Goal: Task Accomplishment & Management: Manage account settings

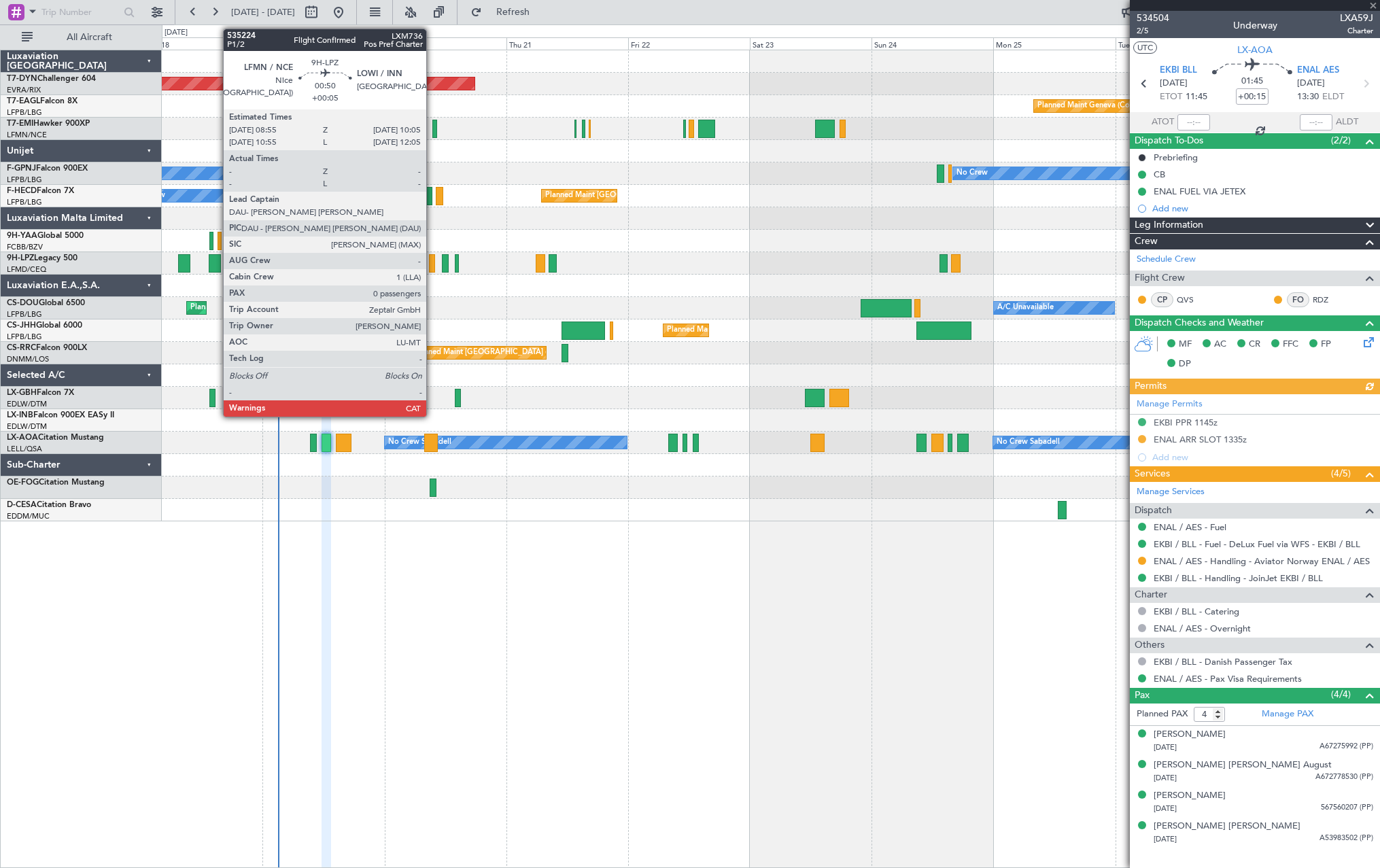
click at [432, 266] on div at bounding box center [432, 263] width 6 height 18
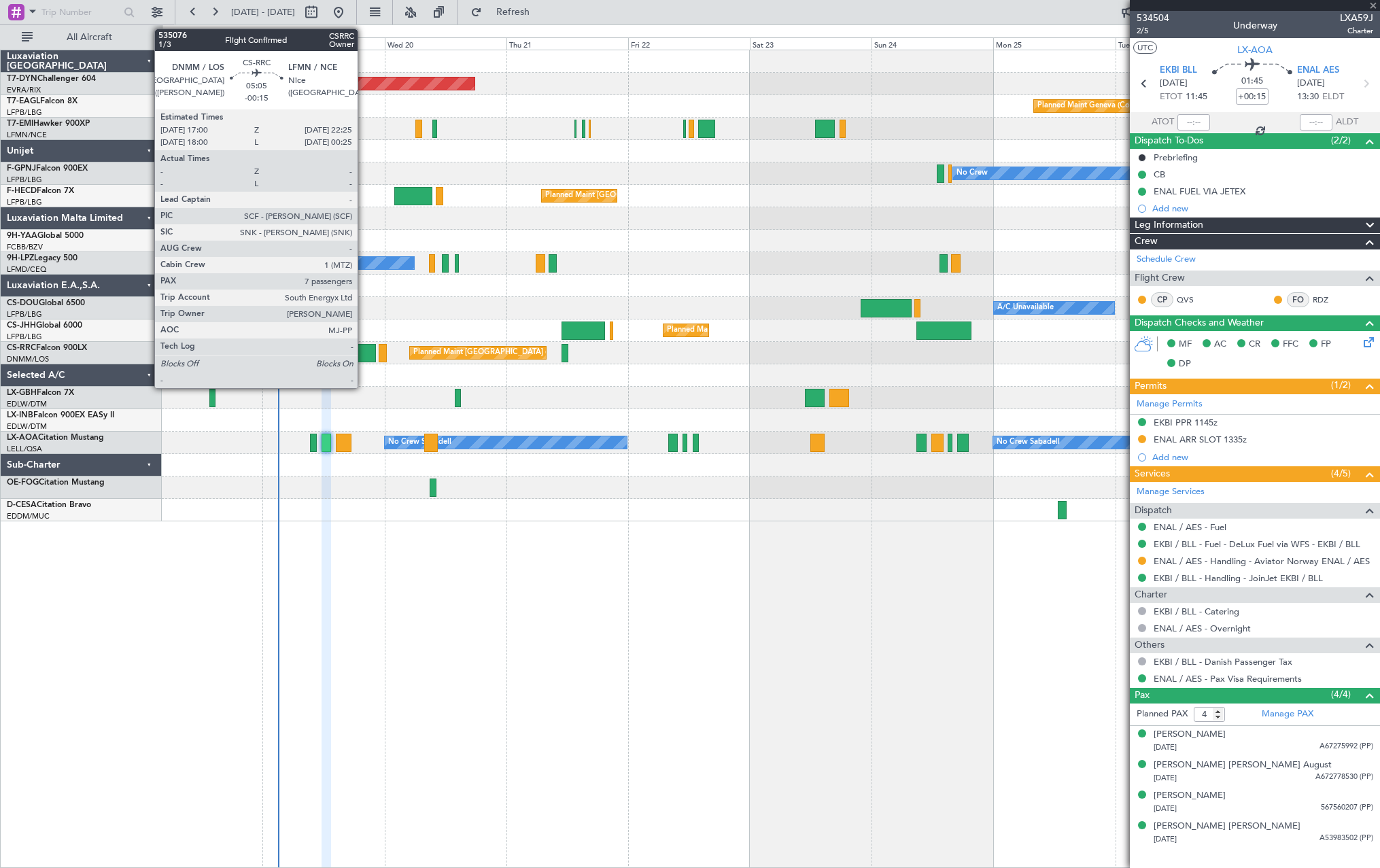
type input "+00:05"
type input "0"
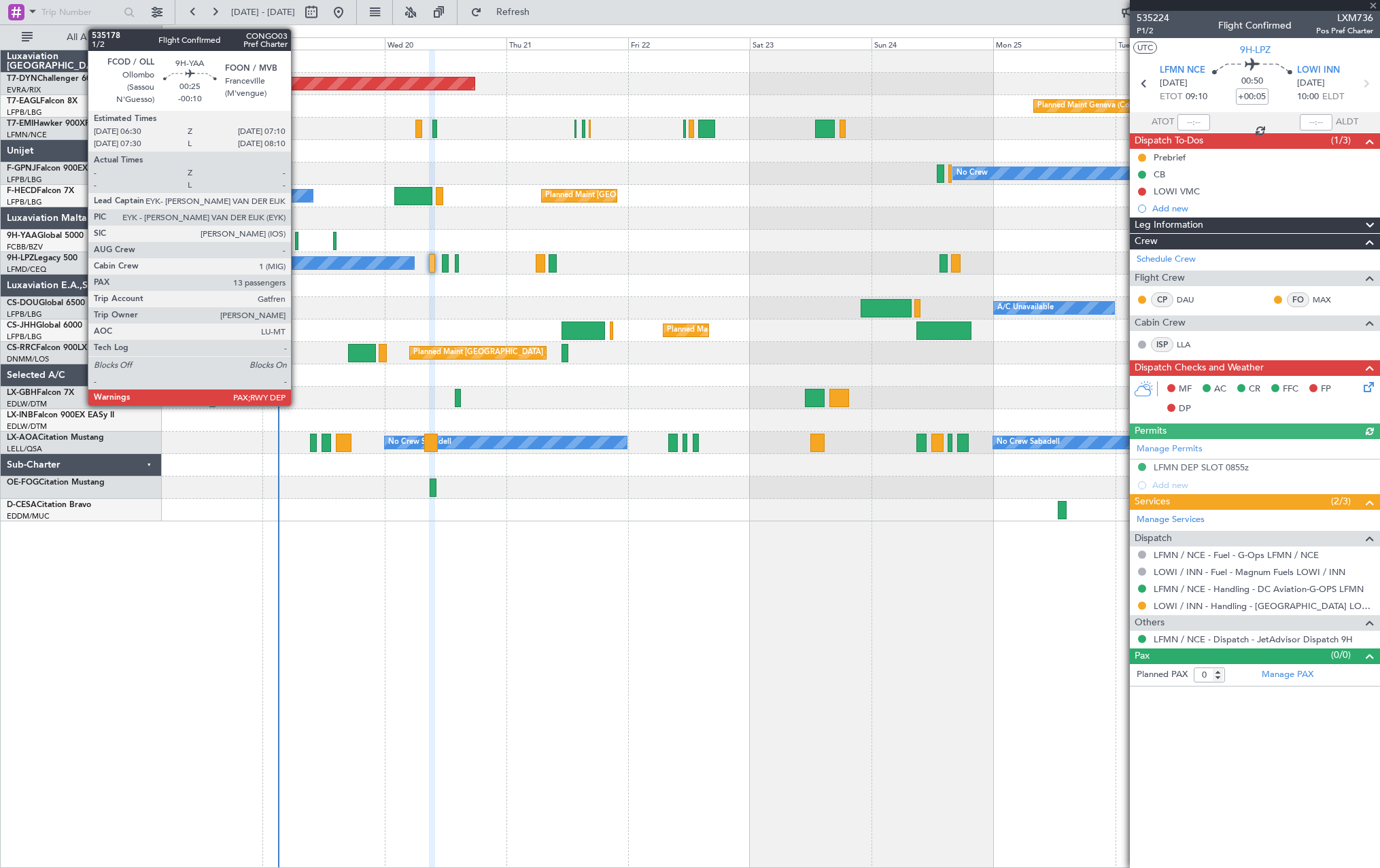
click at [297, 237] on div at bounding box center [297, 240] width 3 height 18
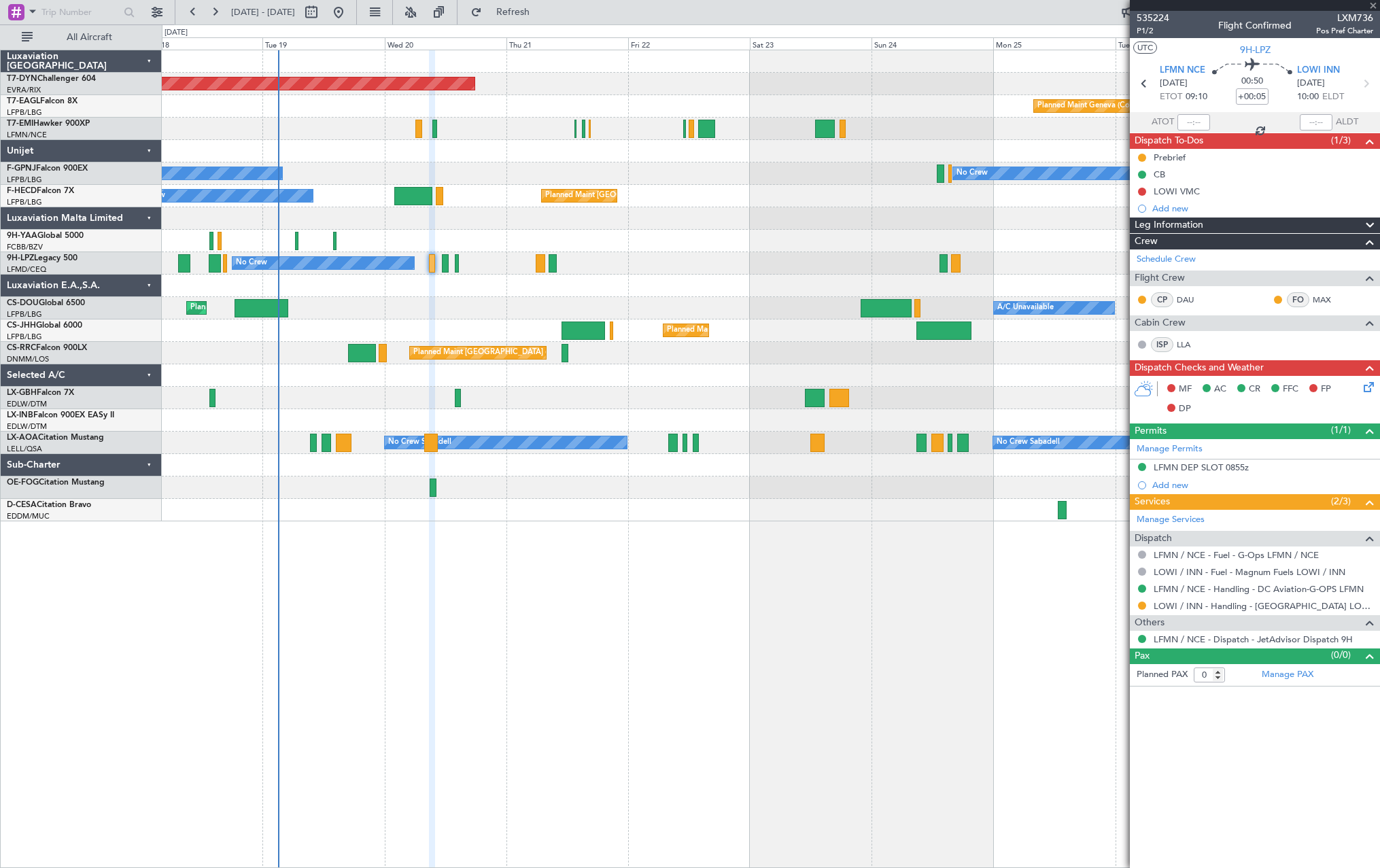
type input "-00:10"
type input "13"
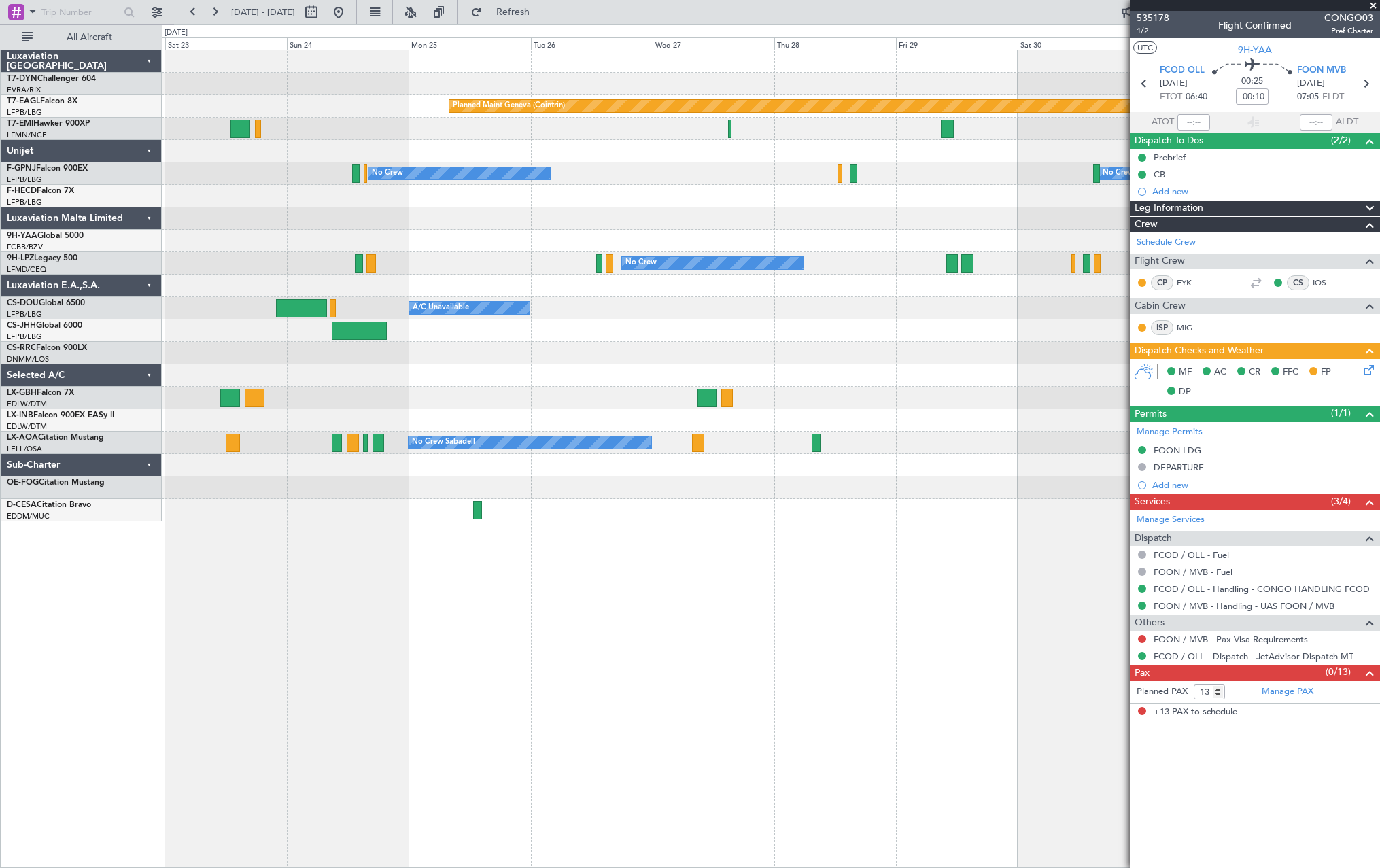
click at [396, 200] on div "Planned Maint Paris (Le Bourget) Planned Maint Paris (Le Bourget)" at bounding box center [770, 196] width 1217 height 22
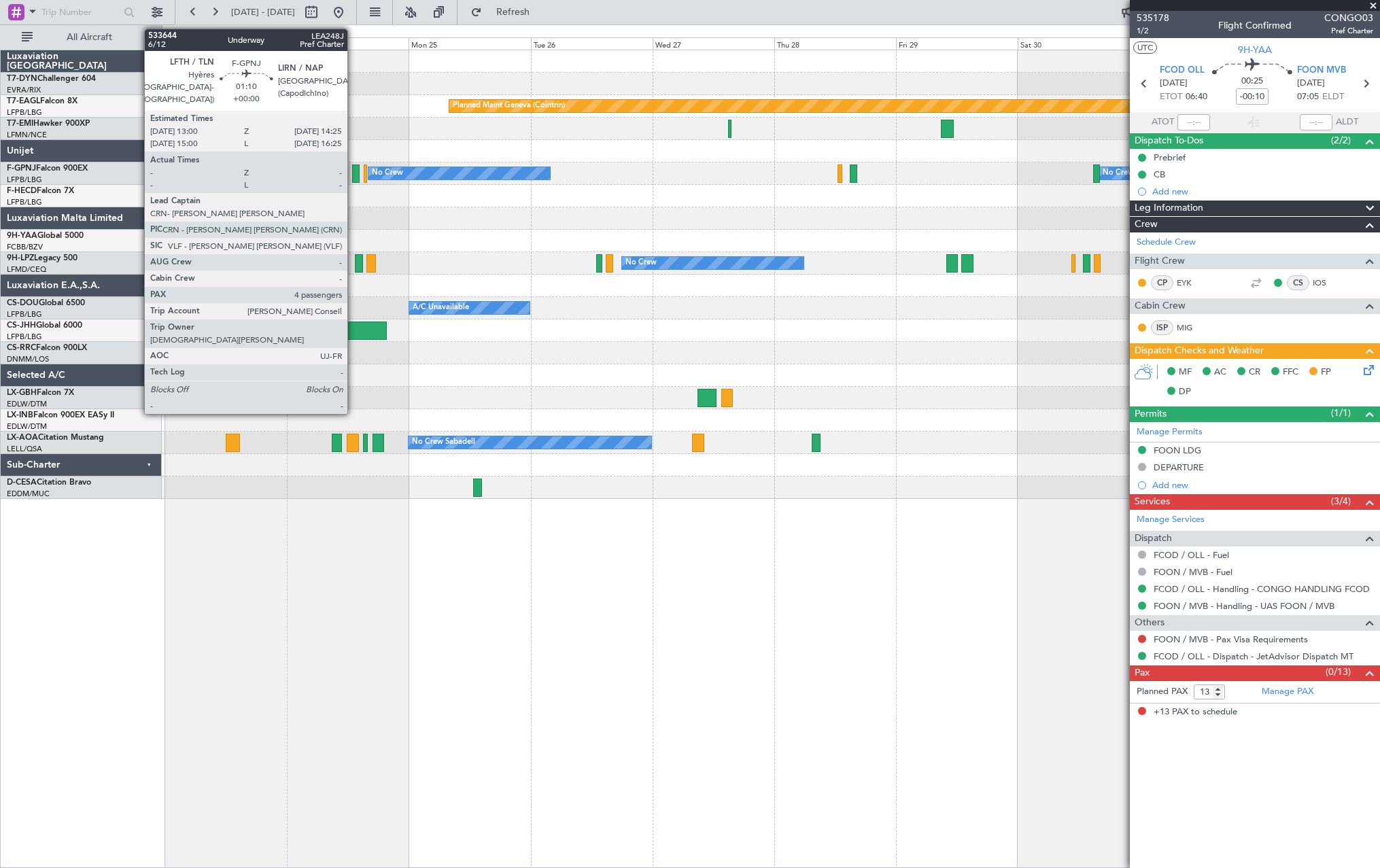
click at [354, 172] on div at bounding box center [355, 173] width 7 height 18
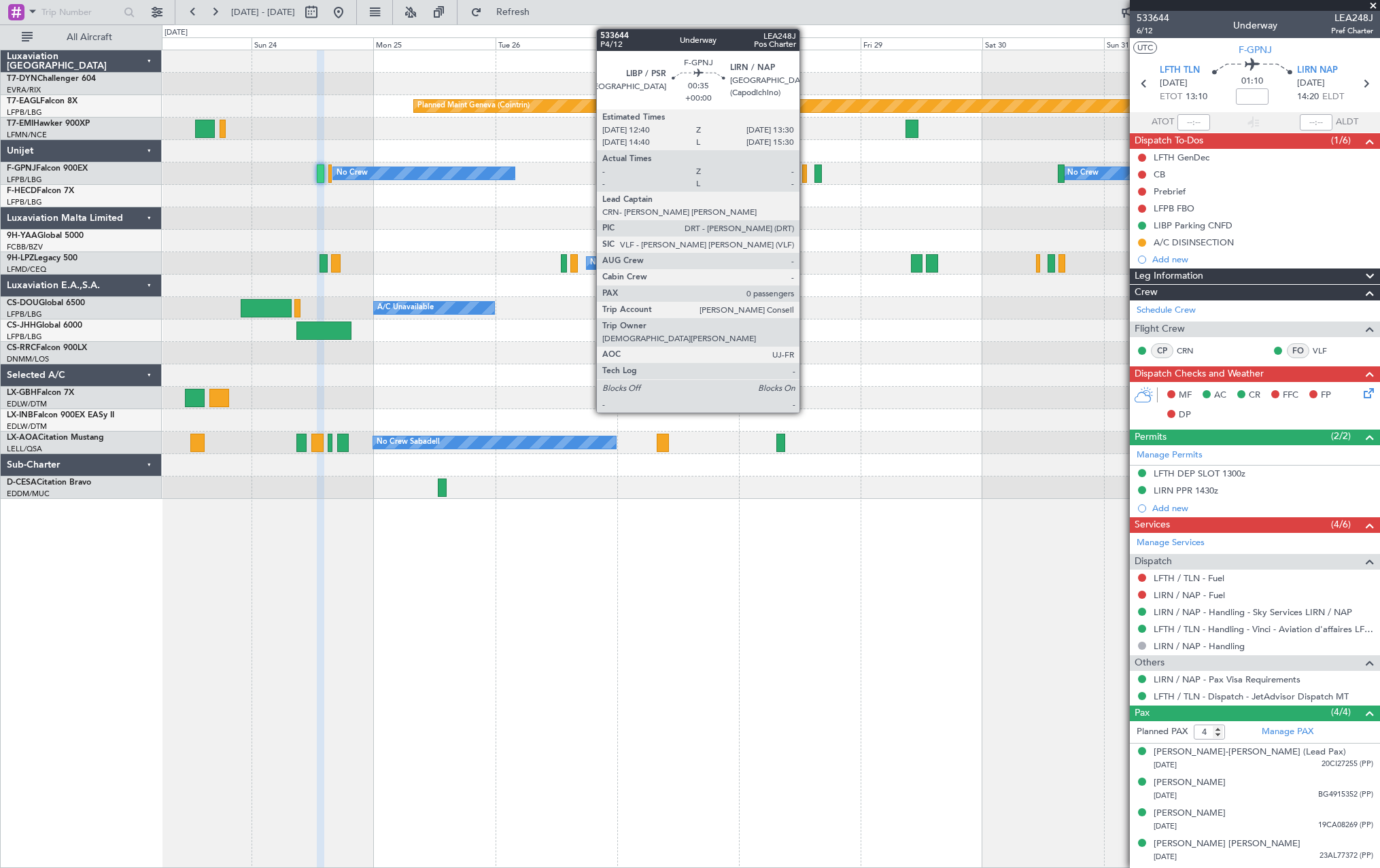
click at [806, 173] on div at bounding box center [804, 173] width 5 height 18
type input "0"
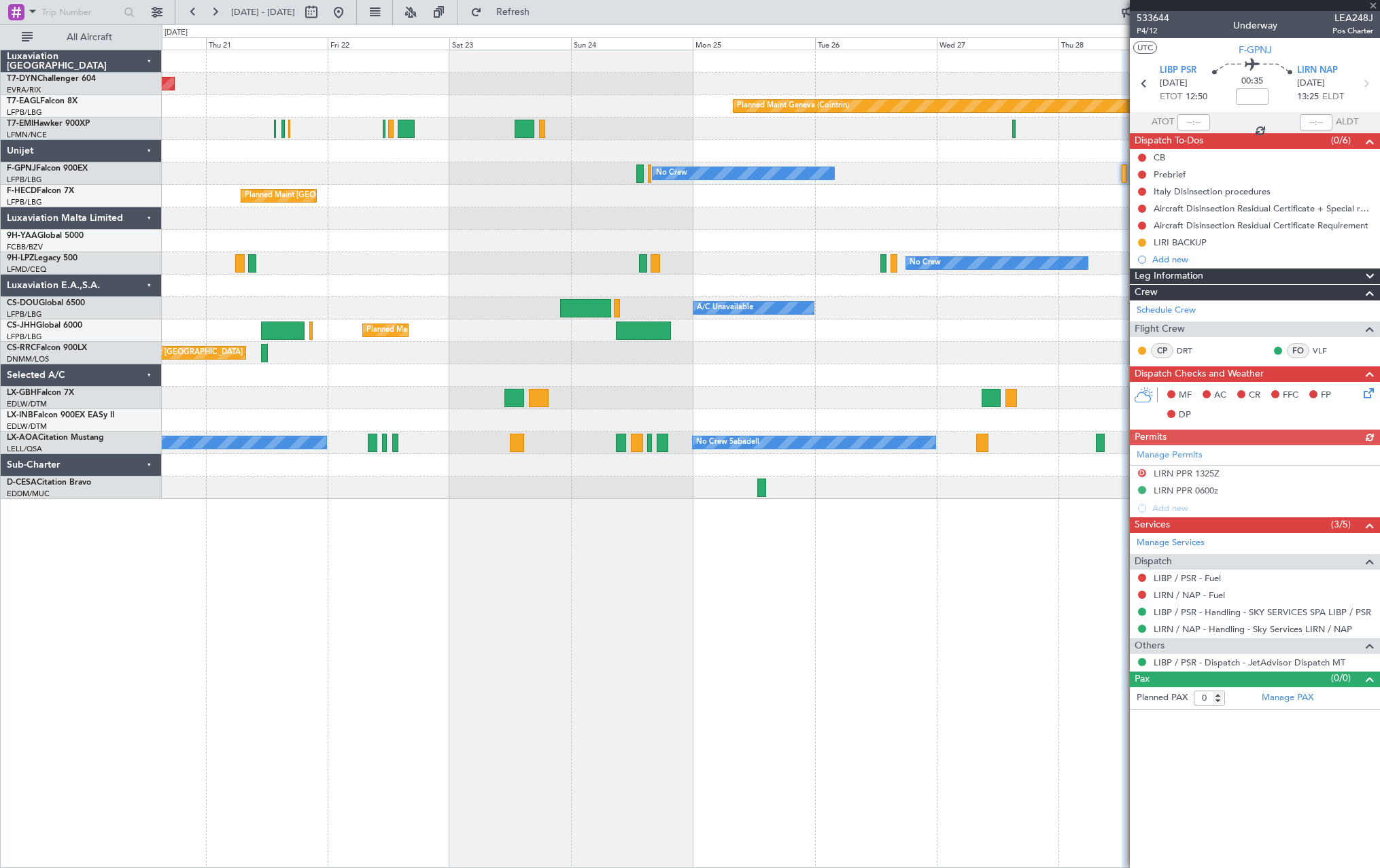
click at [937, 195] on div "Planned Maint [GEOGRAPHIC_DATA] ([GEOGRAPHIC_DATA]) Planned Maint [GEOGRAPHIC_D…" at bounding box center [770, 196] width 1217 height 22
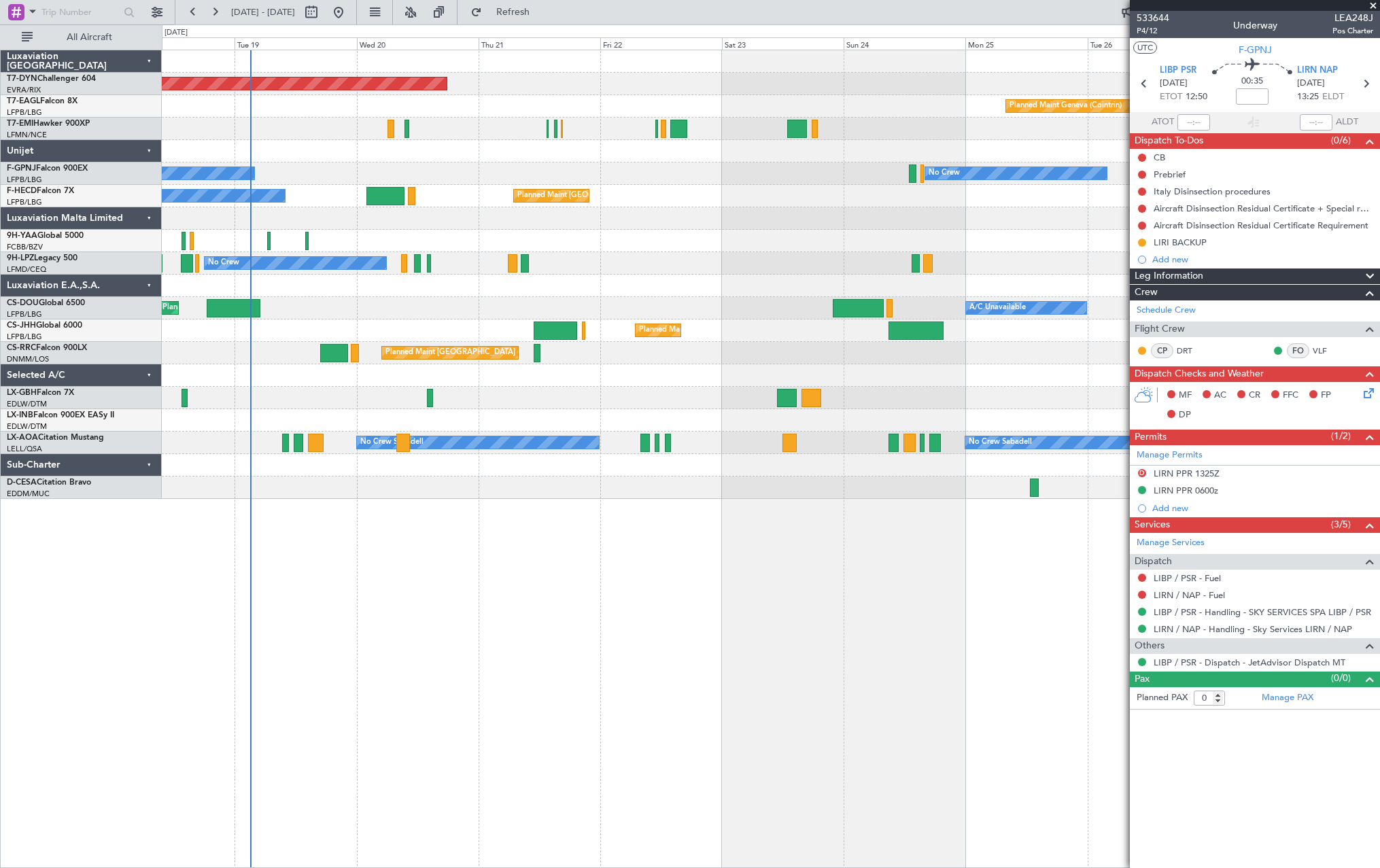
click at [673, 268] on div "Planned Maint [GEOGRAPHIC_DATA]-[GEOGRAPHIC_DATA] Planned Maint Geneva ([GEOGRA…" at bounding box center [770, 274] width 1217 height 449
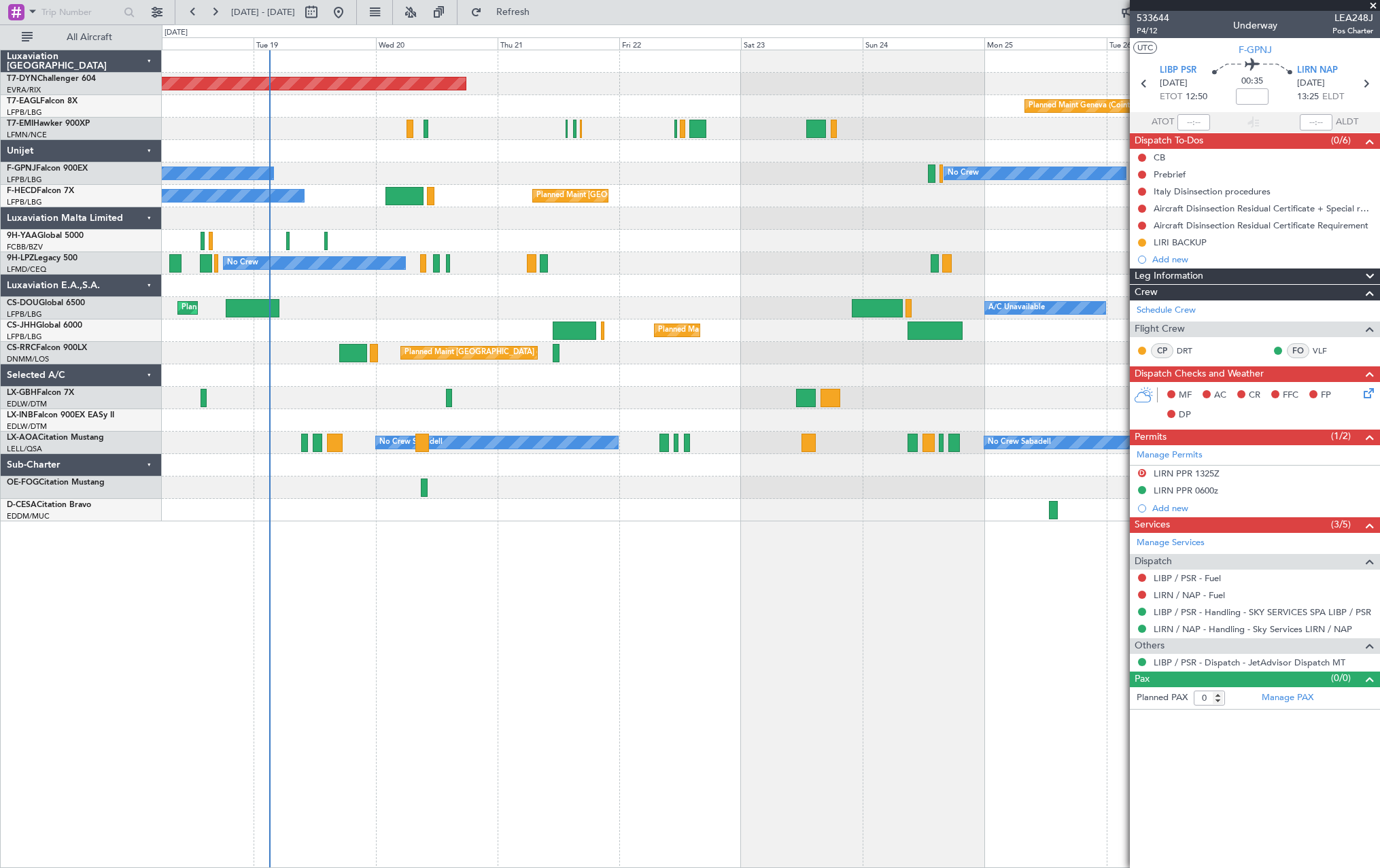
click at [667, 224] on div at bounding box center [770, 218] width 1217 height 22
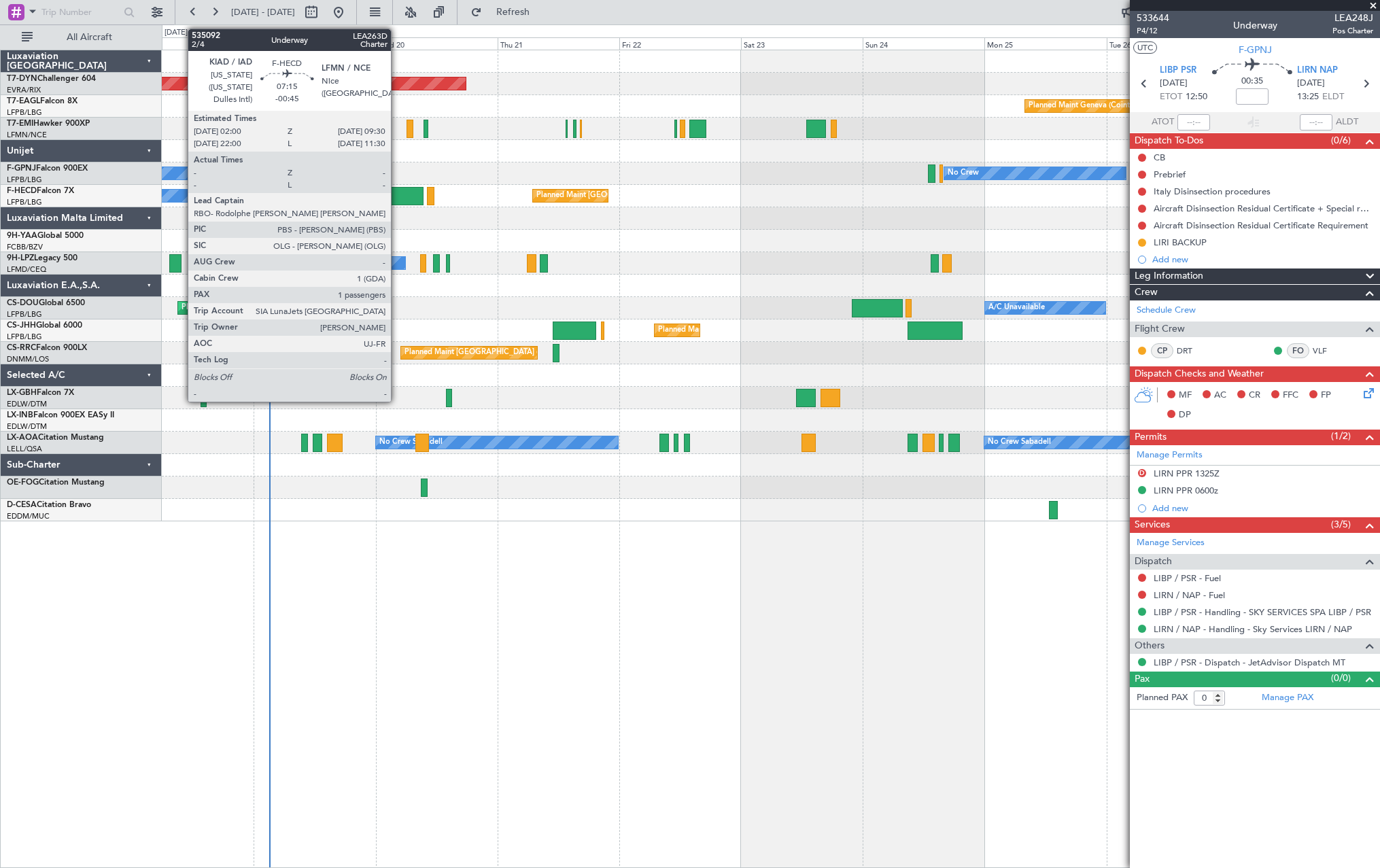
click at [397, 198] on div at bounding box center [404, 196] width 38 height 18
type input "-00:45"
type input "1"
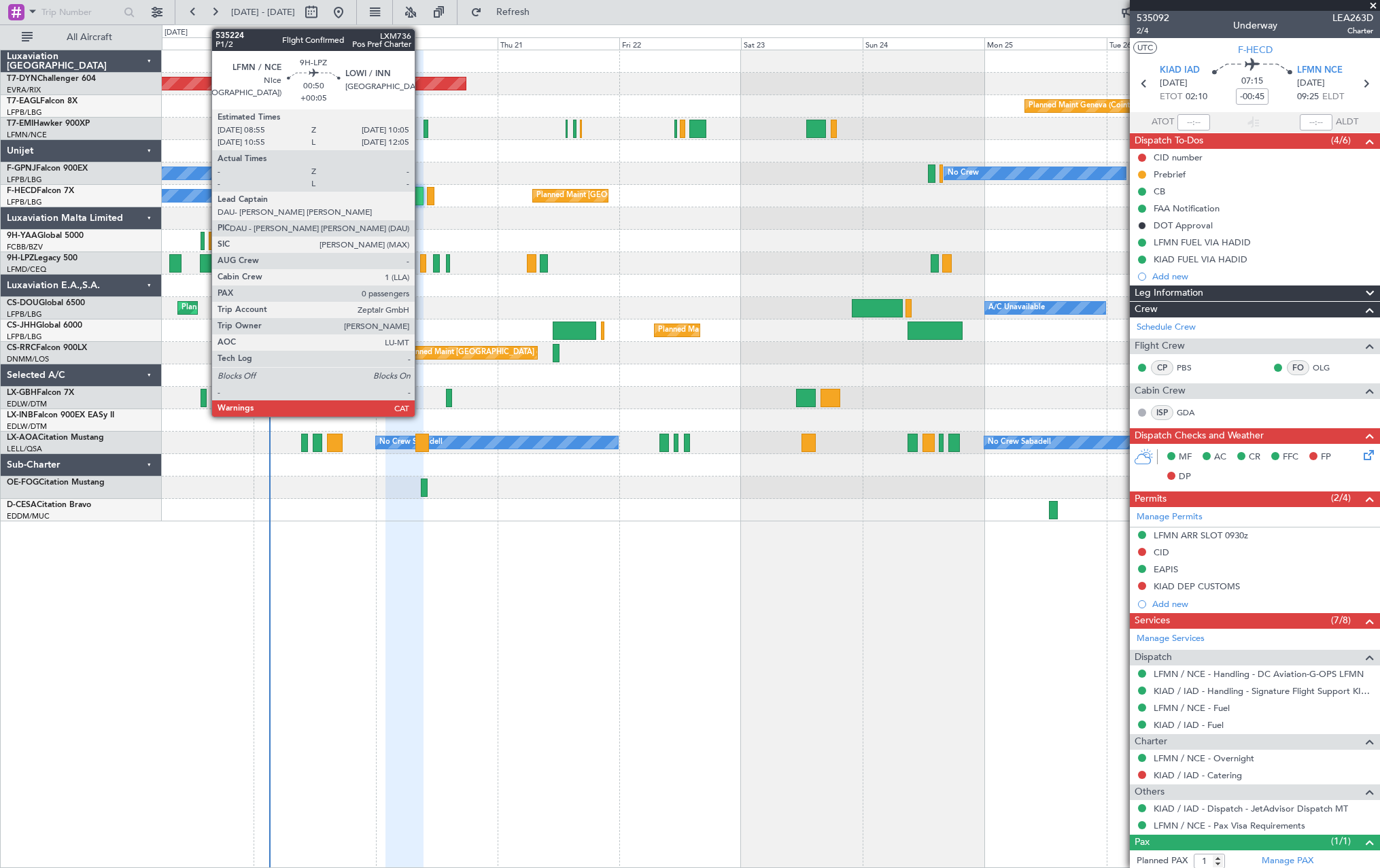
click at [421, 261] on div at bounding box center [424, 263] width 6 height 18
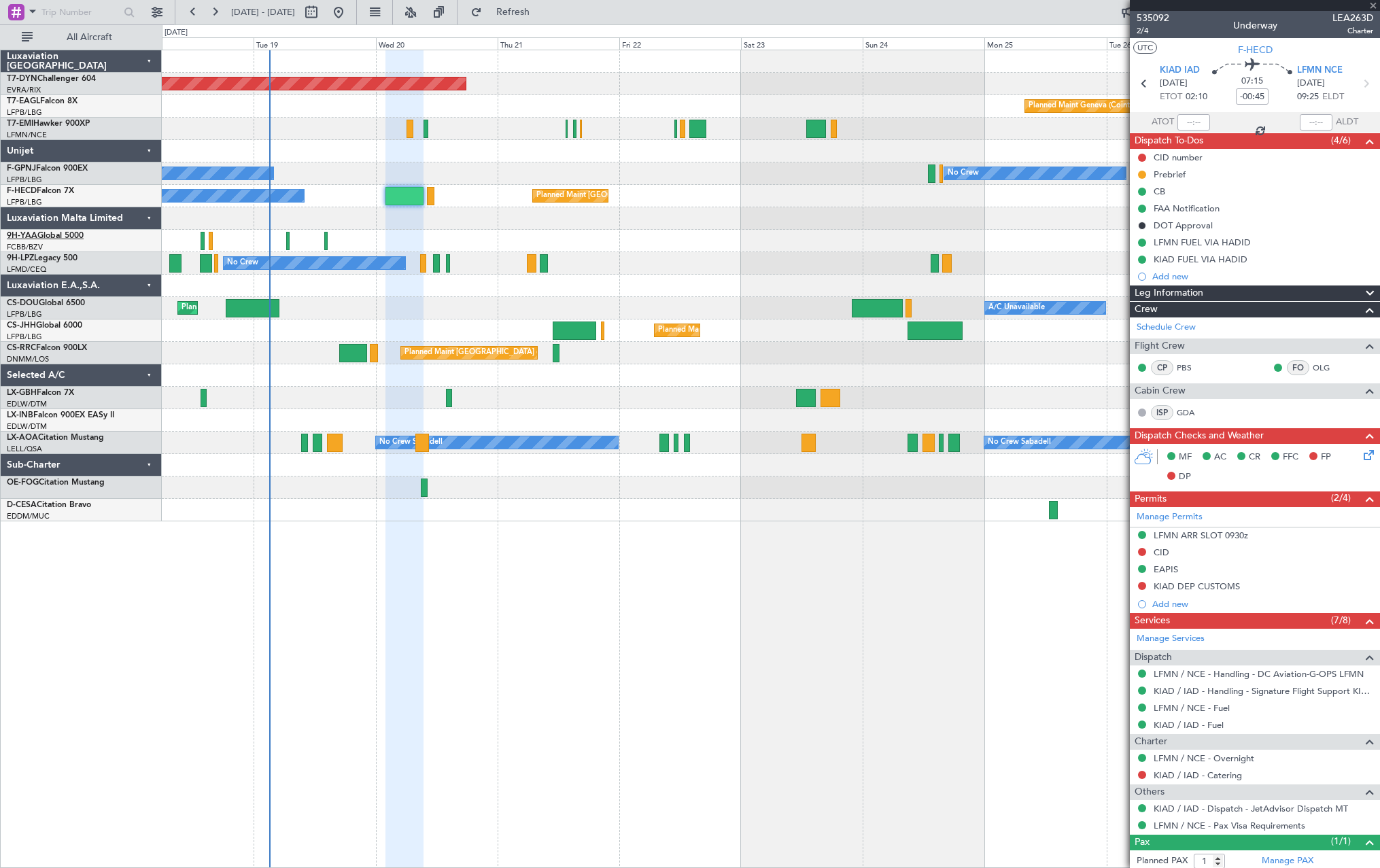
type input "+00:05"
type input "0"
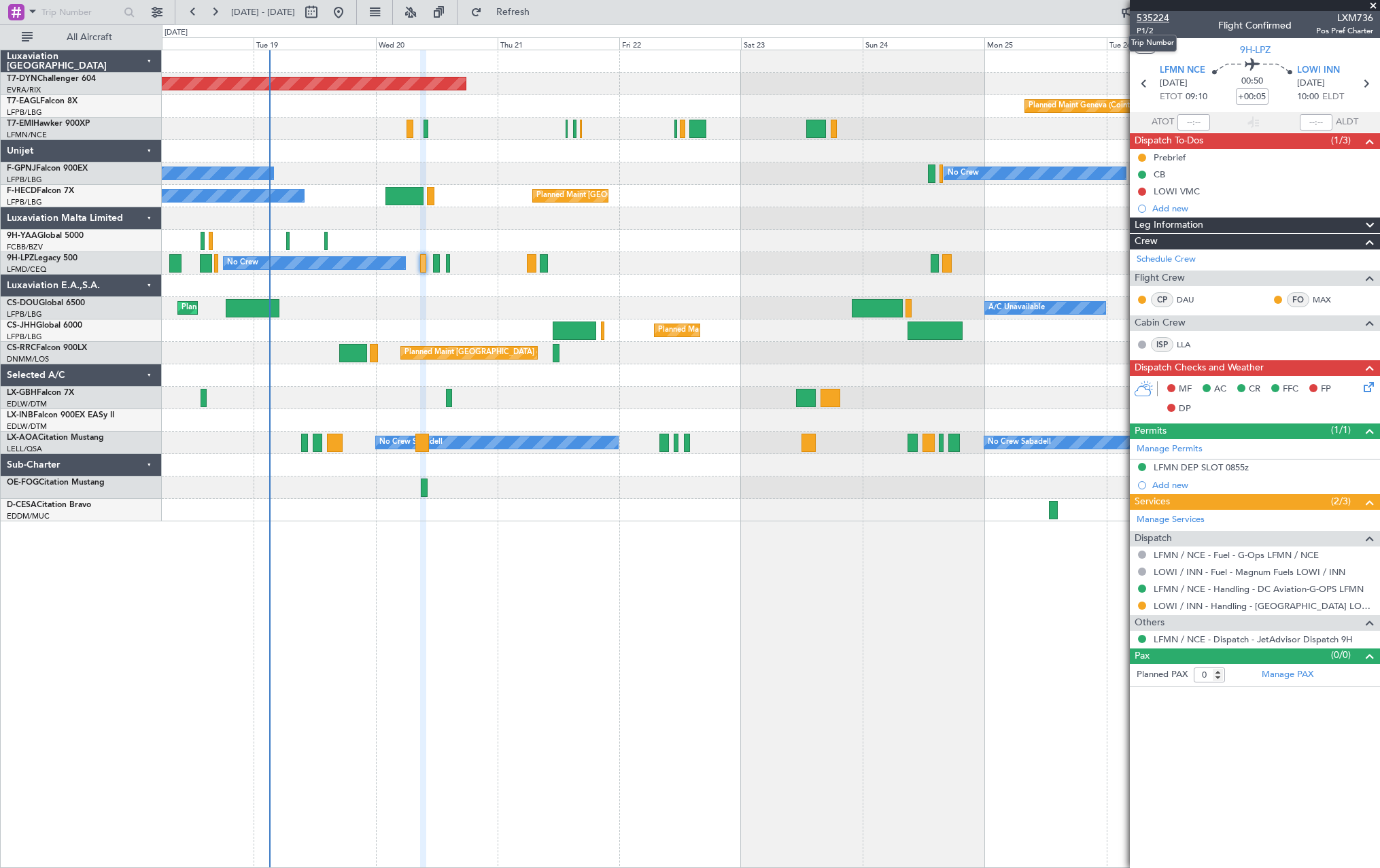
click at [1148, 19] on span "535224" at bounding box center [1152, 18] width 33 height 14
click at [1152, 27] on span "P1/2" at bounding box center [1152, 31] width 33 height 12
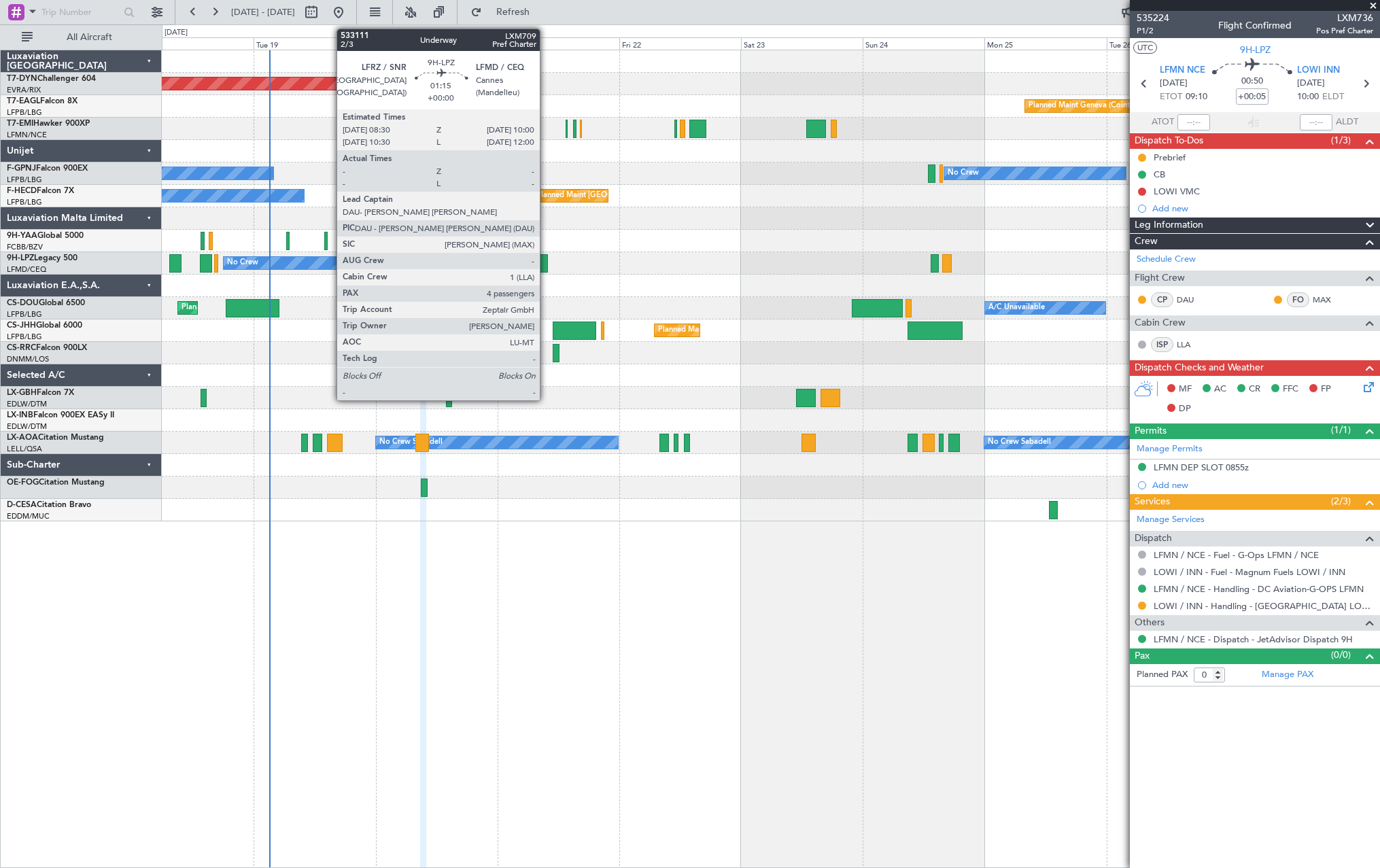
click at [546, 257] on div at bounding box center [544, 263] width 8 height 18
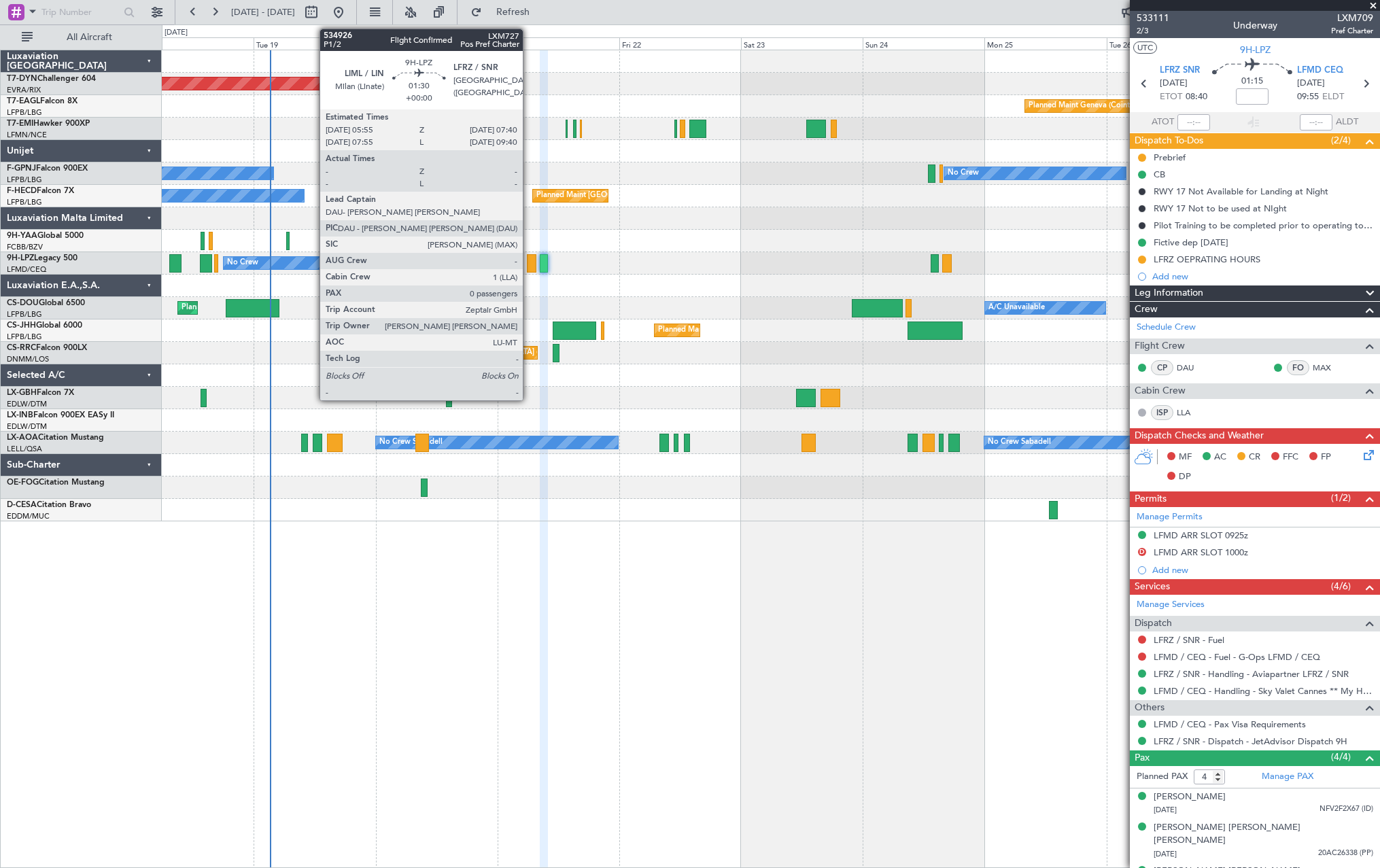
click at [529, 263] on div at bounding box center [531, 263] width 10 height 18
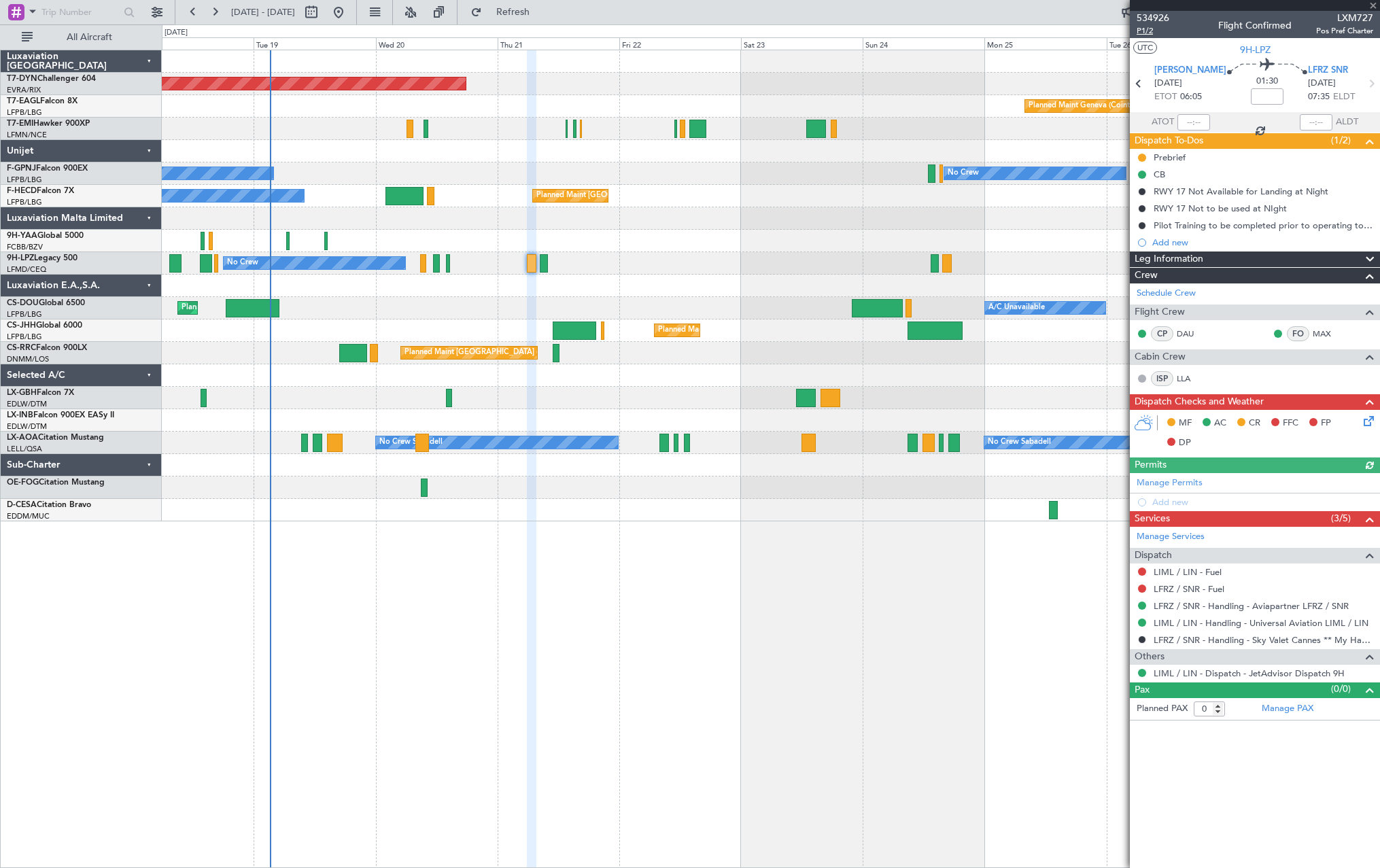
click at [1138, 31] on div "534926 P1/2 Flight Confirmed LXM727 Pos Pref Charter" at bounding box center [1255, 25] width 250 height 27
click at [1140, 33] on span "P1/2" at bounding box center [1152, 31] width 33 height 12
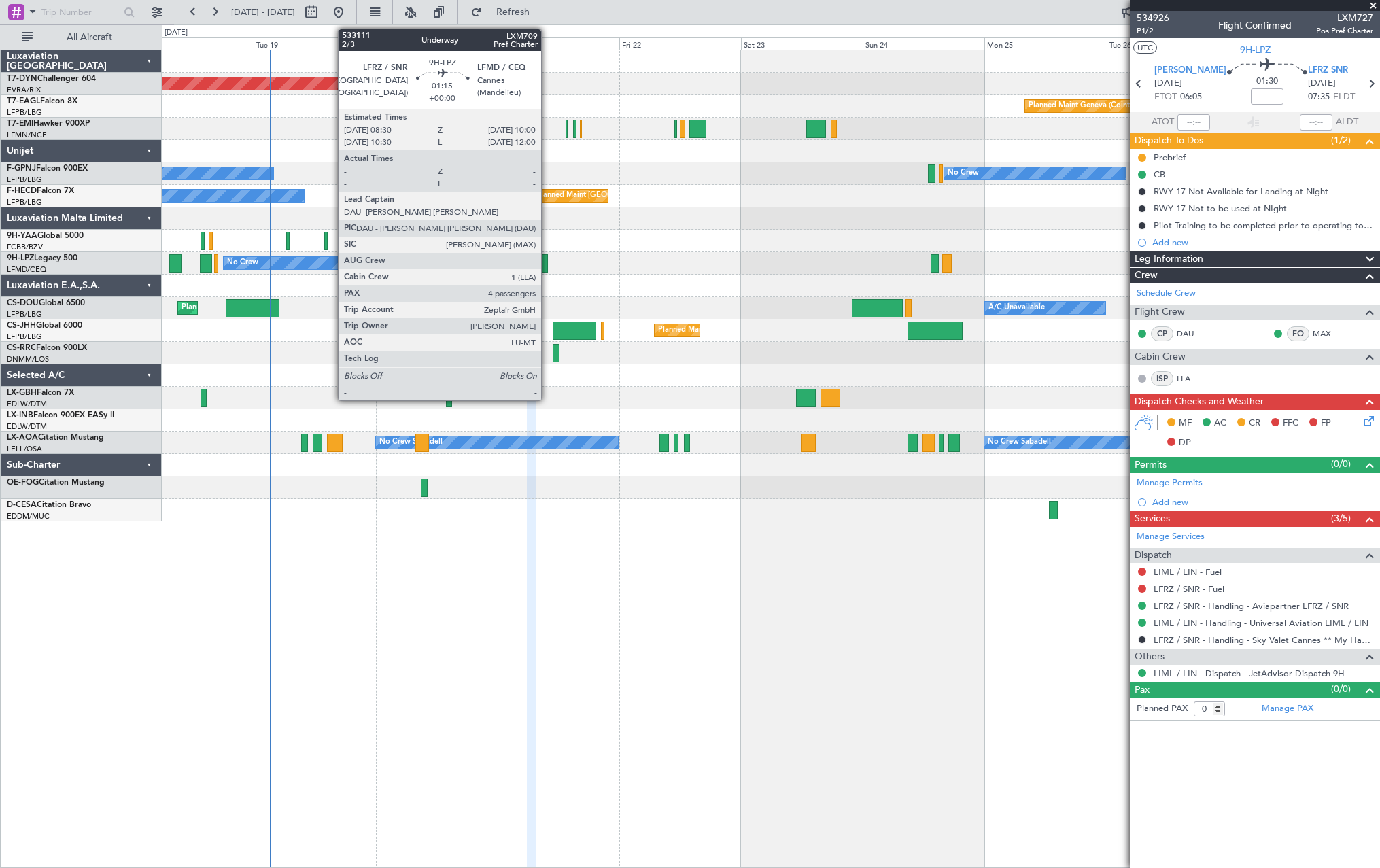
click at [547, 260] on div at bounding box center [544, 263] width 8 height 18
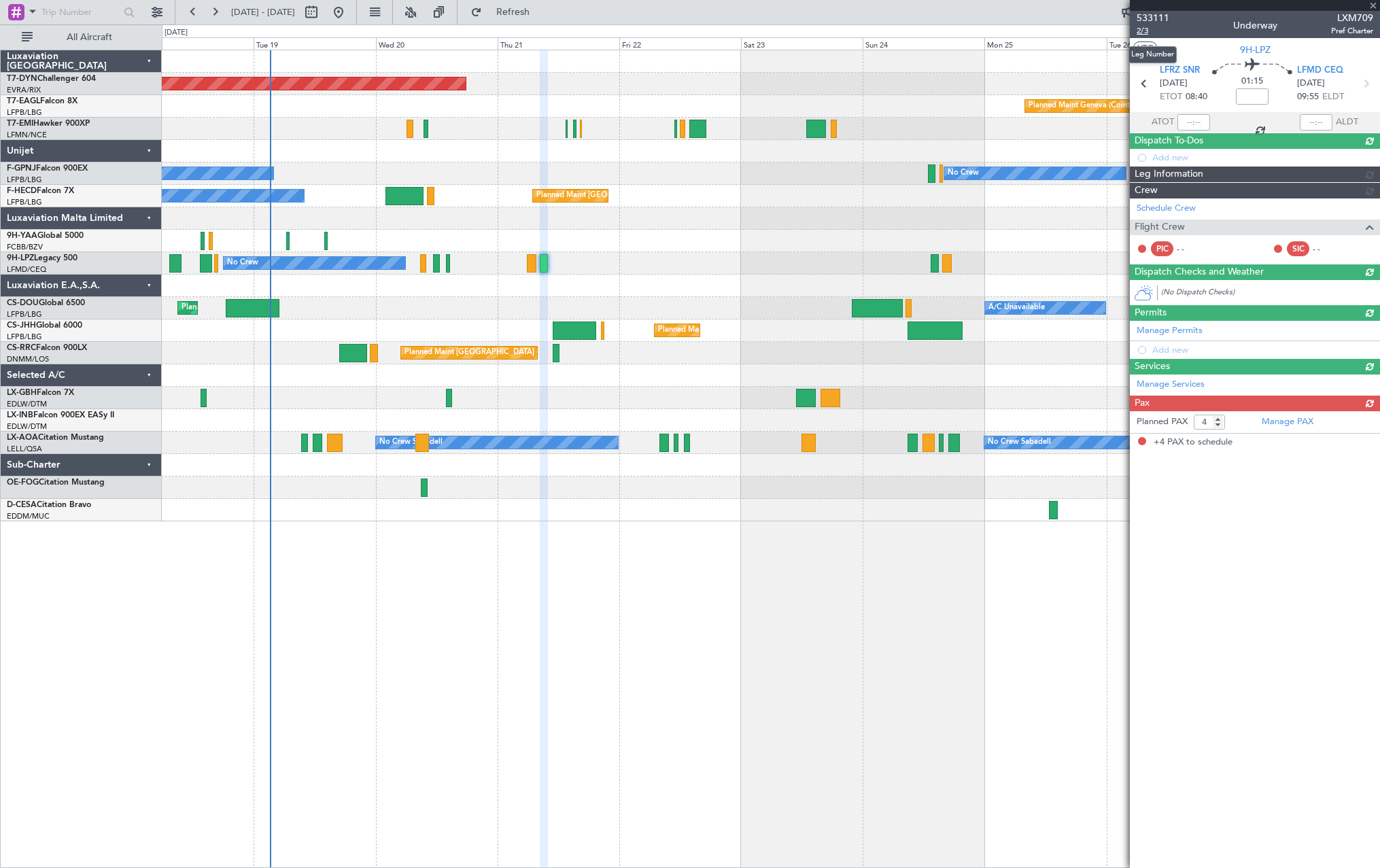
click at [1154, 29] on span "2/3" at bounding box center [1152, 31] width 33 height 12
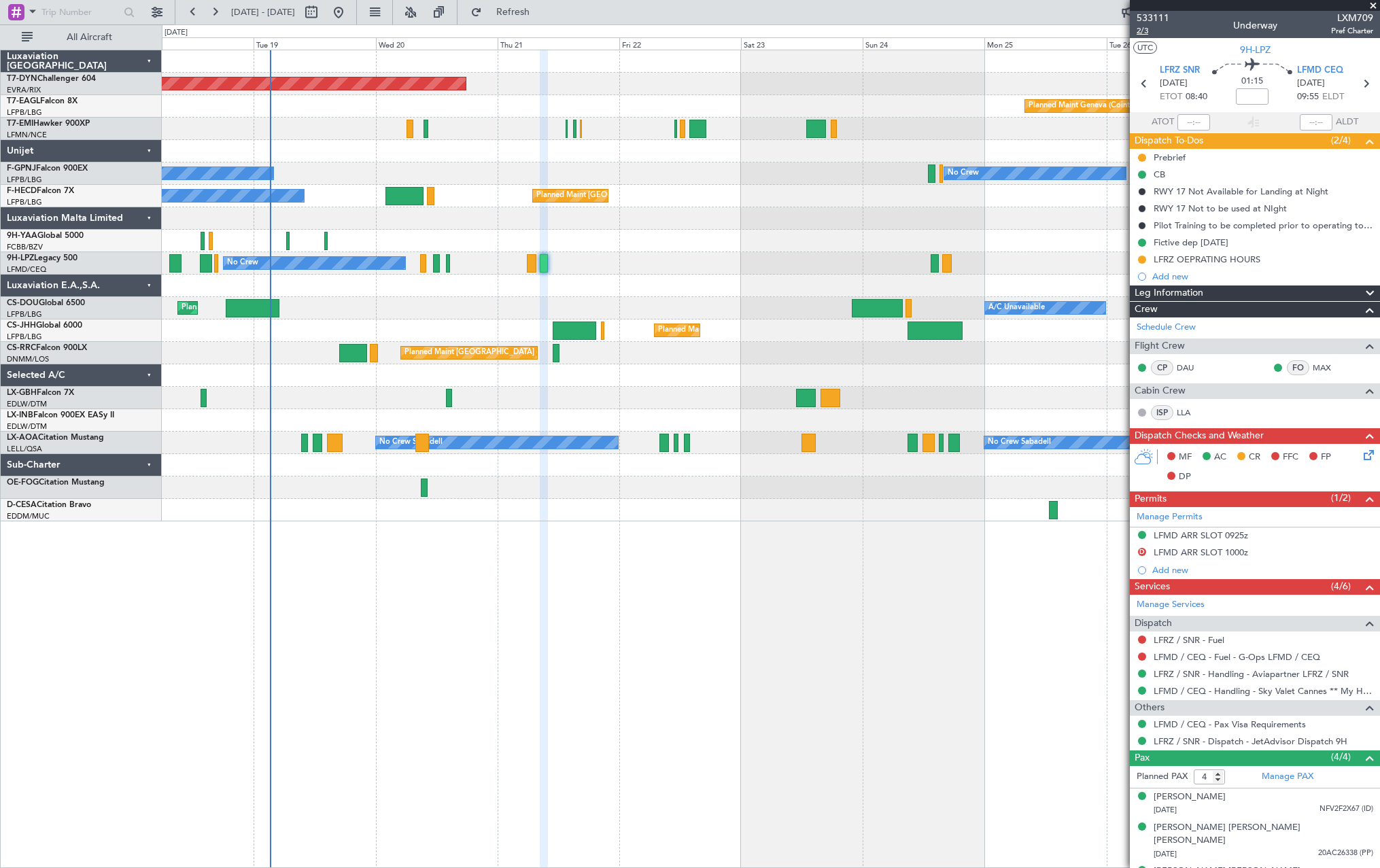
click at [1140, 27] on span "2/3" at bounding box center [1152, 31] width 33 height 12
click at [1203, 680] on div "LFRZ / SNR - Handling - Aviapartner LFRZ / SNR" at bounding box center [1255, 673] width 250 height 17
click at [1202, 678] on link "LFRZ / SNR - Handling - Aviapartner LFRZ / SNR" at bounding box center [1252, 674] width 195 height 12
click at [1361, 453] on icon at bounding box center [1367, 453] width 11 height 11
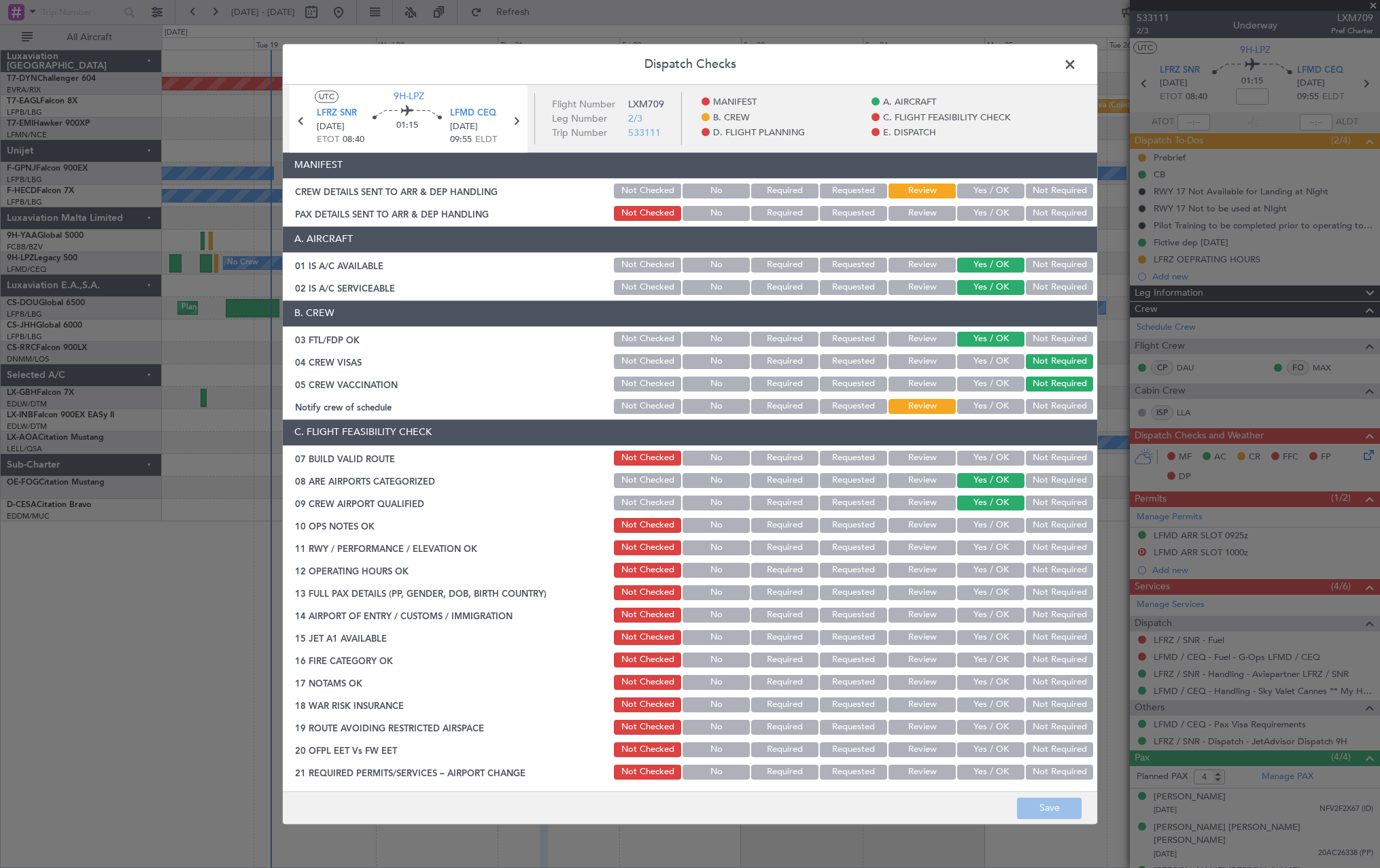
click at [982, 182] on div "Yes / OK" at bounding box center [989, 191] width 69 height 19
click at [983, 190] on button "Yes / OK" at bounding box center [991, 190] width 67 height 15
click at [984, 208] on button "Yes / OK" at bounding box center [991, 213] width 67 height 15
drag, startPoint x: 1049, startPoint y: 812, endPoint x: 1059, endPoint y: 828, distance: 18.9
click at [1049, 811] on button "Save" at bounding box center [1048, 807] width 64 height 21
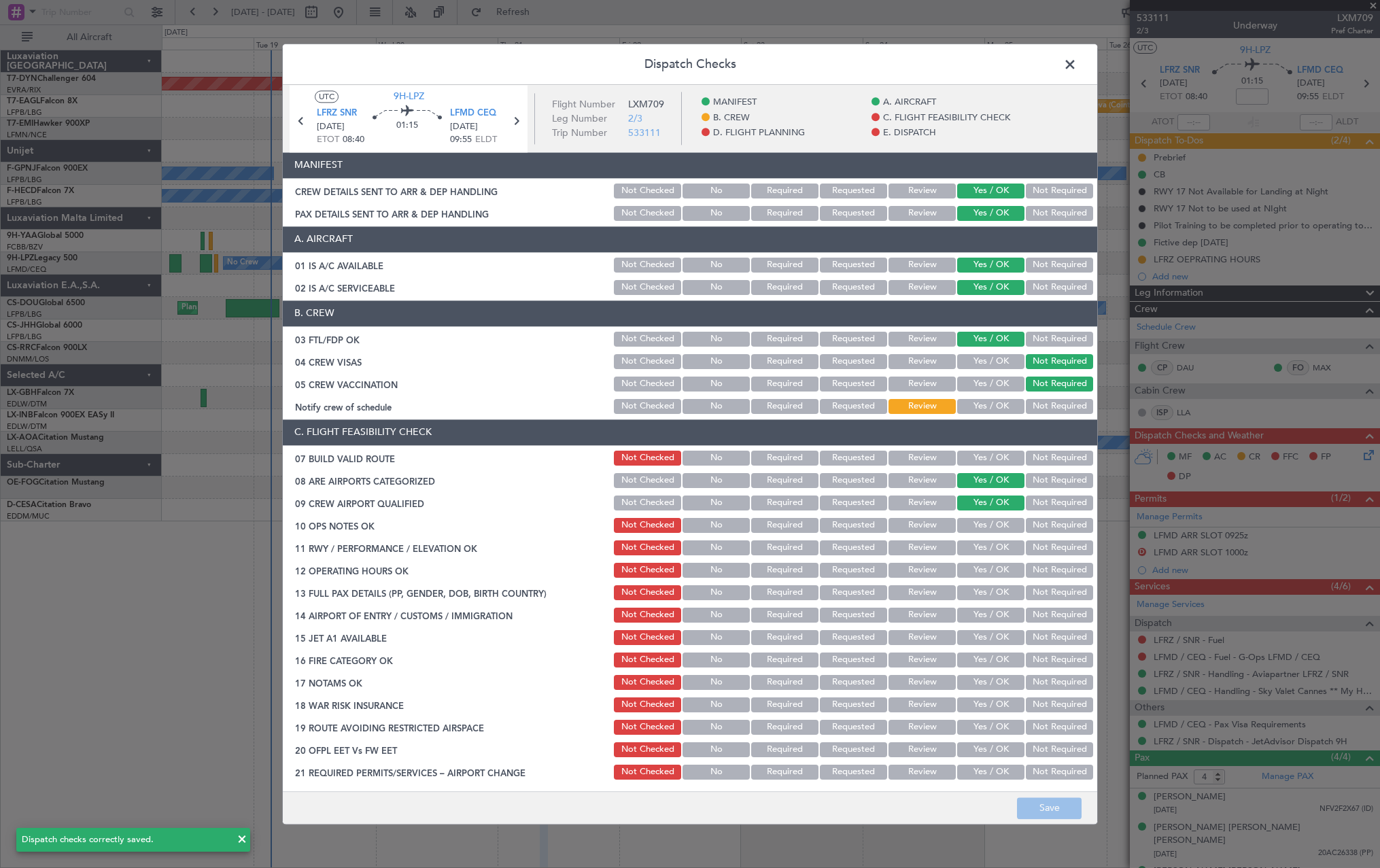
click at [1077, 62] on span at bounding box center [1077, 68] width 0 height 27
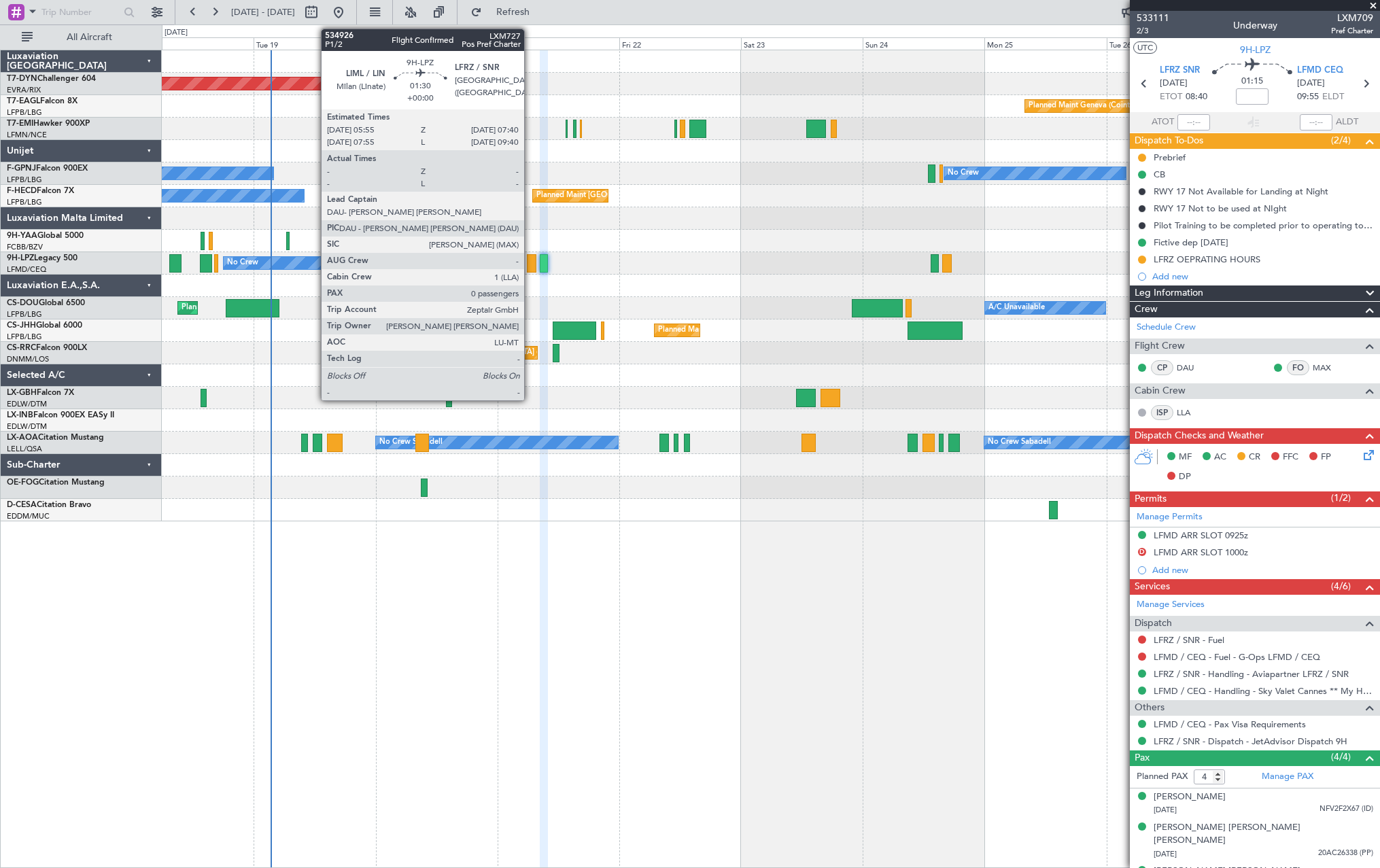
click at [531, 261] on div at bounding box center [531, 263] width 10 height 18
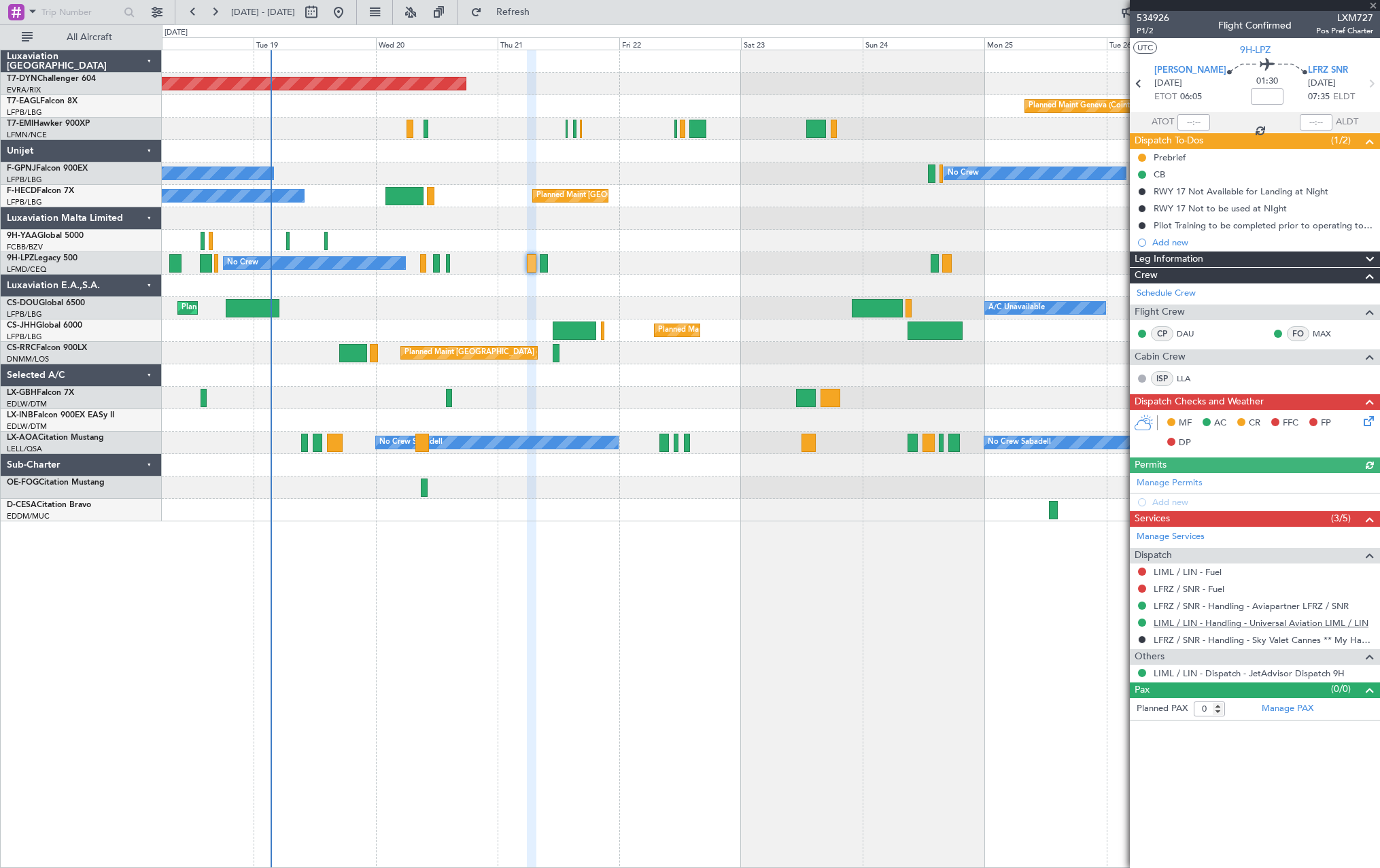
click at [1205, 622] on link "LIML / LIN - Handling - Universal Aviation LIML / LIN" at bounding box center [1261, 622] width 215 height 12
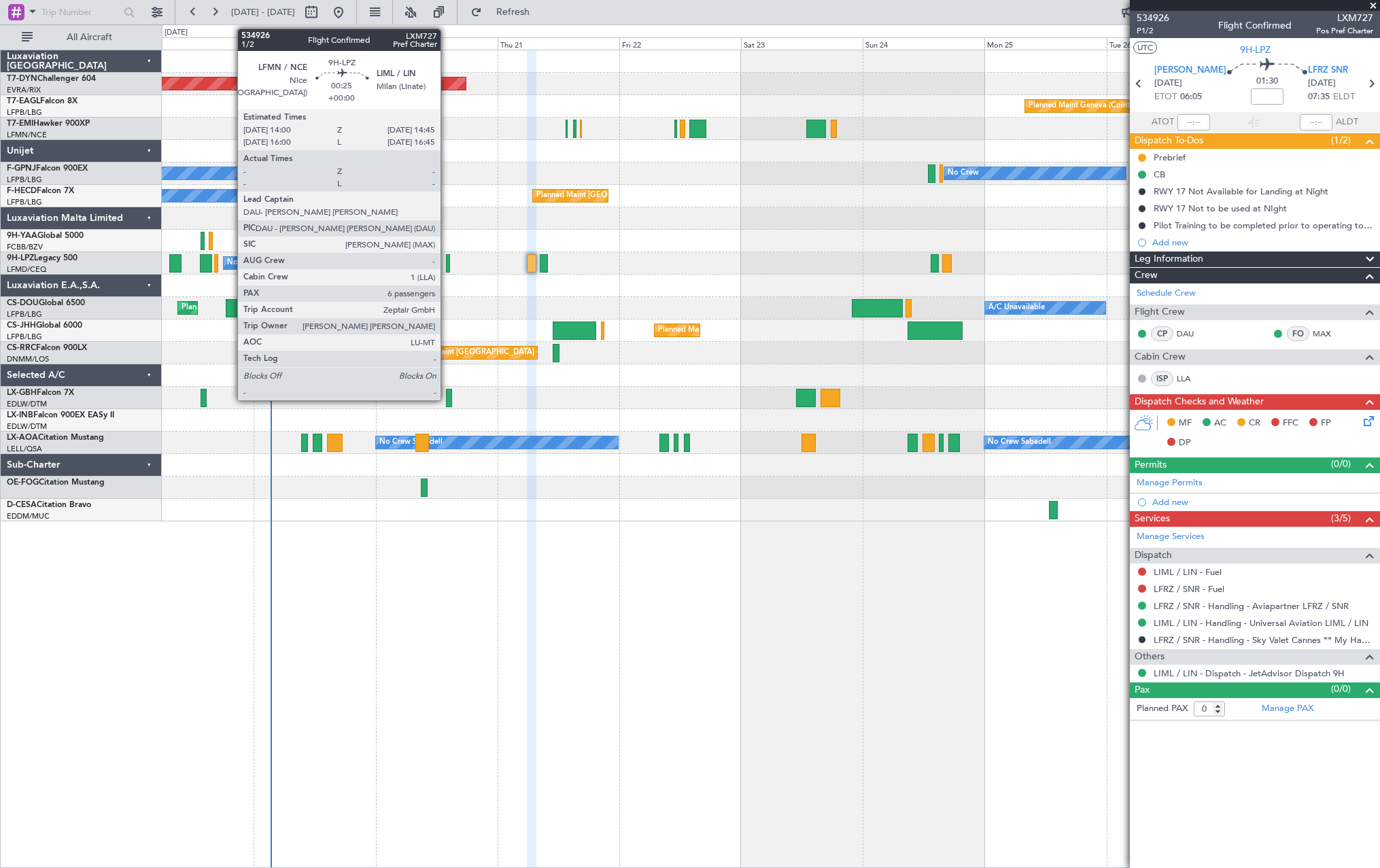
click at [447, 258] on div at bounding box center [447, 263] width 4 height 18
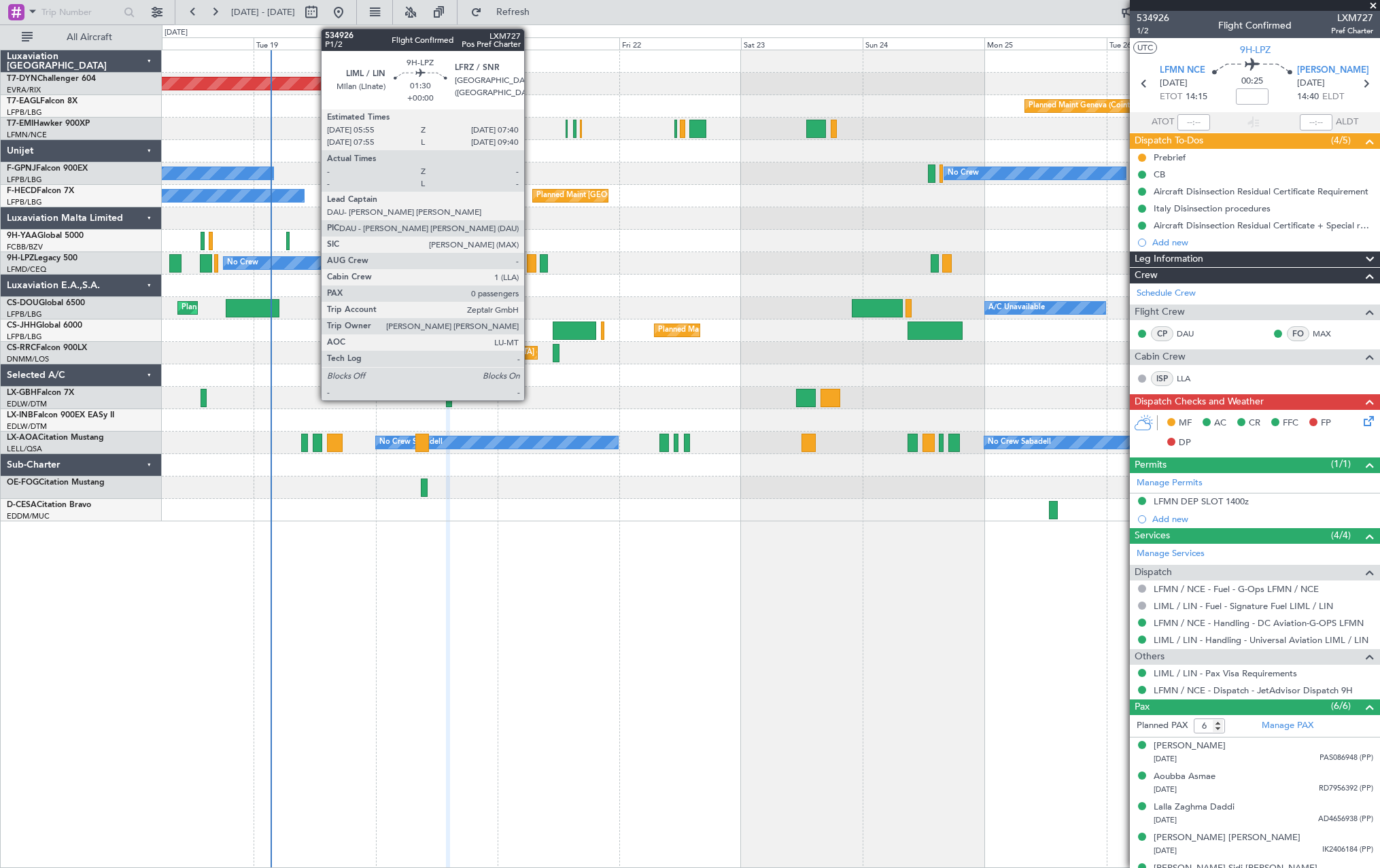
click at [531, 263] on div at bounding box center [531, 263] width 10 height 18
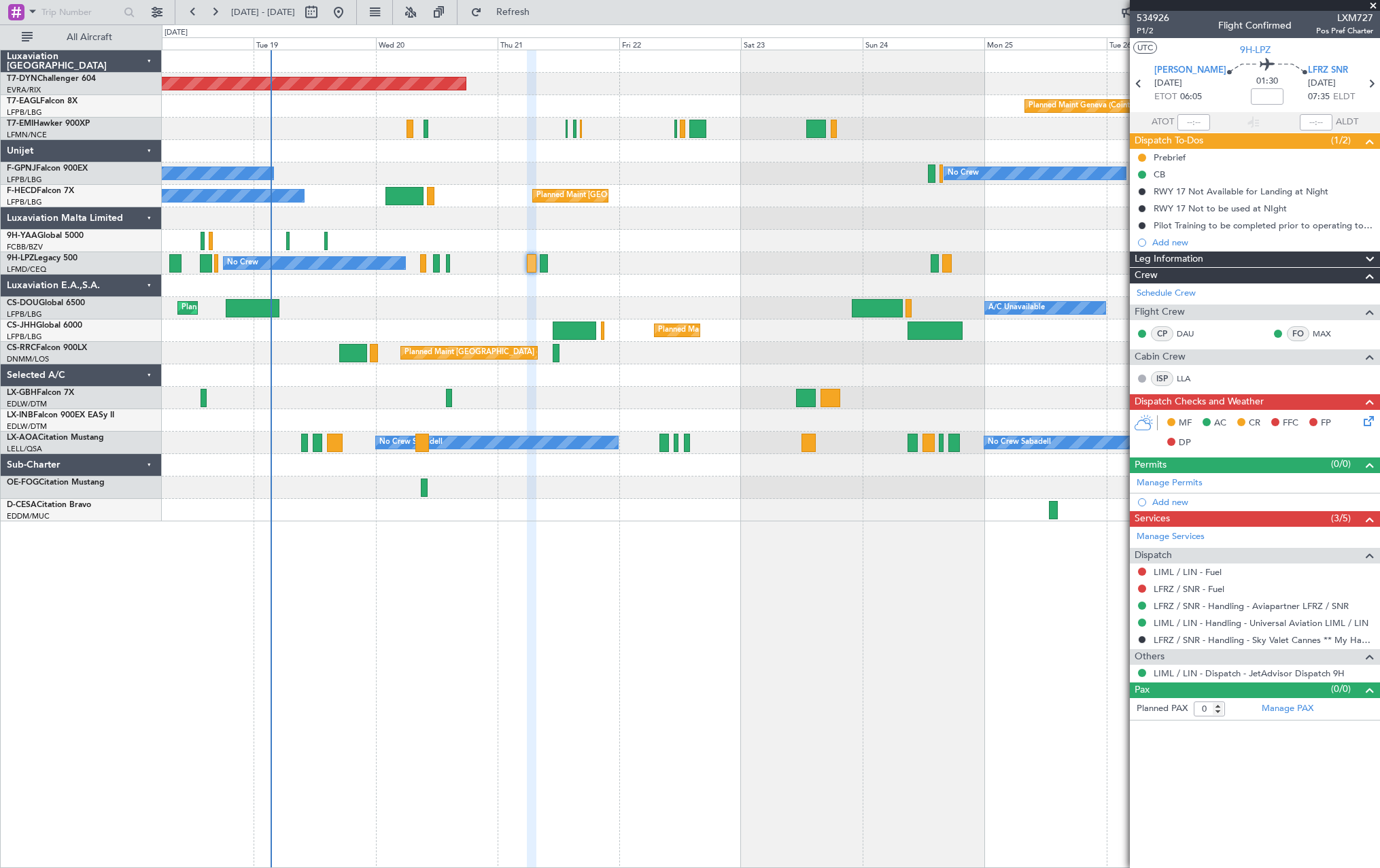
click at [1378, 417] on div "MF AC CR FFC FP DP" at bounding box center [1255, 433] width 250 height 47
click at [1370, 416] on icon at bounding box center [1367, 419] width 11 height 11
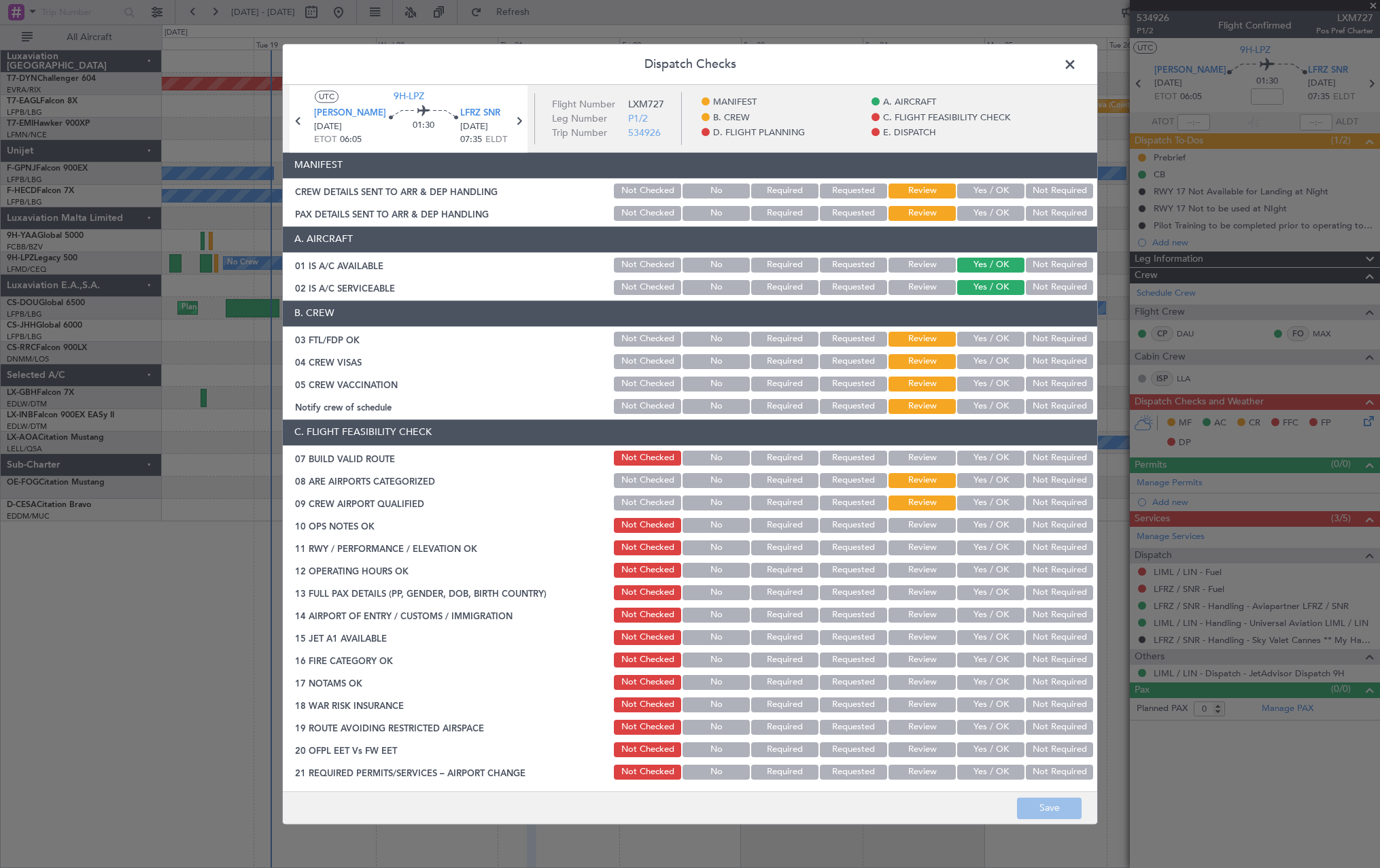
click at [1009, 193] on button "Yes / OK" at bounding box center [991, 190] width 67 height 15
click at [1002, 207] on button "Yes / OK" at bounding box center [991, 213] width 67 height 15
click at [1052, 797] on button "Save" at bounding box center [1048, 807] width 64 height 21
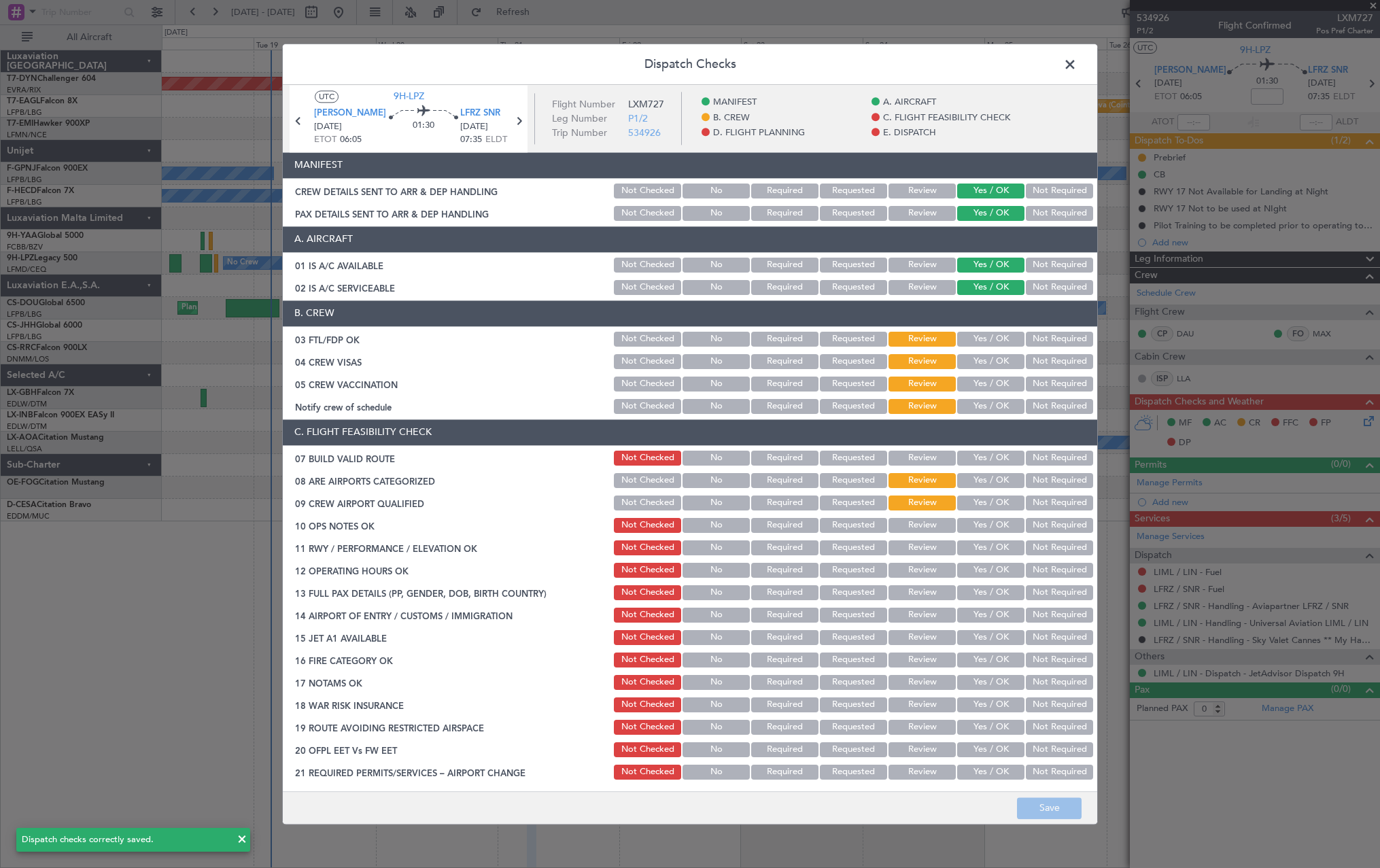
click at [1077, 64] on span at bounding box center [1077, 68] width 0 height 27
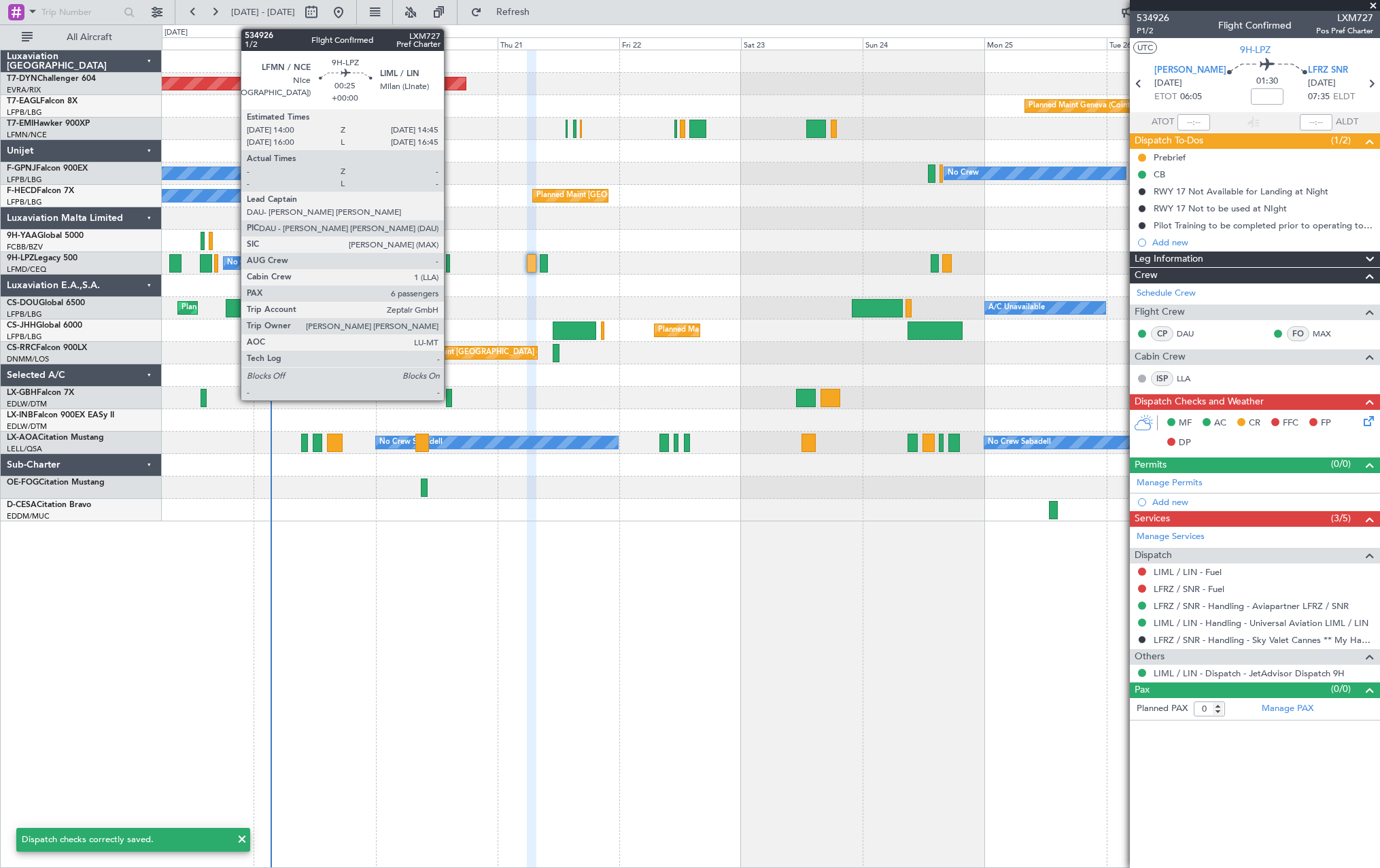
click at [450, 267] on div at bounding box center [447, 263] width 4 height 18
type input "6"
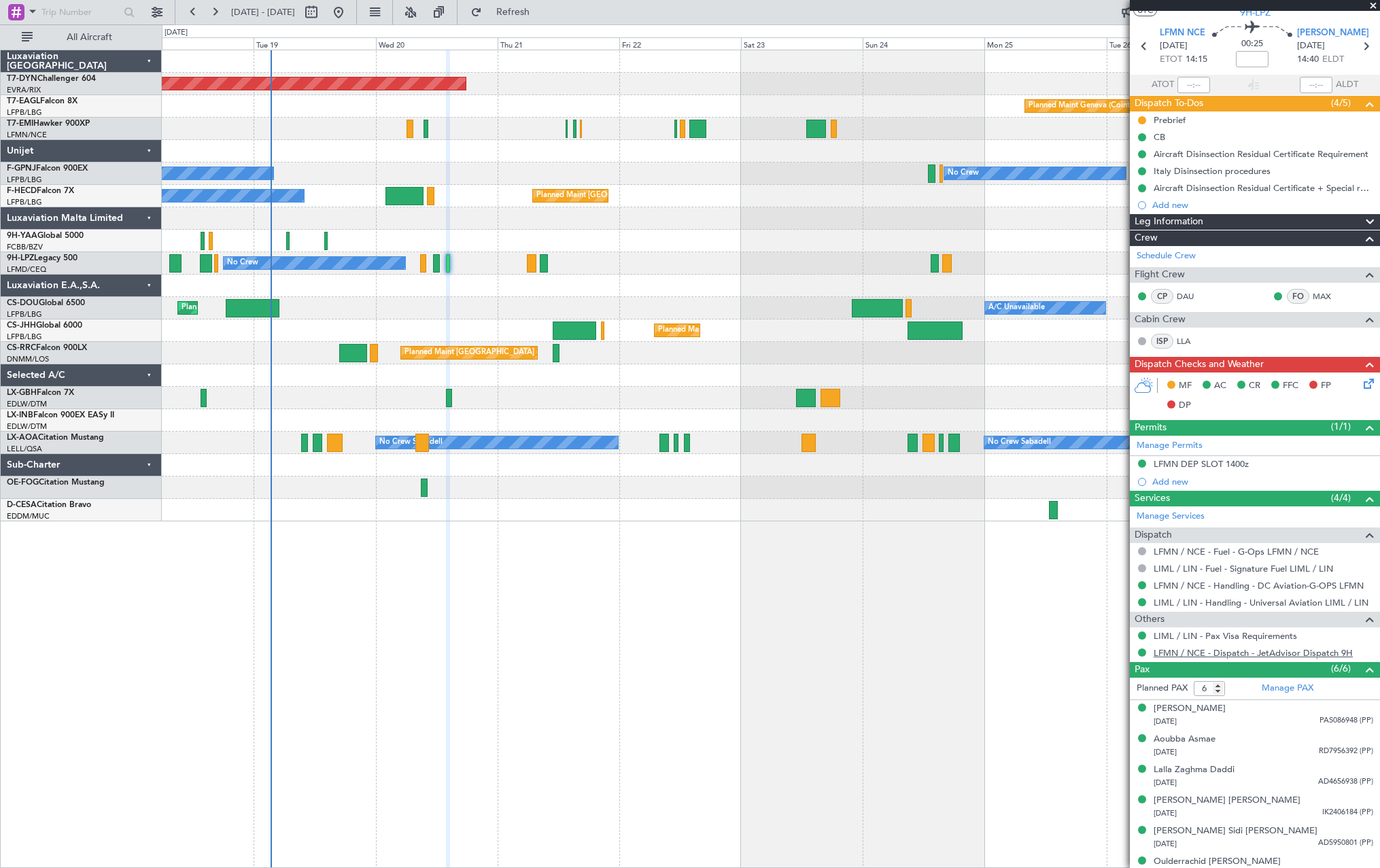
scroll to position [52, 0]
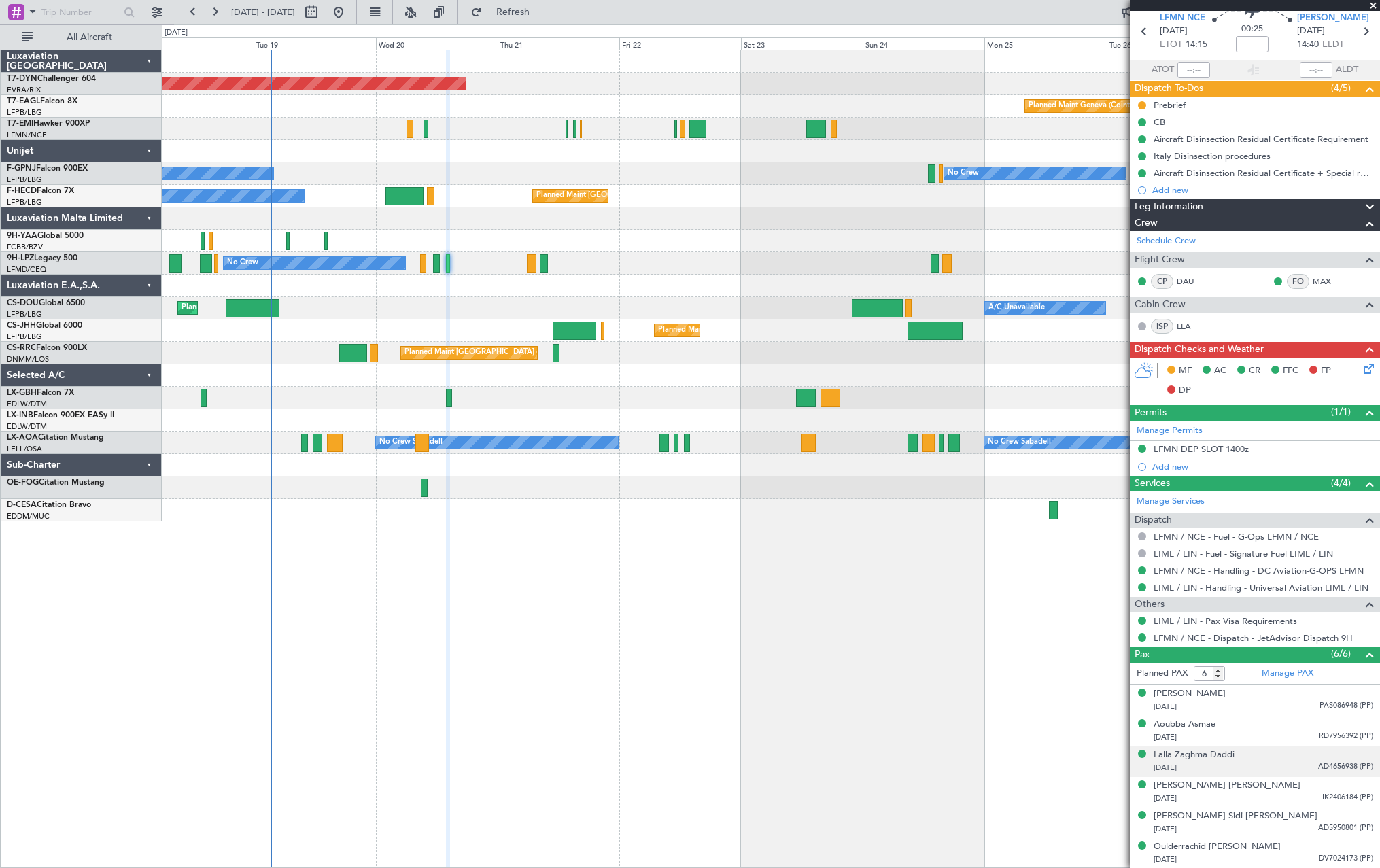
click at [1270, 761] on div "21/05/1979 AD4656938 (PP)" at bounding box center [1263, 767] width 220 height 13
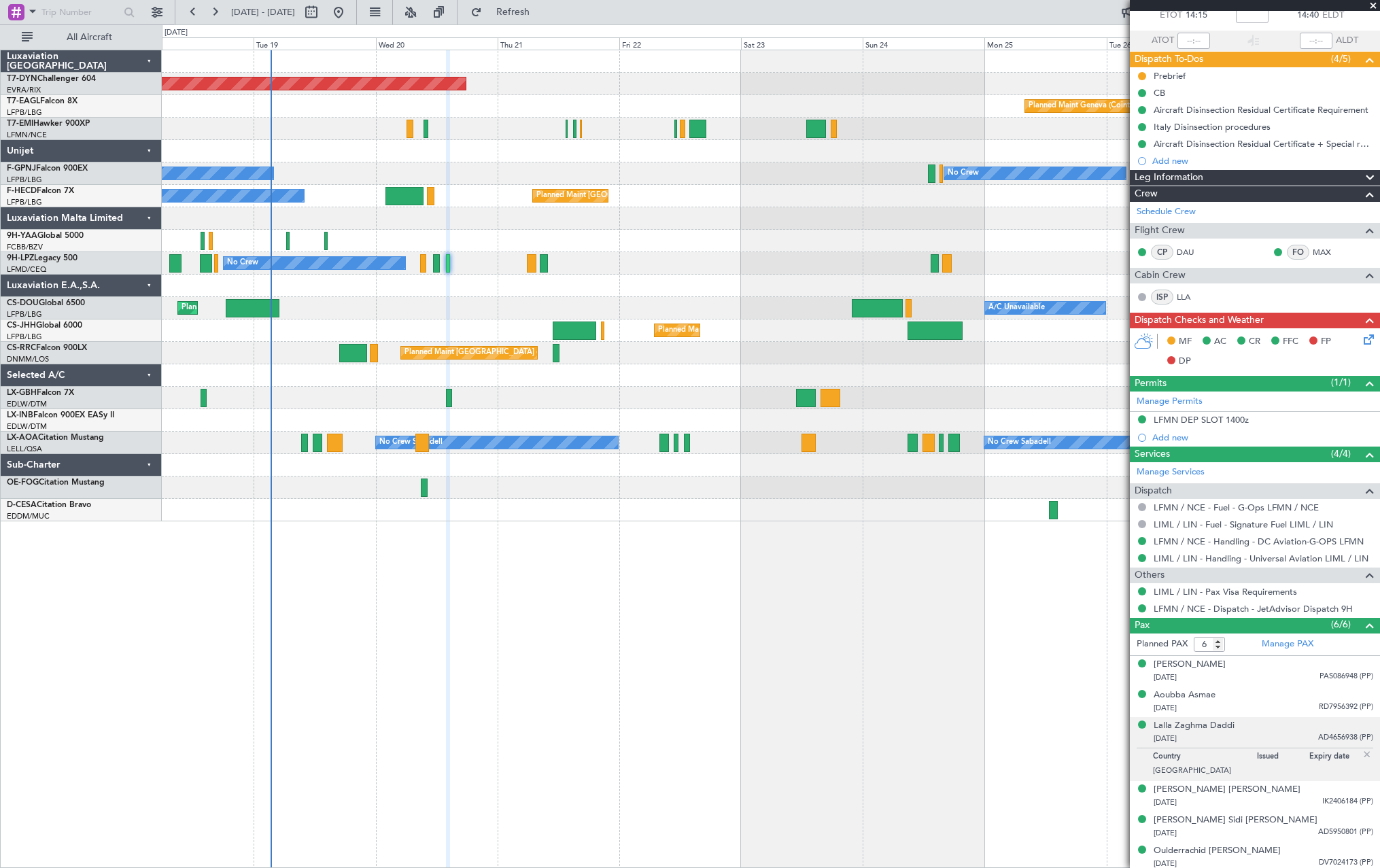
scroll to position [86, 0]
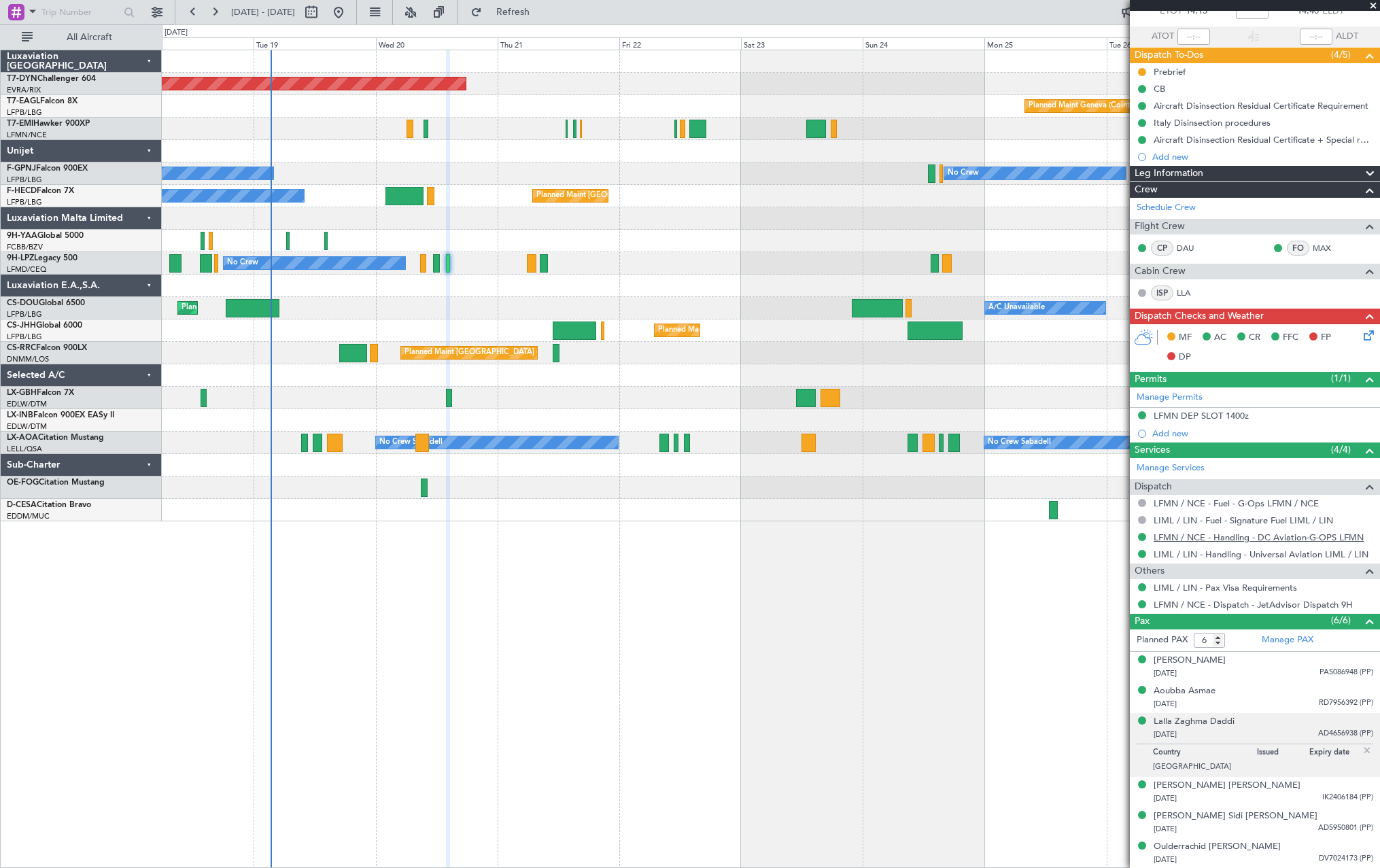
click at [1196, 540] on link "LFMN / NCE - Handling - DC Aviation-G-OPS LFMN" at bounding box center [1259, 537] width 210 height 12
click at [1362, 338] on icon at bounding box center [1367, 333] width 11 height 11
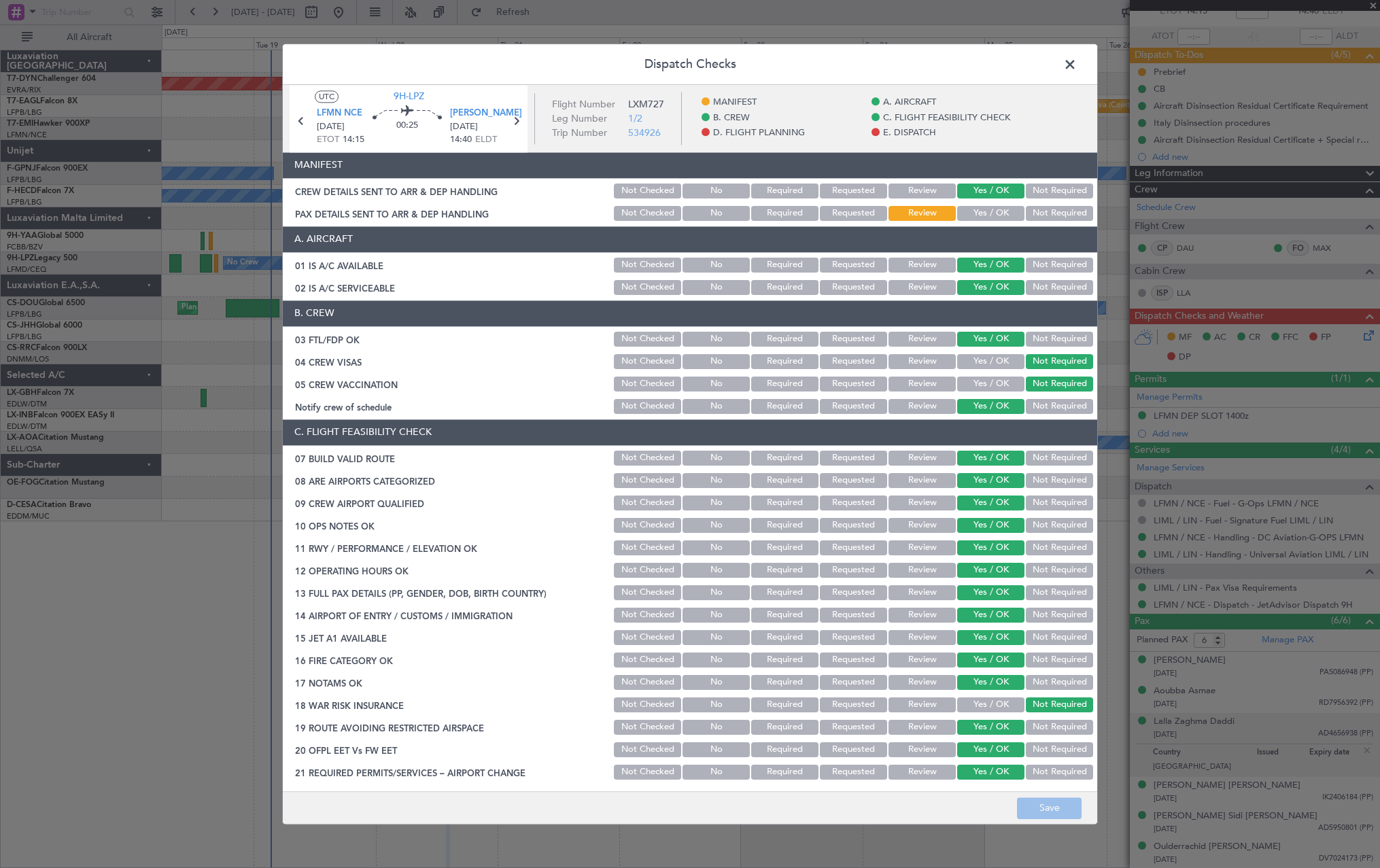
click at [984, 215] on button "Yes / OK" at bounding box center [991, 213] width 67 height 15
click at [1044, 797] on button "Save" at bounding box center [1048, 807] width 64 height 21
click at [1077, 61] on span at bounding box center [1077, 68] width 0 height 27
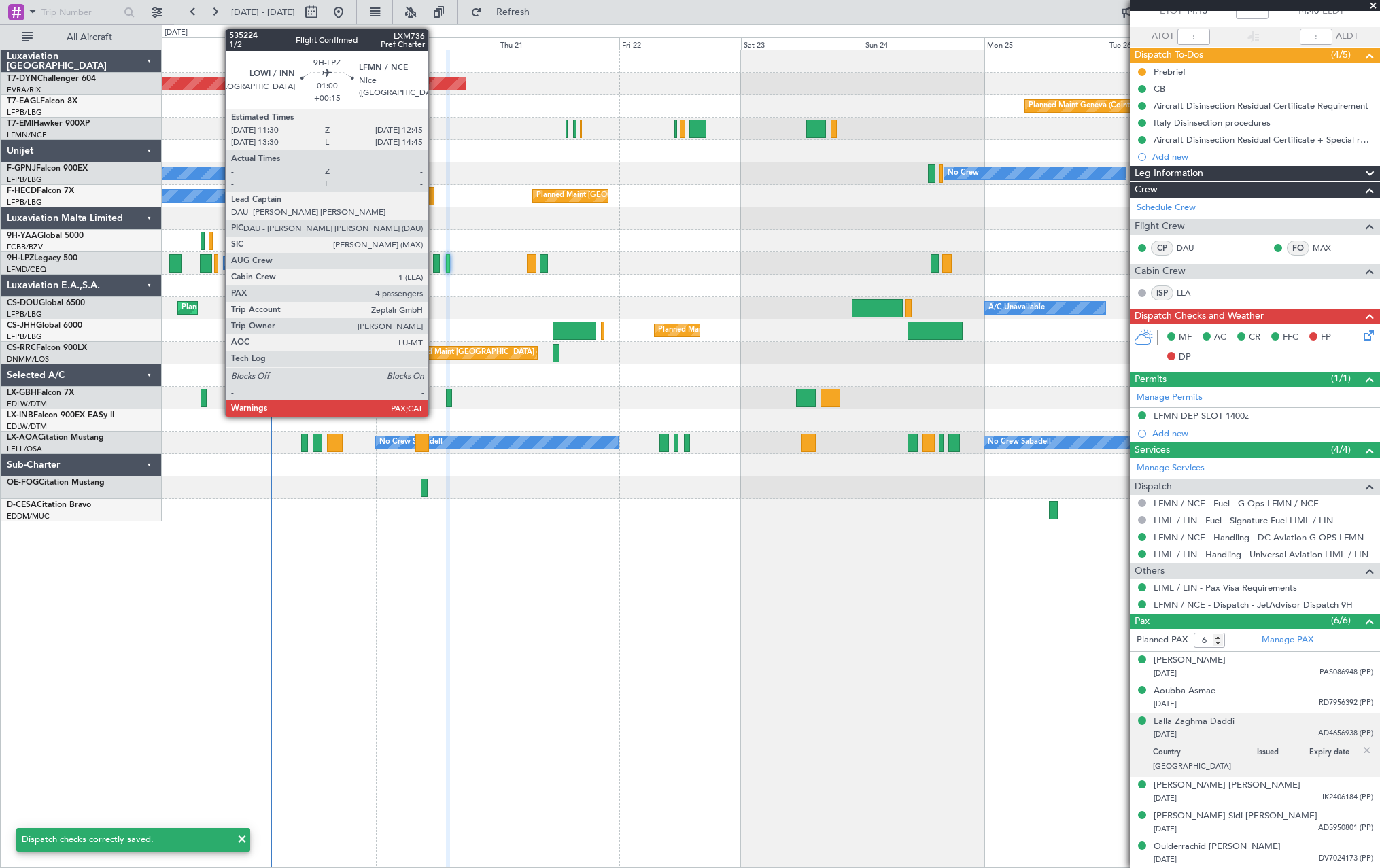
click at [435, 261] on div at bounding box center [436, 263] width 7 height 18
type input "+00:15"
type input "4"
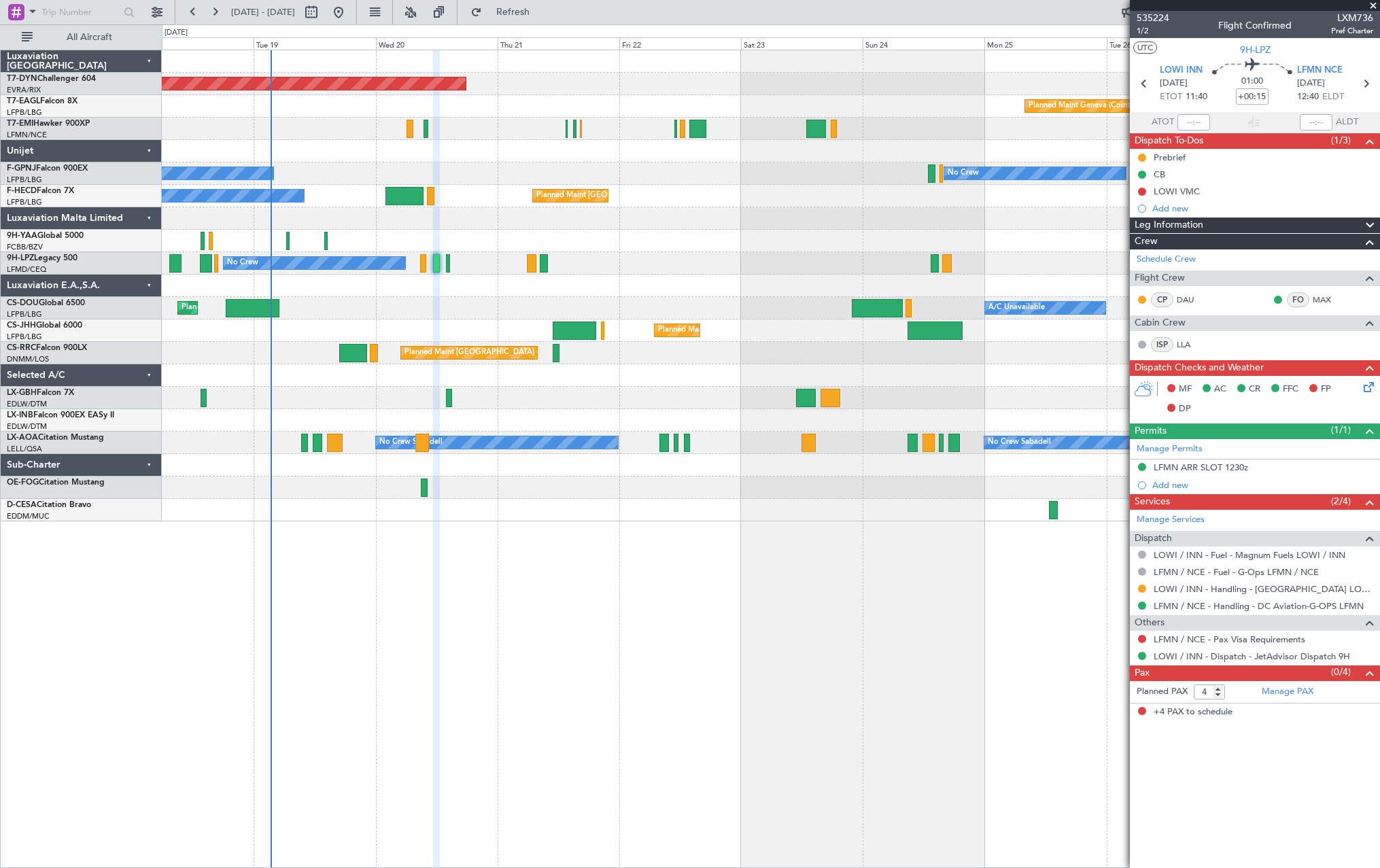
click at [1372, 388] on icon at bounding box center [1367, 384] width 11 height 11
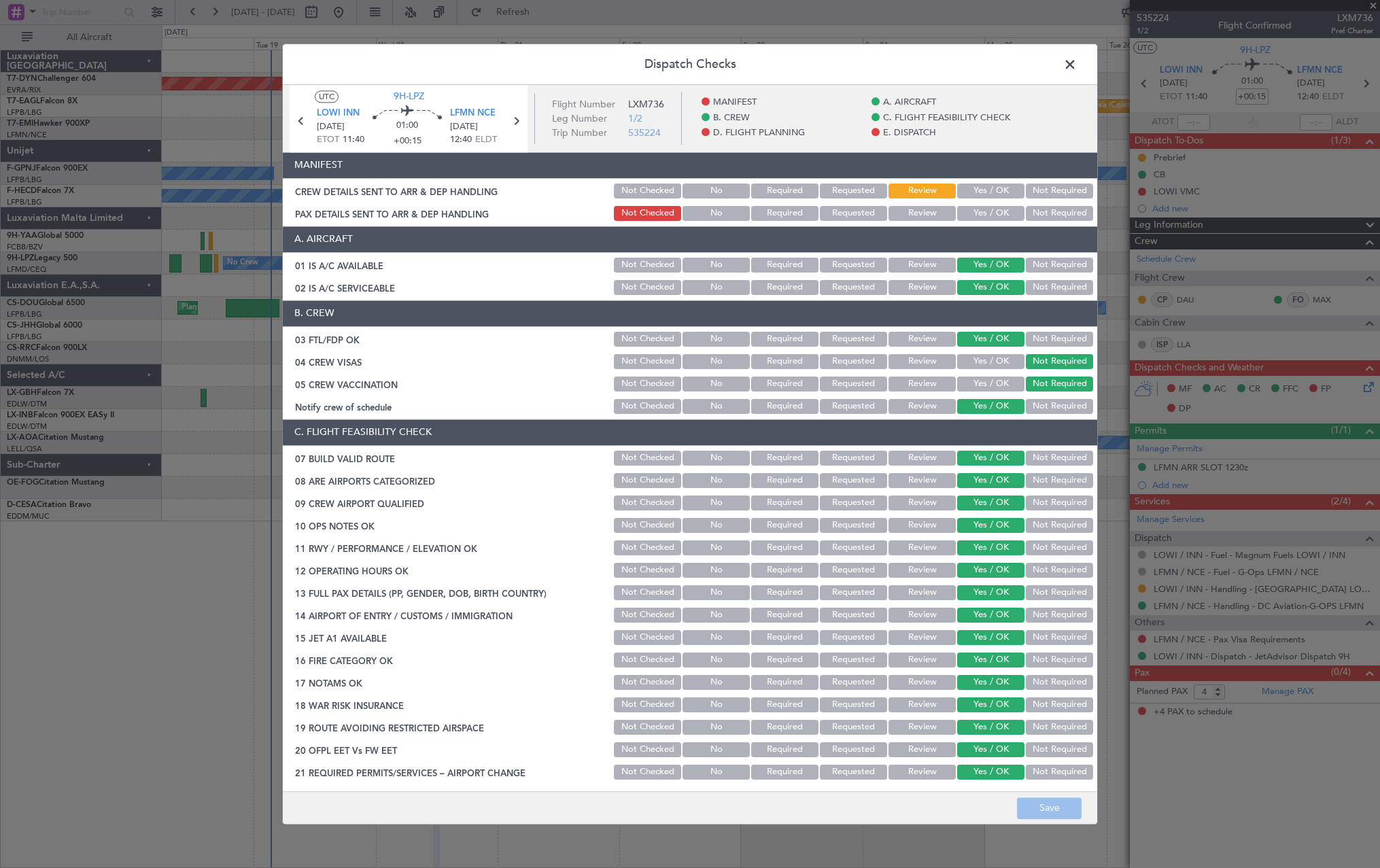
click at [978, 185] on button "Yes / OK" at bounding box center [991, 190] width 67 height 15
click at [985, 218] on button "Yes / OK" at bounding box center [991, 213] width 67 height 15
click at [1060, 805] on button "Save" at bounding box center [1048, 807] width 64 height 21
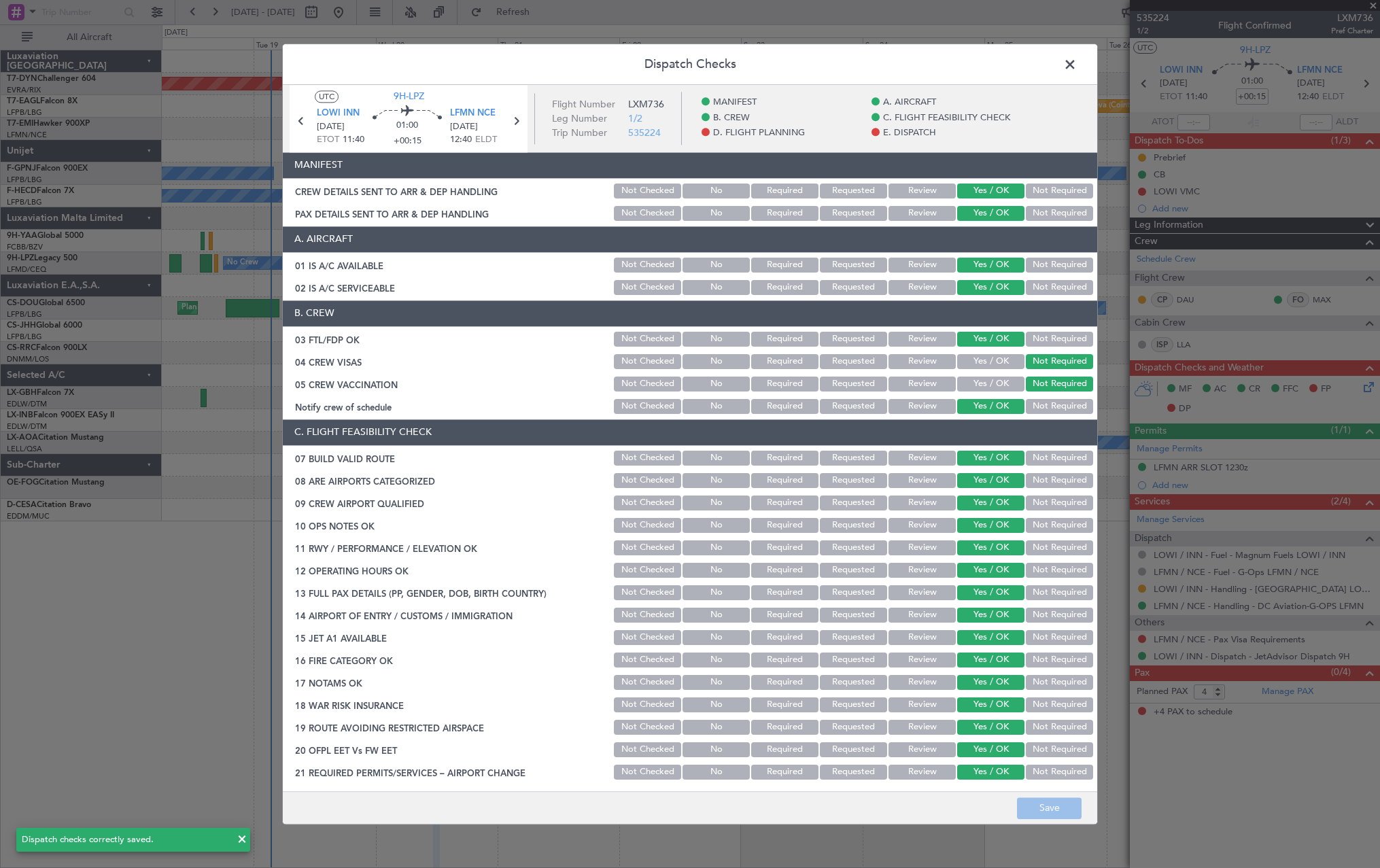
click at [1077, 66] on span at bounding box center [1077, 68] width 0 height 27
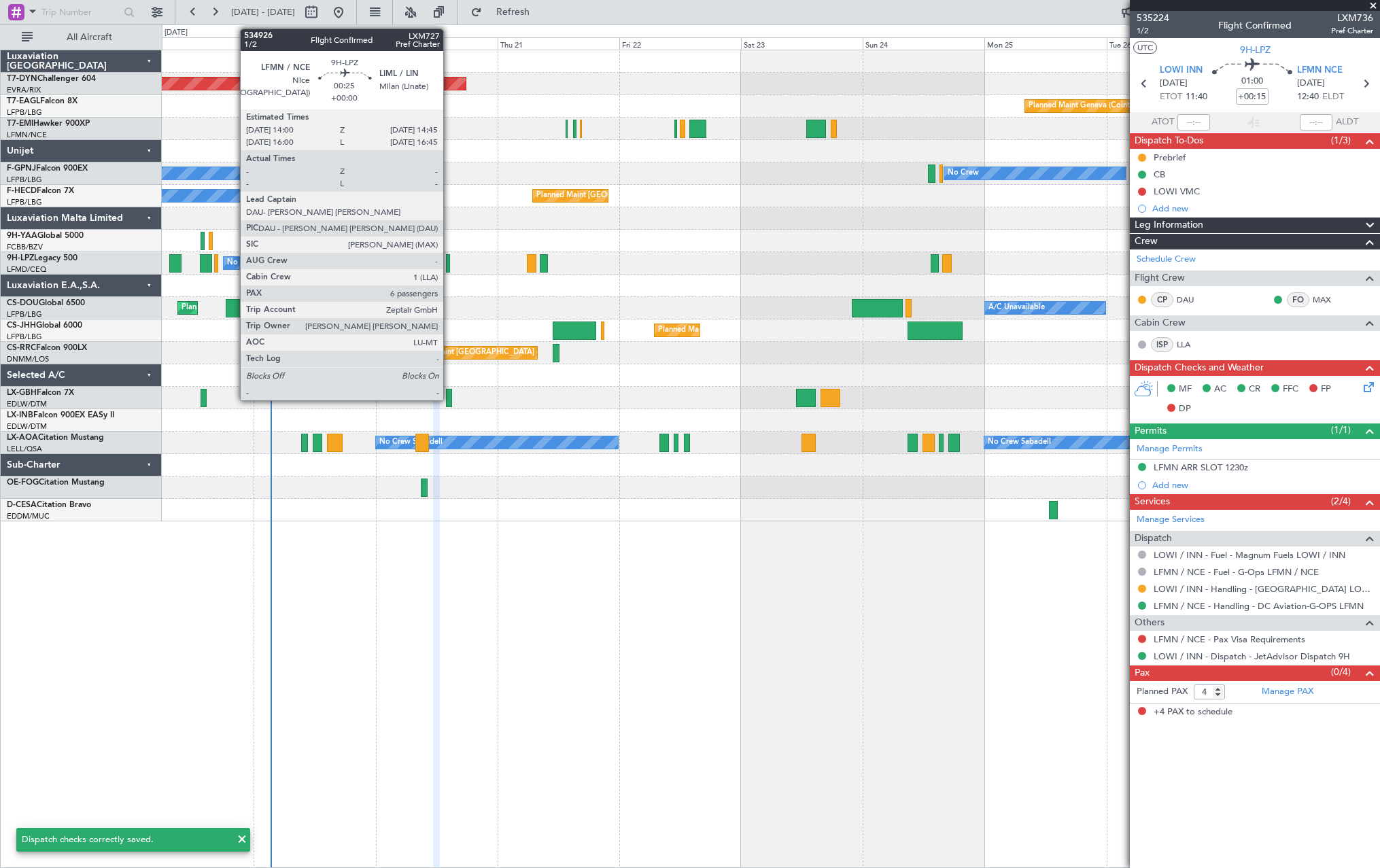
click at [450, 262] on div at bounding box center [447, 263] width 4 height 18
type input "6"
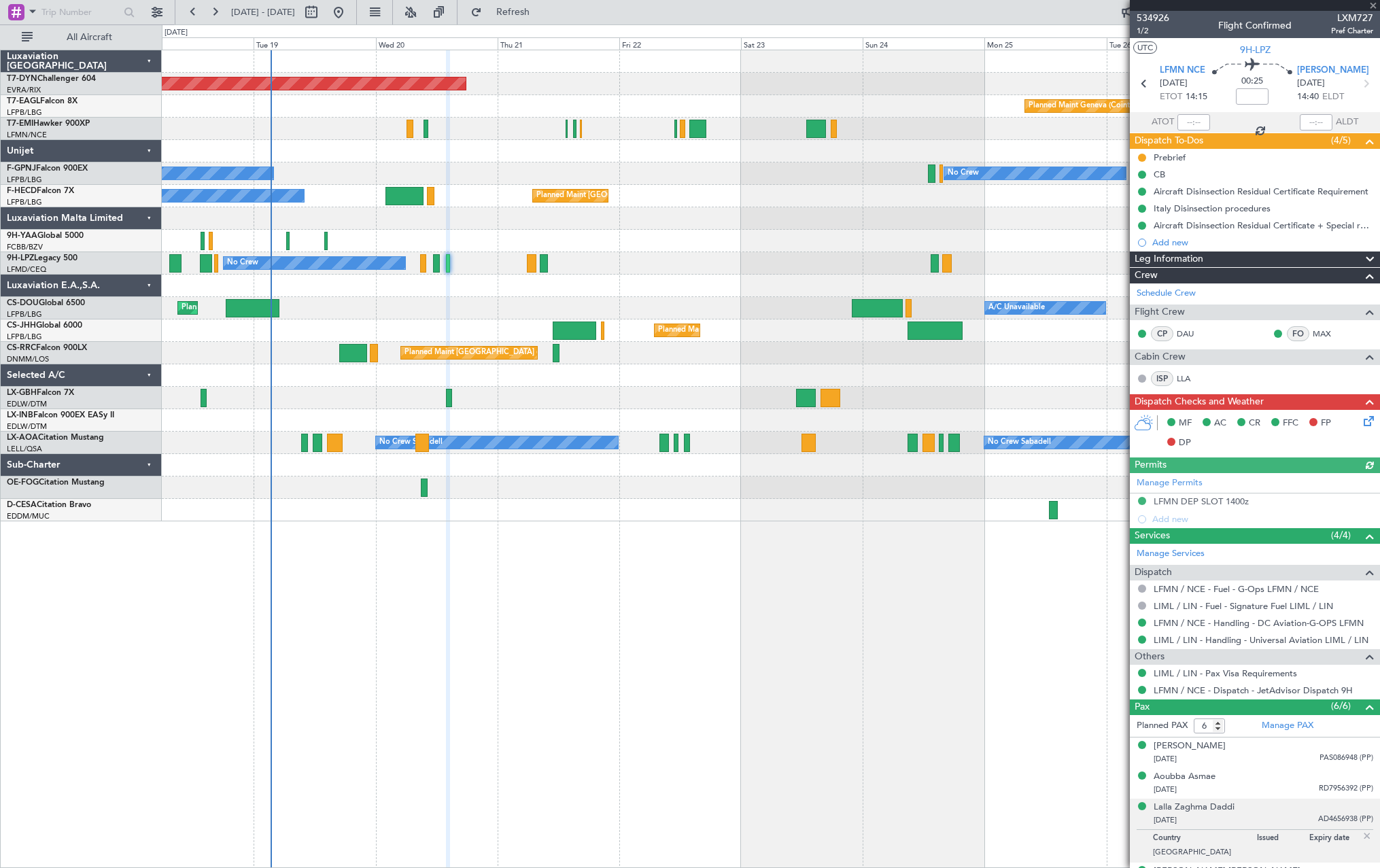
click at [417, 263] on div "No Crew No Crew No Crew" at bounding box center [770, 263] width 1217 height 22
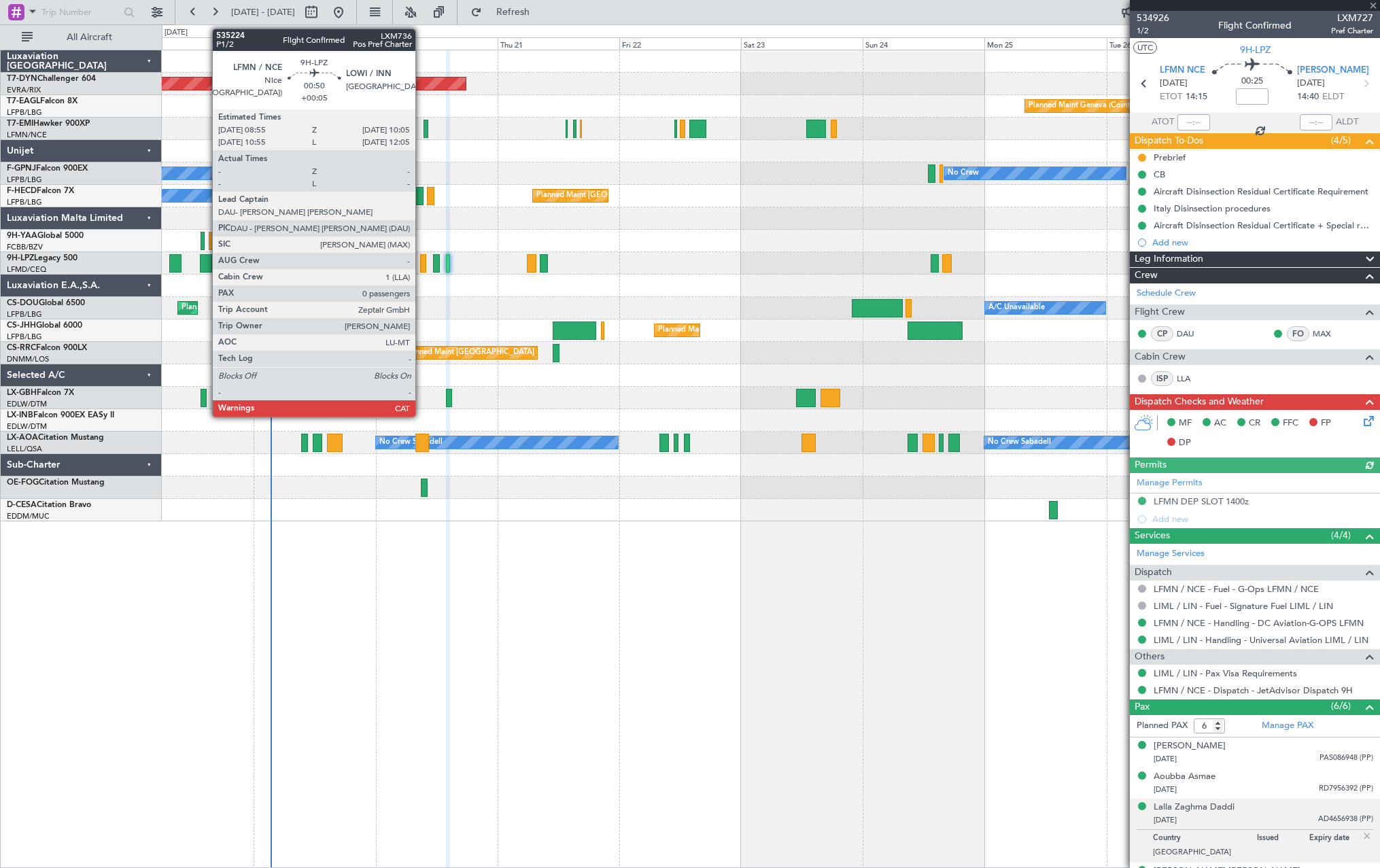
click at [421, 263] on div at bounding box center [424, 263] width 6 height 18
type input "+00:05"
type input "0"
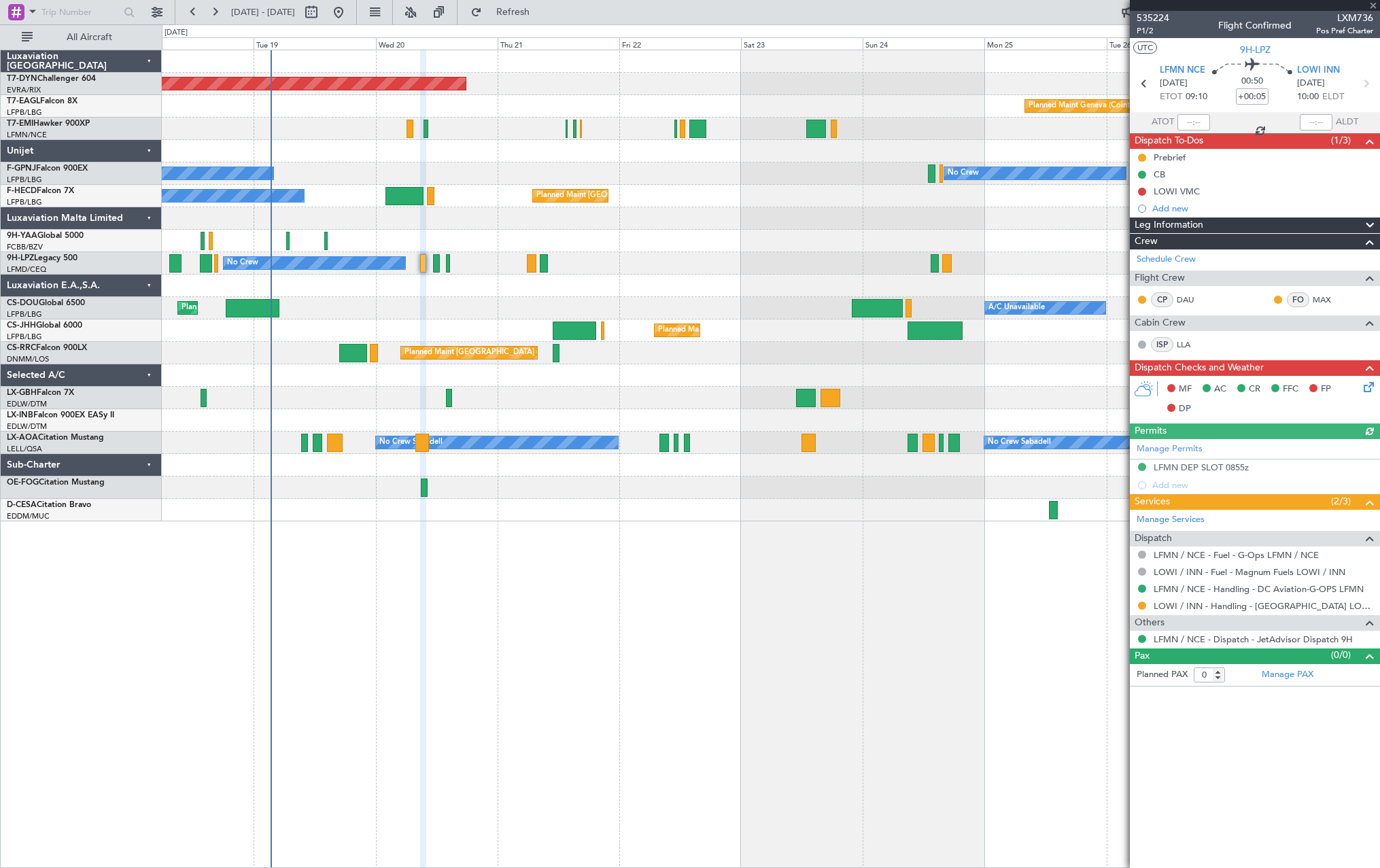
click at [1368, 388] on icon at bounding box center [1367, 384] width 11 height 11
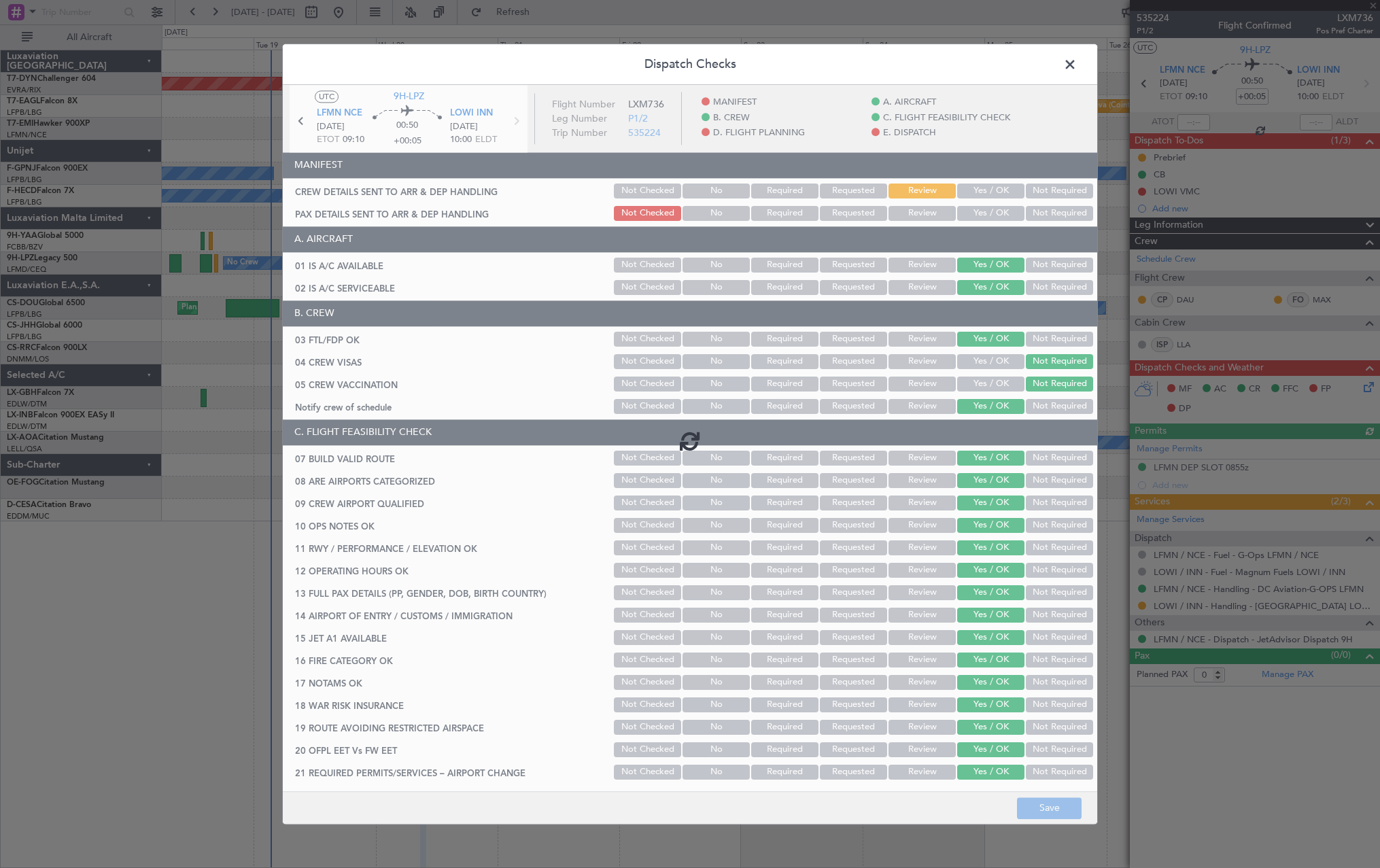
click at [993, 189] on div at bounding box center [690, 440] width 815 height 711
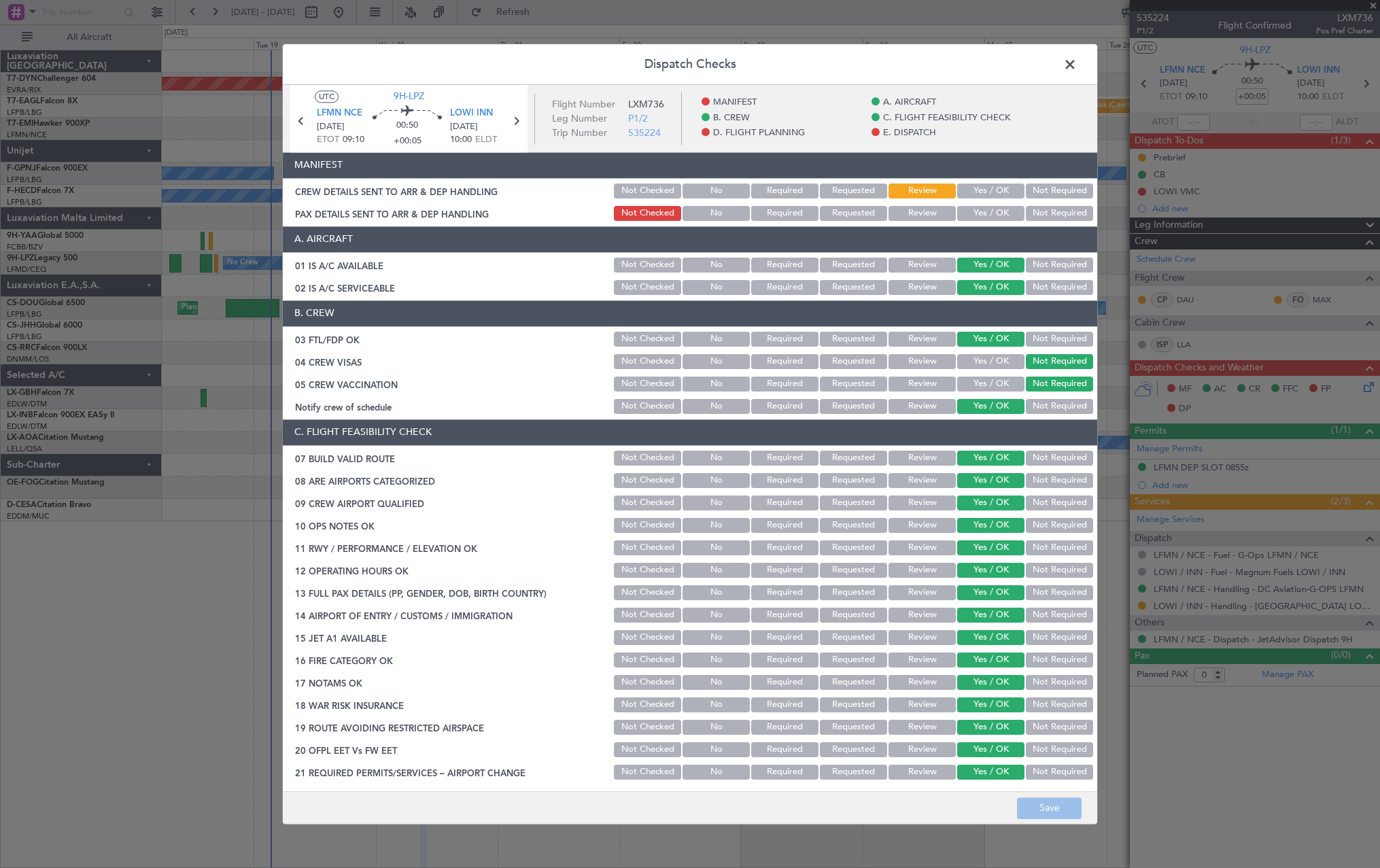
click at [989, 186] on button "Yes / OK" at bounding box center [991, 190] width 67 height 15
click at [980, 223] on div "Yes / OK" at bounding box center [989, 213] width 69 height 19
click at [977, 212] on button "Yes / OK" at bounding box center [991, 213] width 67 height 15
click at [1049, 825] on div "Dispatch Checks UTC 9H-LPZ LFMN NCE 20/08/2025 ETOT 09:10 00:50 +00:05 LOWI INN…" at bounding box center [690, 434] width 1380 height 868
click at [1051, 806] on button "Save" at bounding box center [1048, 807] width 64 height 21
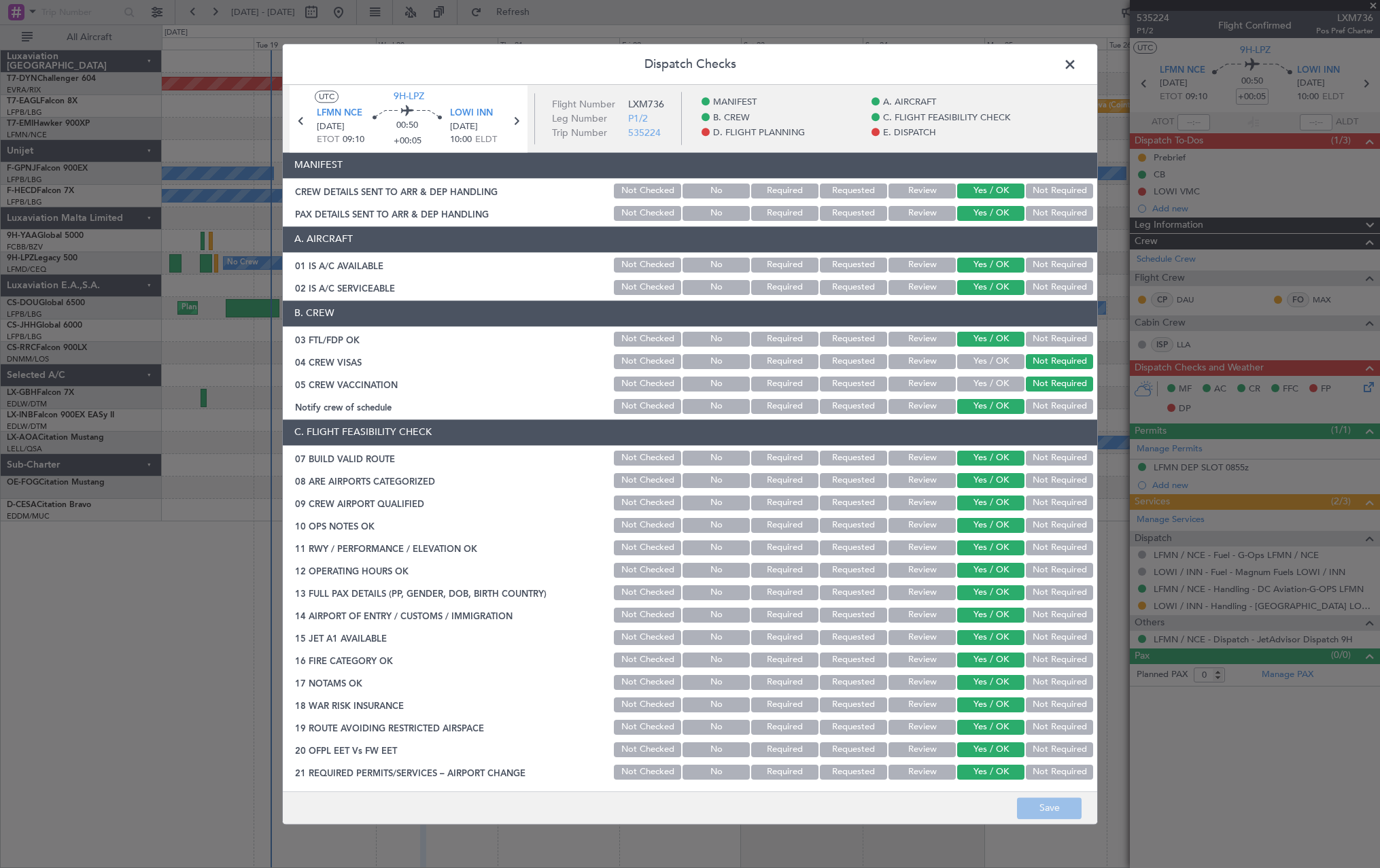
click at [1077, 63] on span at bounding box center [1077, 68] width 0 height 27
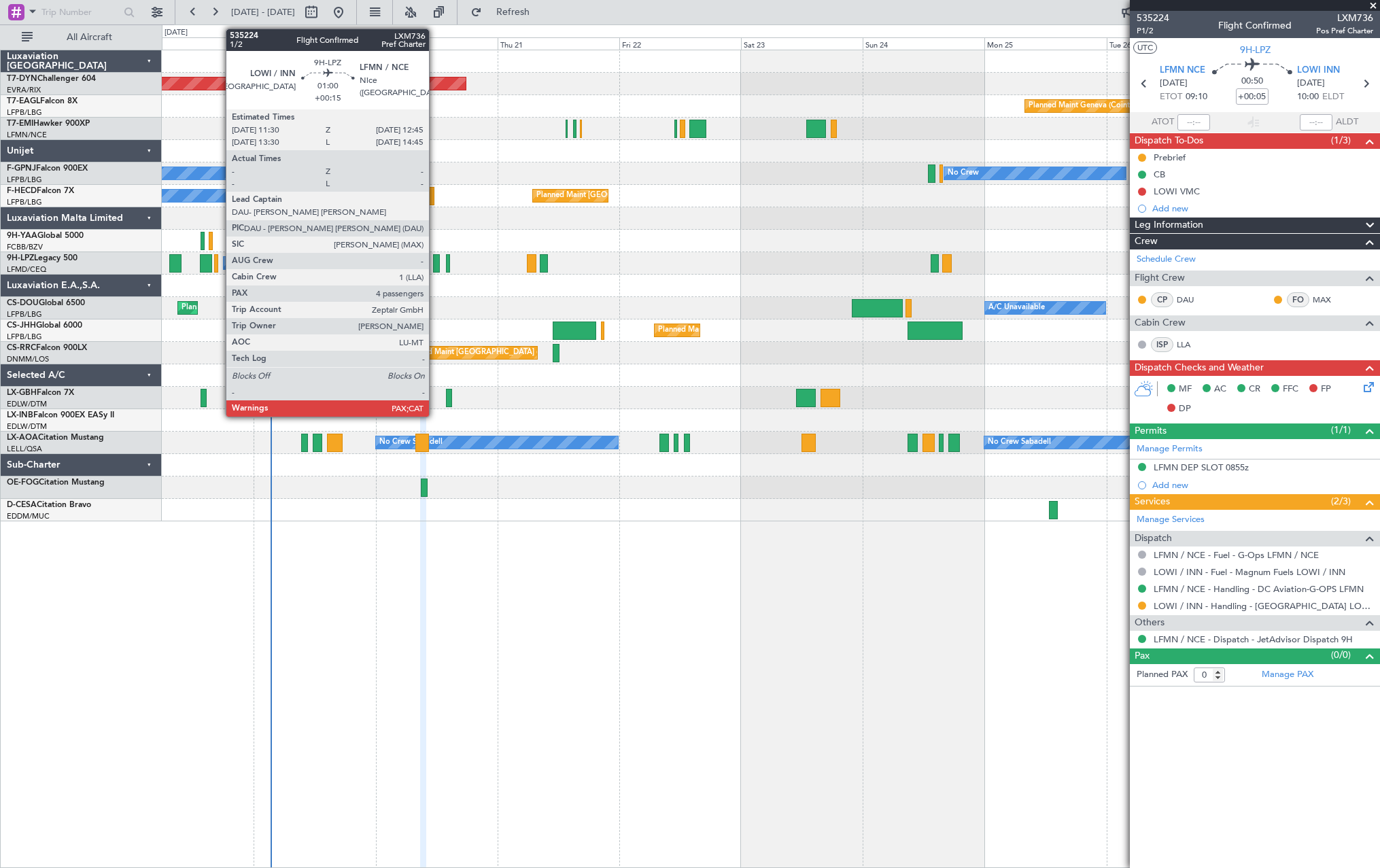
click at [435, 263] on div at bounding box center [436, 263] width 7 height 18
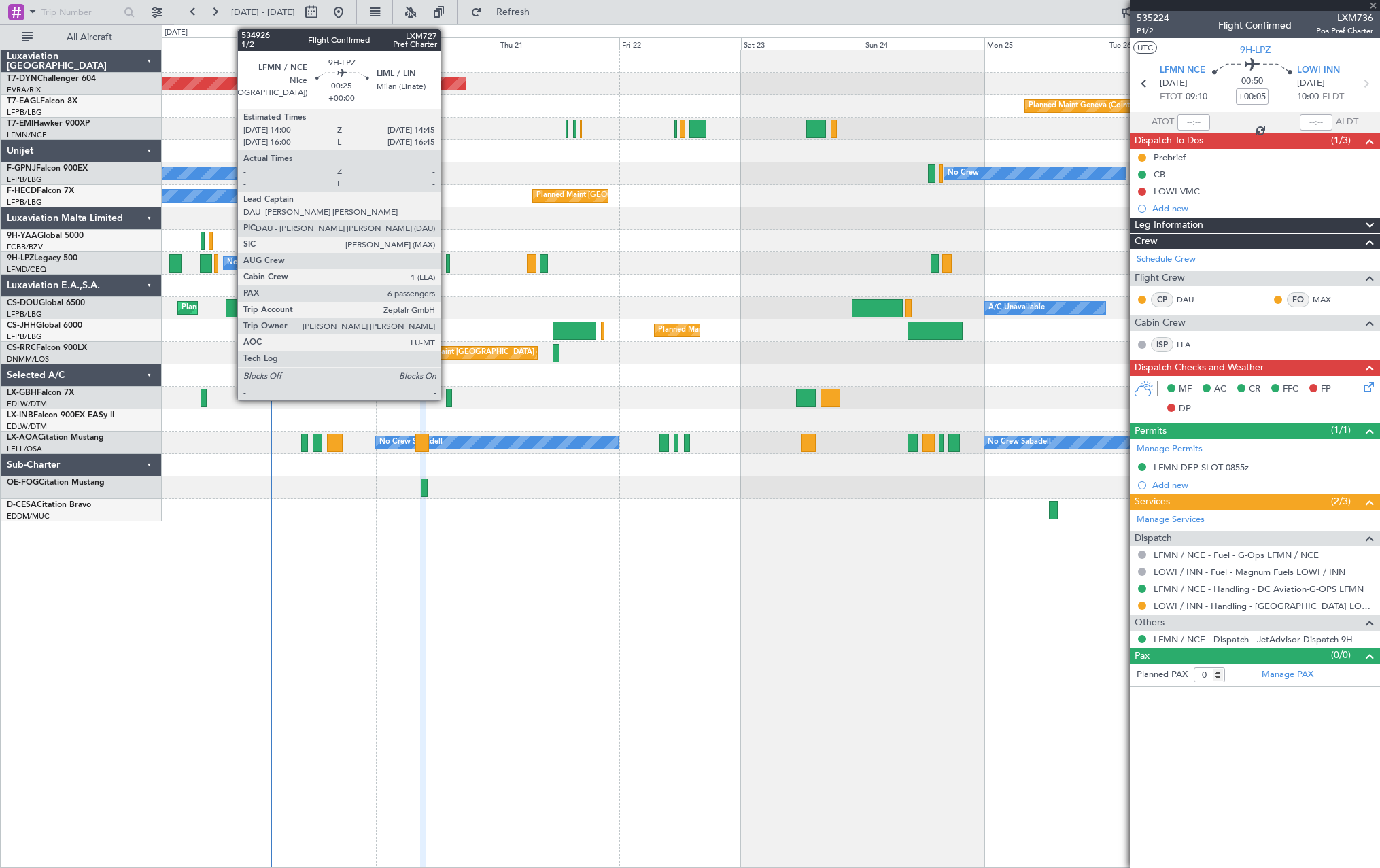
type input "+00:15"
type input "4"
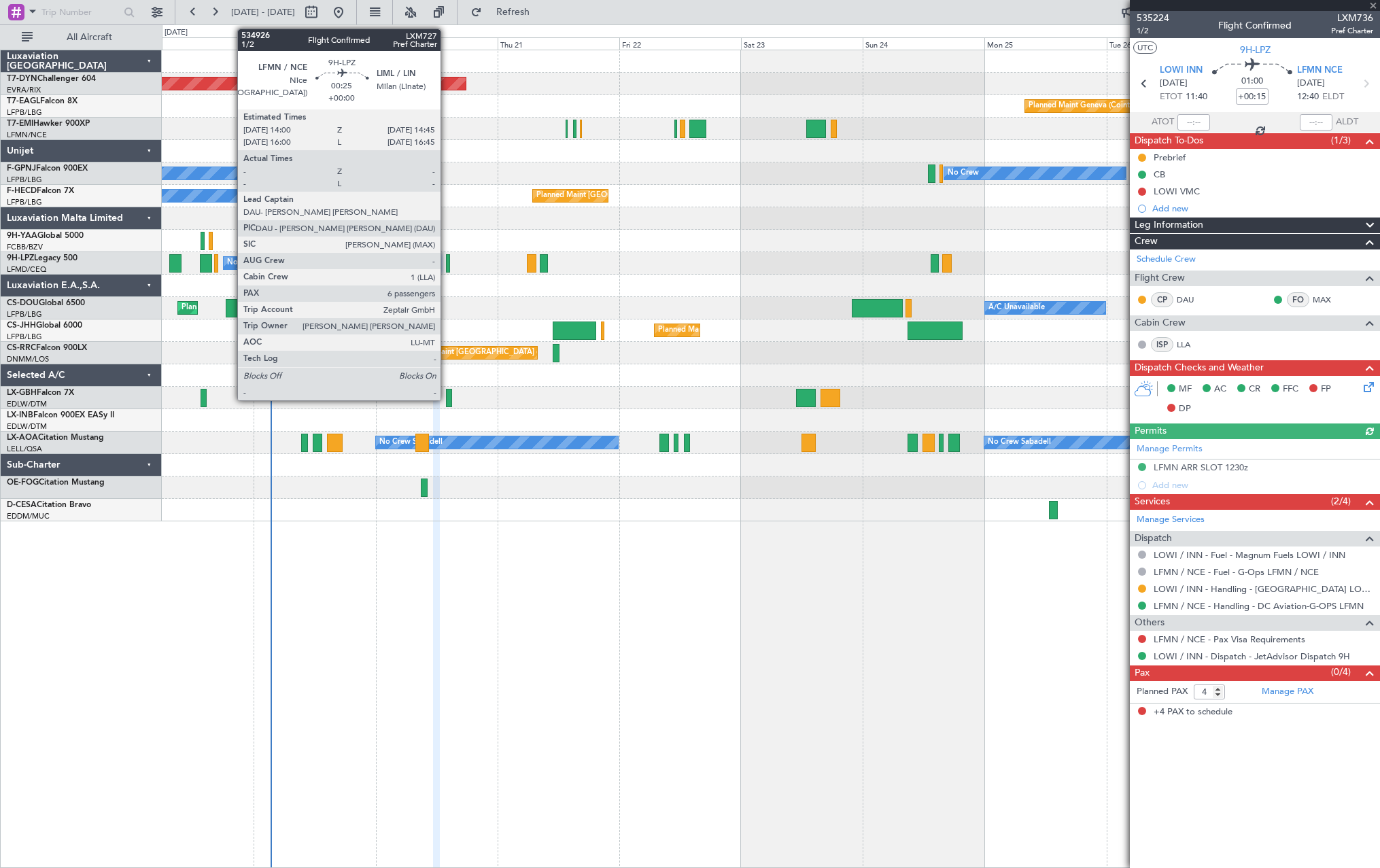
click at [447, 266] on div at bounding box center [447, 263] width 4 height 18
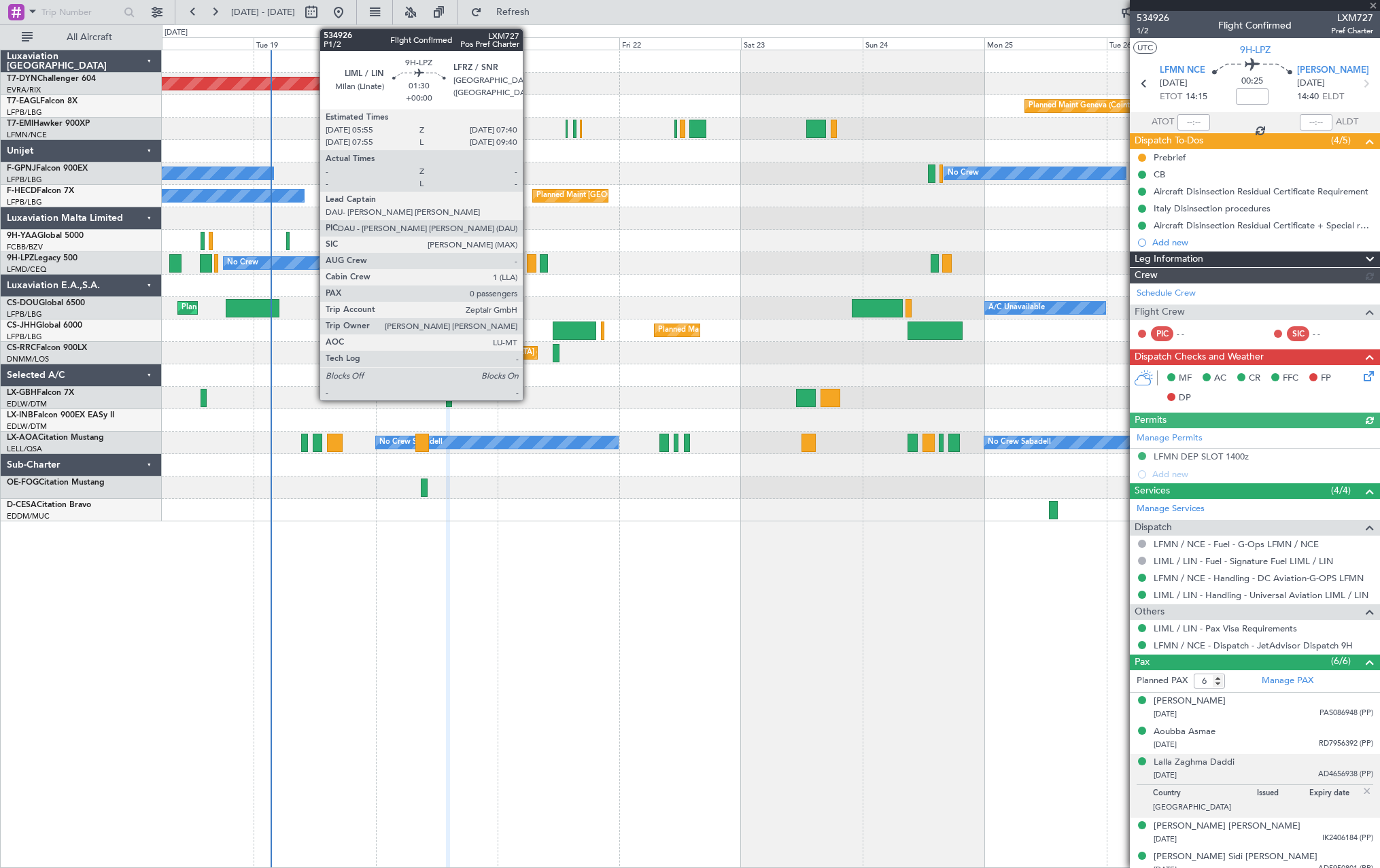
click at [529, 264] on div at bounding box center [531, 263] width 10 height 18
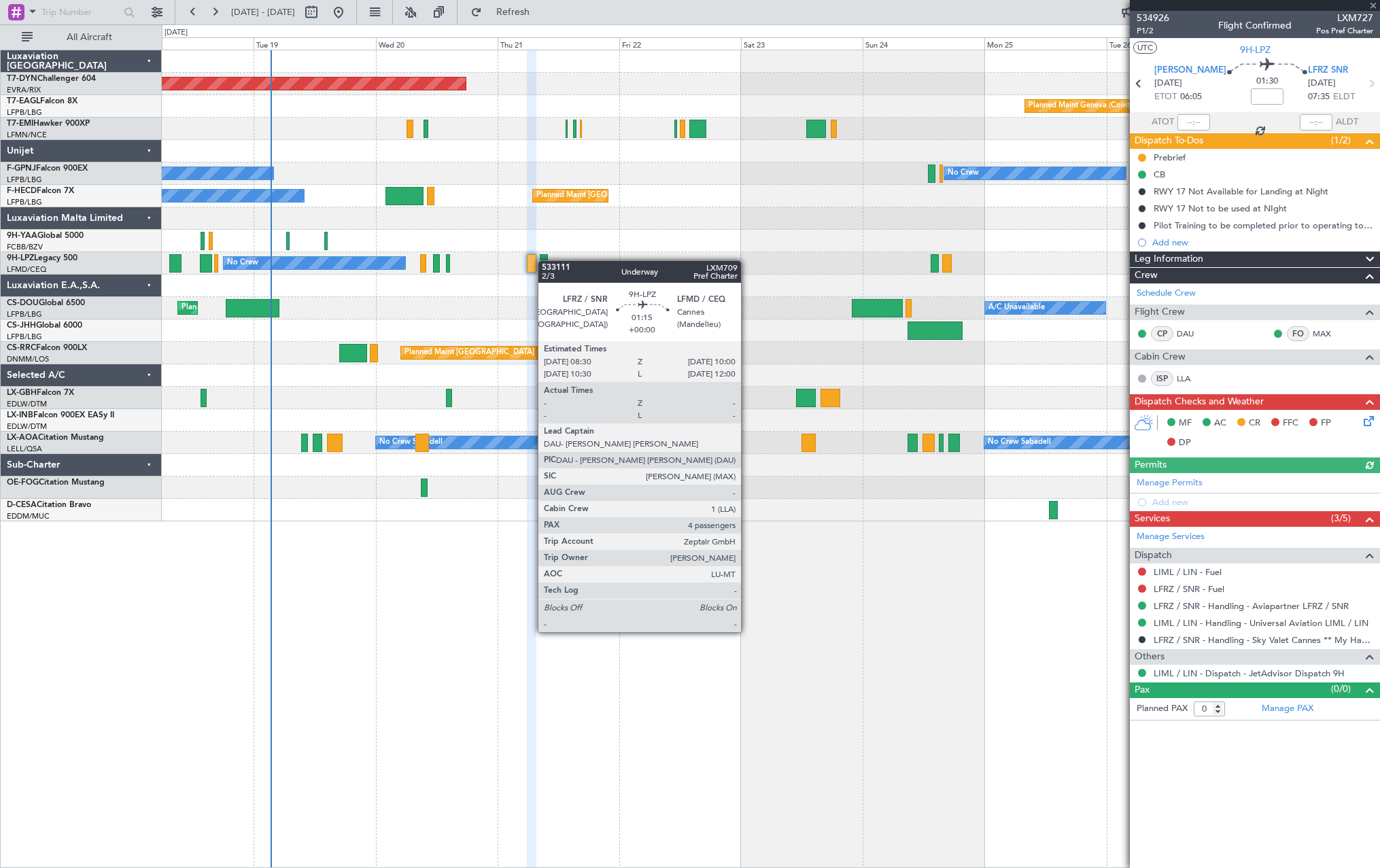
click at [545, 260] on div at bounding box center [544, 263] width 8 height 18
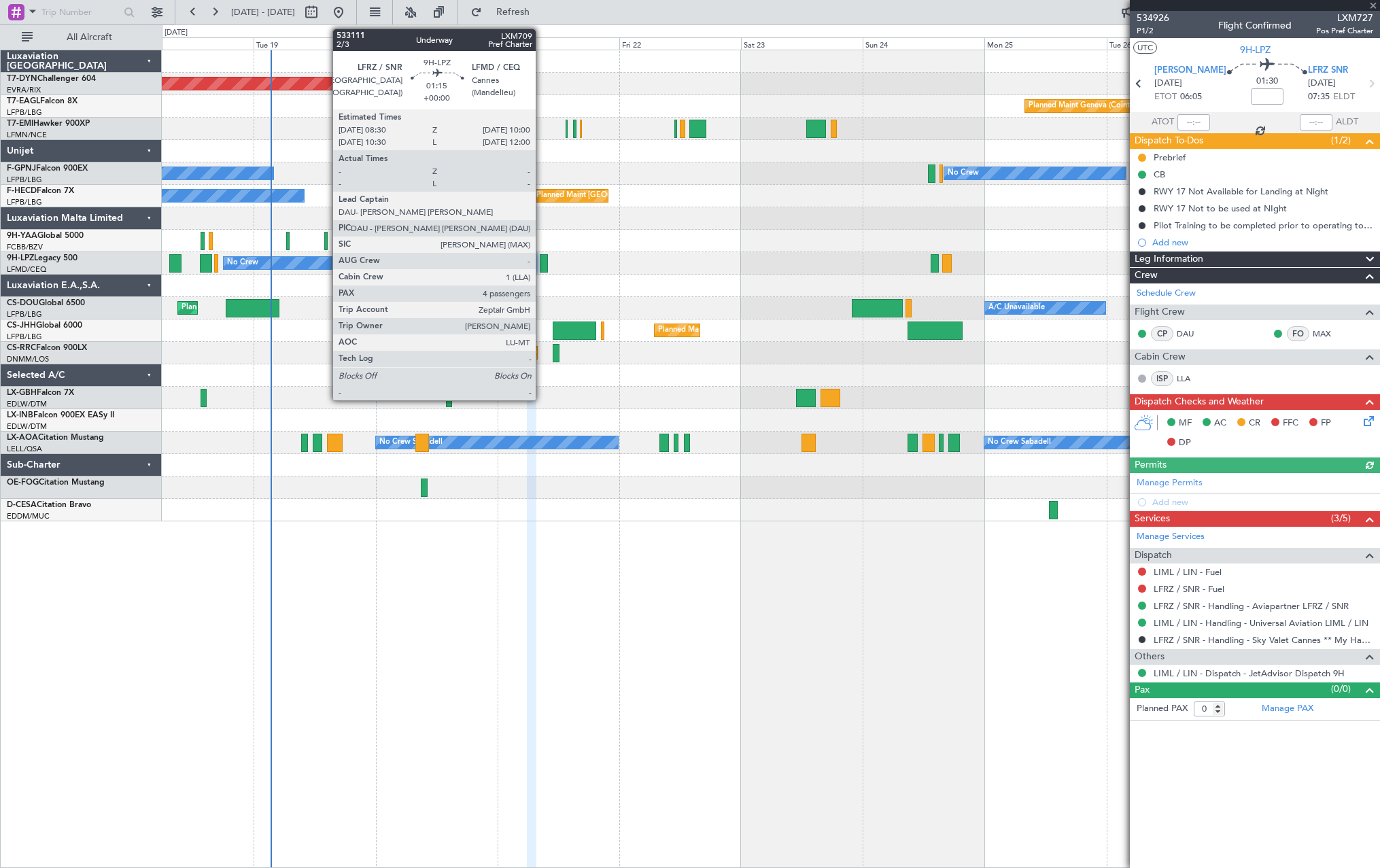
type input "4"
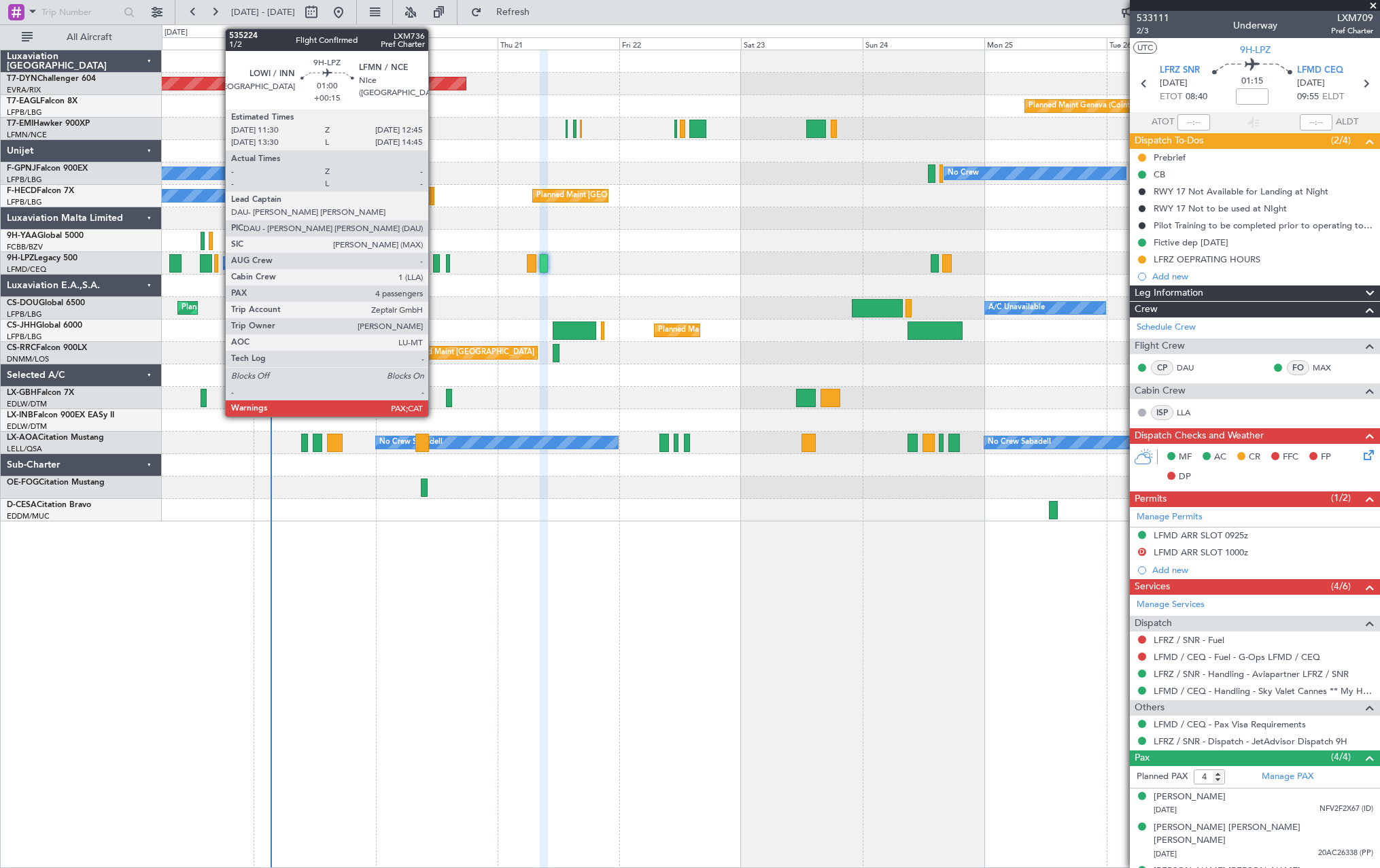
click at [435, 262] on div at bounding box center [436, 263] width 7 height 18
type input "+00:15"
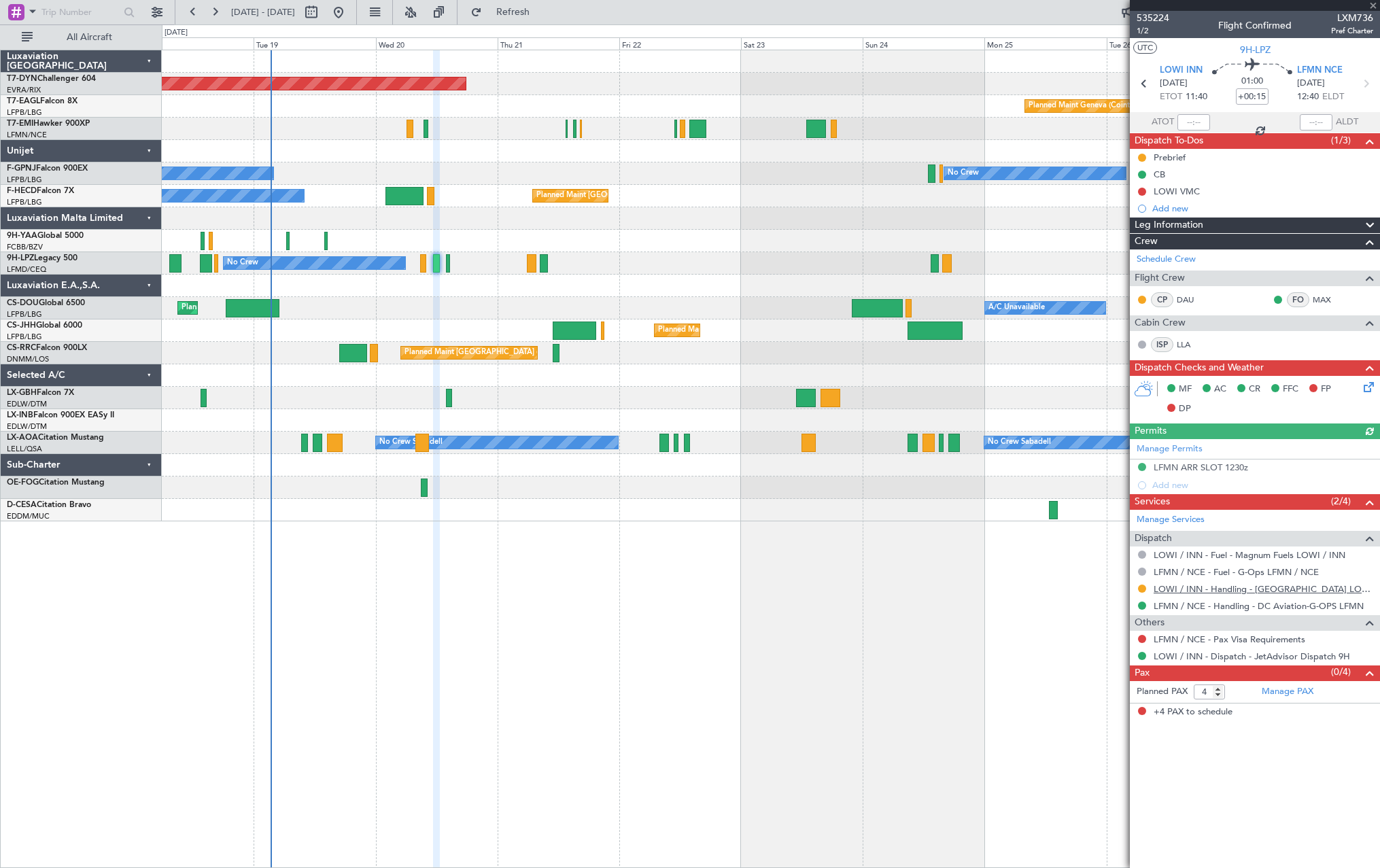
click at [1176, 594] on mat-tooltip-component "LOWI / INN - Handling - [GEOGRAPHIC_DATA] LOWI / INN" at bounding box center [1265, 611] width 230 height 36
click at [1171, 589] on link "LOWI / INN - Handling - [GEOGRAPHIC_DATA] LOWI / INN" at bounding box center [1263, 588] width 220 height 12
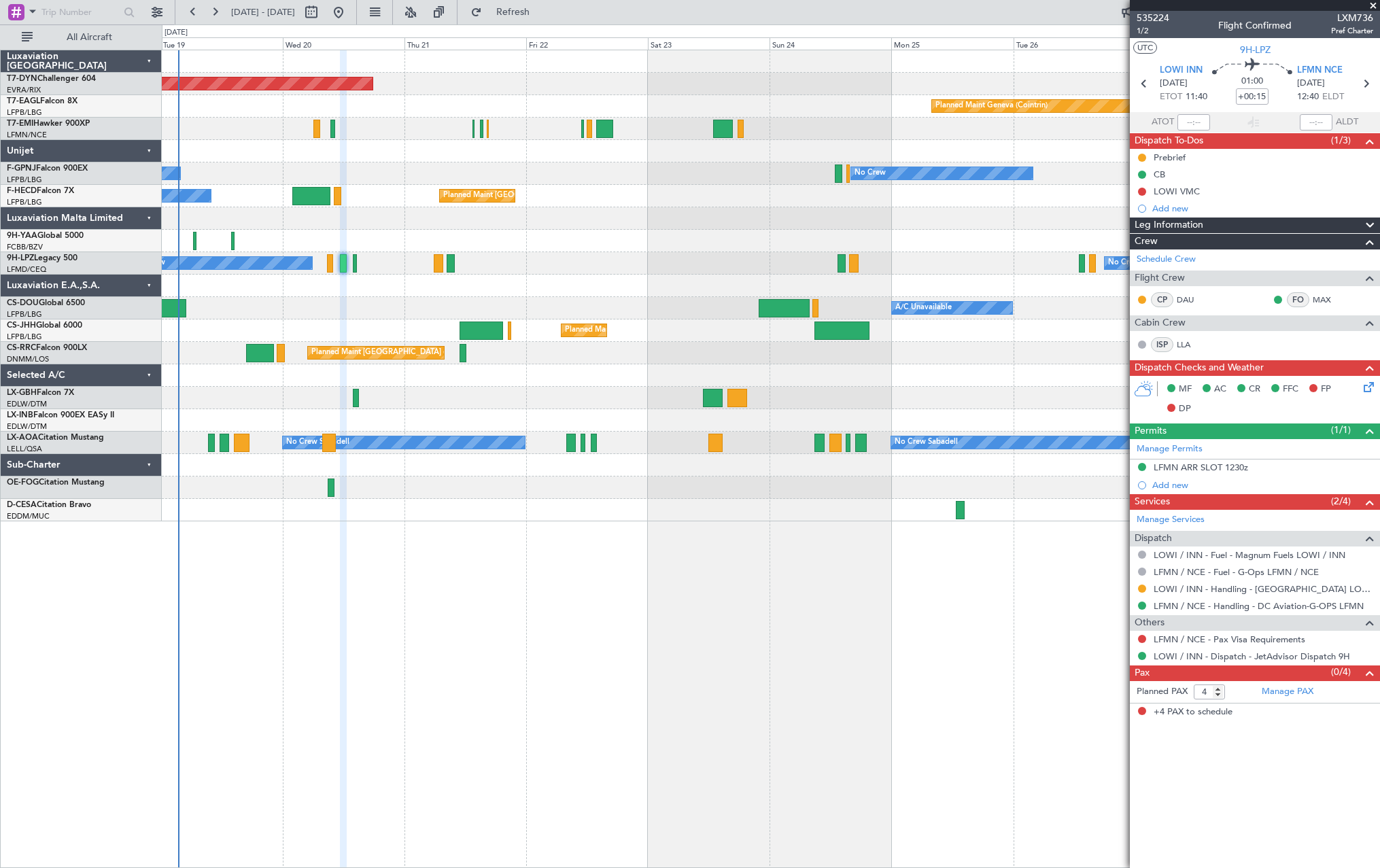
click at [598, 361] on div "Planned Maint [GEOGRAPHIC_DATA] ([GEOGRAPHIC_DATA])" at bounding box center [770, 353] width 1217 height 22
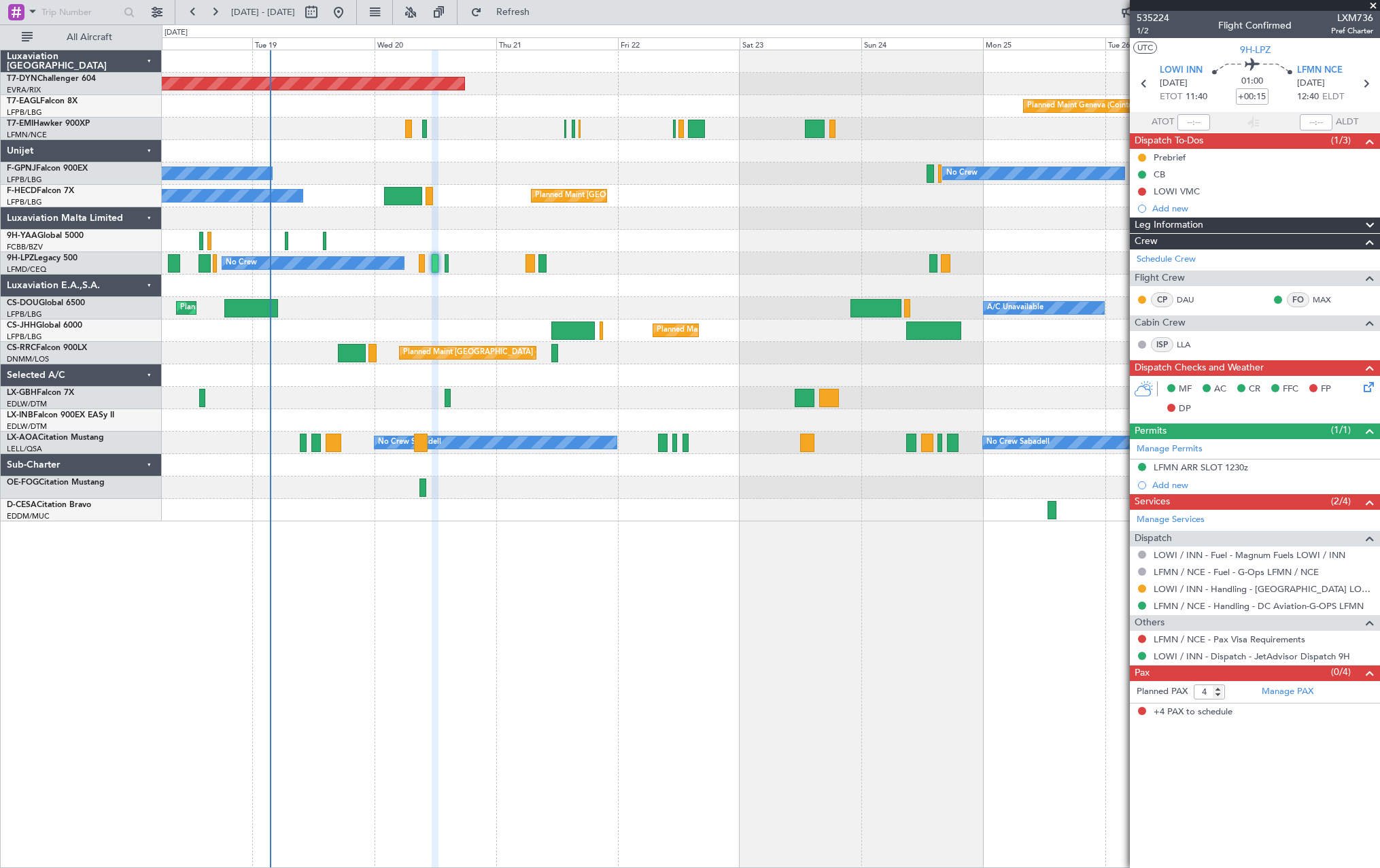
click at [802, 297] on div "Planned Maint Paris (Le Bourget) A/C Unavailable Planned Maint London (Luton)" at bounding box center [770, 308] width 1217 height 22
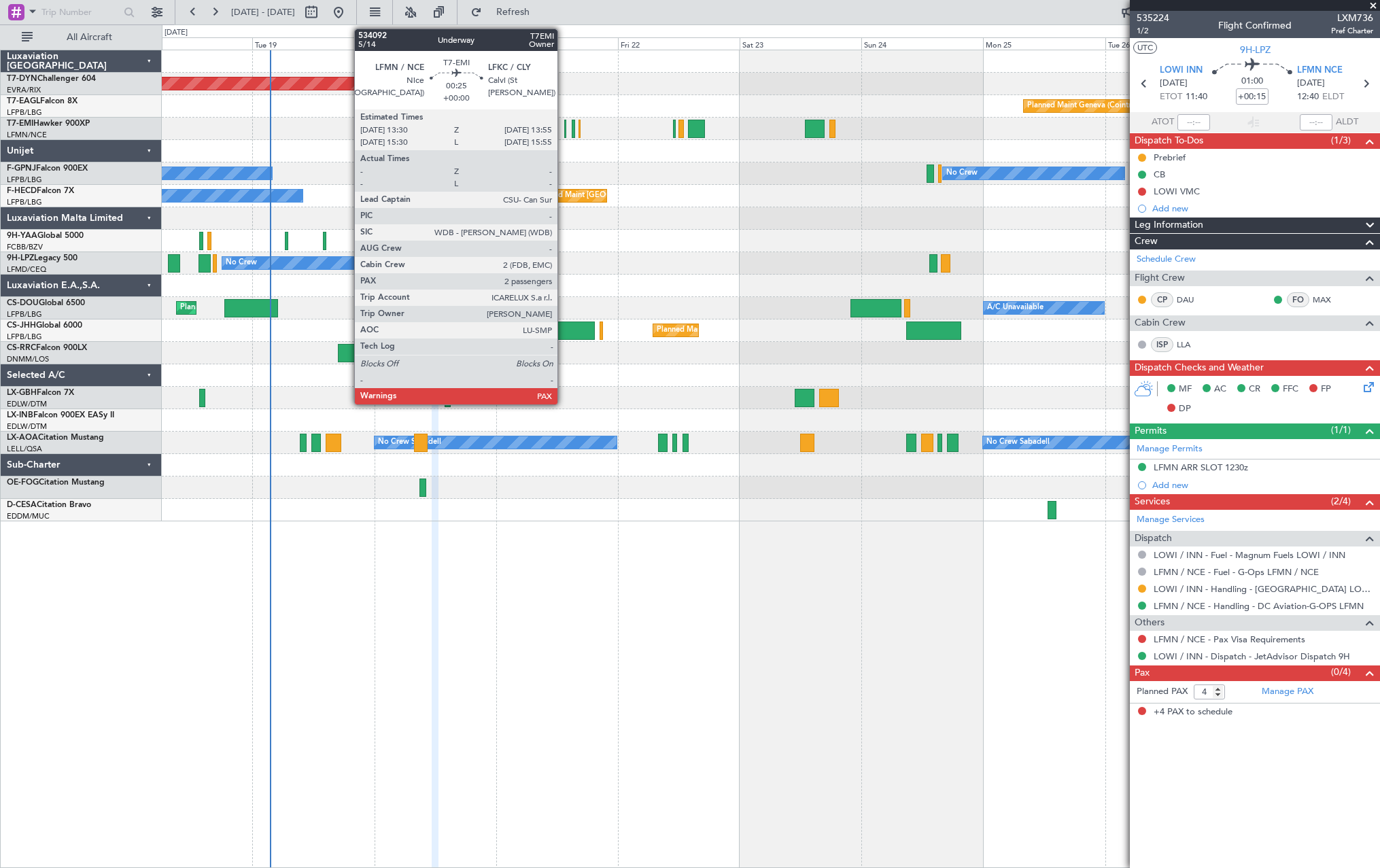
click at [564, 131] on div at bounding box center [565, 128] width 2 height 18
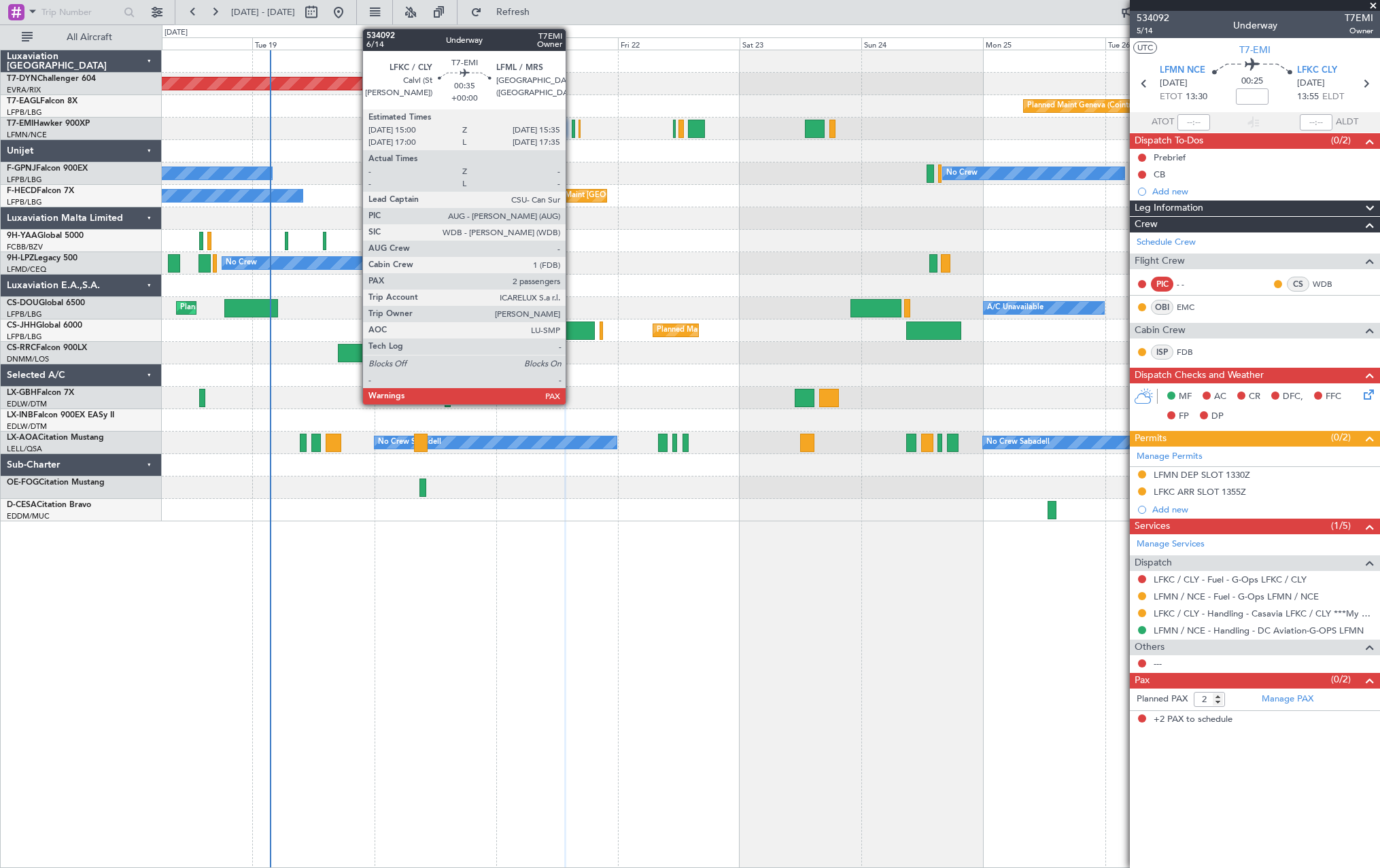
click at [572, 132] on div at bounding box center [573, 128] width 3 height 18
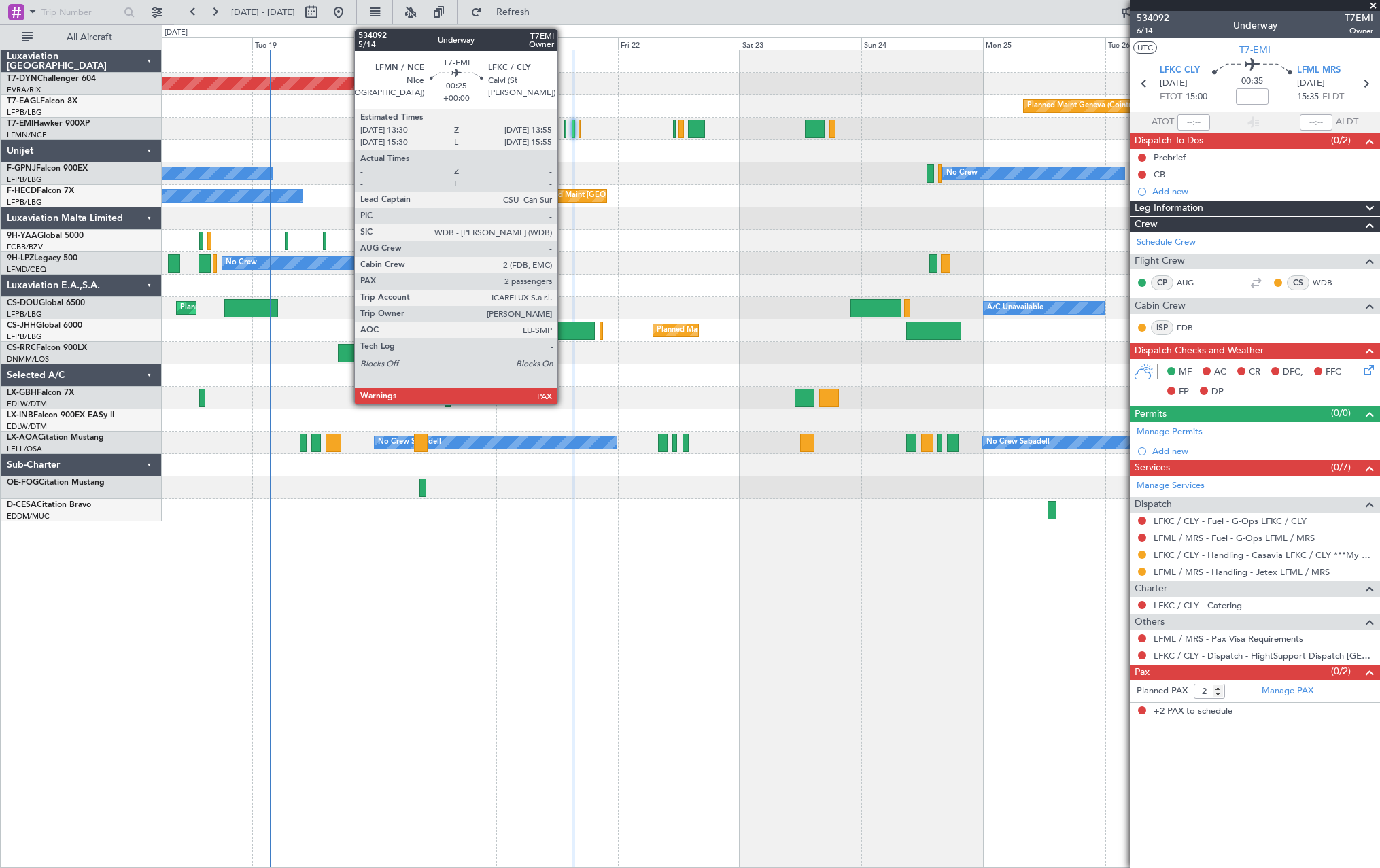
click at [564, 131] on div at bounding box center [565, 128] width 2 height 18
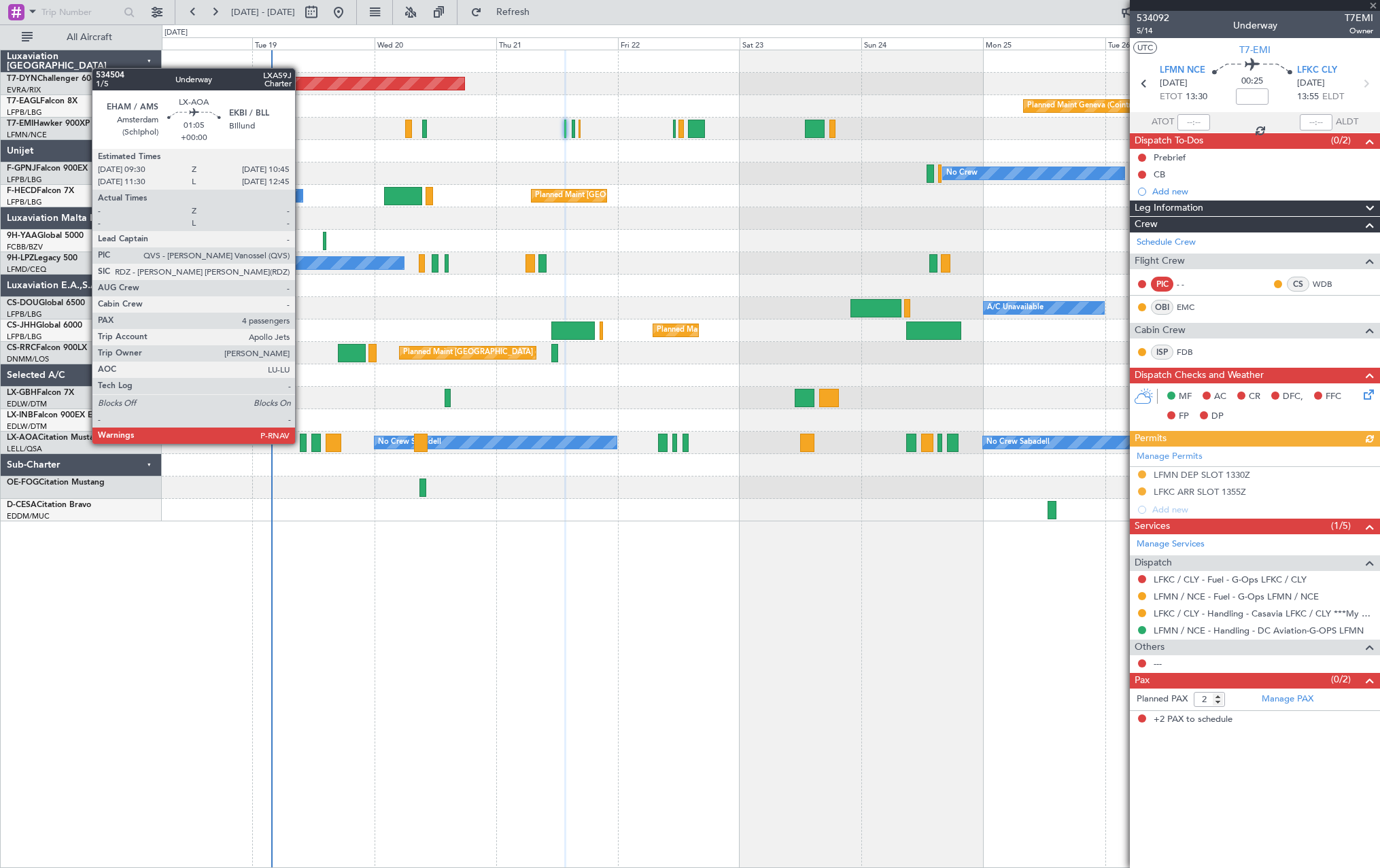
type input "4"
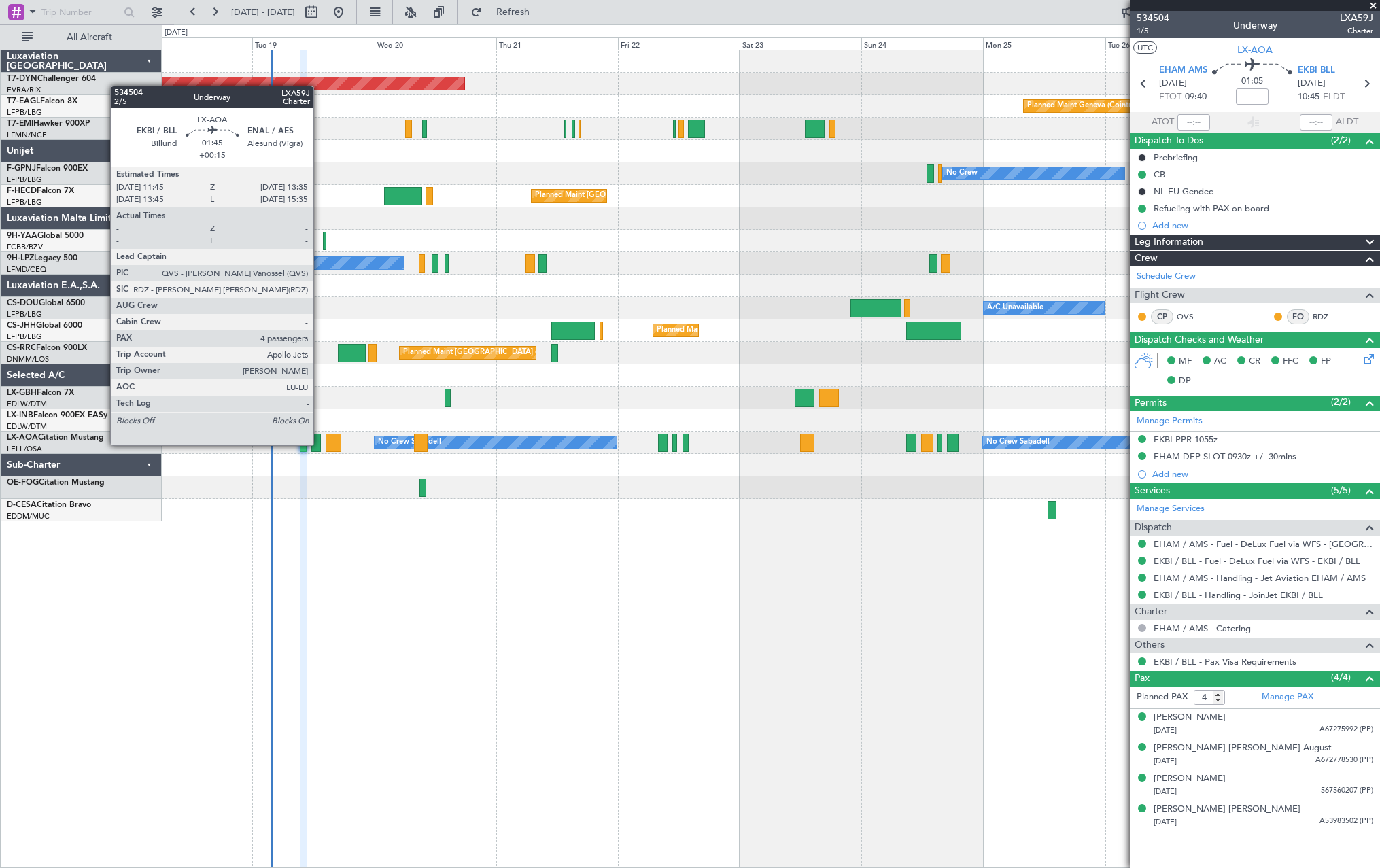
click at [320, 444] on div at bounding box center [316, 442] width 10 height 18
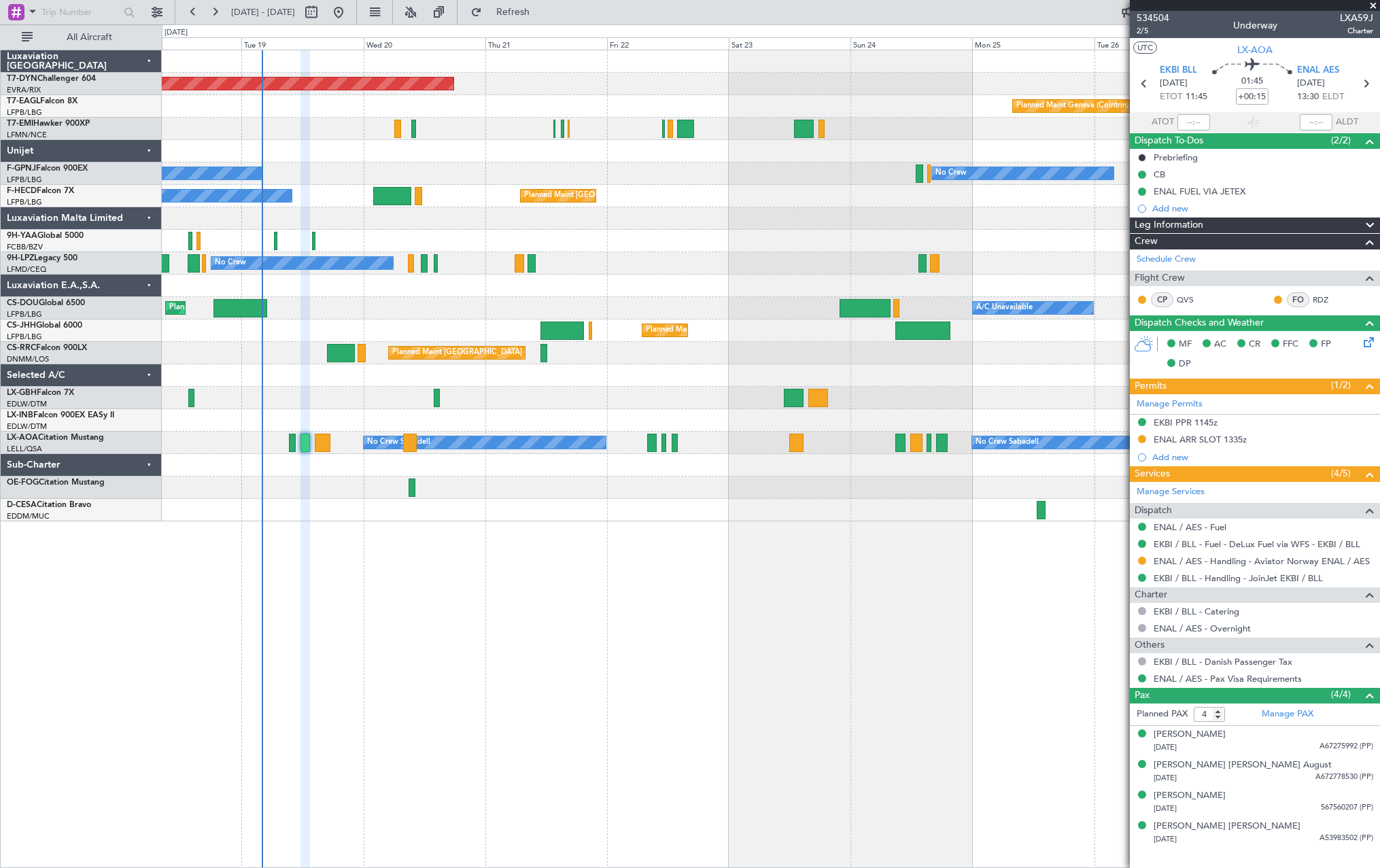
click at [677, 260] on div "No Crew No Crew No Crew" at bounding box center [770, 263] width 1217 height 22
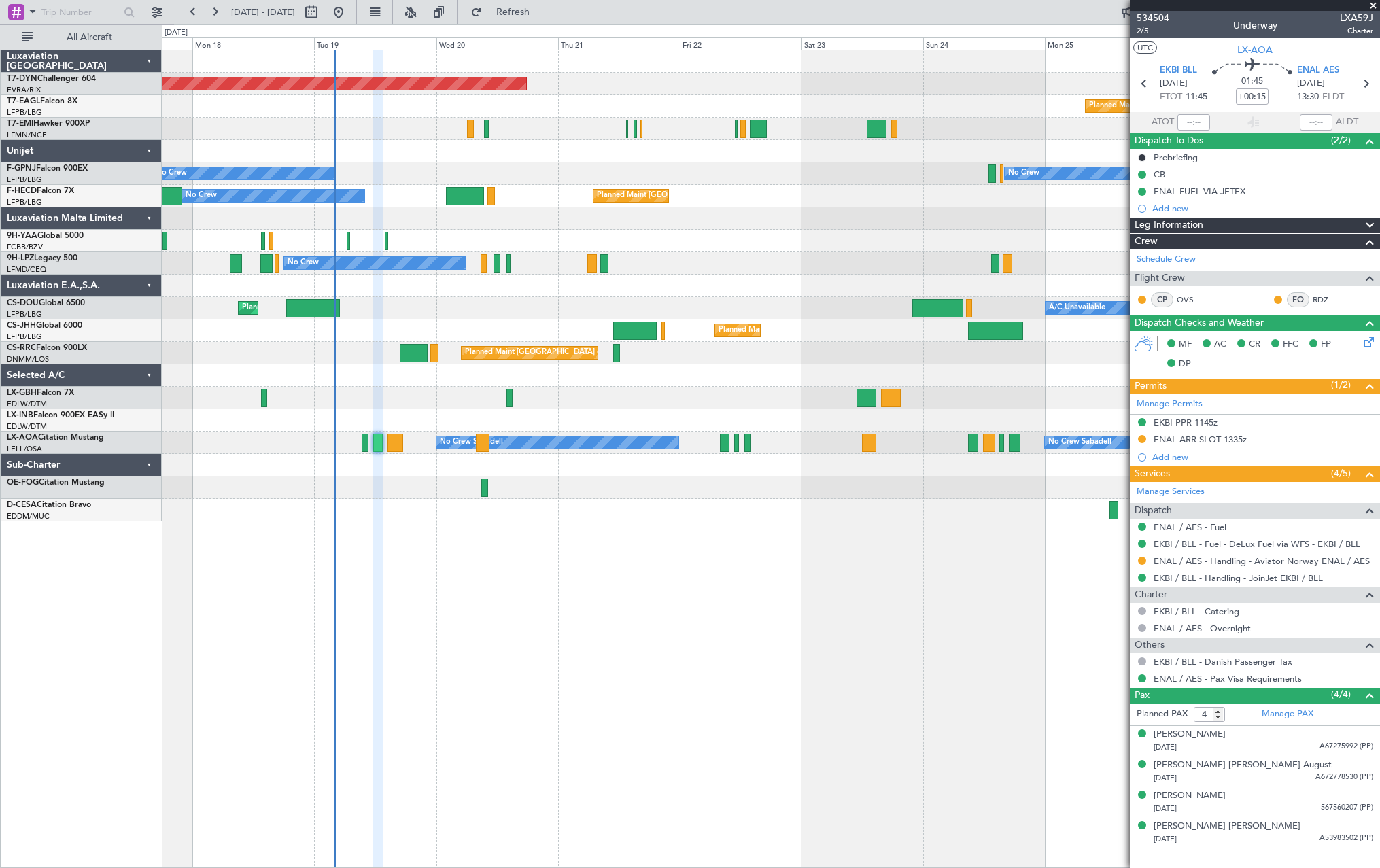
click at [534, 160] on div at bounding box center [770, 151] width 1217 height 22
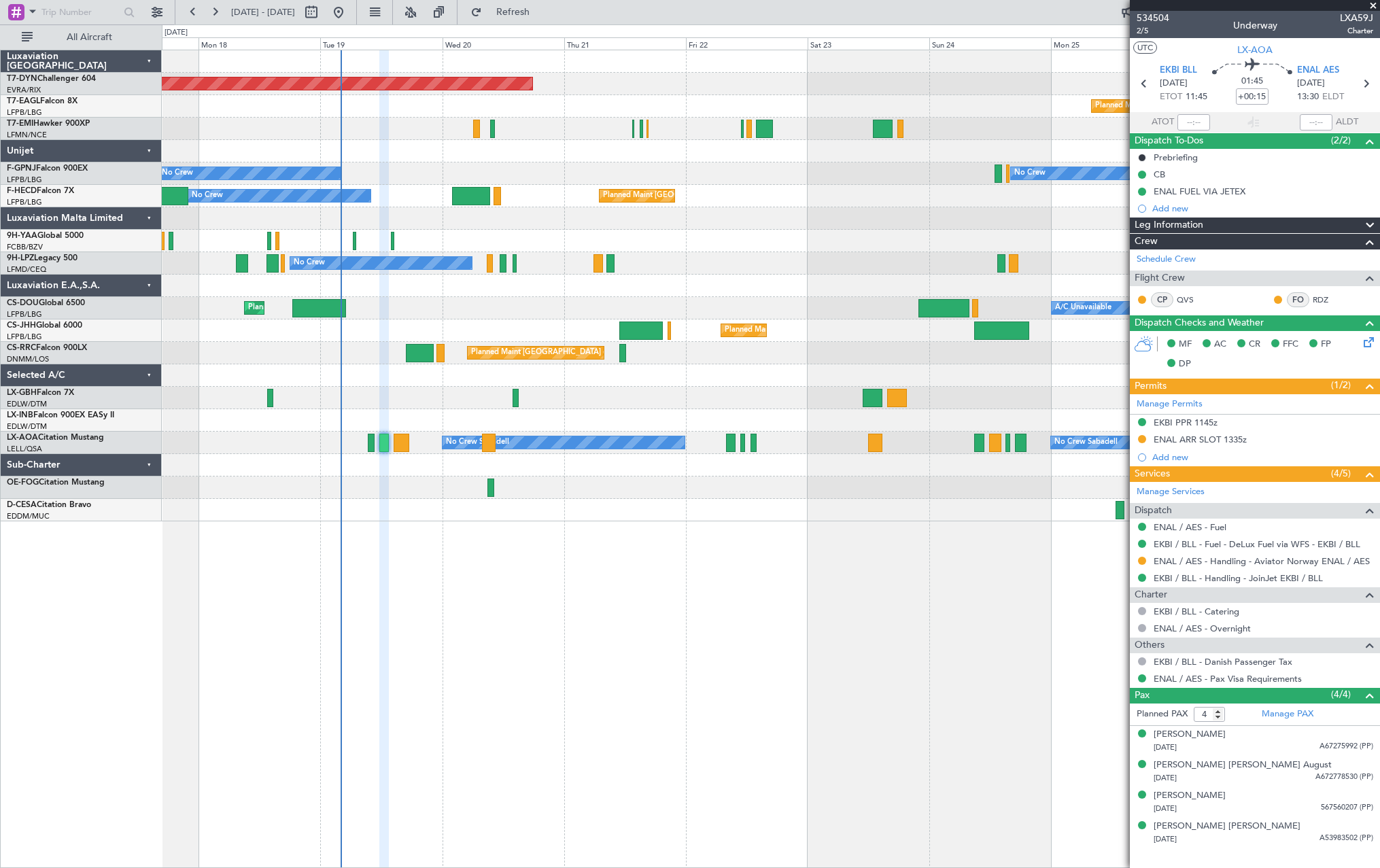
click at [573, 170] on div "Planned Maint Basel-Mulhouse Planned Maint Geneva (Cointrin) No Crew No Crew Pl…" at bounding box center [770, 285] width 1217 height 471
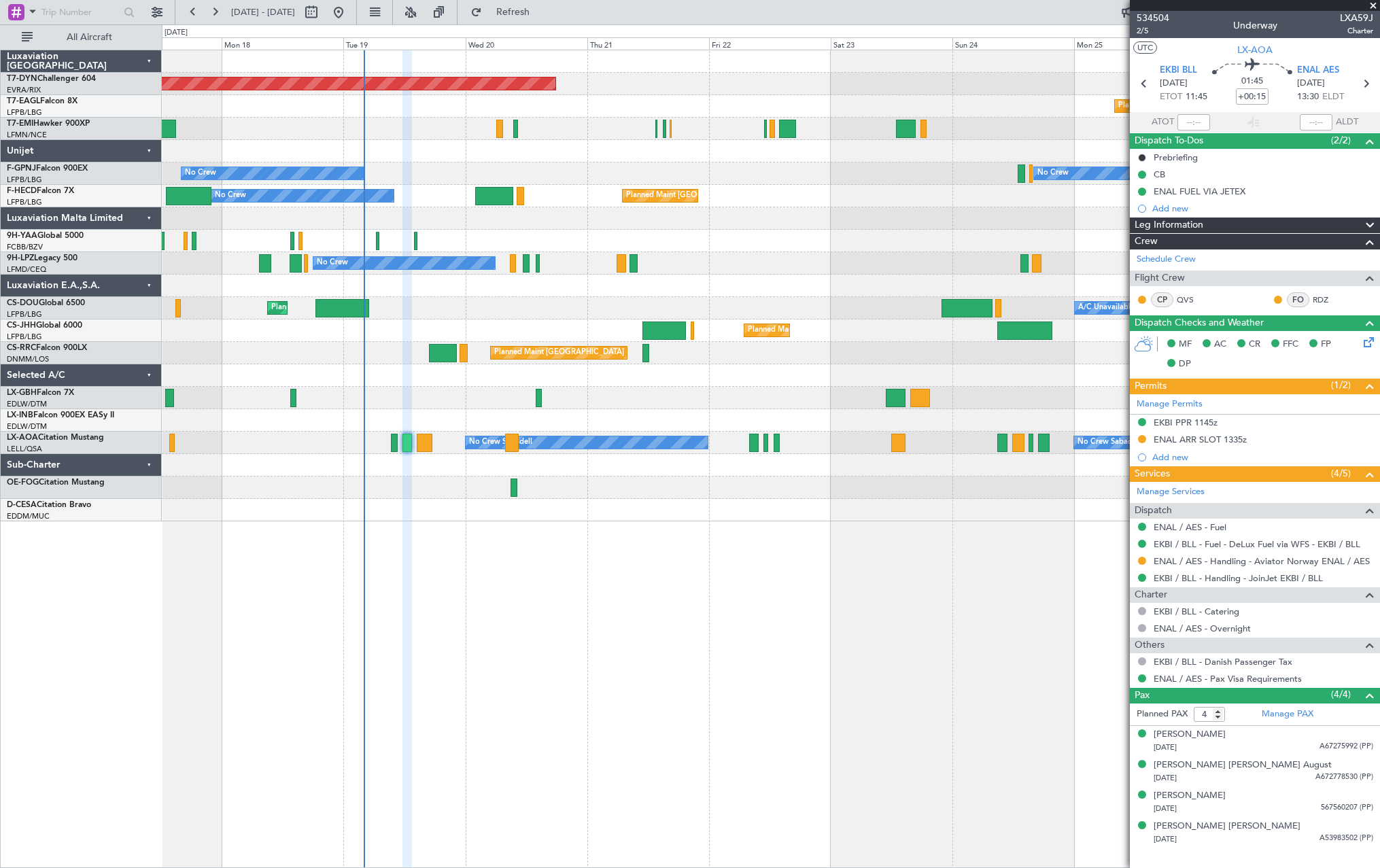
click at [606, 159] on div "Planned Maint Basel-Mulhouse Planned Maint Geneva (Cointrin) No Crew No Crew Pl…" at bounding box center [770, 285] width 1217 height 471
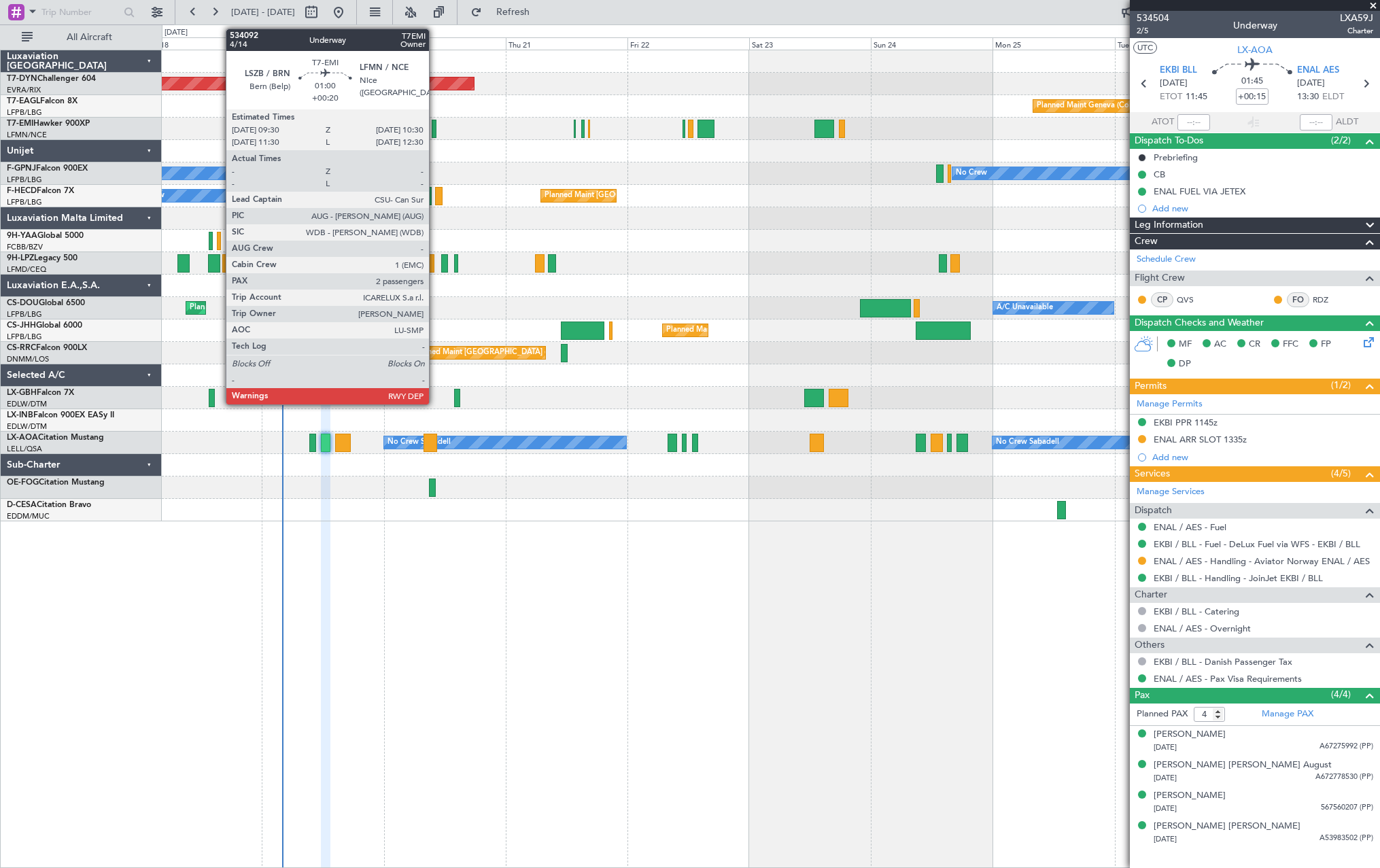
click at [435, 128] on div at bounding box center [434, 128] width 6 height 18
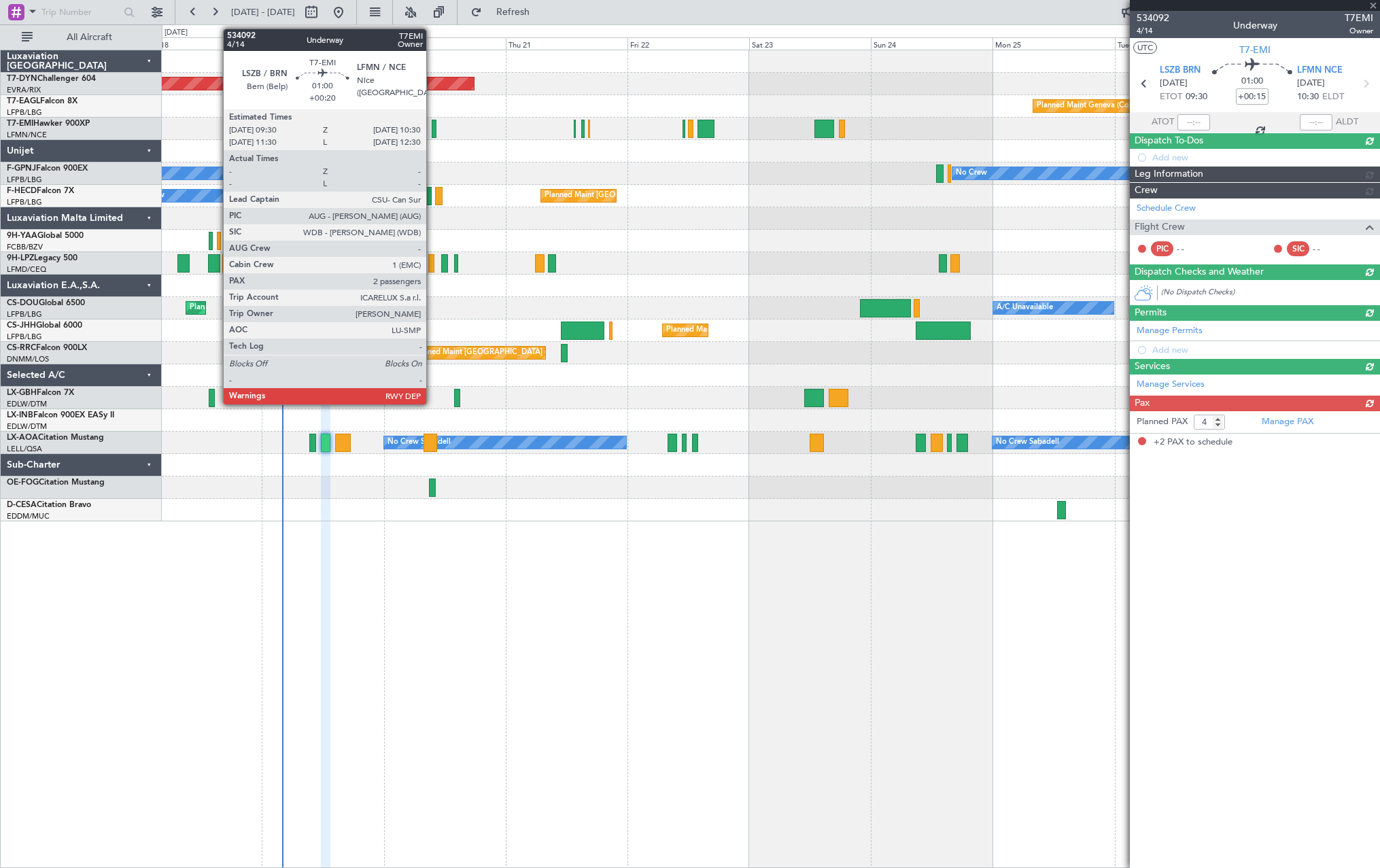
type input "+00:20"
type input "2"
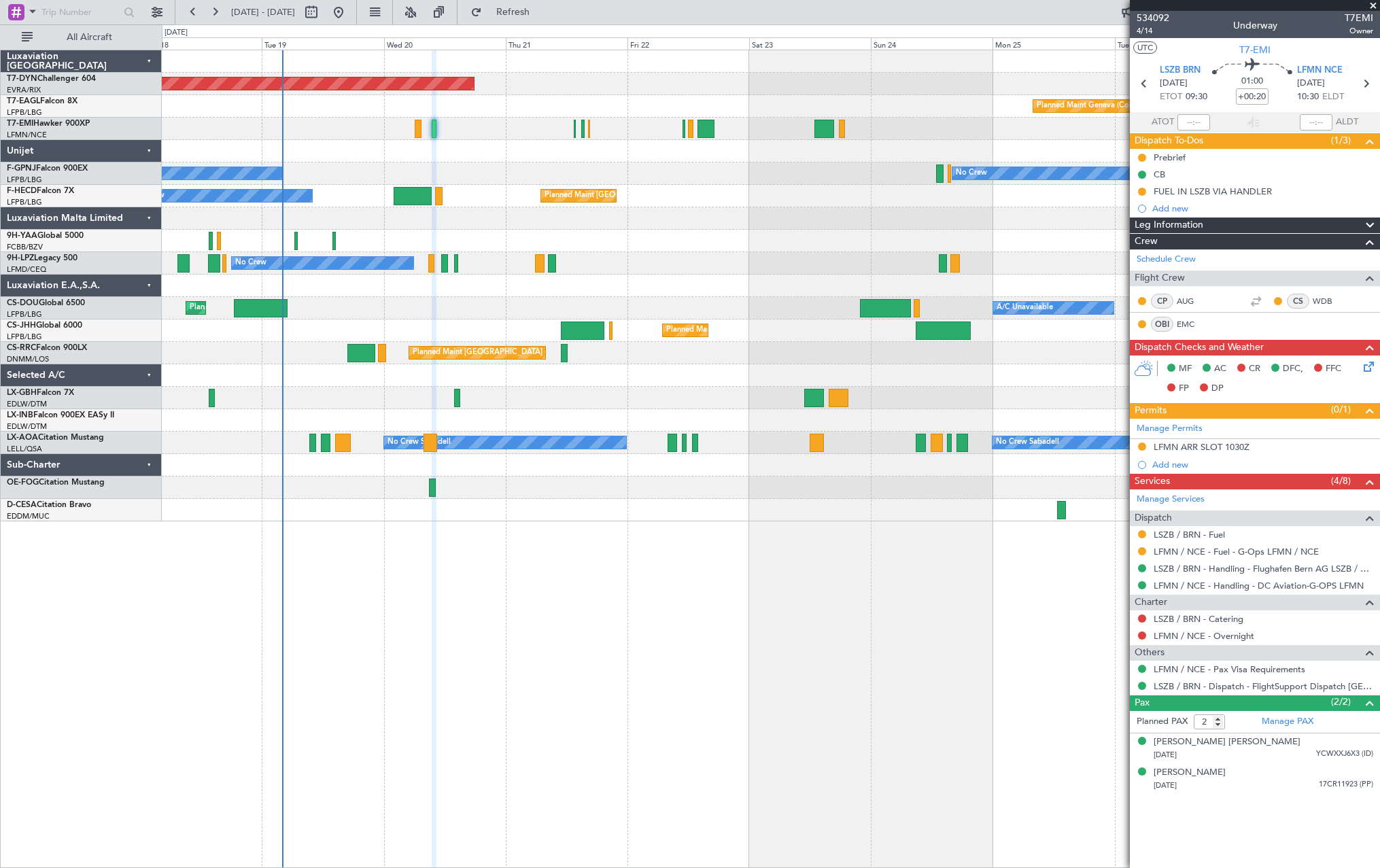
click at [1141, 621] on div at bounding box center [1142, 618] width 11 height 11
click at [1141, 618] on button at bounding box center [1142, 618] width 8 height 8
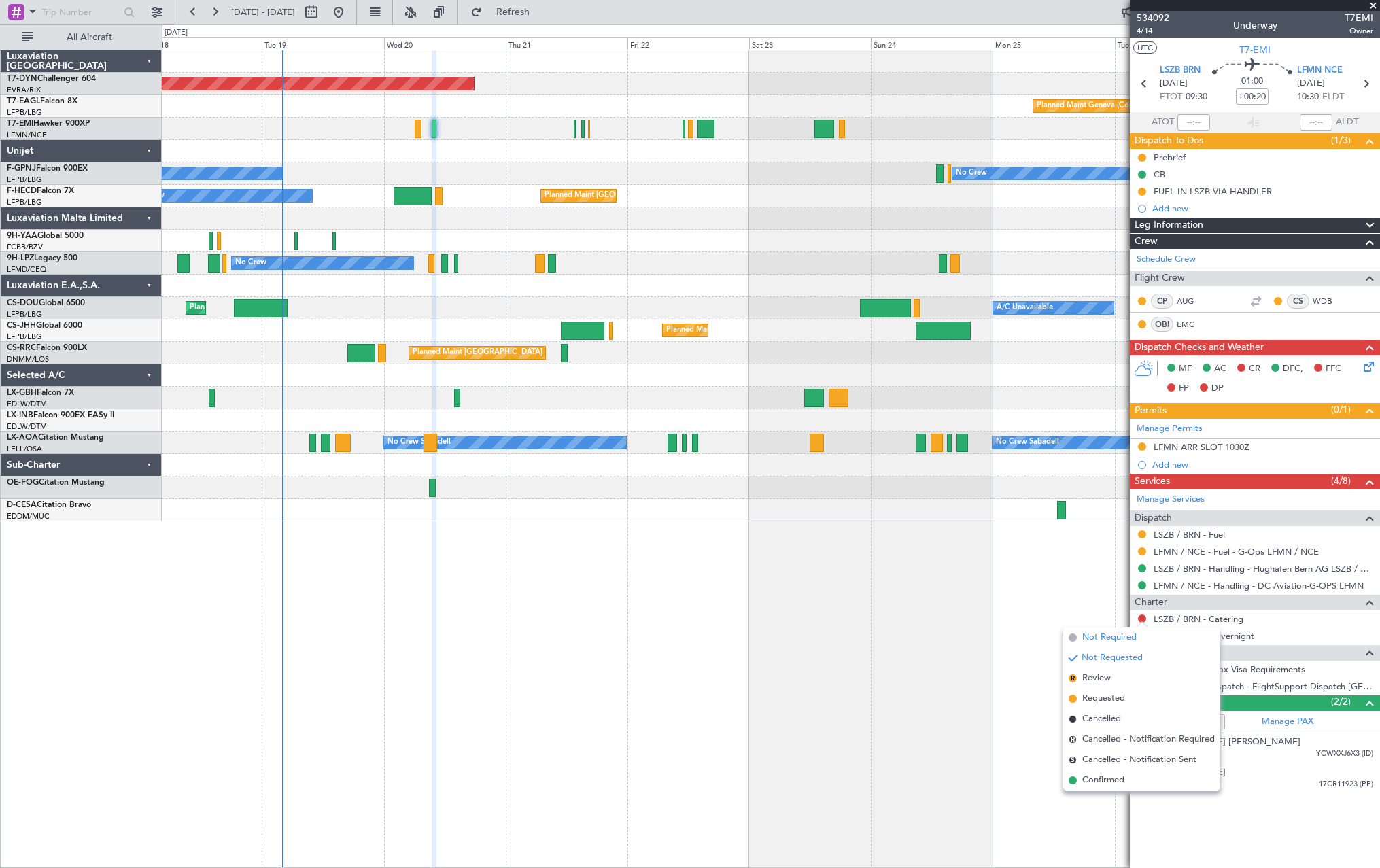
click at [1070, 633] on li "Not Required" at bounding box center [1142, 637] width 157 height 21
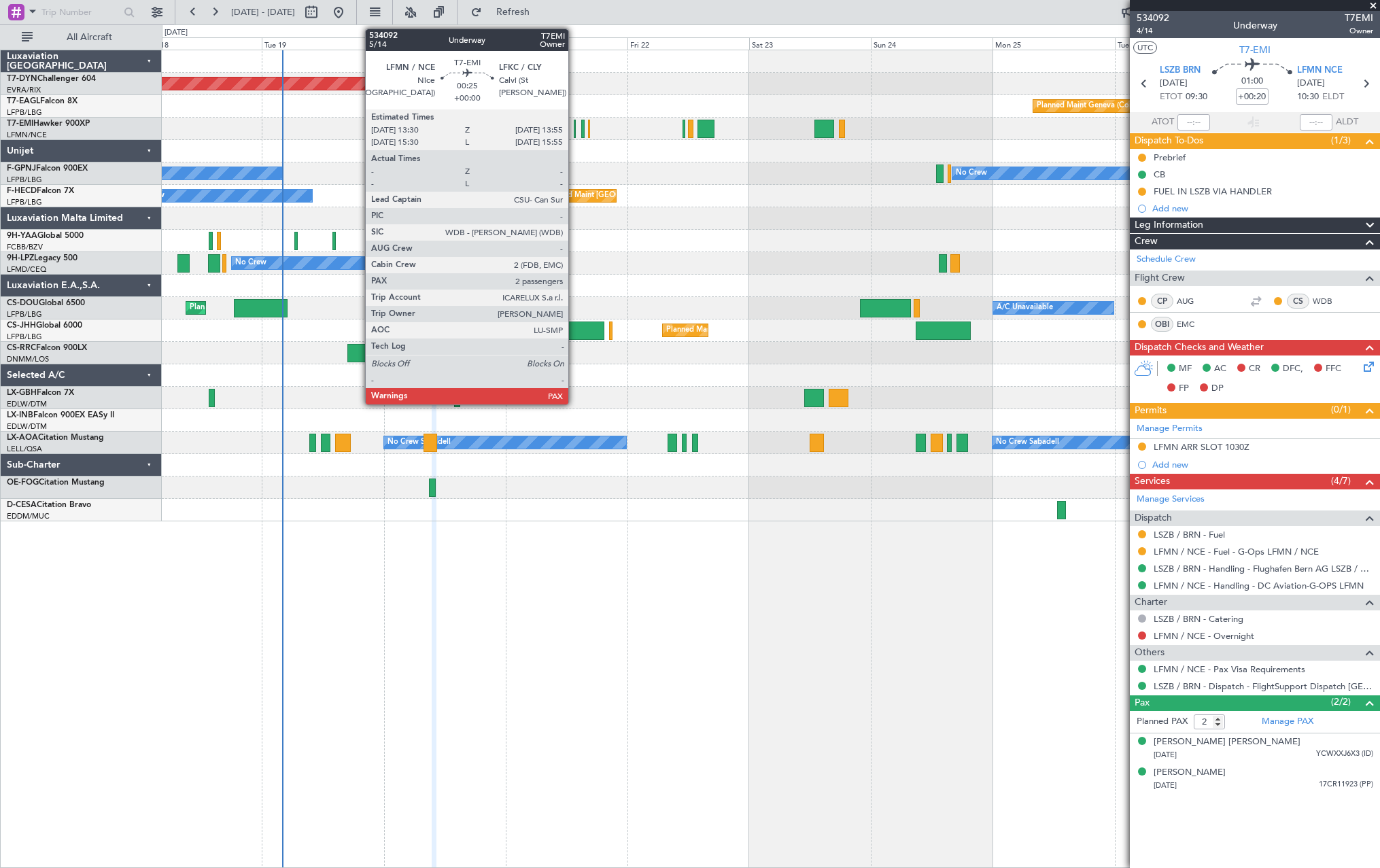
click at [574, 131] on div at bounding box center [574, 128] width 2 height 18
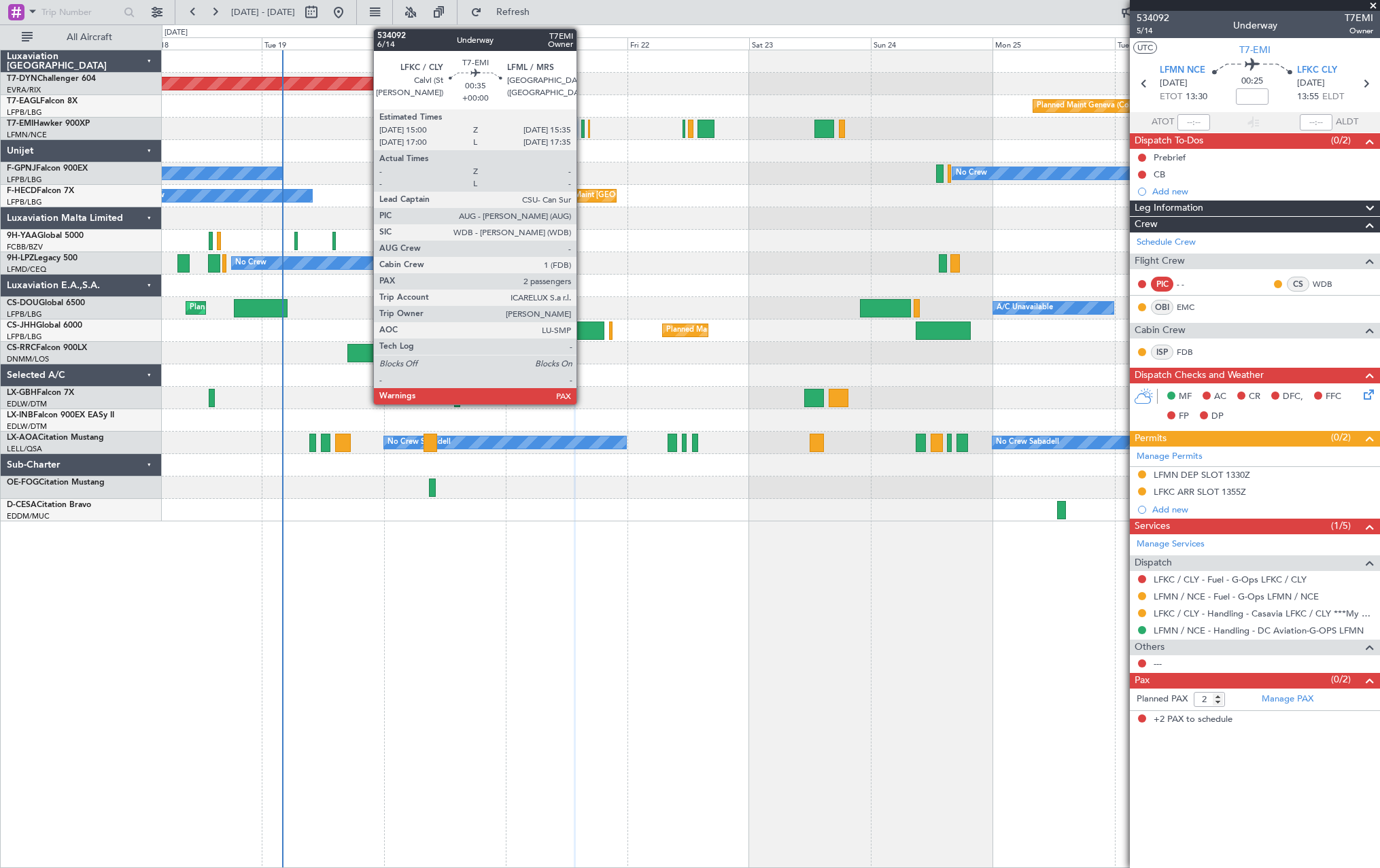
click at [583, 131] on div at bounding box center [583, 128] width 3 height 18
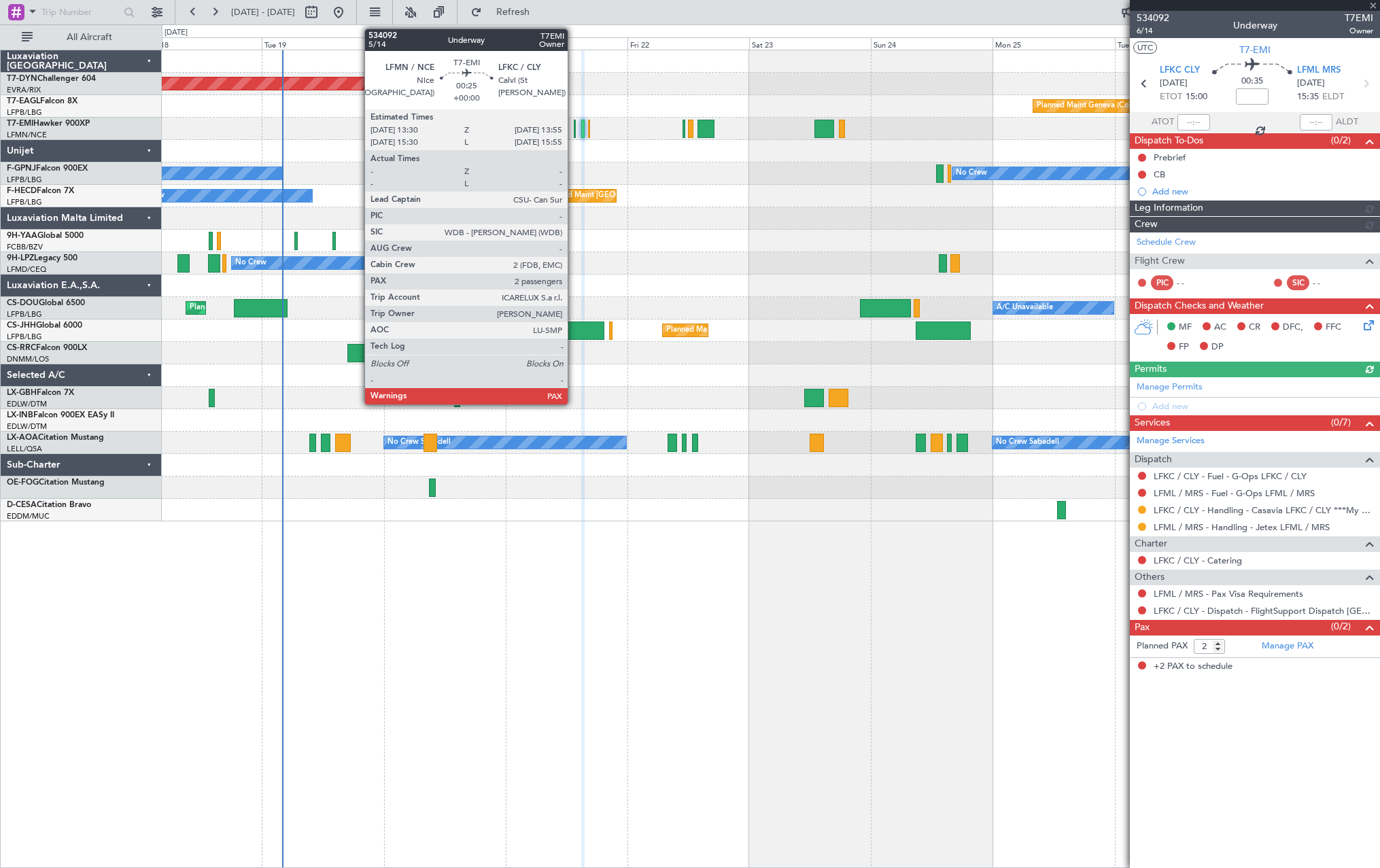
click at [573, 132] on div at bounding box center [574, 128] width 2 height 18
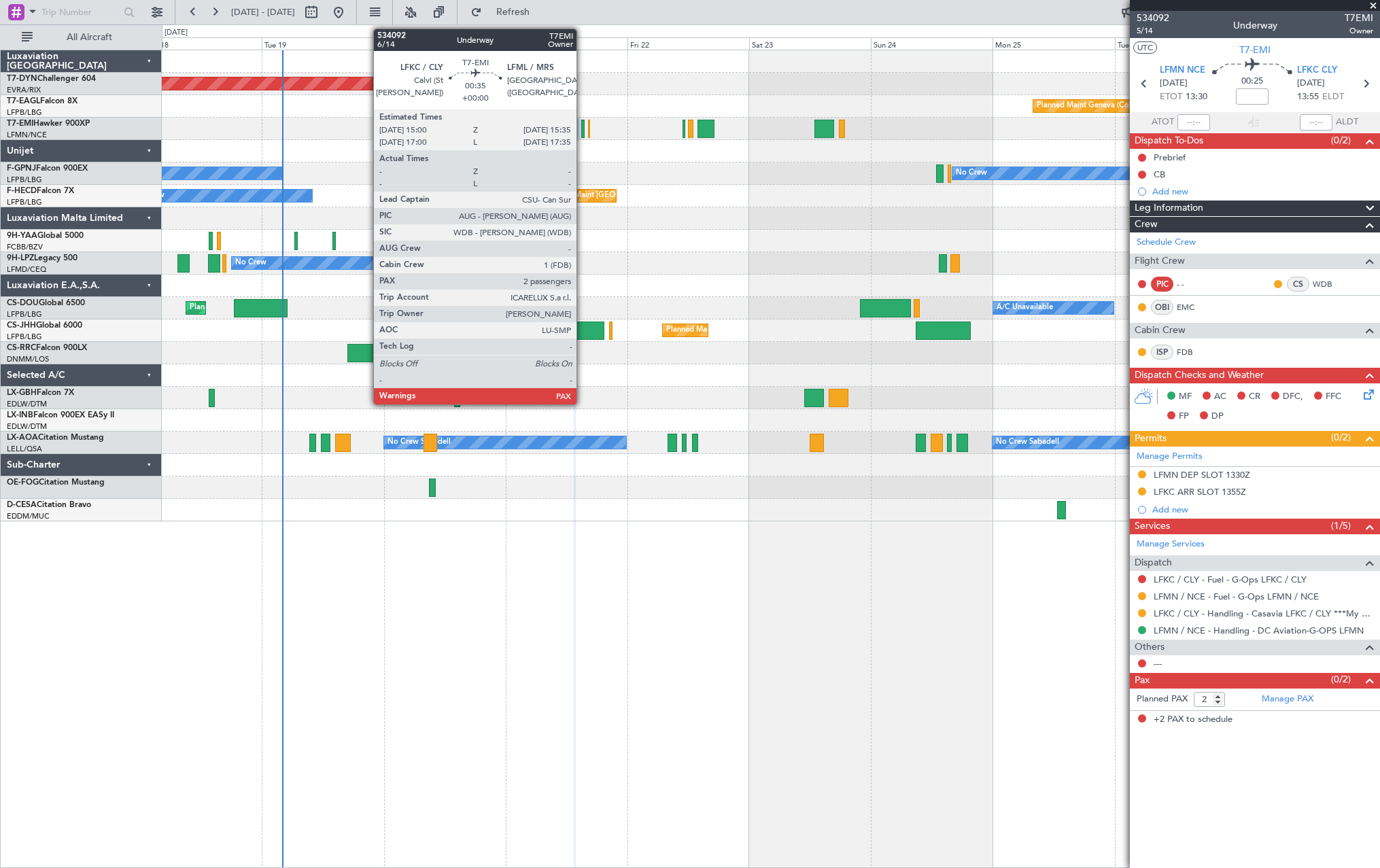
click at [583, 129] on div at bounding box center [583, 128] width 3 height 18
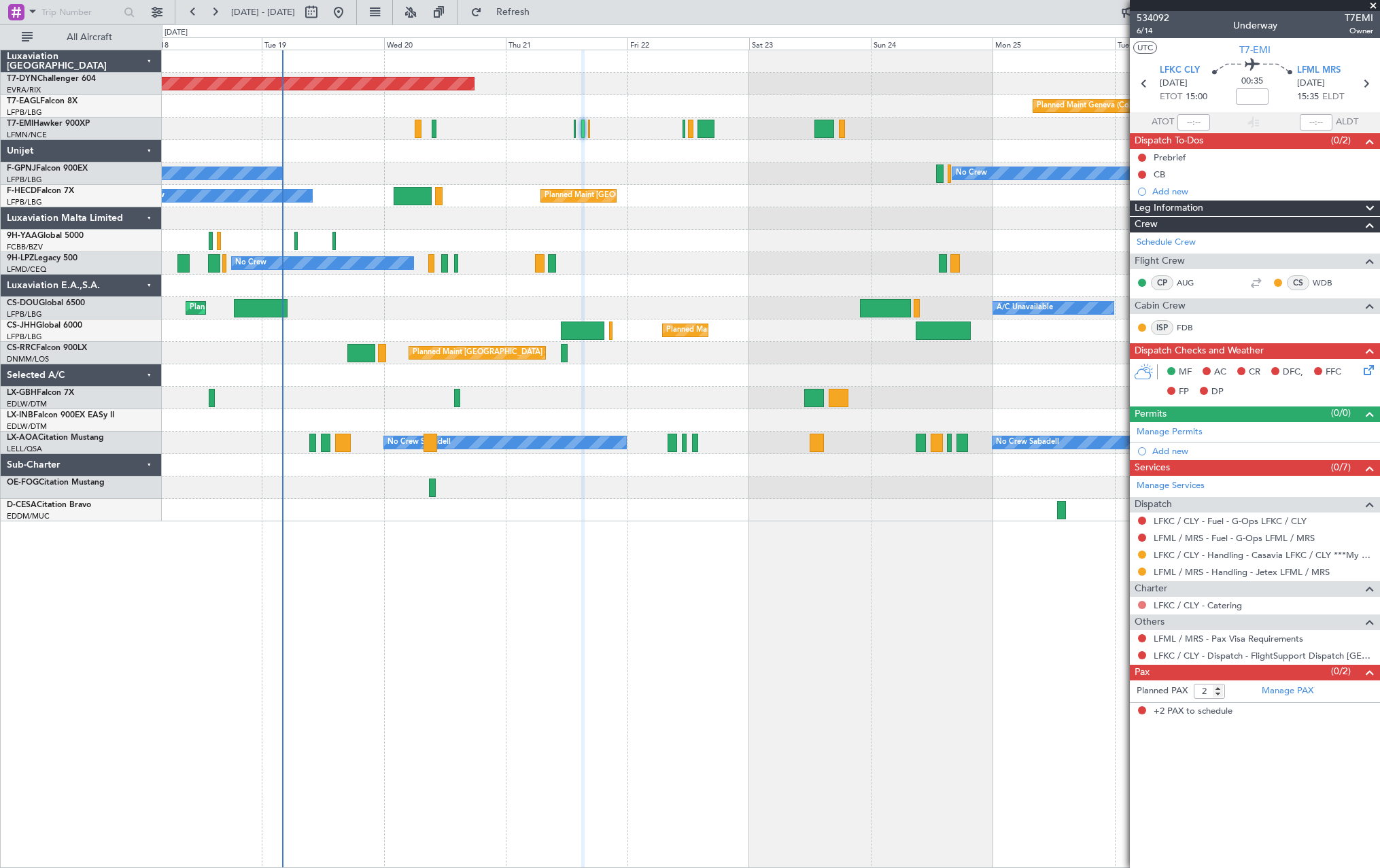
click at [1141, 606] on button at bounding box center [1142, 605] width 8 height 8
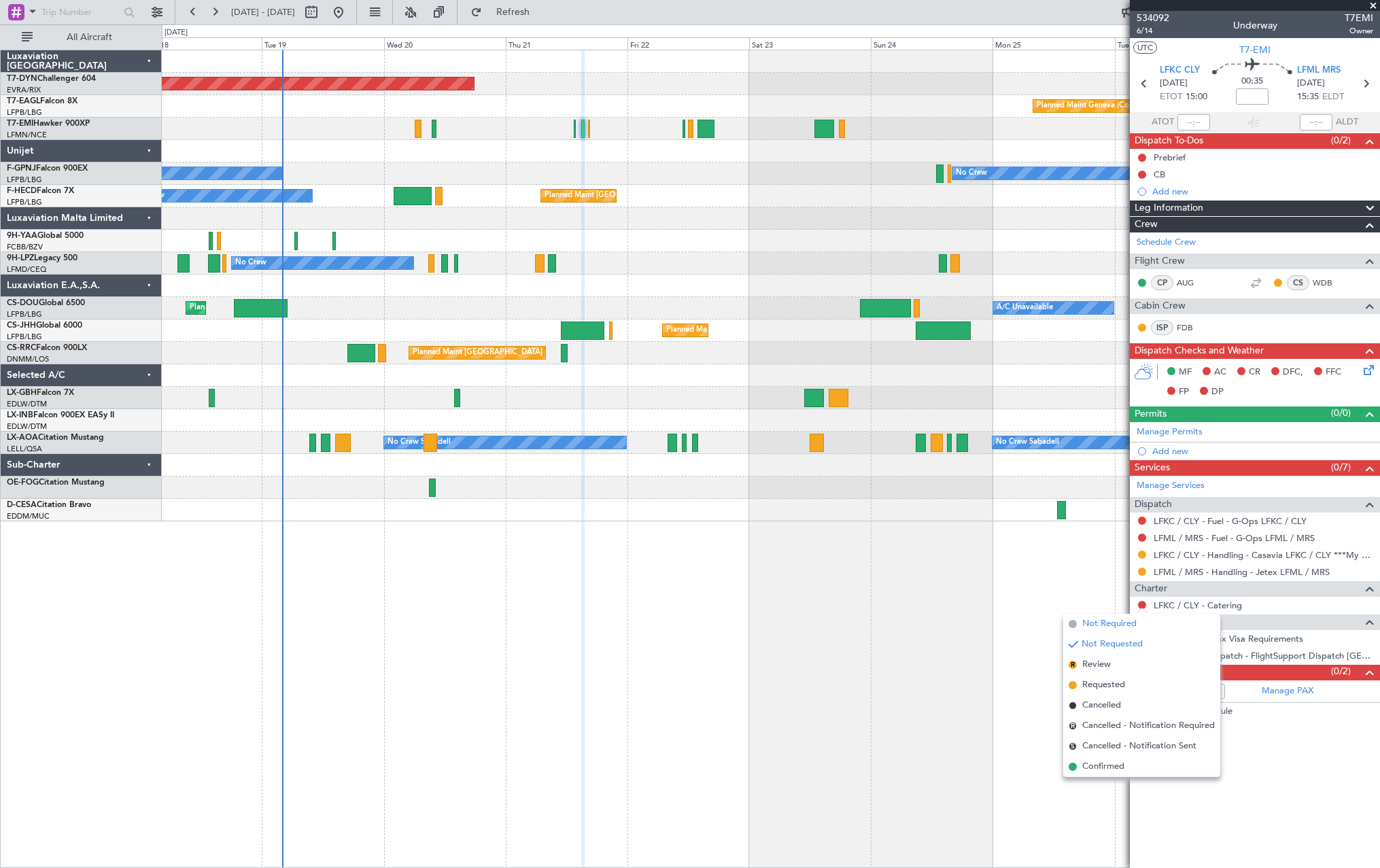
click at [1070, 625] on span at bounding box center [1072, 624] width 8 height 8
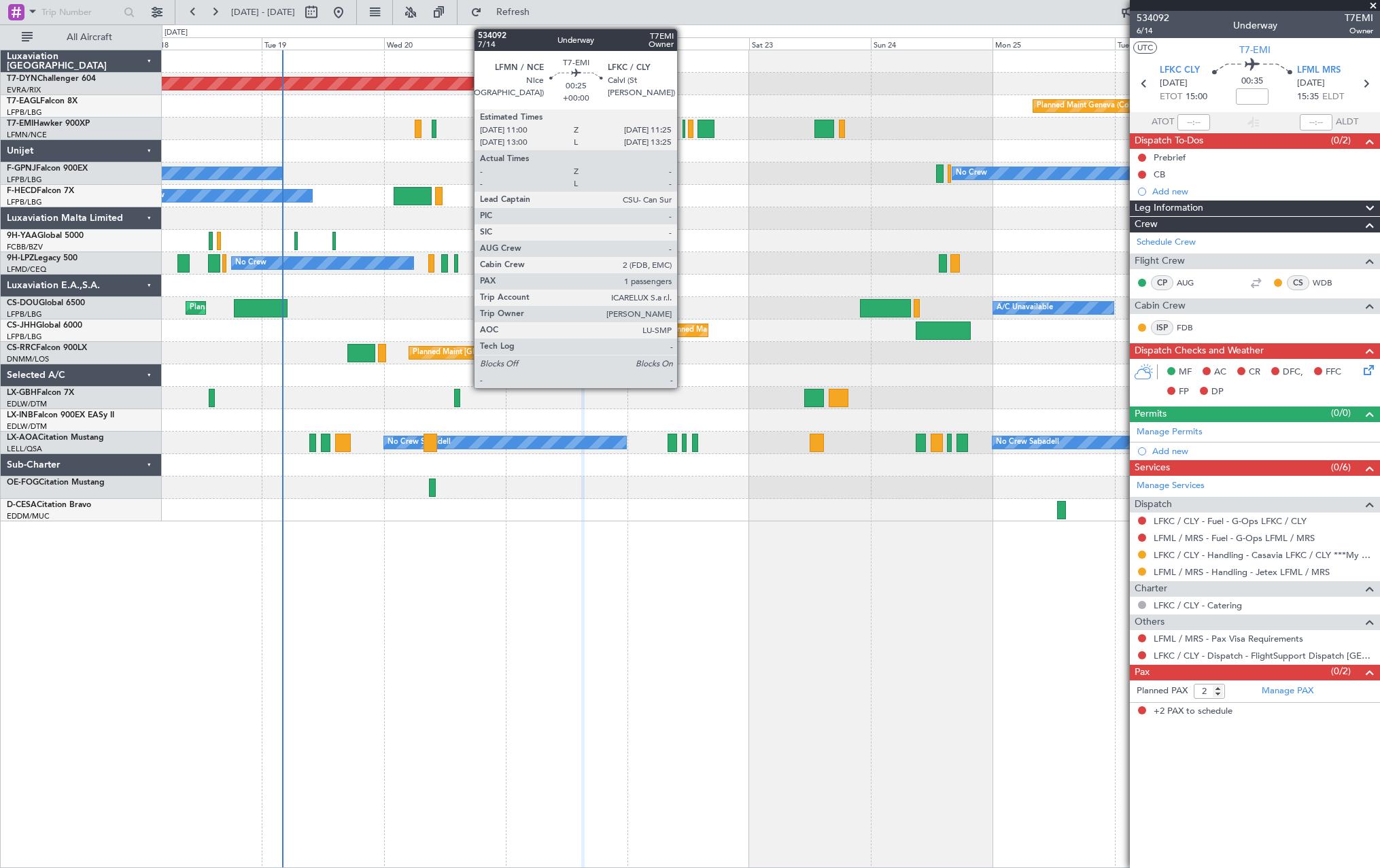
click at [683, 125] on div at bounding box center [684, 128] width 2 height 18
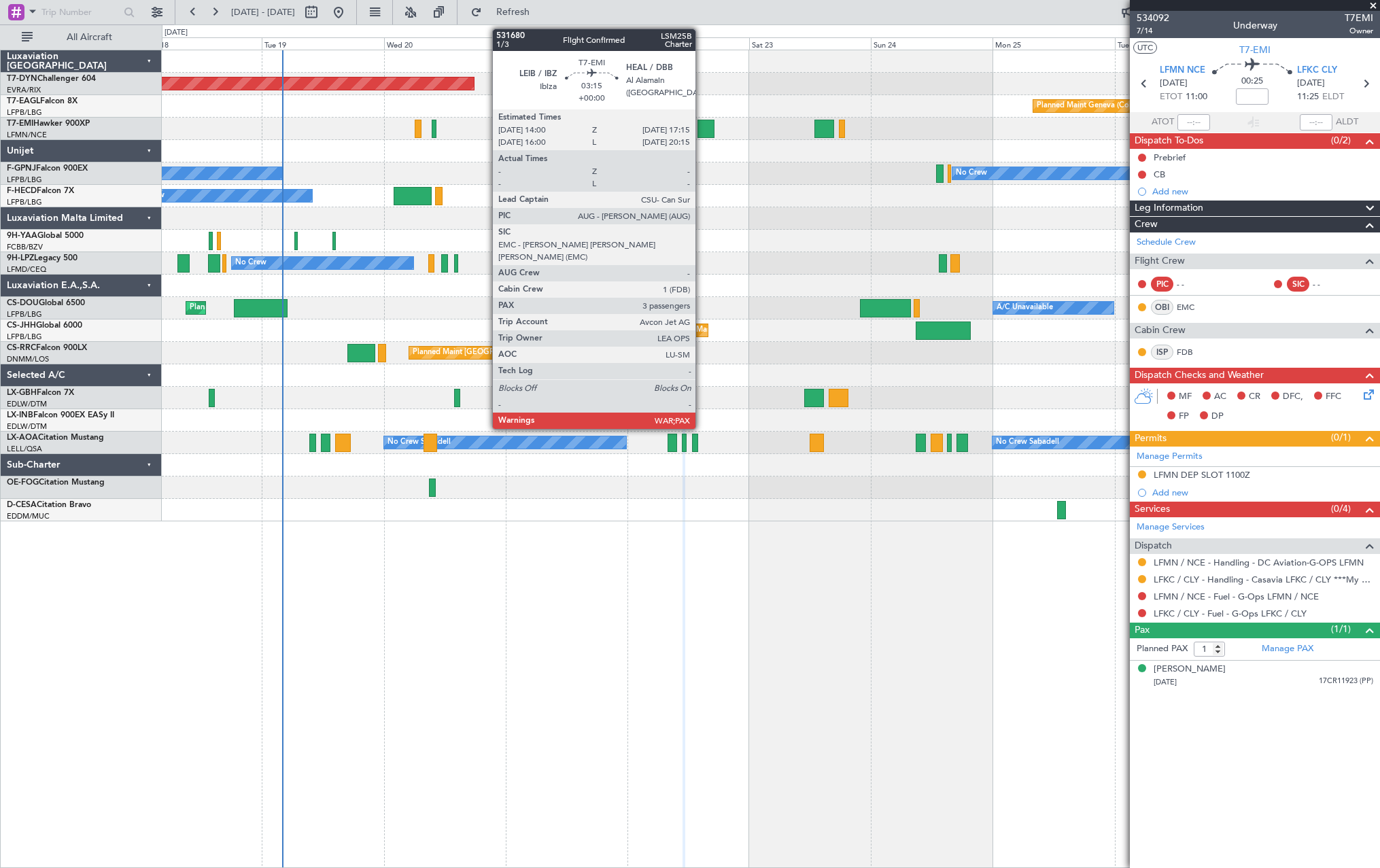
click at [702, 128] on div at bounding box center [705, 128] width 17 height 18
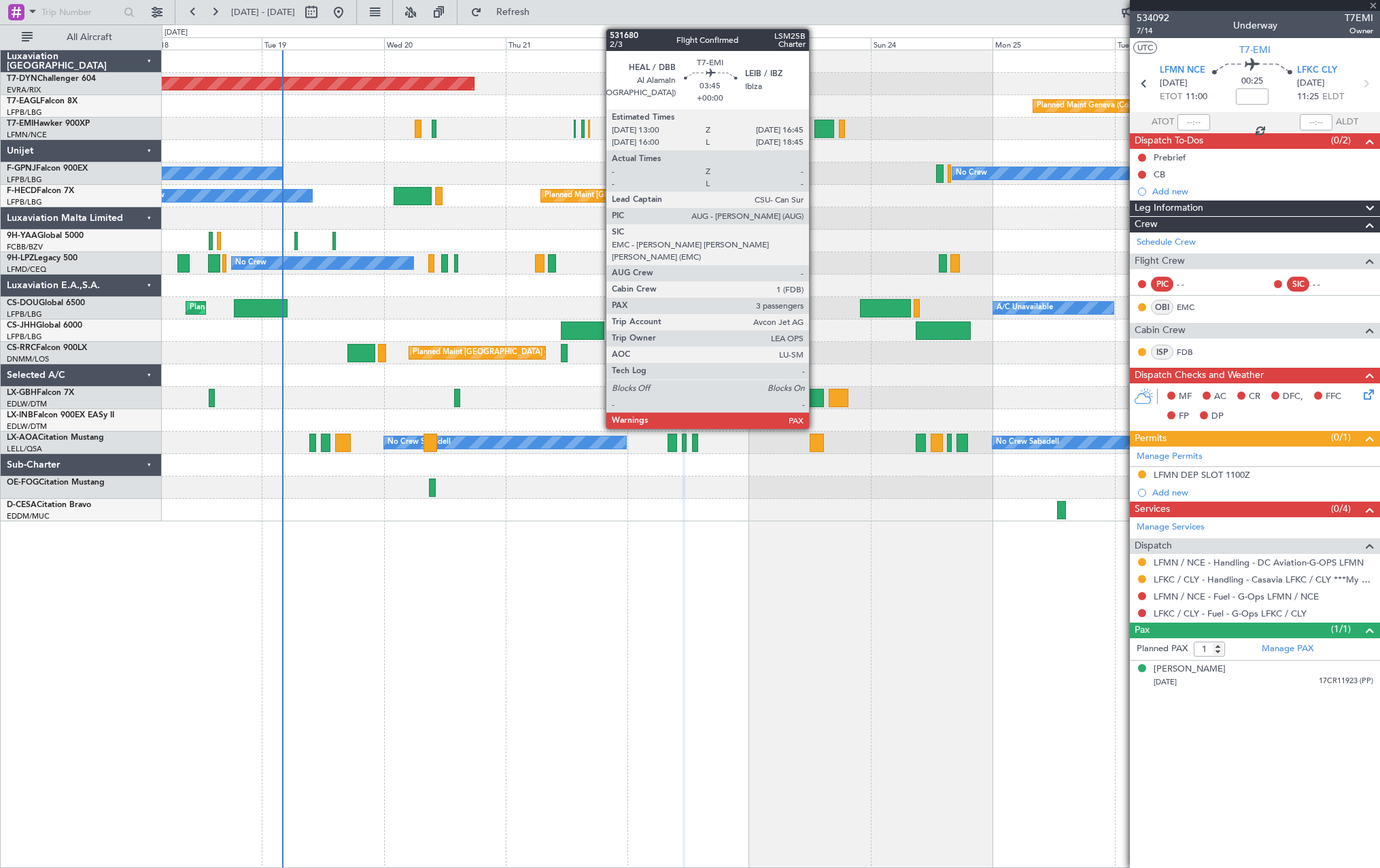
type input "3"
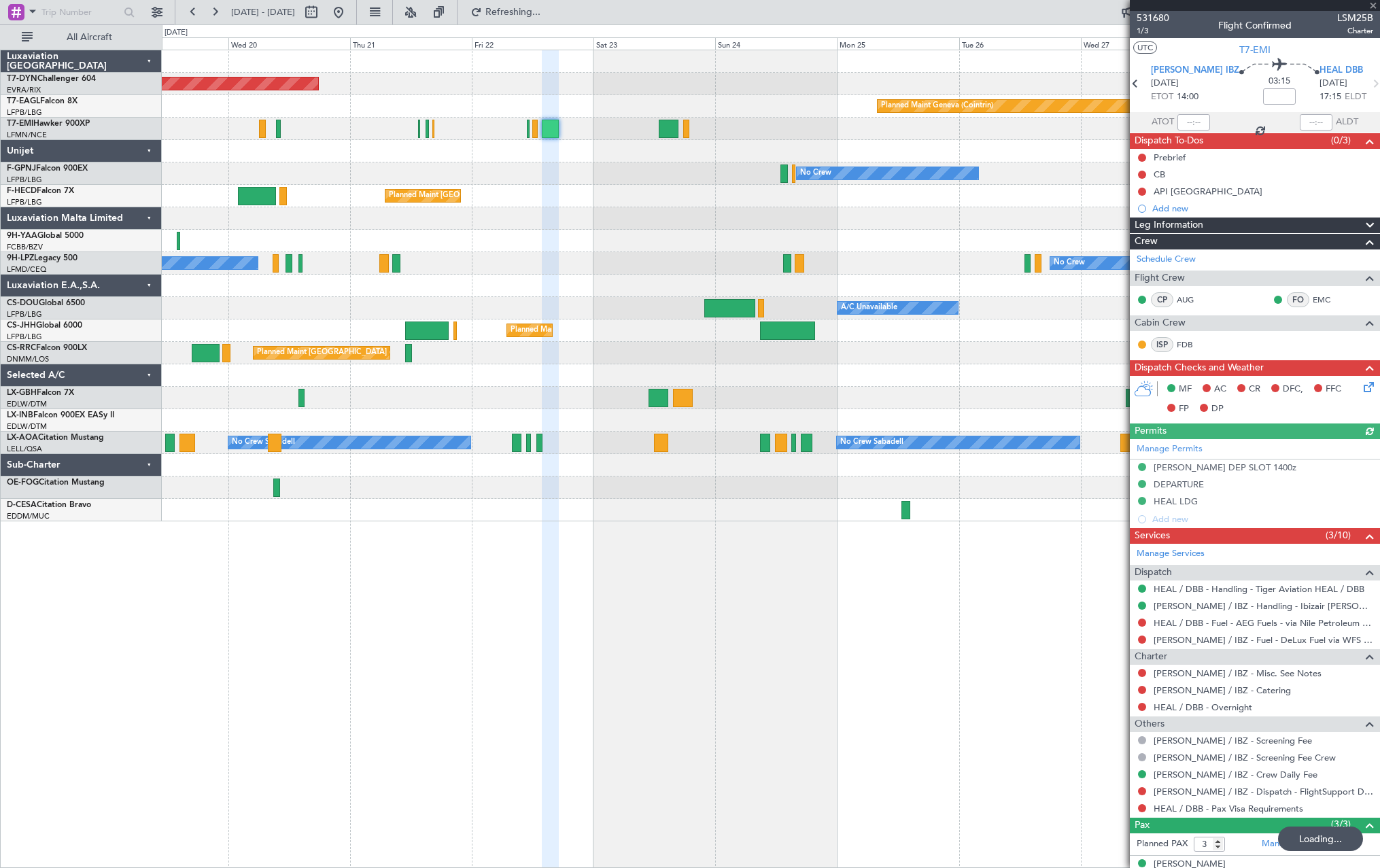
click at [646, 155] on div at bounding box center [770, 151] width 1217 height 22
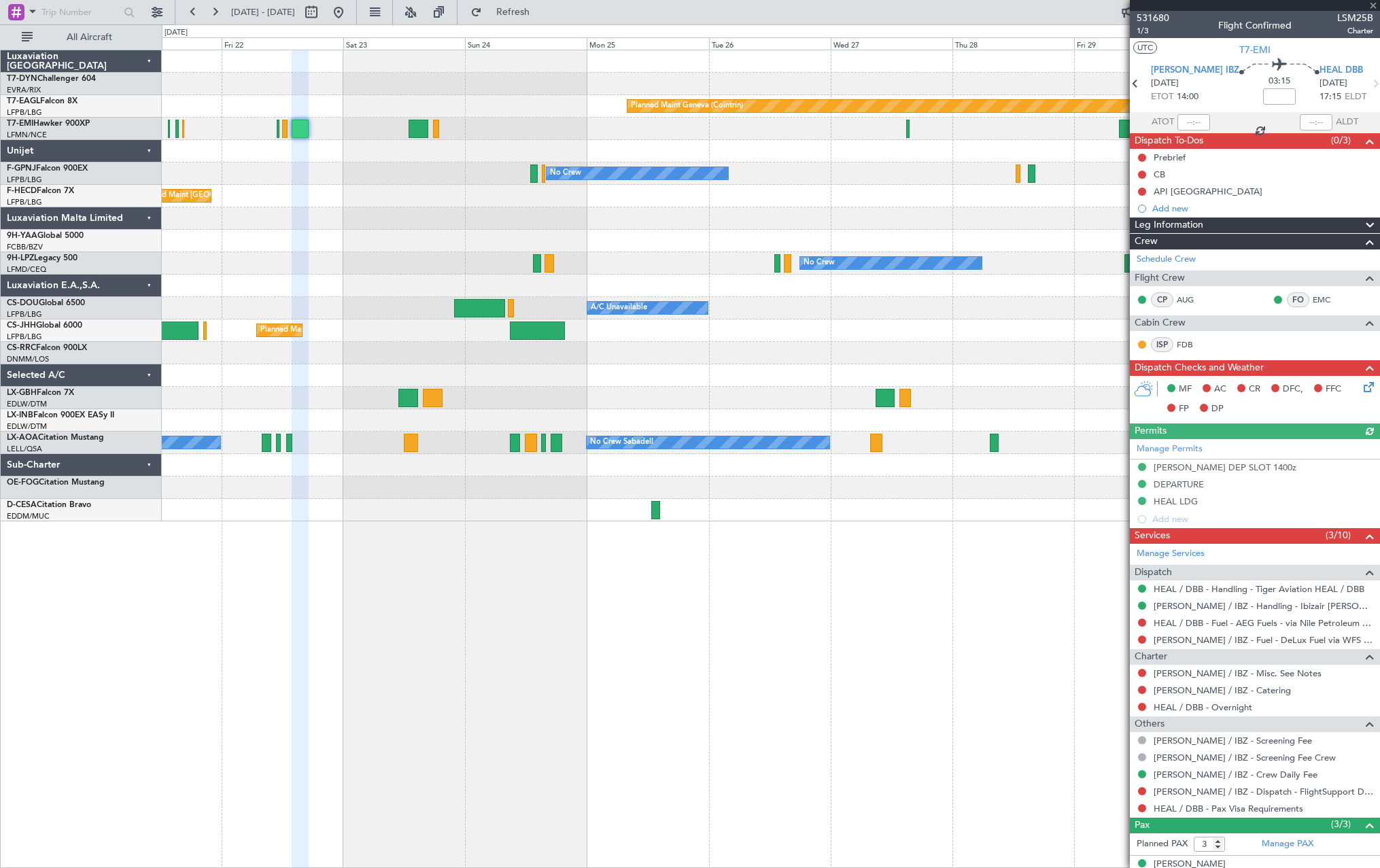
click at [607, 136] on div "Planned Maint Chester" at bounding box center [770, 128] width 1217 height 22
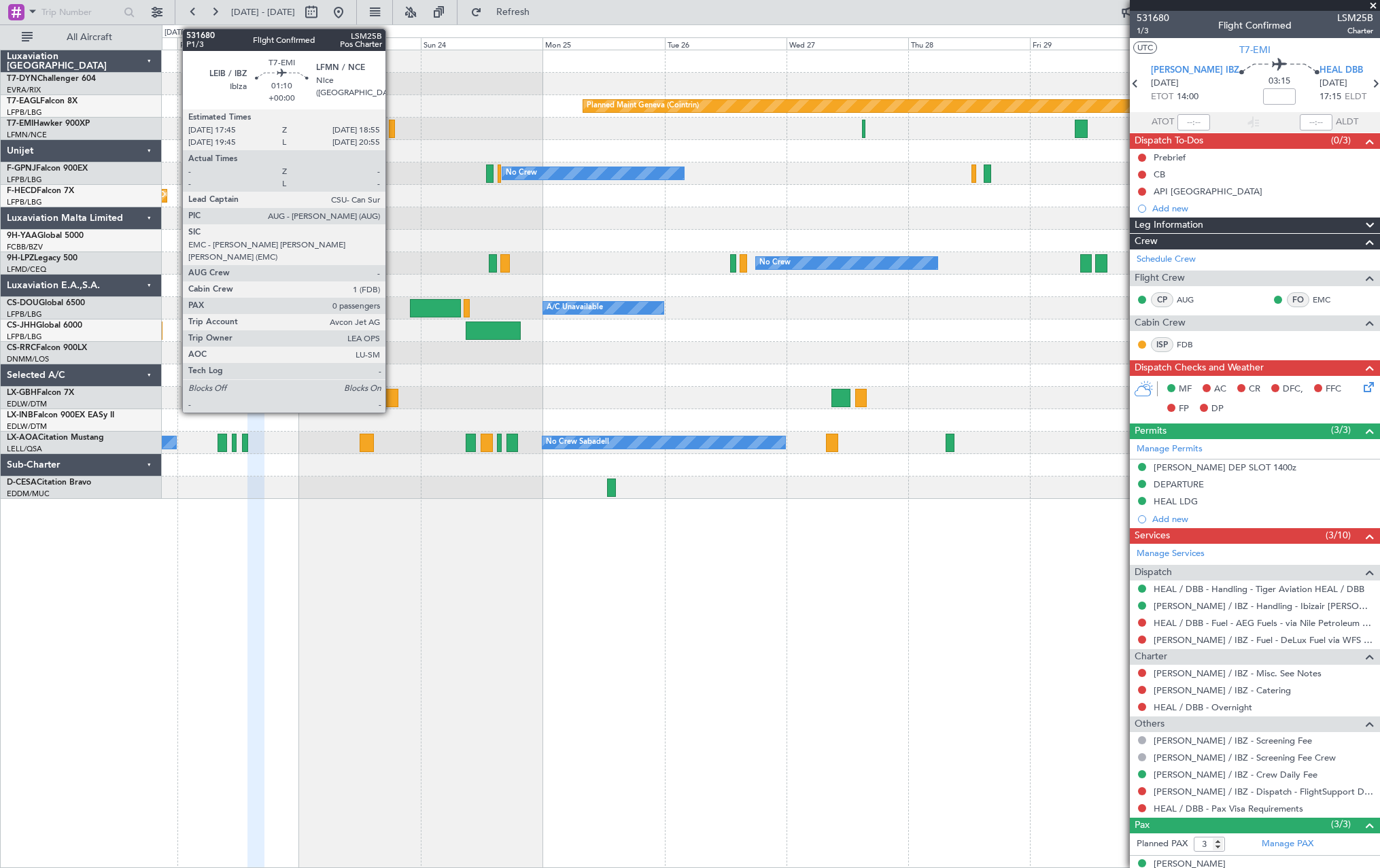
click at [392, 126] on div at bounding box center [392, 128] width 6 height 18
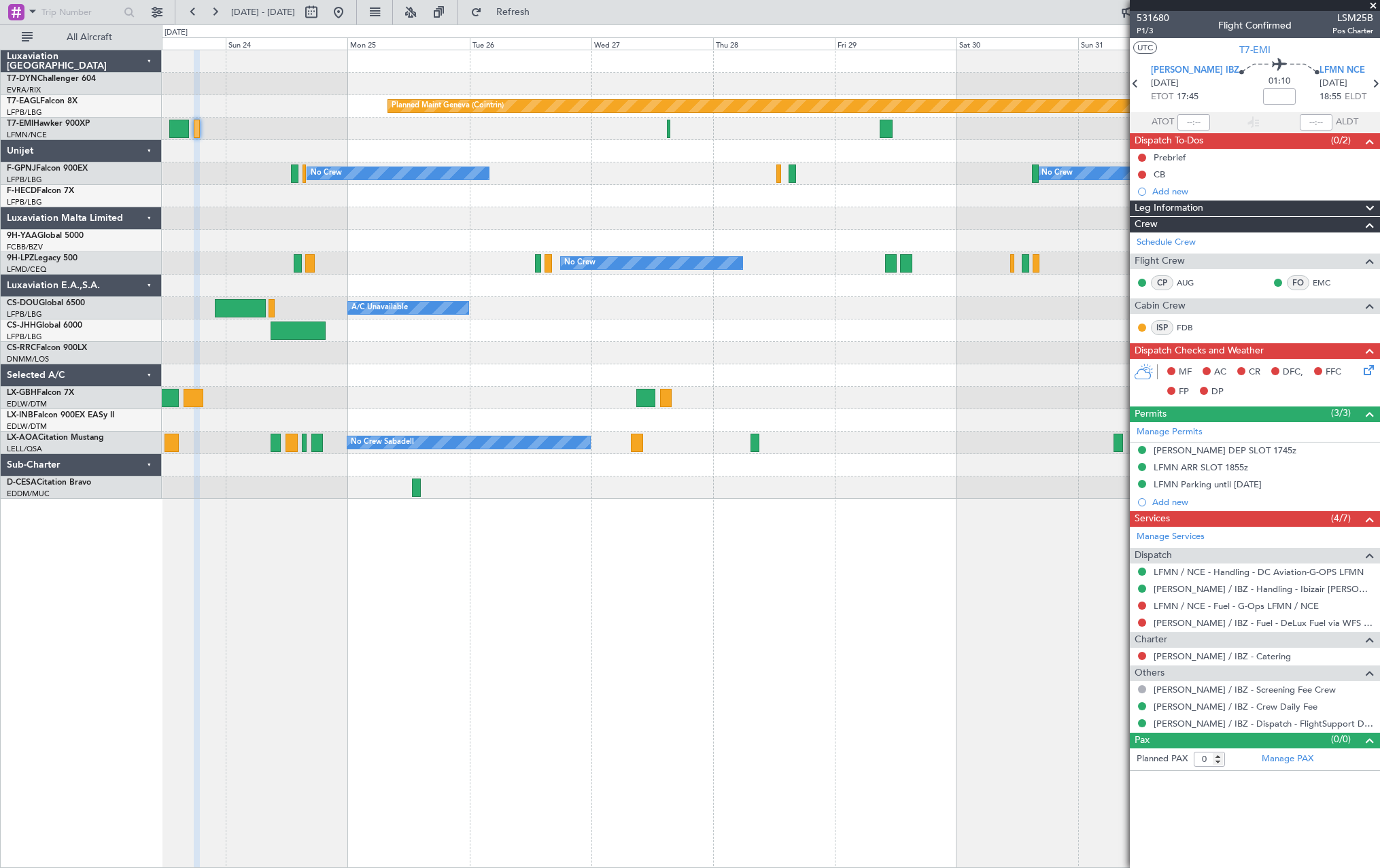
click at [583, 152] on div "Planned Maint Geneva (Cointrin) Planned Maint [PERSON_NAME] No Crew No Crew Pla…" at bounding box center [770, 274] width 1217 height 449
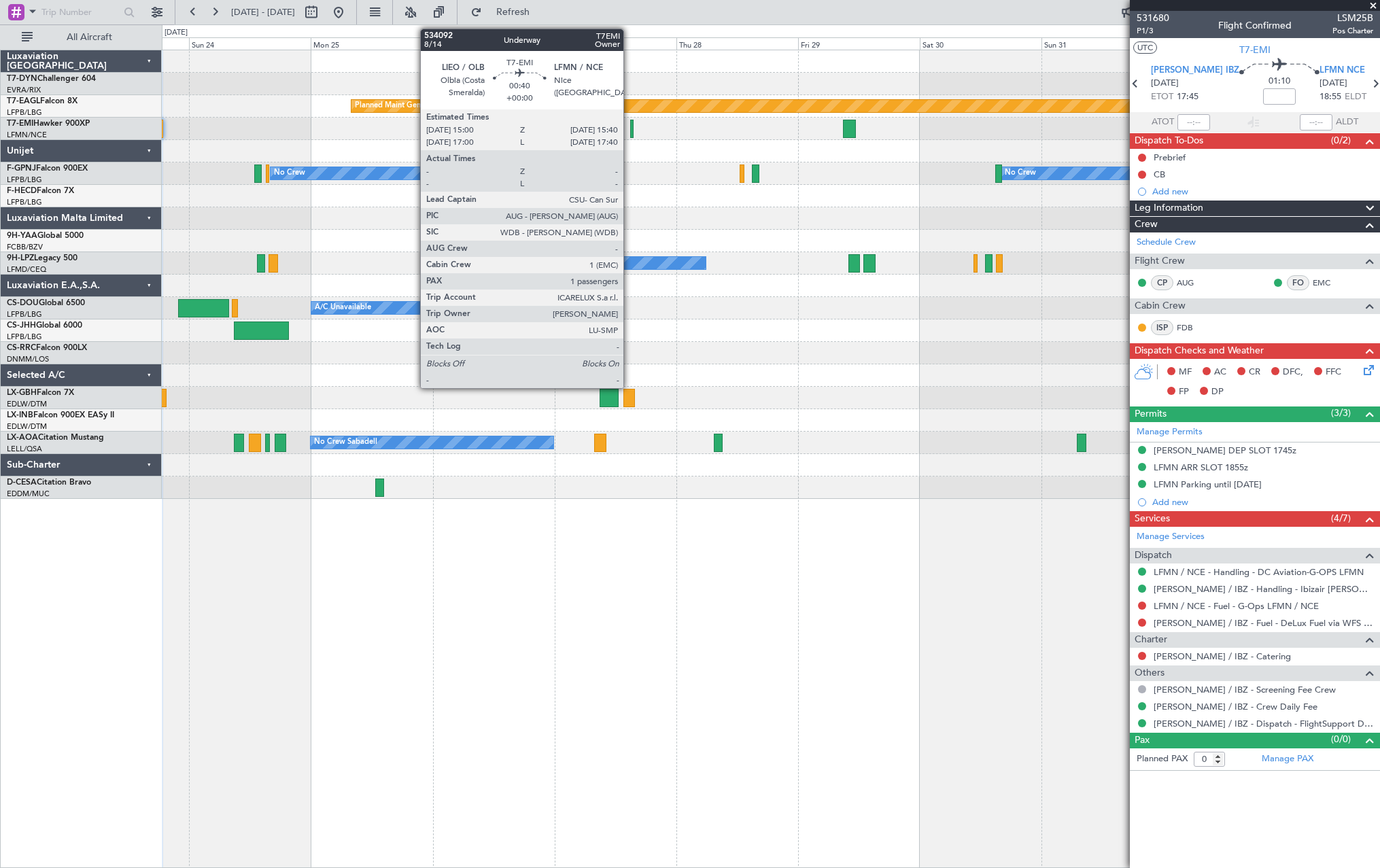
click at [631, 126] on div at bounding box center [632, 128] width 3 height 18
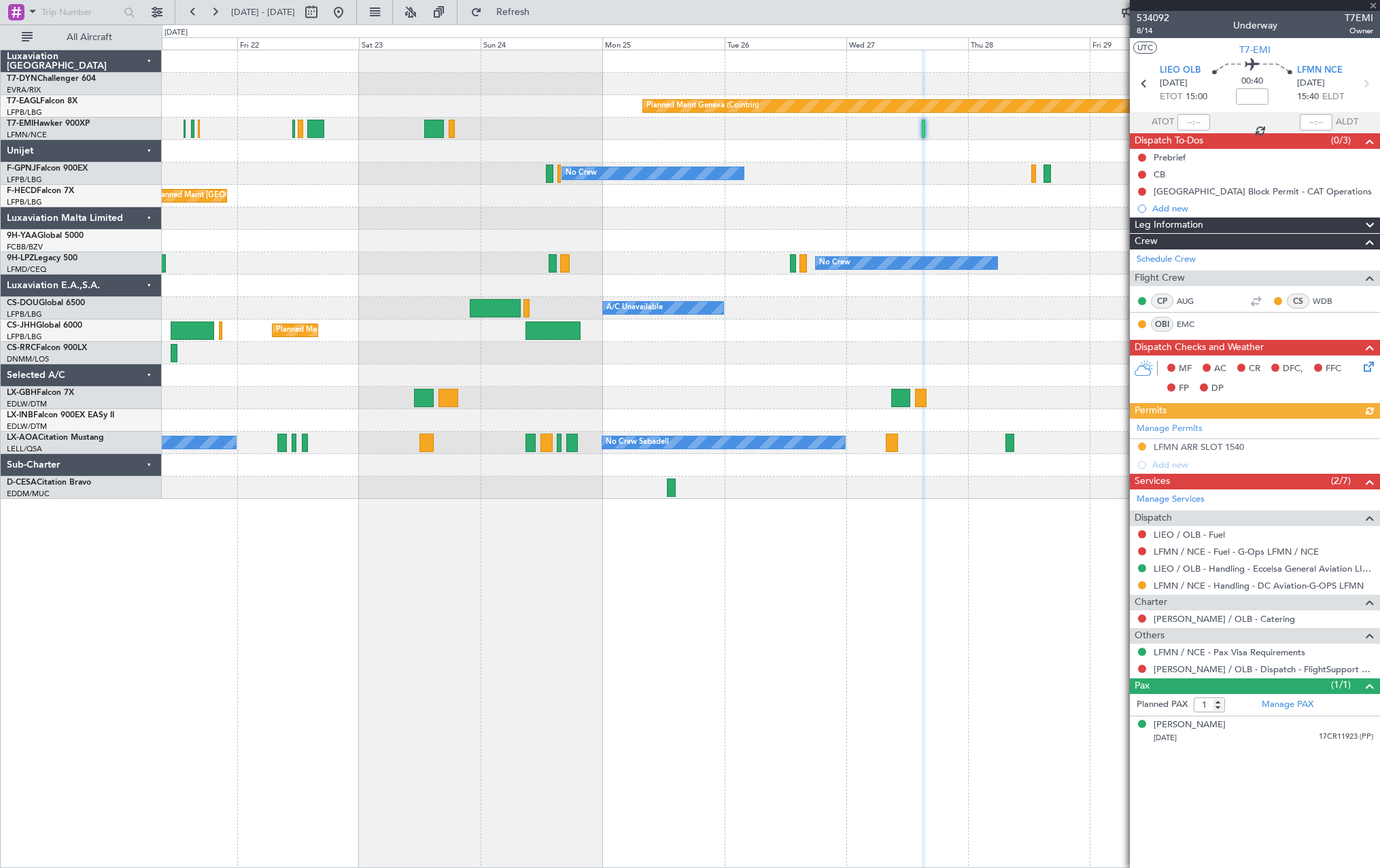
click at [822, 148] on div at bounding box center [770, 151] width 1217 height 22
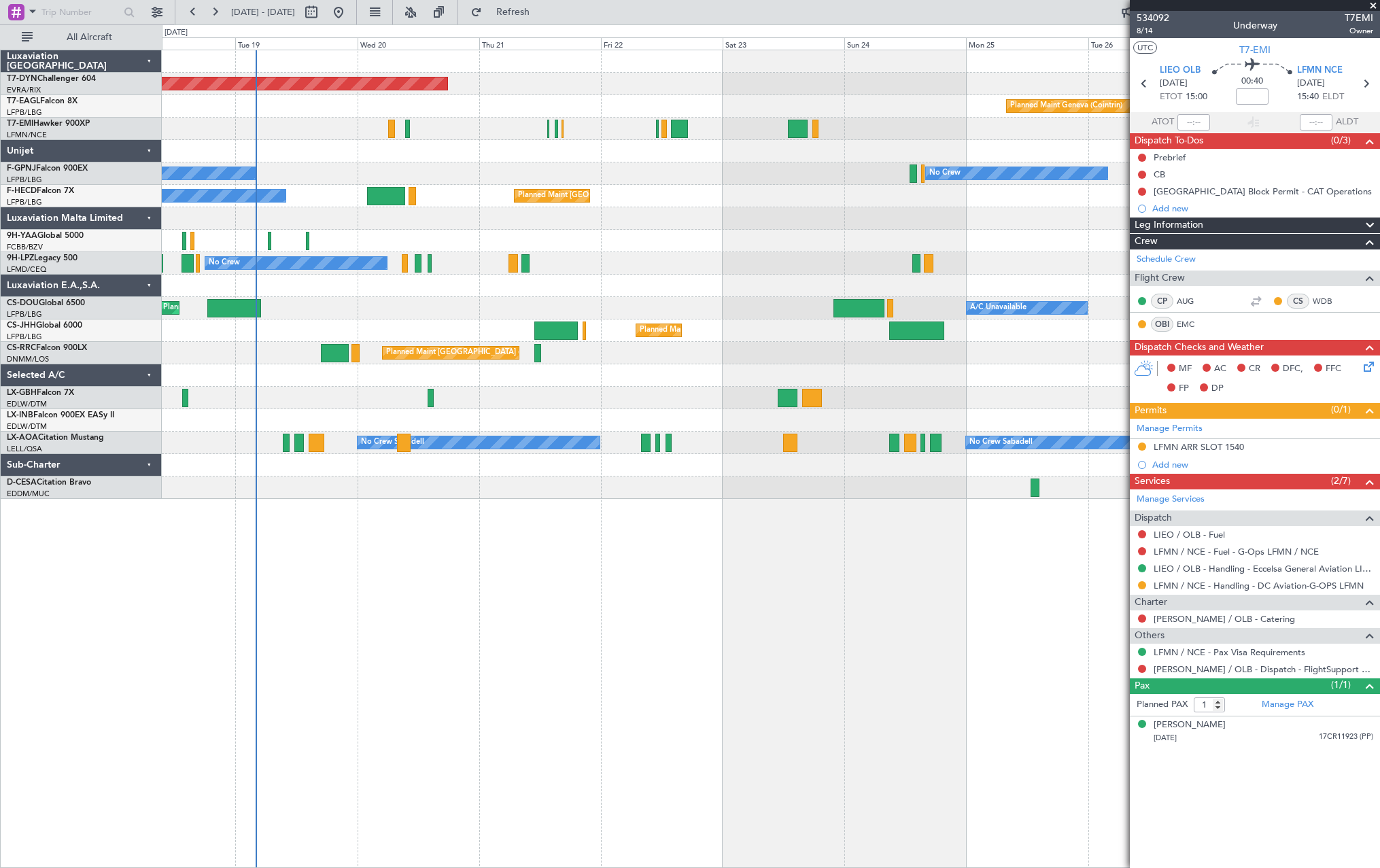
click at [886, 139] on div "Planned Maint [GEOGRAPHIC_DATA]-[GEOGRAPHIC_DATA] Planned Maint Geneva ([GEOGRA…" at bounding box center [770, 274] width 1217 height 449
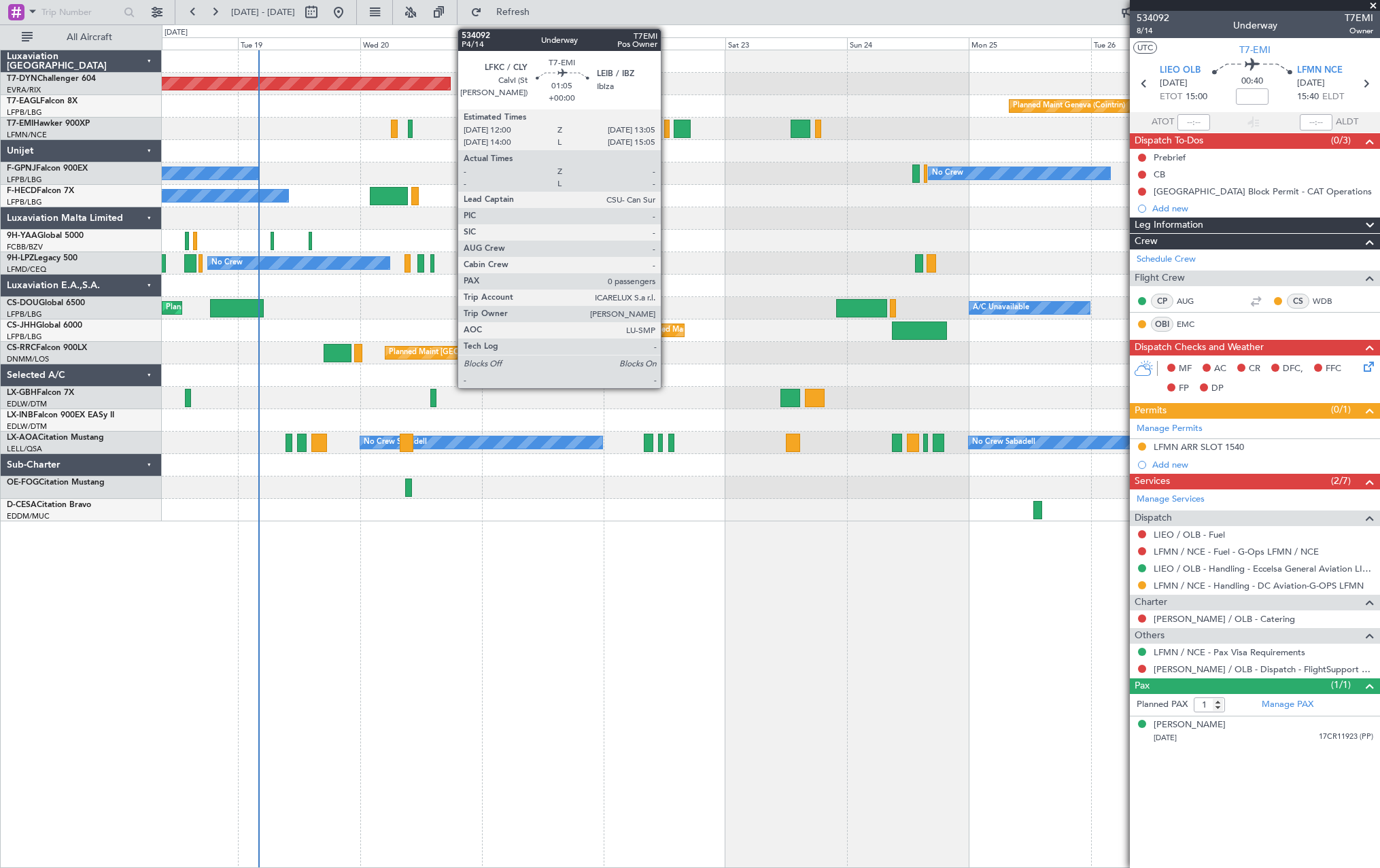
click at [667, 128] on div at bounding box center [667, 128] width 6 height 18
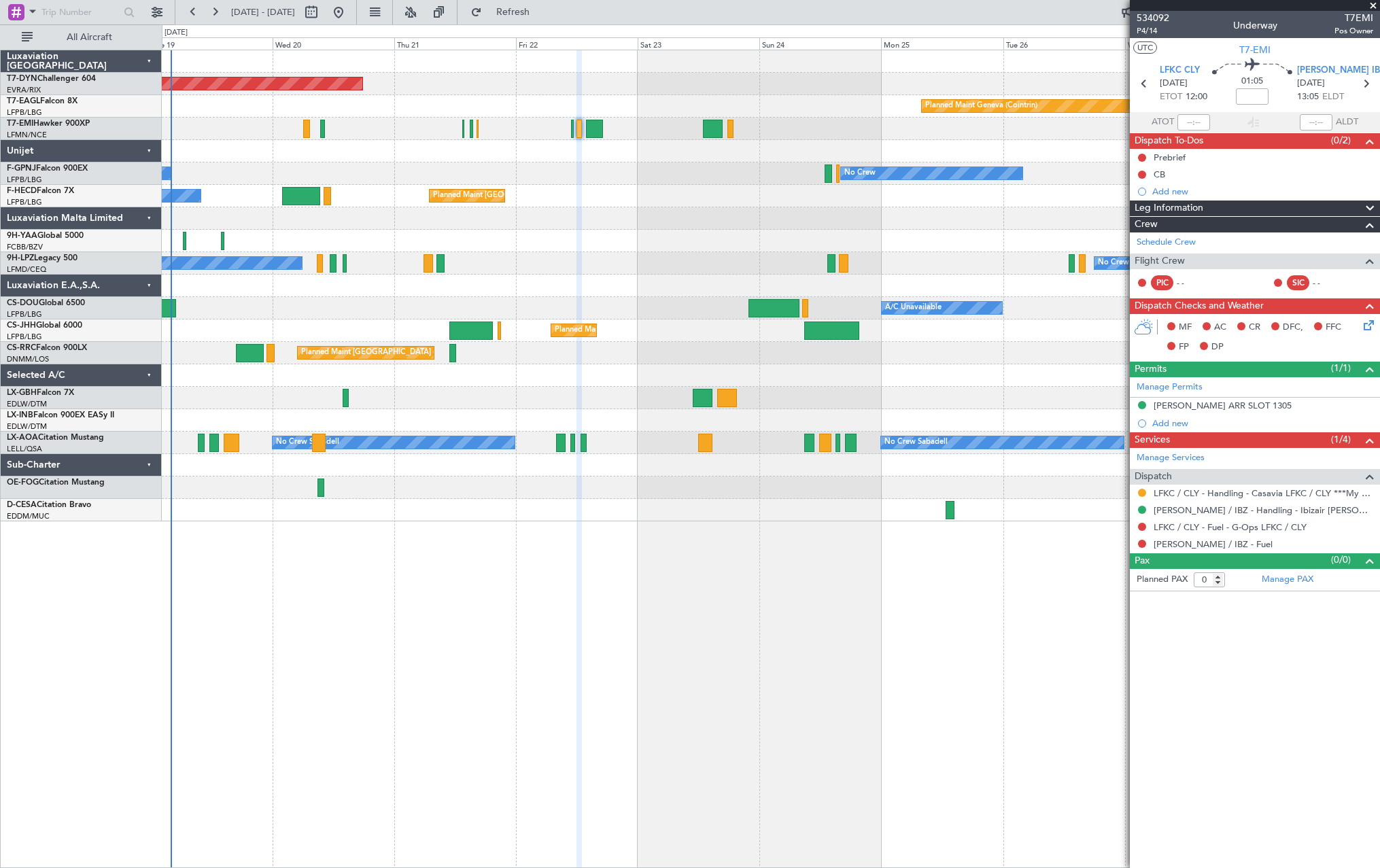
click at [622, 193] on div "Planned Maint [GEOGRAPHIC_DATA] ([GEOGRAPHIC_DATA]) No Crew" at bounding box center [770, 196] width 1217 height 22
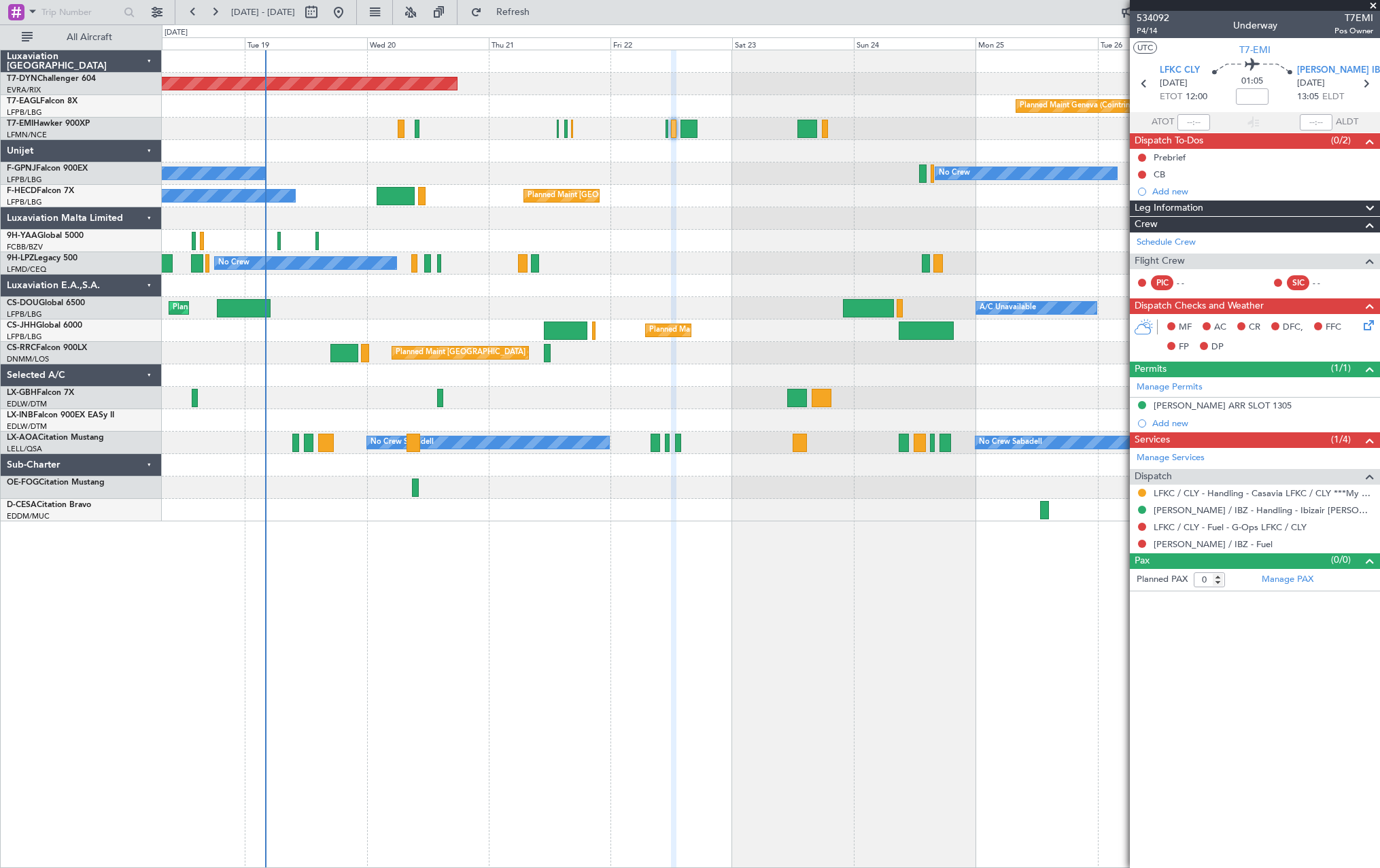
click at [738, 178] on div "No Crew No Crew No Crew" at bounding box center [770, 174] width 1217 height 22
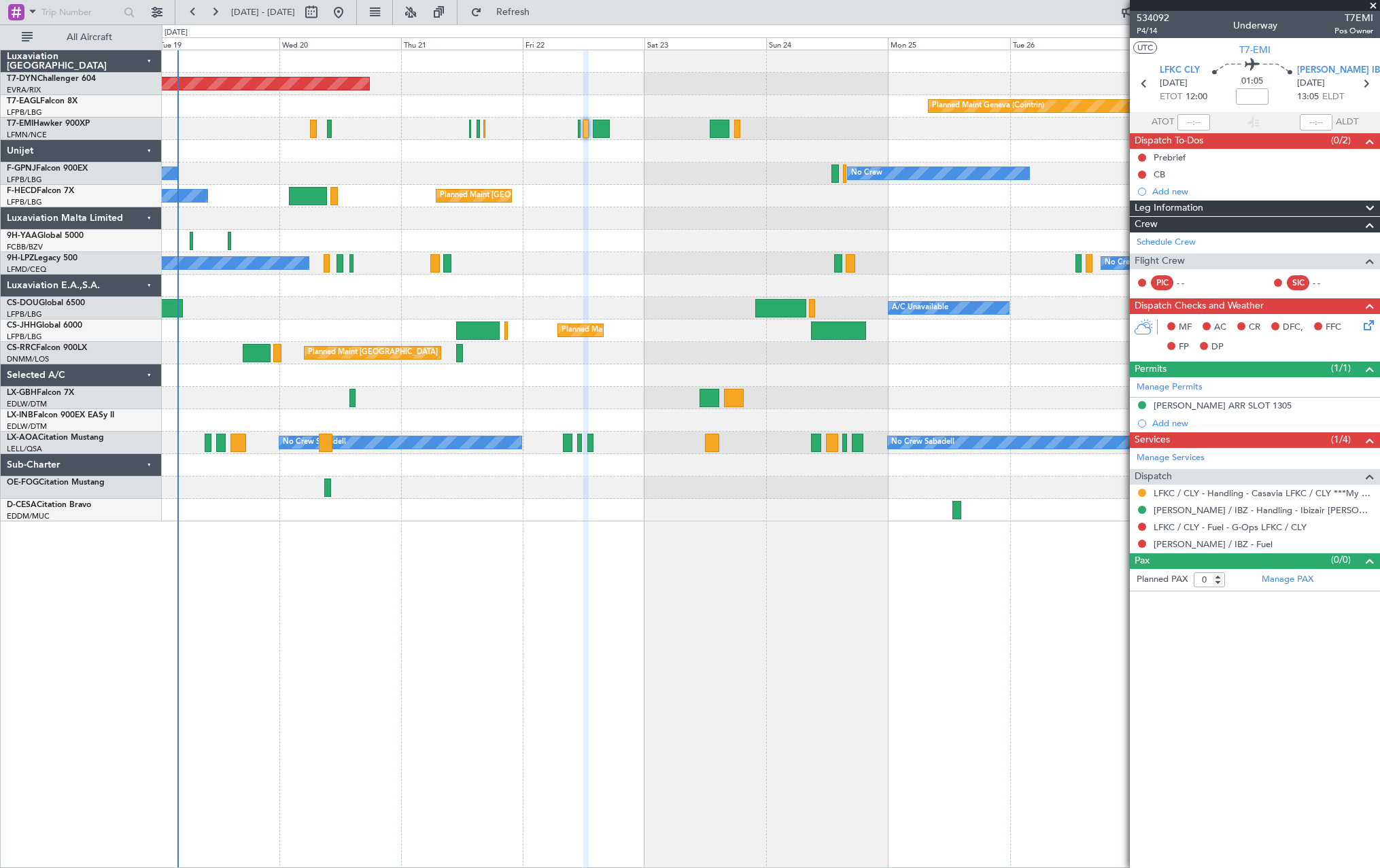
click at [659, 172] on div "No Crew No Crew No Crew" at bounding box center [770, 174] width 1217 height 22
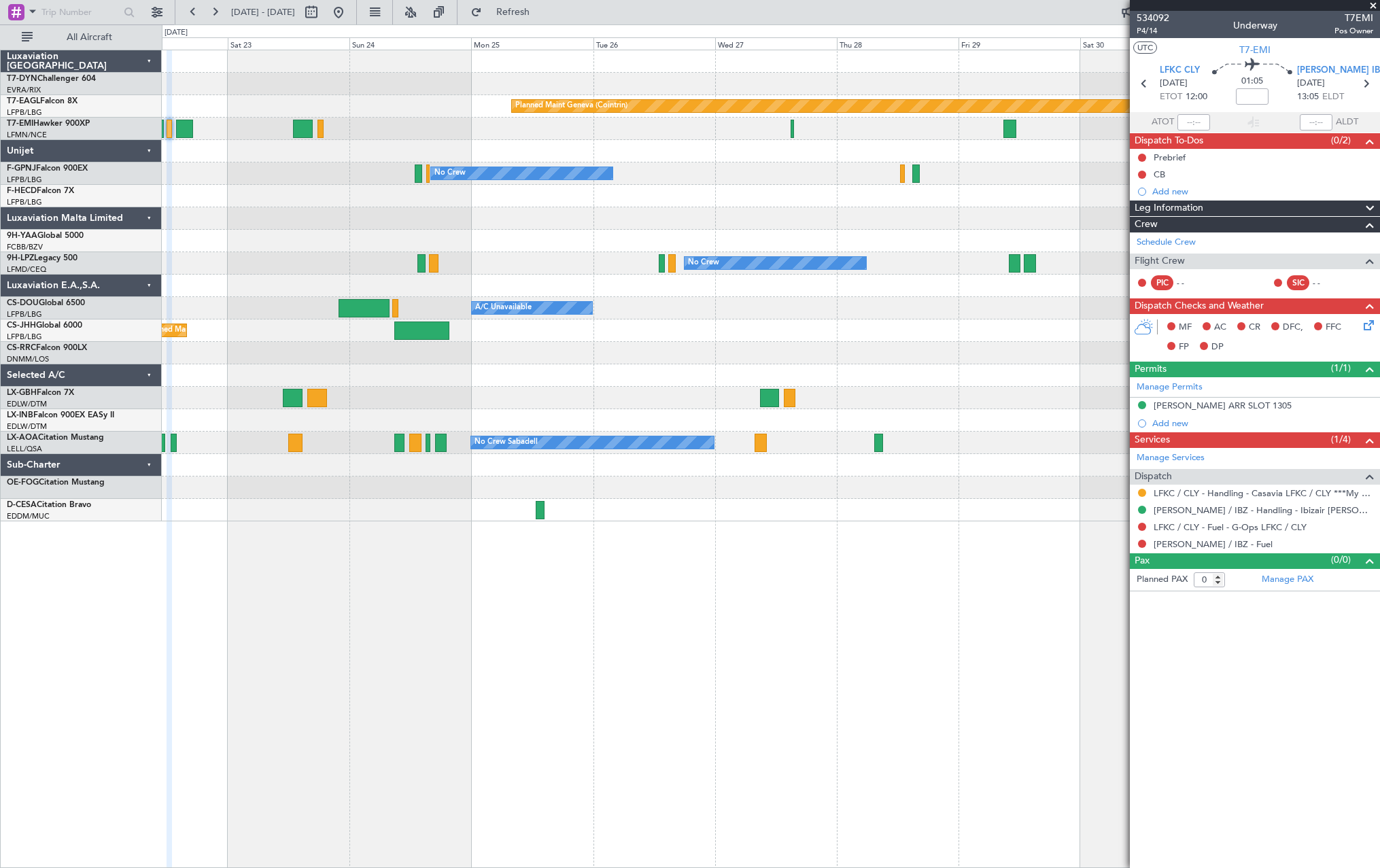
click at [449, 145] on div "Planned Maint [GEOGRAPHIC_DATA]-[GEOGRAPHIC_DATA] Planned Maint Geneva ([GEOGRA…" at bounding box center [770, 285] width 1217 height 471
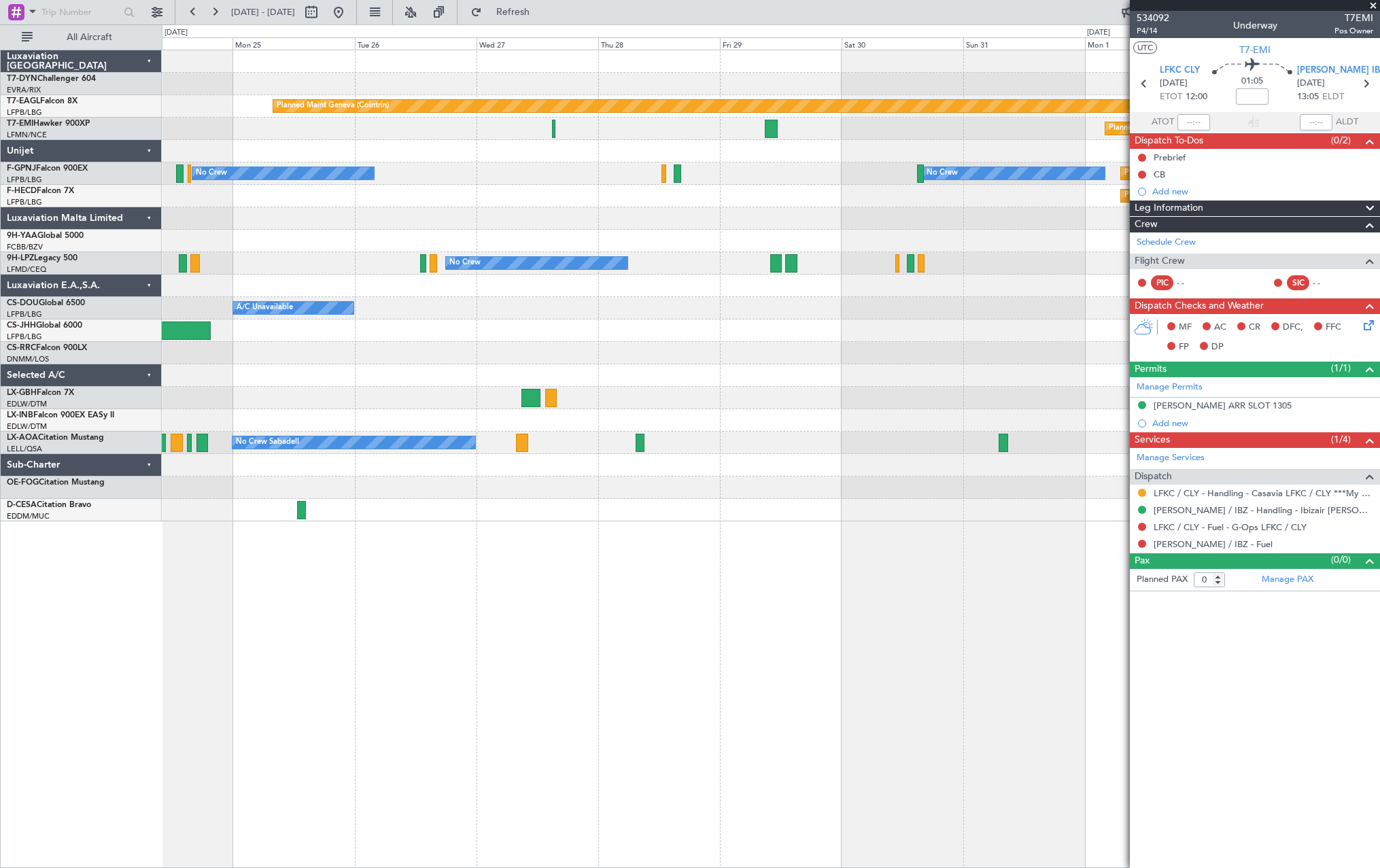
click at [692, 144] on div "Planned Maint Geneva (Cointrin) Planned Maint [PERSON_NAME] No Crew No Crew Pla…" at bounding box center [770, 285] width 1217 height 471
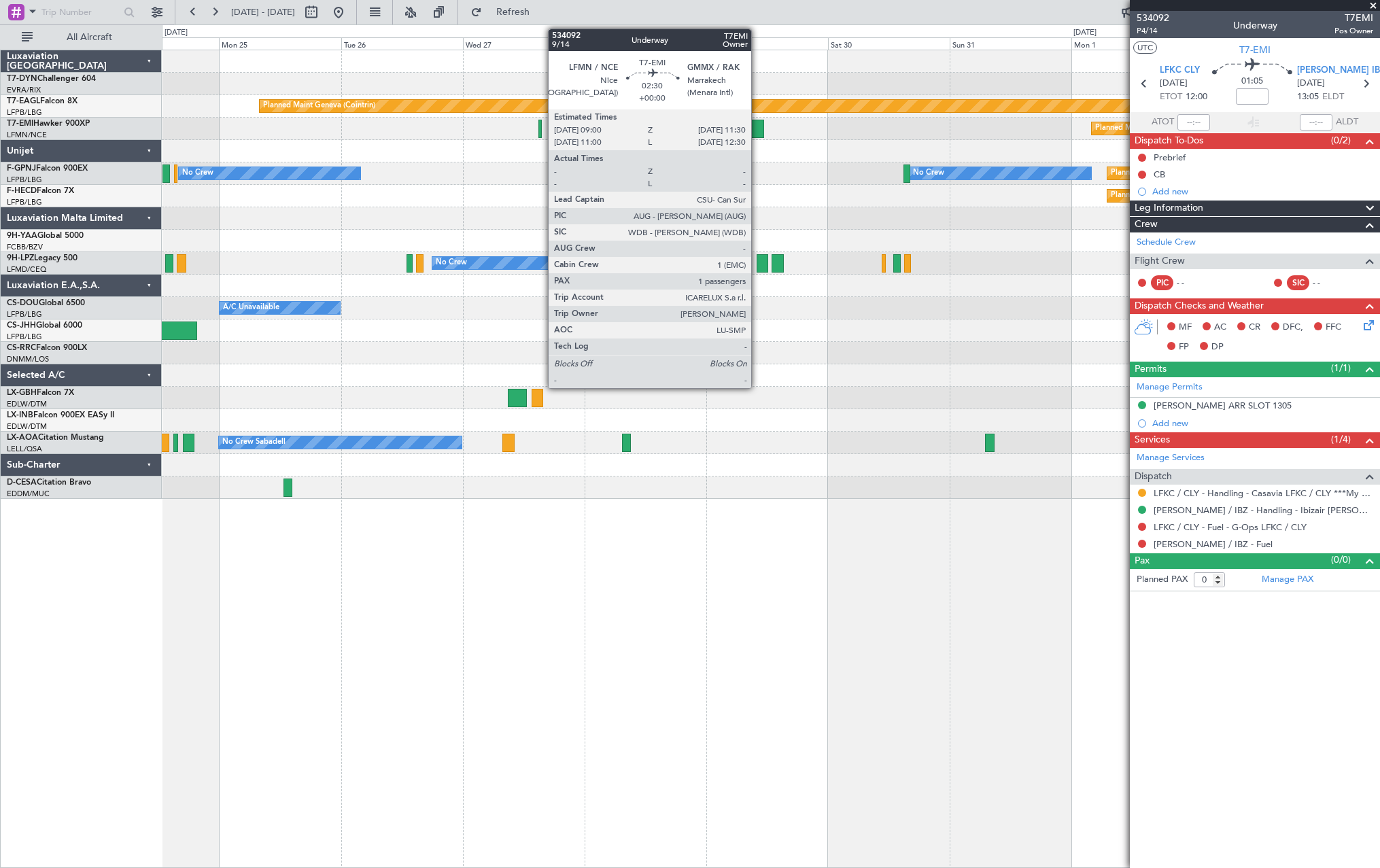
click at [757, 129] on div at bounding box center [757, 128] width 13 height 18
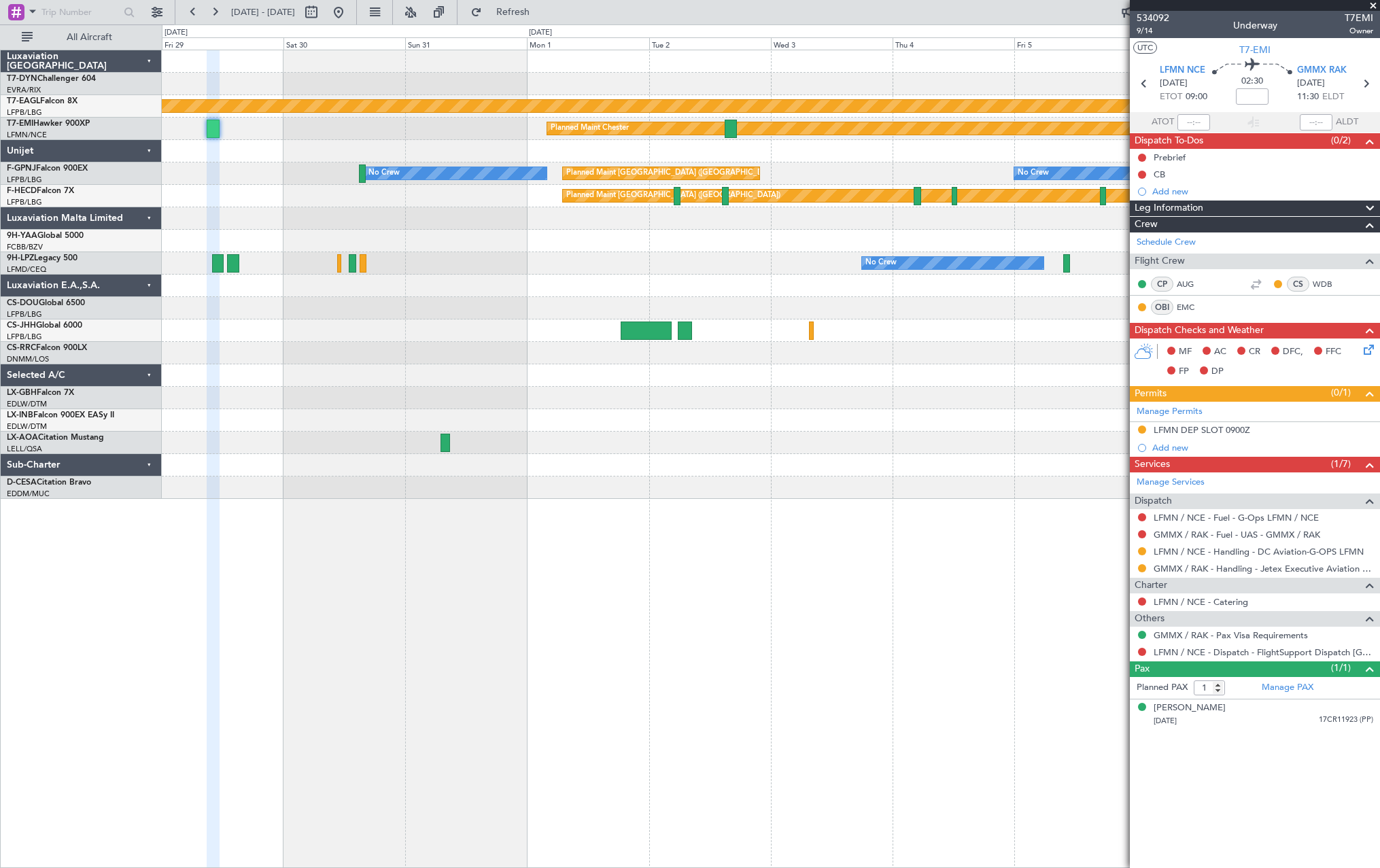
click at [324, 166] on div "Planned Maint Geneva (Cointrin) Planned Maint [PERSON_NAME] Planned Maint [GEOG…" at bounding box center [770, 274] width 1217 height 449
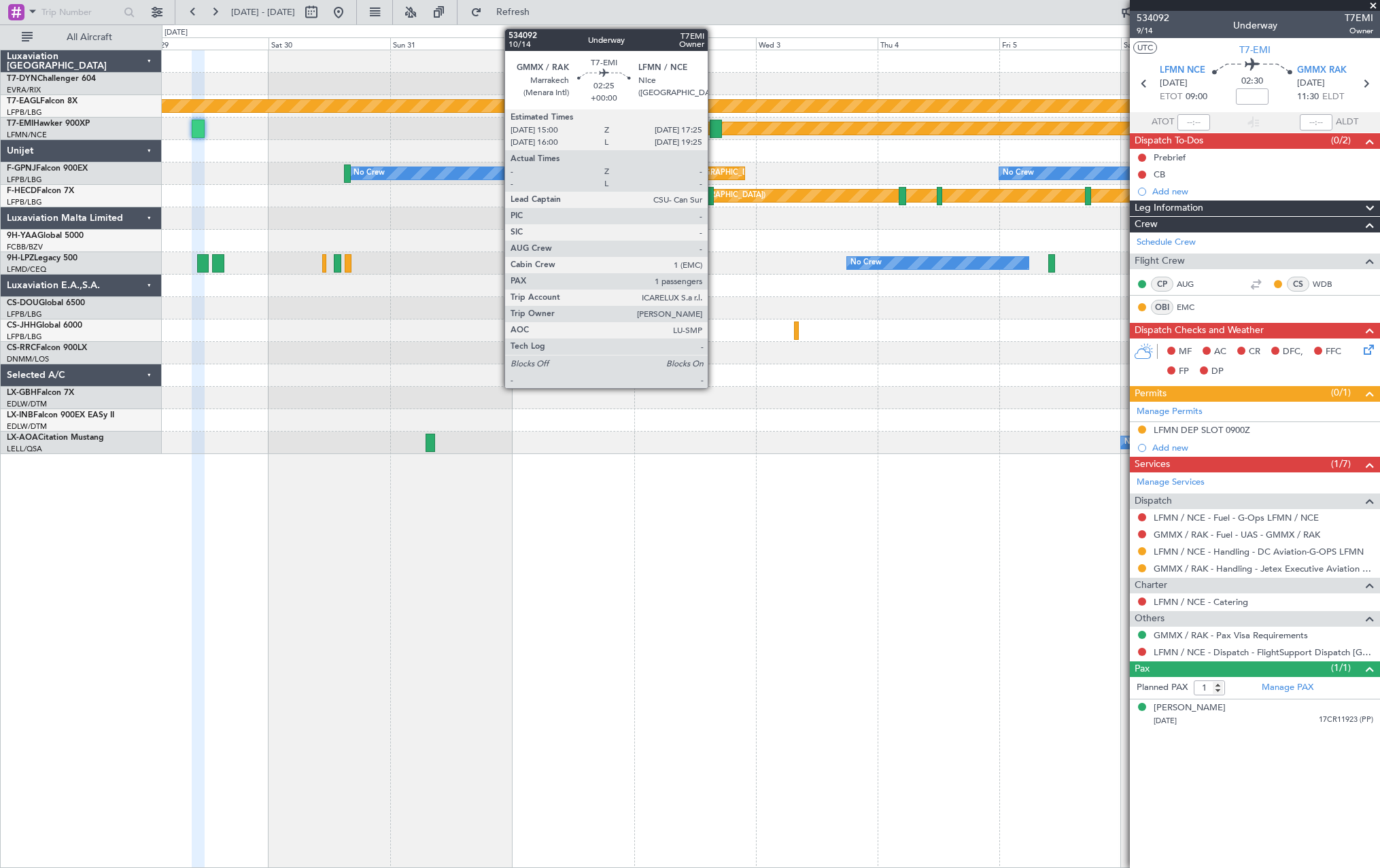
click at [714, 126] on div at bounding box center [716, 128] width 13 height 18
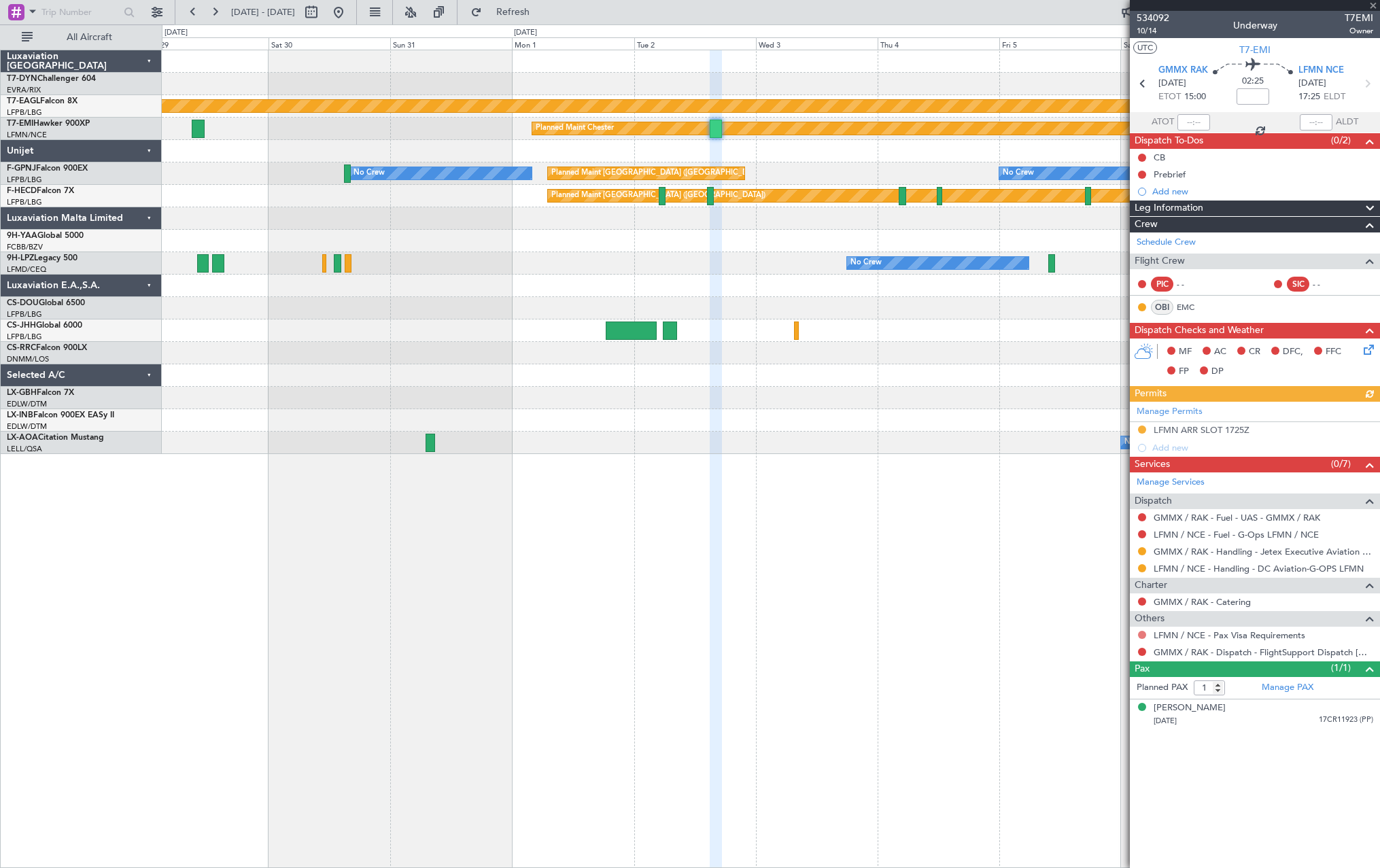
click at [1143, 633] on button at bounding box center [1142, 634] width 8 height 8
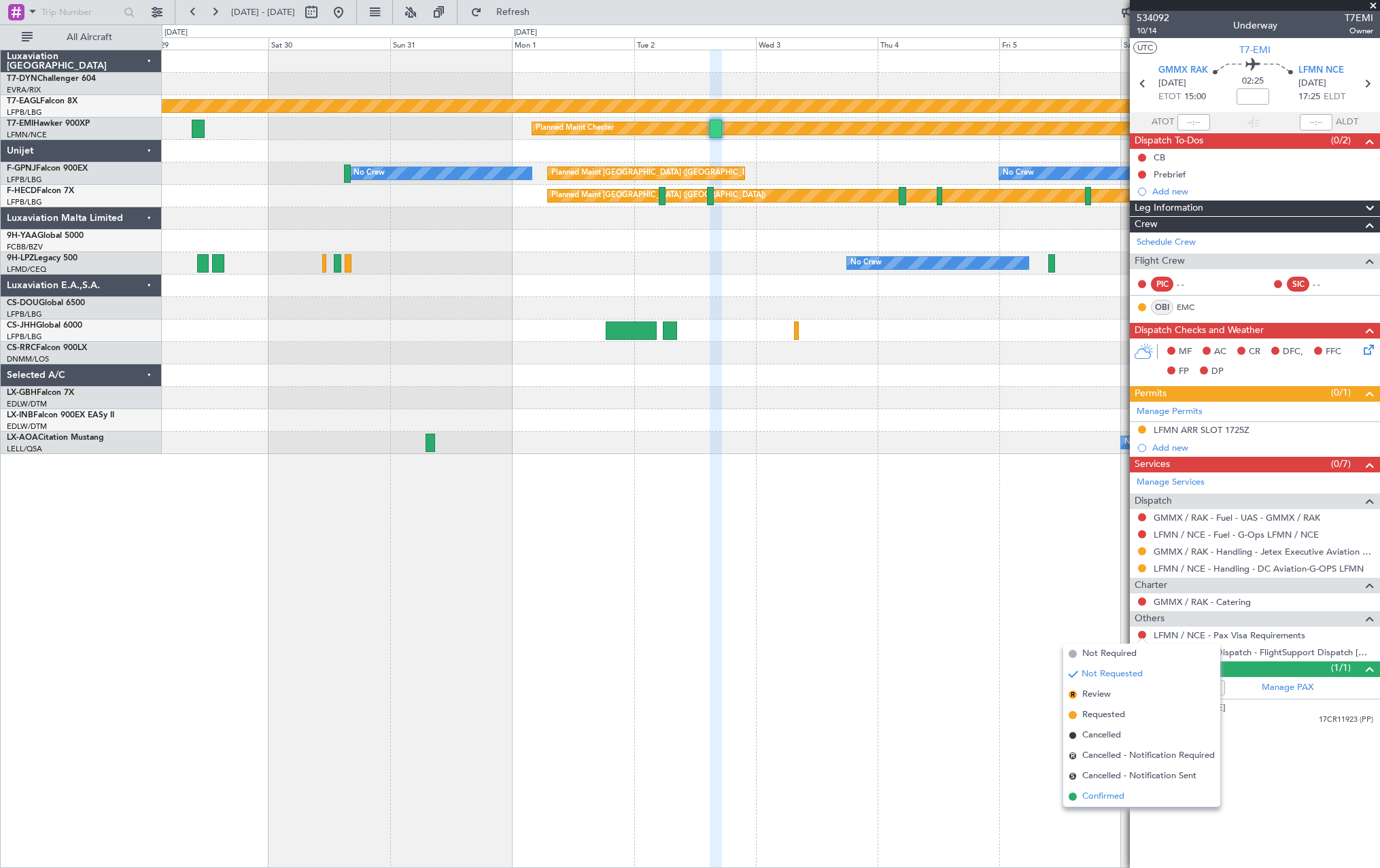
click at [1071, 797] on span at bounding box center [1072, 796] width 8 height 8
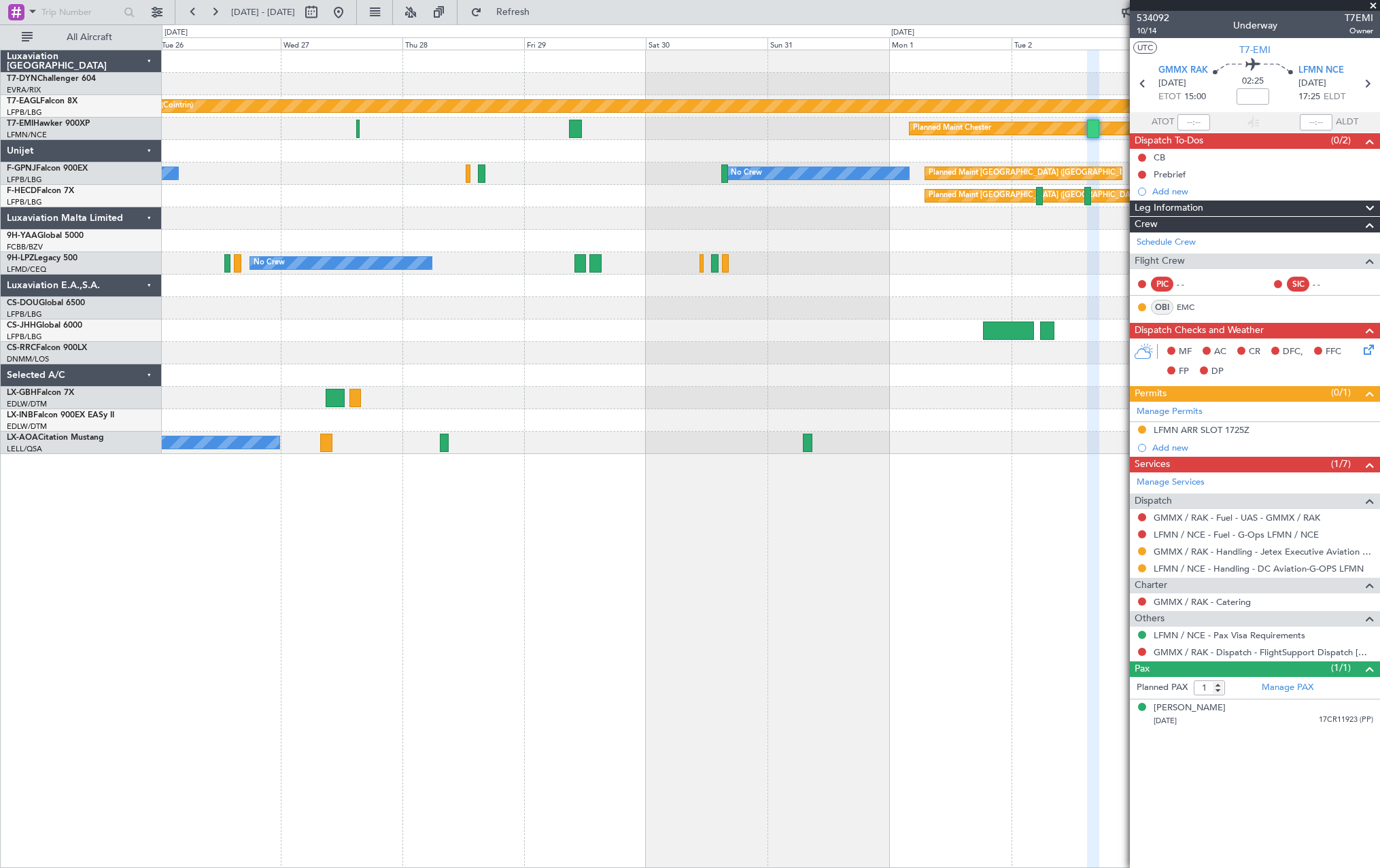
click at [943, 238] on div "Planned Maint Geneva (Cointrin) Planned Maint [PERSON_NAME] No Crew Planned Mai…" at bounding box center [770, 251] width 1217 height 403
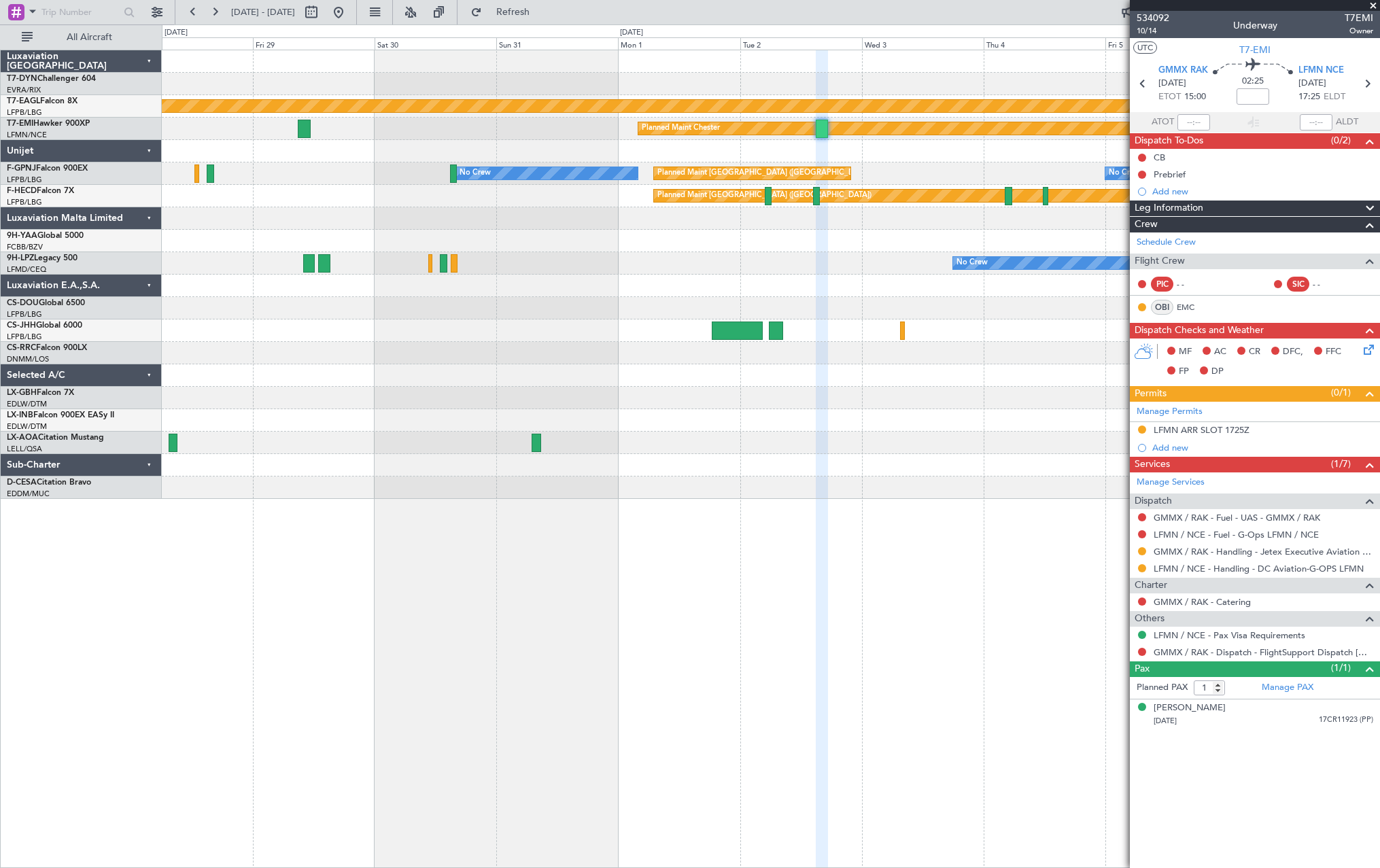
click at [498, 219] on div at bounding box center [770, 218] width 1217 height 22
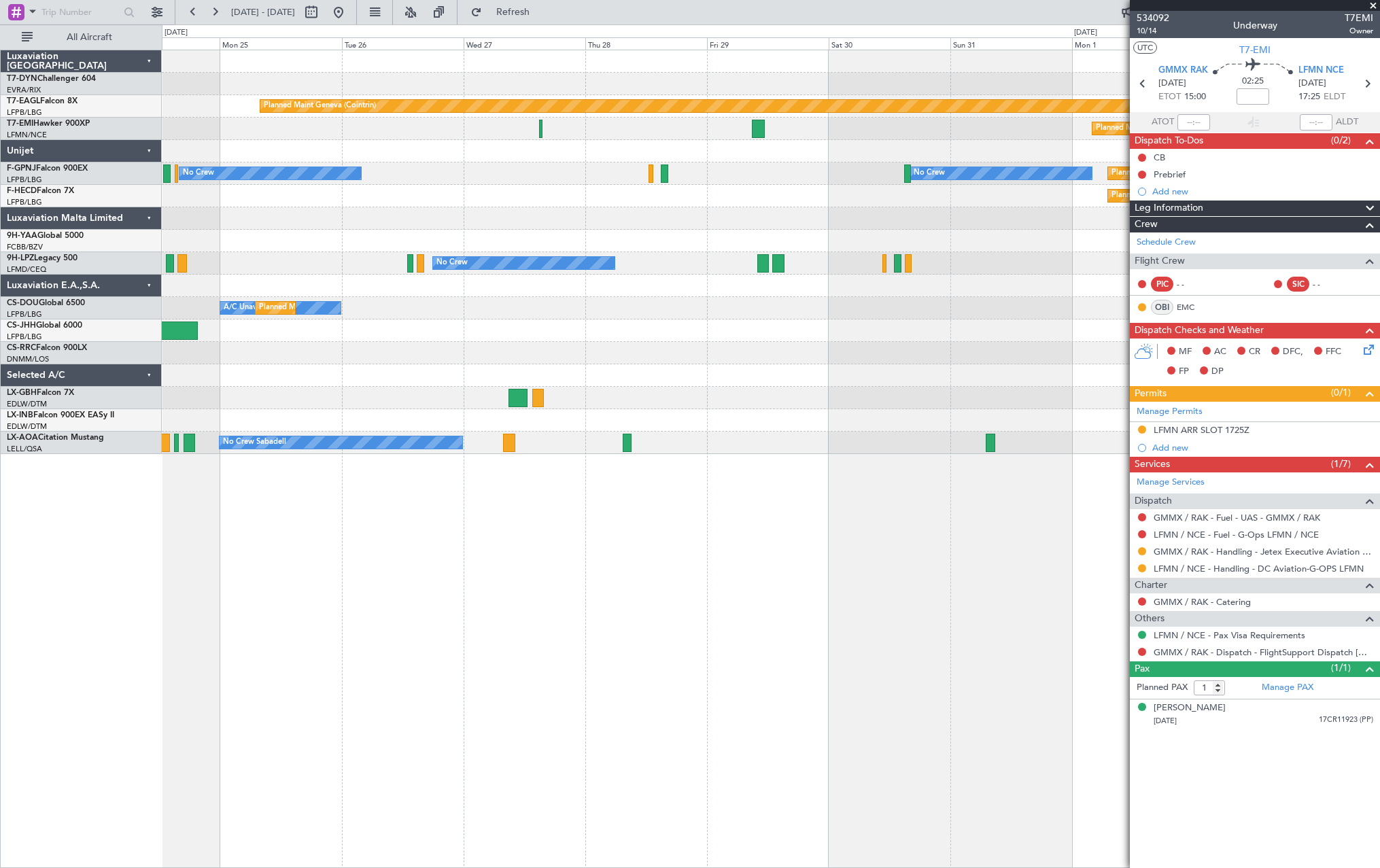
click at [954, 260] on div "Planned Maint Geneva (Cointrin) Planned Maint [PERSON_NAME] Planned Maint [GEOG…" at bounding box center [770, 251] width 1217 height 403
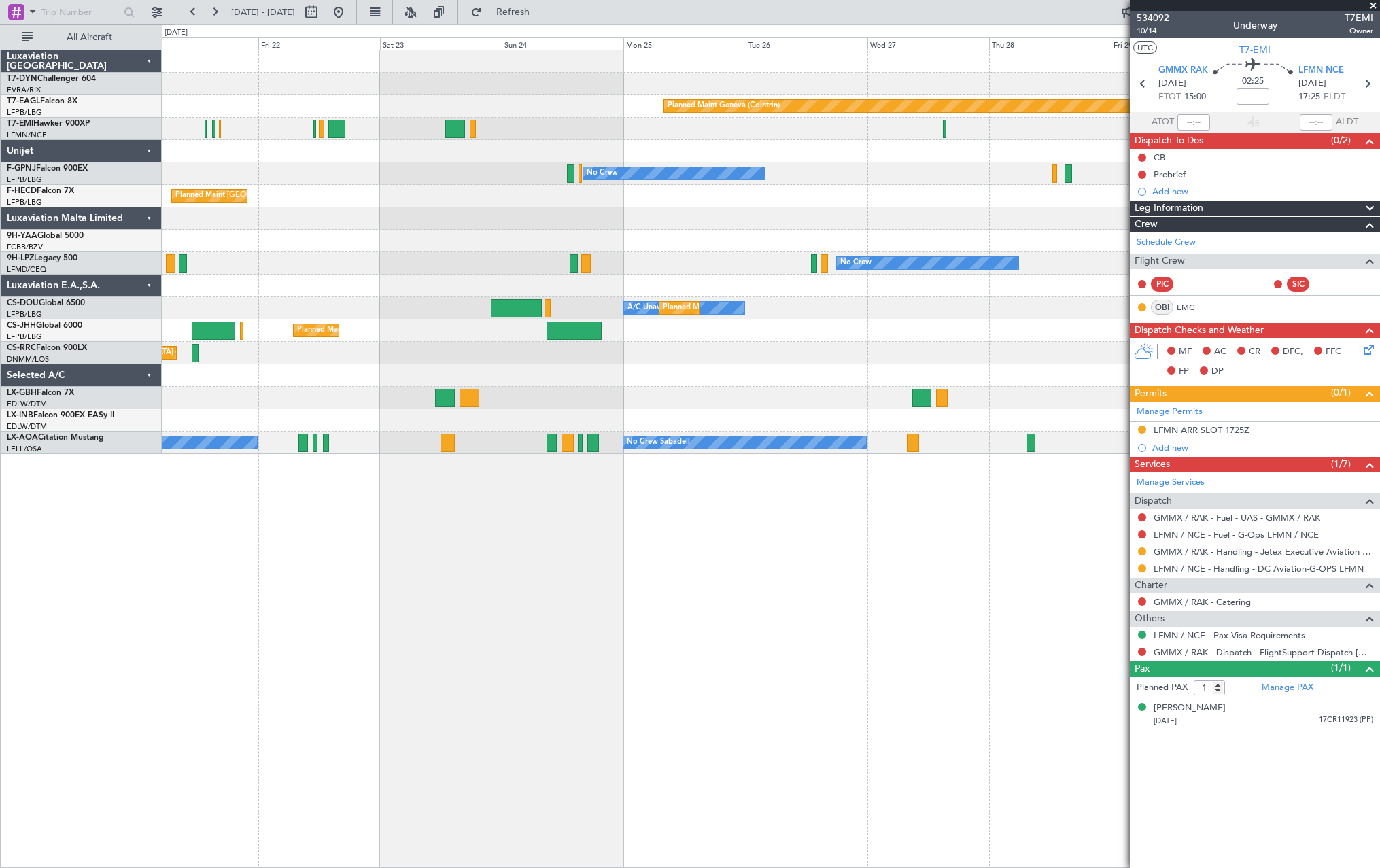
click at [863, 247] on div "Planned Maint [GEOGRAPHIC_DATA]-[GEOGRAPHIC_DATA] Planned Maint Geneva ([GEOGRA…" at bounding box center [770, 251] width 1217 height 403
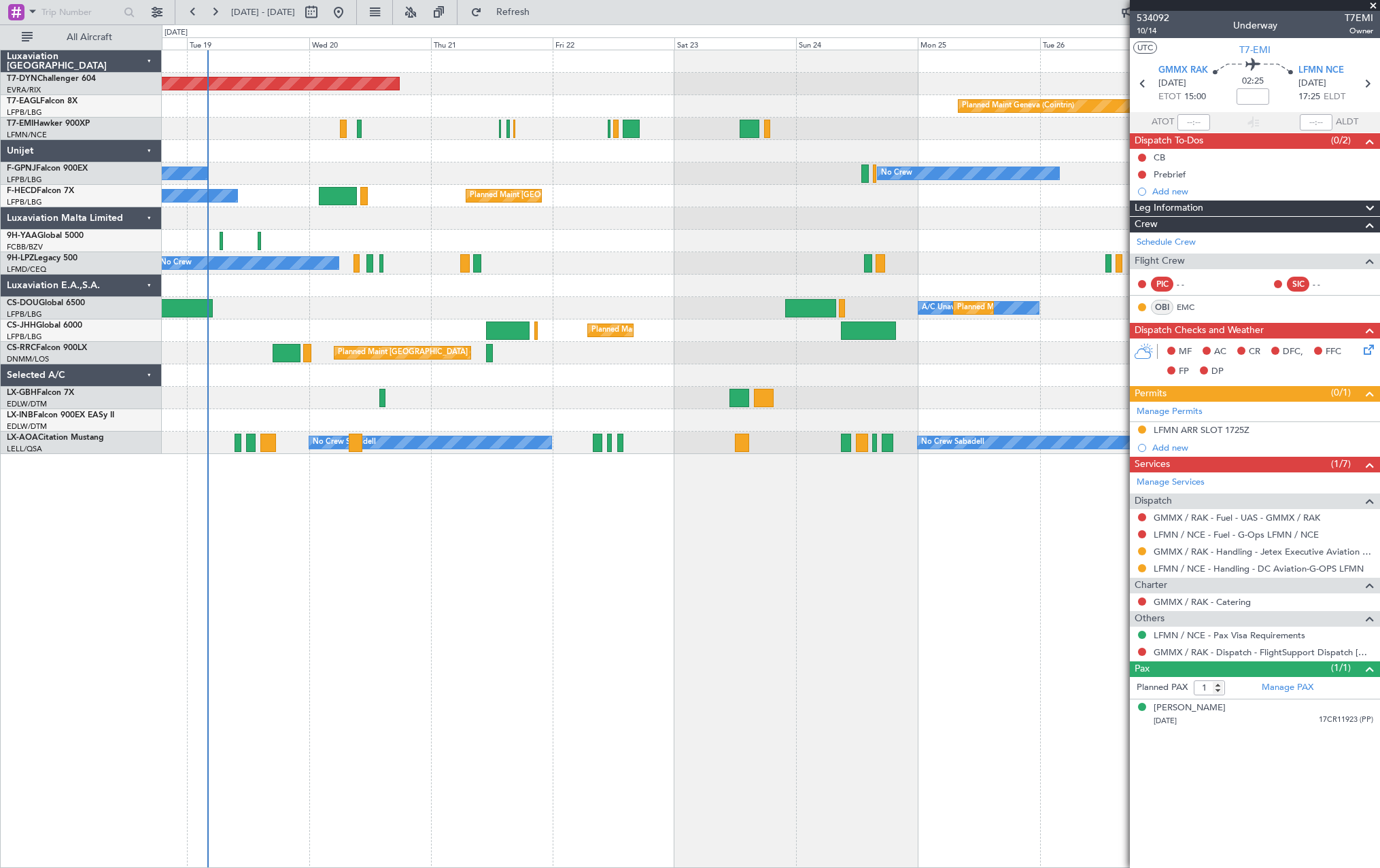
click at [714, 235] on div "Planned Maint [GEOGRAPHIC_DATA]-[GEOGRAPHIC_DATA] Planned Maint Geneva ([GEOGRA…" at bounding box center [770, 251] width 1217 height 403
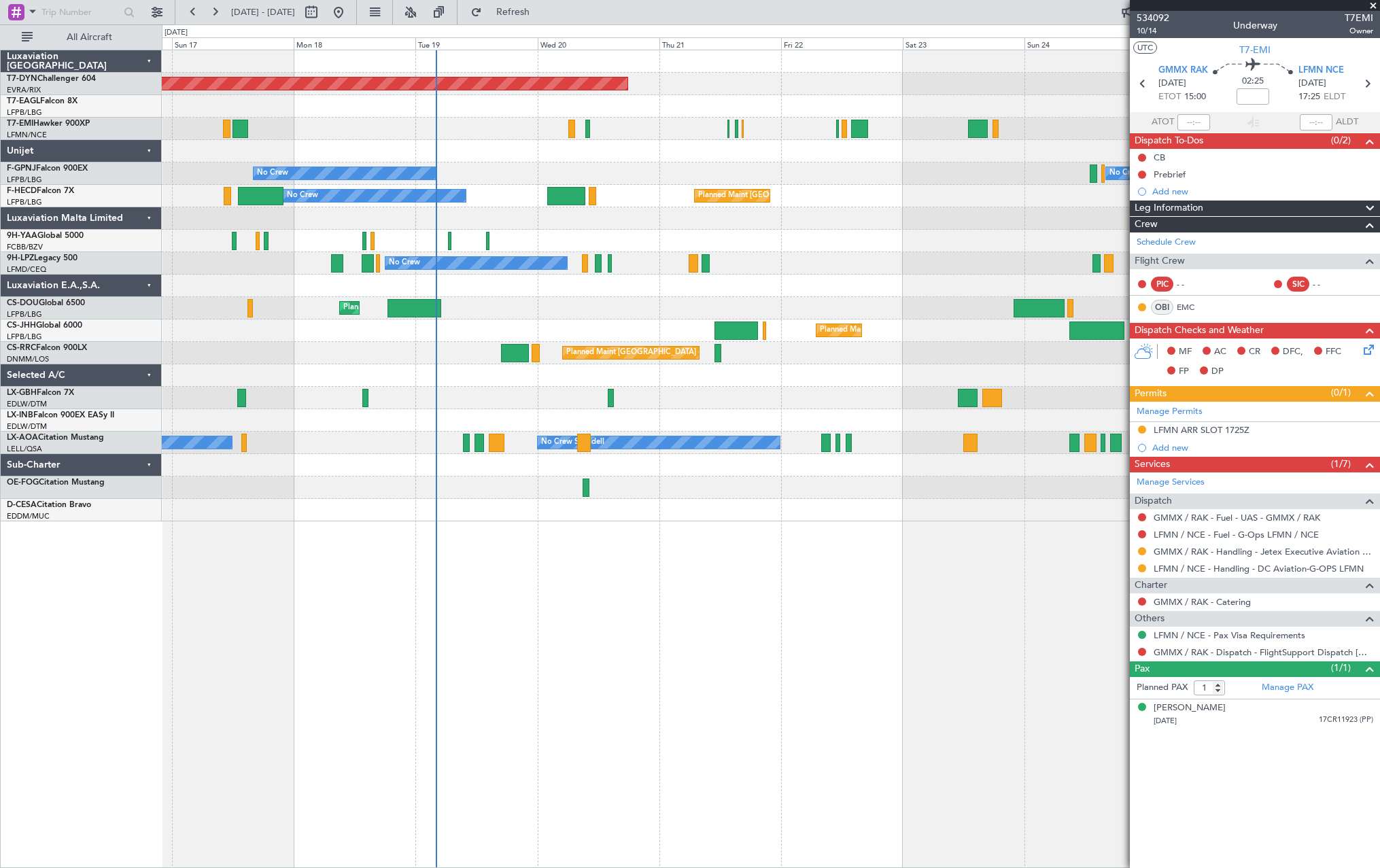
click at [874, 236] on div "Planned Maint [GEOGRAPHIC_DATA]-[GEOGRAPHIC_DATA] Planned Maint Geneva ([GEOGRA…" at bounding box center [770, 285] width 1217 height 471
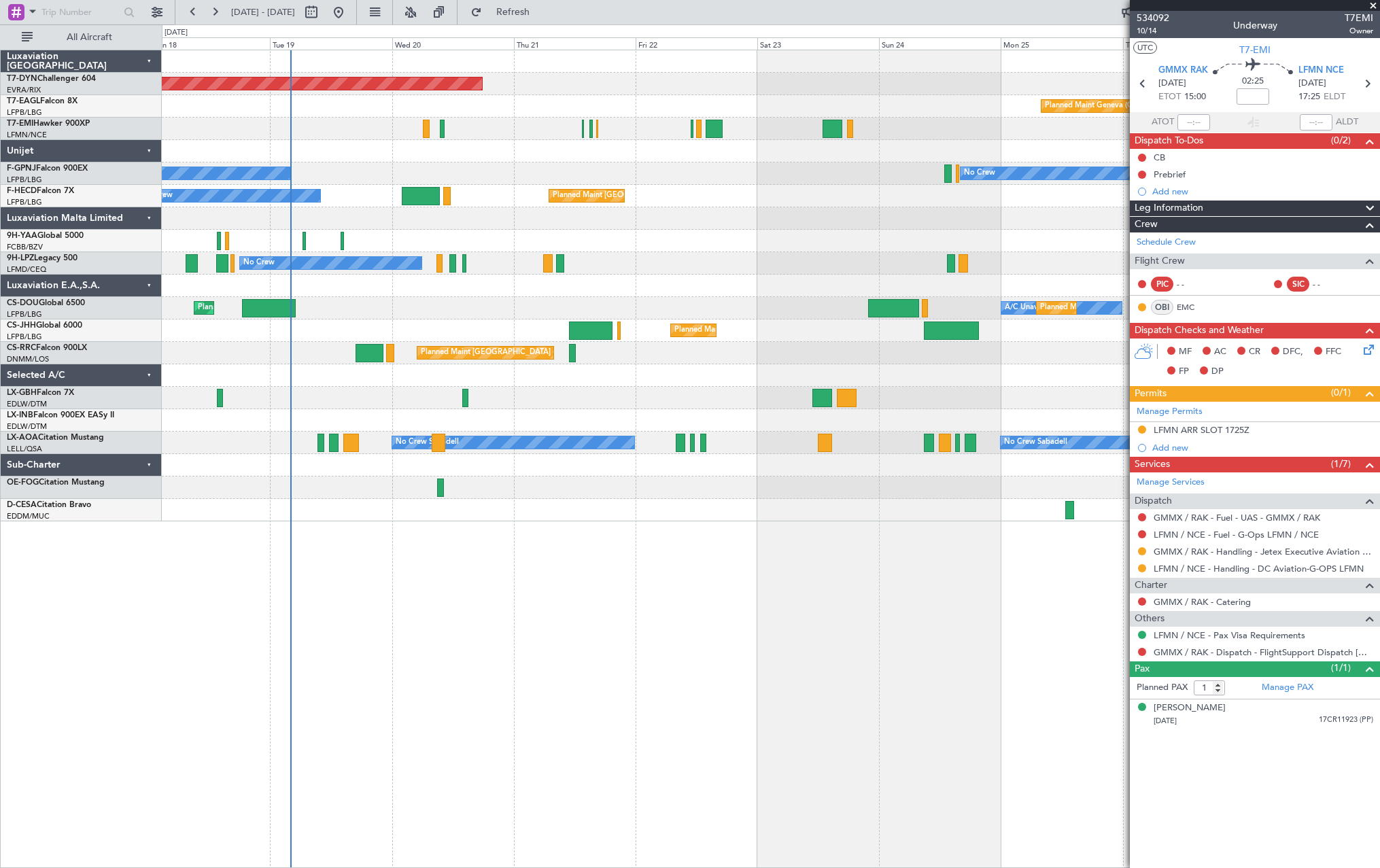
click at [729, 239] on div at bounding box center [770, 241] width 1217 height 22
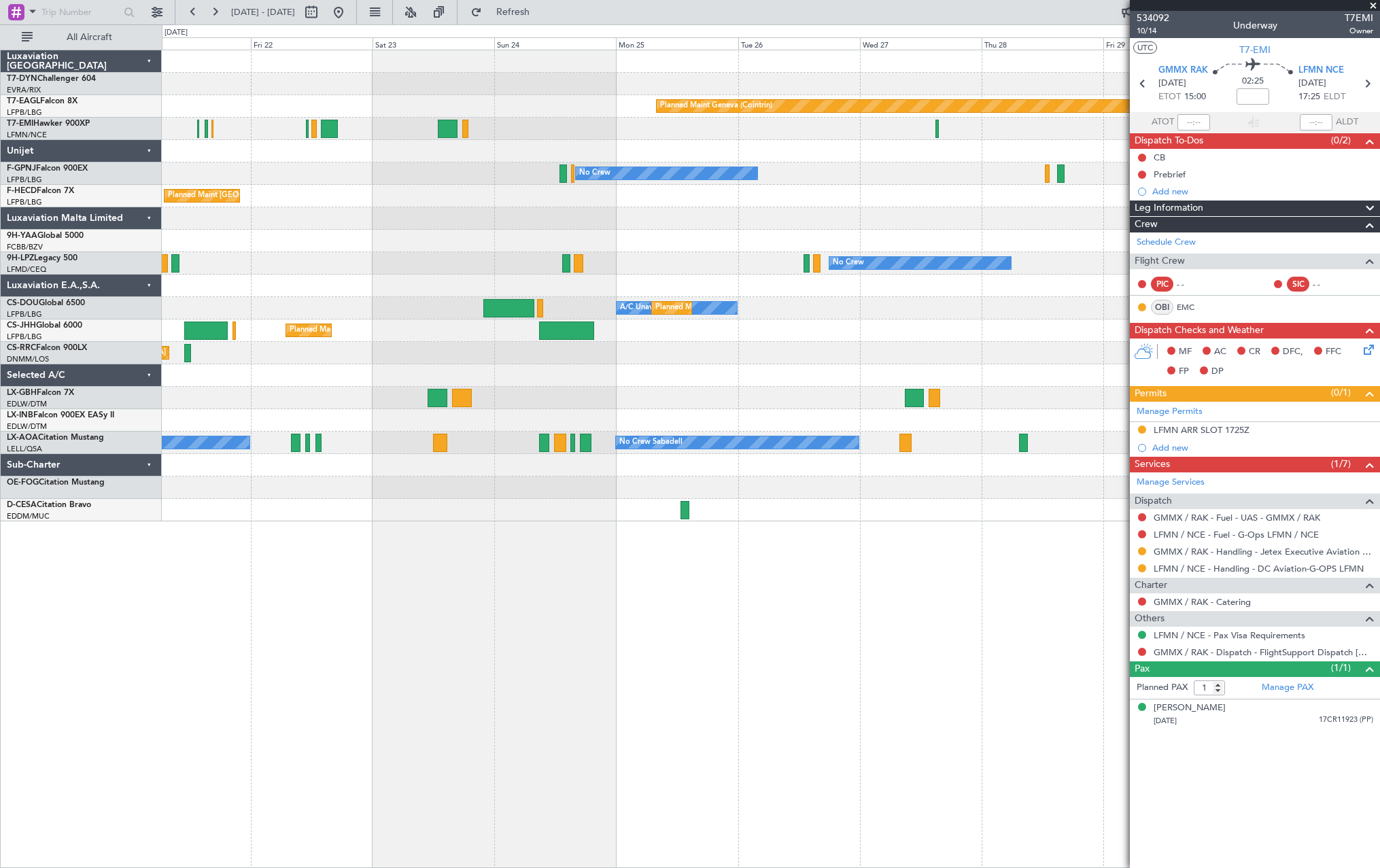
click at [363, 223] on div at bounding box center [770, 218] width 1217 height 22
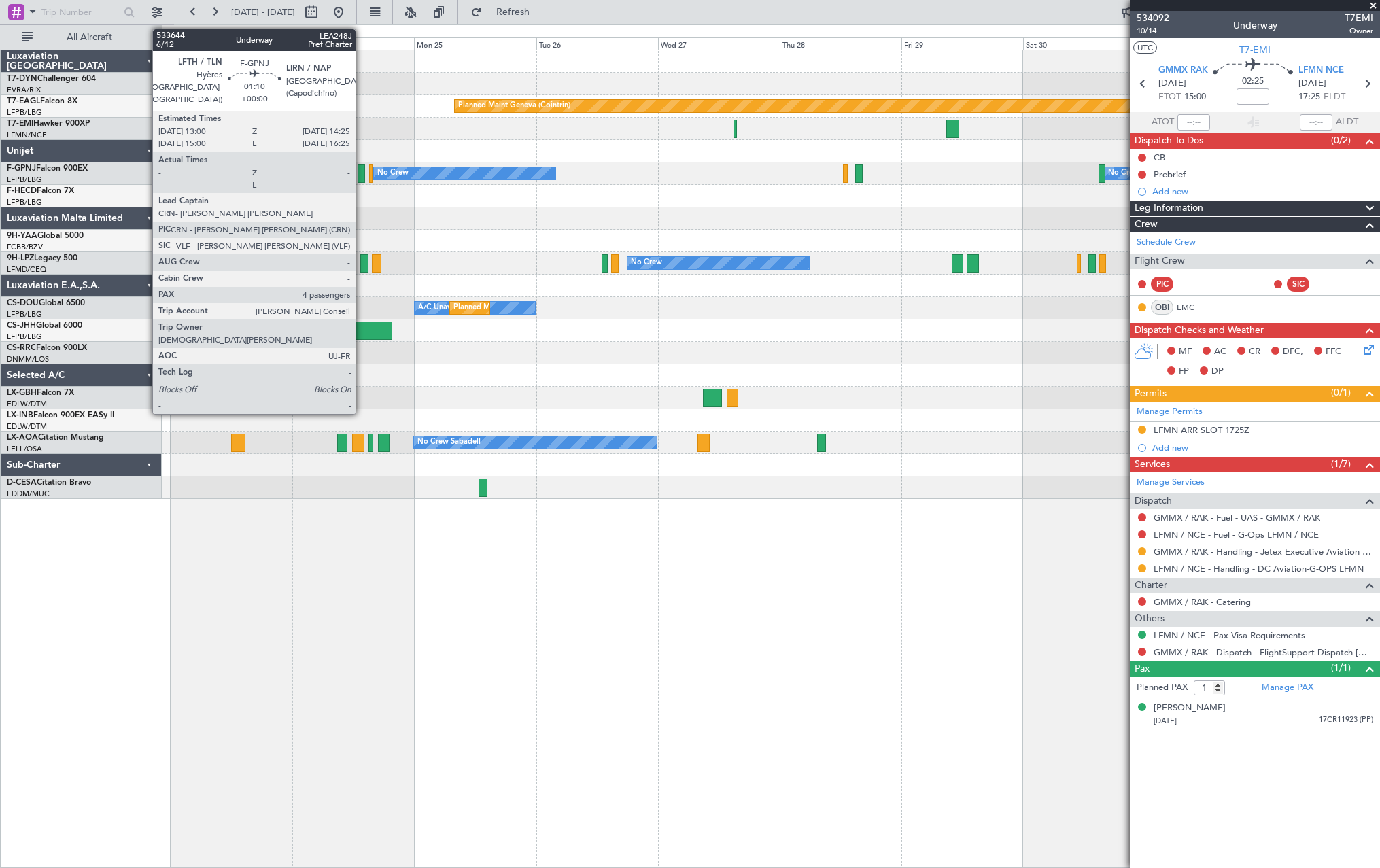
click at [362, 174] on div at bounding box center [361, 173] width 7 height 18
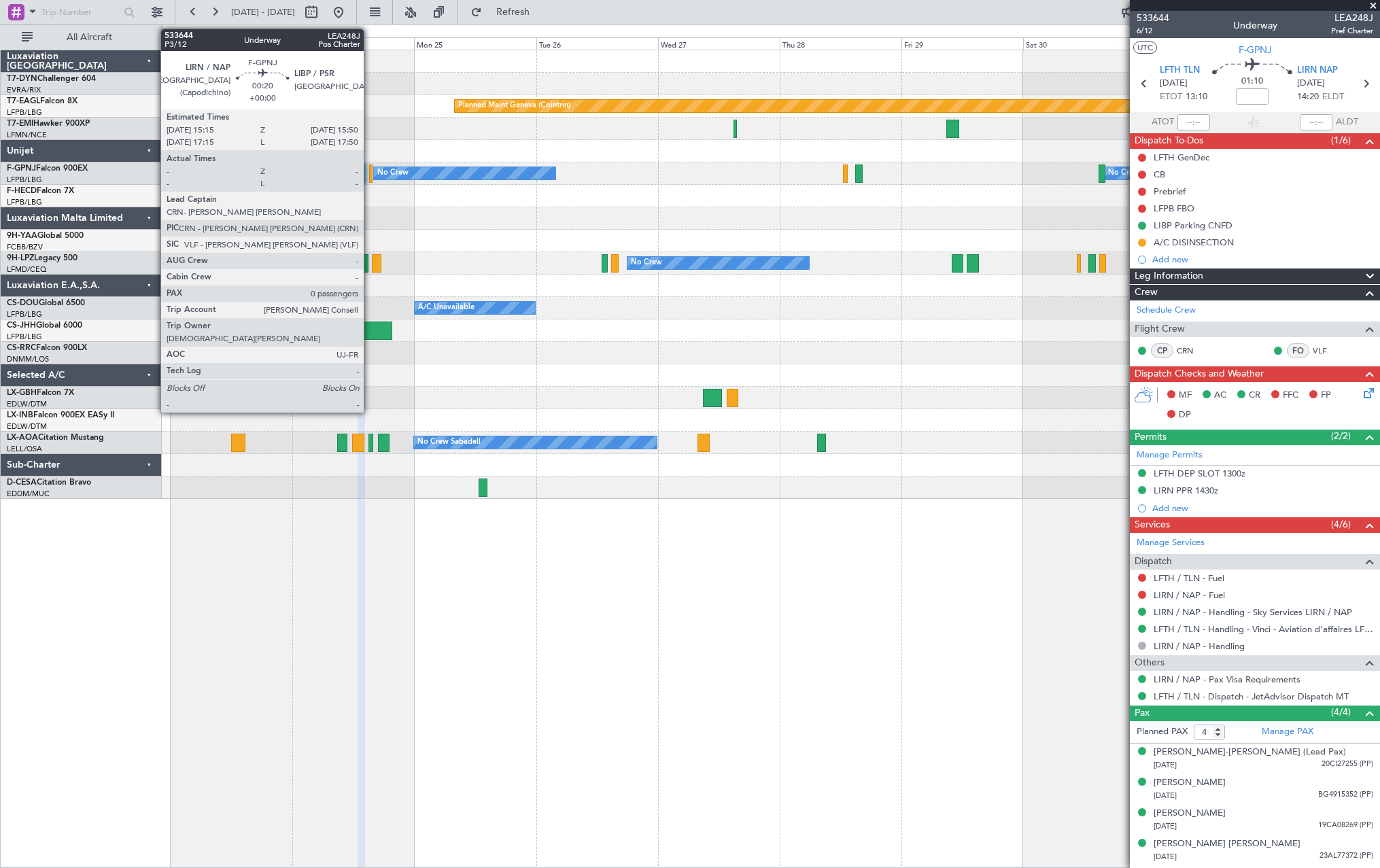
click at [370, 177] on div at bounding box center [370, 173] width 3 height 18
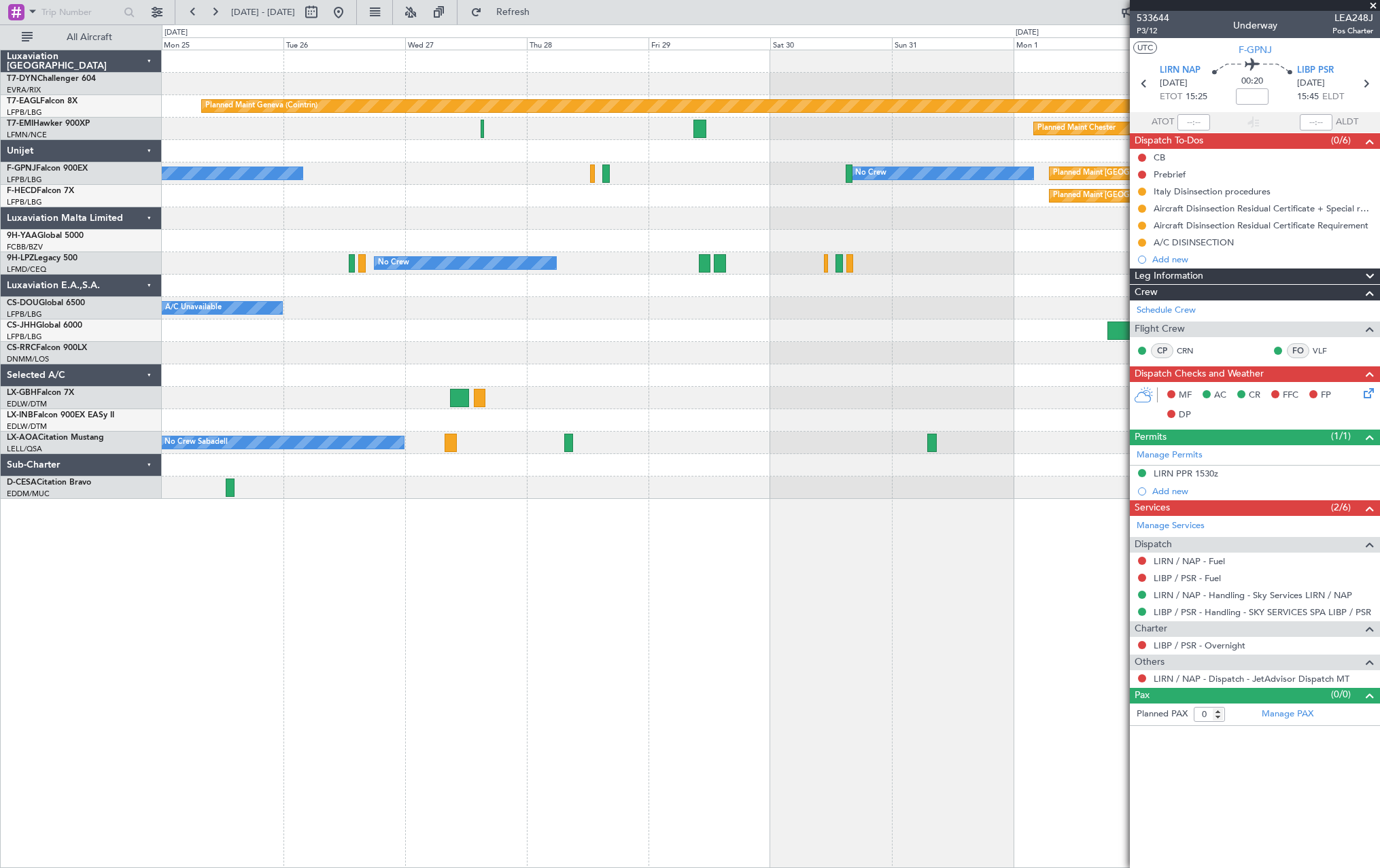
click at [491, 226] on div at bounding box center [770, 218] width 1217 height 22
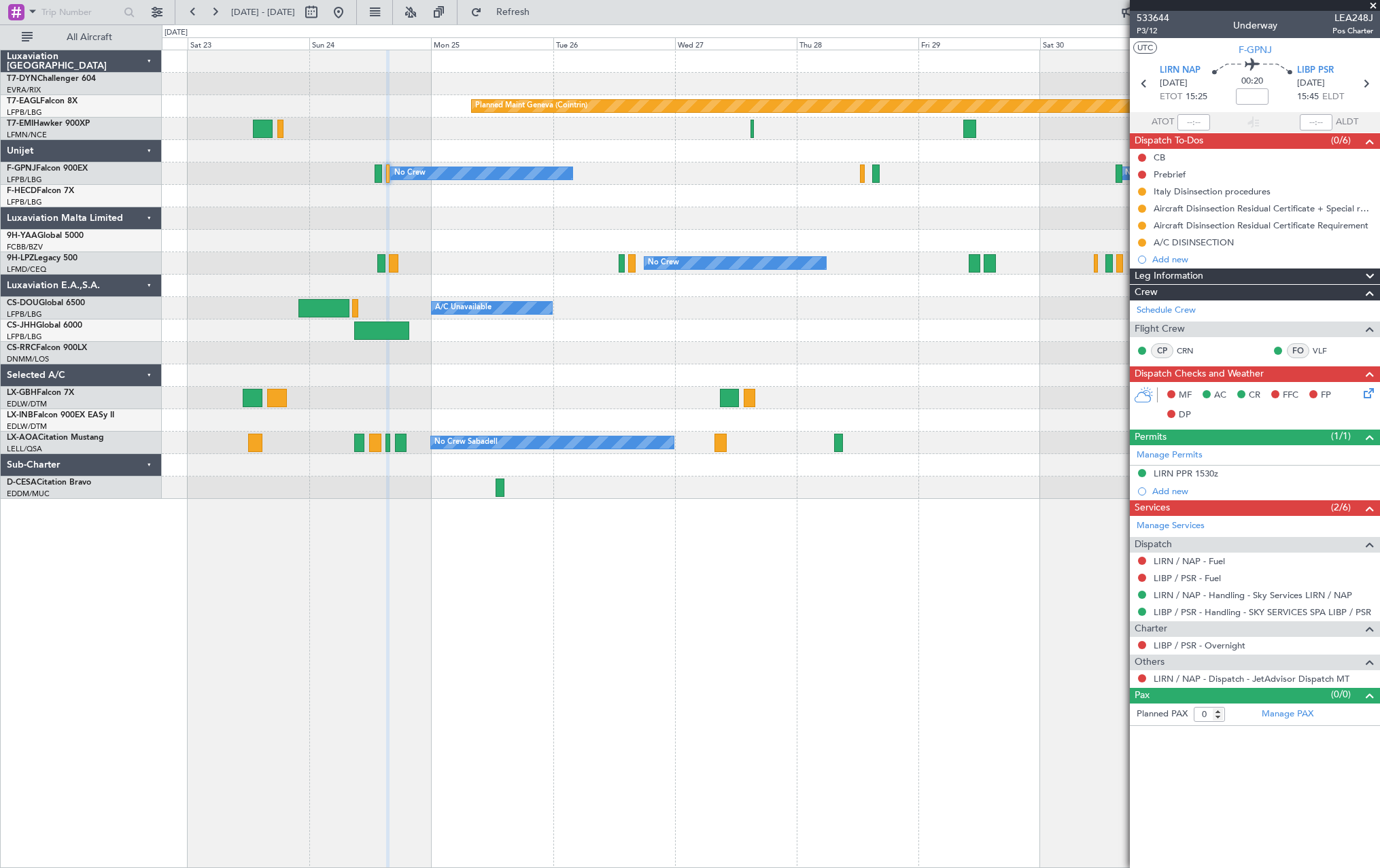
click at [843, 241] on div "Planned Maint [GEOGRAPHIC_DATA]-[GEOGRAPHIC_DATA] Planned Maint Geneva ([GEOGRA…" at bounding box center [770, 274] width 1217 height 449
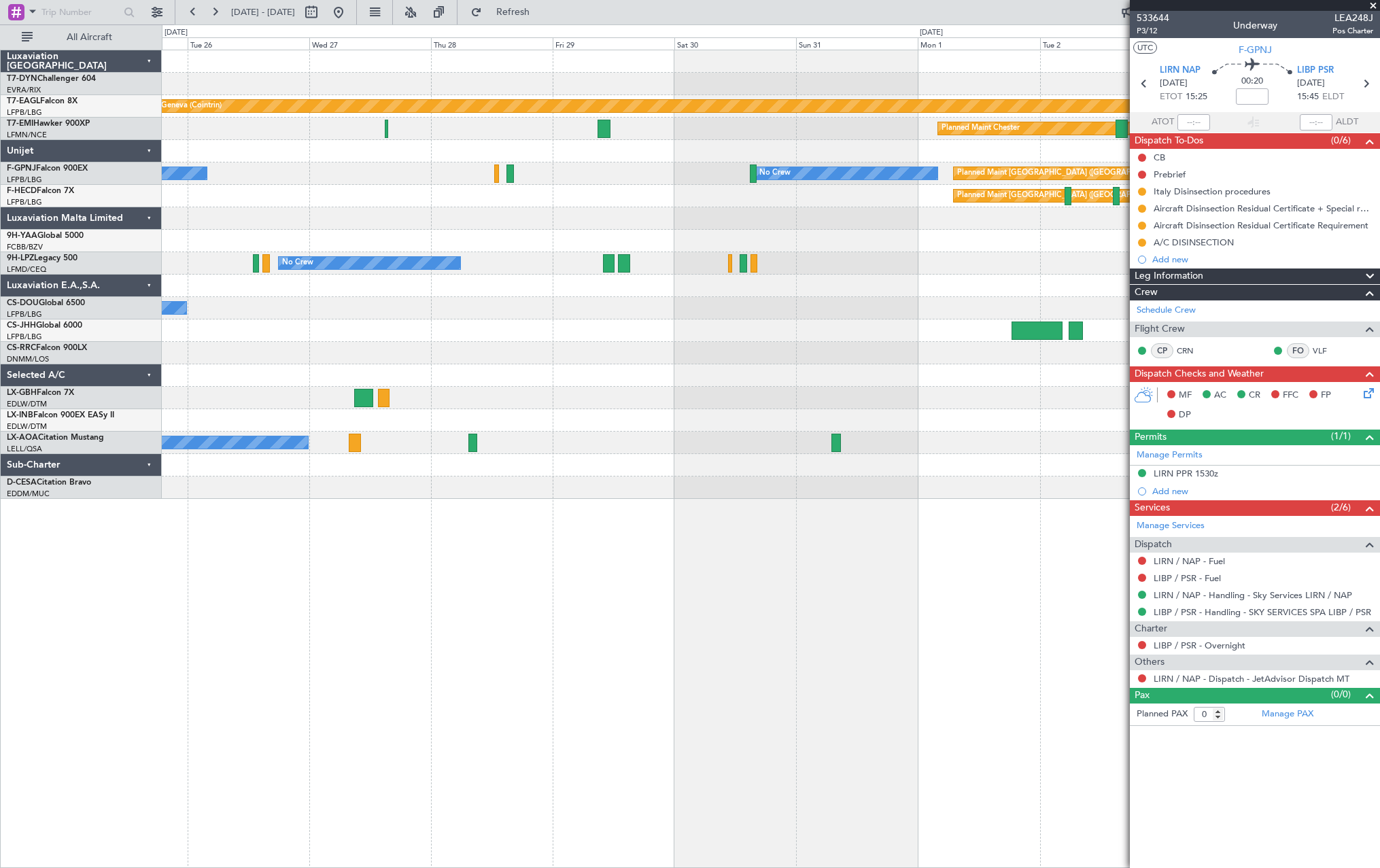
click at [412, 235] on div "Planned Maint Geneva (Cointrin) Planned Maint [PERSON_NAME] No Crew No Crew Pla…" at bounding box center [770, 274] width 1217 height 449
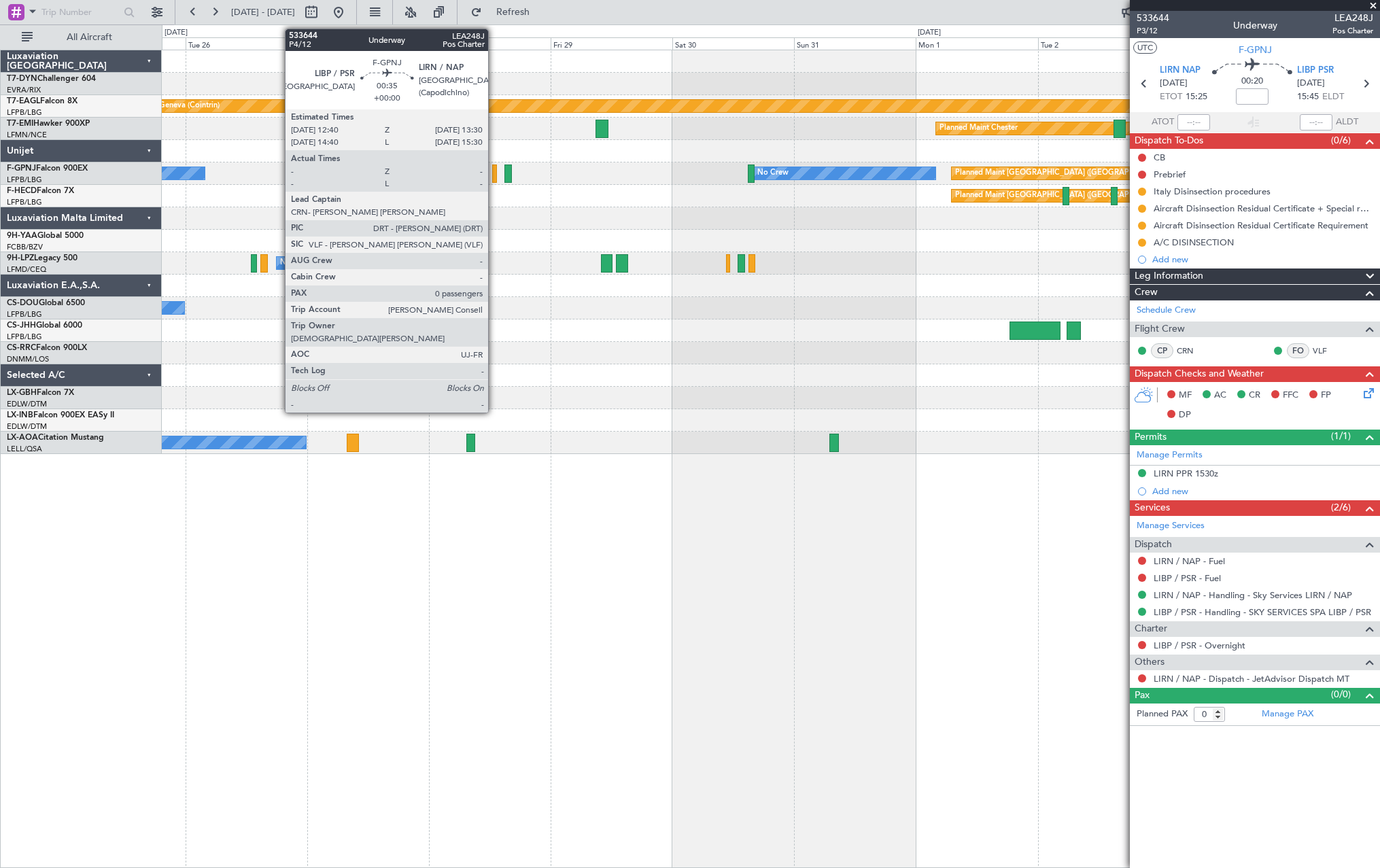
click at [494, 175] on div at bounding box center [495, 173] width 5 height 18
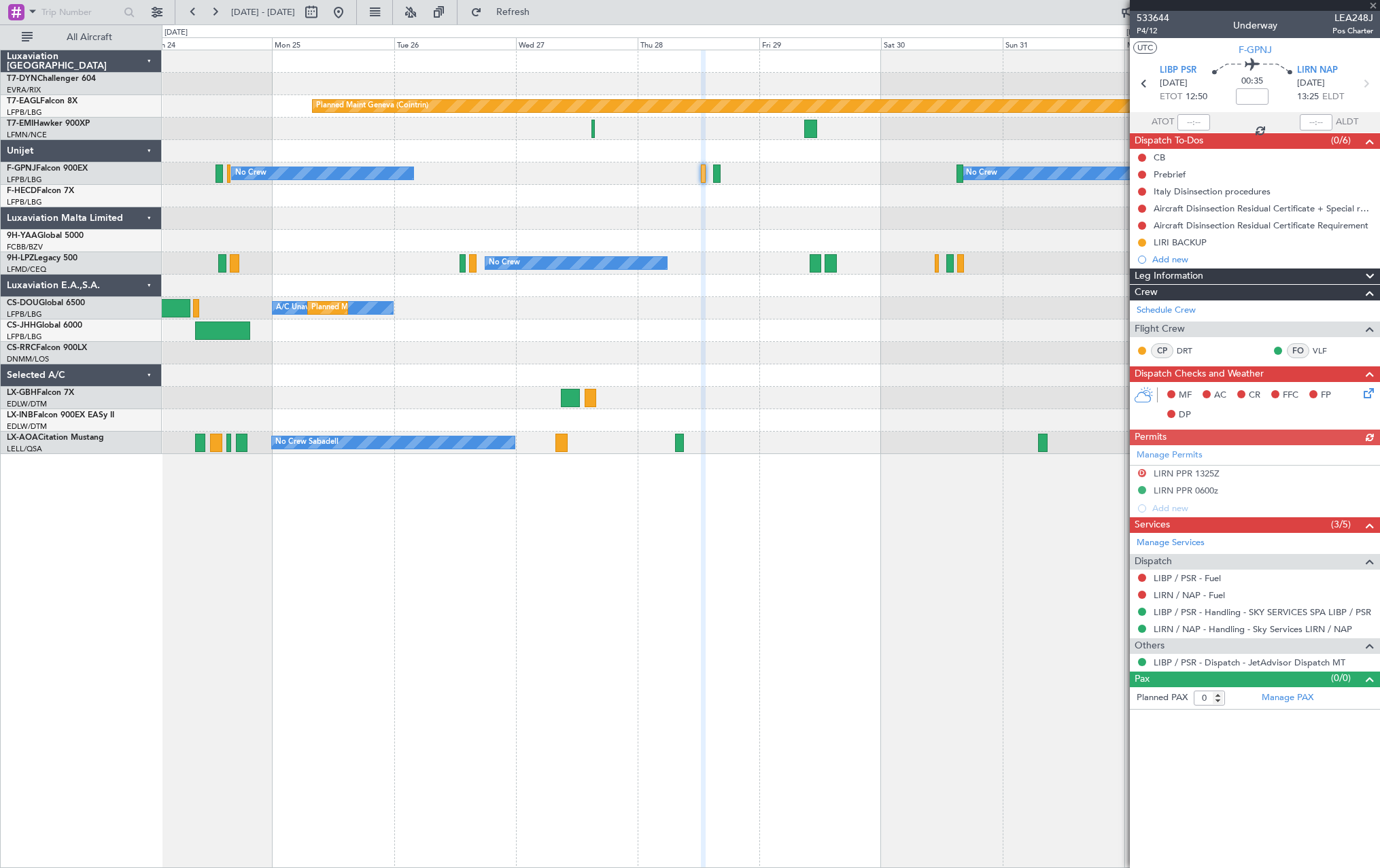
click at [778, 200] on div "Planned Maint Geneva (Cointrin) Planned Maint [PERSON_NAME] No Crew Planned Mai…" at bounding box center [770, 251] width 1217 height 403
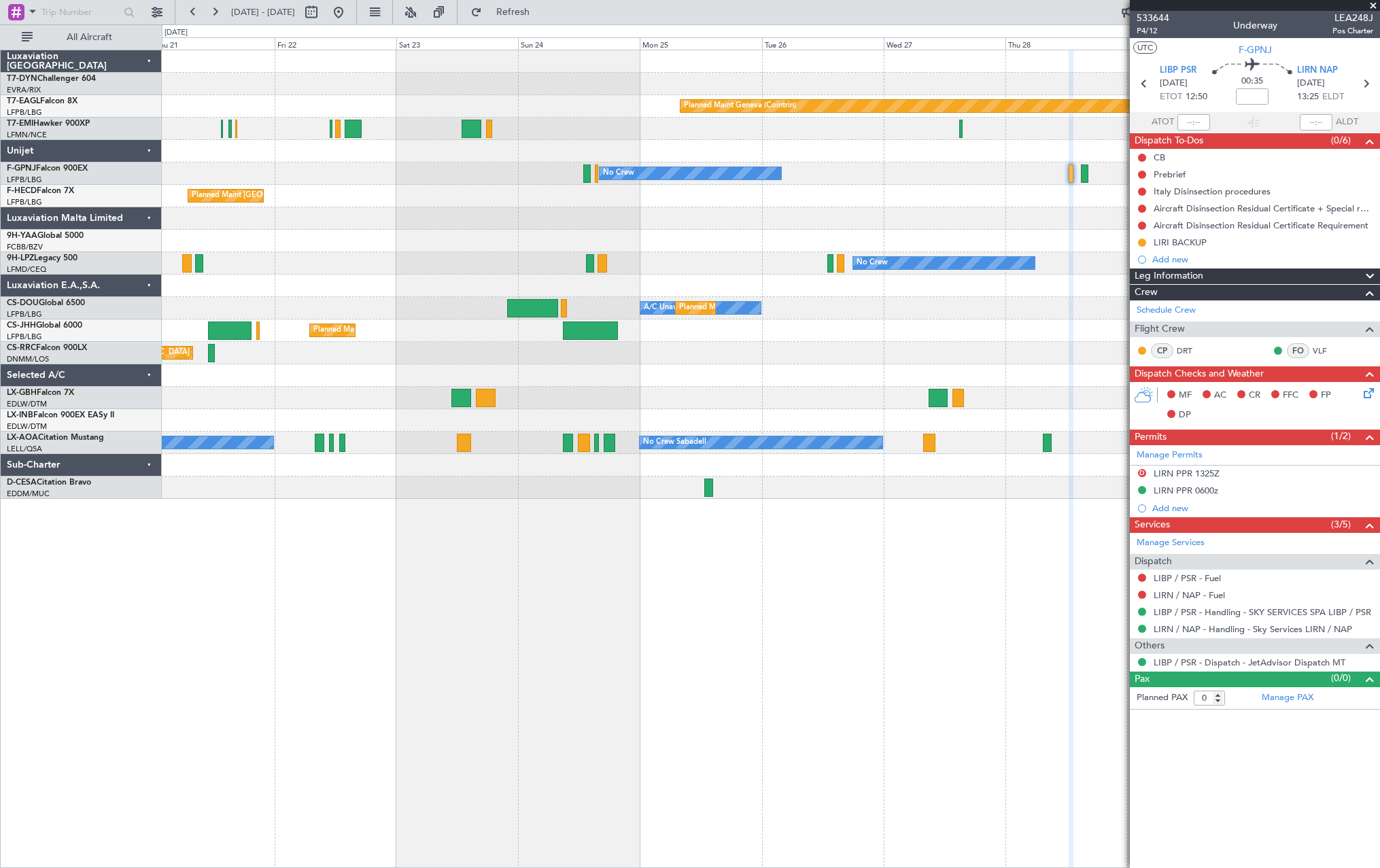
click at [1050, 235] on div "Planned Maint [GEOGRAPHIC_DATA]-[GEOGRAPHIC_DATA] Planned Maint Geneva ([GEOGRA…" at bounding box center [770, 274] width 1217 height 449
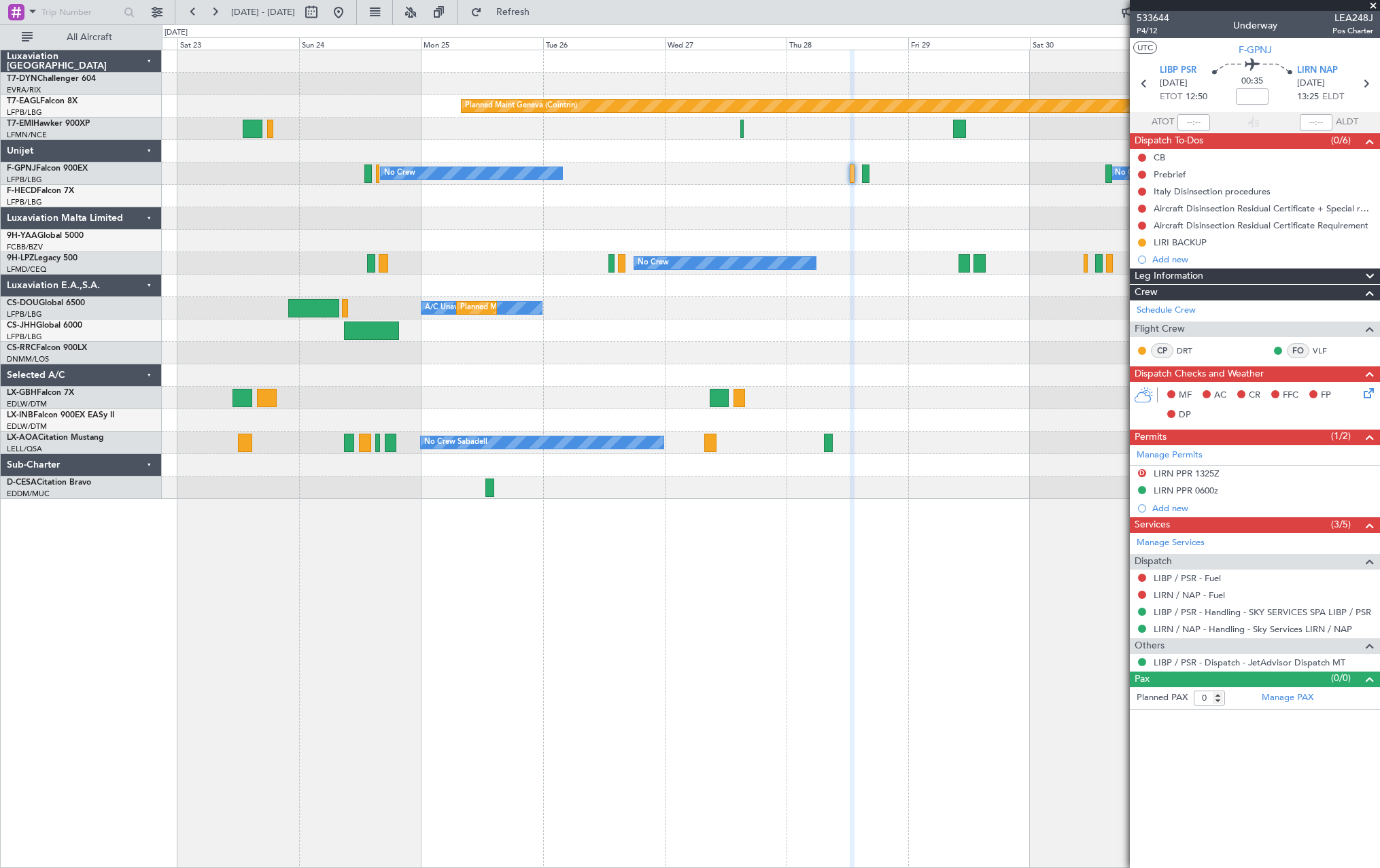
click at [498, 220] on div "Planned Maint [GEOGRAPHIC_DATA]-[GEOGRAPHIC_DATA] Planned Maint Geneva ([GEOGRA…" at bounding box center [770, 274] width 1217 height 449
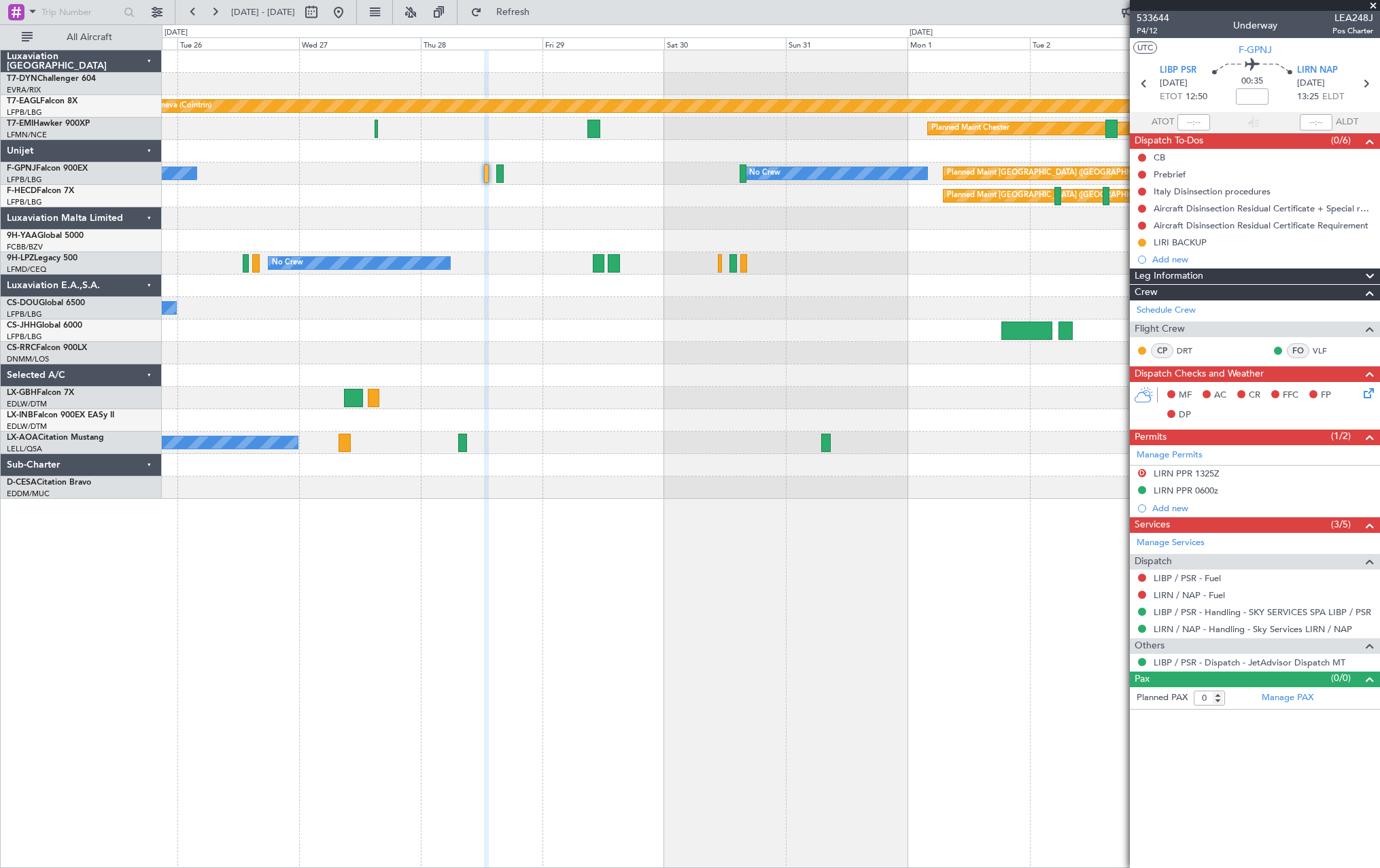
click at [562, 193] on div "Planned Maint [GEOGRAPHIC_DATA] ([GEOGRAPHIC_DATA])" at bounding box center [770, 196] width 1217 height 22
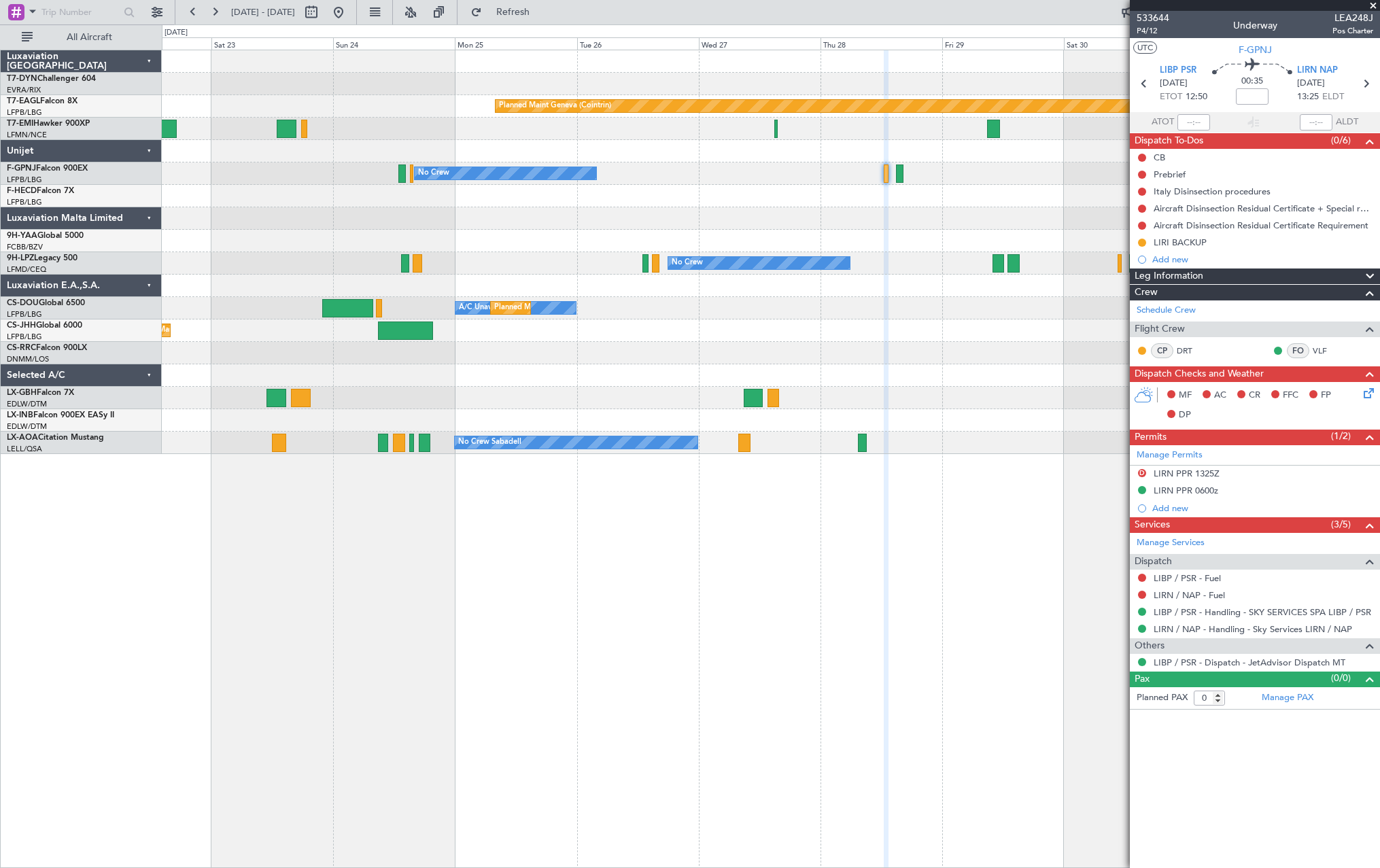
click at [839, 235] on div "Planned Maint [GEOGRAPHIC_DATA]-[GEOGRAPHIC_DATA] Planned Maint Geneva ([GEOGRA…" at bounding box center [770, 251] width 1217 height 403
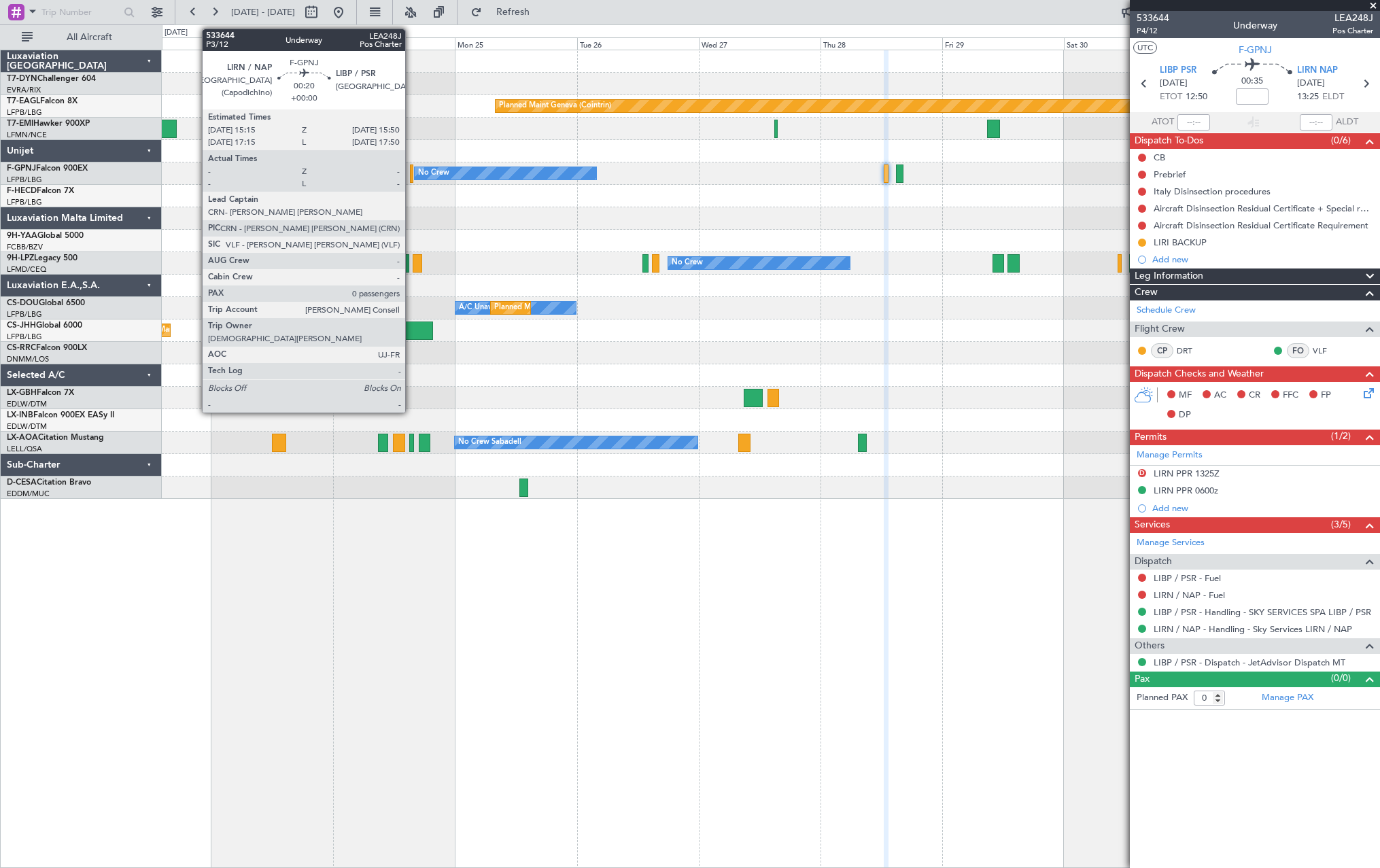
click at [412, 178] on div at bounding box center [412, 173] width 3 height 18
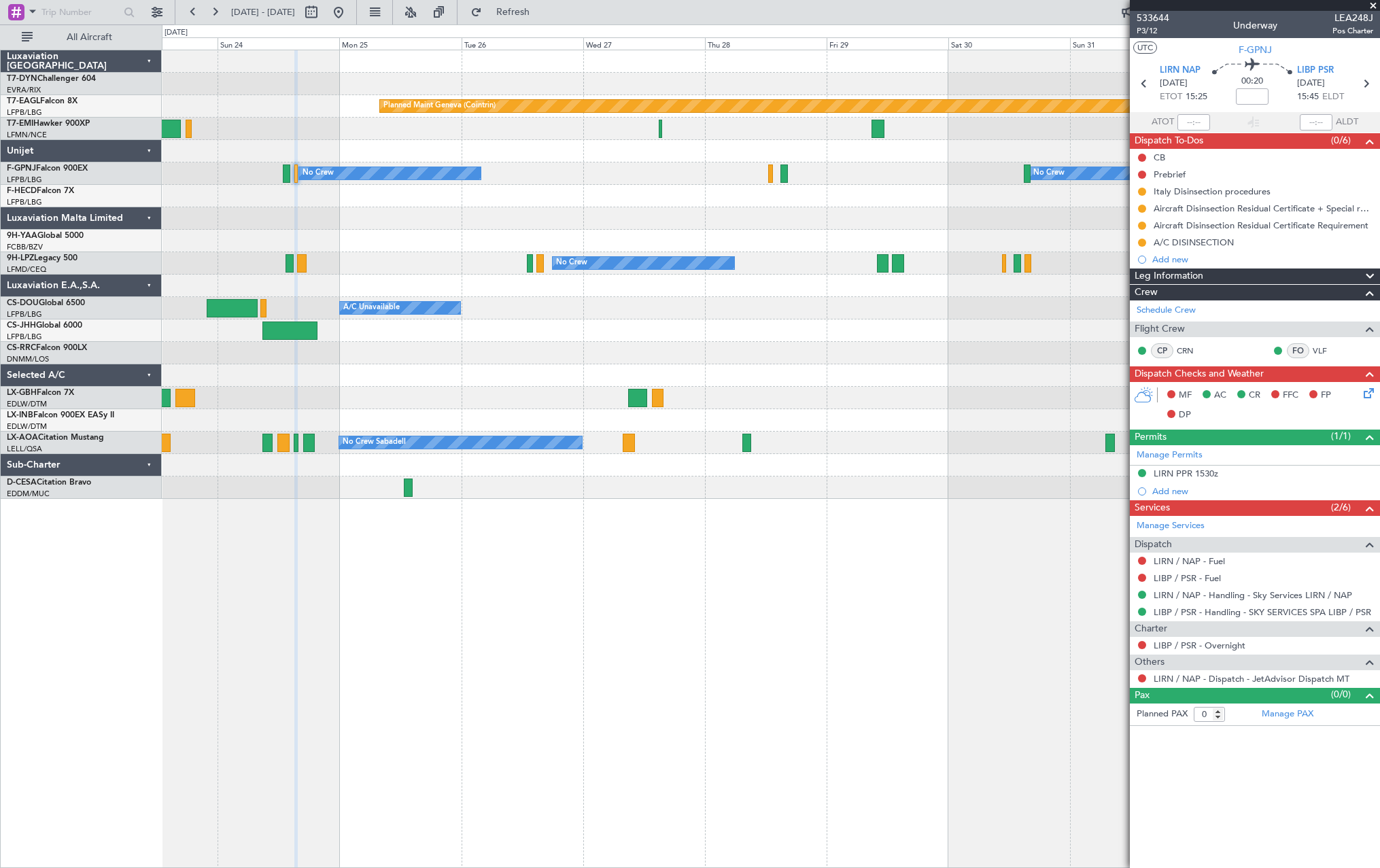
click at [557, 226] on div at bounding box center [770, 218] width 1217 height 22
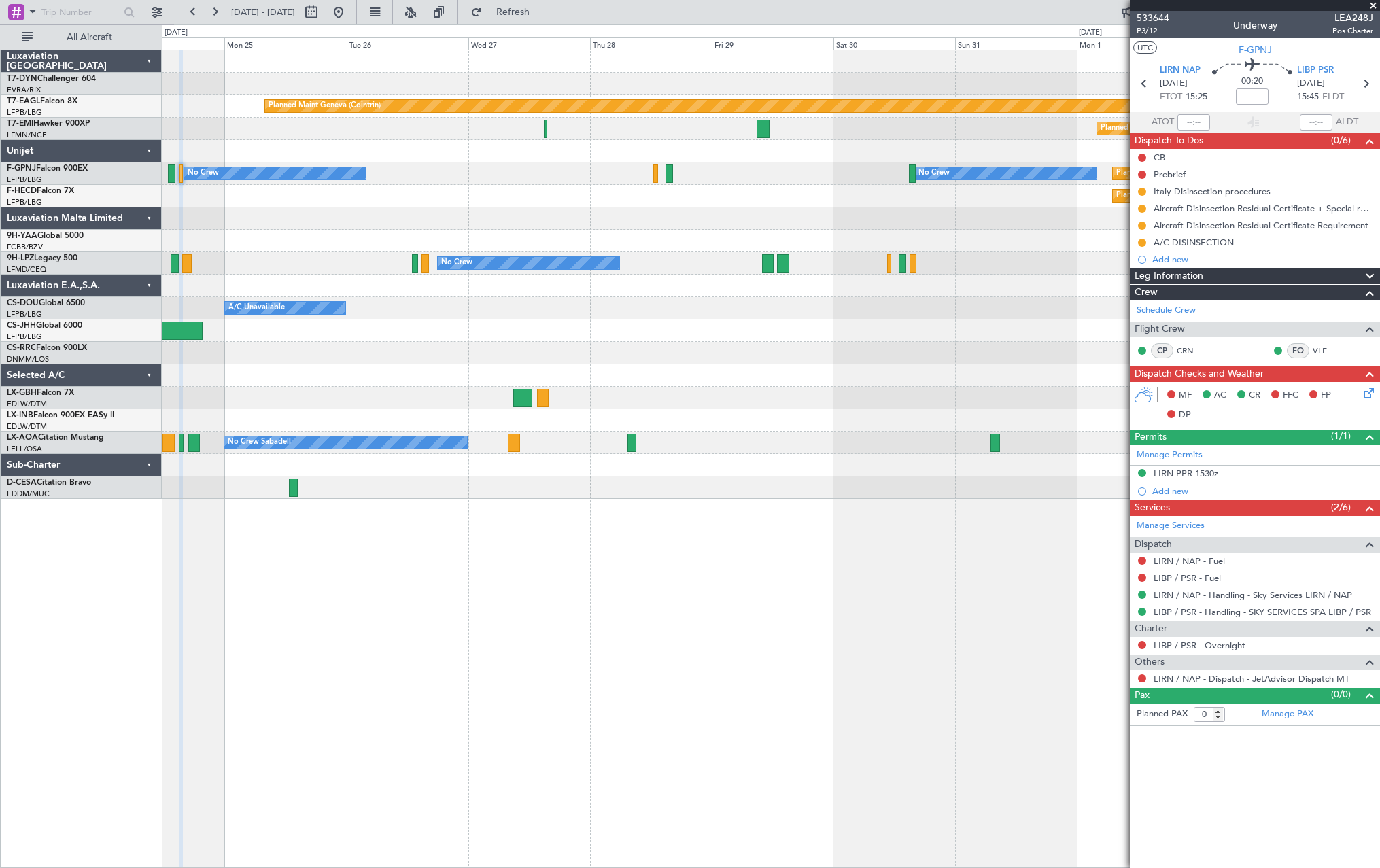
click at [596, 205] on div "Planned Maint [GEOGRAPHIC_DATA] ([GEOGRAPHIC_DATA])" at bounding box center [770, 196] width 1217 height 22
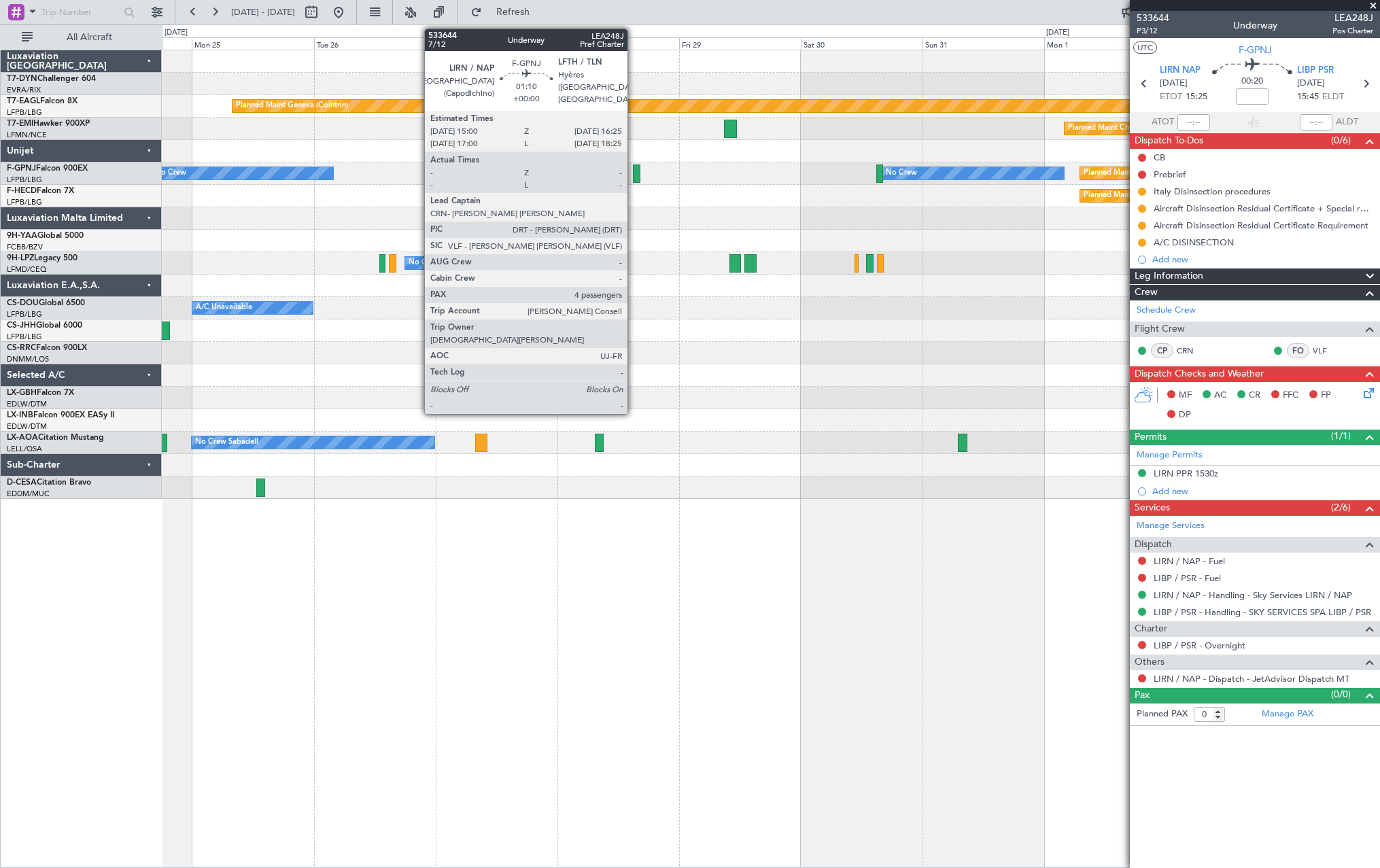
click at [634, 176] on div at bounding box center [636, 173] width 7 height 18
type input "4"
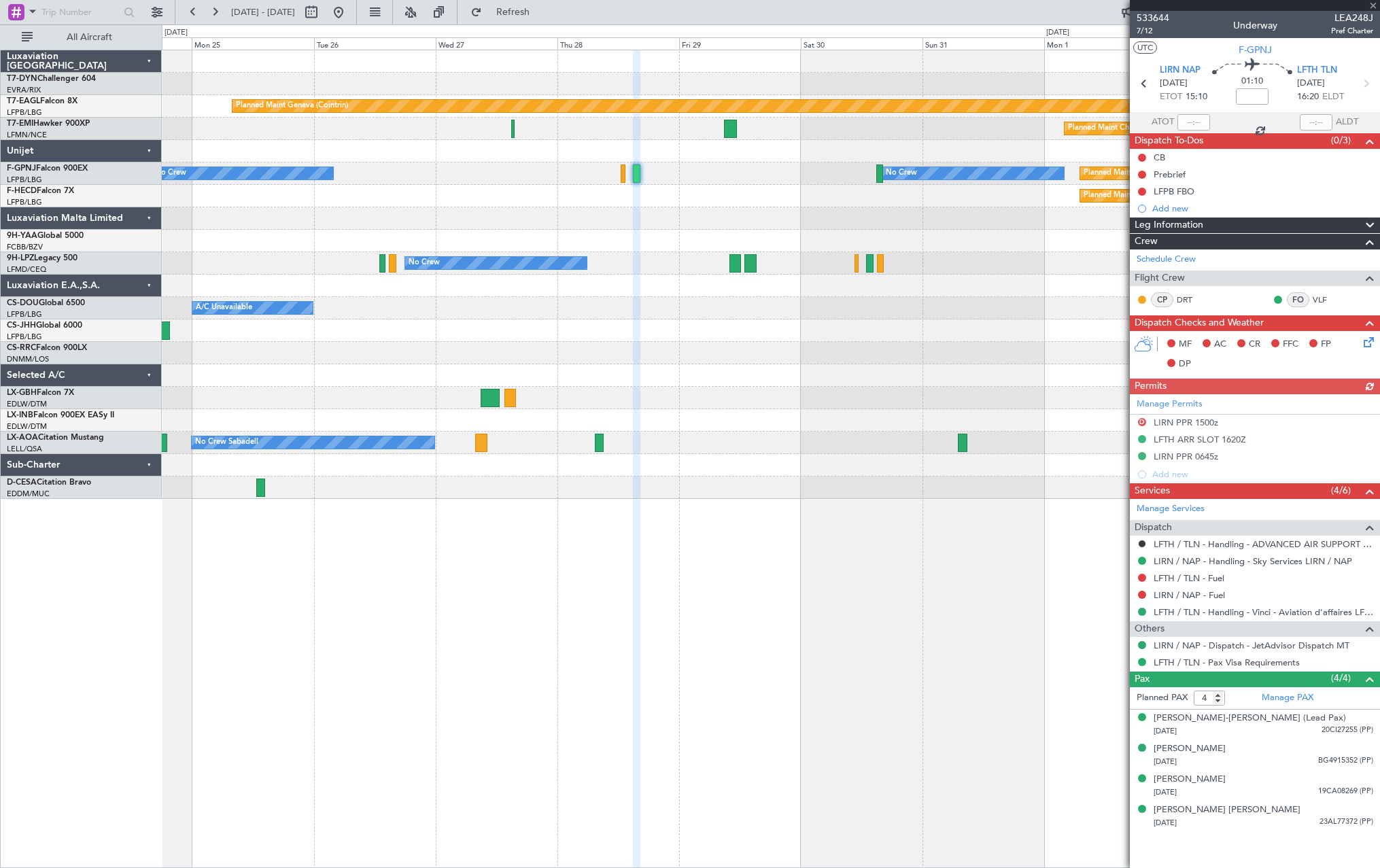
click at [665, 224] on div at bounding box center [770, 218] width 1217 height 22
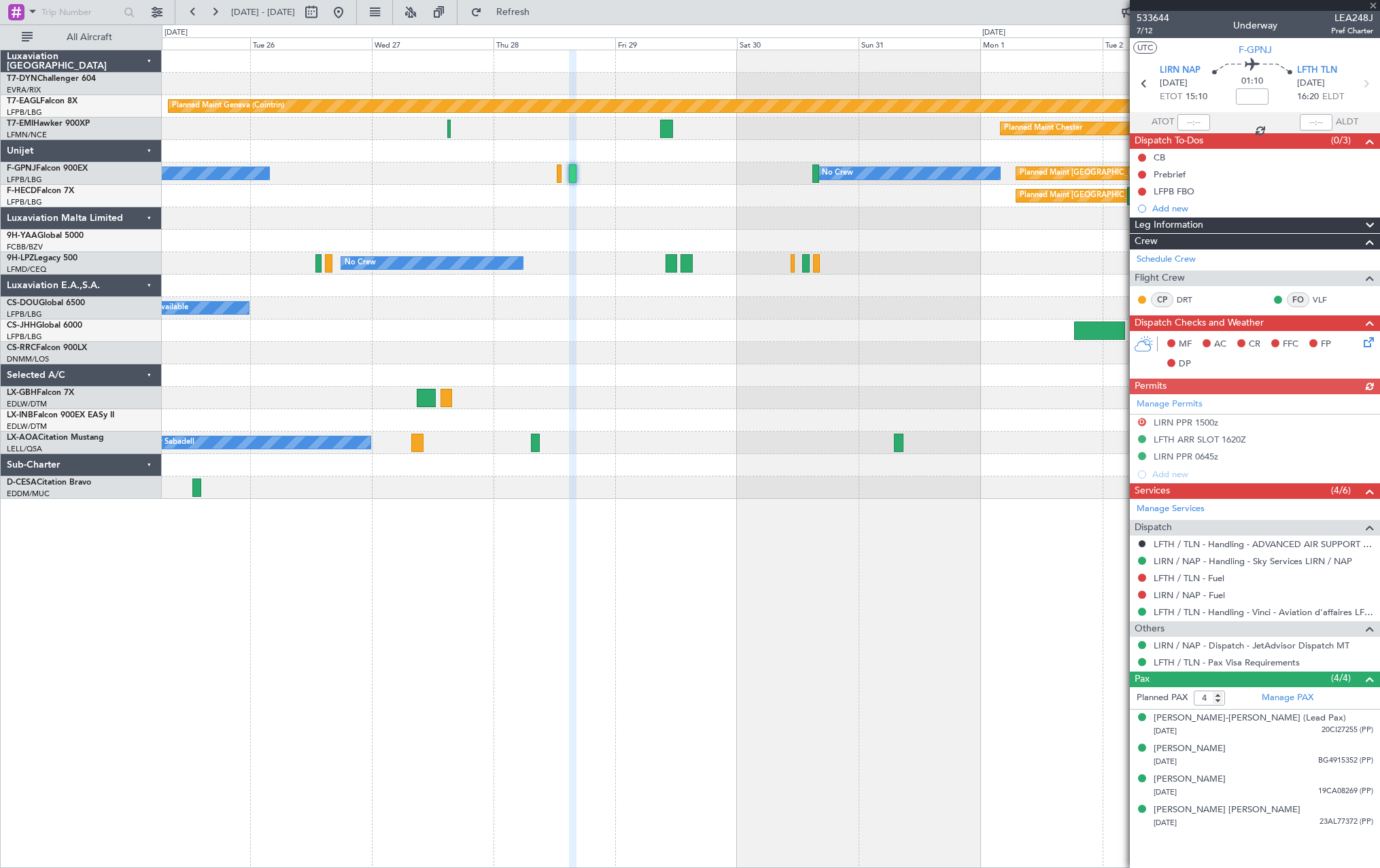
click at [602, 245] on div "Planned Maint Geneva (Cointrin) Planned Maint [PERSON_NAME] No Crew No Crew Pla…" at bounding box center [770, 274] width 1217 height 449
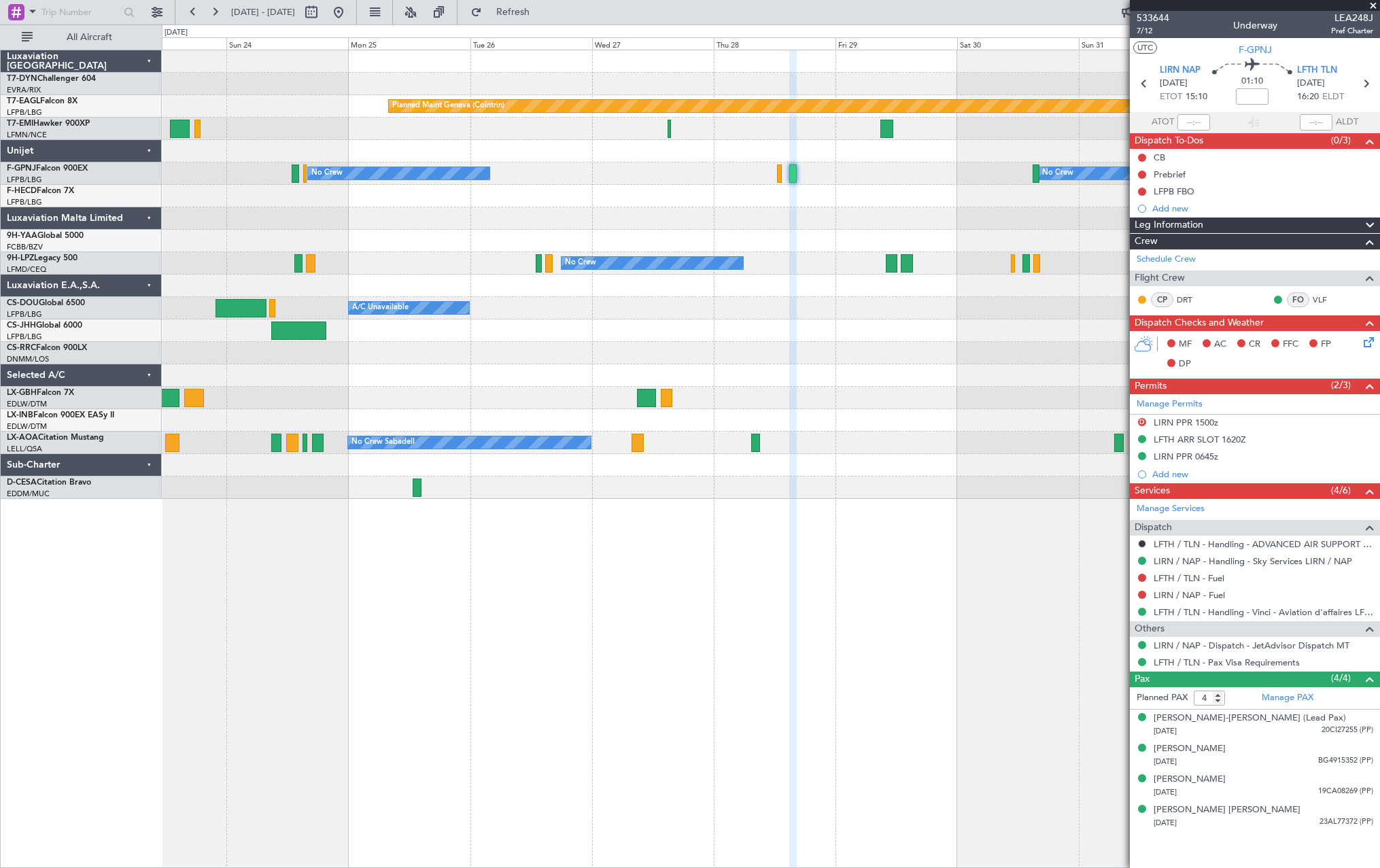
click at [608, 239] on div "Planned Maint Geneva (Cointrin) Planned Maint [PERSON_NAME] No Crew No Crew Pla…" at bounding box center [770, 274] width 1217 height 449
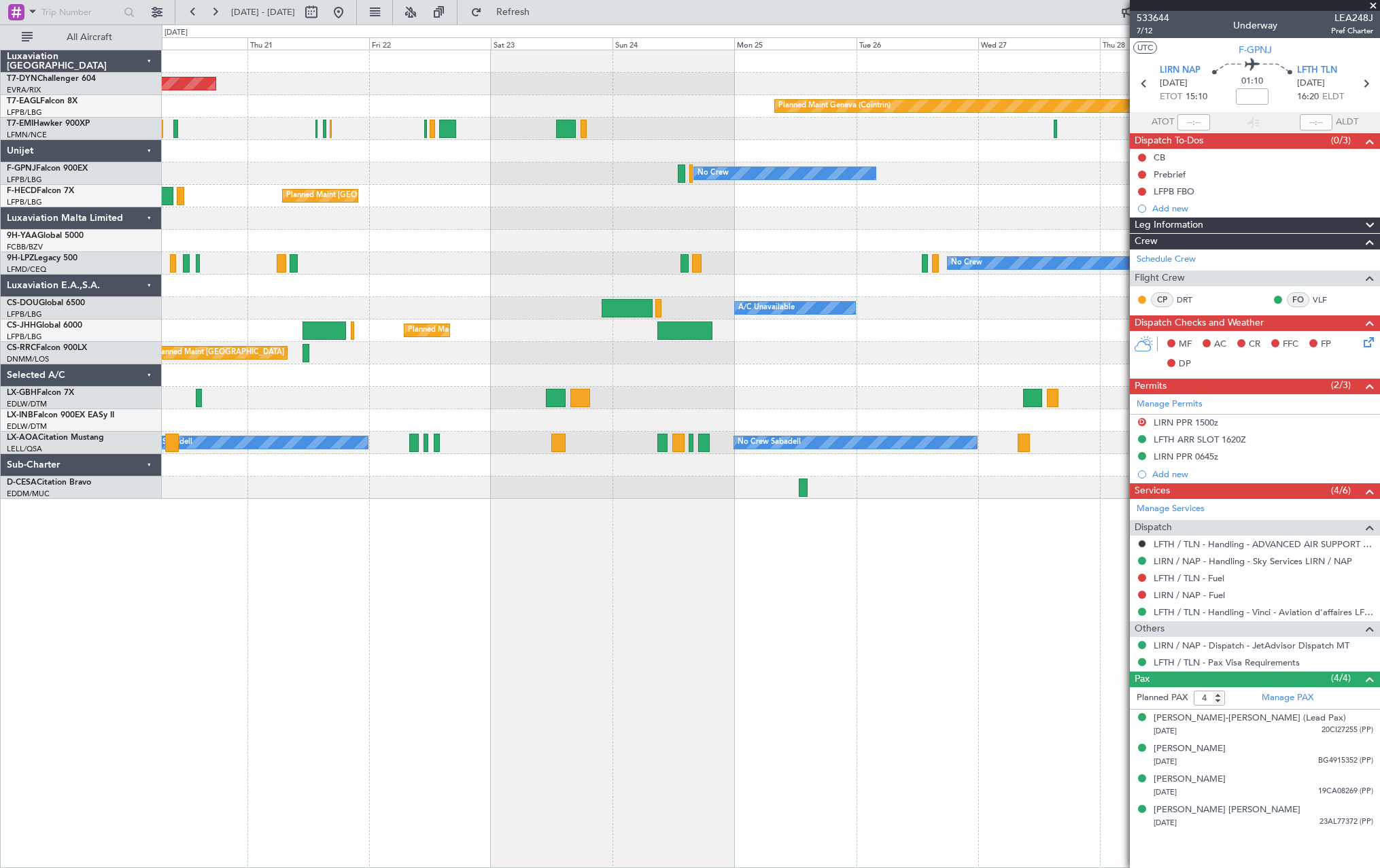
click at [1039, 205] on div "Planned Maint [GEOGRAPHIC_DATA] ([GEOGRAPHIC_DATA]) Planned Maint [GEOGRAPHIC_D…" at bounding box center [770, 196] width 1217 height 22
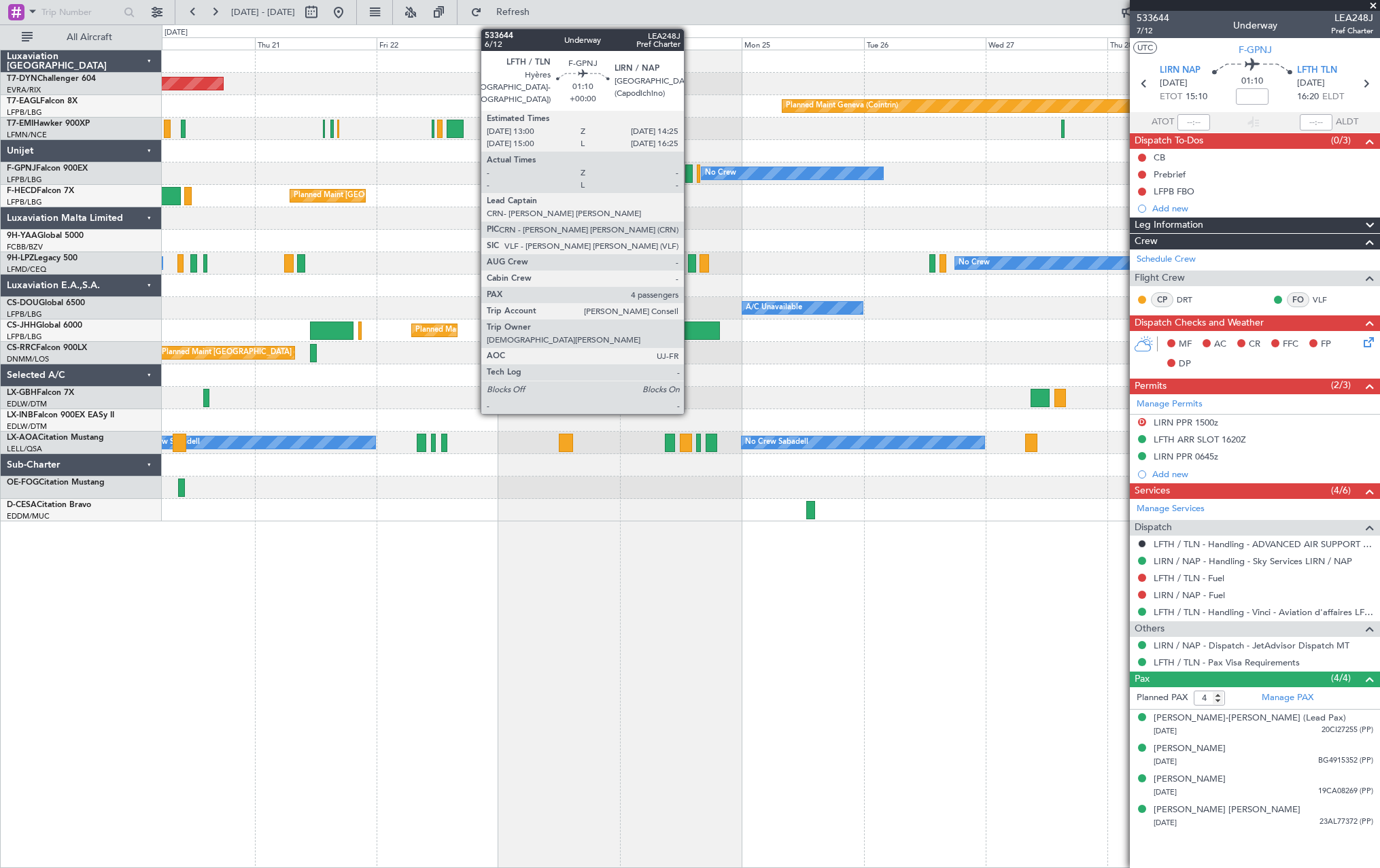
click at [690, 174] on div at bounding box center [688, 173] width 7 height 18
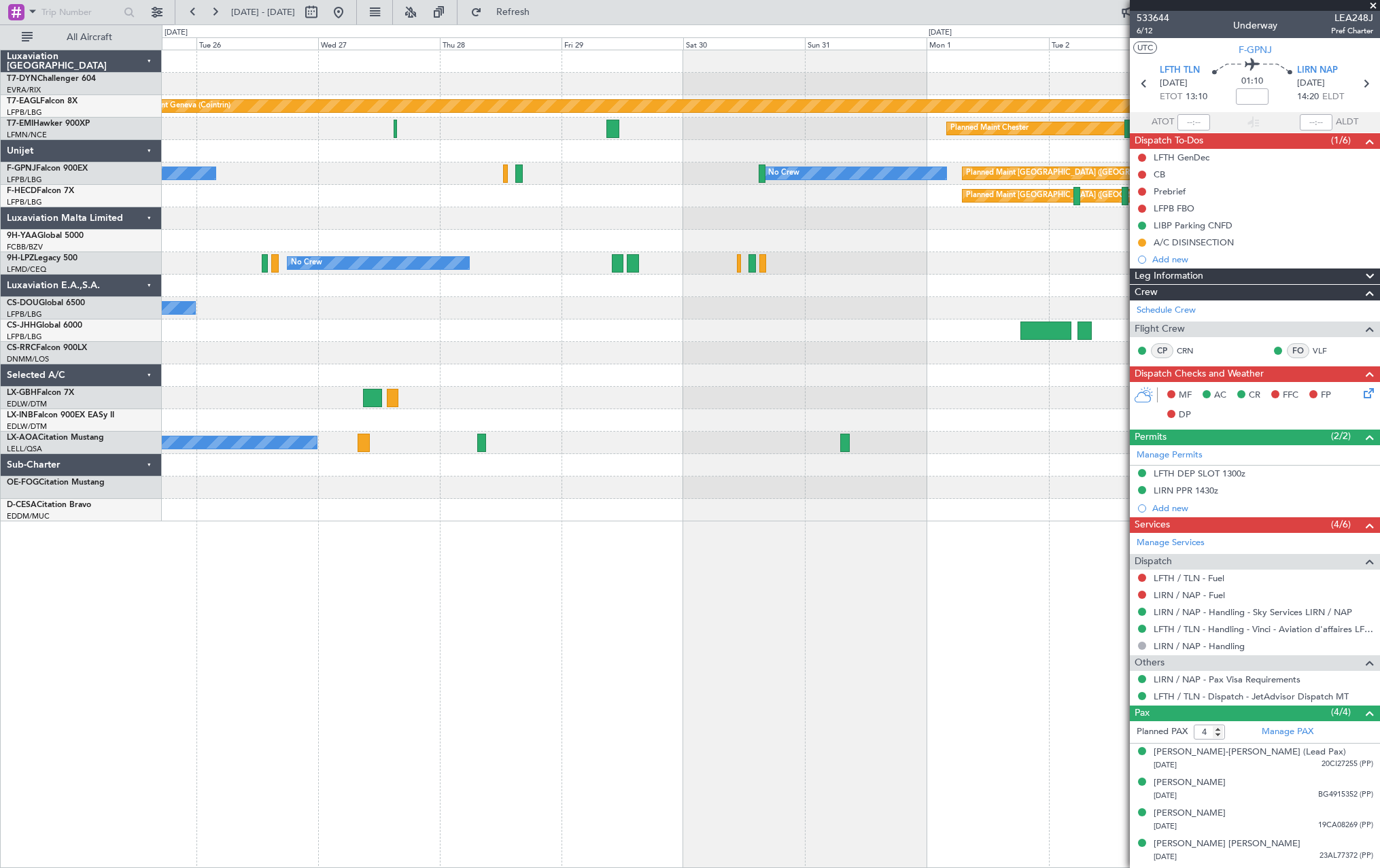
click at [257, 308] on div "A/C Unavailable Planned Maint [GEOGRAPHIC_DATA] ([GEOGRAPHIC_DATA])" at bounding box center [770, 308] width 1217 height 22
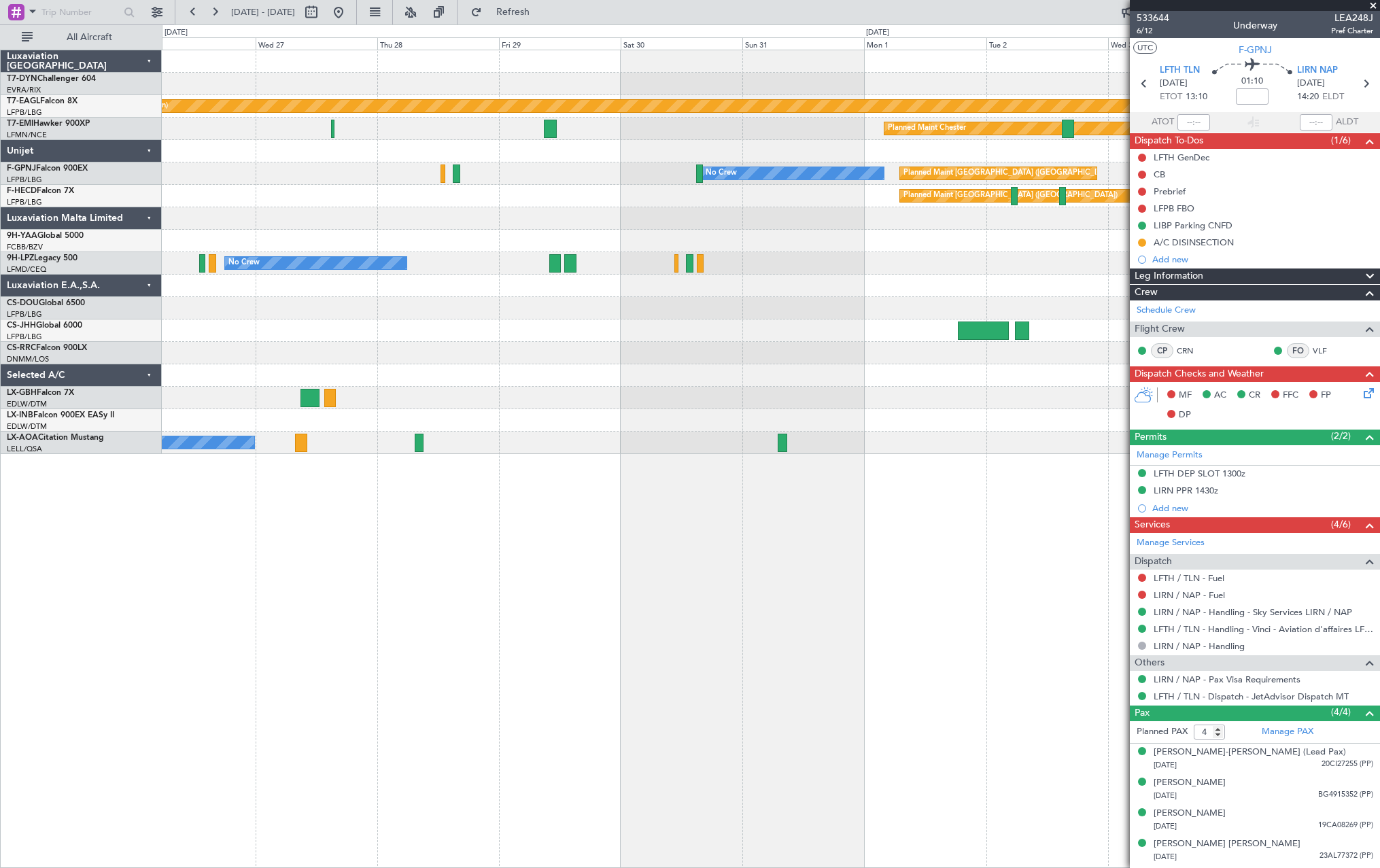
click at [539, 193] on div "Planned Maint [GEOGRAPHIC_DATA] ([GEOGRAPHIC_DATA])" at bounding box center [770, 196] width 1217 height 22
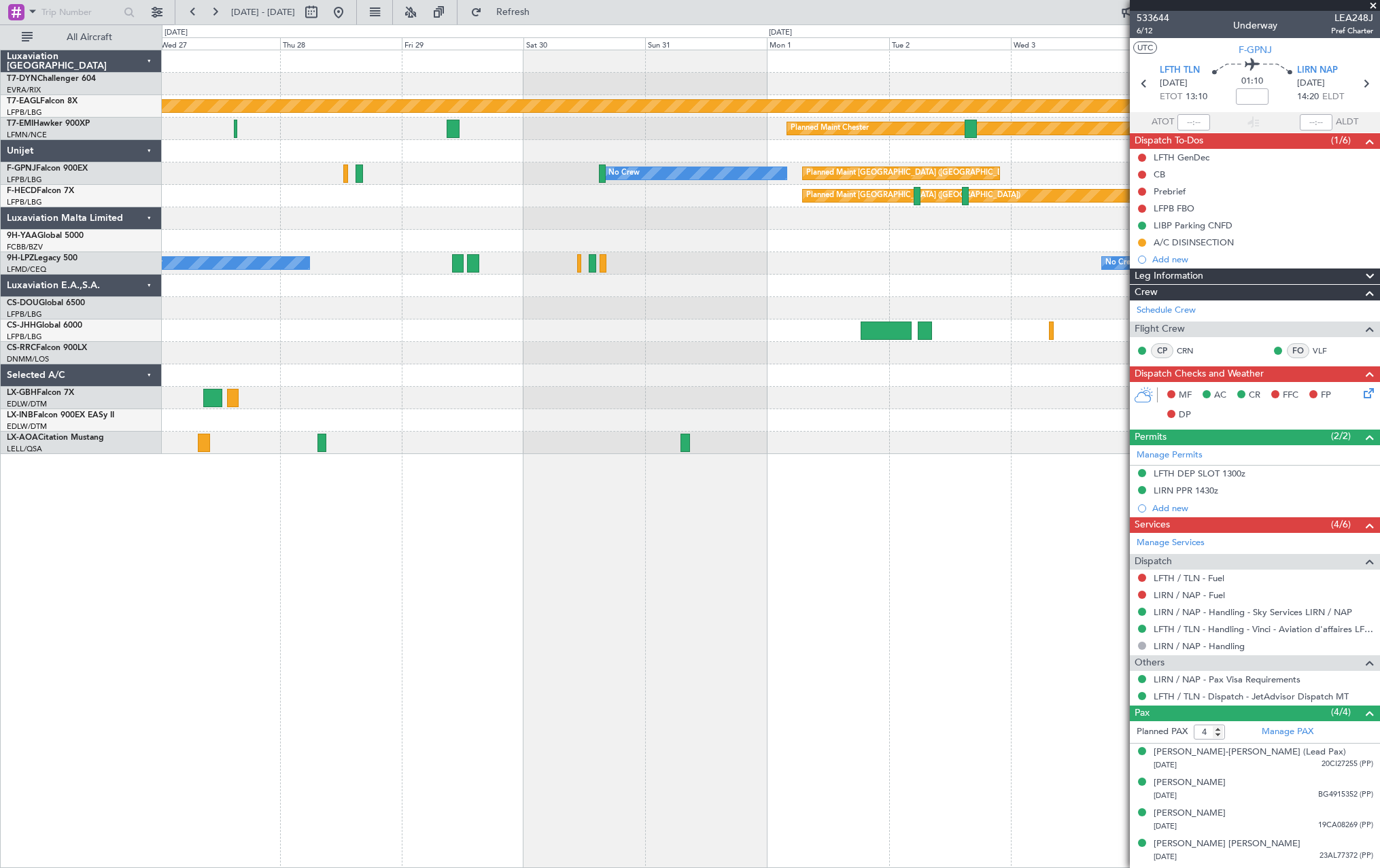
click at [558, 216] on div at bounding box center [770, 218] width 1217 height 22
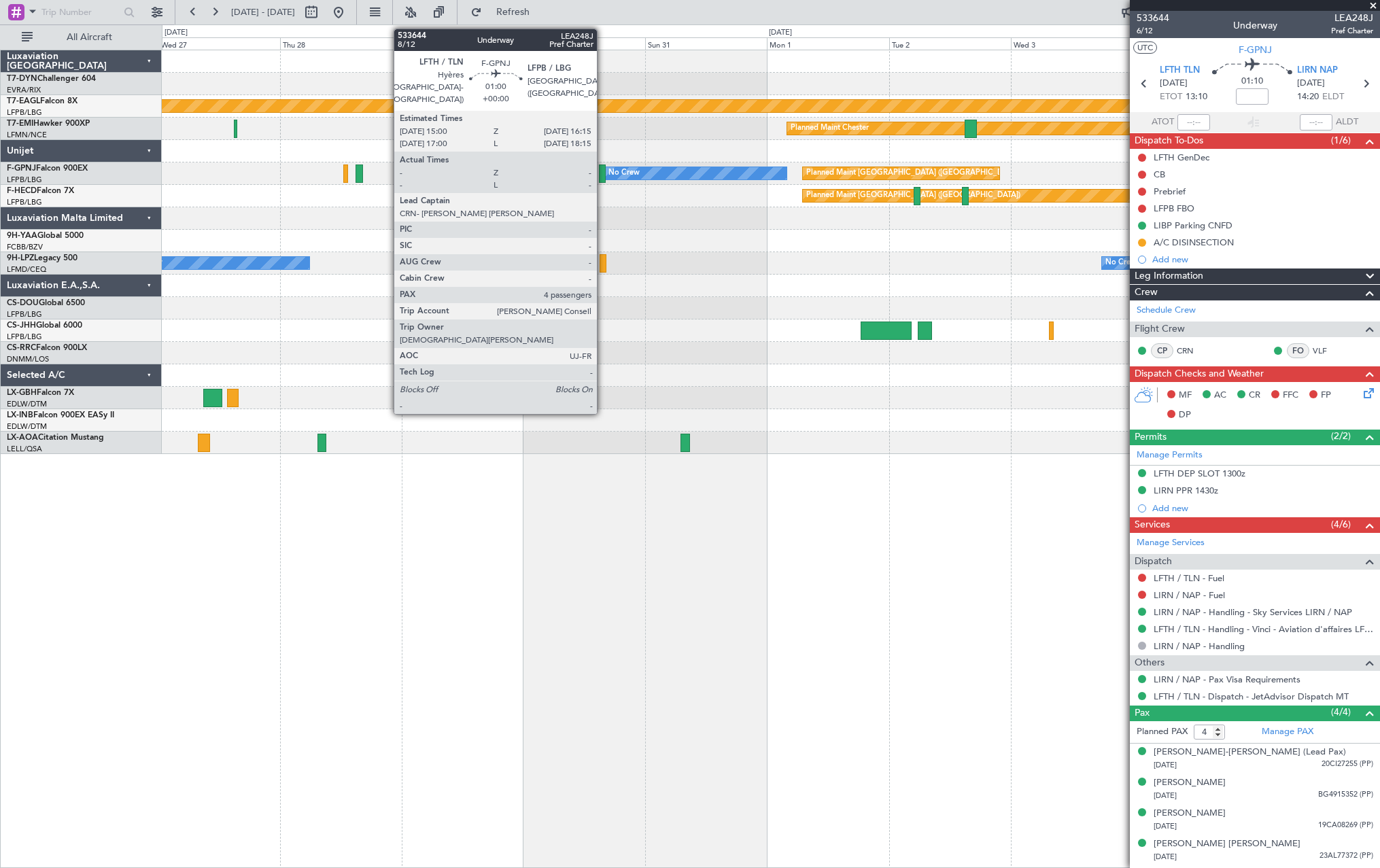
click at [603, 174] on div at bounding box center [602, 173] width 7 height 18
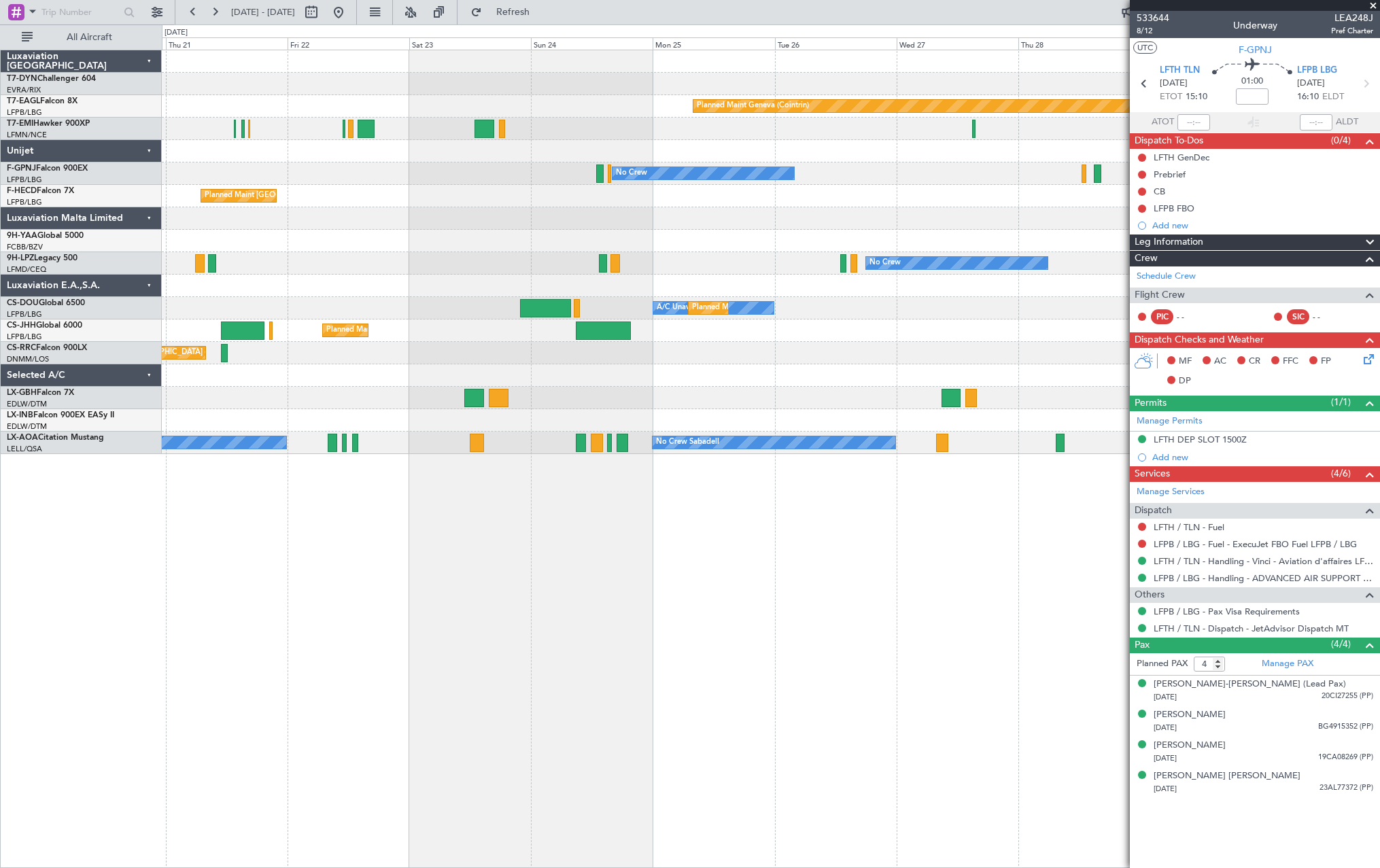
click at [1020, 235] on div "Planned Maint [GEOGRAPHIC_DATA]-[GEOGRAPHIC_DATA] Planned Maint Geneva ([GEOGRA…" at bounding box center [770, 251] width 1217 height 403
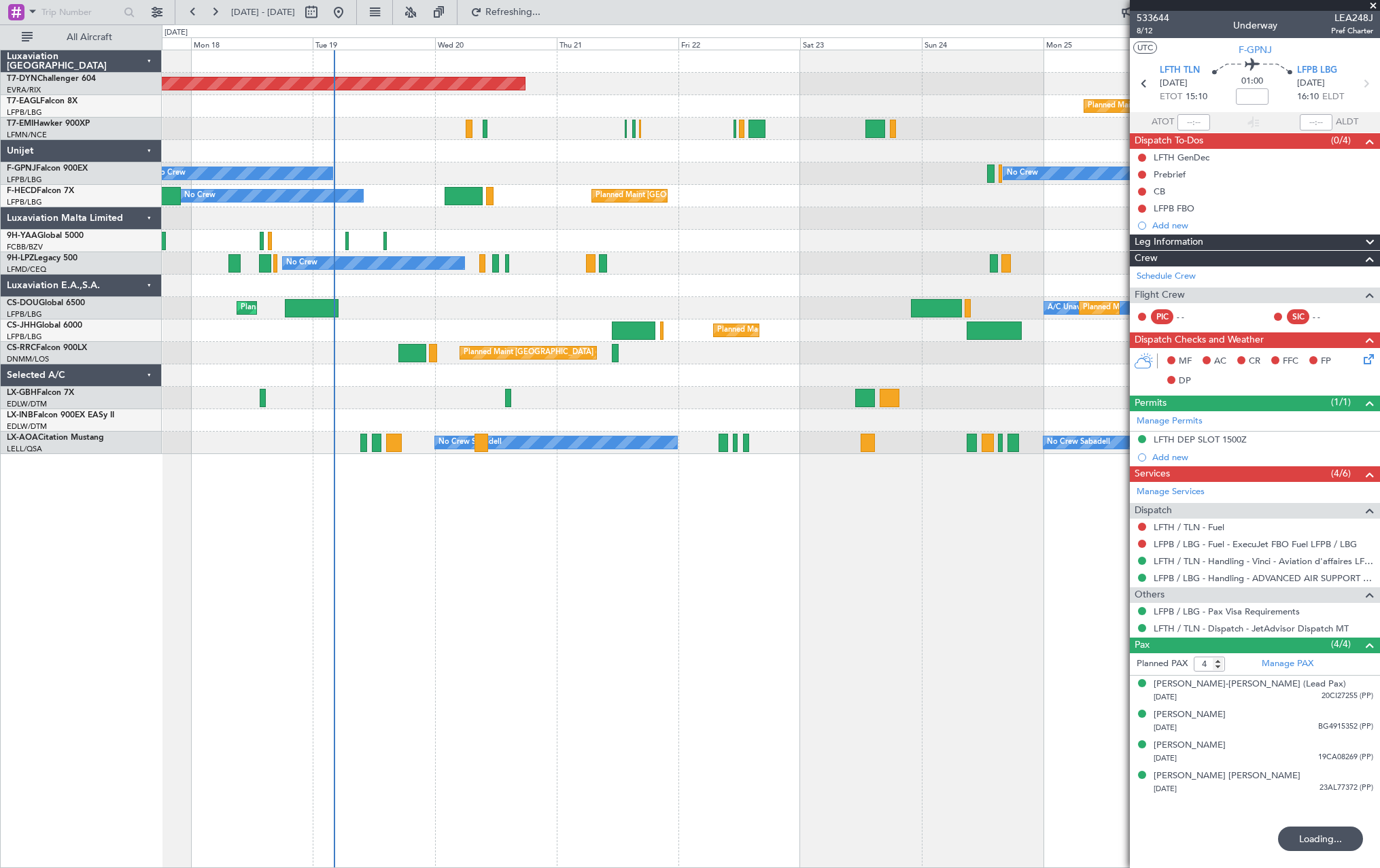
click at [891, 221] on div "Planned Maint [GEOGRAPHIC_DATA]-[GEOGRAPHIC_DATA] Planned Maint Geneva ([GEOGRA…" at bounding box center [770, 251] width 1217 height 403
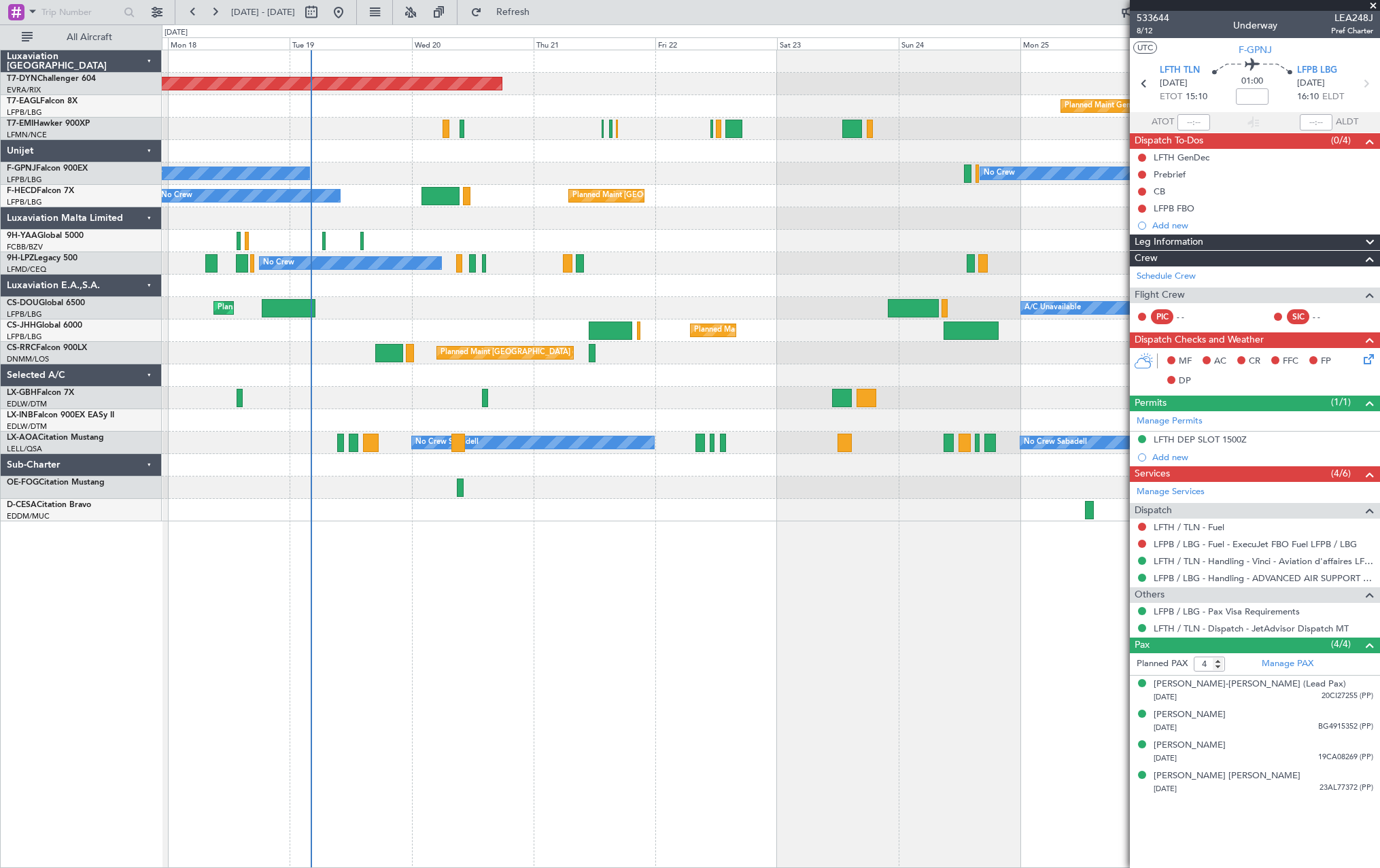
click at [682, 303] on div "Planned Maint [GEOGRAPHIC_DATA]-[GEOGRAPHIC_DATA] Planned Maint Geneva ([GEOGRA…" at bounding box center [770, 285] width 1217 height 471
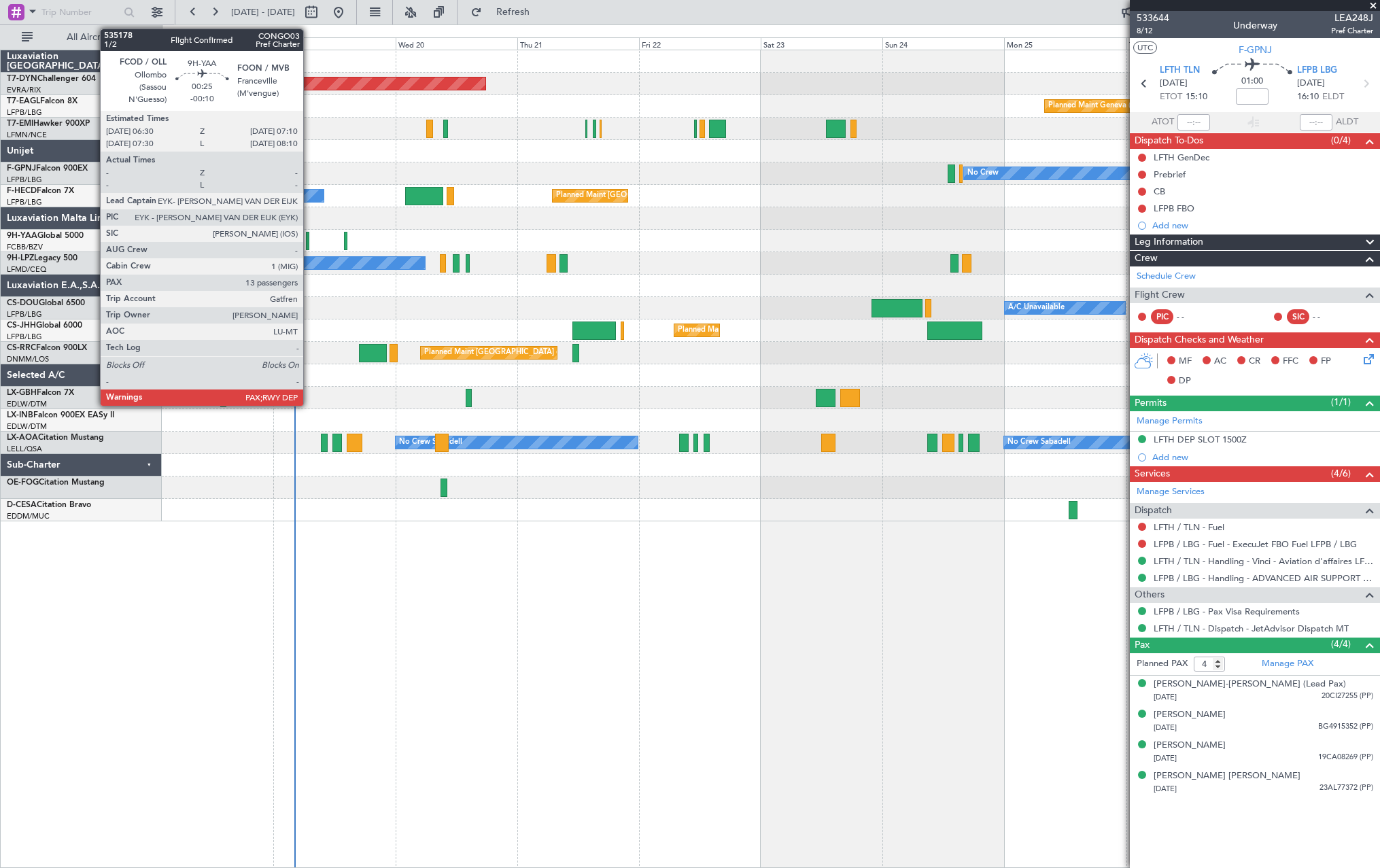
click at [309, 237] on div at bounding box center [308, 240] width 3 height 18
type input "-00:10"
type input "13"
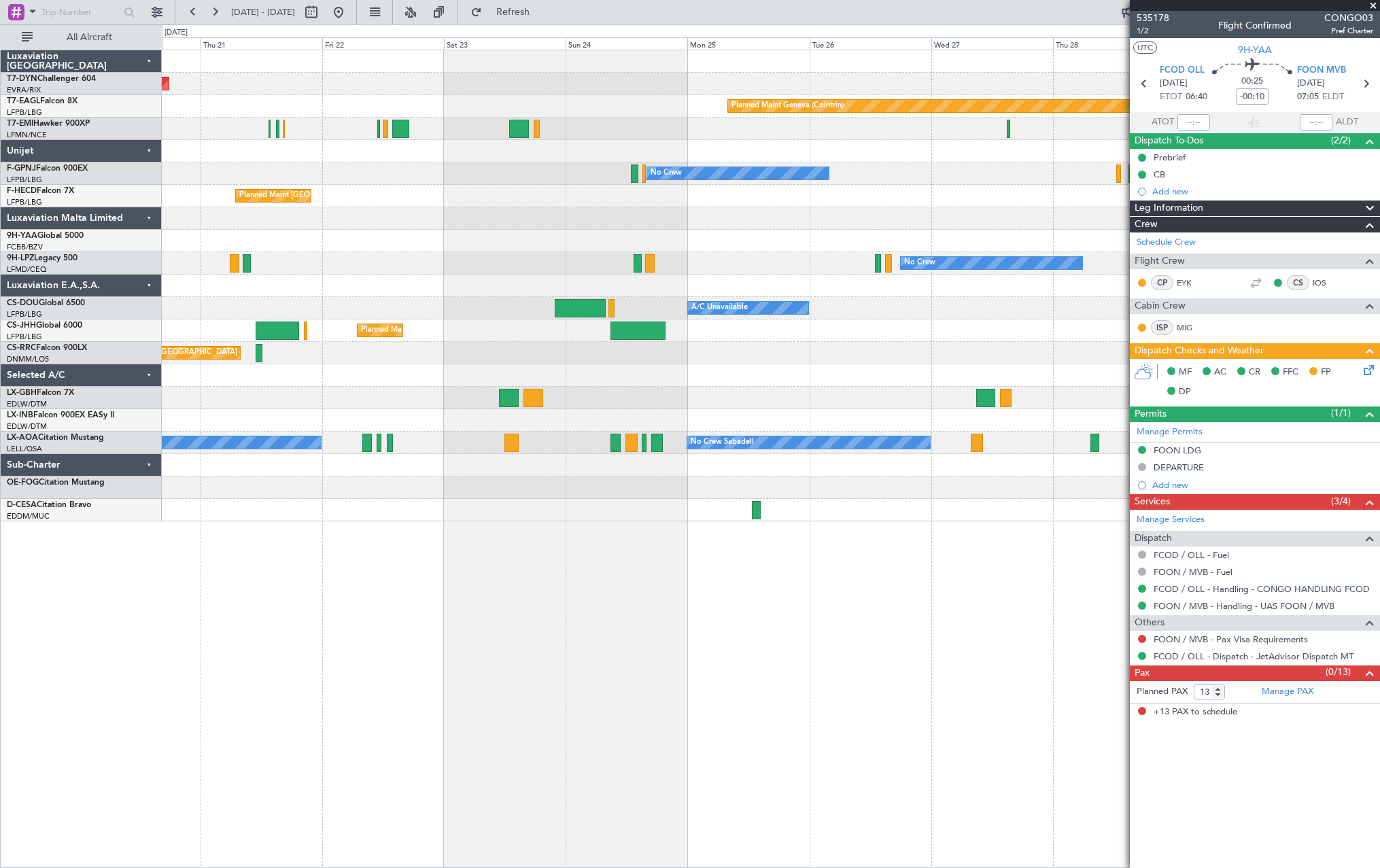
click at [335, 245] on div at bounding box center [770, 241] width 1217 height 22
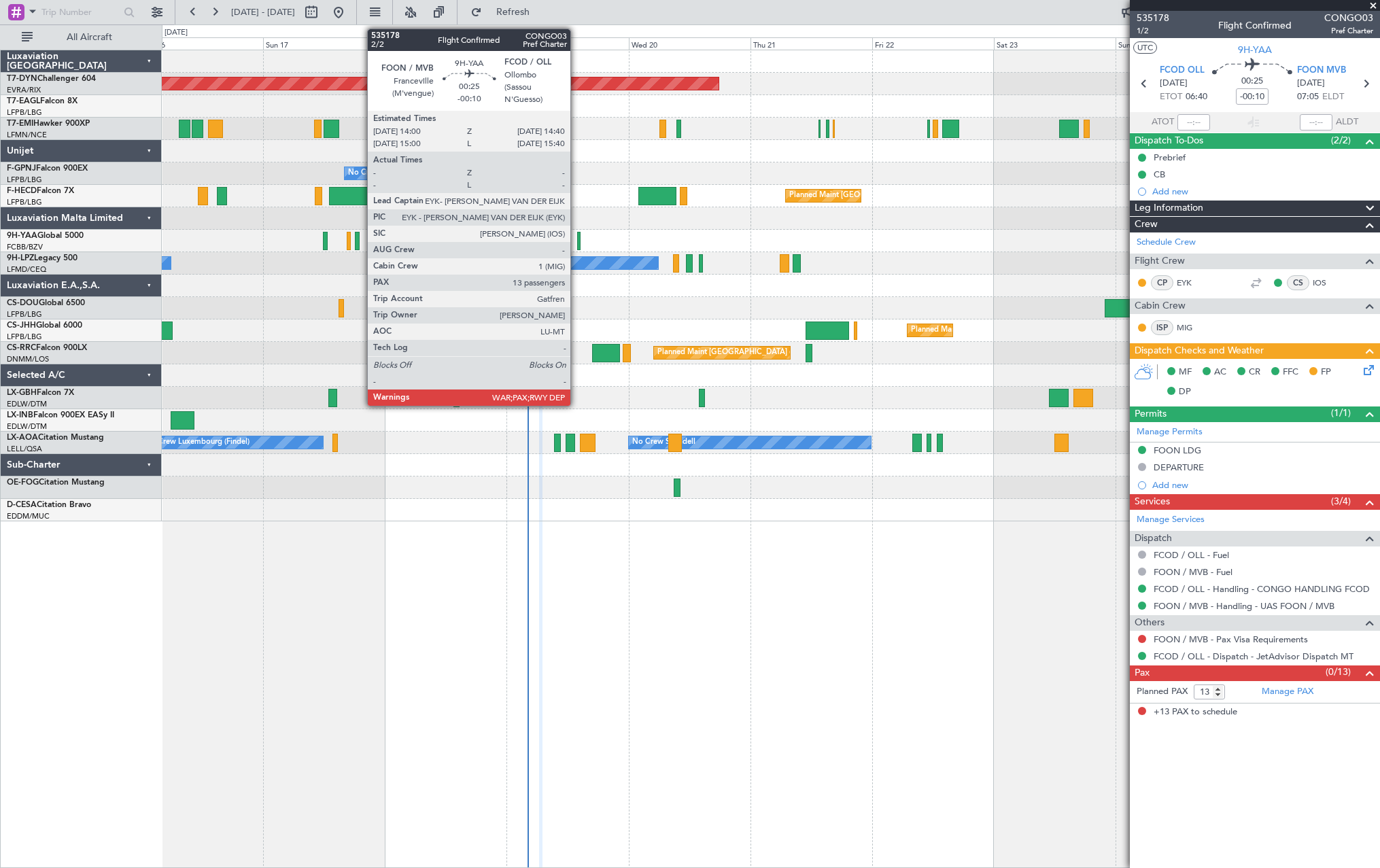
click at [577, 239] on div at bounding box center [579, 240] width 3 height 18
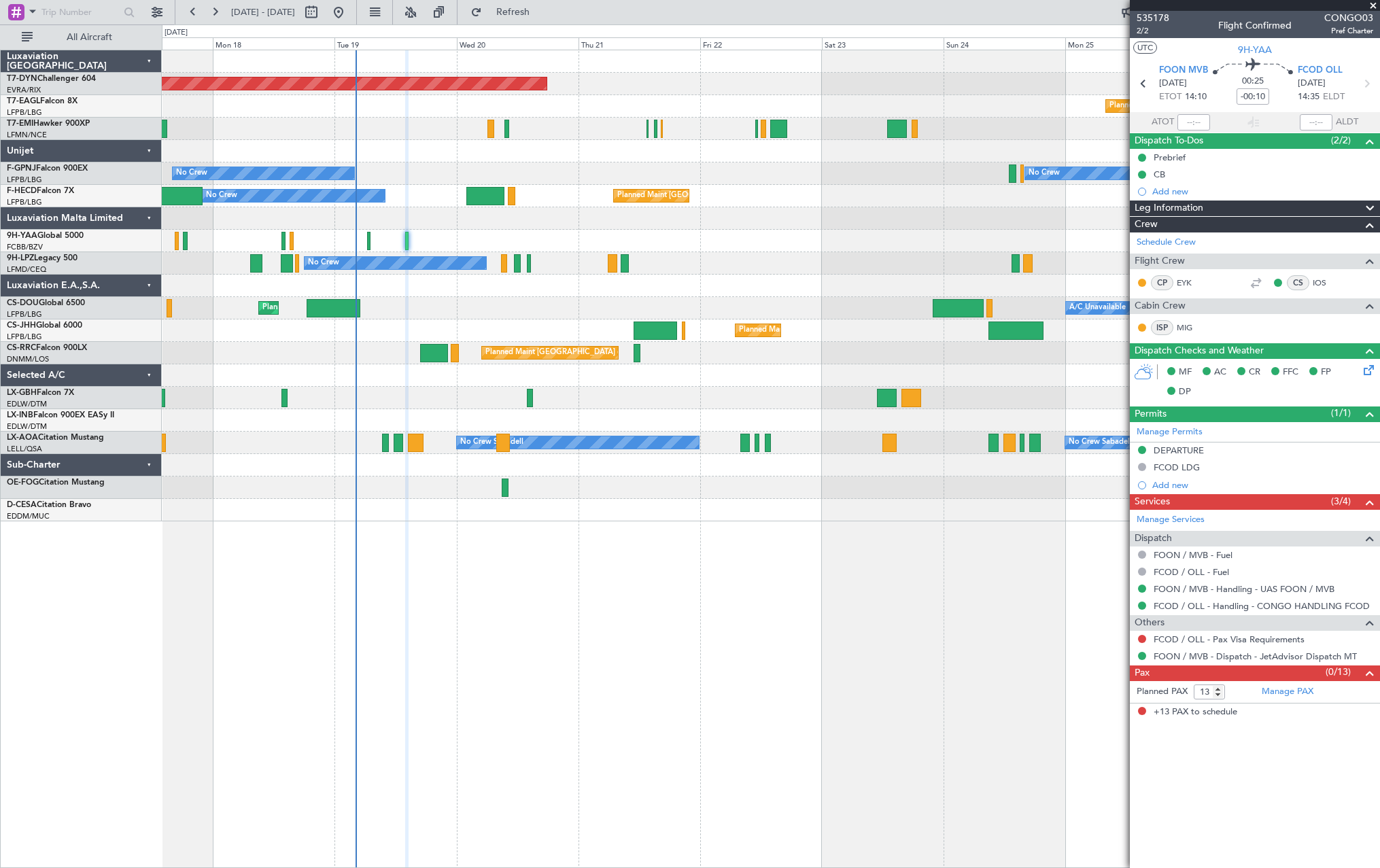
click at [459, 314] on div "Planned Maint [GEOGRAPHIC_DATA] ([GEOGRAPHIC_DATA]) Planned Maint [GEOGRAPHIC_D…" at bounding box center [770, 308] width 1217 height 22
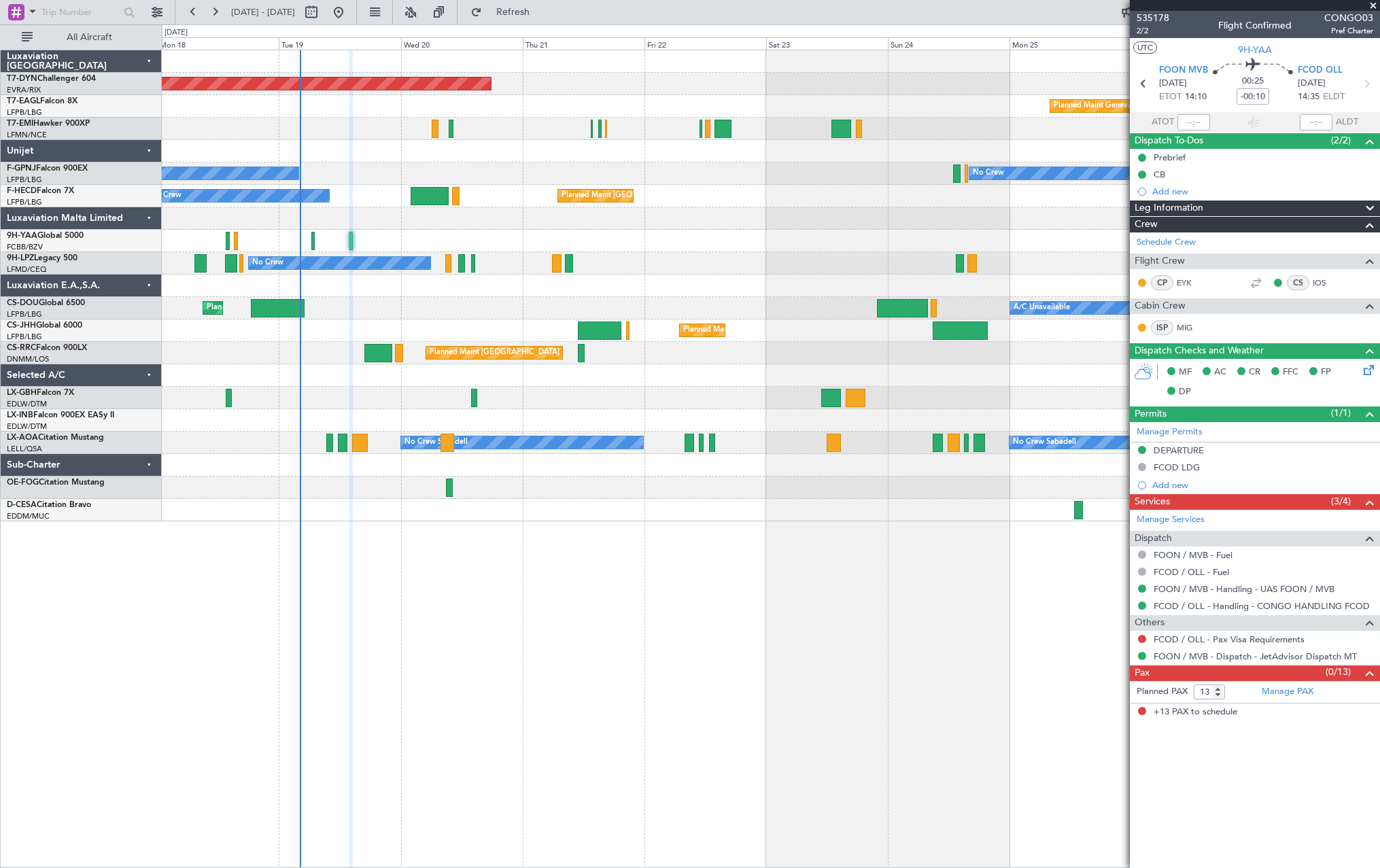
click at [550, 293] on div at bounding box center [770, 285] width 1217 height 22
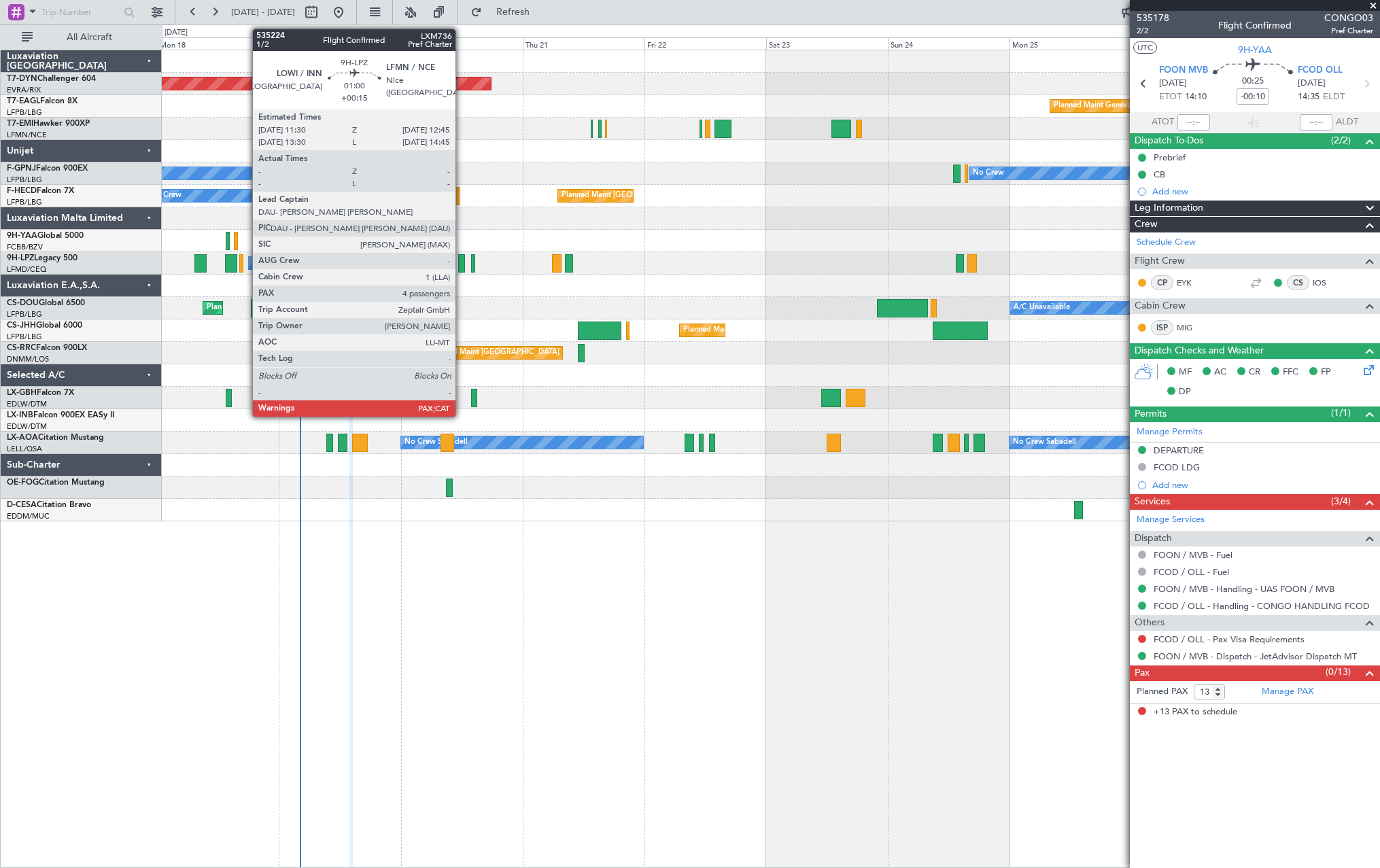
click at [462, 266] on div at bounding box center [462, 263] width 7 height 18
type input "+00:15"
type input "4"
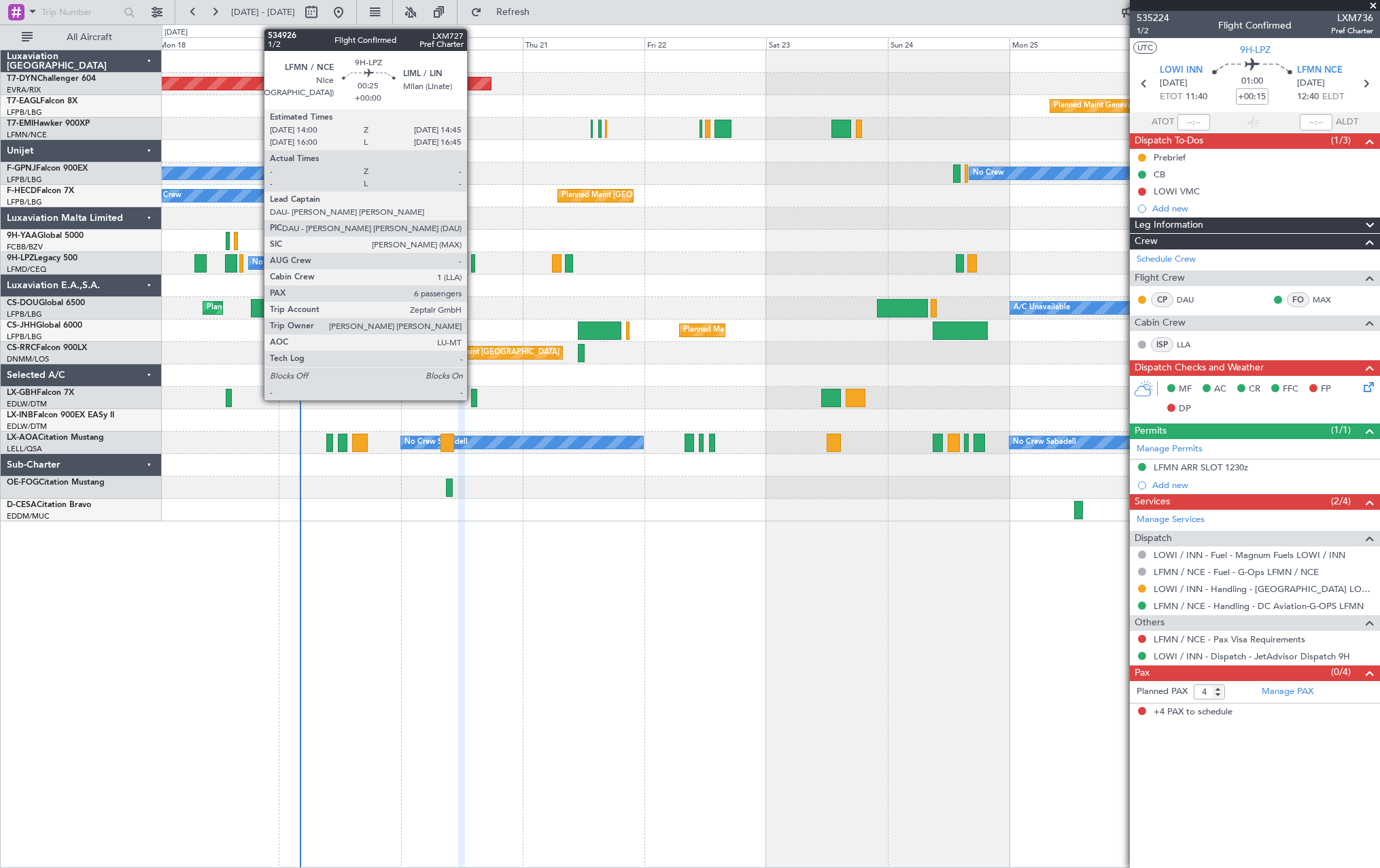
click at [473, 264] on div at bounding box center [473, 263] width 4 height 18
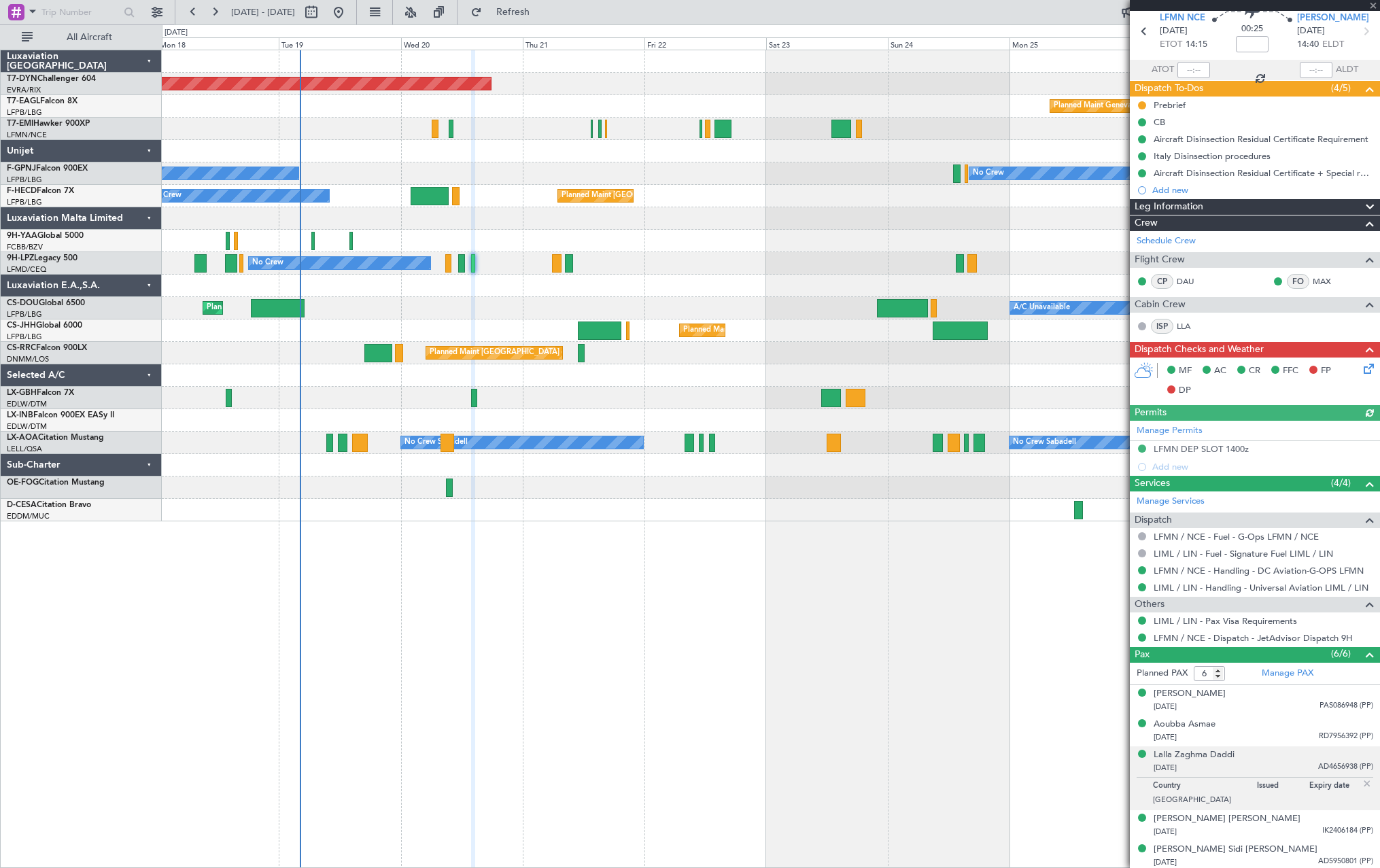
scroll to position [86, 0]
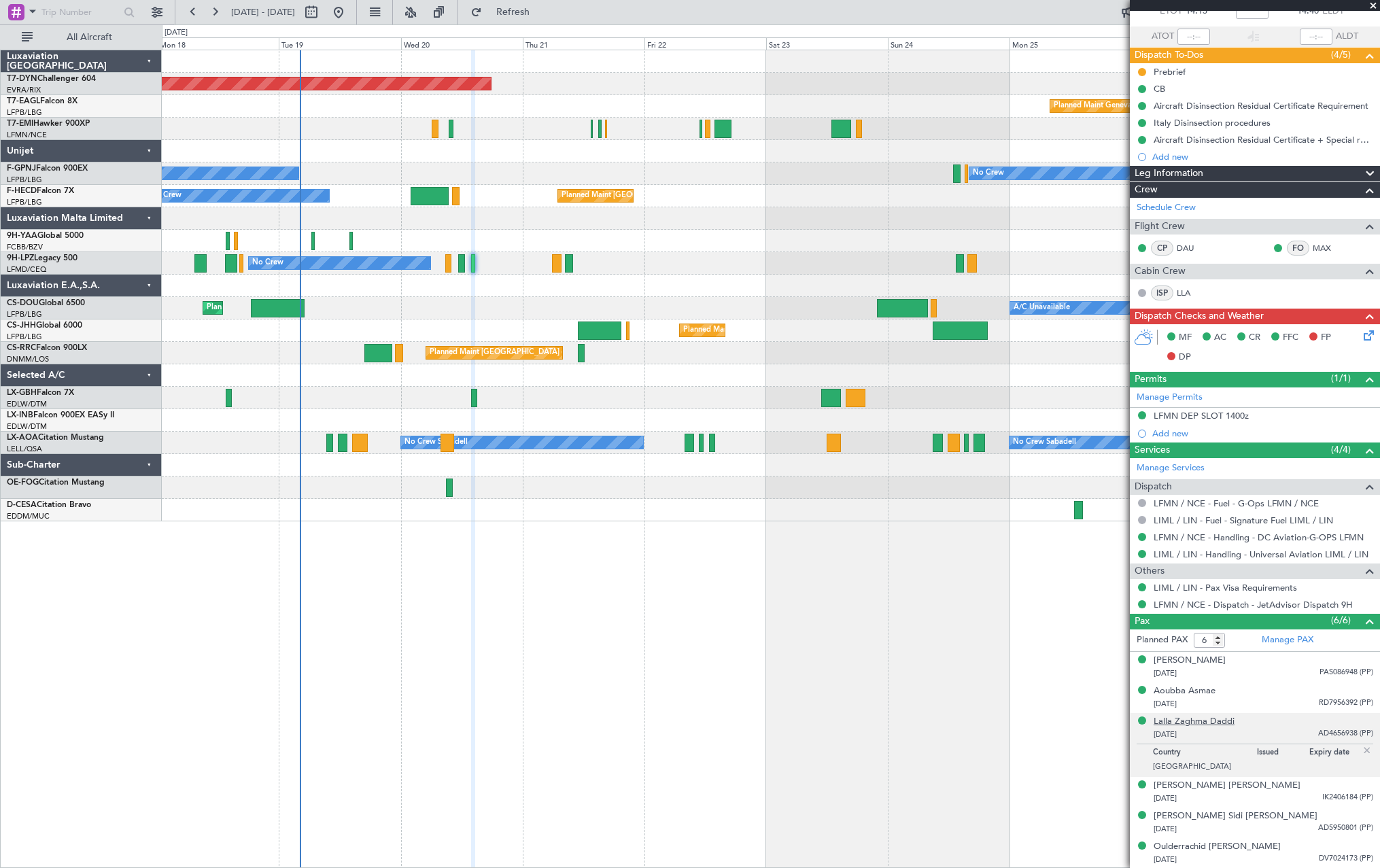
click at [1206, 721] on div "Lalla Zaghma Daddi" at bounding box center [1194, 721] width 81 height 13
click at [475, 298] on div "Planned Maint [GEOGRAPHIC_DATA] ([GEOGRAPHIC_DATA]) Planned Maint [GEOGRAPHIC_D…" at bounding box center [770, 308] width 1217 height 22
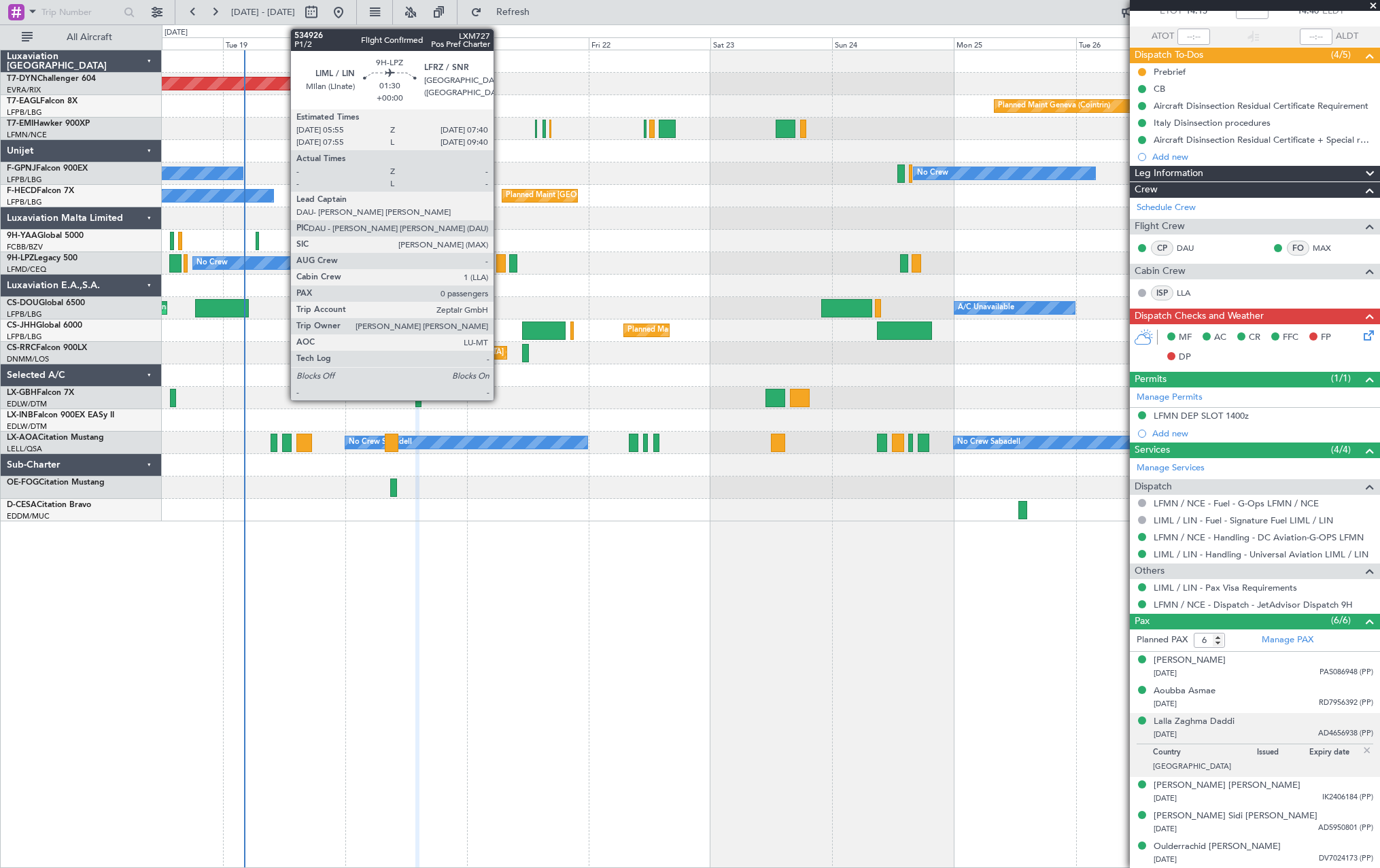
click at [500, 262] on div at bounding box center [501, 263] width 10 height 18
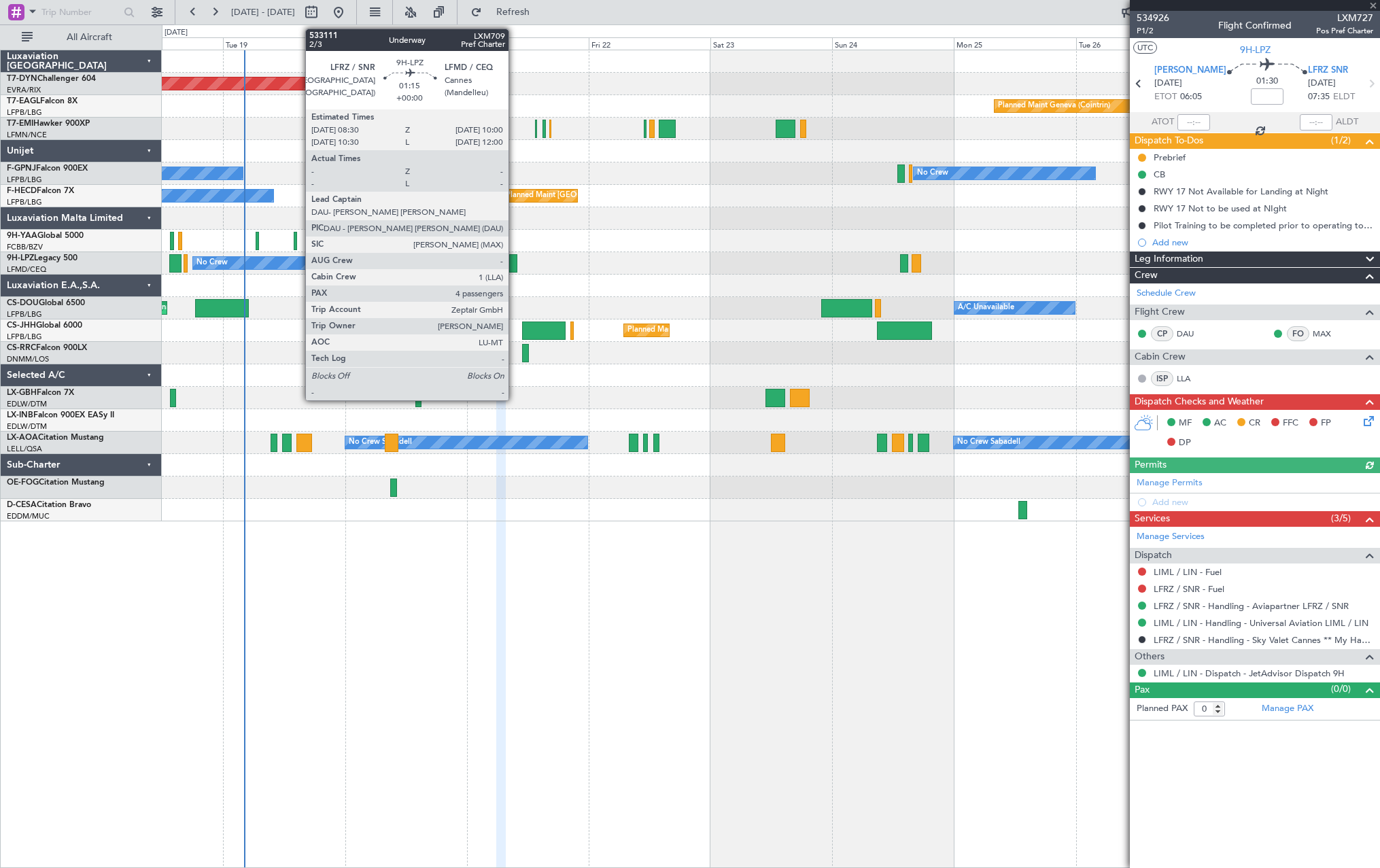
click at [515, 264] on div at bounding box center [513, 263] width 8 height 18
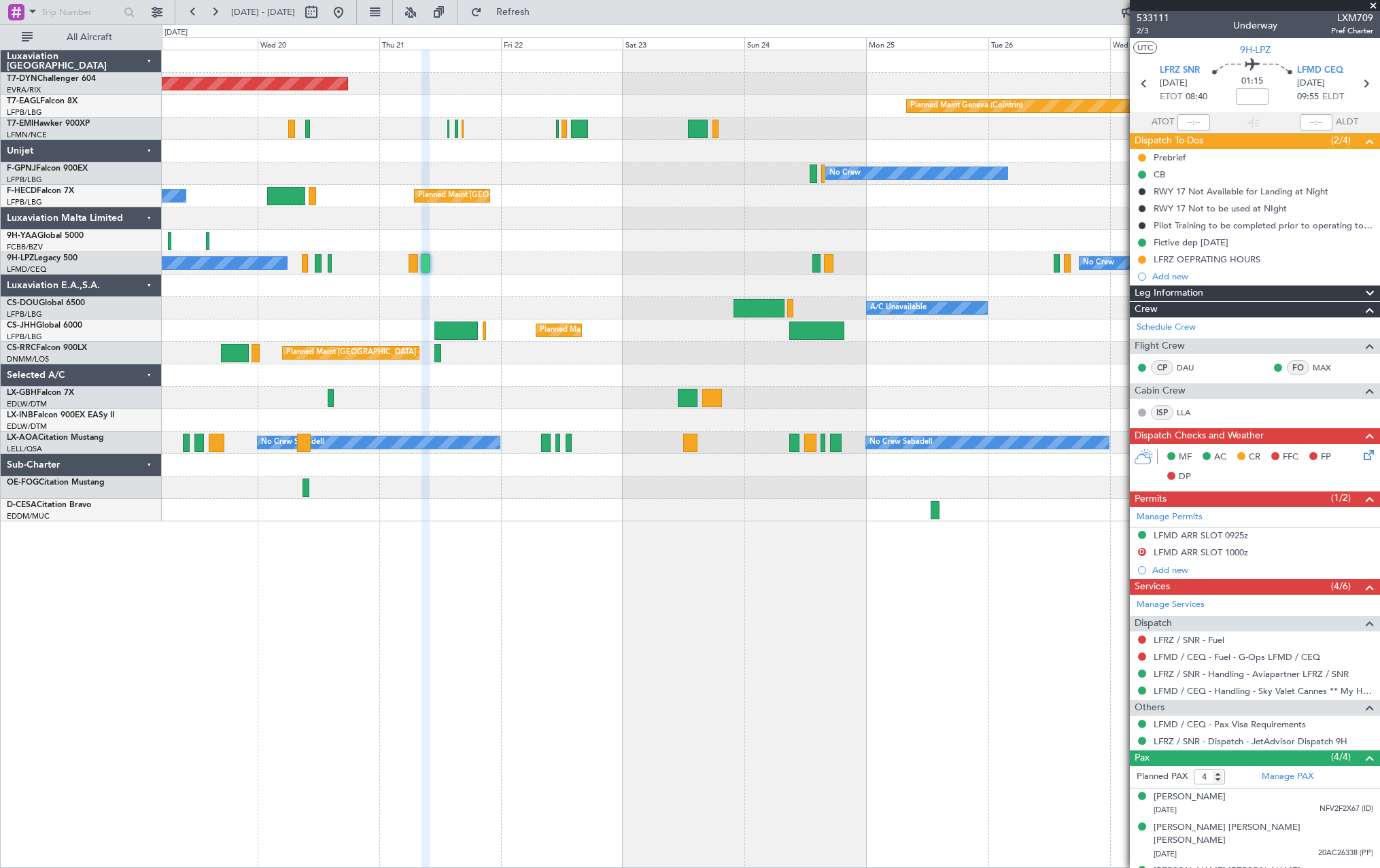
click at [585, 273] on div "No Crew No Crew" at bounding box center [770, 263] width 1217 height 22
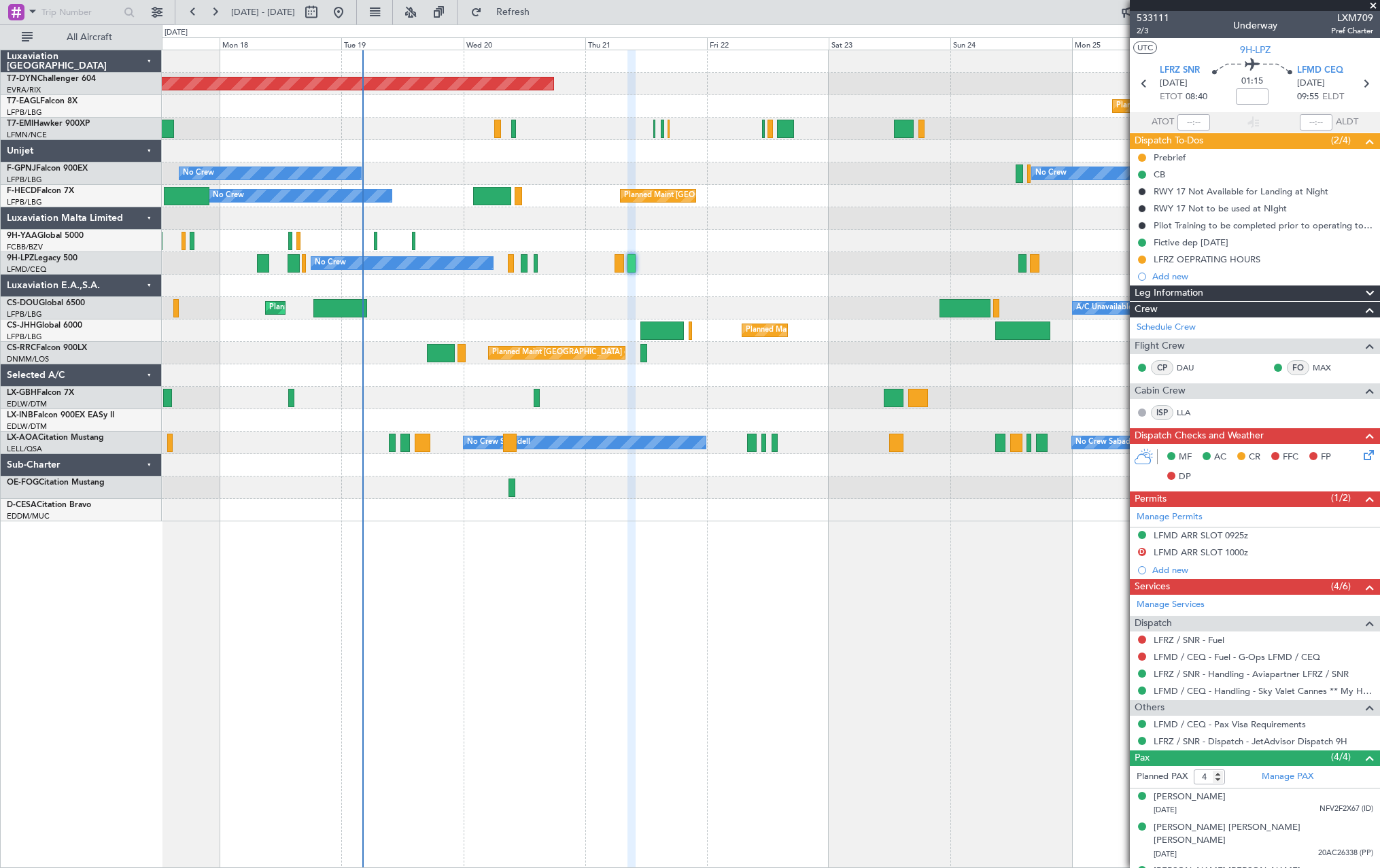
click at [677, 285] on div "Planned Maint [GEOGRAPHIC_DATA]-[GEOGRAPHIC_DATA] Planned Maint Geneva ([GEOGRA…" at bounding box center [770, 285] width 1217 height 471
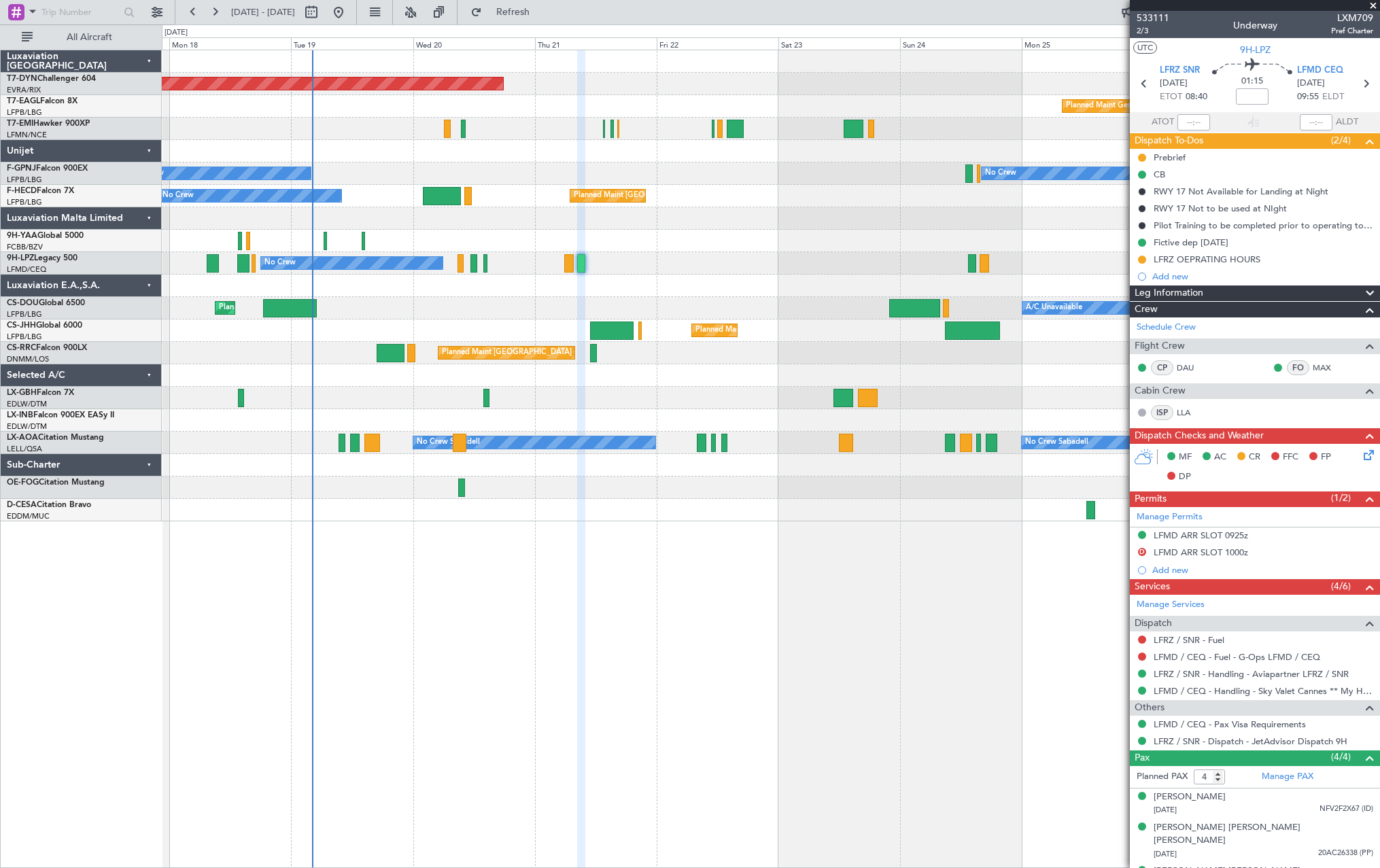
click at [653, 293] on div at bounding box center [770, 285] width 1217 height 22
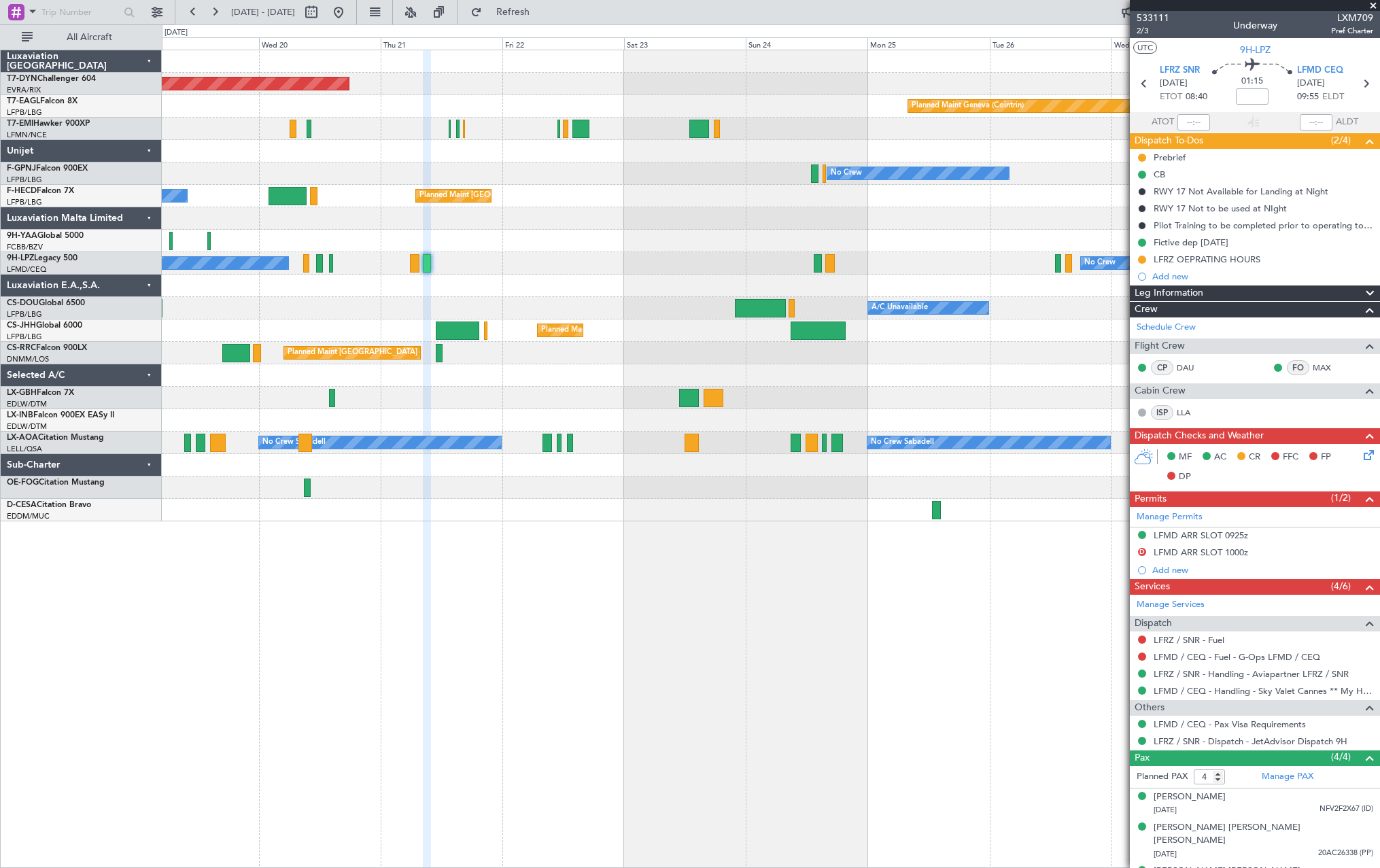
click at [592, 289] on div "Planned Maint [GEOGRAPHIC_DATA]-[GEOGRAPHIC_DATA] Planned Maint Geneva ([GEOGRA…" at bounding box center [770, 285] width 1217 height 471
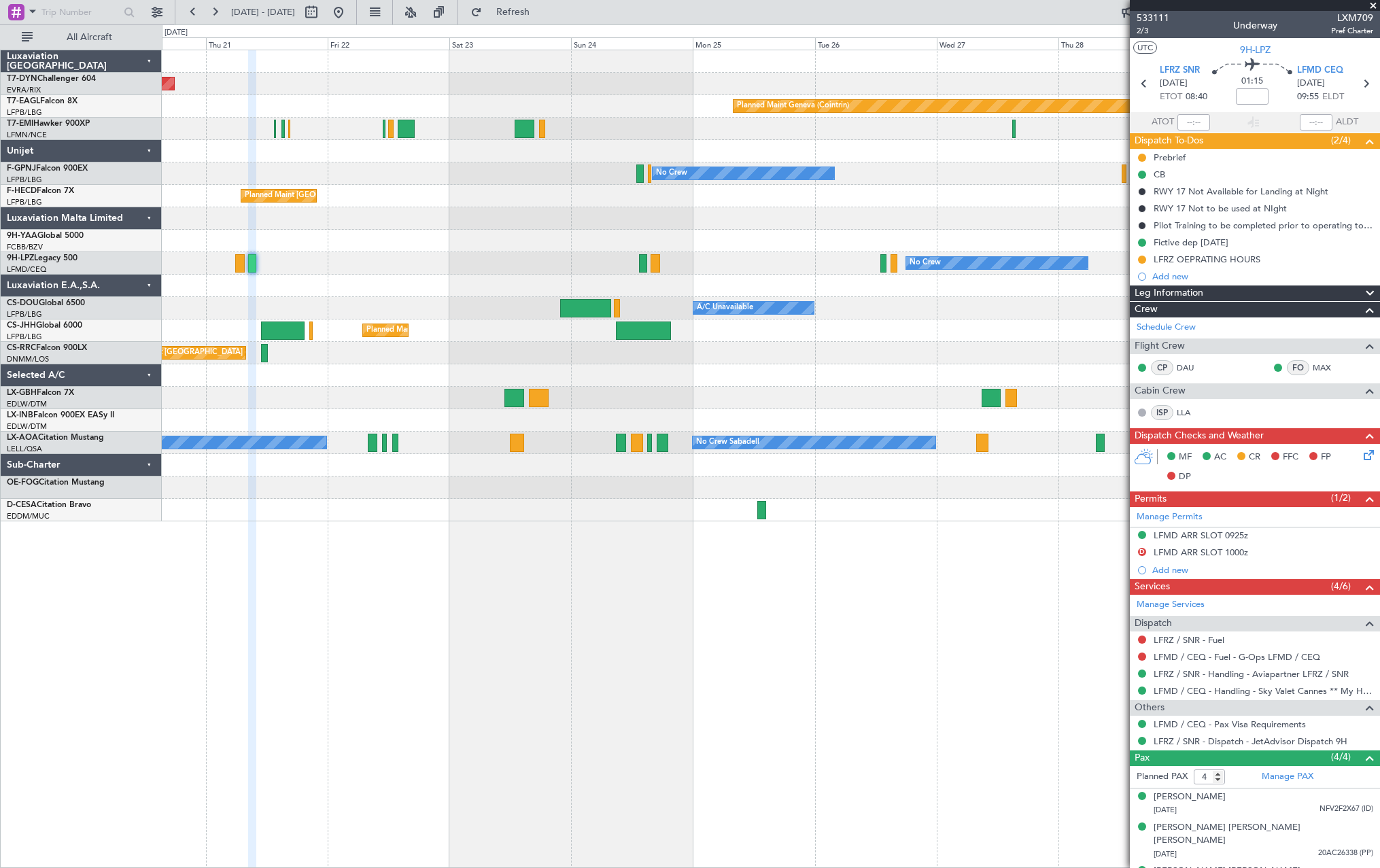
click at [463, 272] on div "No Crew No Crew" at bounding box center [770, 263] width 1217 height 22
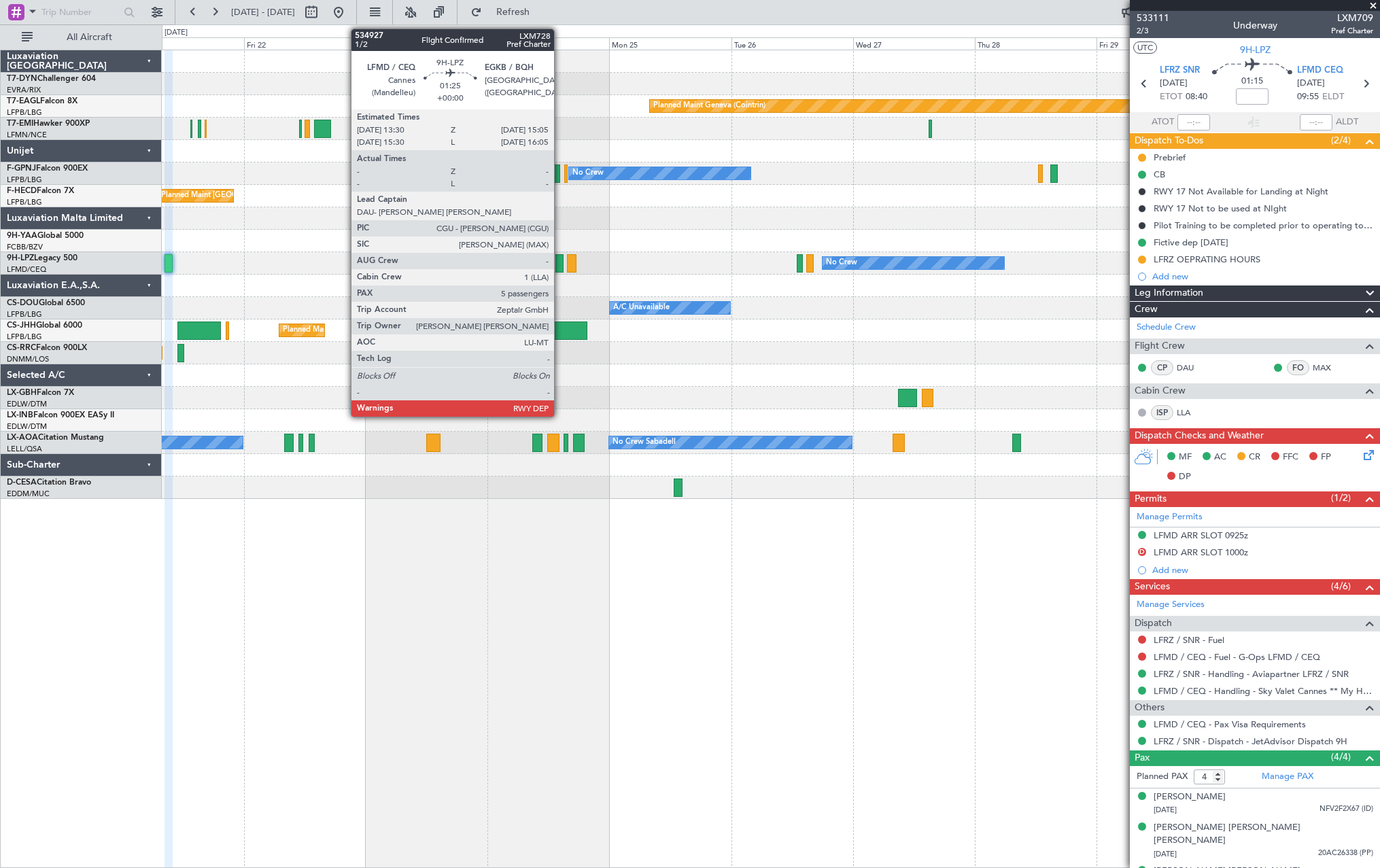
click at [560, 266] on div at bounding box center [559, 263] width 8 height 18
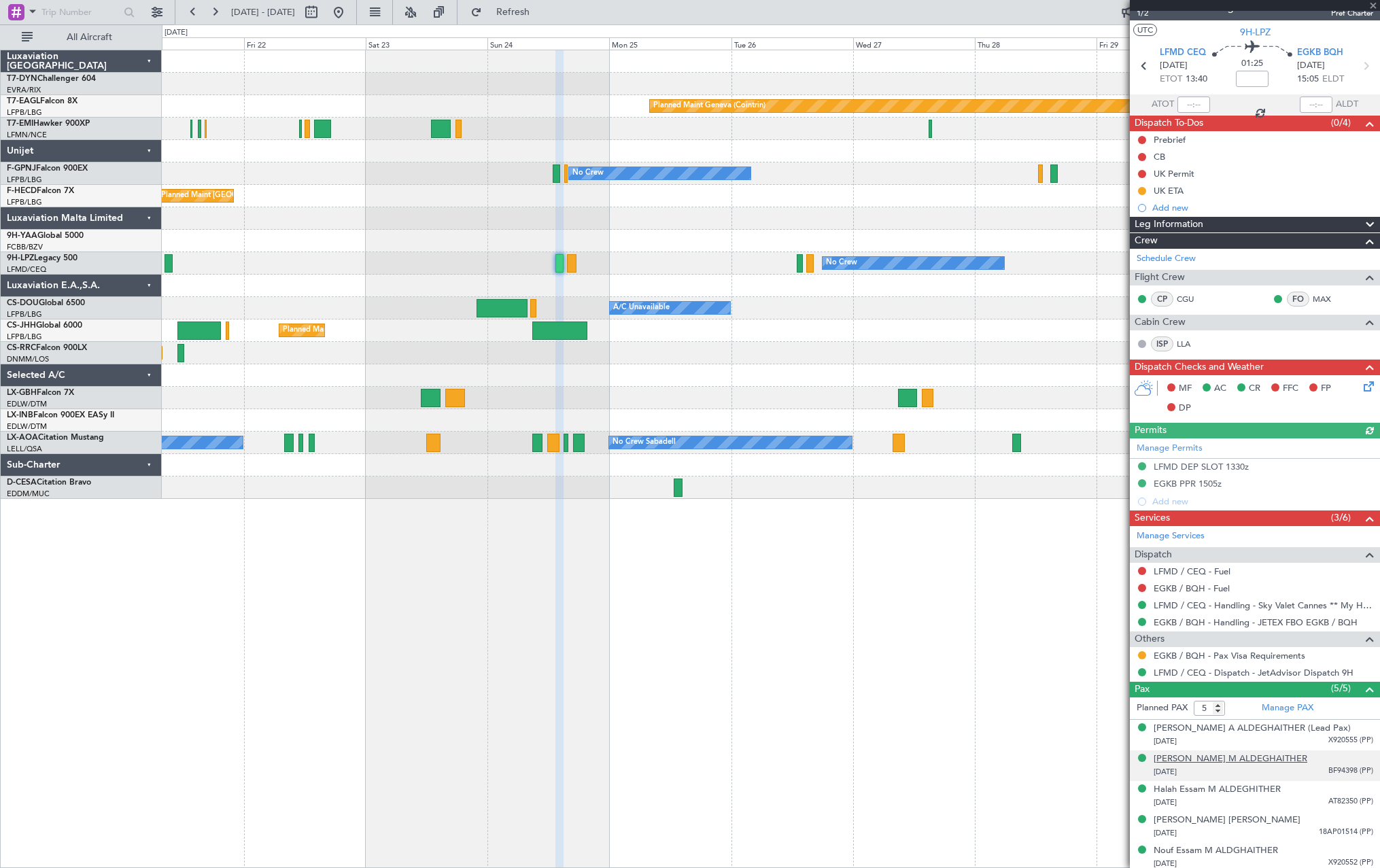
scroll to position [21, 0]
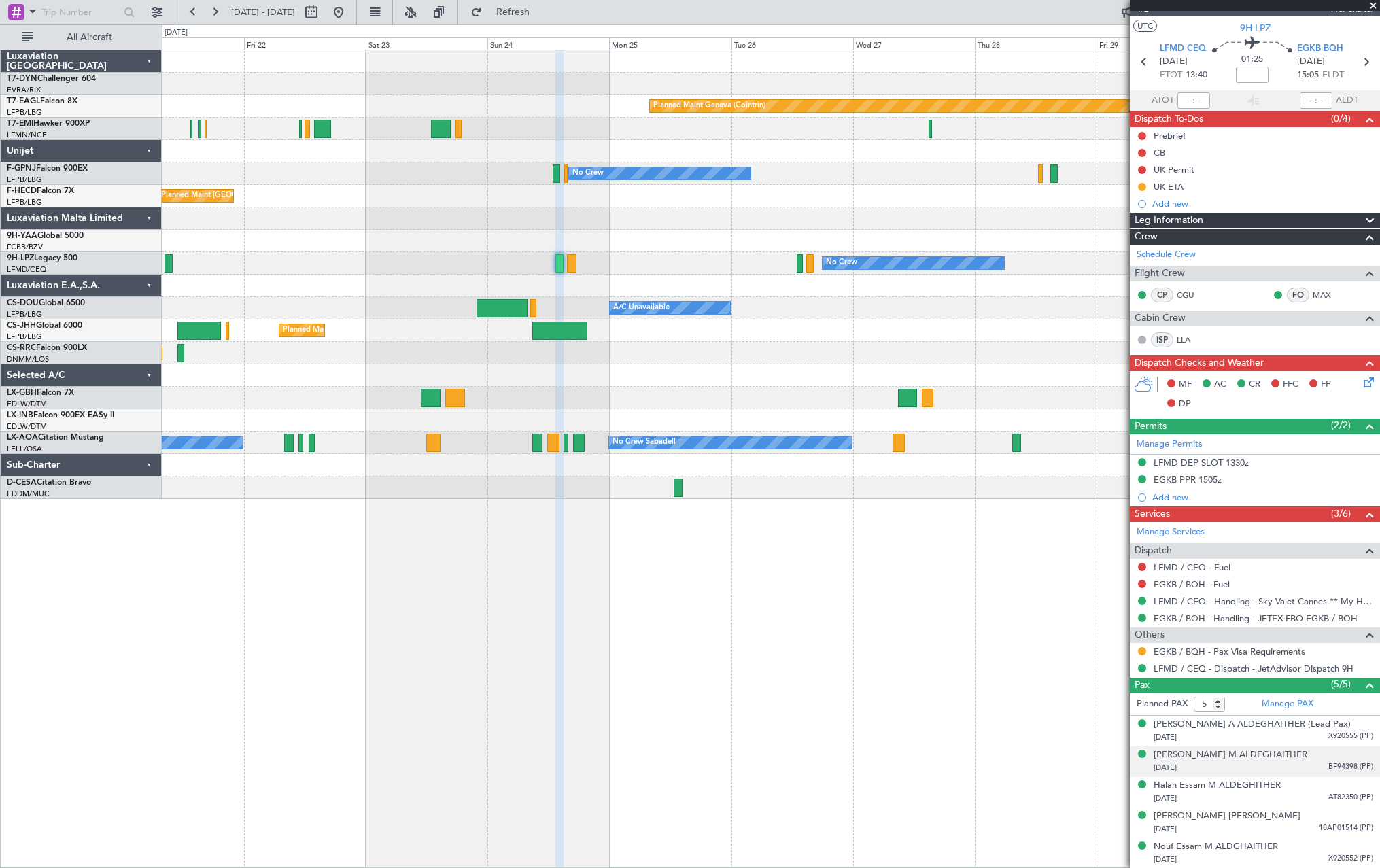
click at [1305, 763] on div "[DATE] BF94398 (PP)" at bounding box center [1263, 767] width 220 height 13
click at [1302, 756] on div "[PERSON_NAME] M ALDEGHAITHER [DATE] BF94398 (PP)" at bounding box center [1263, 761] width 220 height 26
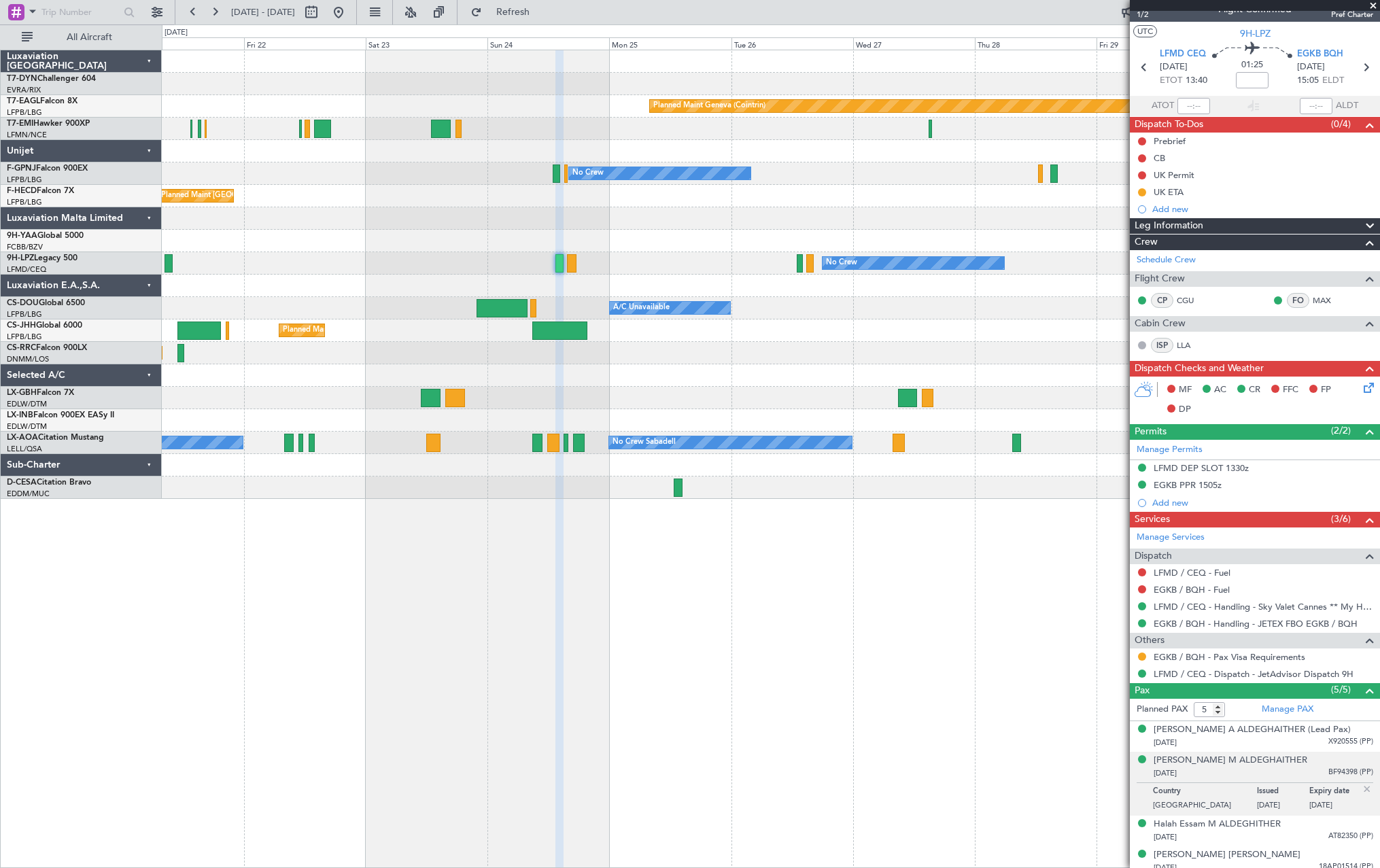
scroll to position [0, 0]
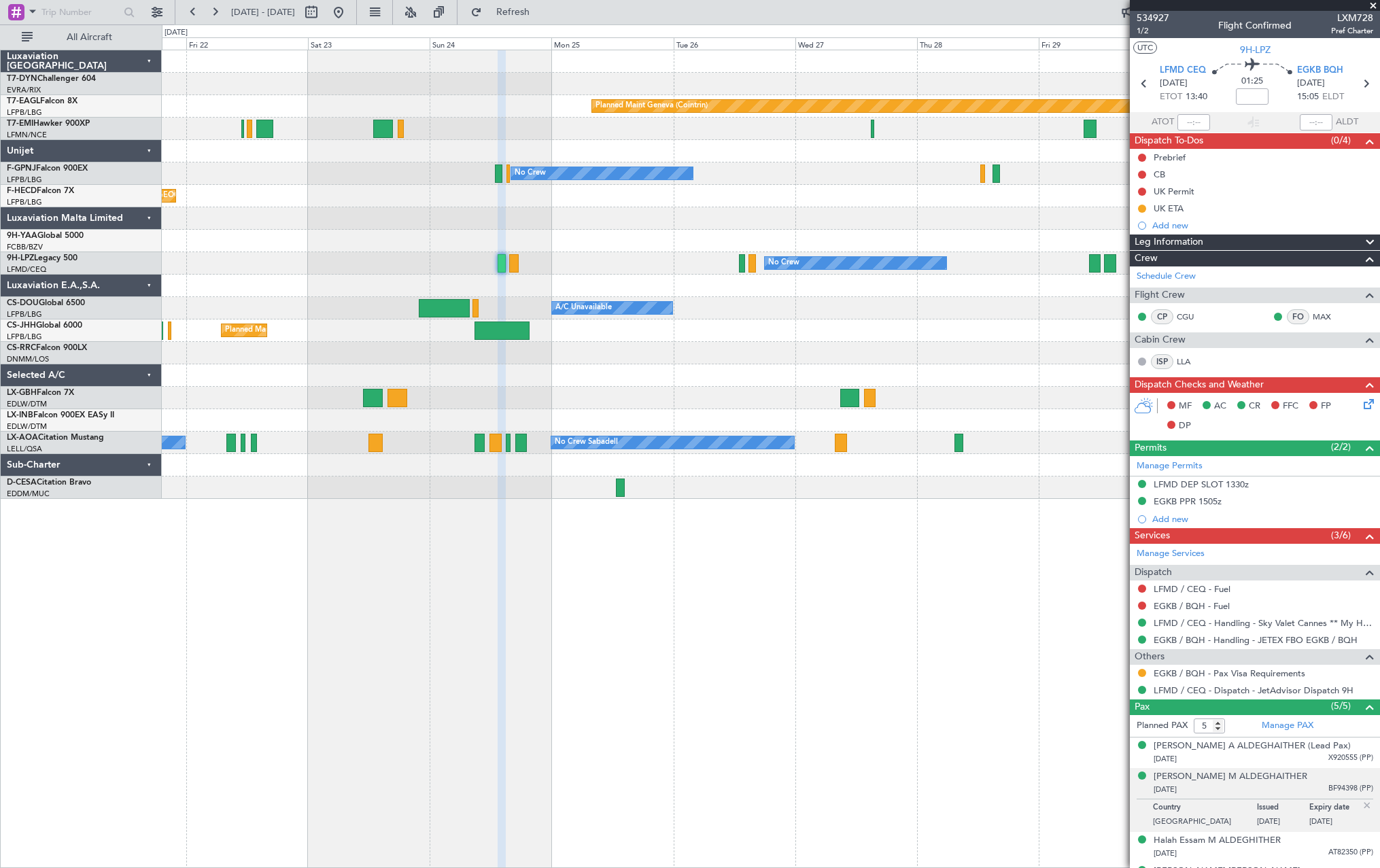
click at [596, 271] on div "No Crew No Crew" at bounding box center [770, 263] width 1217 height 22
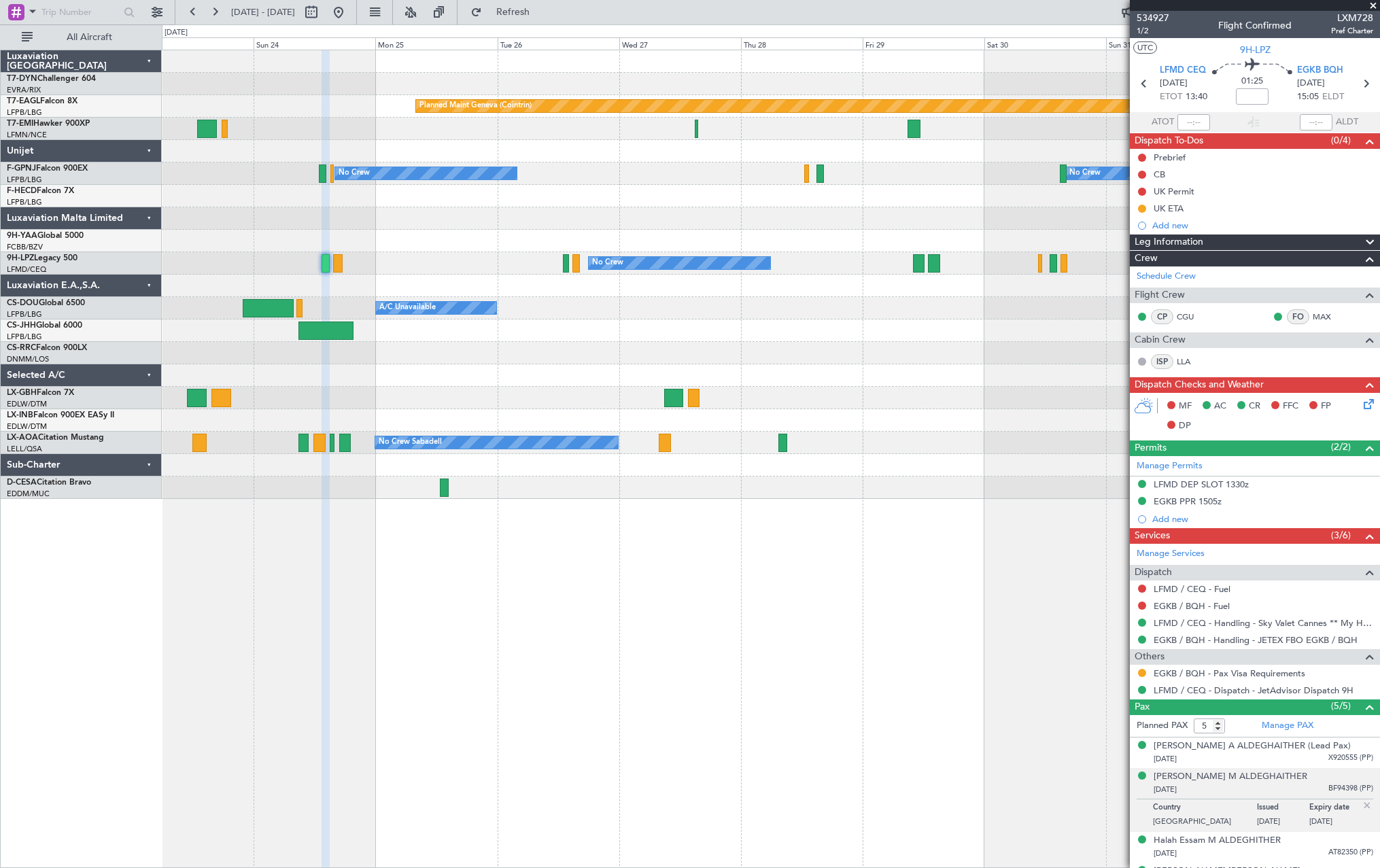
click at [497, 290] on div "Planned Maint Geneva (Cointrin) Planned Maint [PERSON_NAME] No Crew No Crew Pla…" at bounding box center [770, 274] width 1217 height 449
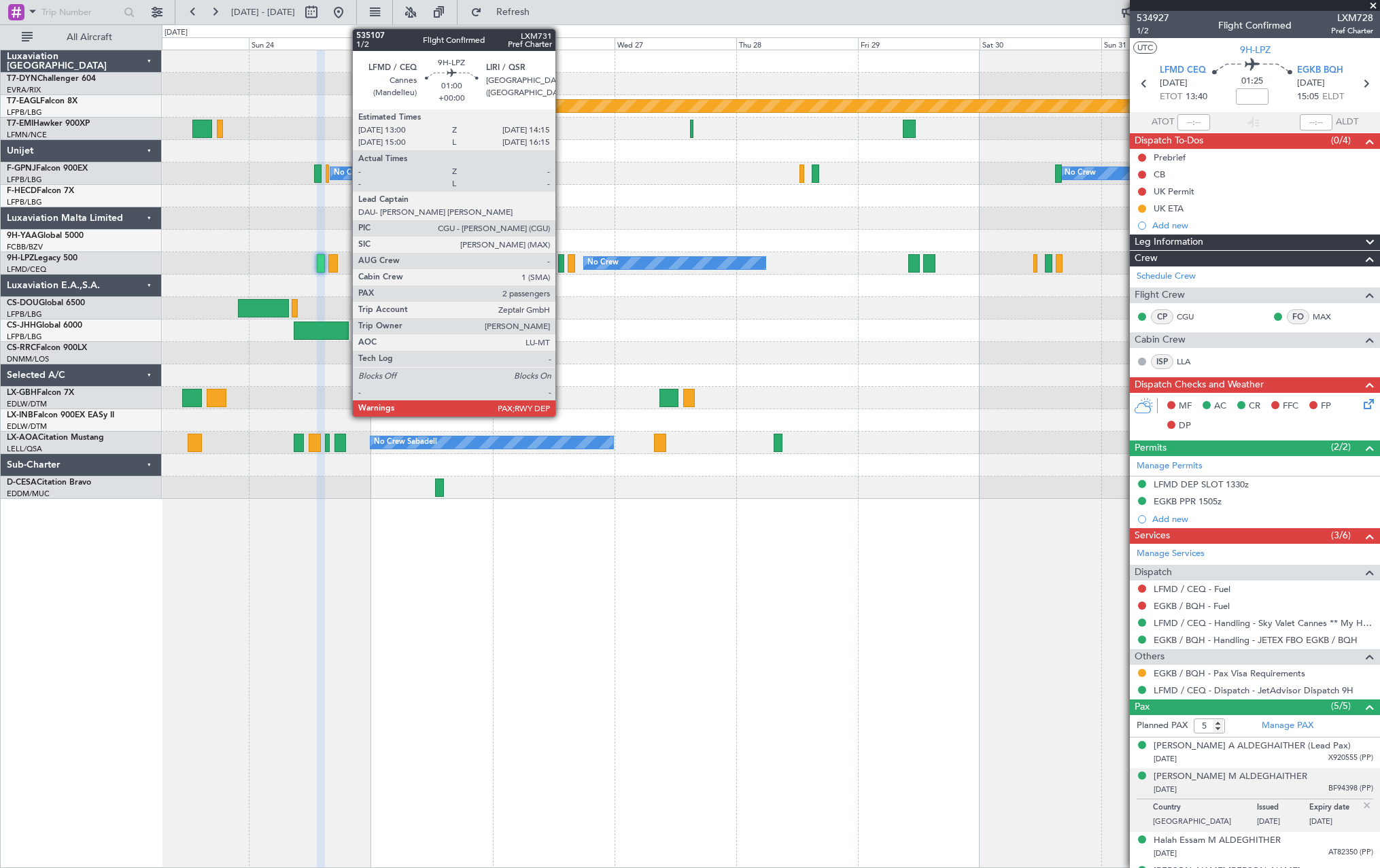
click at [562, 262] on div at bounding box center [562, 263] width 7 height 18
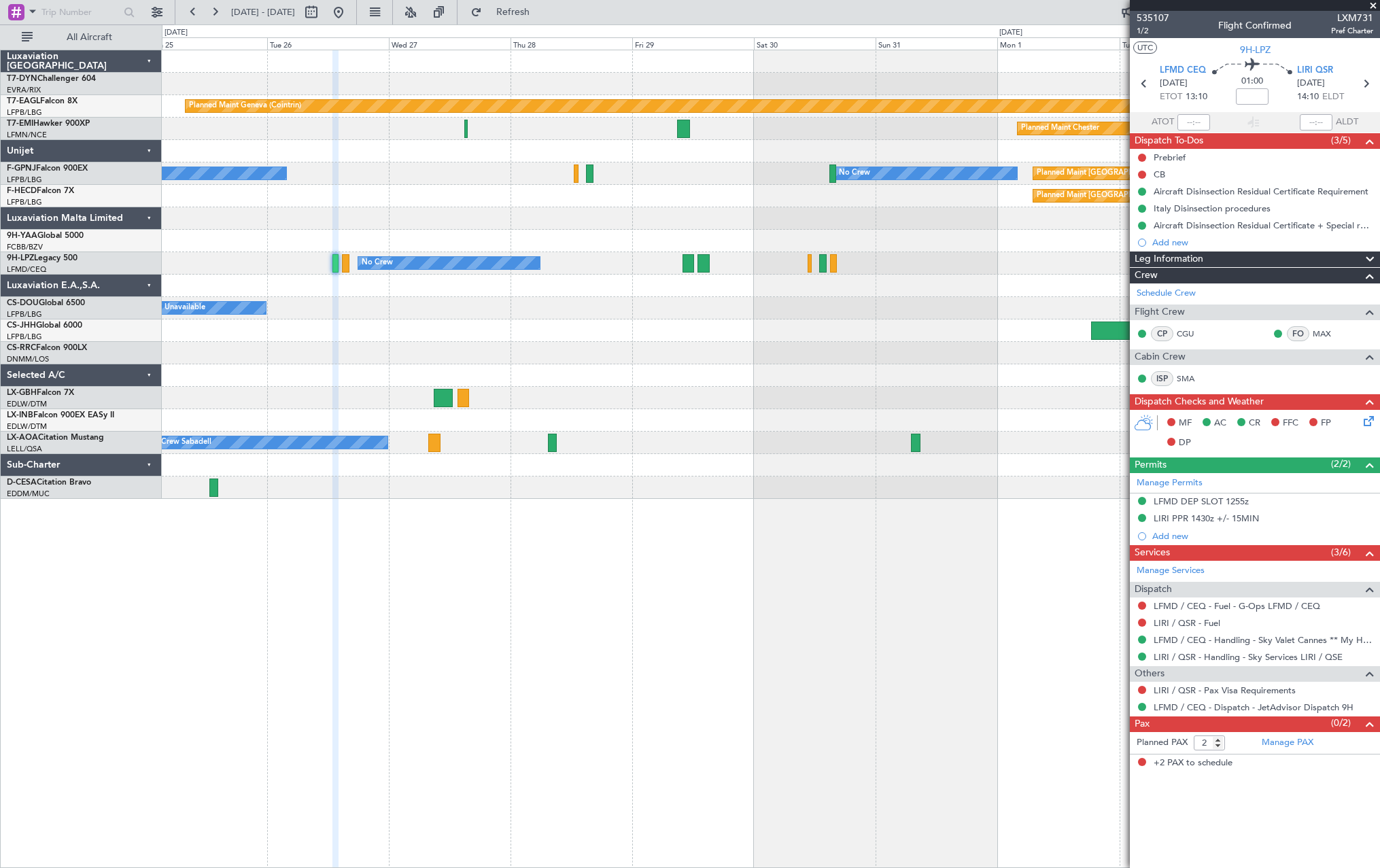
click at [626, 285] on div at bounding box center [770, 285] width 1217 height 22
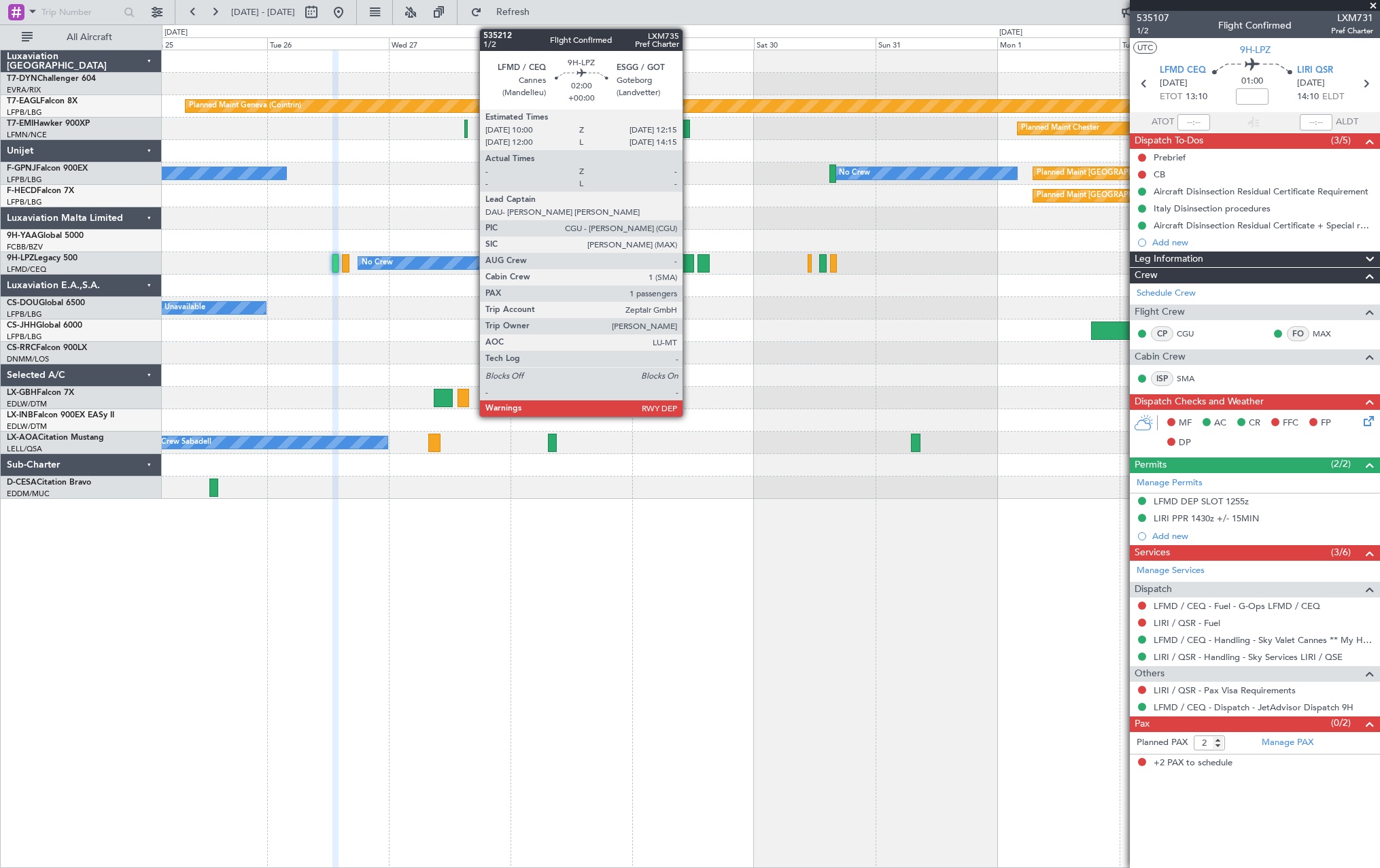
click at [688, 262] on div at bounding box center [688, 263] width 12 height 18
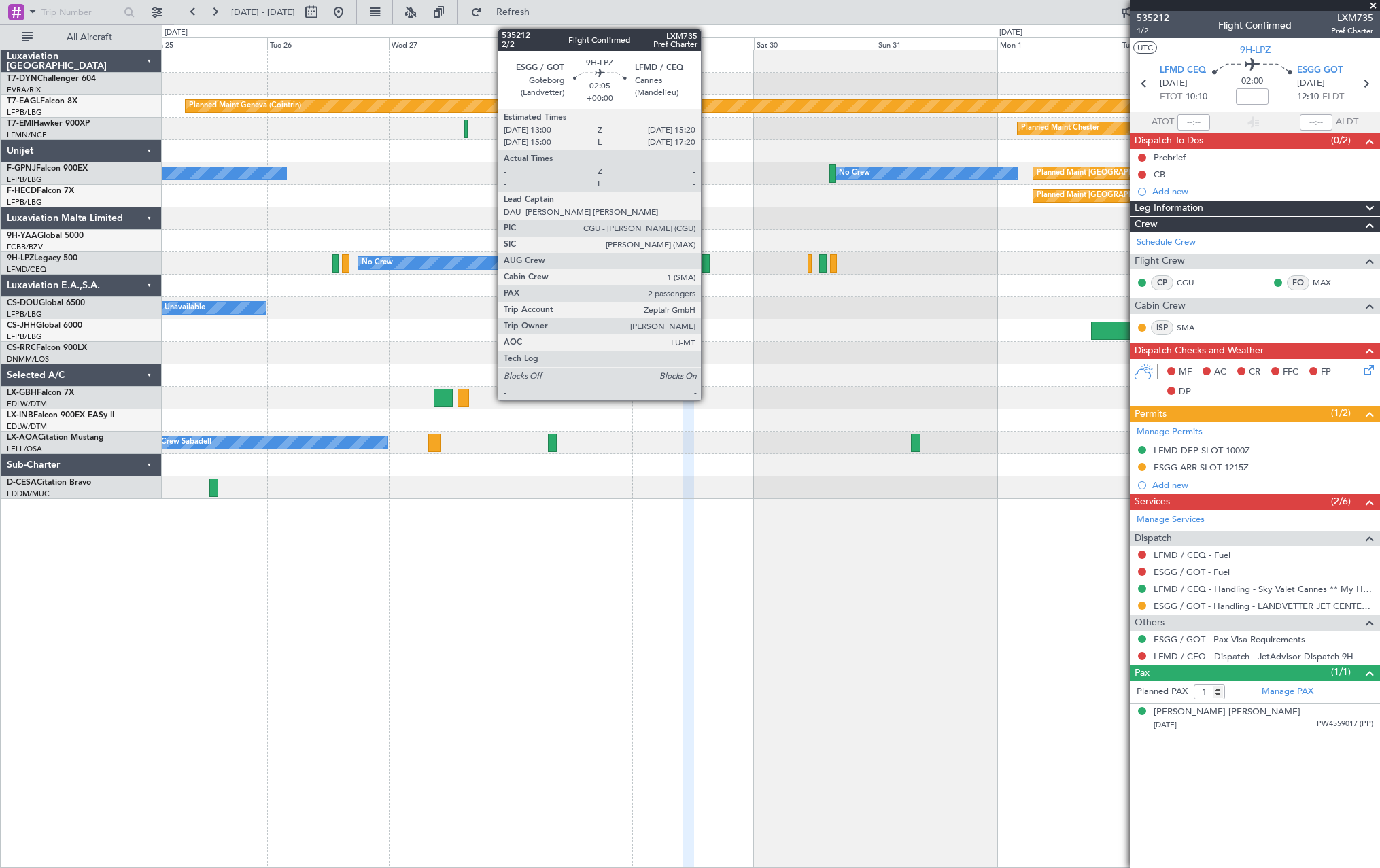
click at [707, 258] on div at bounding box center [703, 263] width 12 height 18
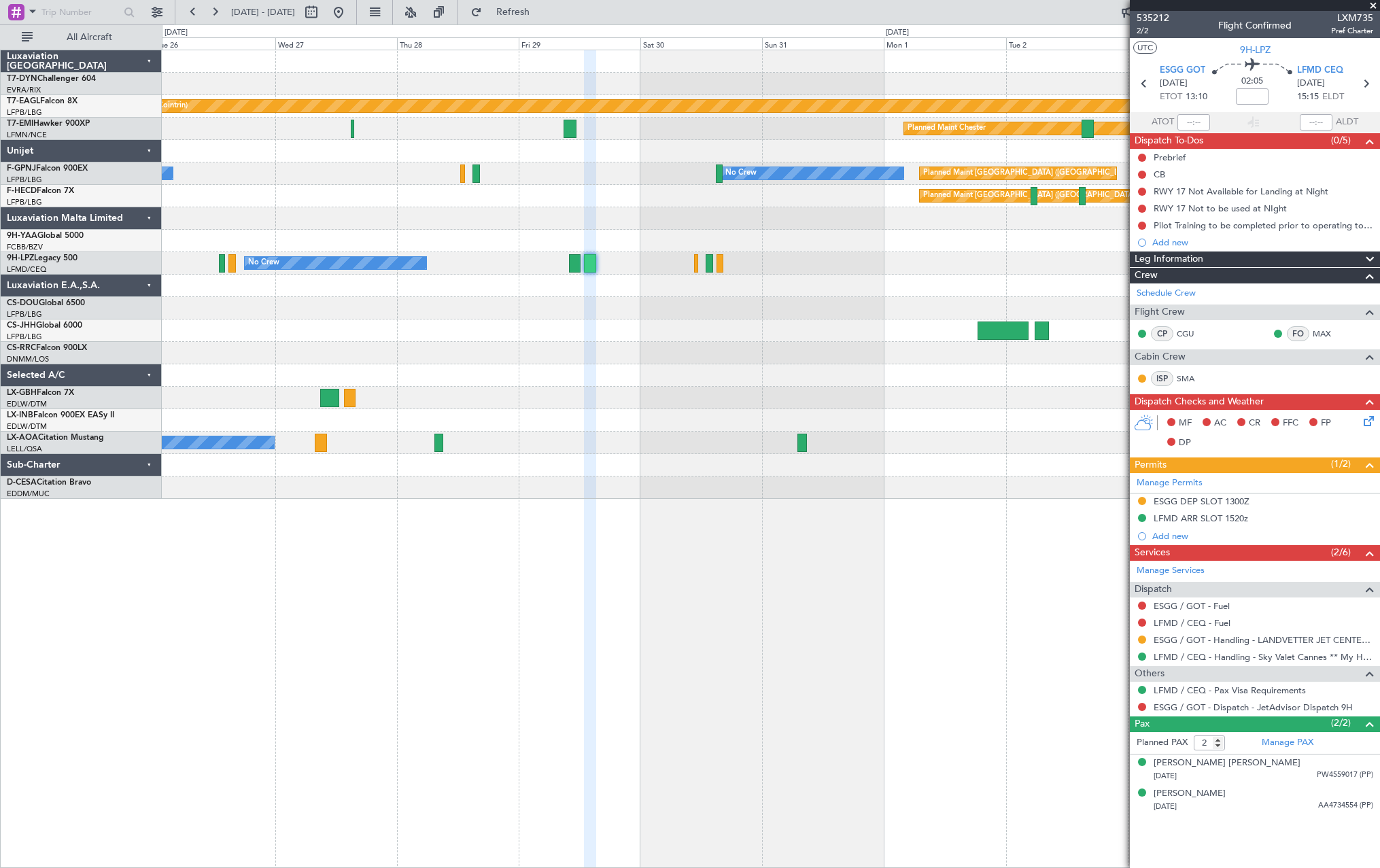
click at [676, 293] on div at bounding box center [770, 285] width 1217 height 22
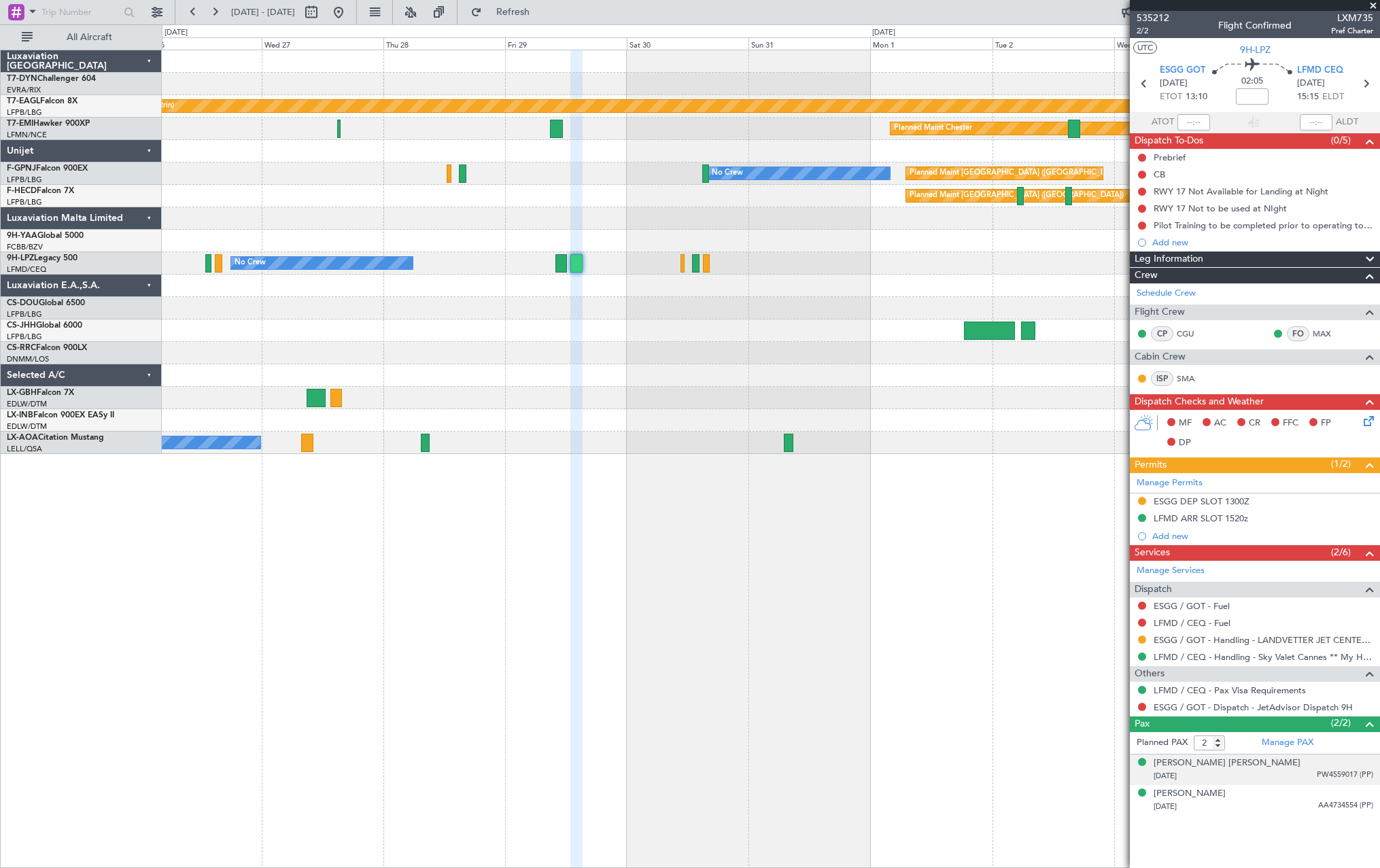
click at [1308, 760] on div "[PERSON_NAME] [PERSON_NAME] [DATE] PW4559017 (PP)" at bounding box center [1263, 769] width 220 height 26
click at [1283, 847] on li "[PERSON_NAME] [DATE] AA4734554 (PP)" at bounding box center [1255, 833] width 250 height 31
click at [1282, 841] on div "[DATE] AA4734554 (PP)" at bounding box center [1263, 839] width 220 height 13
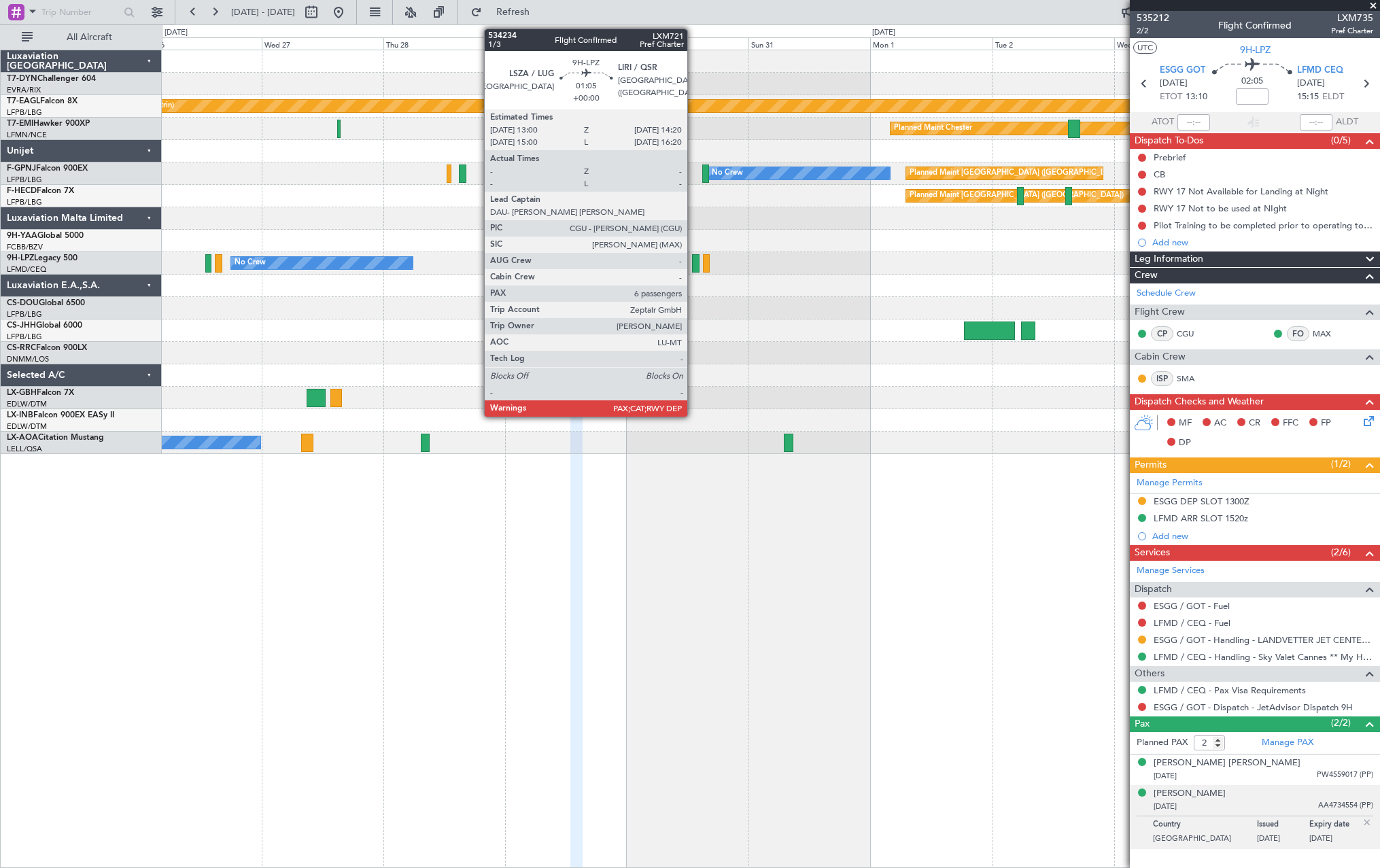
click at [693, 266] on div at bounding box center [696, 263] width 7 height 18
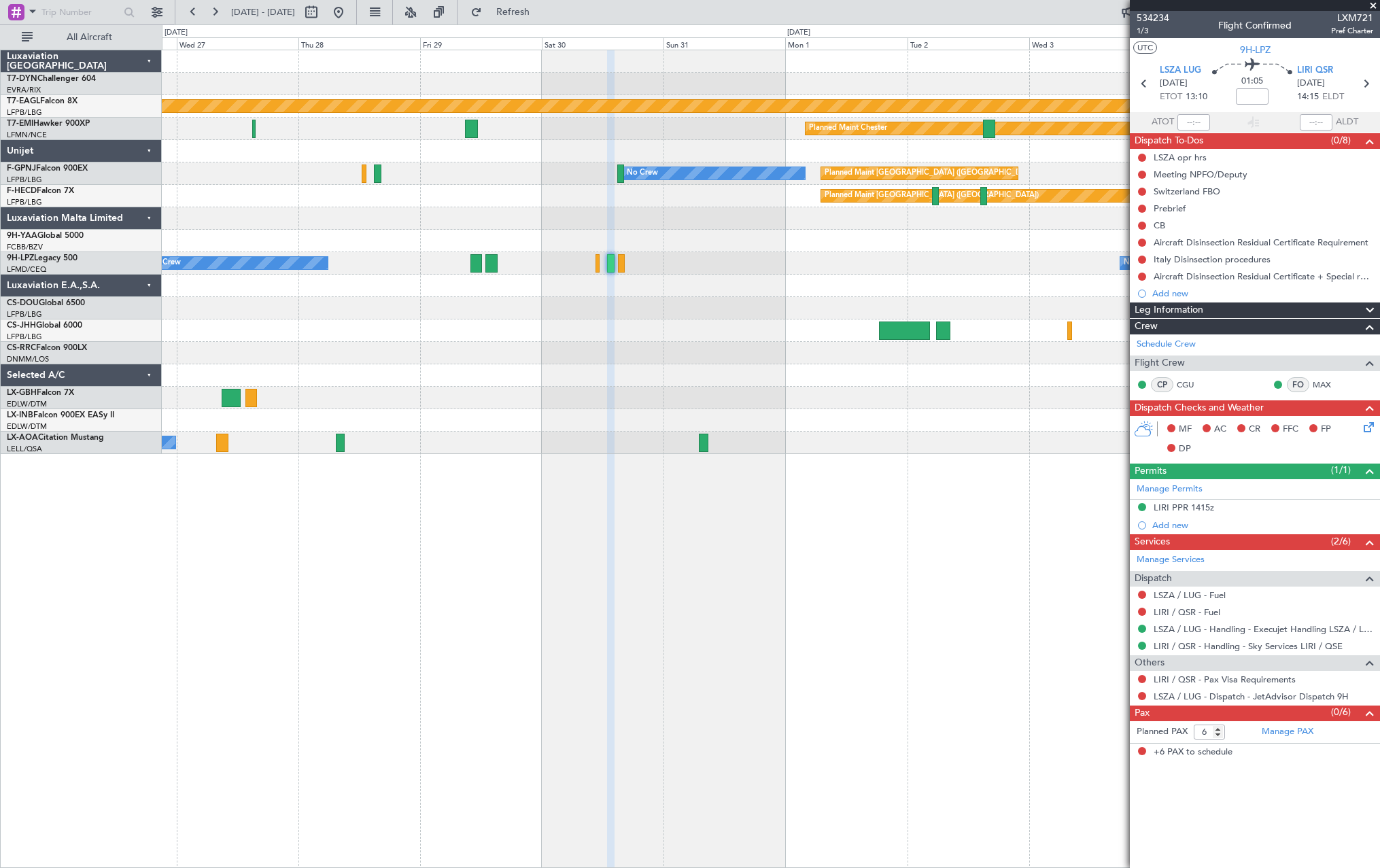
click at [780, 302] on div "Planned Maint Geneva (Cointrin) Planned Maint [PERSON_NAME] No Crew Planned Mai…" at bounding box center [770, 251] width 1217 height 403
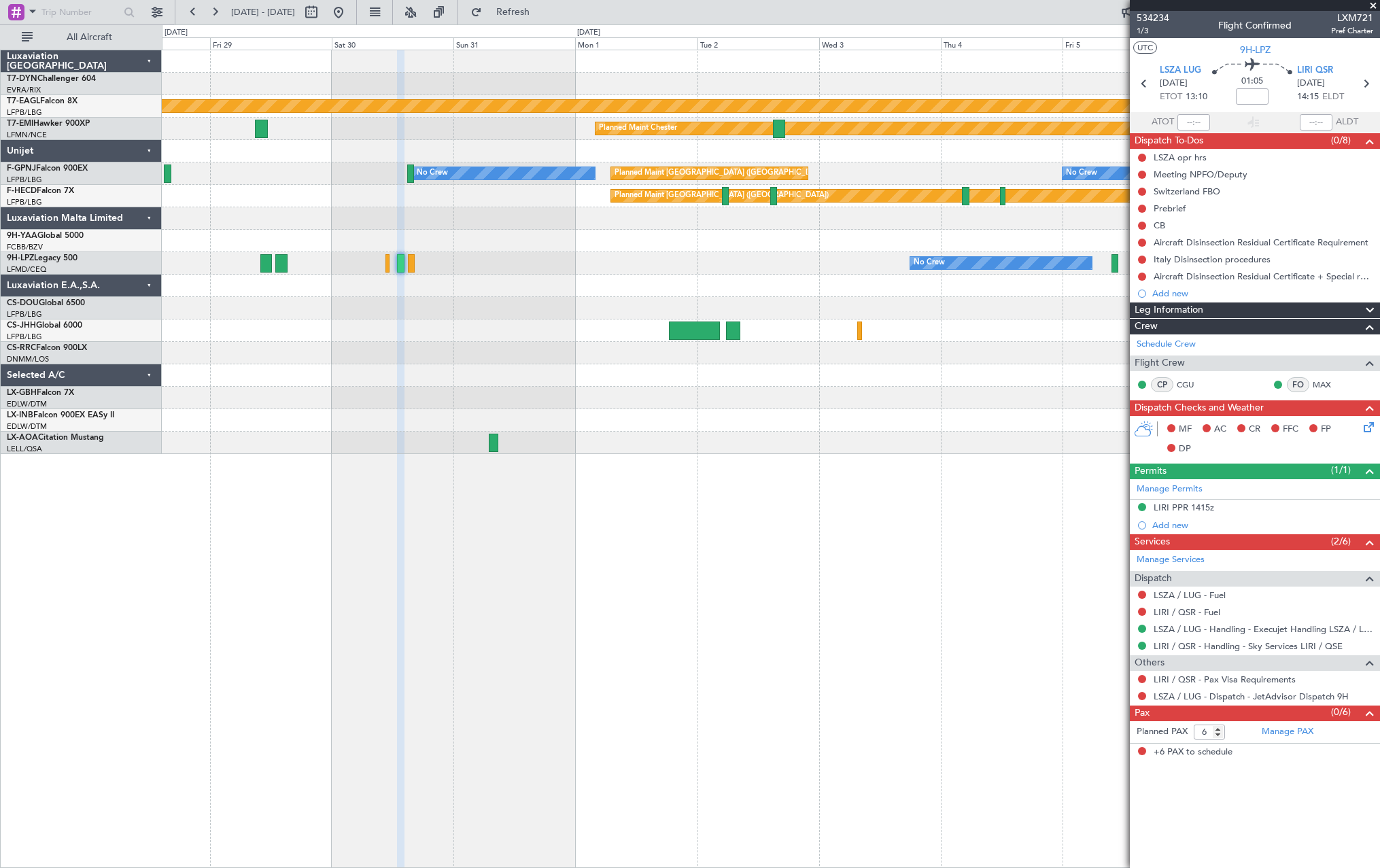
click at [647, 287] on div at bounding box center [770, 285] width 1217 height 22
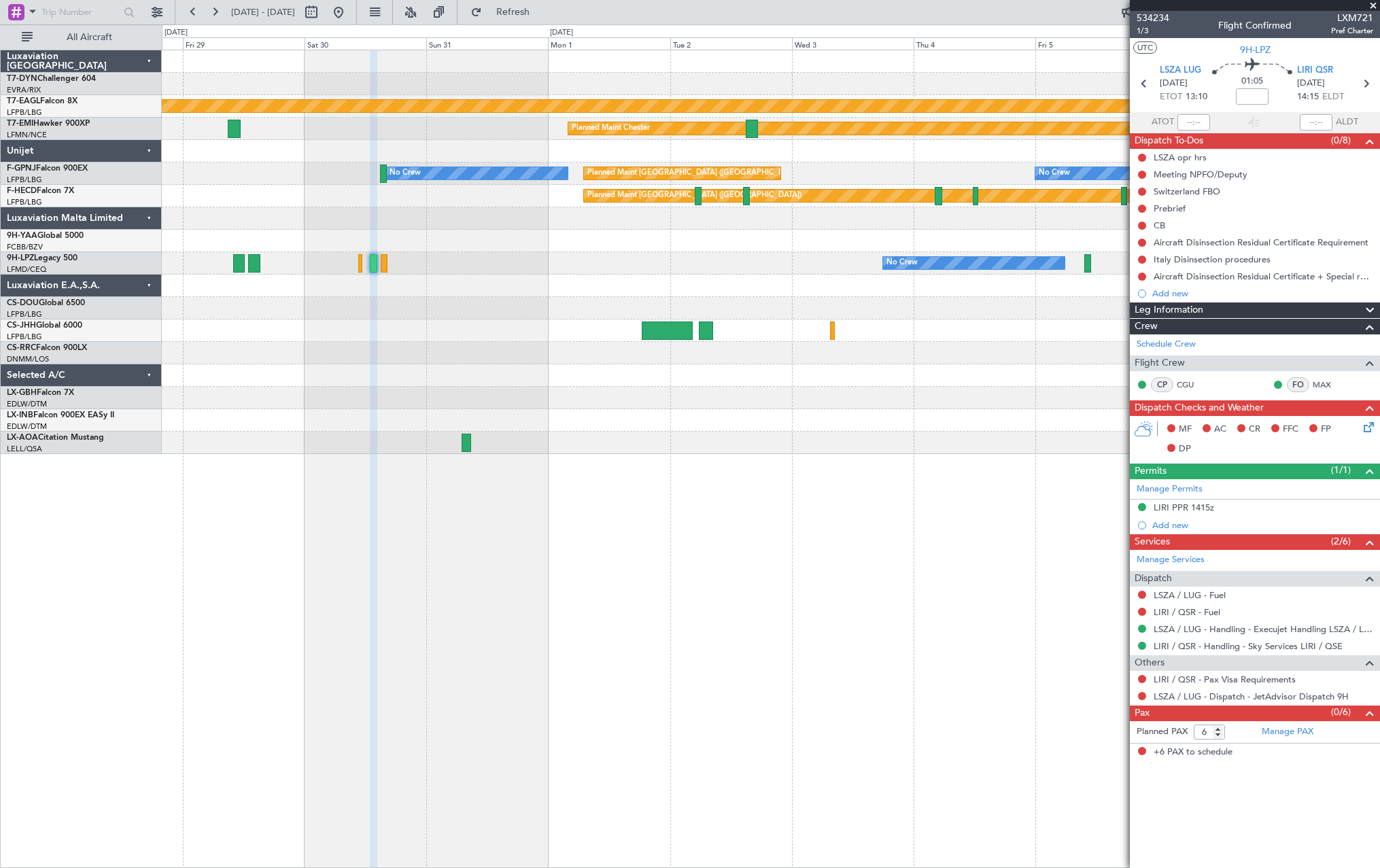
click at [1029, 315] on div "Planned Maint Geneva (Cointrin) Planned Maint [PERSON_NAME] No Crew Planned Mai…" at bounding box center [770, 251] width 1217 height 403
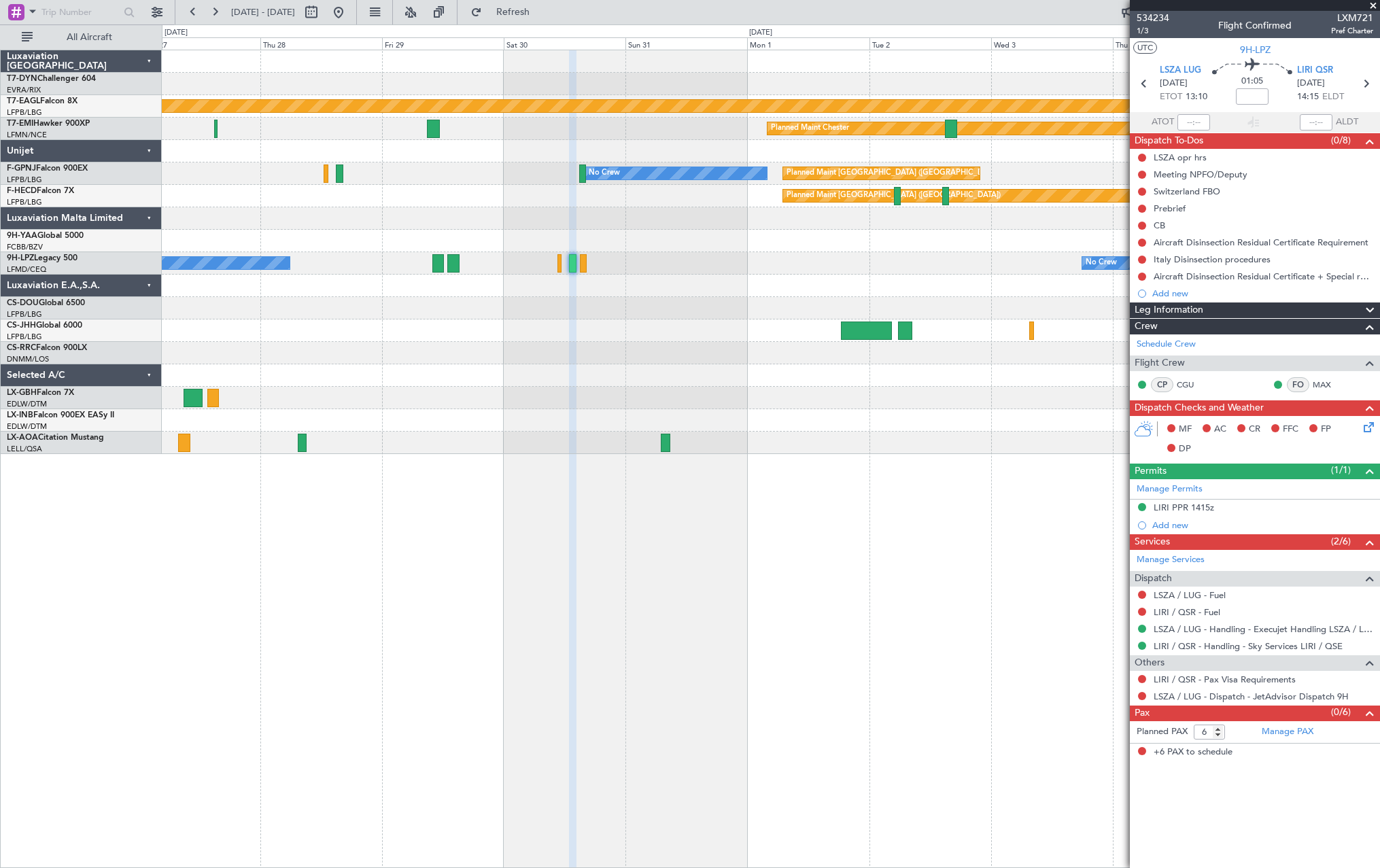
click at [767, 324] on div "Planned Maint Geneva (Cointrin) Planned Maint [PERSON_NAME] No Crew Planned Mai…" at bounding box center [770, 251] width 1217 height 403
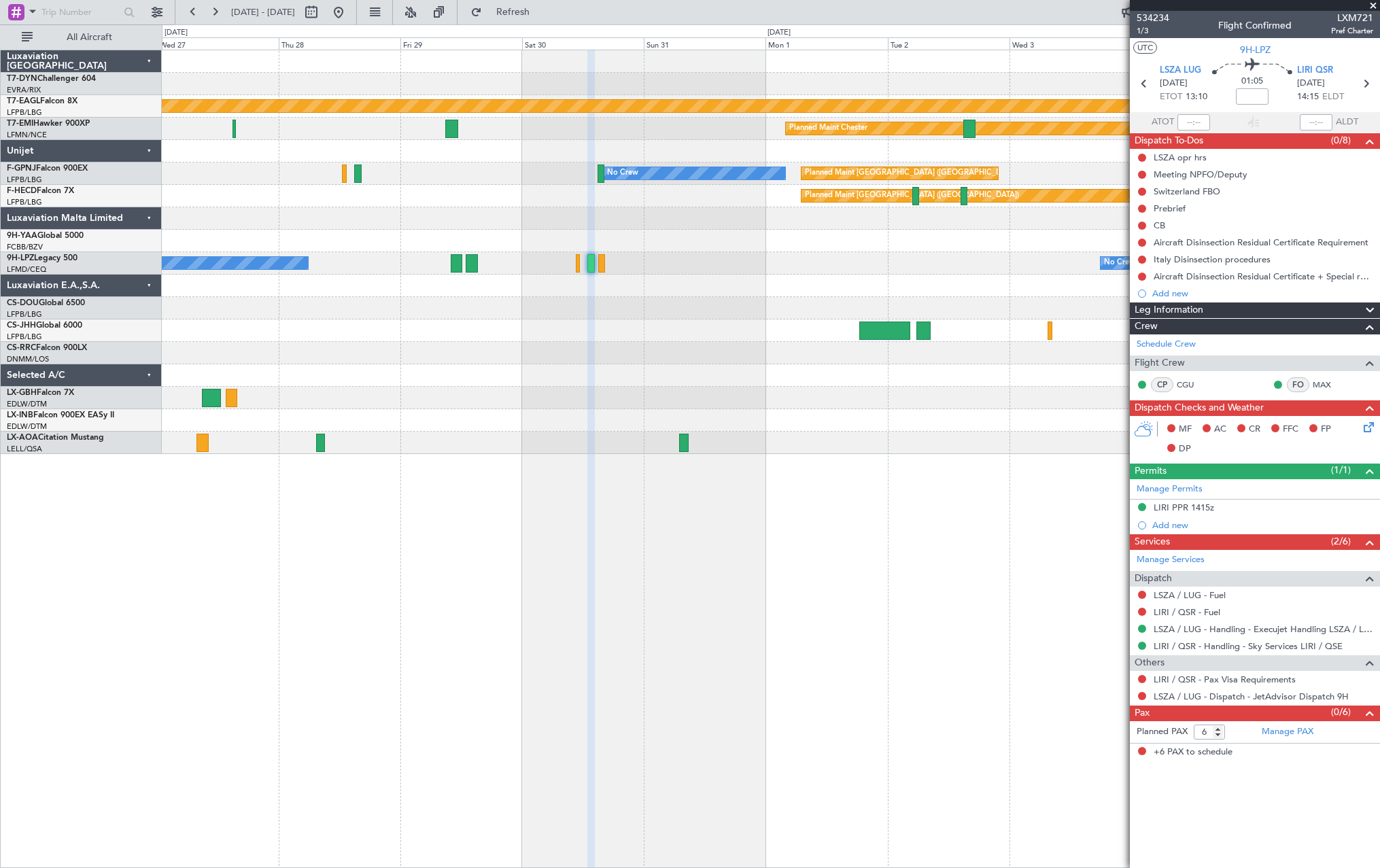
click at [640, 300] on div "A/C Unavailable Planned Maint [GEOGRAPHIC_DATA] ([GEOGRAPHIC_DATA])" at bounding box center [770, 308] width 1217 height 22
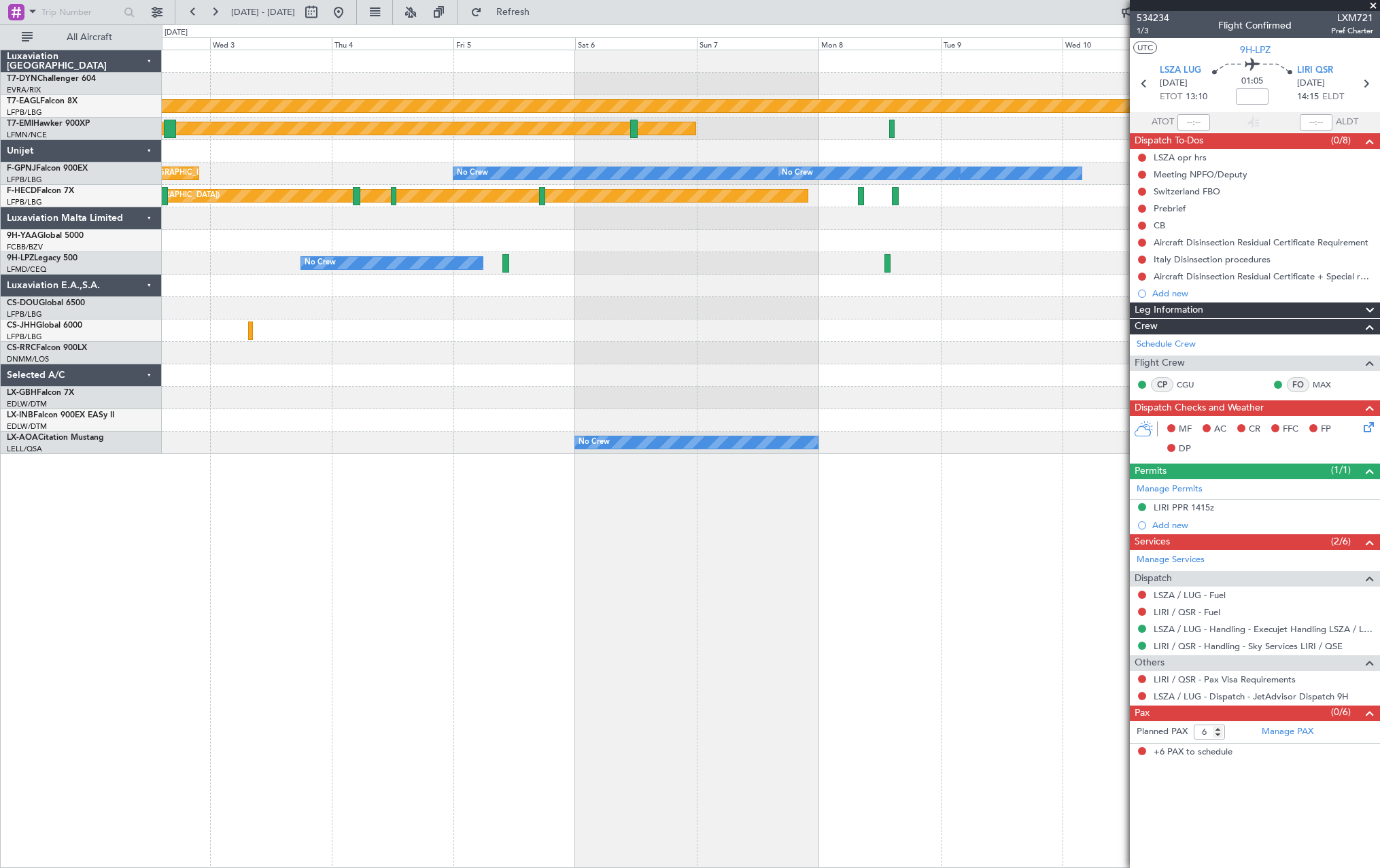
click at [512, 312] on div "Planned Maint Geneva (Cointrin) Planned Maint [PERSON_NAME] No Crew Planned Mai…" at bounding box center [770, 251] width 1217 height 403
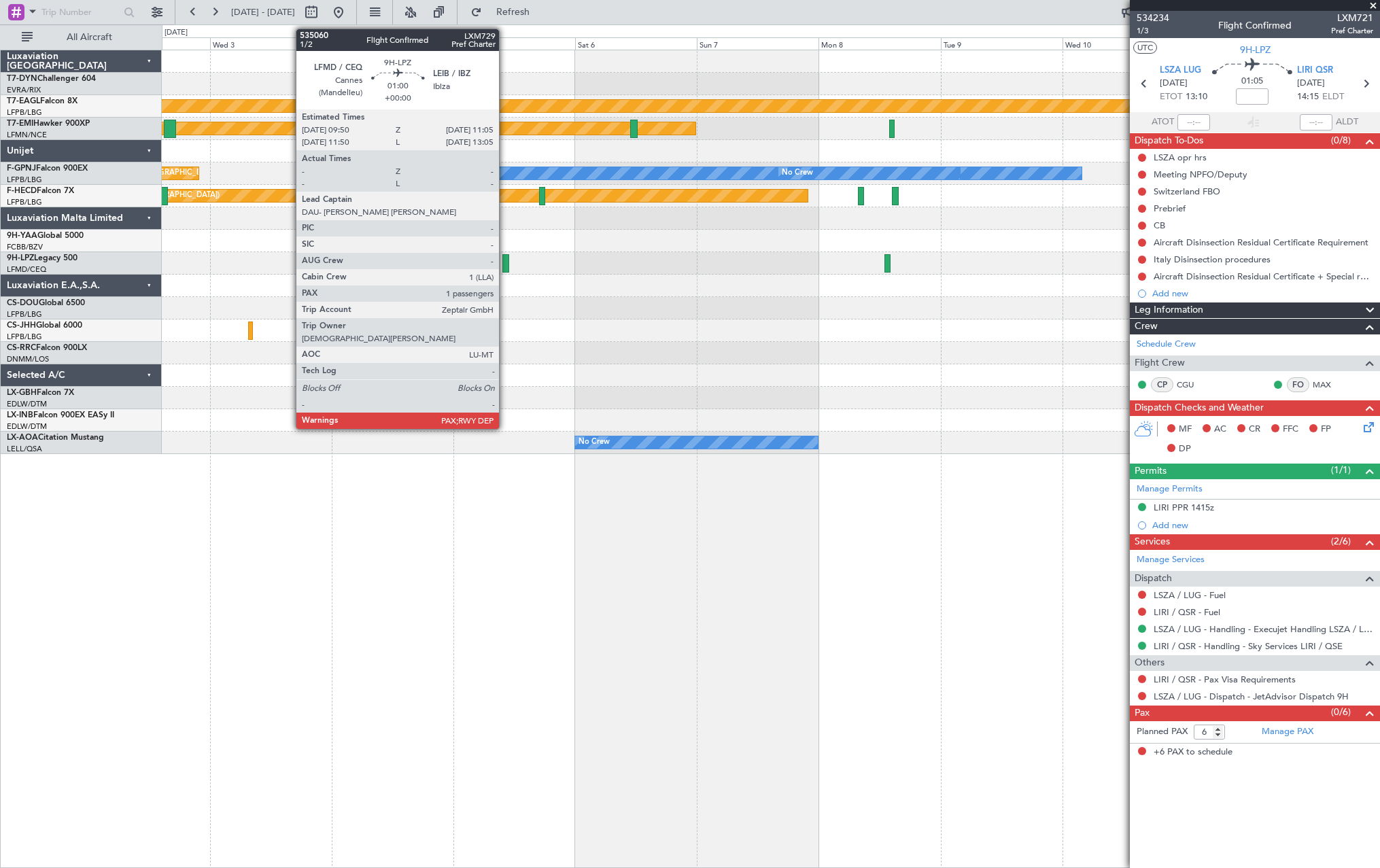
click at [505, 260] on div at bounding box center [505, 263] width 7 height 18
type input "1"
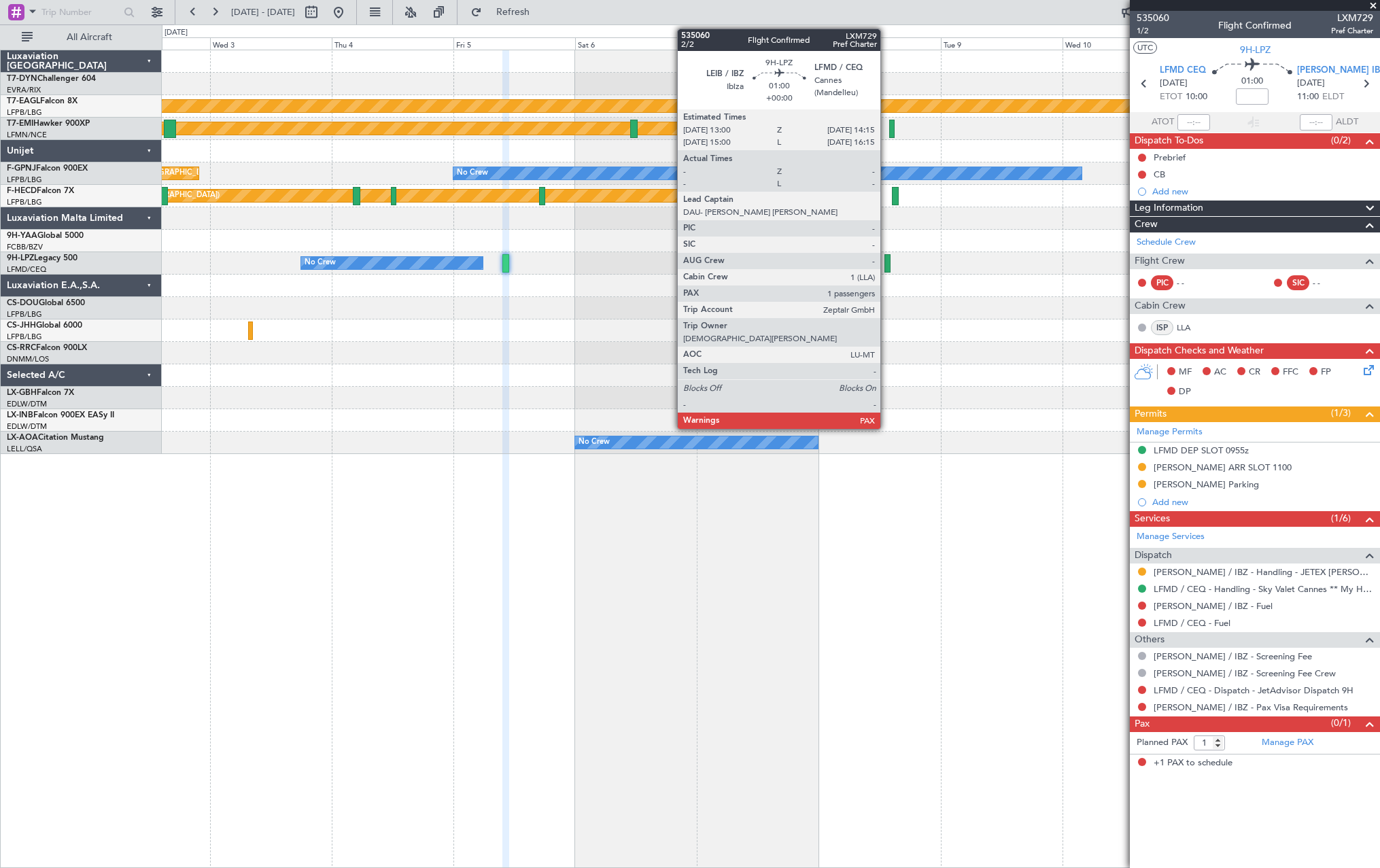
click at [887, 263] on div at bounding box center [887, 263] width 7 height 18
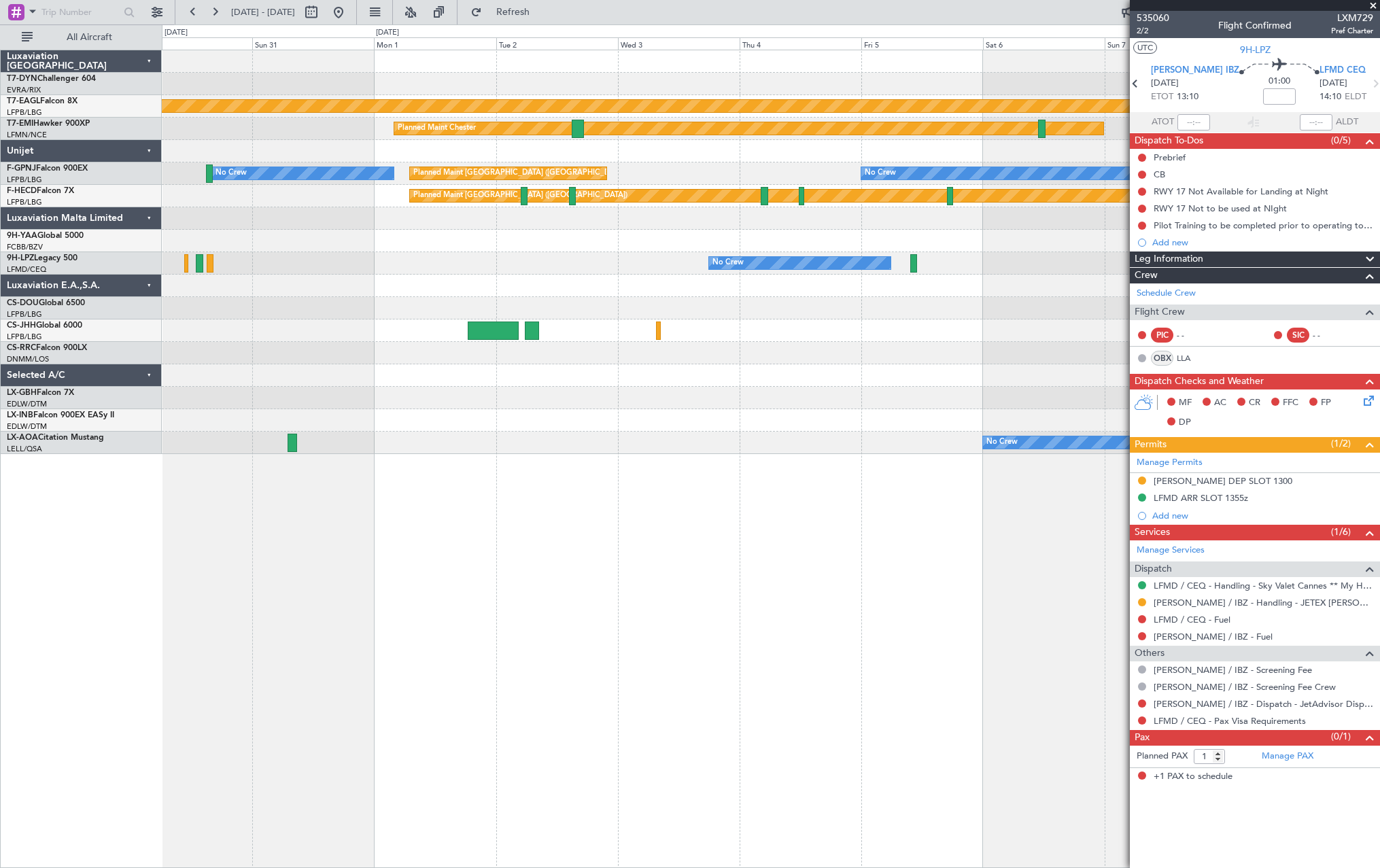
click at [936, 350] on div "Planned Maint Geneva (Cointrin) Planned Maint [PERSON_NAME] No Crew No Crew Pla…" at bounding box center [770, 251] width 1217 height 403
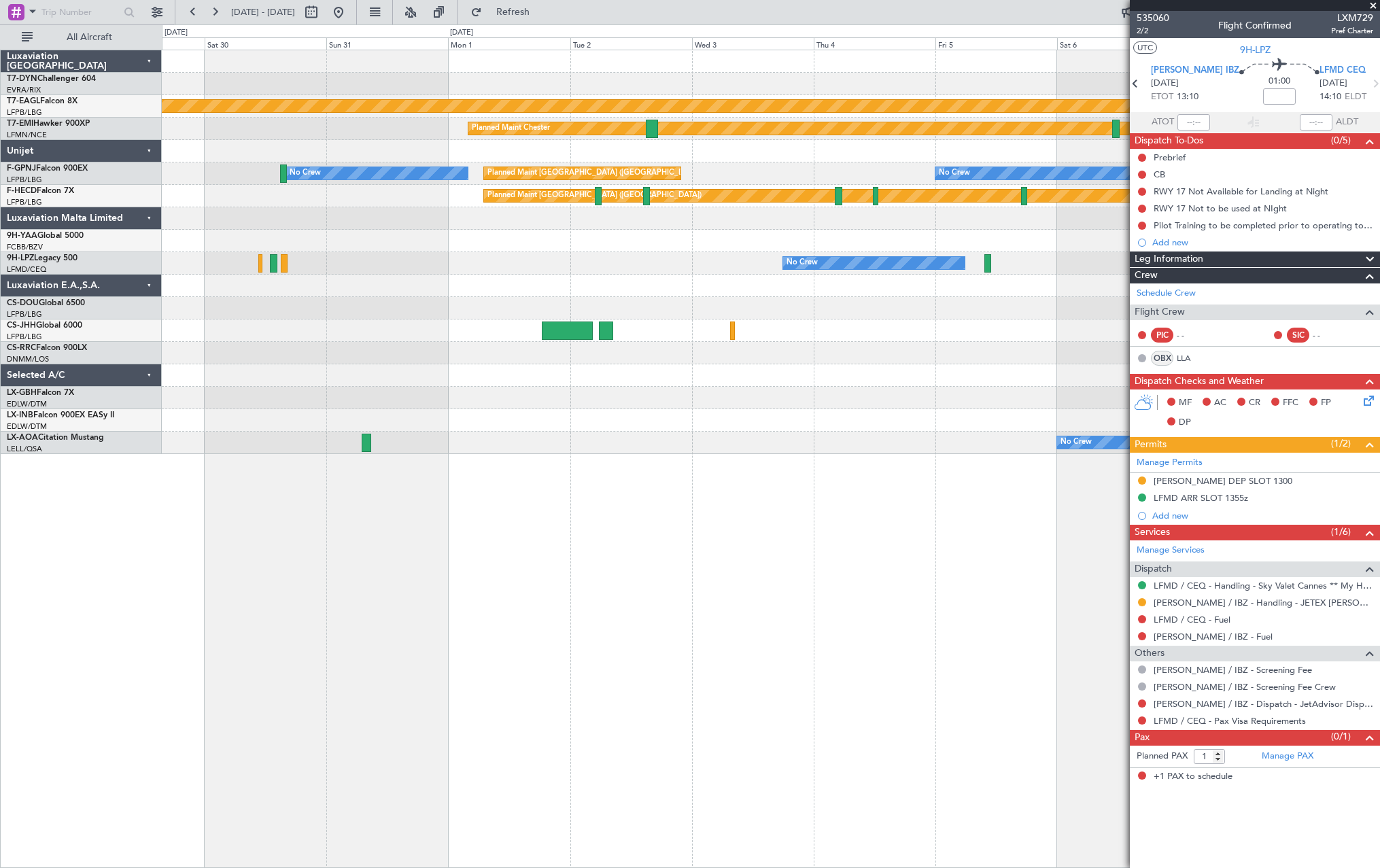
click at [930, 291] on div "Planned Maint Geneva (Cointrin) Planned Maint [PERSON_NAME] No Crew No Crew Pla…" at bounding box center [770, 251] width 1217 height 403
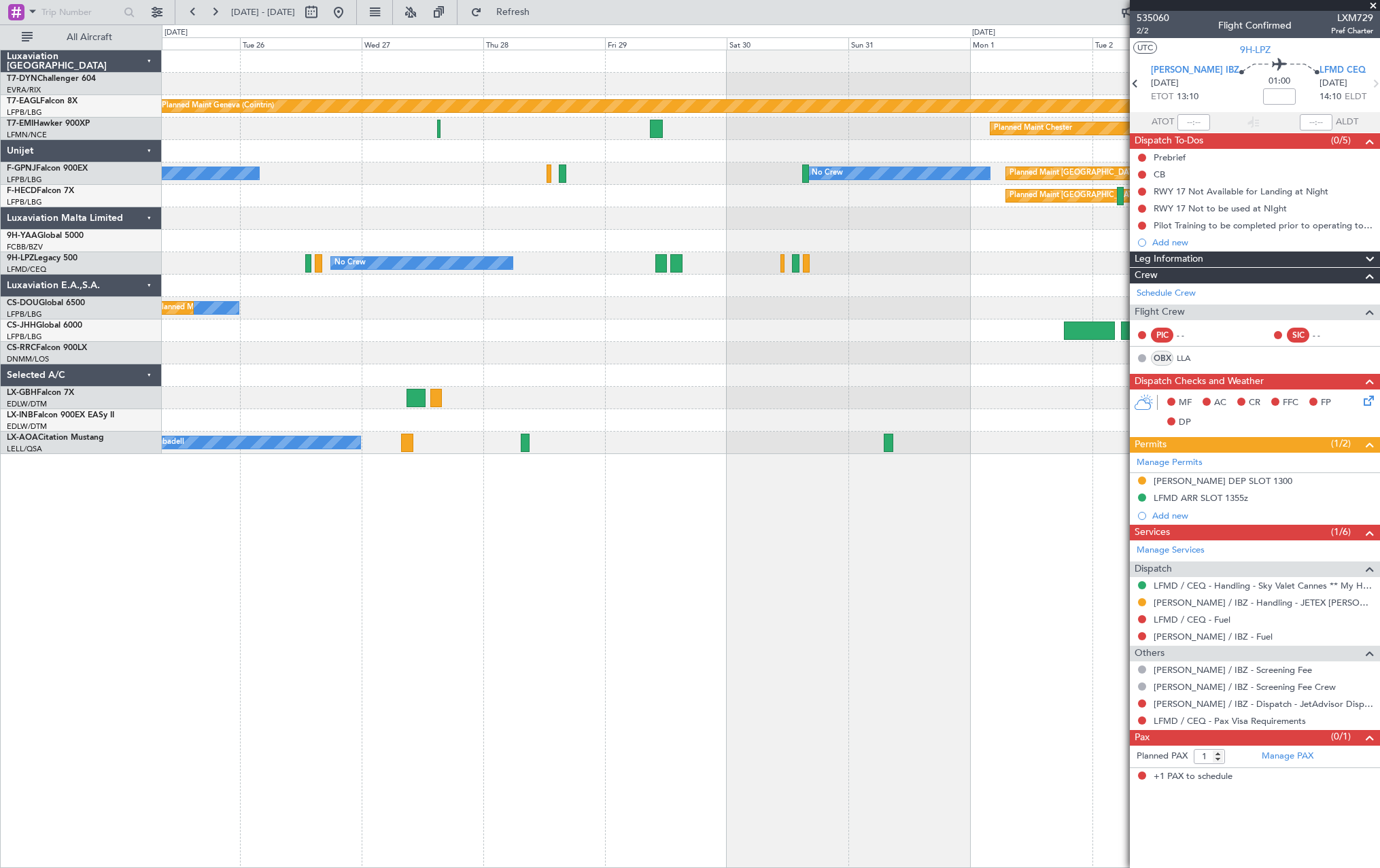
click at [973, 352] on div at bounding box center [770, 353] width 1217 height 22
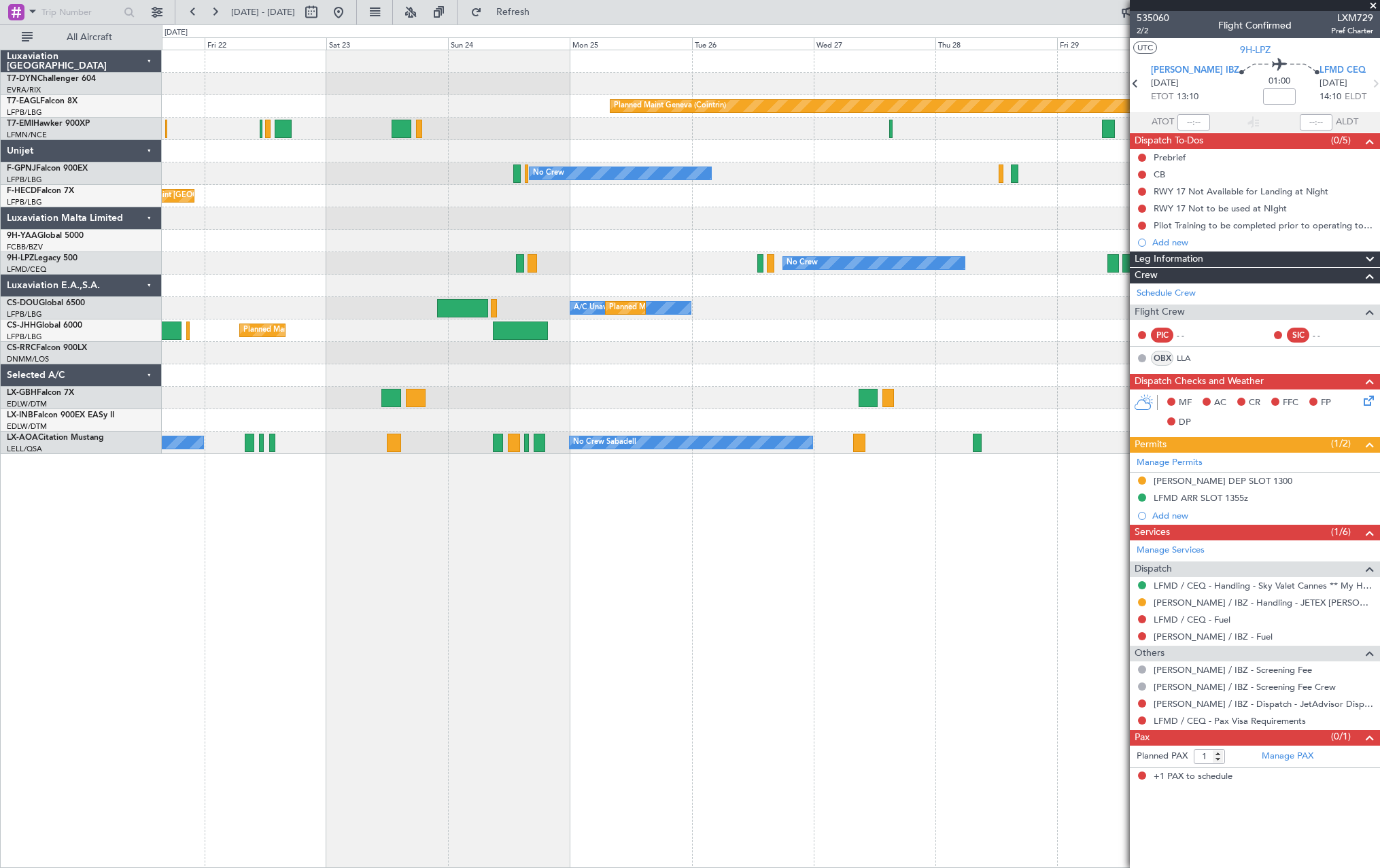
click at [1030, 360] on div "Planned Maint [GEOGRAPHIC_DATA] ([GEOGRAPHIC_DATA])" at bounding box center [770, 353] width 1217 height 22
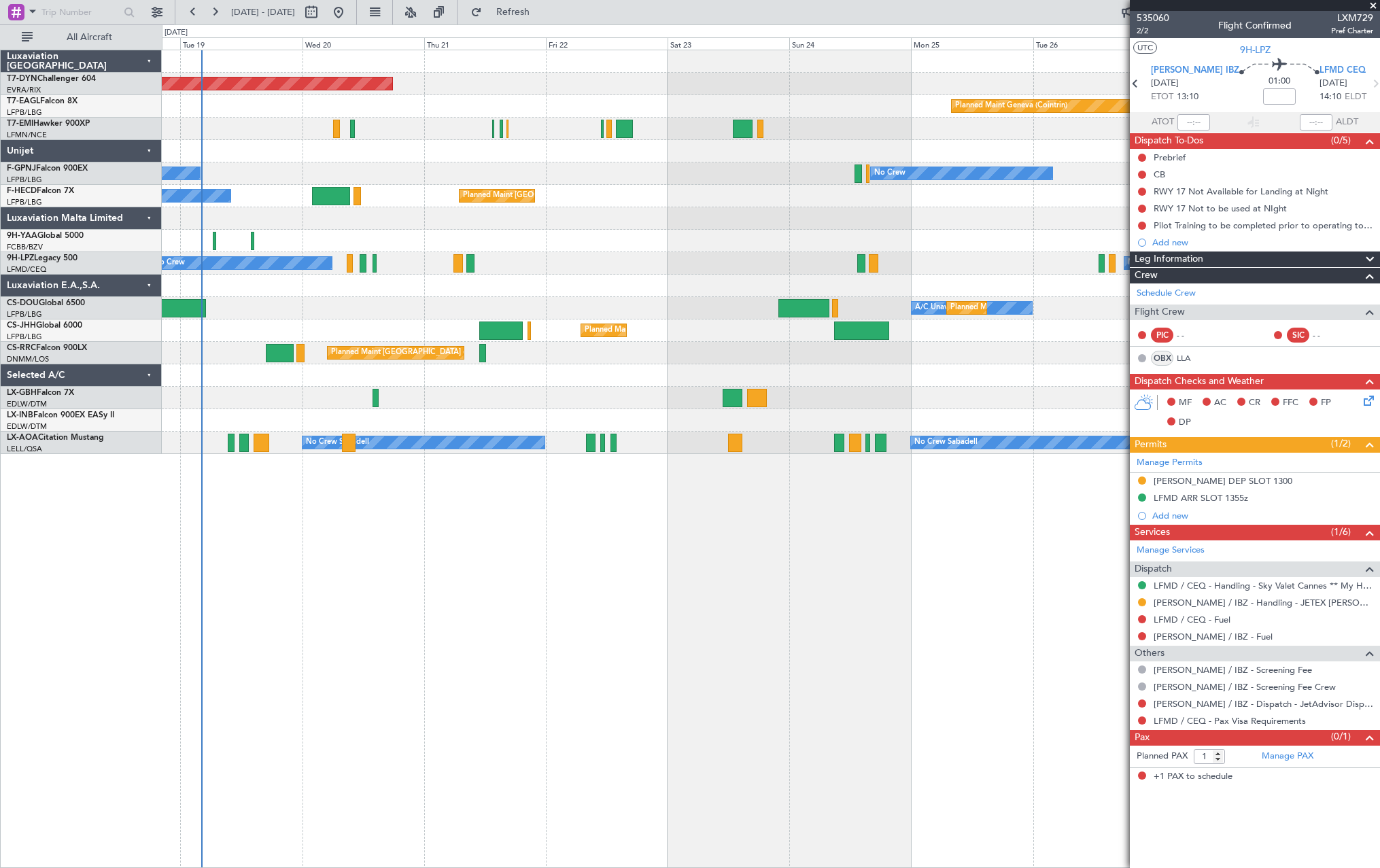
click at [799, 394] on div at bounding box center [770, 398] width 1217 height 22
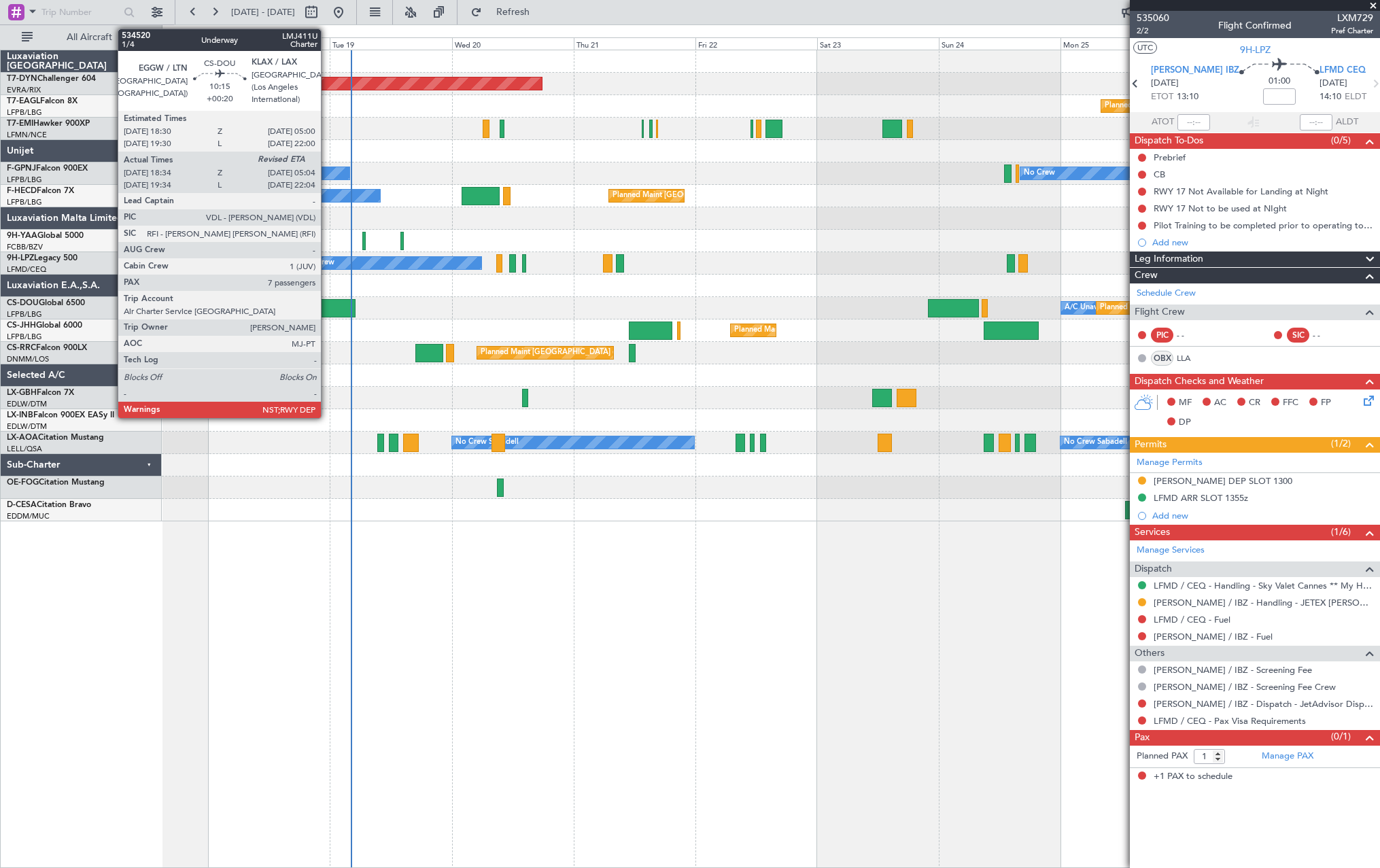
click at [327, 309] on div at bounding box center [329, 308] width 54 height 18
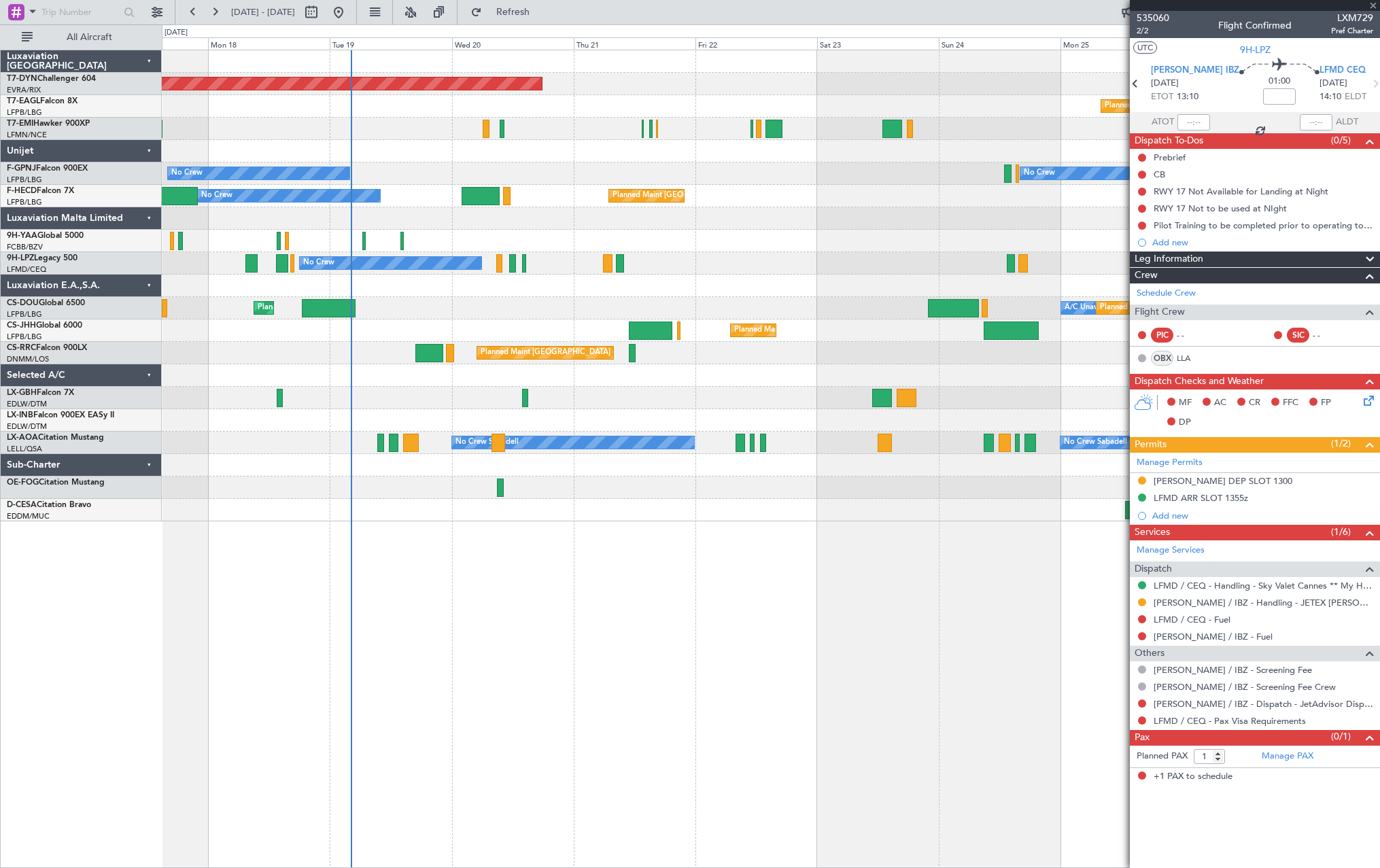
type input "+00:20"
type input "18:44"
type input "7"
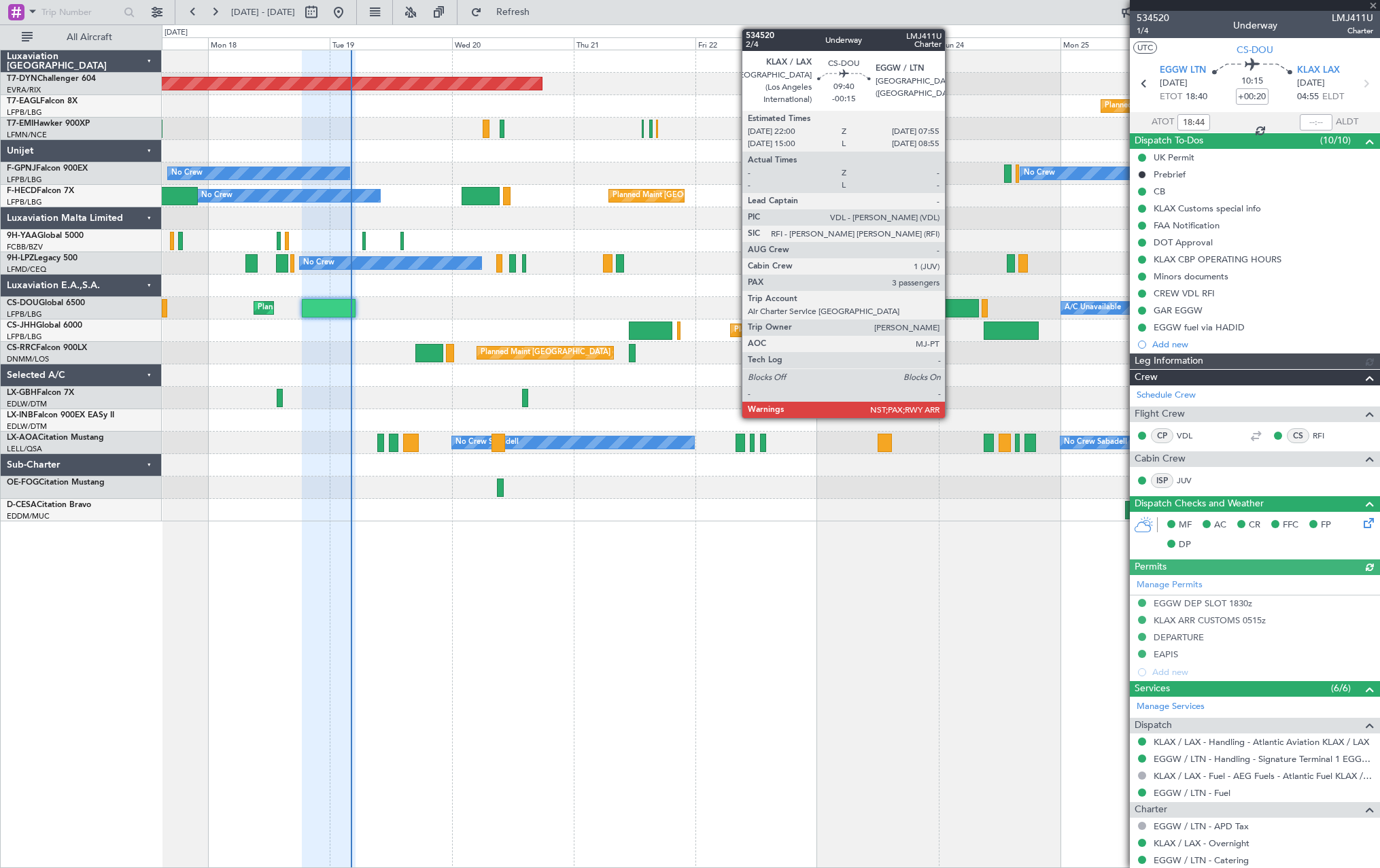
click at [951, 303] on div at bounding box center [953, 308] width 51 height 18
type input "-00:15"
type input "3"
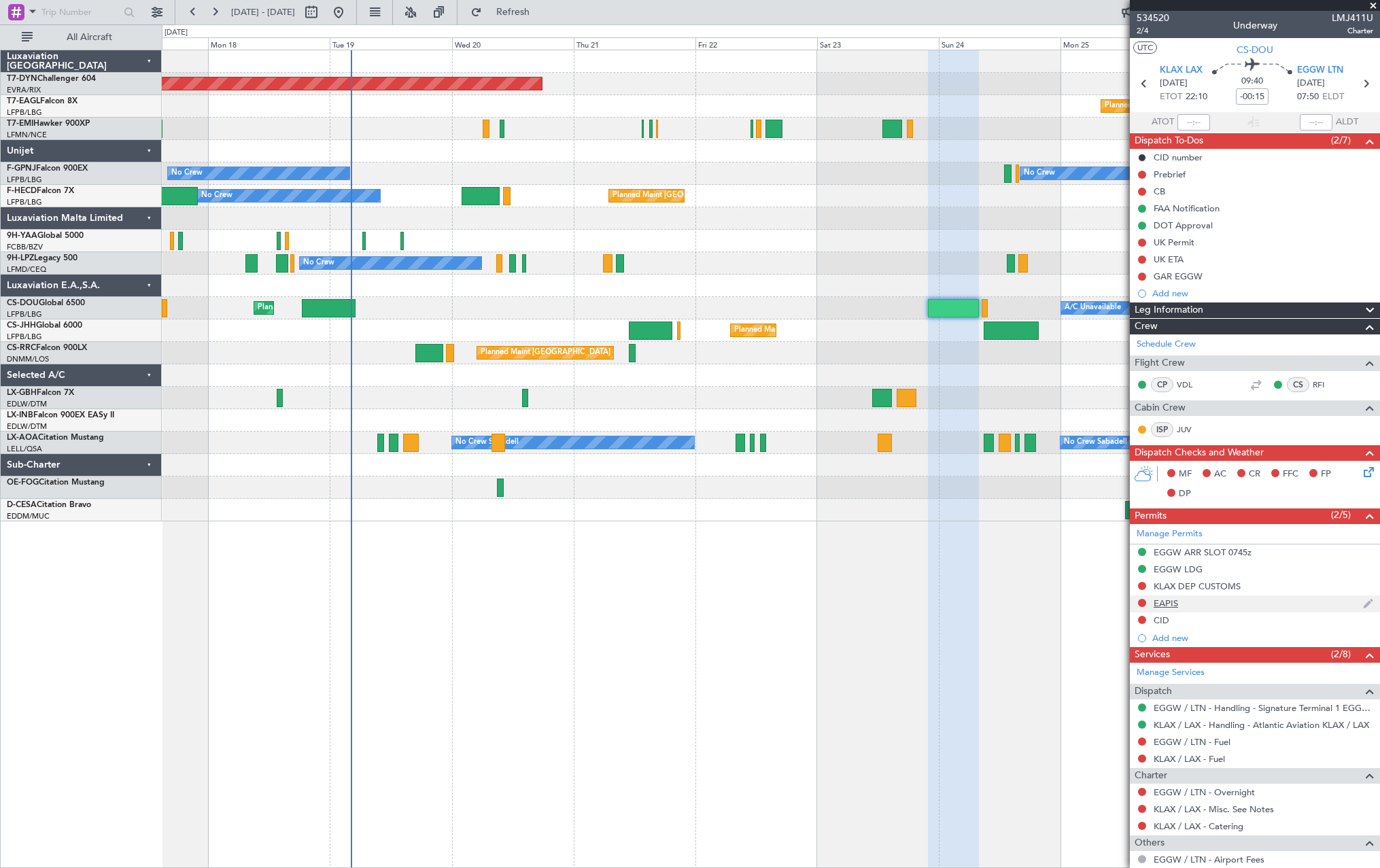
scroll to position [89, 0]
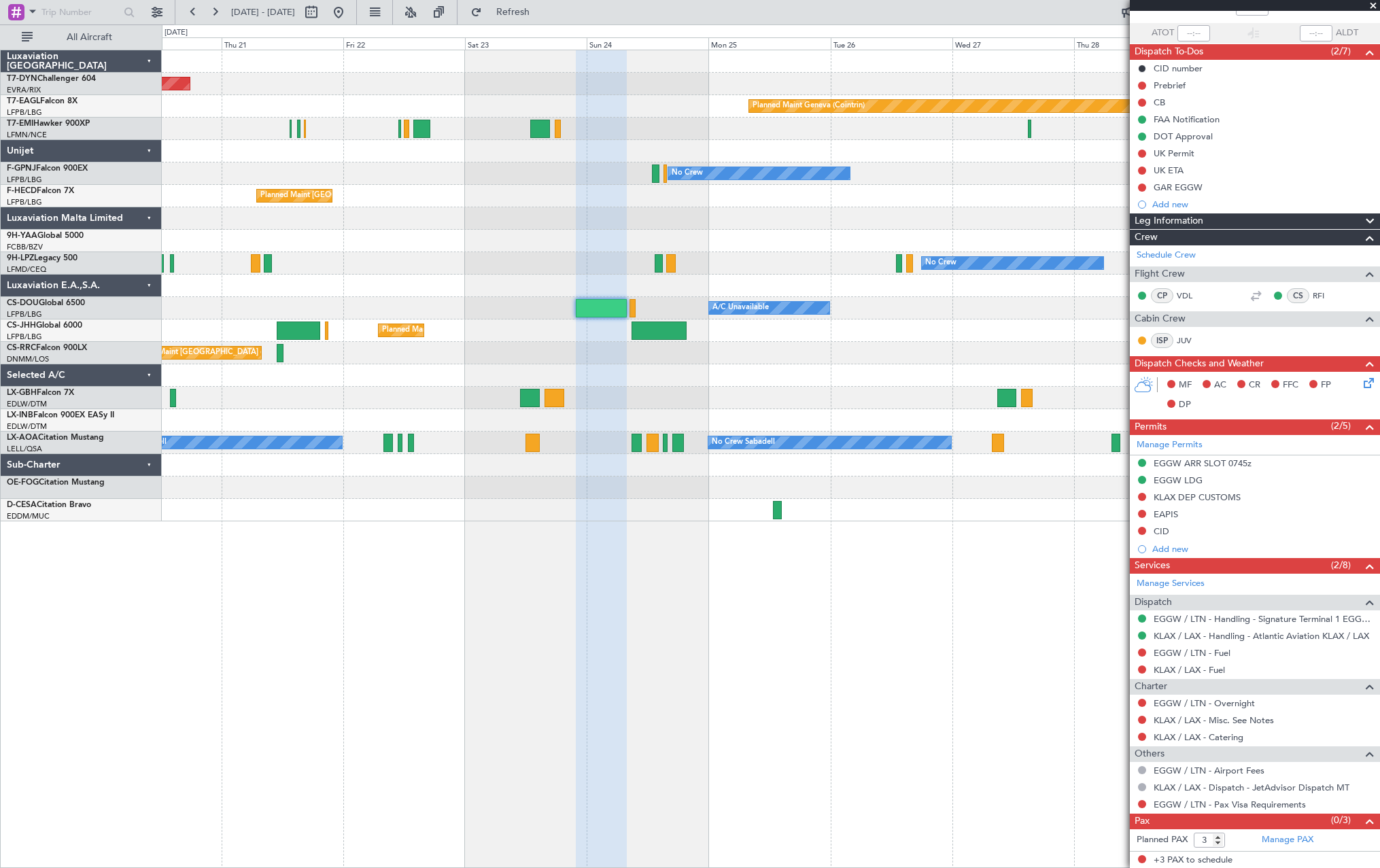
click at [673, 374] on div "Planned Maint [GEOGRAPHIC_DATA]-[GEOGRAPHIC_DATA] Planned Maint Geneva ([GEOGRA…" at bounding box center [770, 285] width 1217 height 471
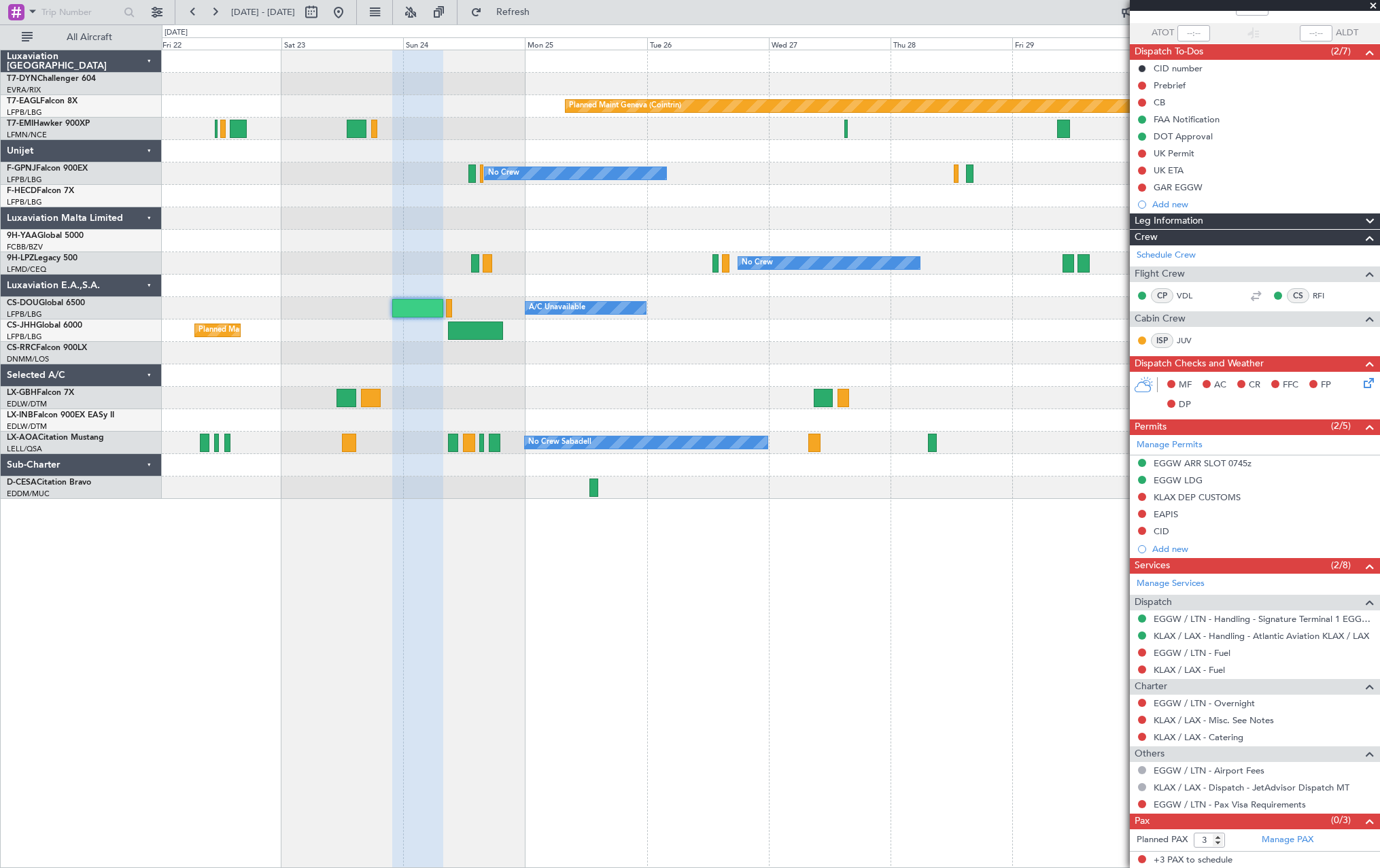
click at [650, 347] on div "Planned Maint [GEOGRAPHIC_DATA] ([GEOGRAPHIC_DATA])" at bounding box center [770, 353] width 1217 height 22
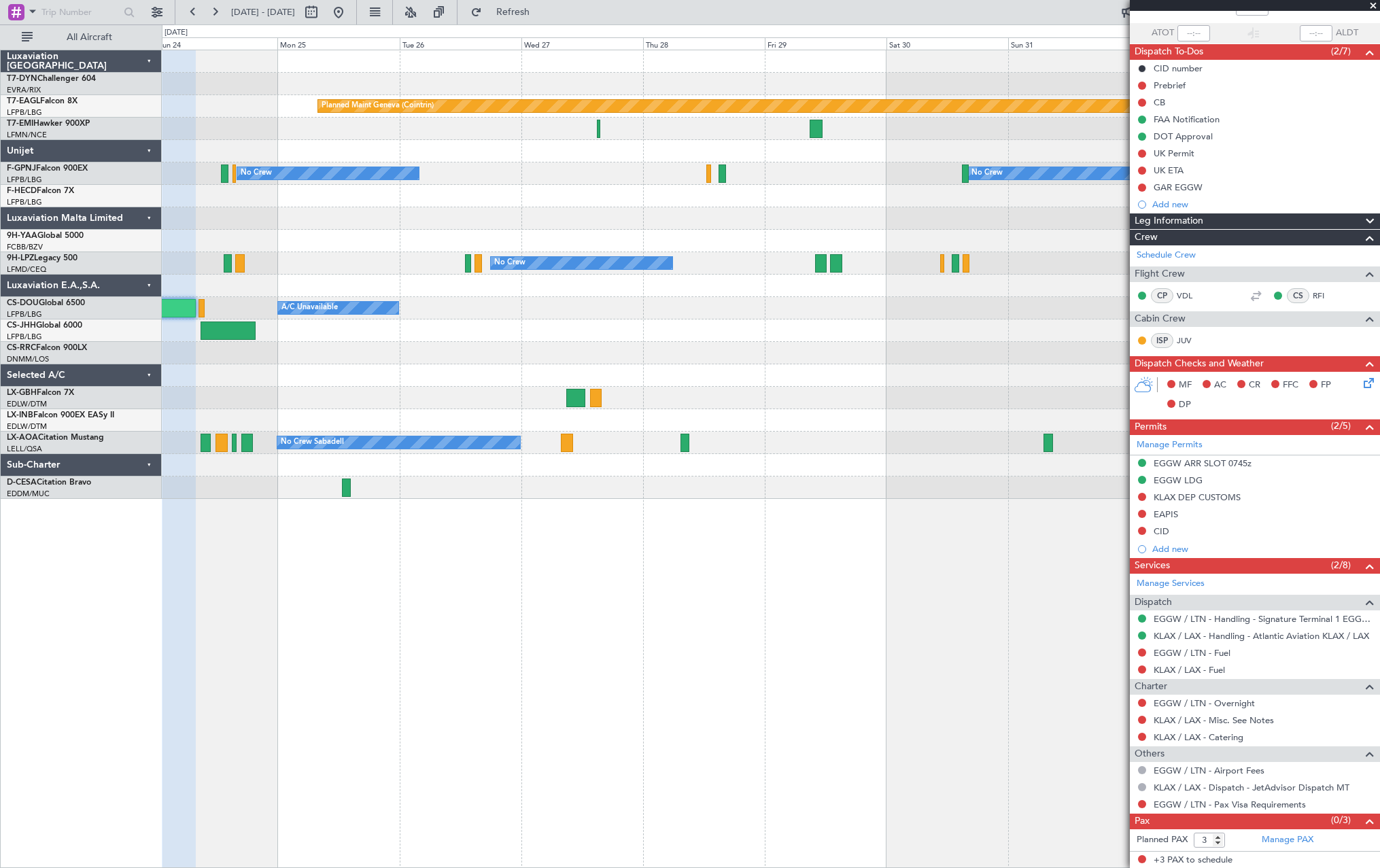
click at [527, 340] on div "Planned Maint [GEOGRAPHIC_DATA] ([GEOGRAPHIC_DATA])" at bounding box center [770, 331] width 1217 height 22
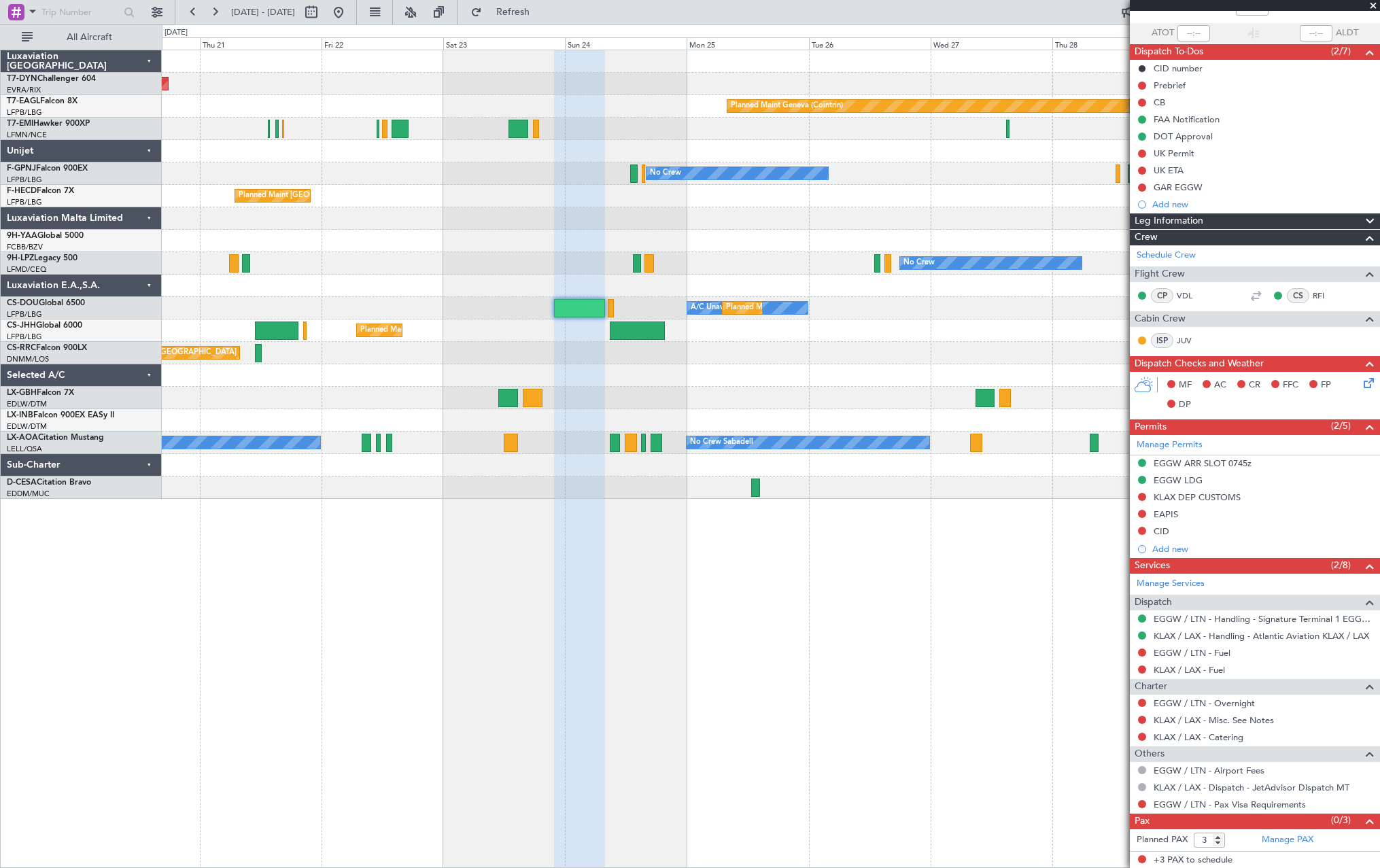
click at [1165, 390] on fb-app "[DATE] - [DATE] Refresh Quick Links All Aircraft Planned Maint [GEOGRAPHIC_DATA…" at bounding box center [690, 439] width 1380 height 858
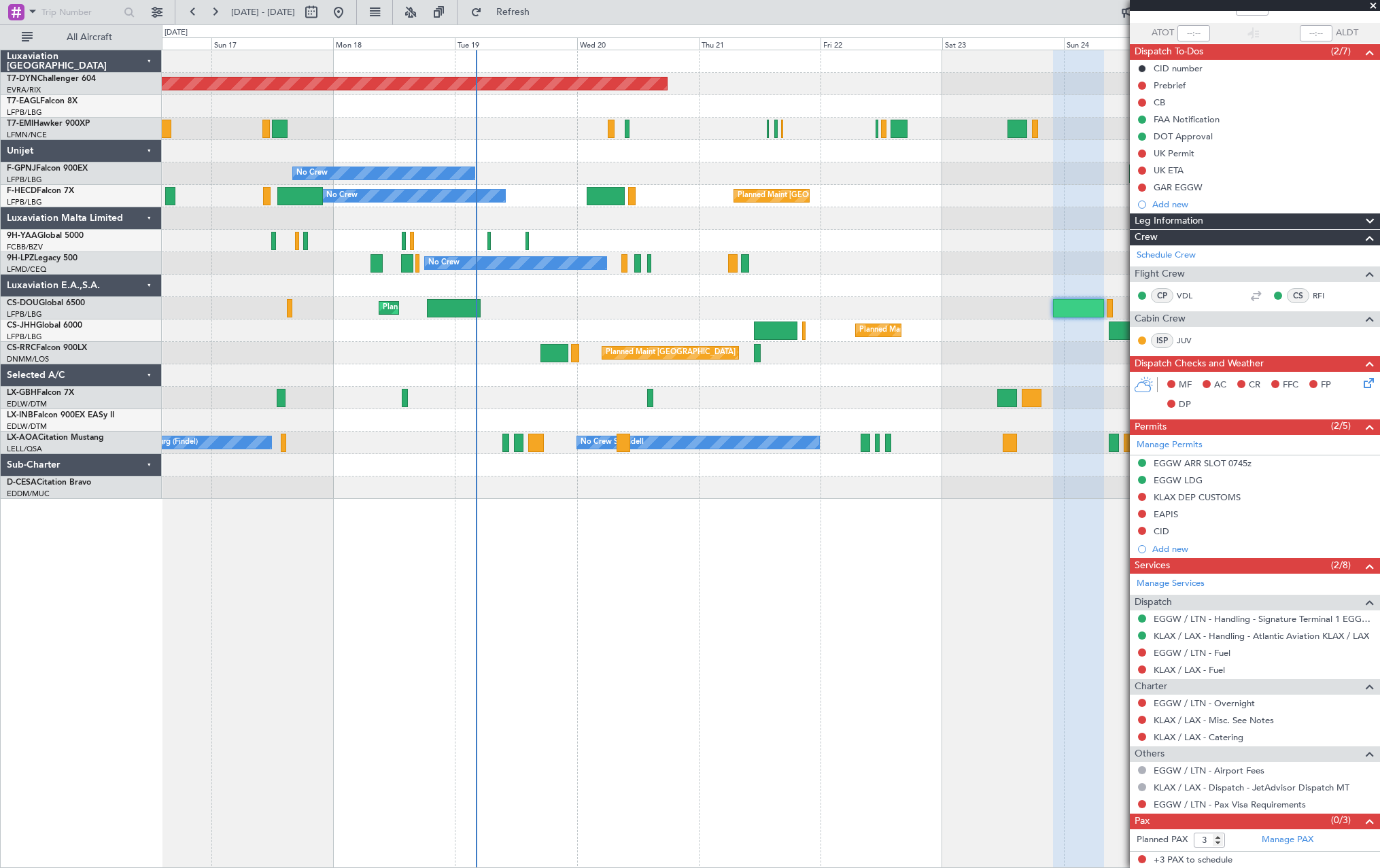
click at [749, 403] on div at bounding box center [770, 398] width 1217 height 22
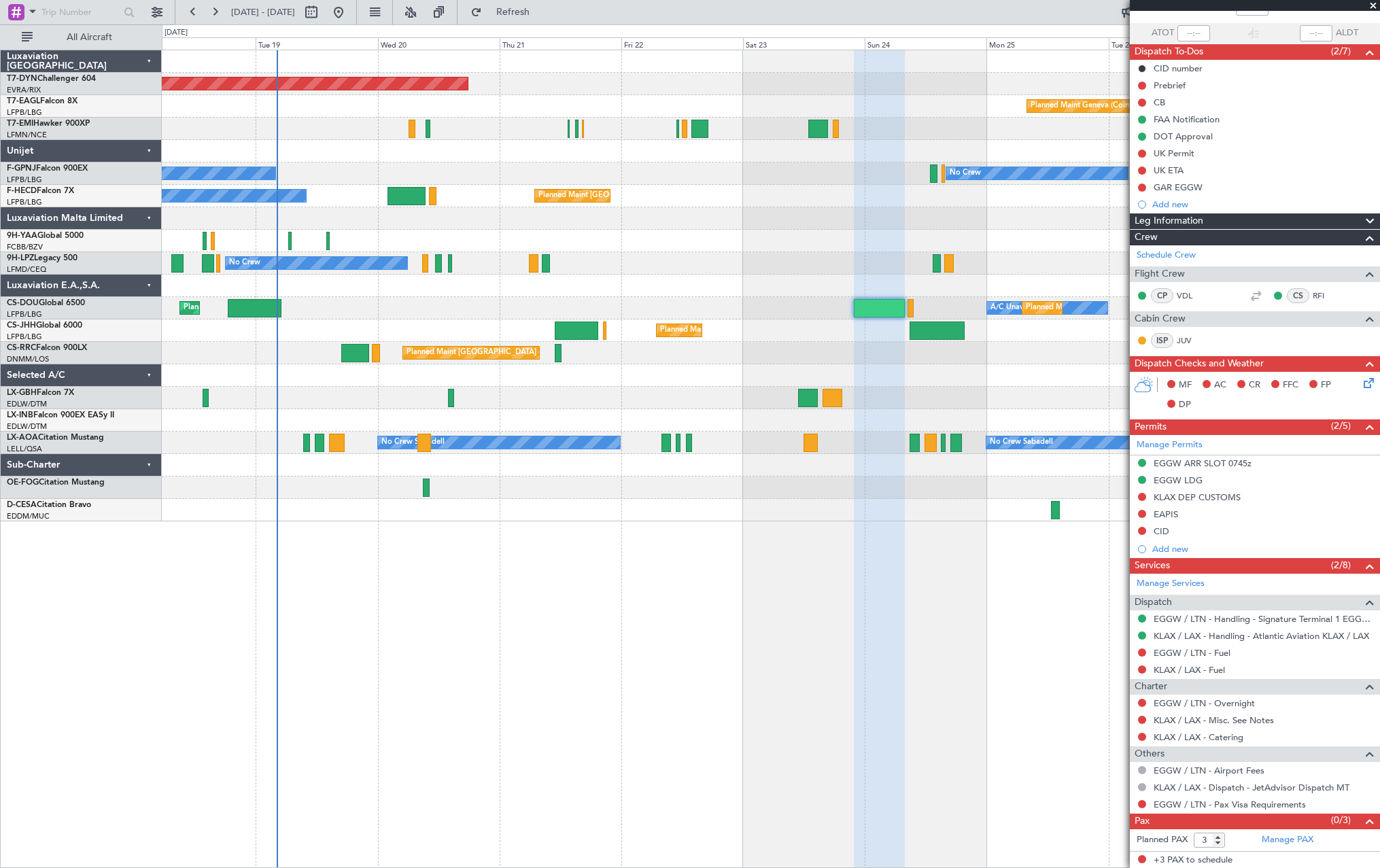
click at [615, 389] on div at bounding box center [770, 398] width 1217 height 22
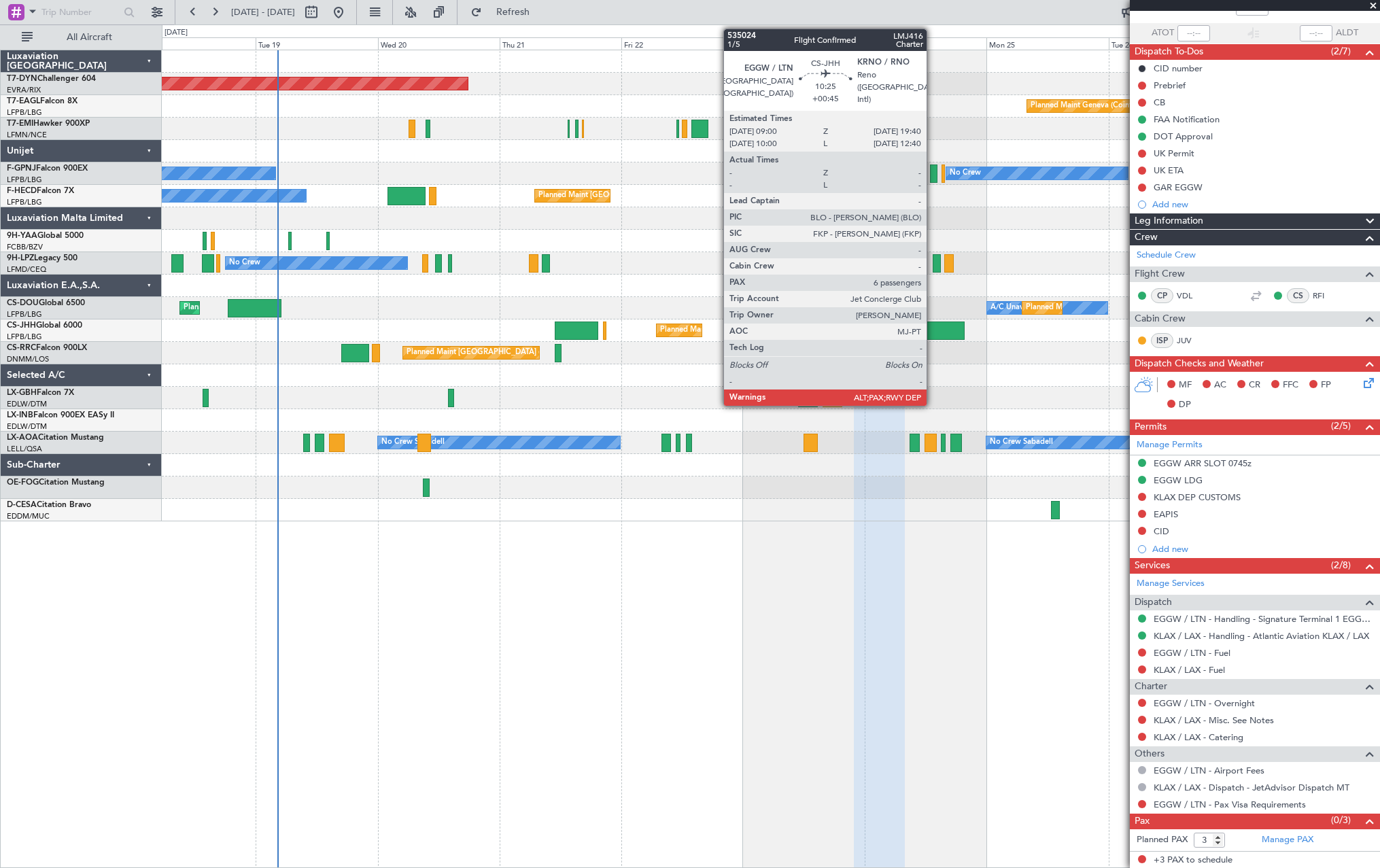
click at [933, 331] on div at bounding box center [937, 330] width 55 height 18
type input "+00:45"
type input "10"
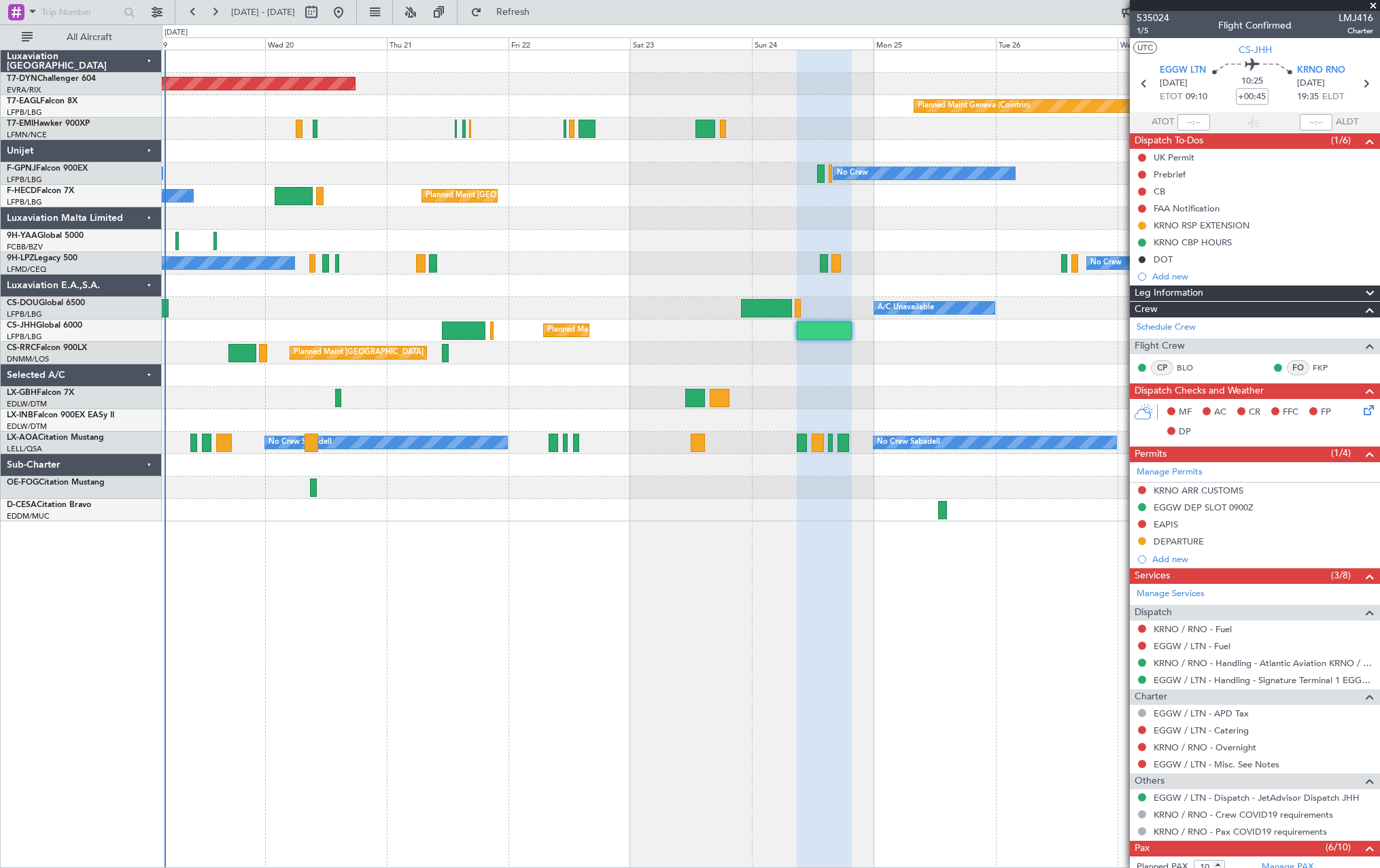
click at [830, 379] on div at bounding box center [770, 375] width 1217 height 22
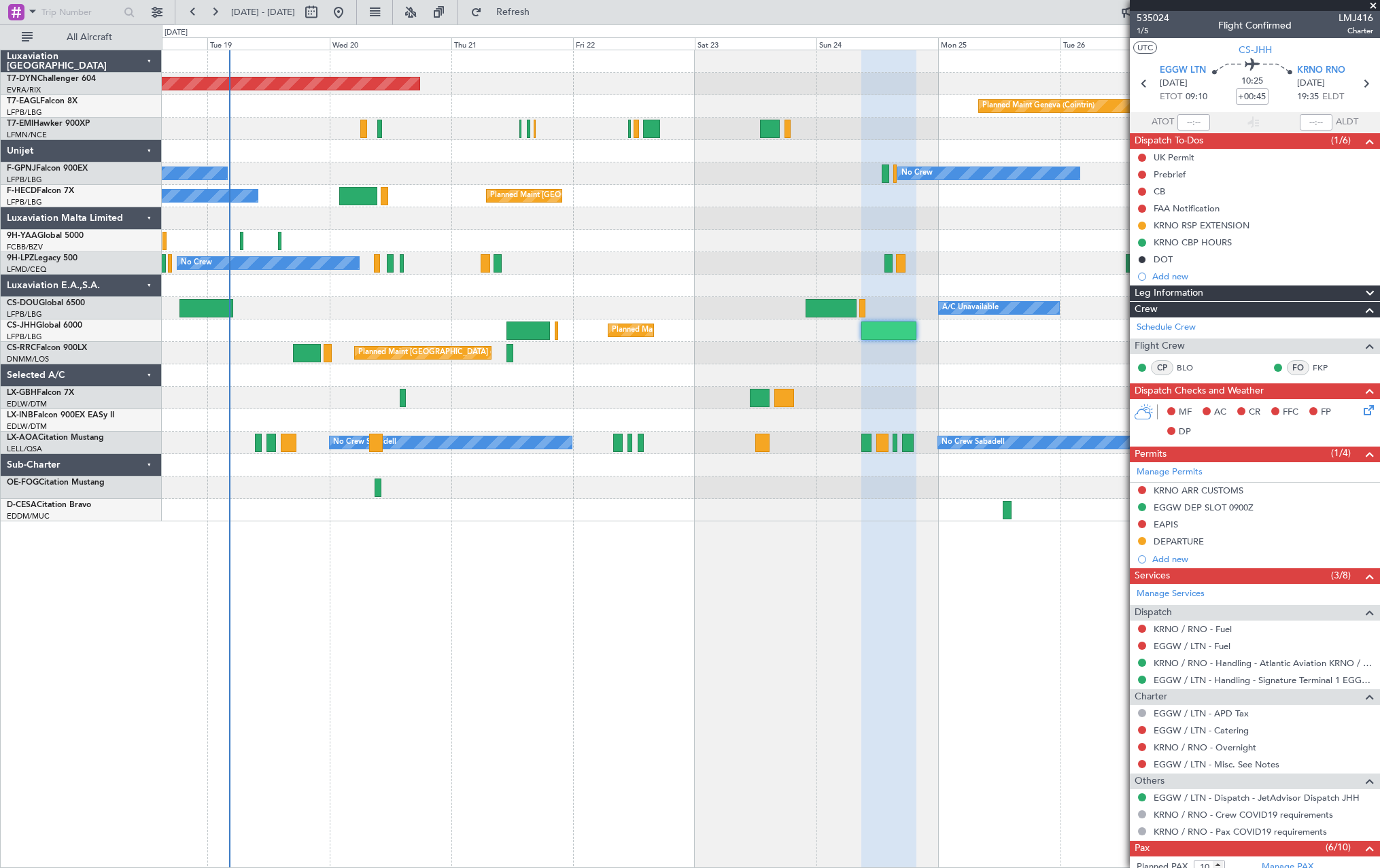
click at [887, 370] on div at bounding box center [770, 375] width 1217 height 22
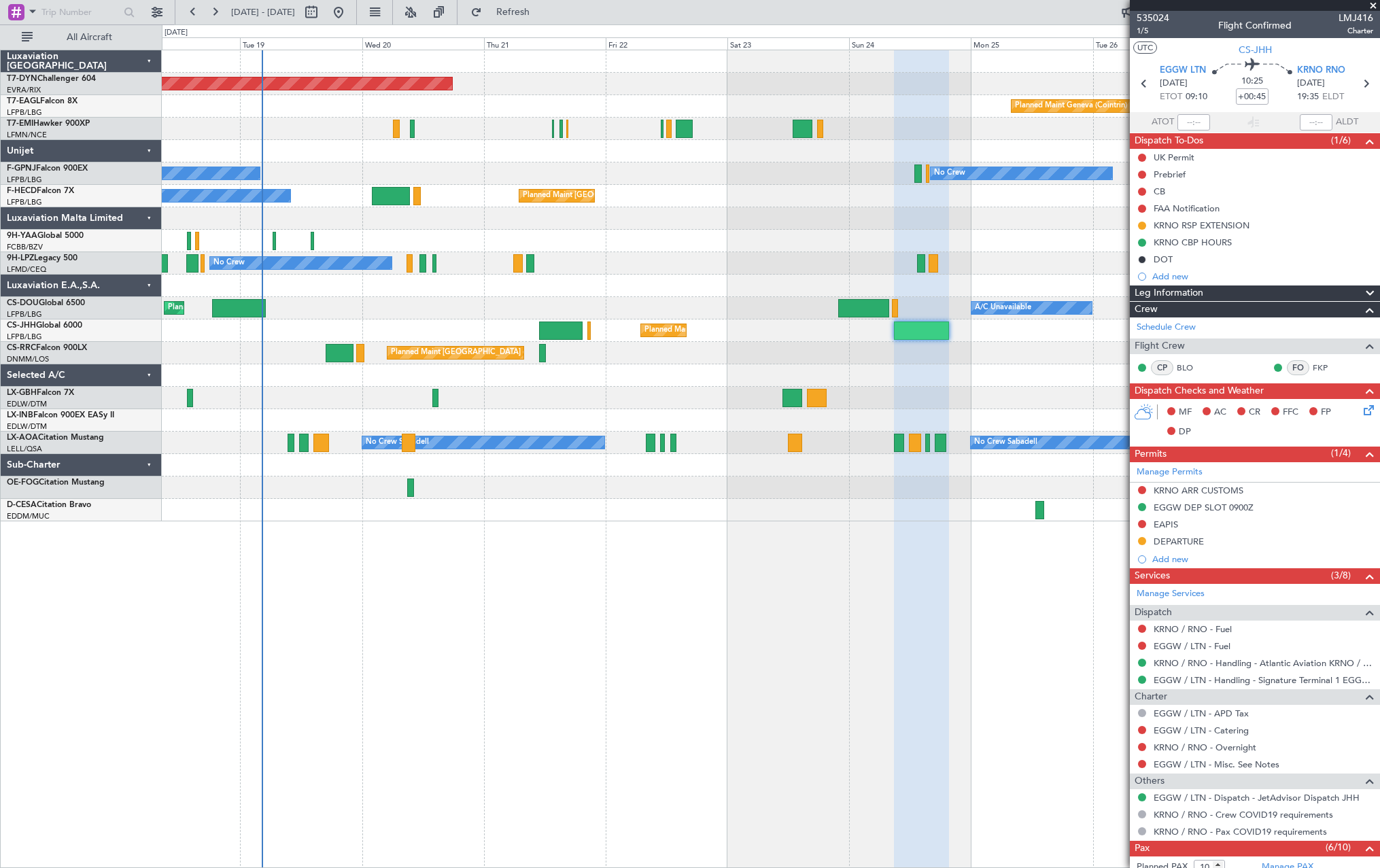
click at [926, 377] on div at bounding box center [770, 375] width 1217 height 22
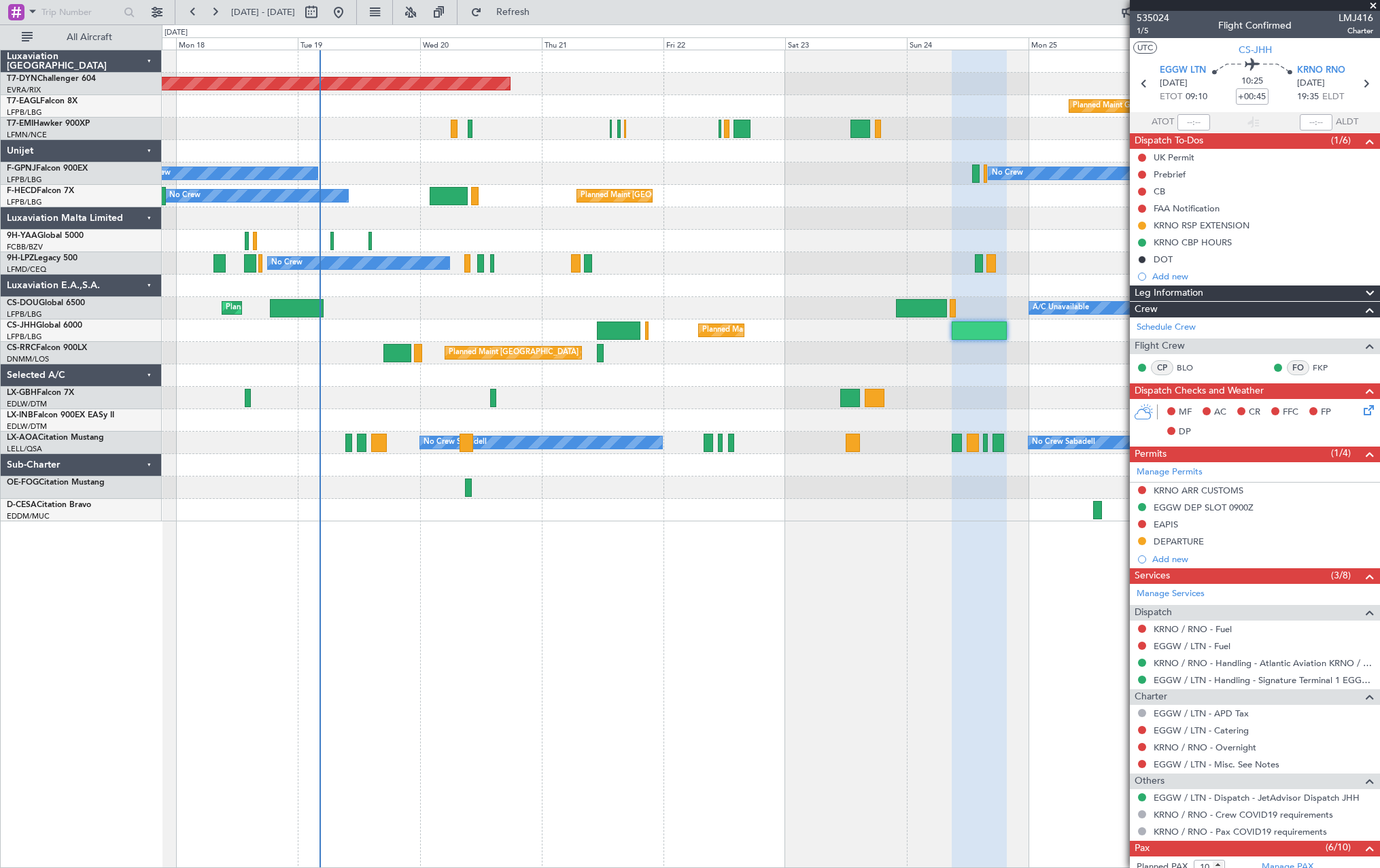
click at [789, 384] on div at bounding box center [770, 375] width 1217 height 22
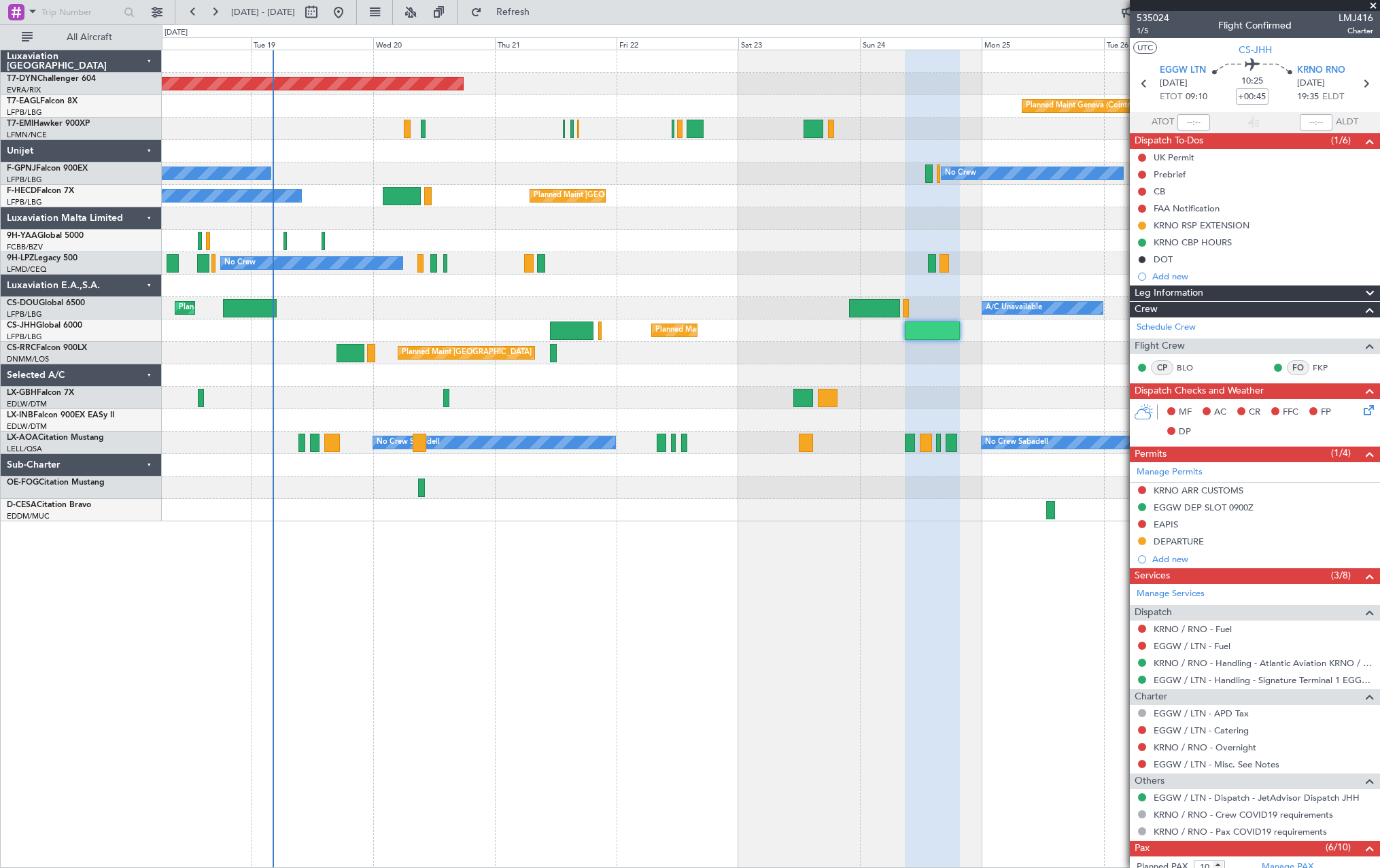
click at [945, 380] on div at bounding box center [770, 375] width 1217 height 22
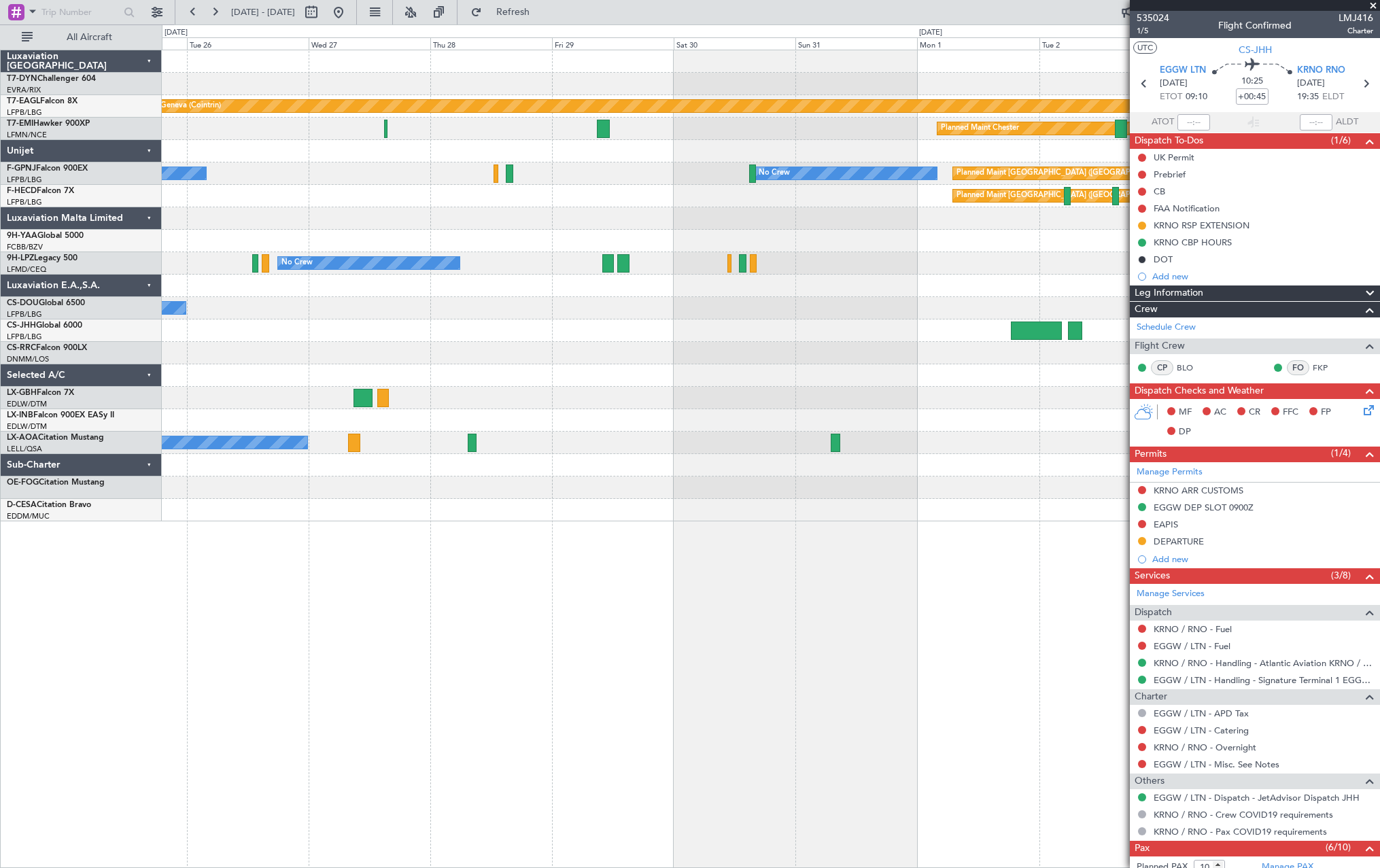
click at [321, 377] on div "Planned Maint Geneva (Cointrin) Planned Maint [PERSON_NAME] No Crew No Crew Pla…" at bounding box center [770, 285] width 1217 height 471
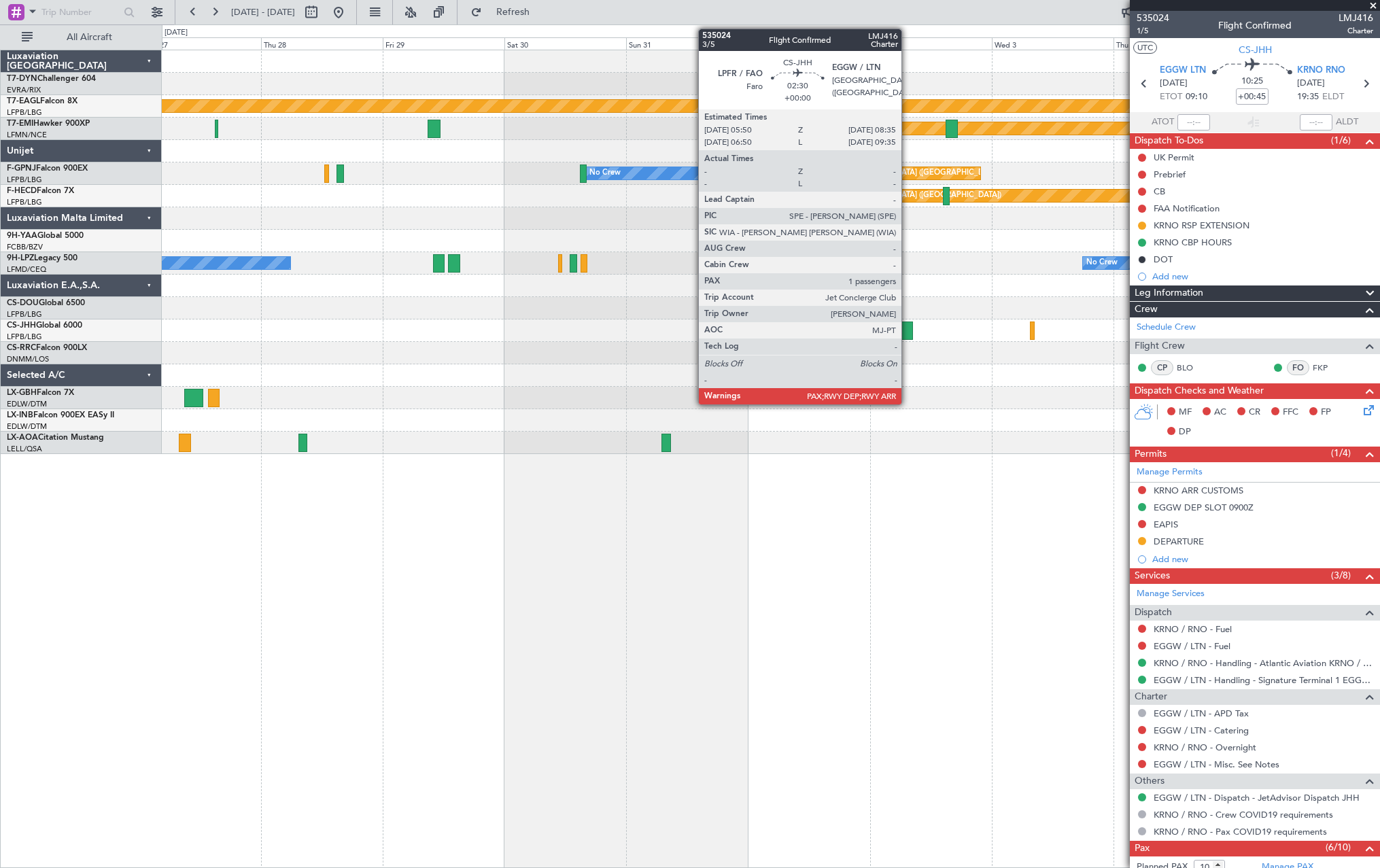
click at [907, 331] on div at bounding box center [906, 330] width 14 height 18
type input "4"
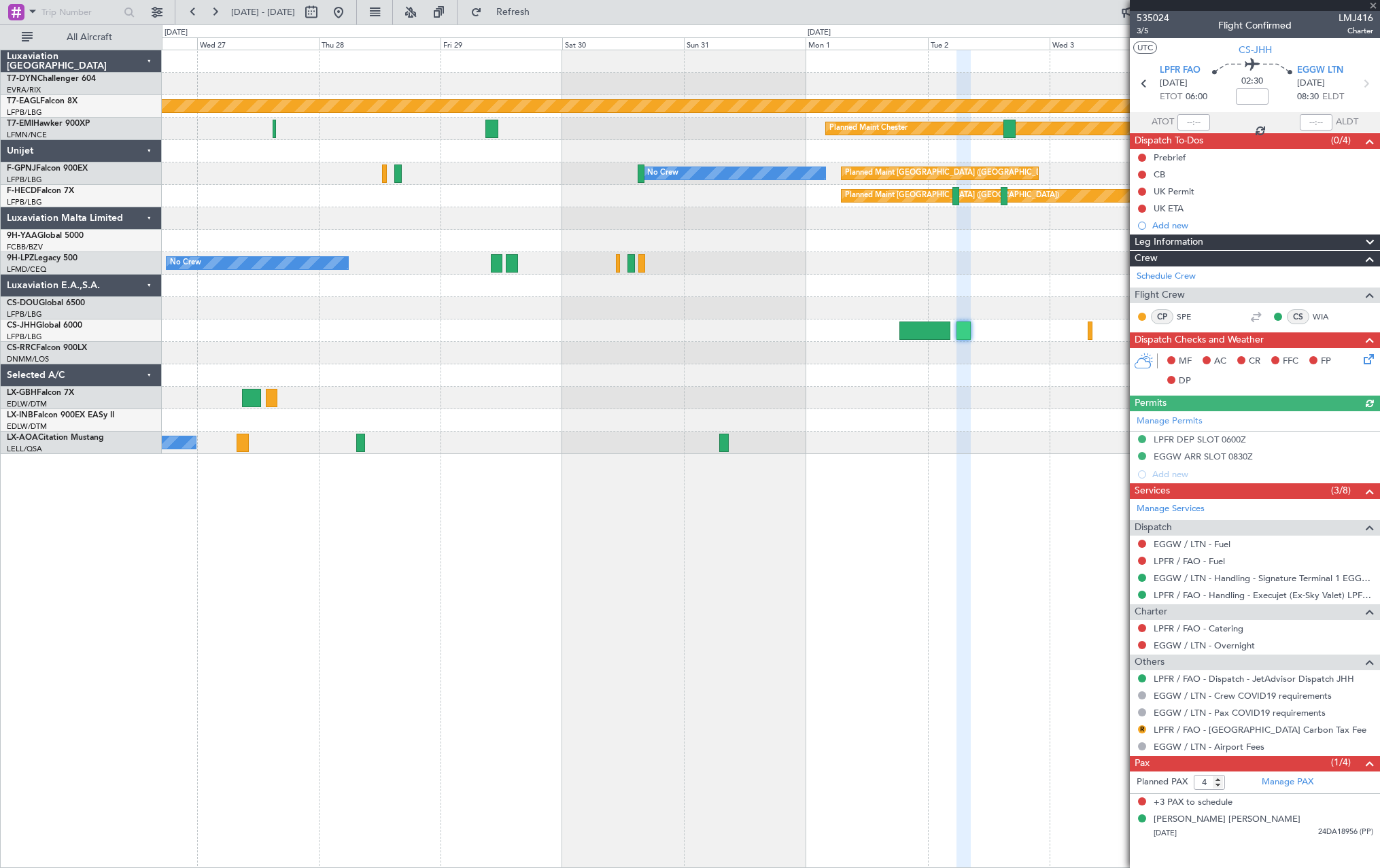
click at [991, 389] on div "Planned Maint Geneva (Cointrin) Planned Maint [PERSON_NAME] No Crew Planned Mai…" at bounding box center [770, 251] width 1217 height 403
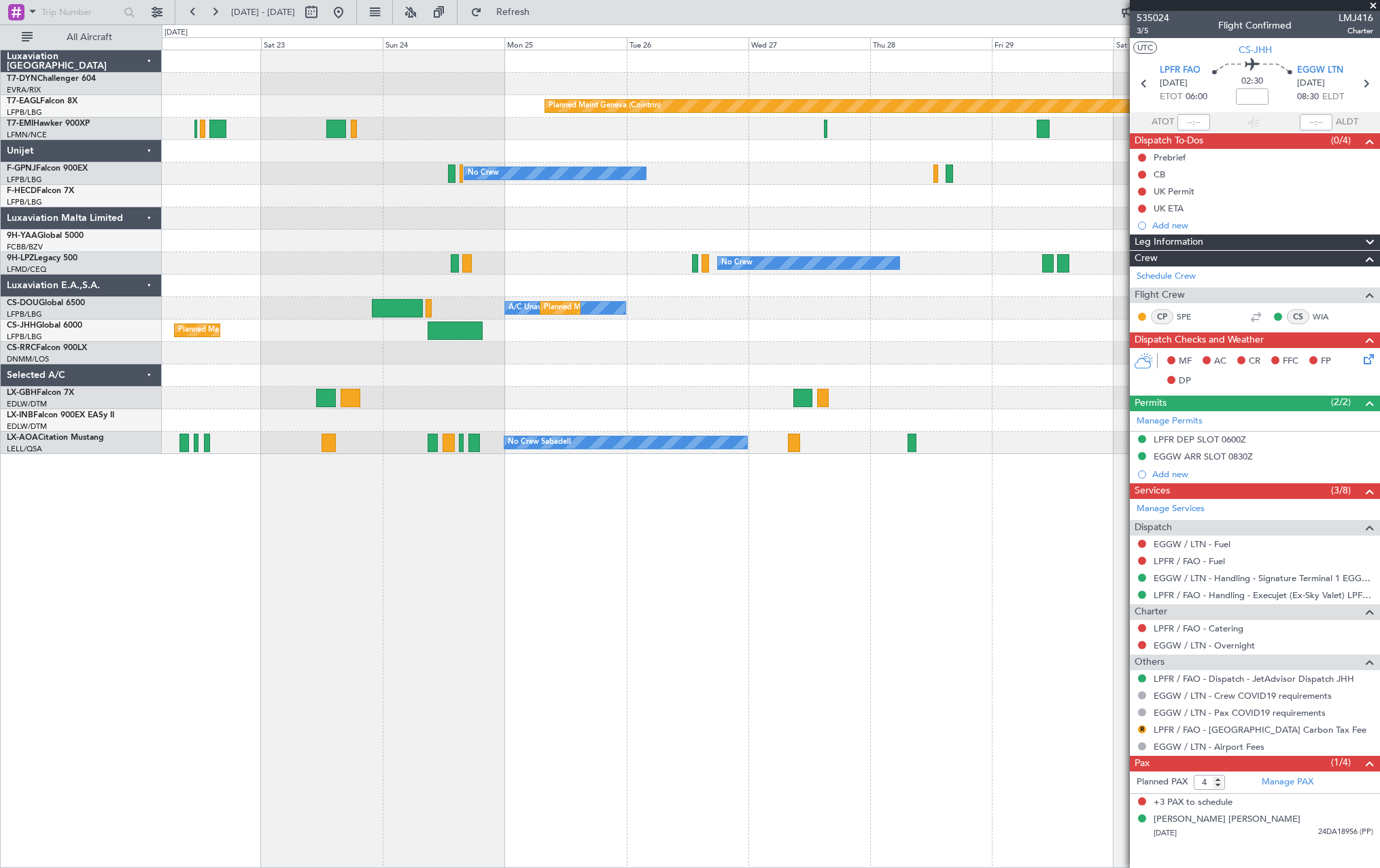
click at [968, 361] on div "Planned Maint [GEOGRAPHIC_DATA] ([GEOGRAPHIC_DATA])" at bounding box center [770, 353] width 1217 height 22
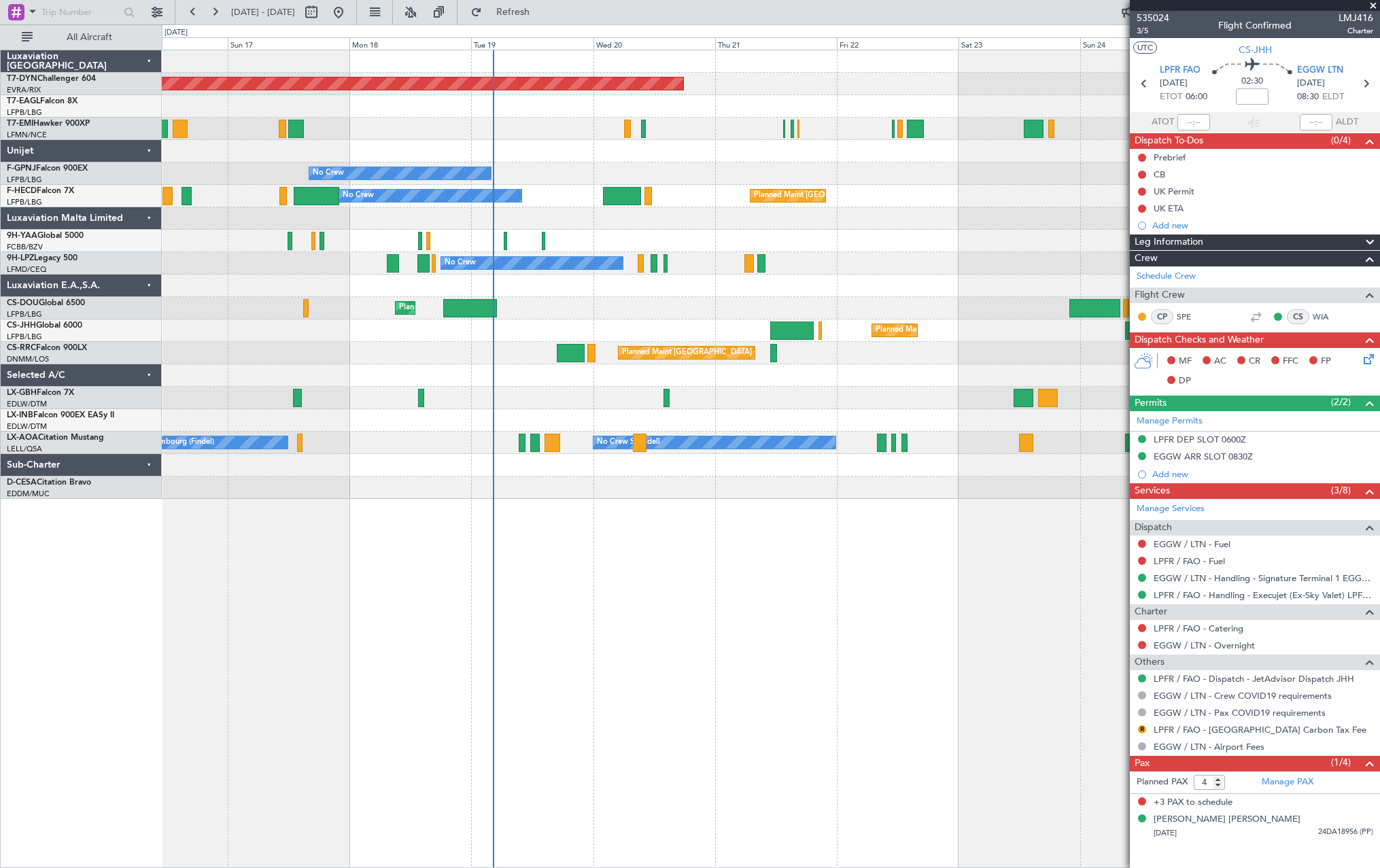
click at [843, 388] on div "Planned Maint [GEOGRAPHIC_DATA]-[GEOGRAPHIC_DATA] Planned Maint Geneva ([GEOGRA…" at bounding box center [770, 274] width 1217 height 449
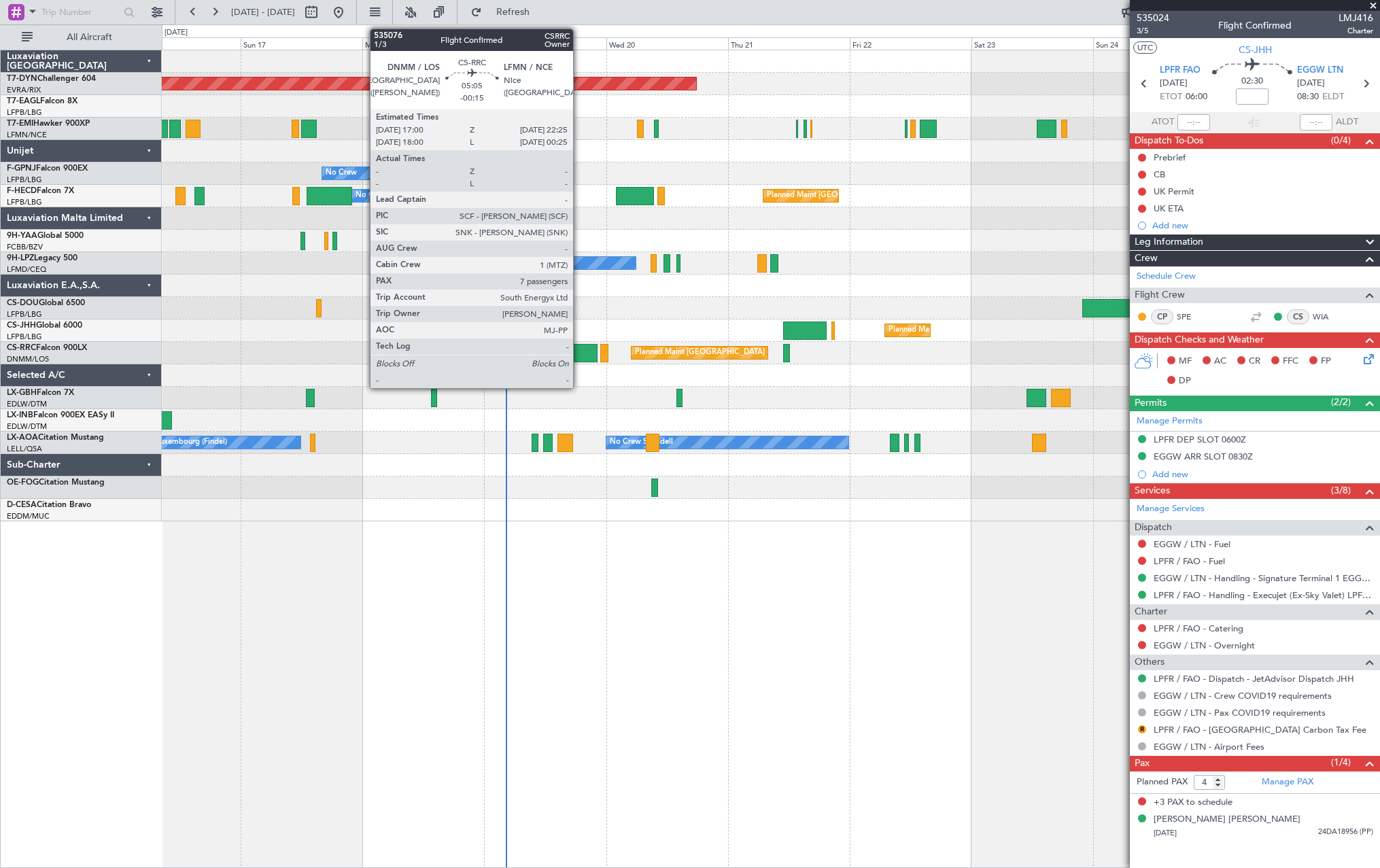
click at [579, 347] on div at bounding box center [583, 353] width 28 height 18
type input "-00:15"
type input "7"
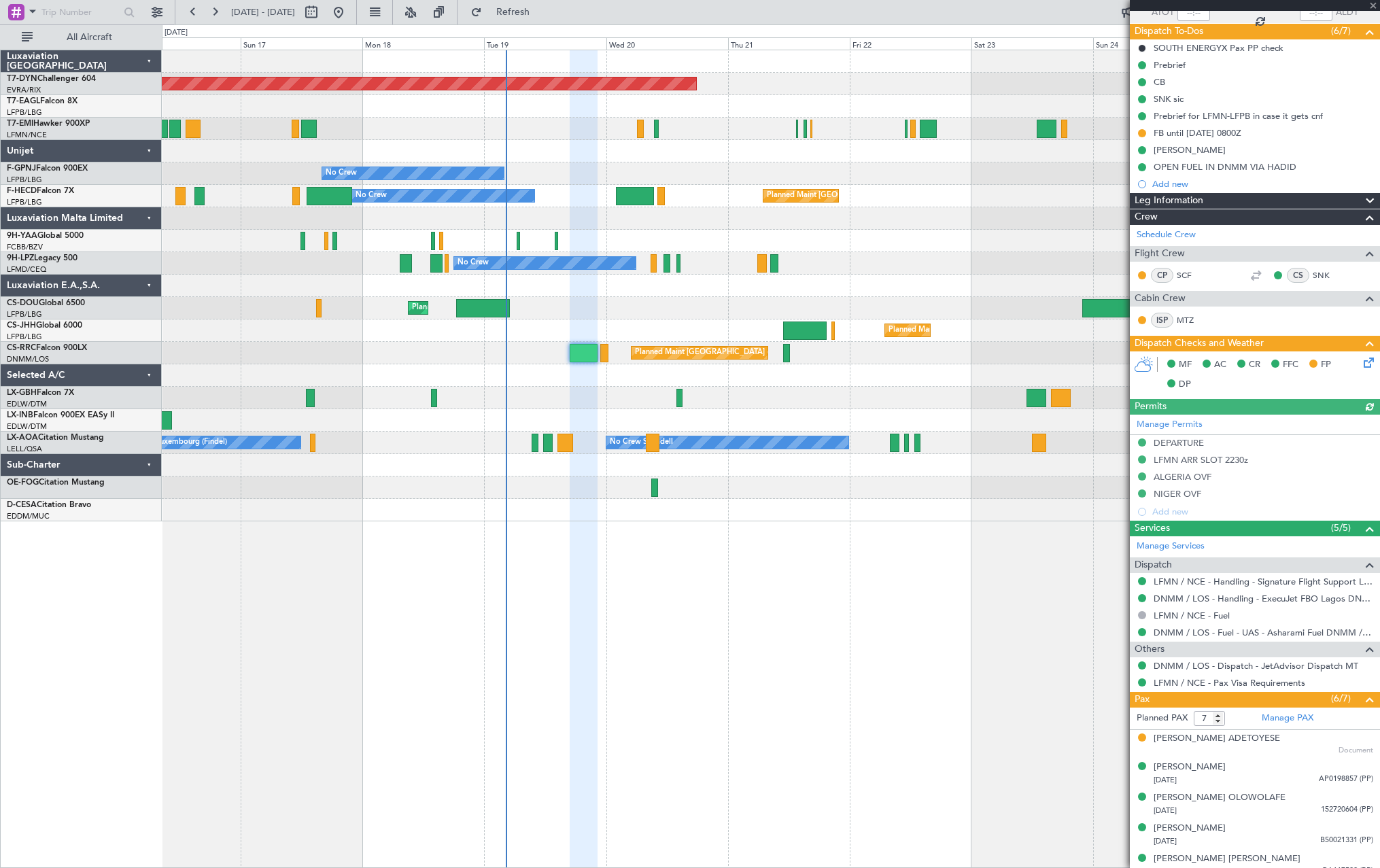
scroll to position [183, 0]
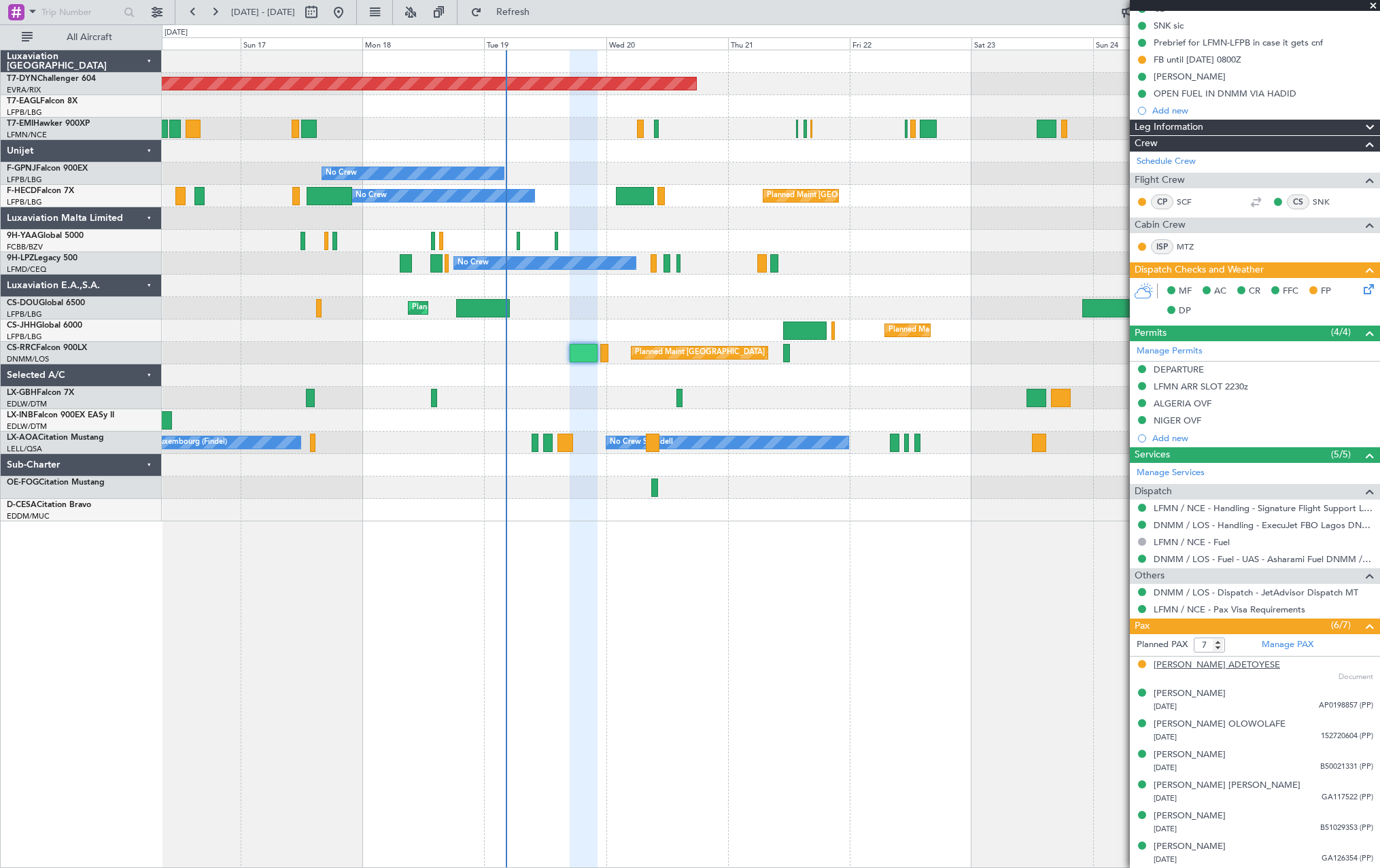
click at [1216, 663] on div "[PERSON_NAME] ADETOYESE" at bounding box center [1217, 665] width 126 height 13
click at [1263, 756] on div "[PERSON_NAME] [DATE] B50021331 (PP)" at bounding box center [1263, 761] width 220 height 26
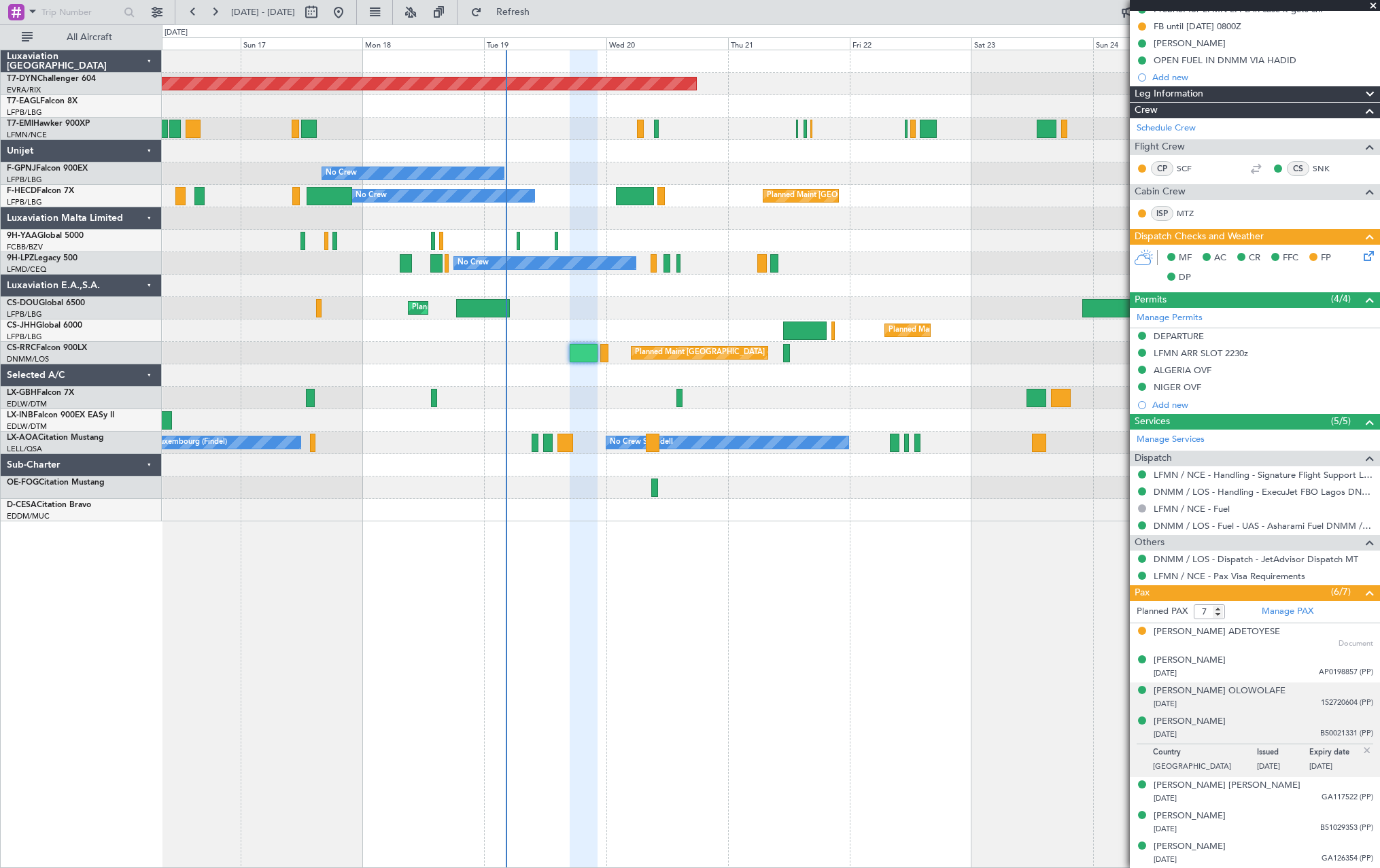
click at [1287, 695] on div "[PERSON_NAME] [DATE] 152720604 (PP)" at bounding box center [1263, 697] width 220 height 26
click at [1282, 769] on div "[DATE] B50021331 (PP)" at bounding box center [1263, 767] width 220 height 13
click at [1285, 792] on div "[DATE] GA117522 (PP)" at bounding box center [1263, 798] width 220 height 13
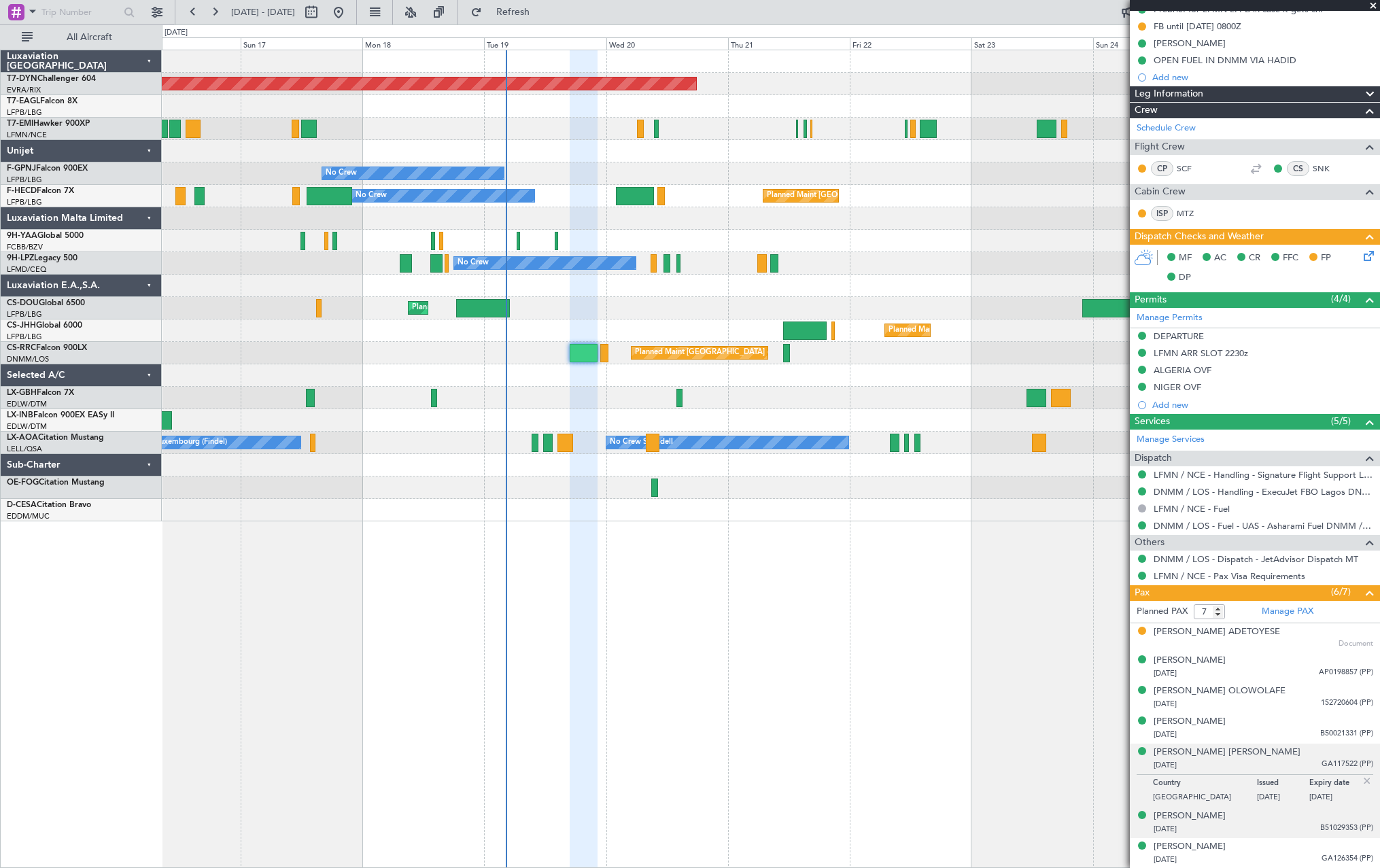
click at [1292, 820] on div "[PERSON_NAME] [DATE] B51029353 (PP)" at bounding box center [1263, 822] width 220 height 26
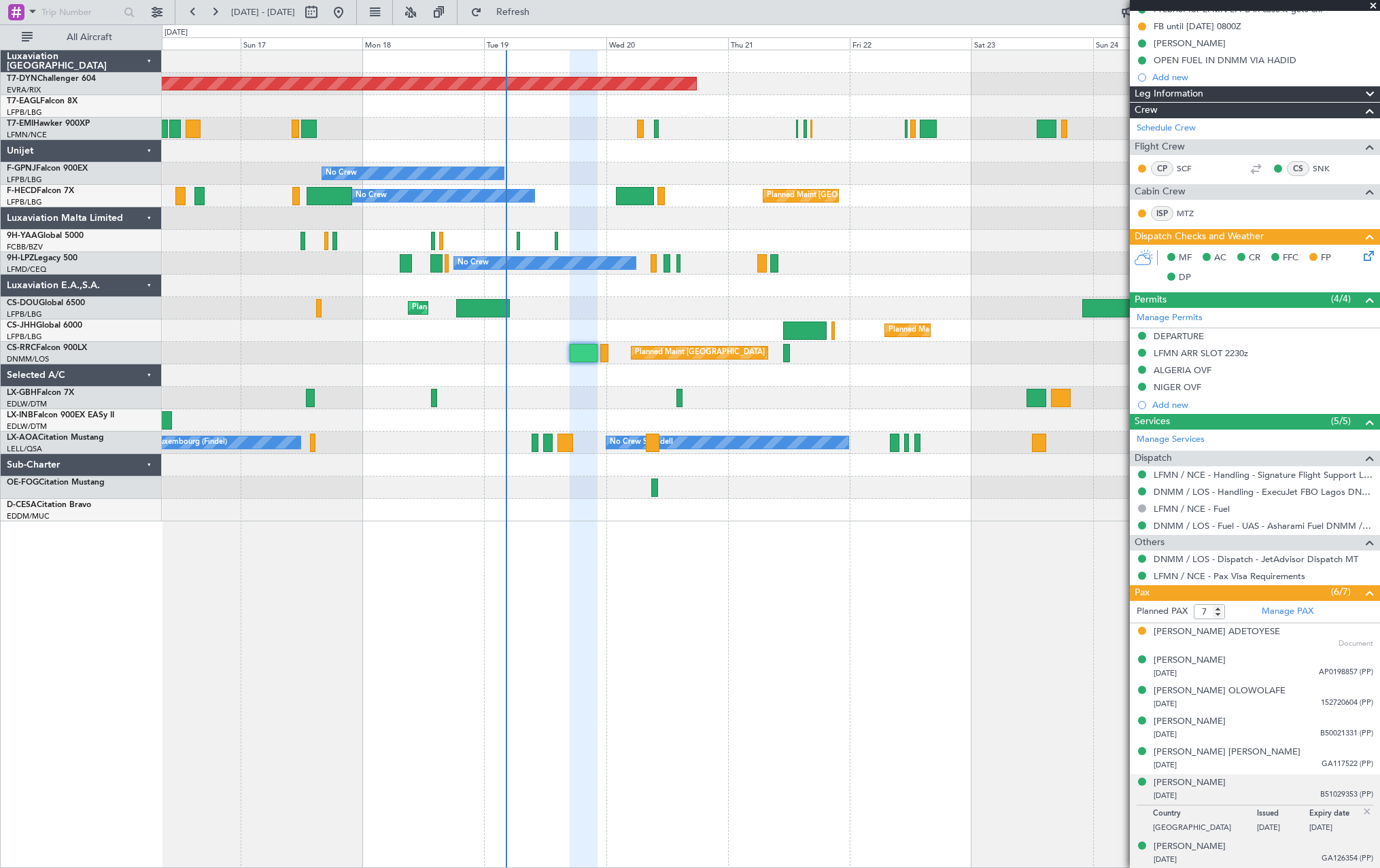
click at [1292, 846] on div "[PERSON_NAME] [DATE] GA126354 (PP)" at bounding box center [1263, 852] width 220 height 26
click at [1298, 784] on div "[PERSON_NAME] [DATE] B51029353 (PP)" at bounding box center [1263, 789] width 220 height 26
click at [1299, 754] on div "[PERSON_NAME] [PERSON_NAME] [DATE] GA117522 (PP)" at bounding box center [1263, 758] width 220 height 26
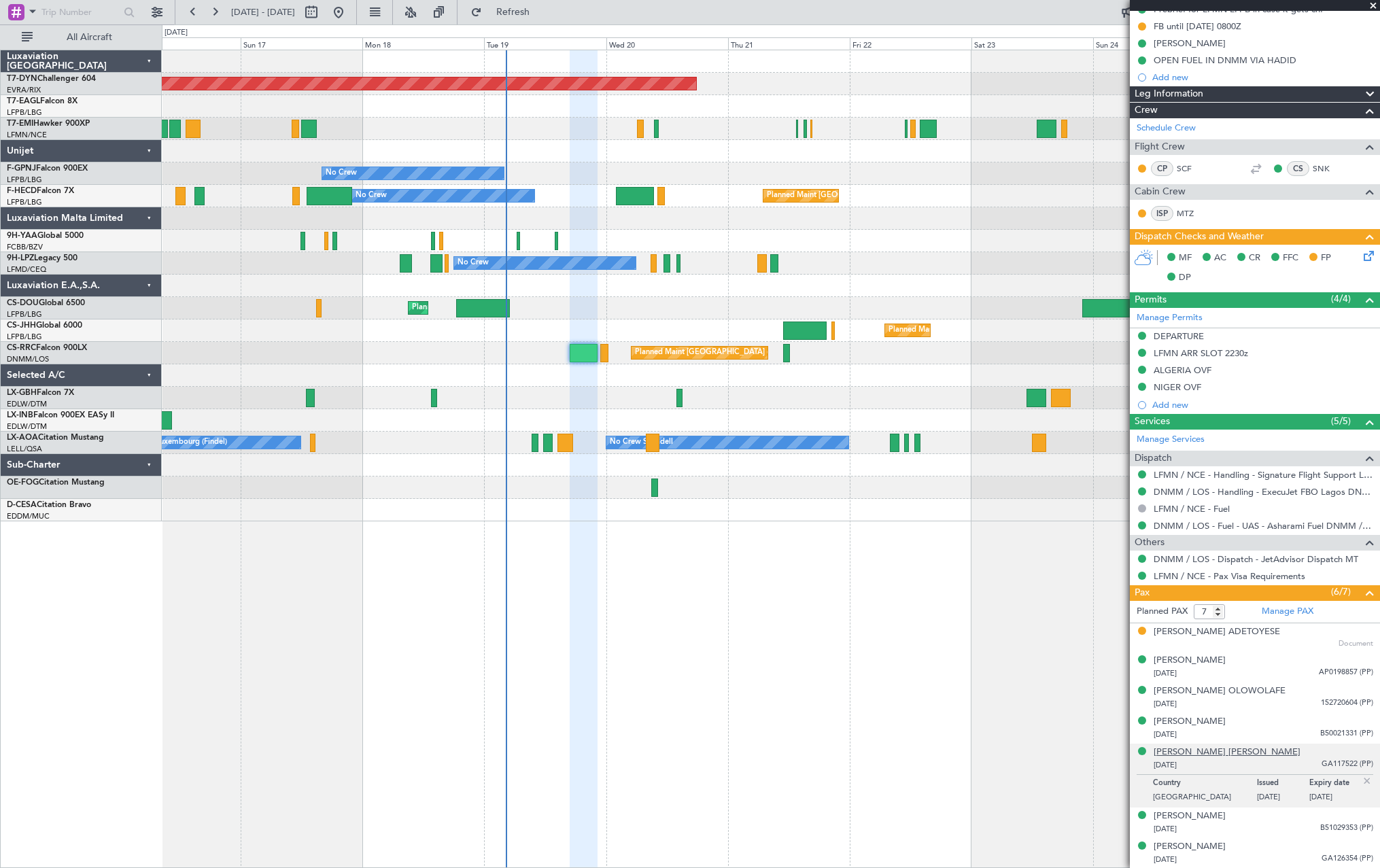
click at [1216, 755] on div "[PERSON_NAME] [PERSON_NAME]" at bounding box center [1227, 751] width 147 height 13
click at [1294, 725] on div "[PERSON_NAME] [DATE] B50021331 (PP)" at bounding box center [1263, 728] width 220 height 26
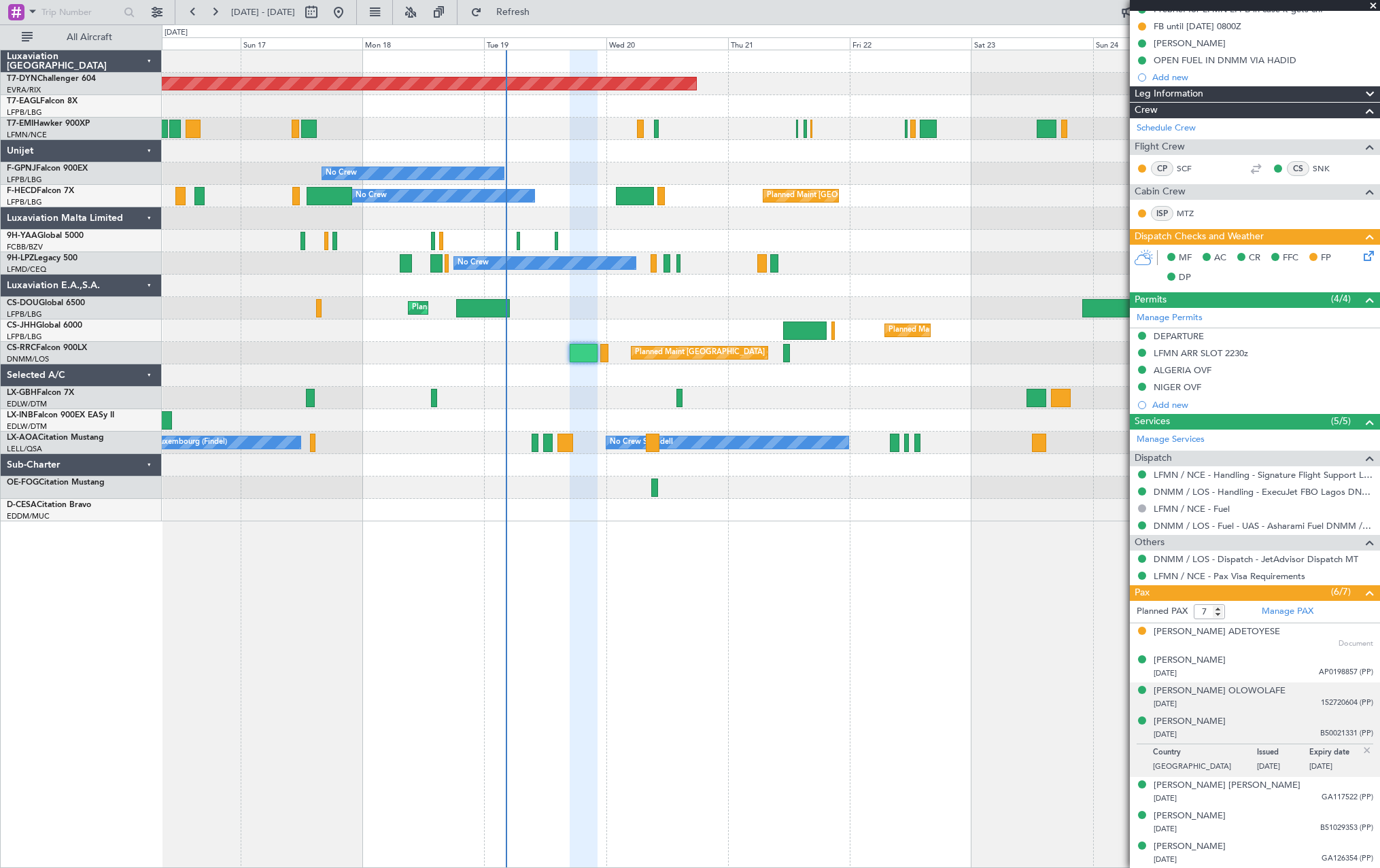
click at [1303, 692] on div "[PERSON_NAME] [DATE] 152720604 (PP)" at bounding box center [1263, 697] width 220 height 26
click at [1295, 668] on div "[DATE] AP0198857 (PP)" at bounding box center [1263, 673] width 220 height 13
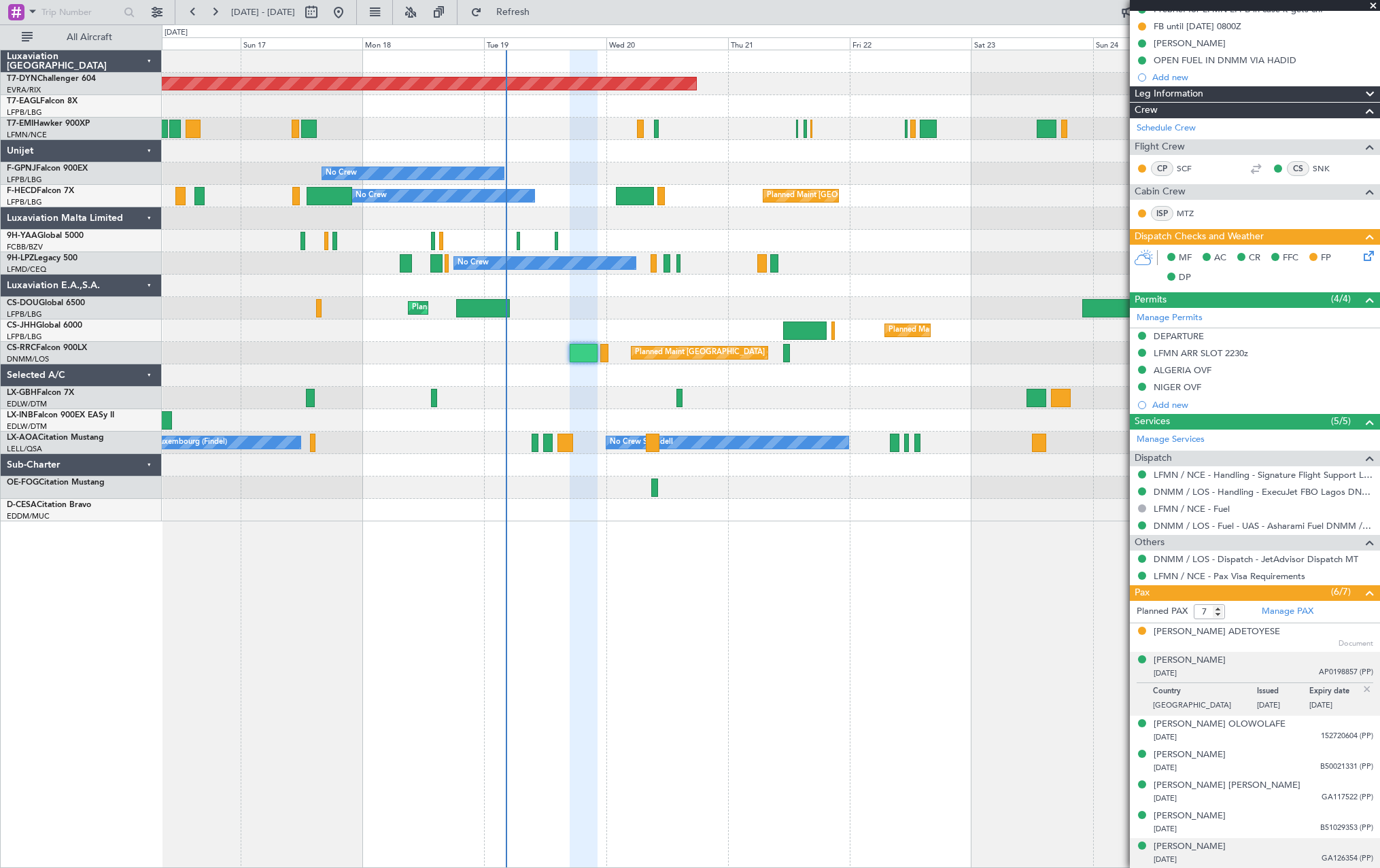
click at [1295, 842] on div "[PERSON_NAME] [DATE] GA126354 (PP)" at bounding box center [1263, 852] width 220 height 26
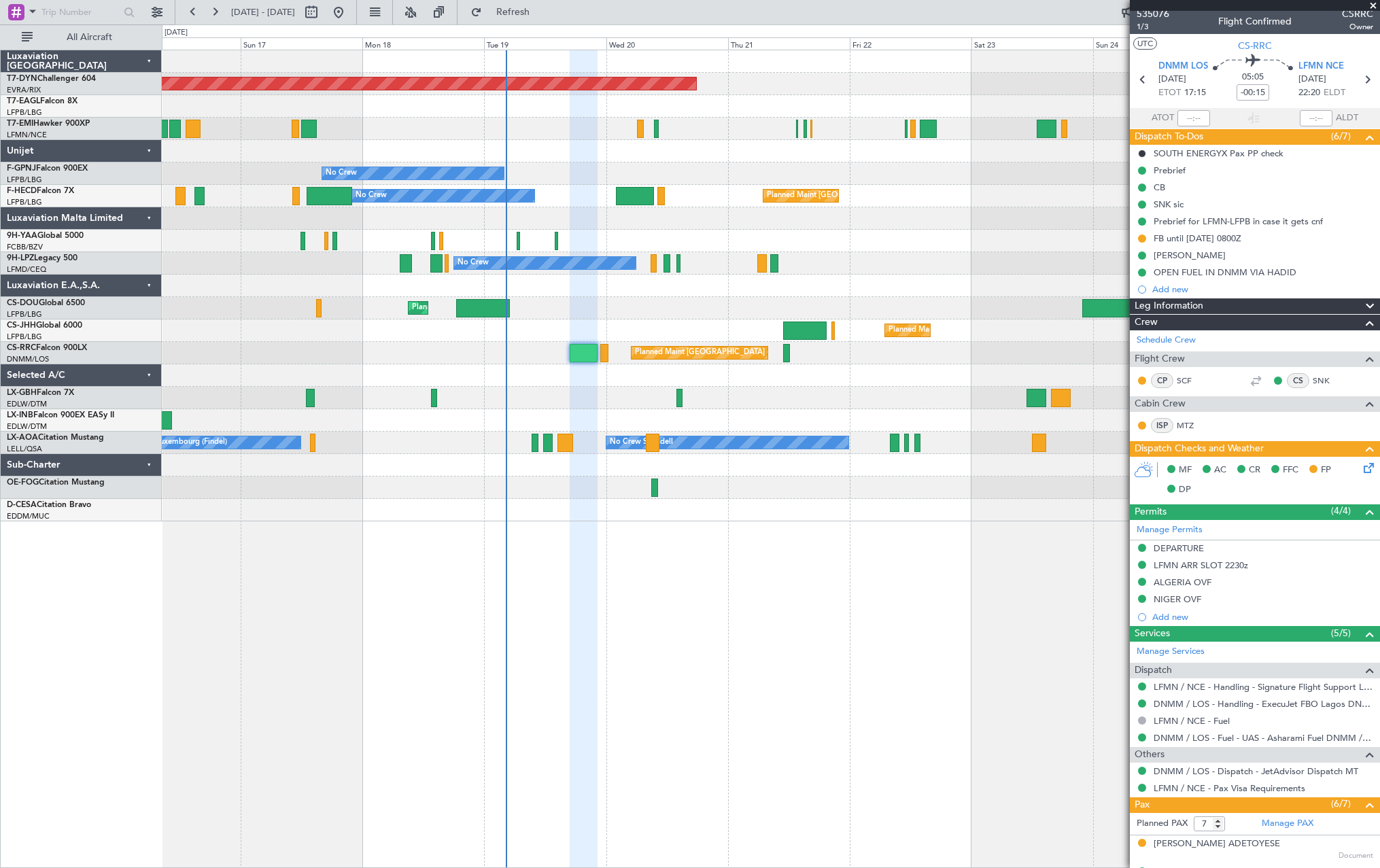
scroll to position [0, 0]
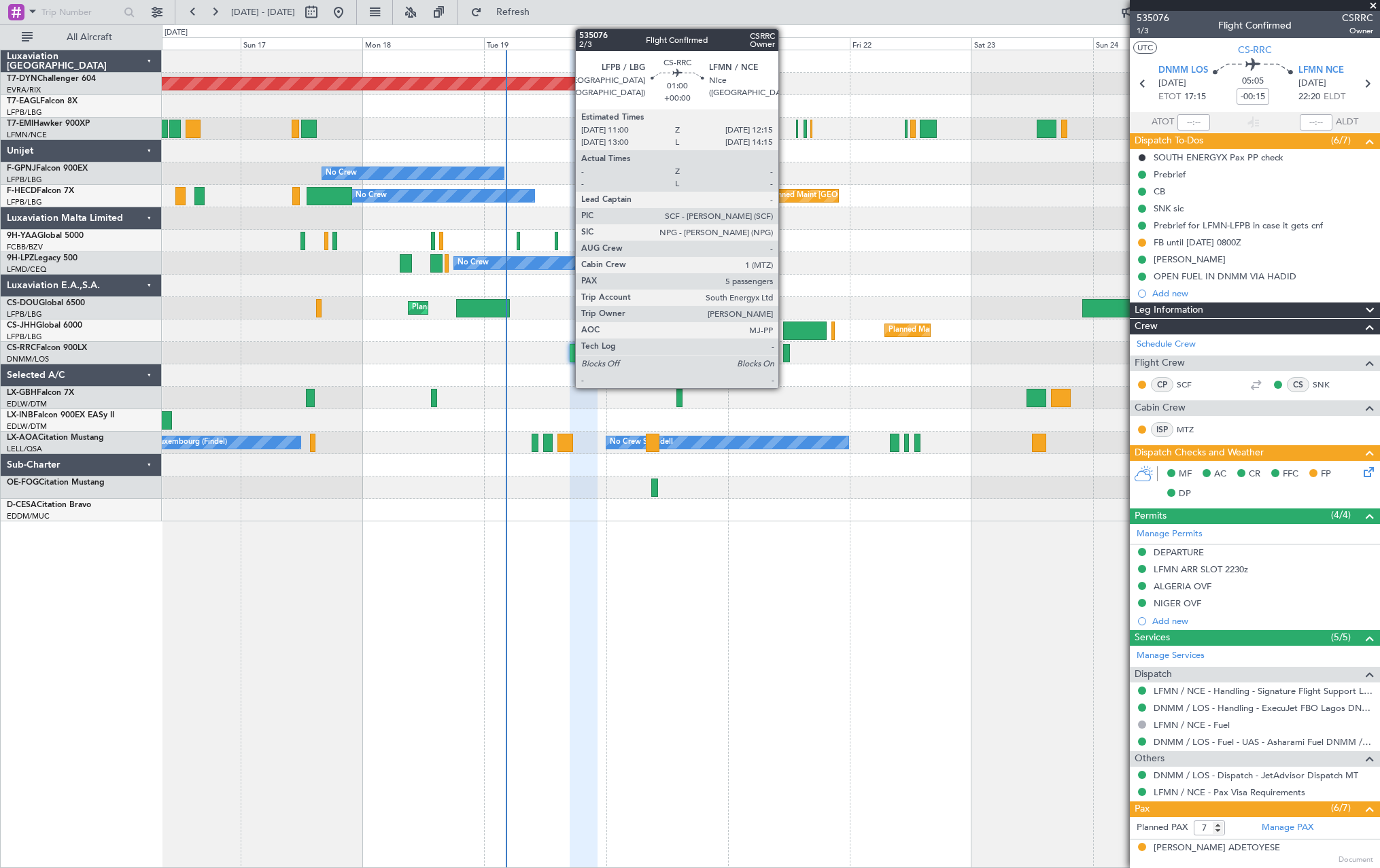
click at [784, 351] on div at bounding box center [786, 353] width 7 height 18
type input "5"
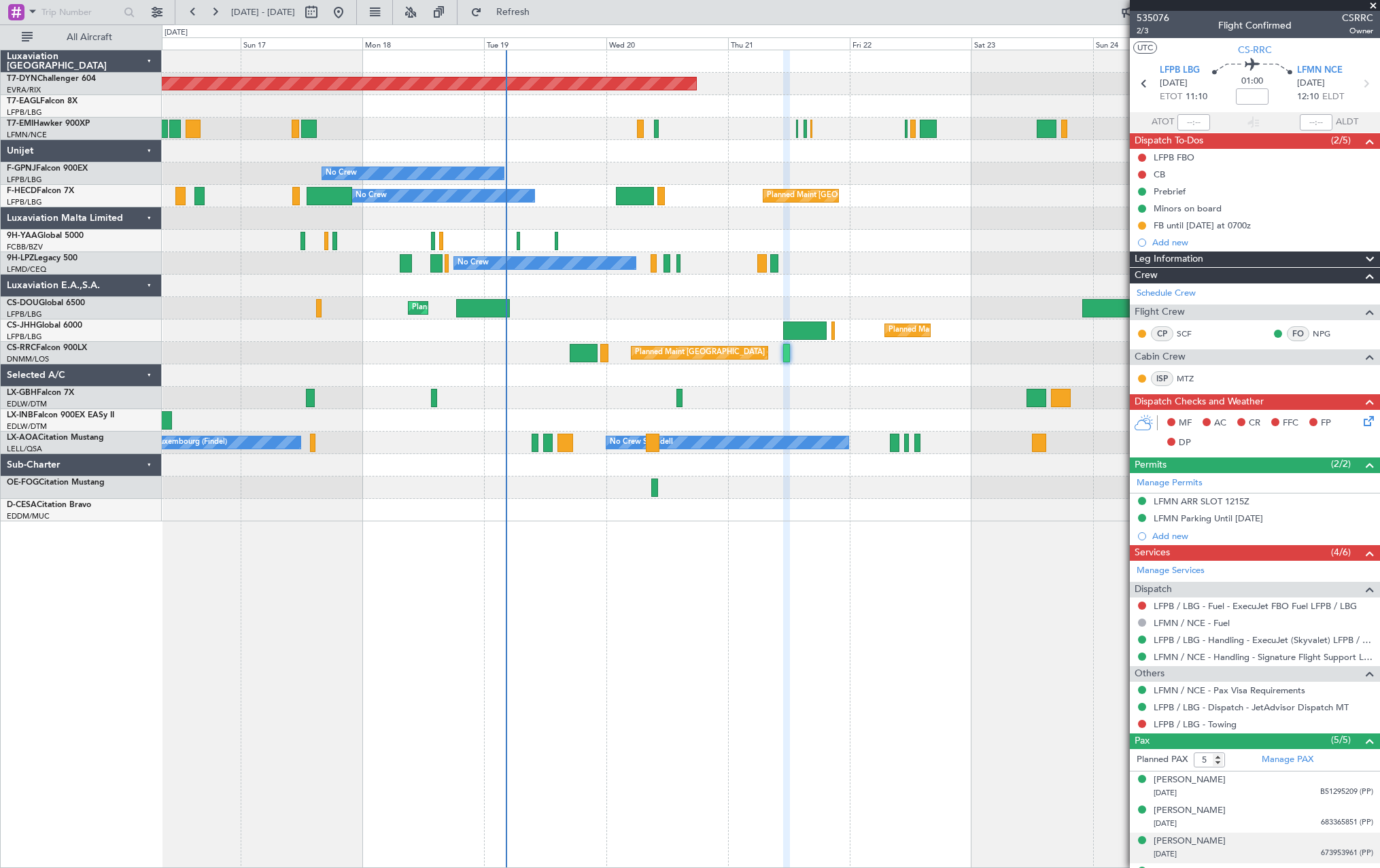
scroll to position [55, 0]
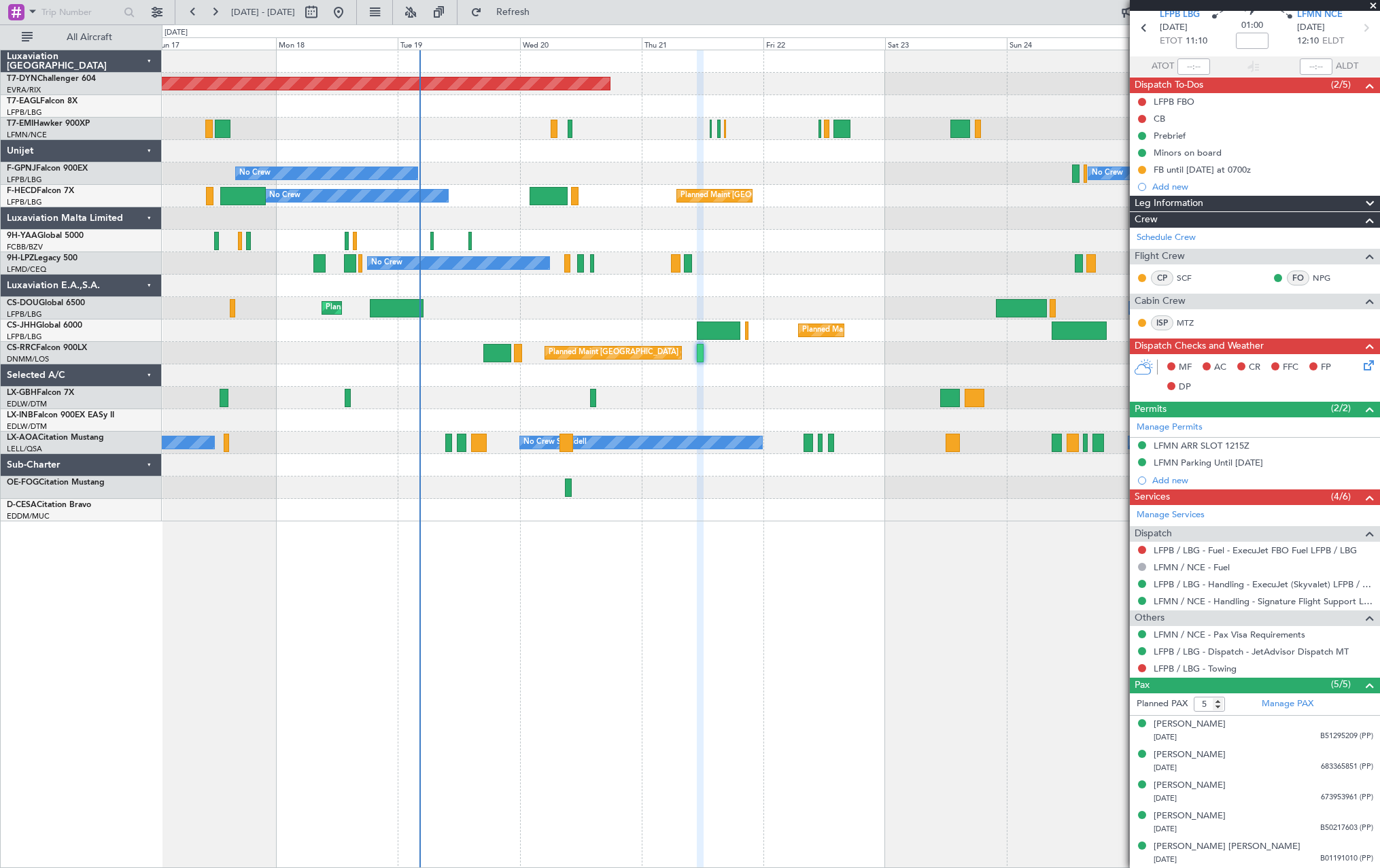
click at [861, 412] on div "Planned Maint [GEOGRAPHIC_DATA]-[GEOGRAPHIC_DATA] Planned Maint Geneva ([GEOGRA…" at bounding box center [770, 285] width 1217 height 471
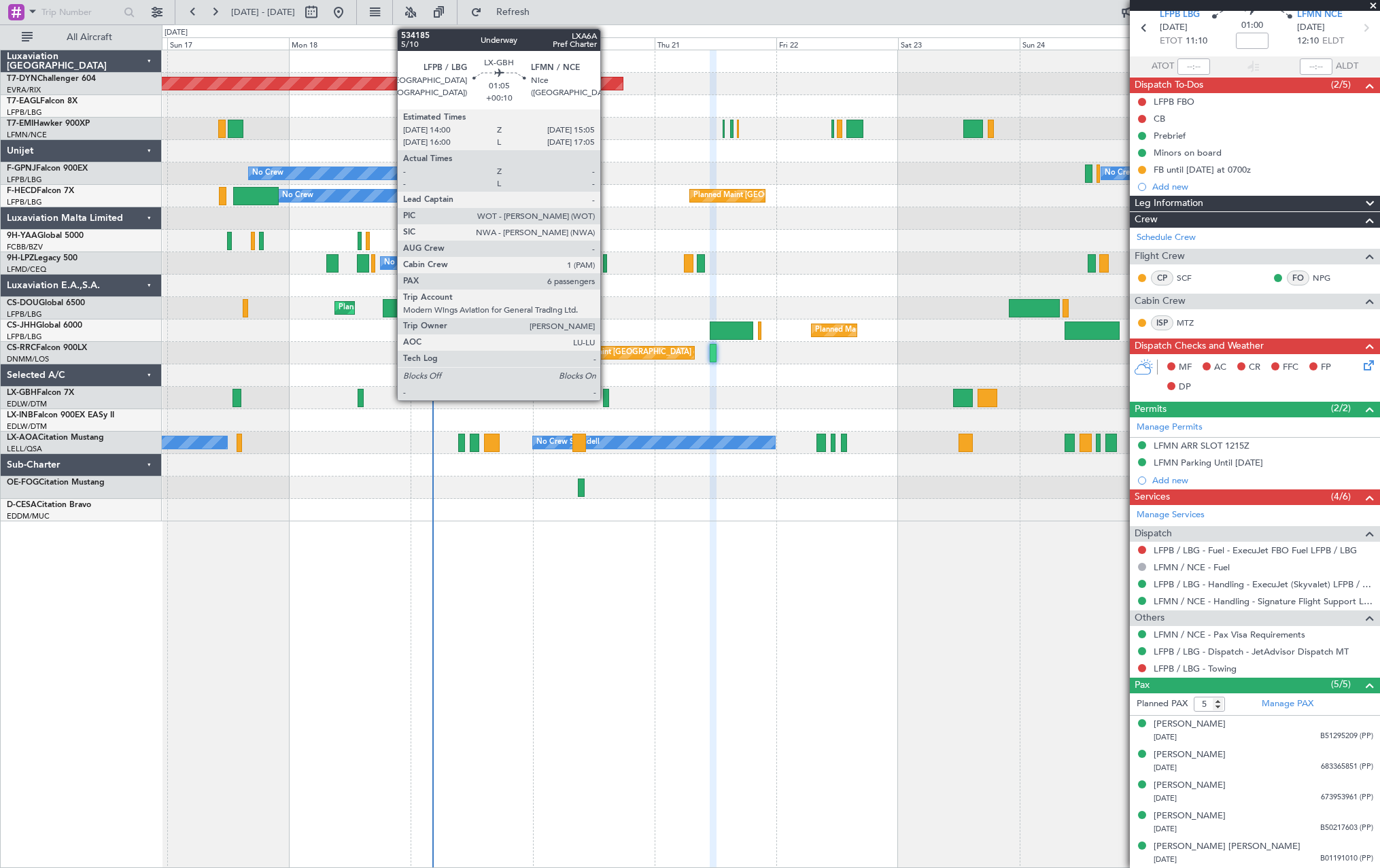
click at [607, 393] on div at bounding box center [606, 397] width 6 height 18
type input "+00:10"
type input "6"
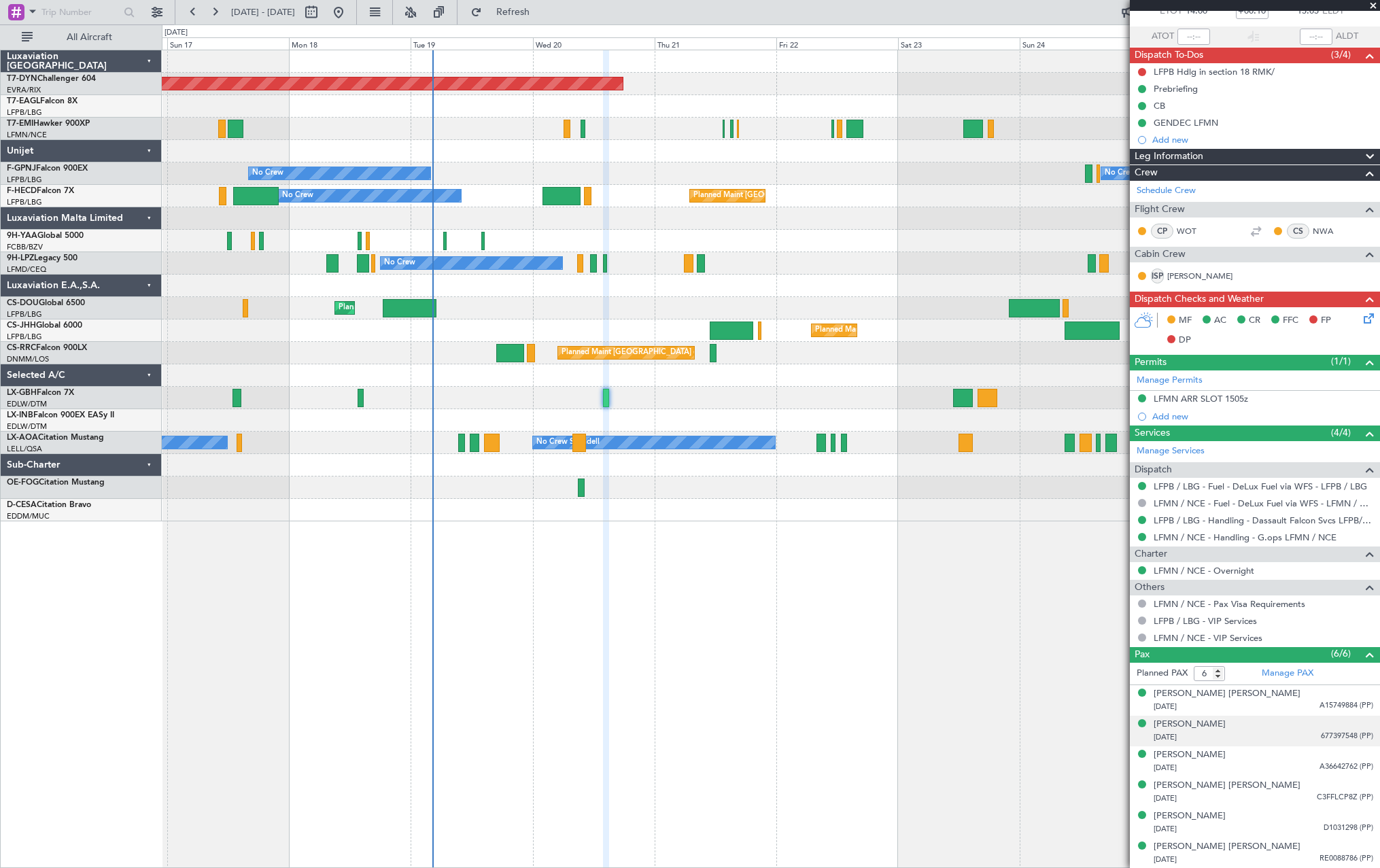
scroll to position [0, 0]
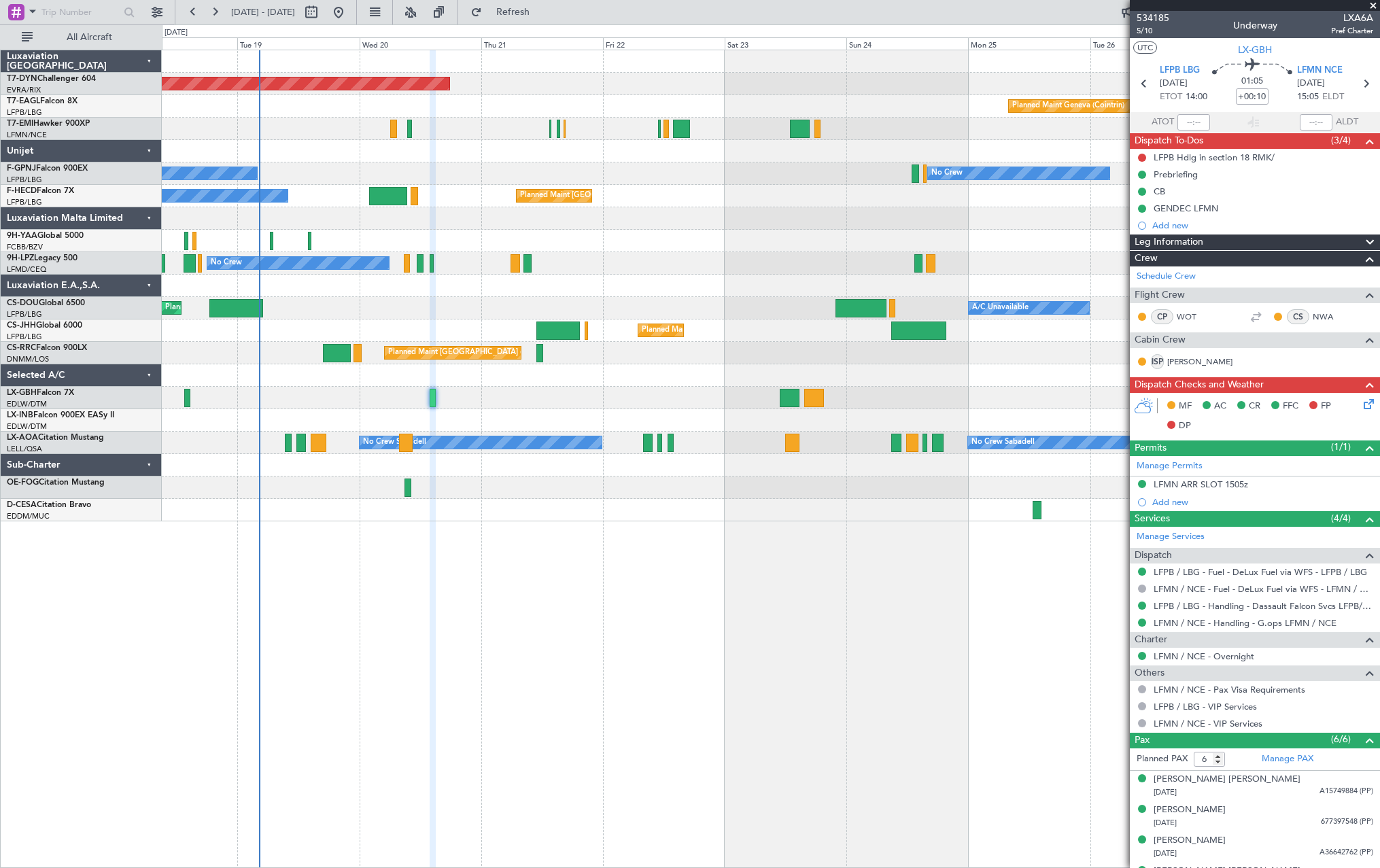
click at [554, 402] on div at bounding box center [770, 398] width 1217 height 22
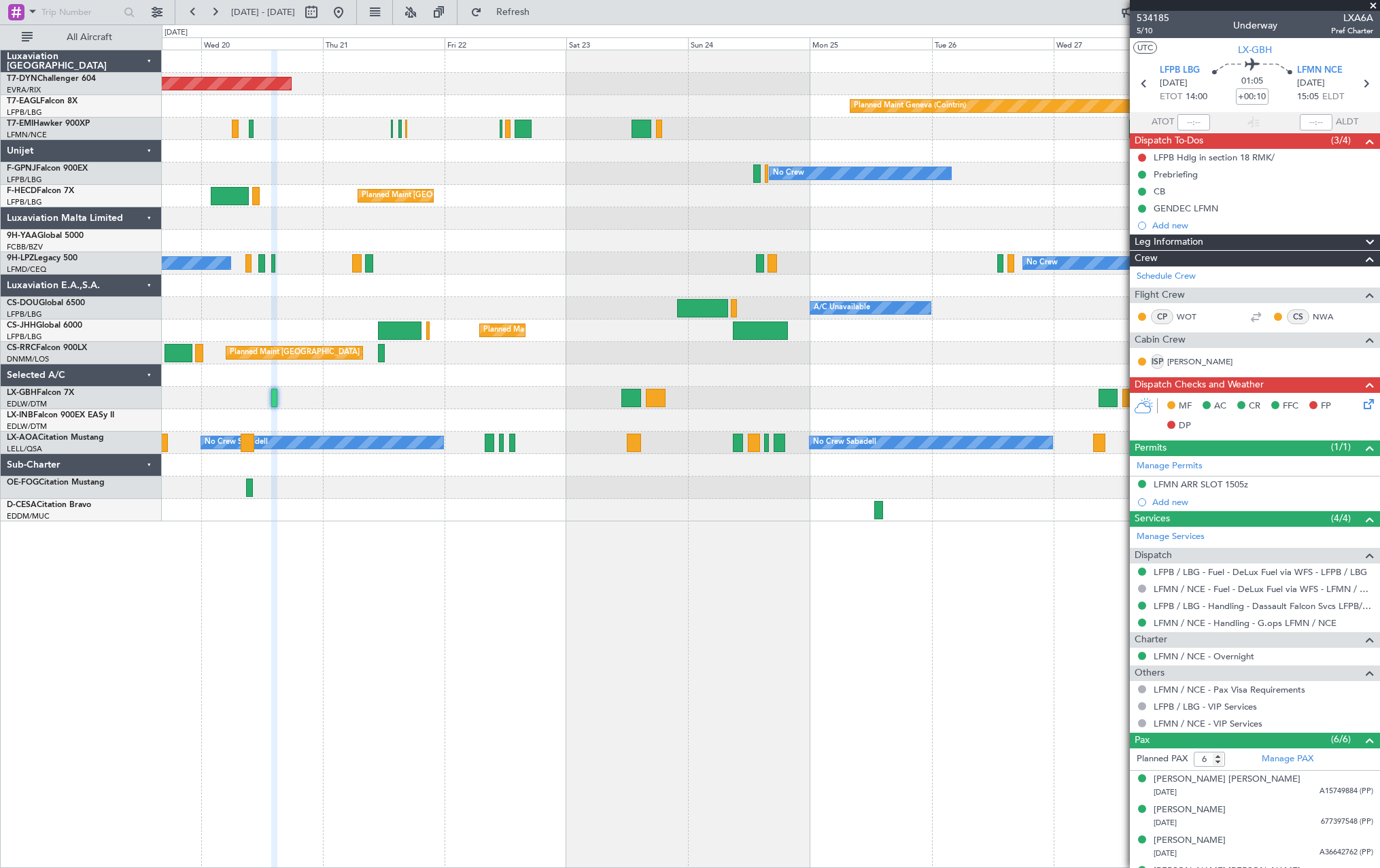
click at [309, 409] on div at bounding box center [770, 420] width 1217 height 22
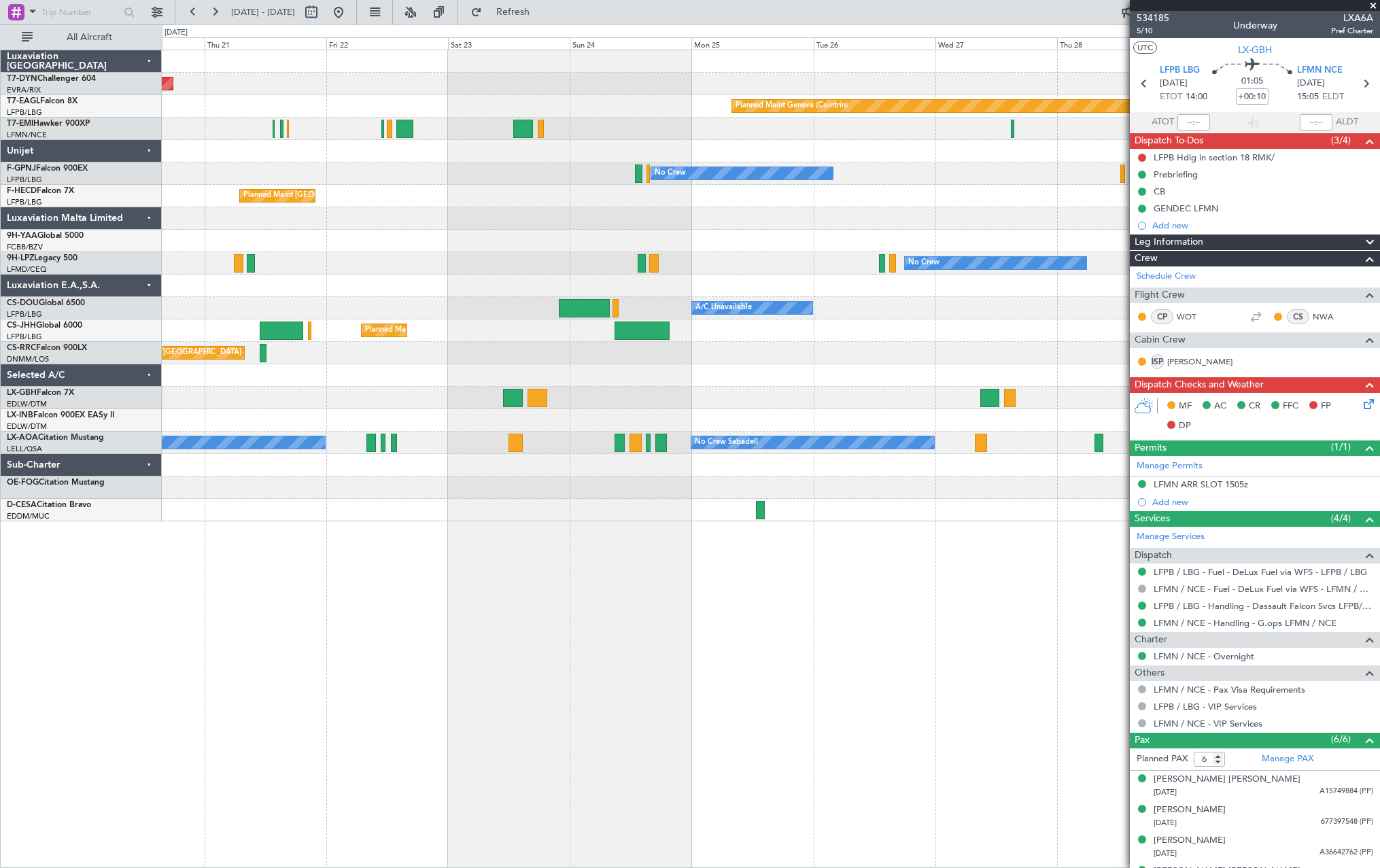
click at [404, 422] on div "Planned Maint [GEOGRAPHIC_DATA]-[GEOGRAPHIC_DATA] Planned Maint Geneva ([GEOGRA…" at bounding box center [770, 285] width 1217 height 471
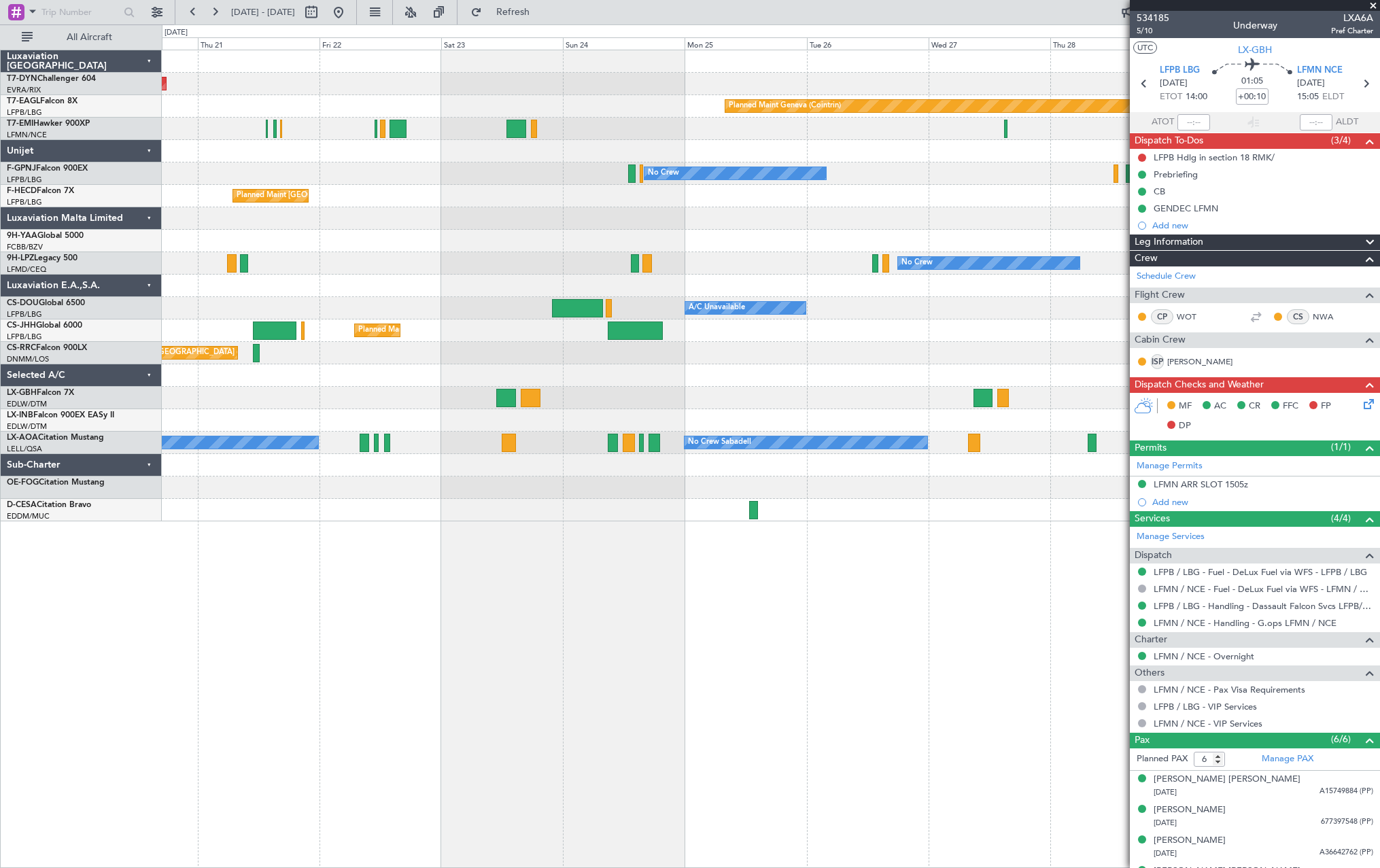
click at [404, 422] on div at bounding box center [770, 420] width 1217 height 22
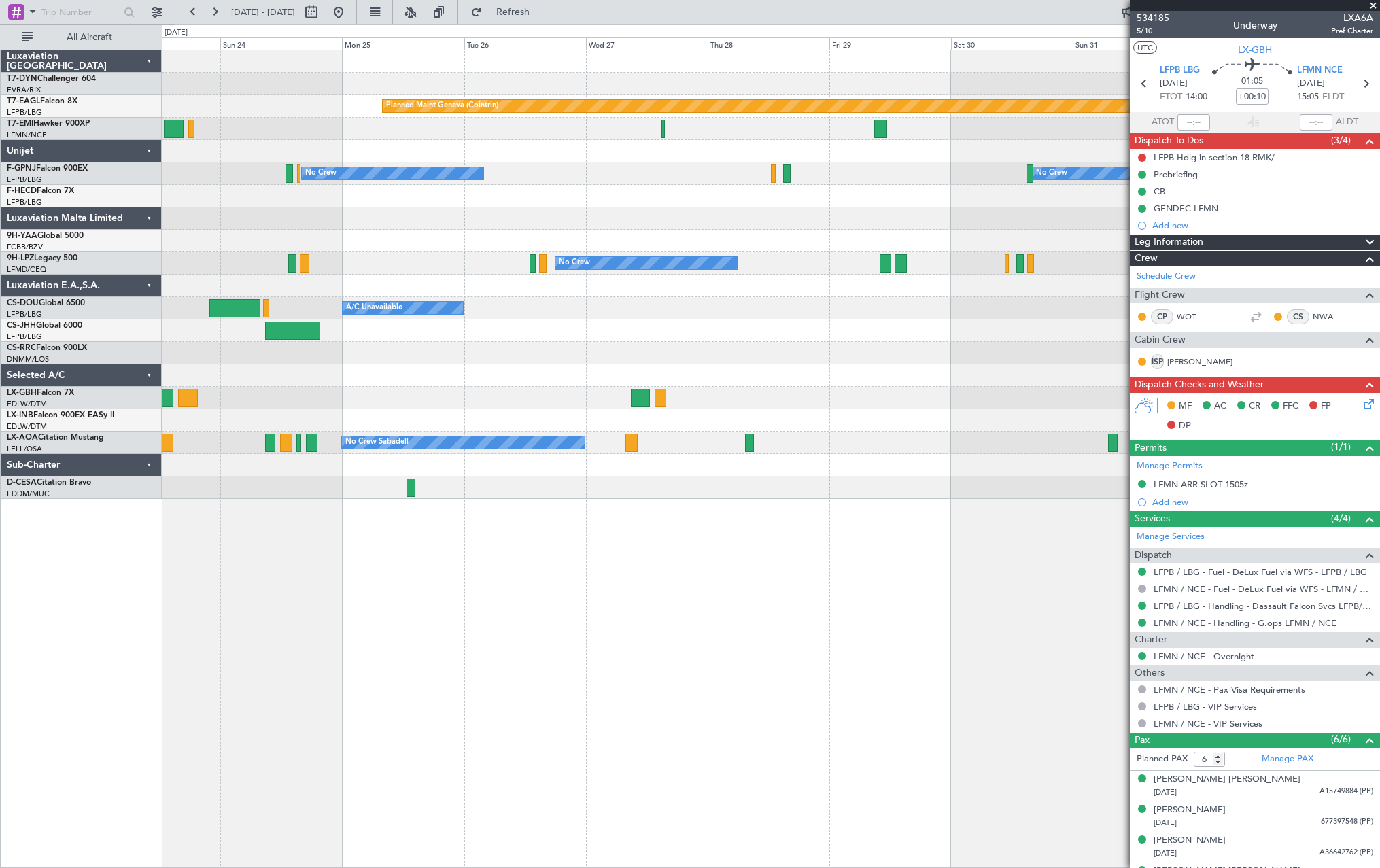
click at [517, 415] on div "Planned Maint Geneva (Cointrin) Planned Maint [PERSON_NAME] No Crew No Crew Pla…" at bounding box center [770, 274] width 1217 height 449
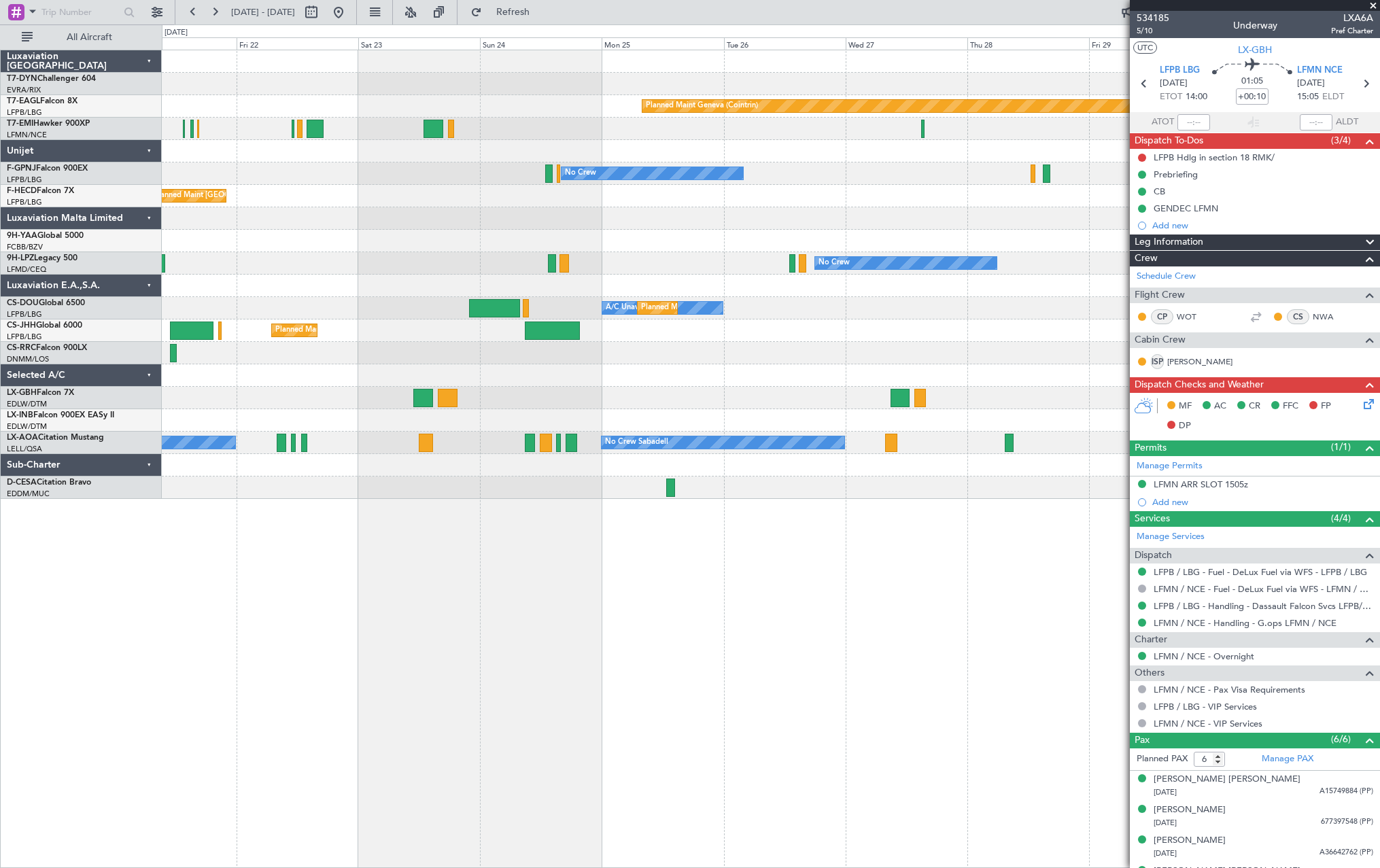
click at [1016, 407] on div at bounding box center [770, 398] width 1217 height 22
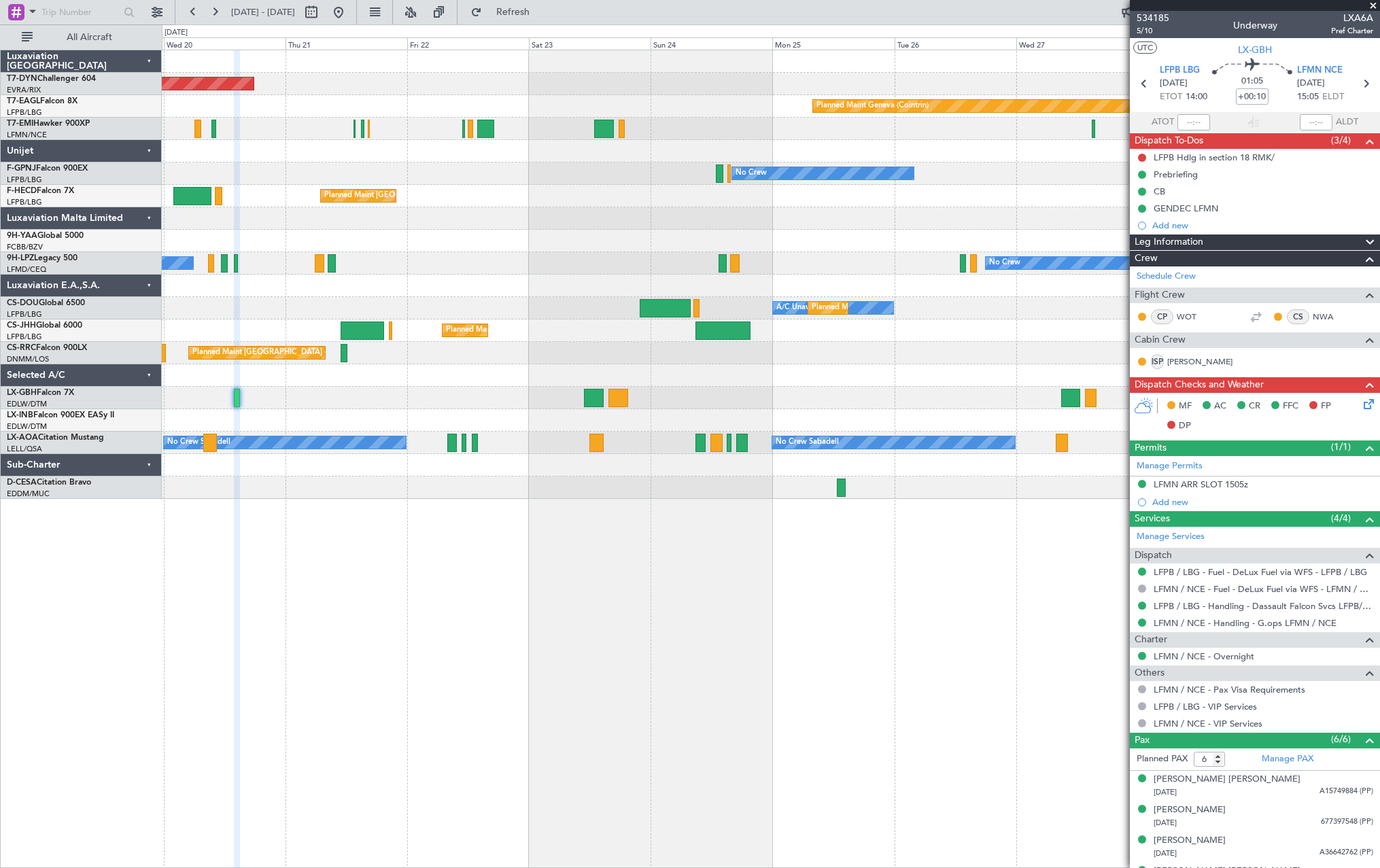
click at [1136, 397] on fb-app "[DATE] - [DATE] Refresh Quick Links All Aircraft Planned Maint [GEOGRAPHIC_DATA…" at bounding box center [690, 439] width 1380 height 858
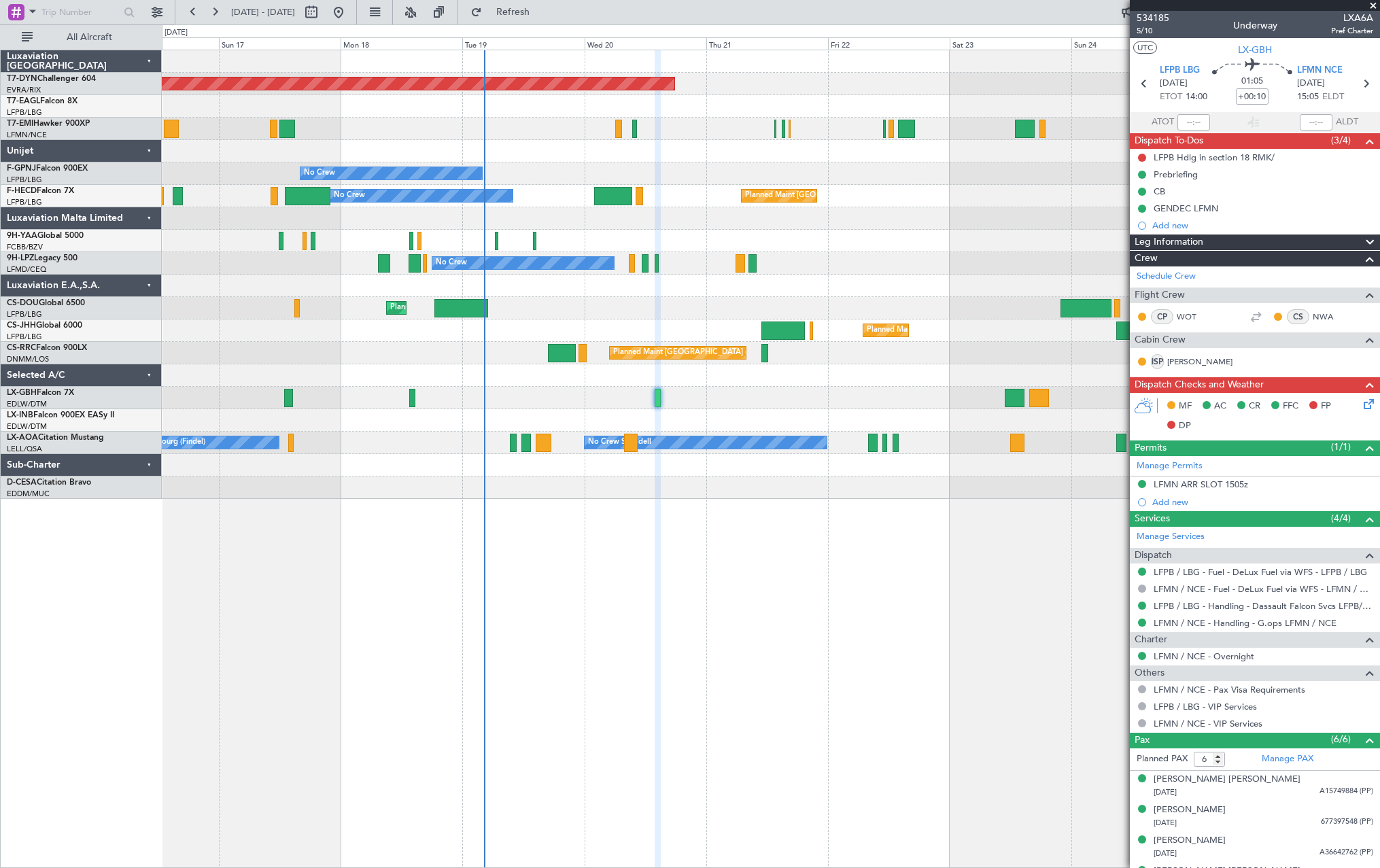
click at [893, 408] on div at bounding box center [770, 398] width 1217 height 22
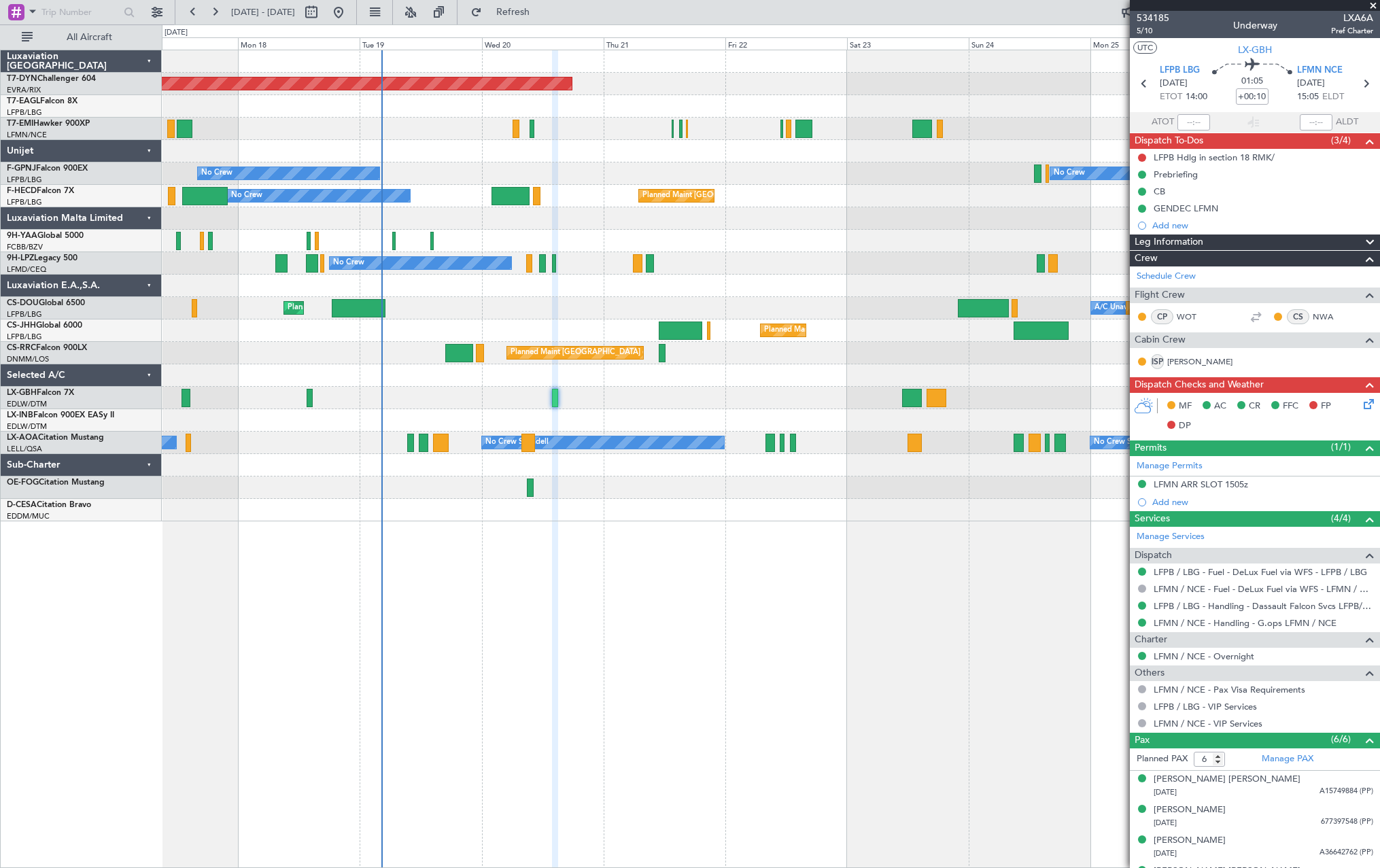
click at [677, 549] on div "Planned Maint [GEOGRAPHIC_DATA]-[GEOGRAPHIC_DATA] Planned Maint Geneva ([GEOGRA…" at bounding box center [771, 459] width 1218 height 818
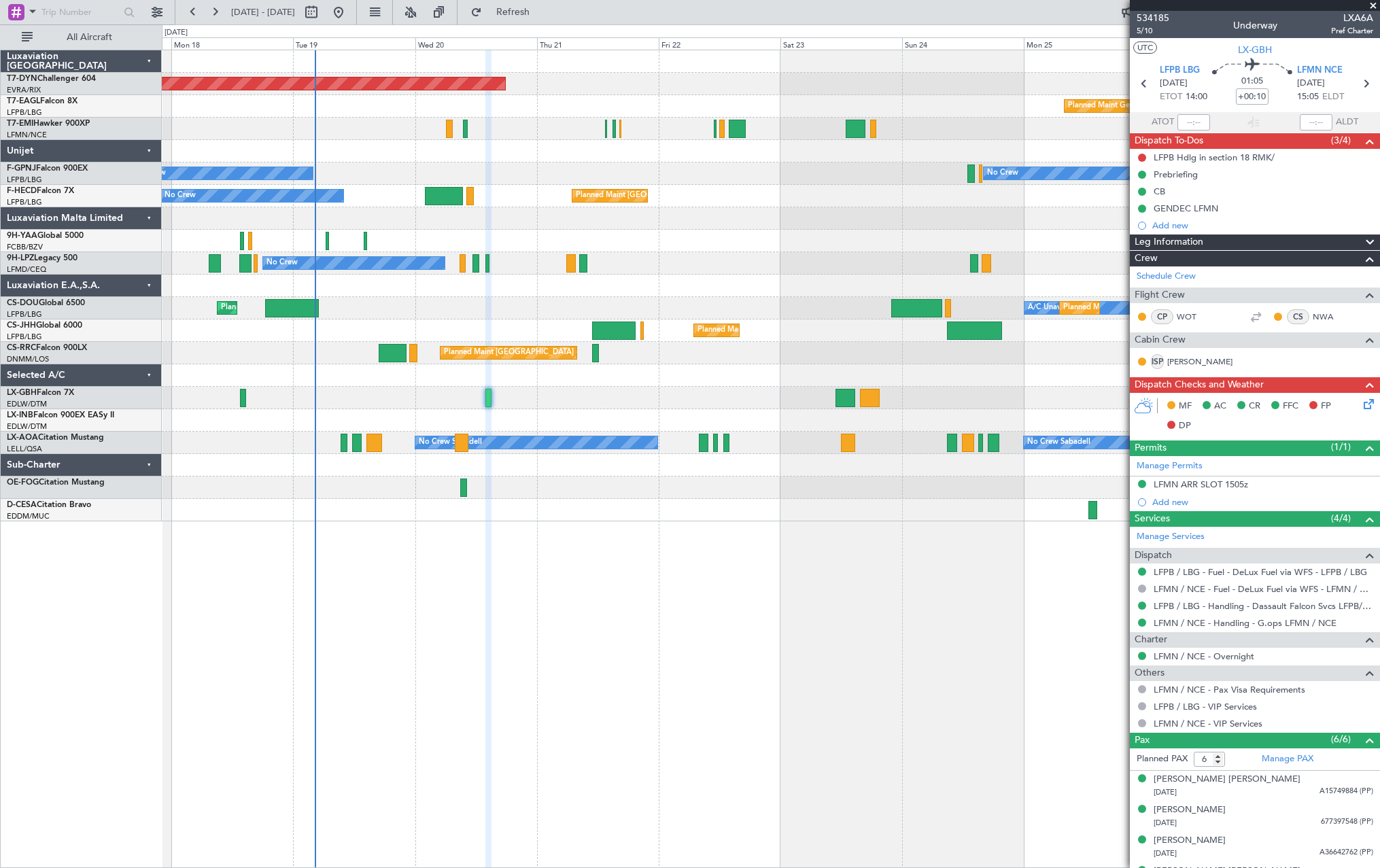
click at [550, 507] on div "Planned Maint [GEOGRAPHIC_DATA]-[GEOGRAPHIC_DATA] Planned Maint Geneva ([GEOGRA…" at bounding box center [770, 285] width 1217 height 471
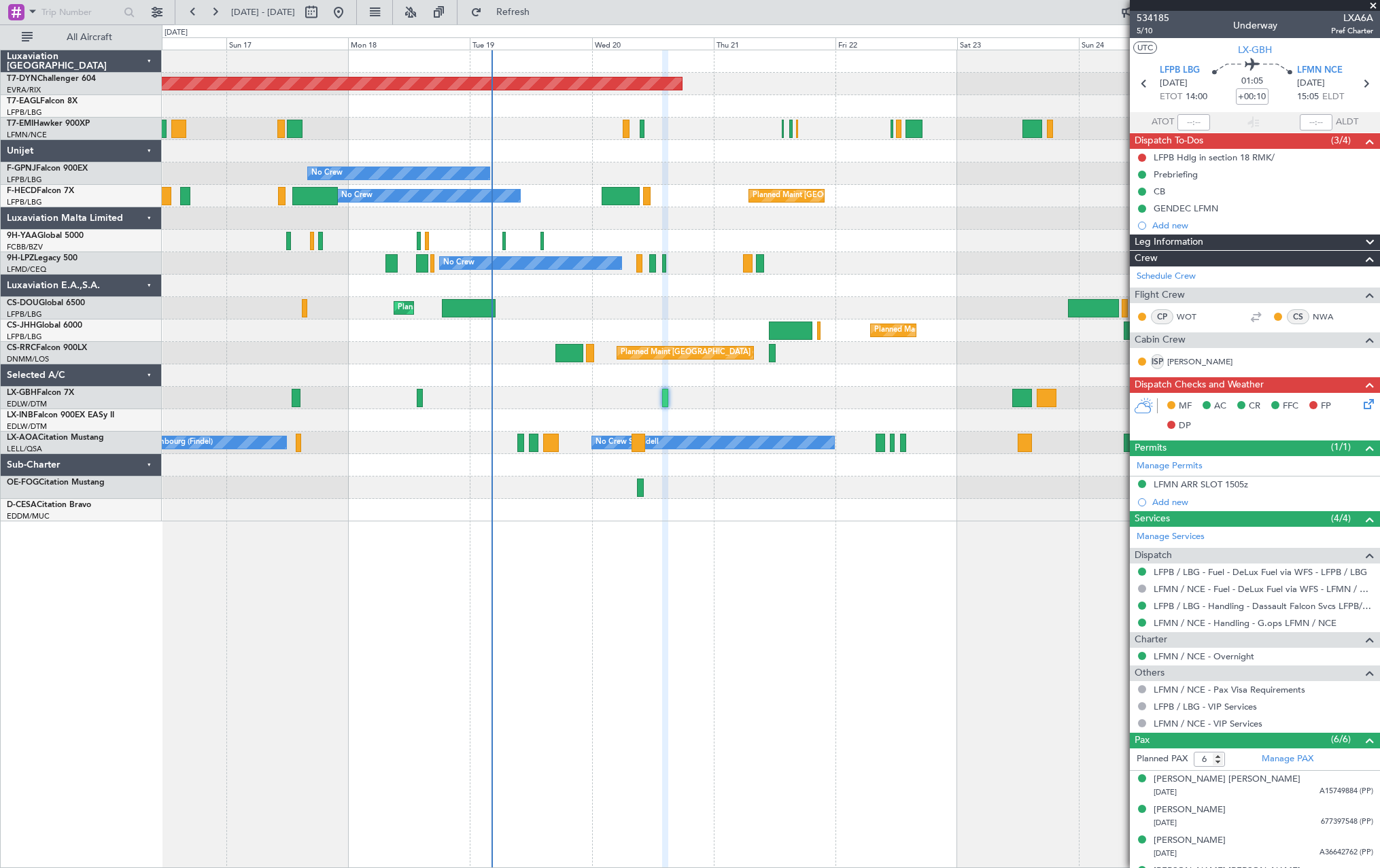
click at [552, 507] on div at bounding box center [770, 510] width 1217 height 22
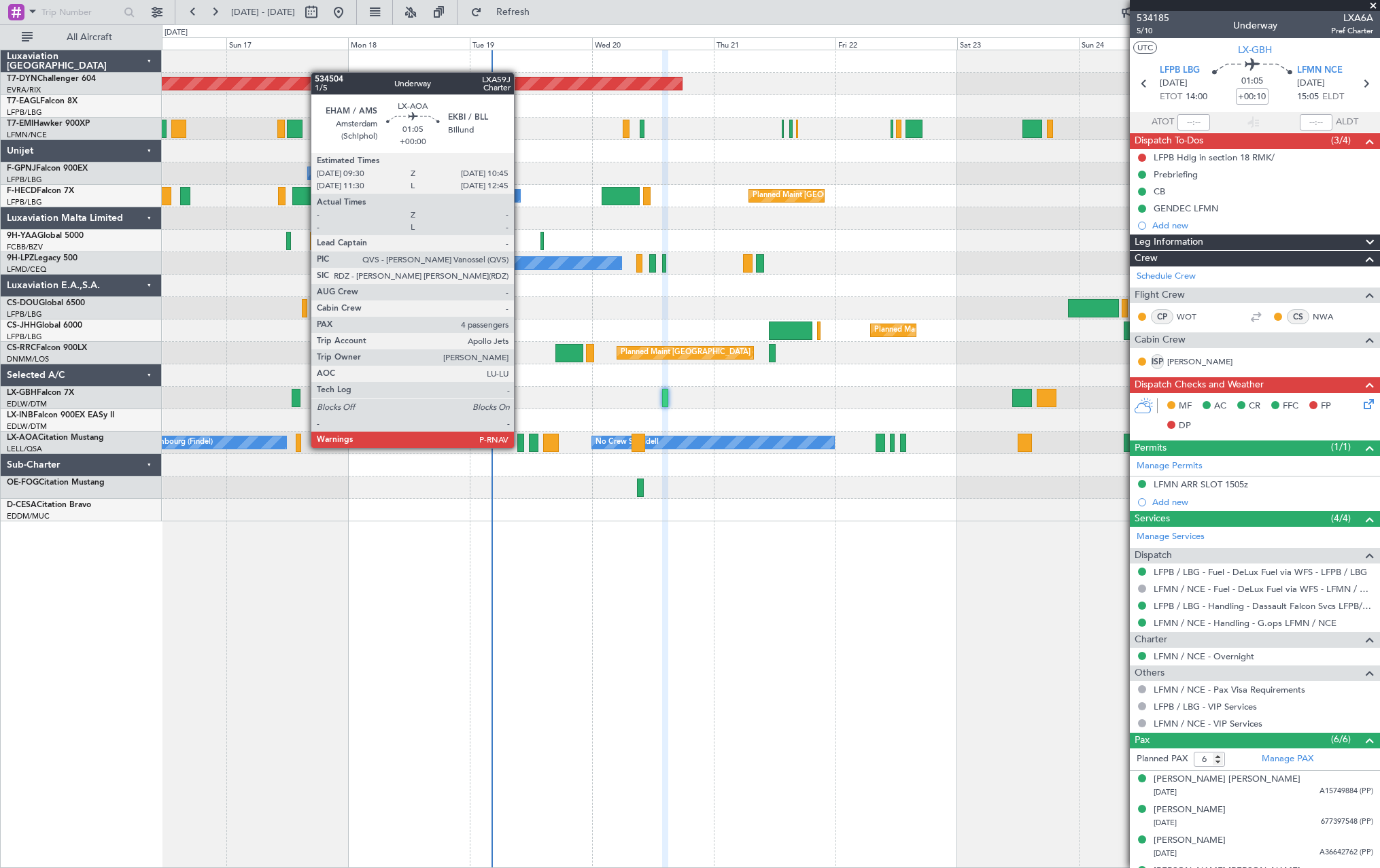
click at [520, 446] on div at bounding box center [520, 442] width 7 height 18
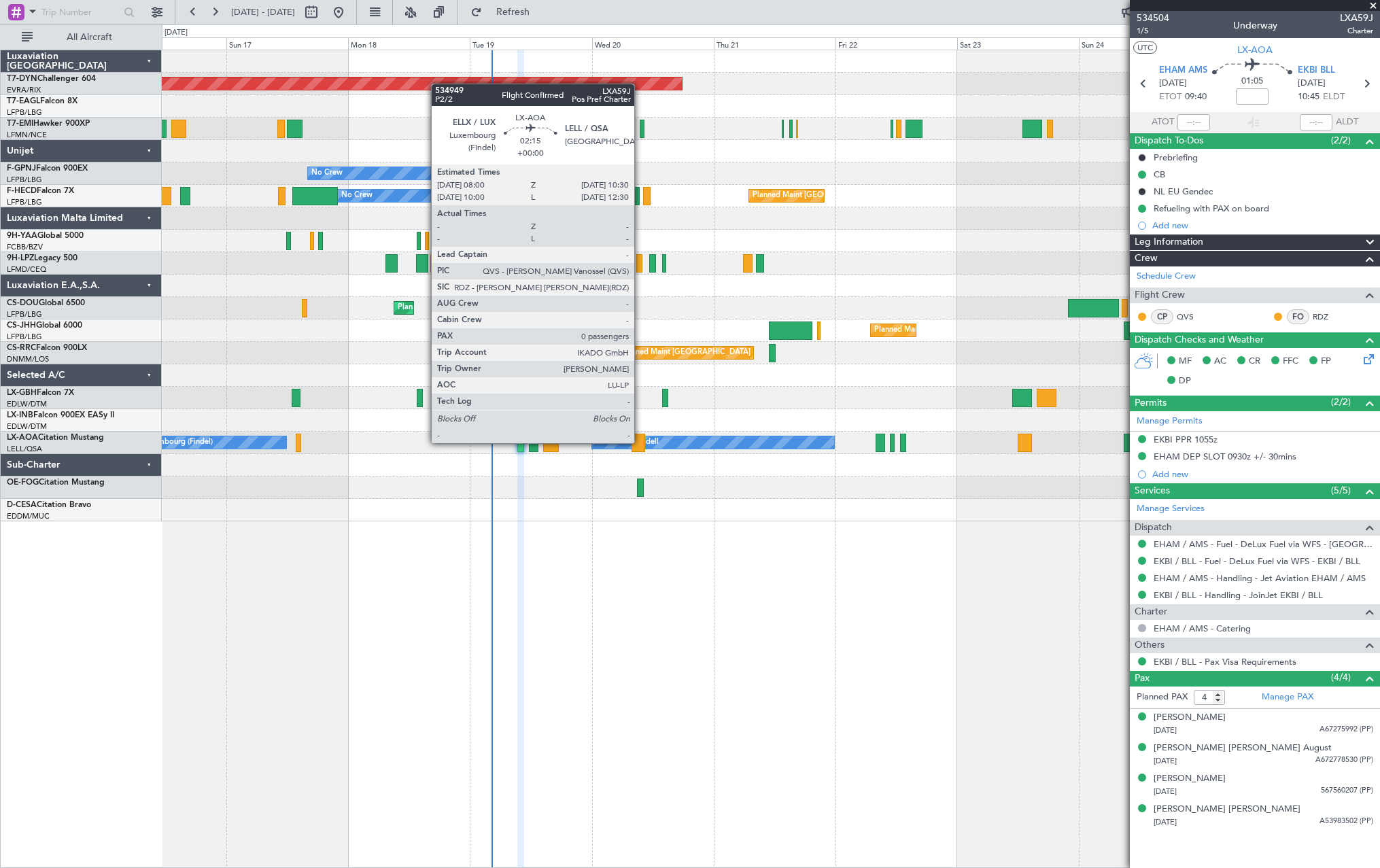
click at [640, 442] on div at bounding box center [638, 442] width 13 height 18
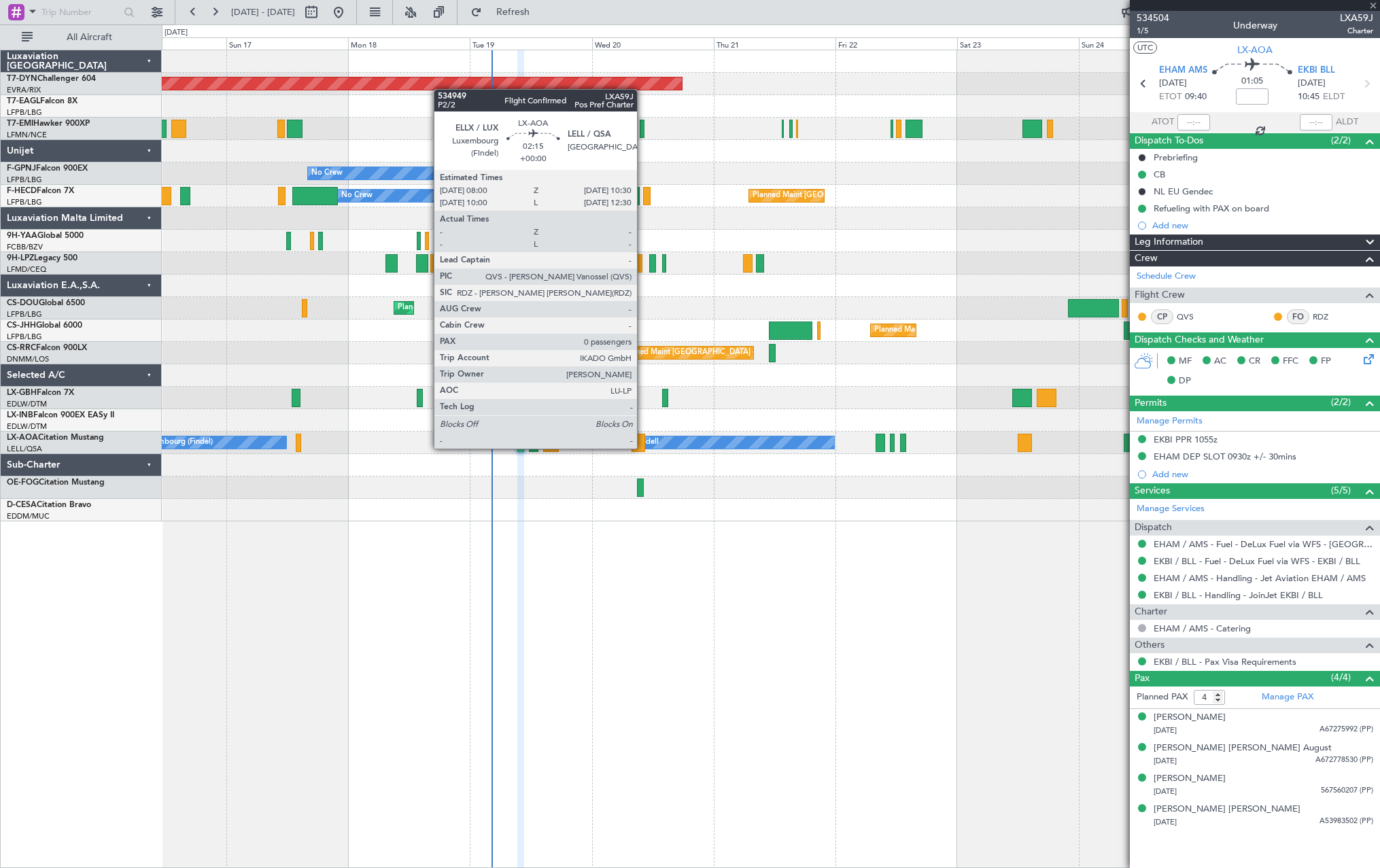
type input "0"
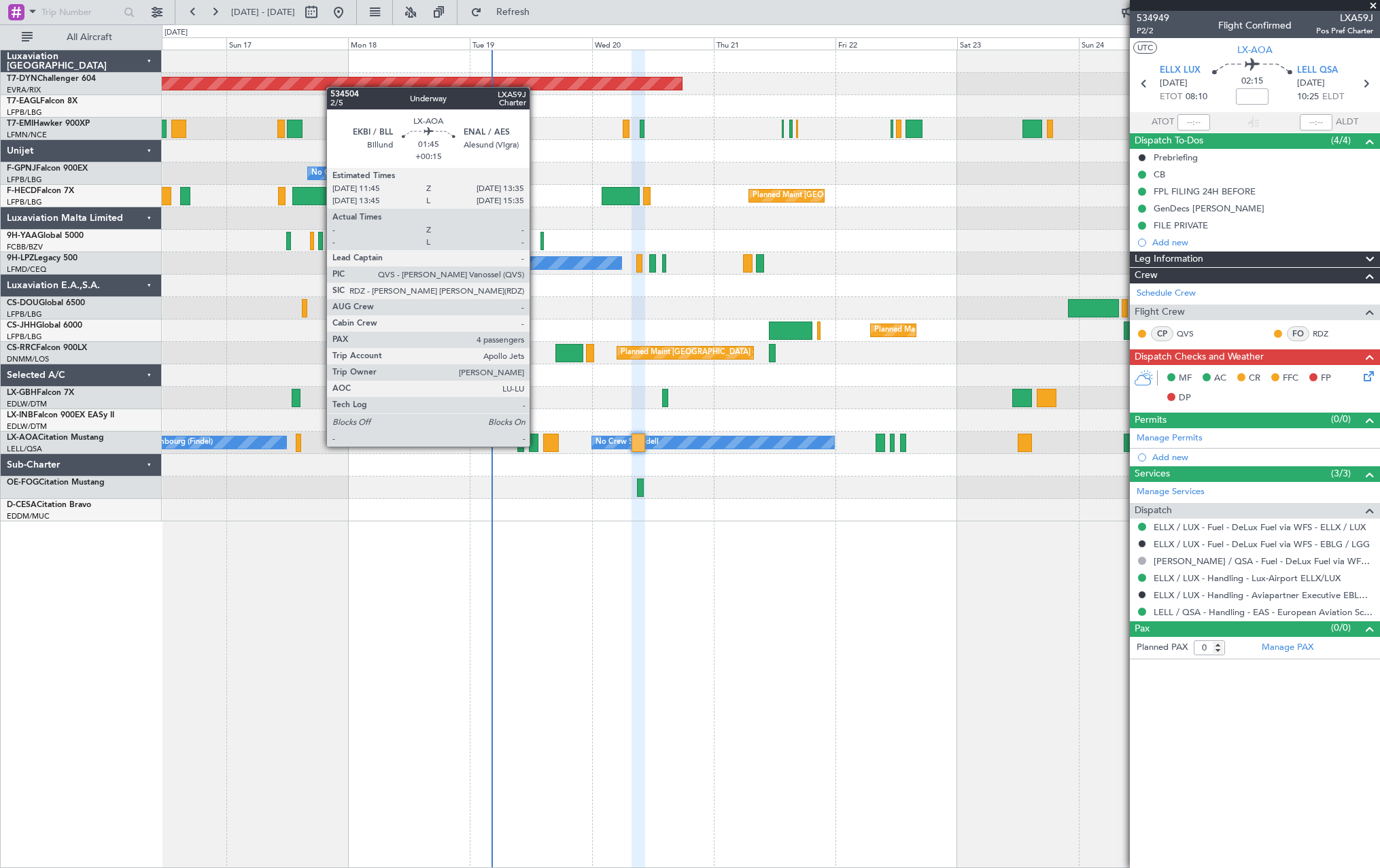
click at [535, 445] on div at bounding box center [534, 442] width 10 height 18
type input "+00:15"
type input "4"
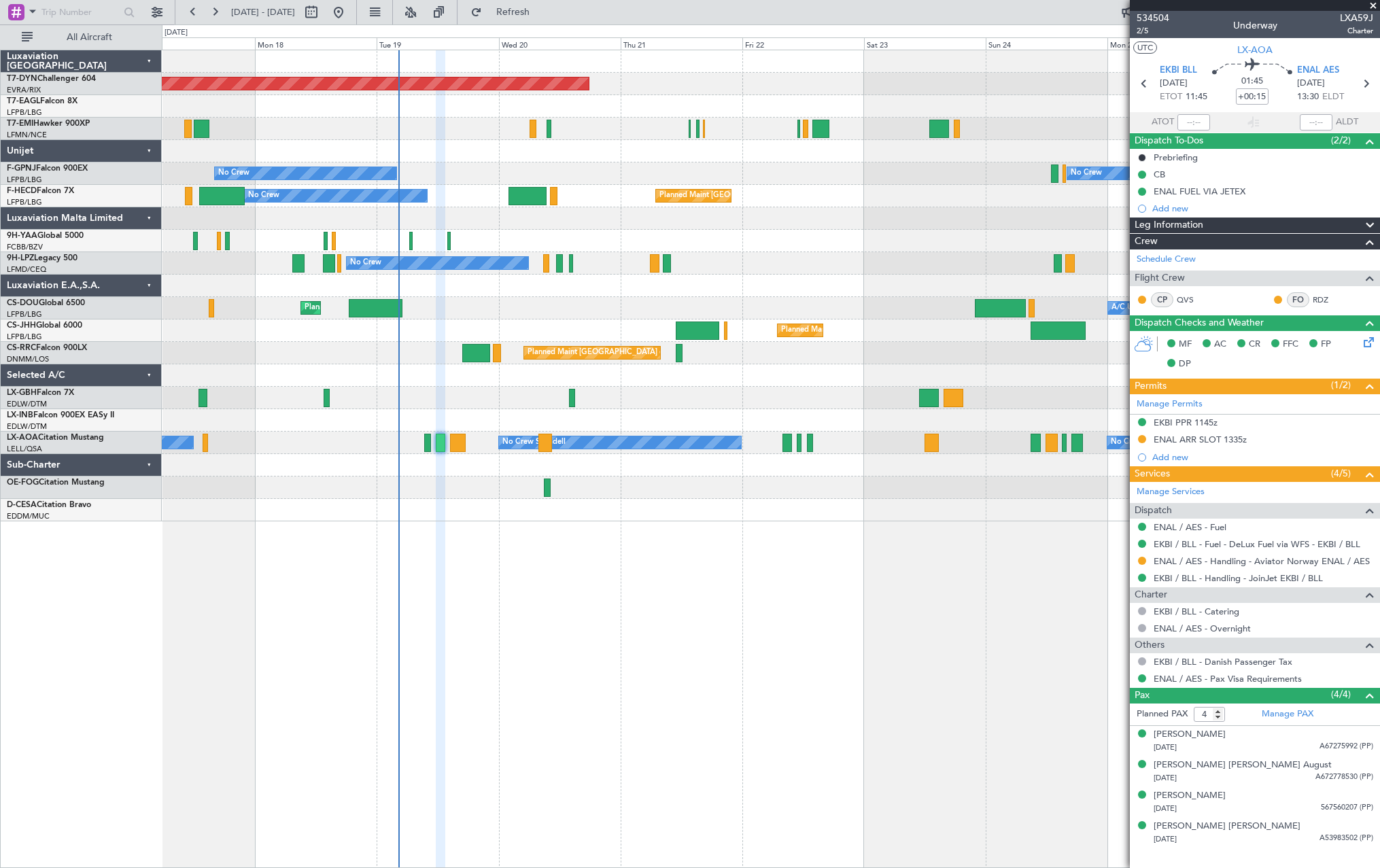
click at [546, 472] on div at bounding box center [770, 465] width 1217 height 22
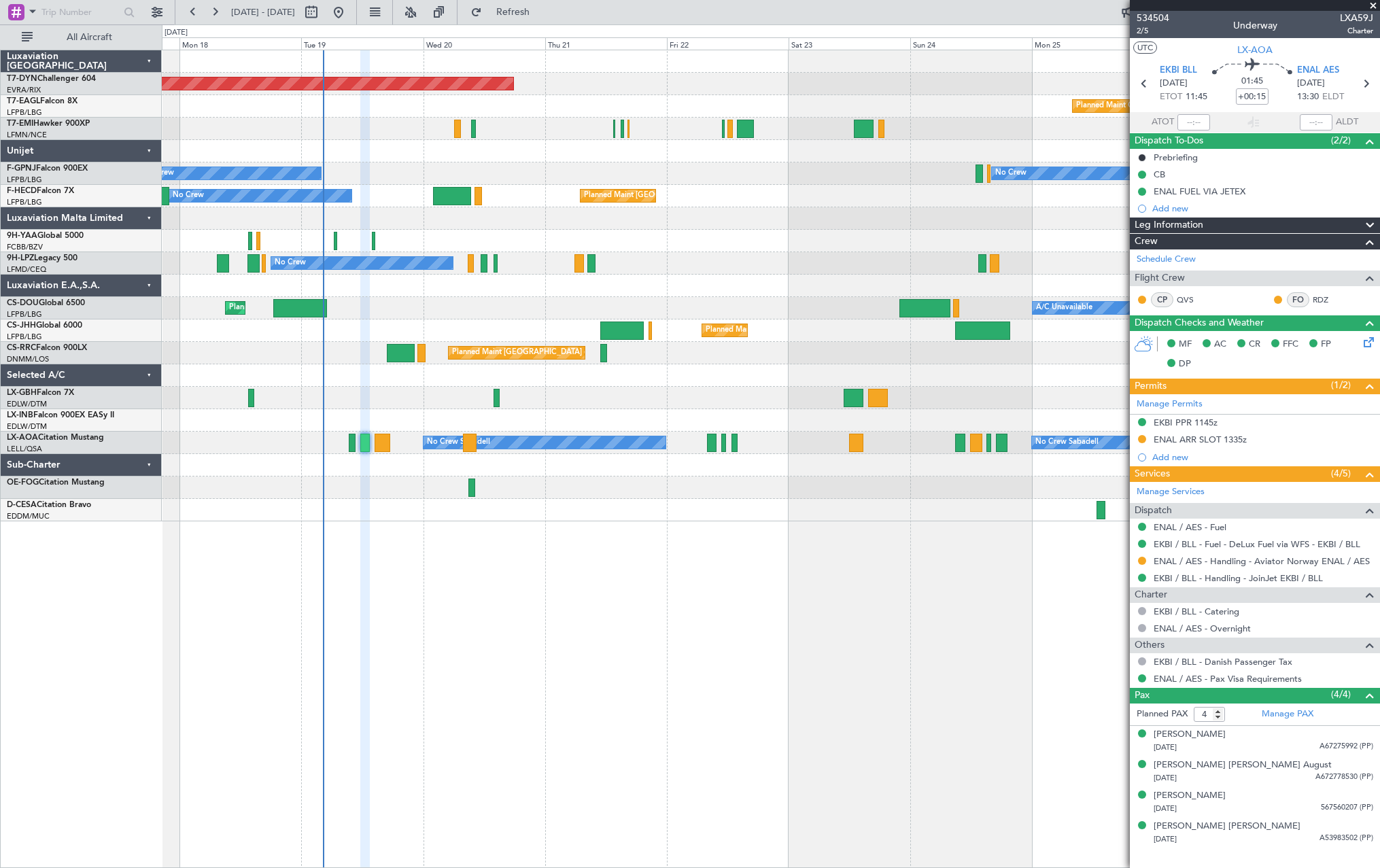
click at [547, 481] on div at bounding box center [770, 488] width 1217 height 22
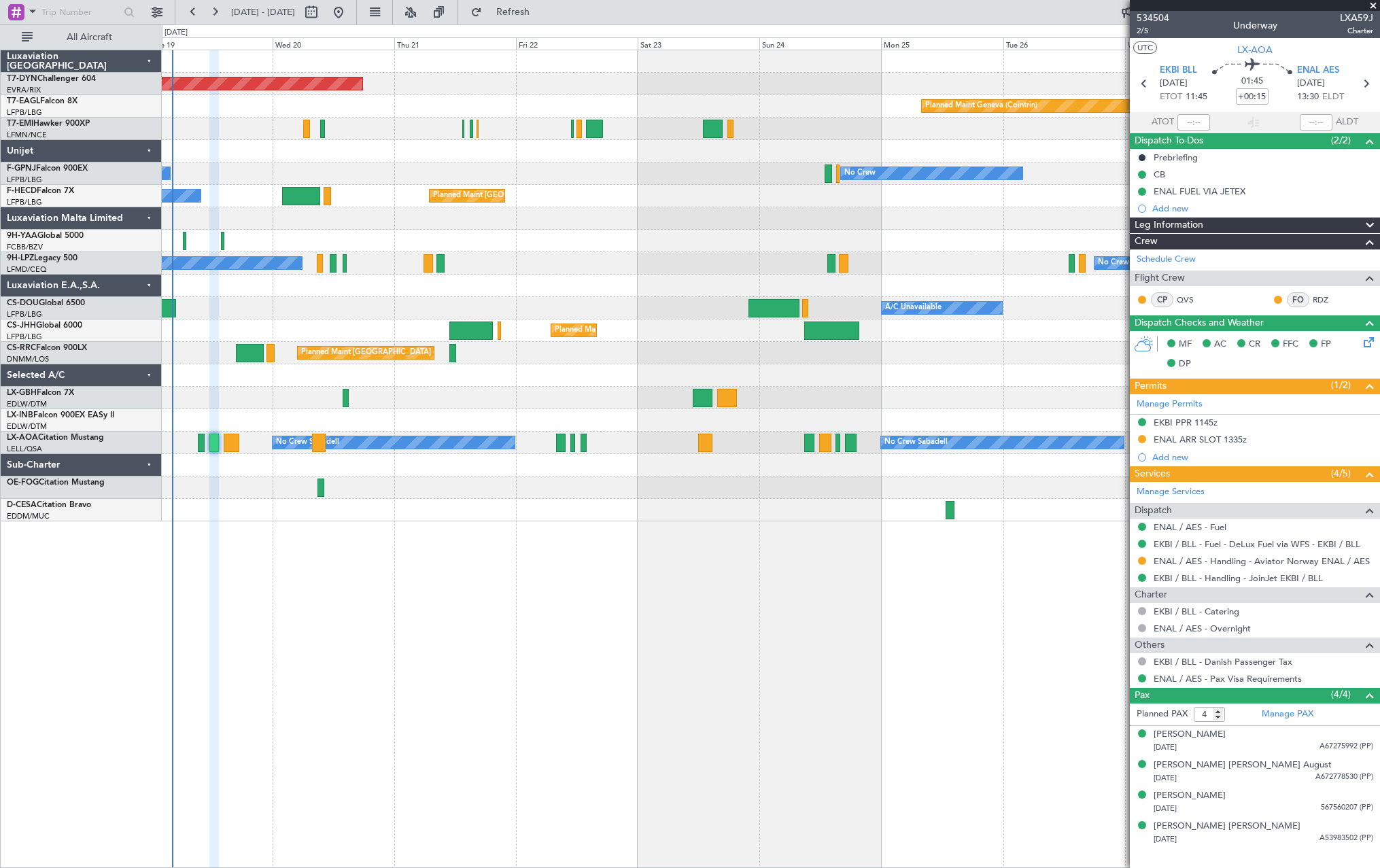
click at [522, 464] on div at bounding box center [770, 465] width 1217 height 22
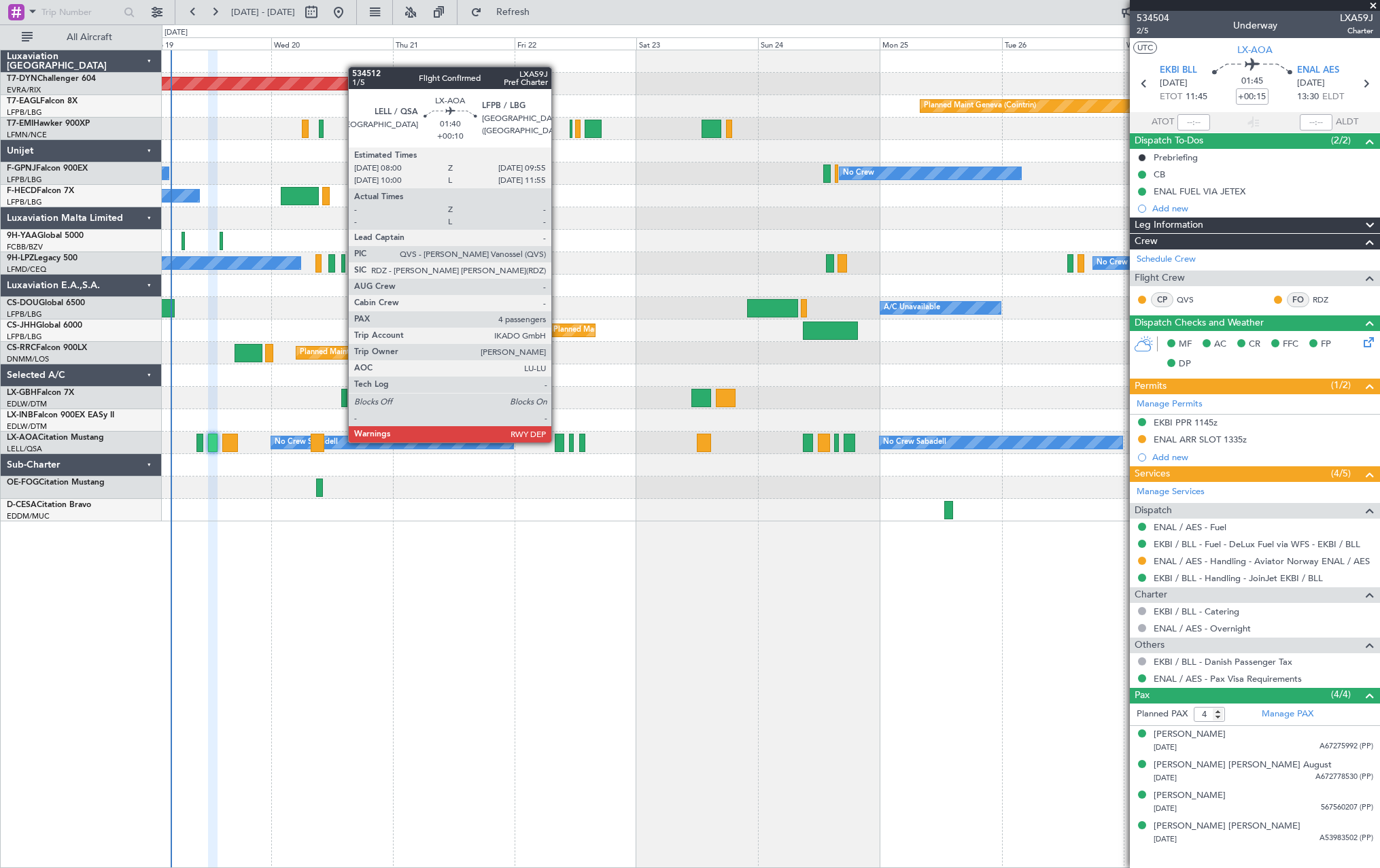
click at [558, 441] on div at bounding box center [559, 442] width 10 height 18
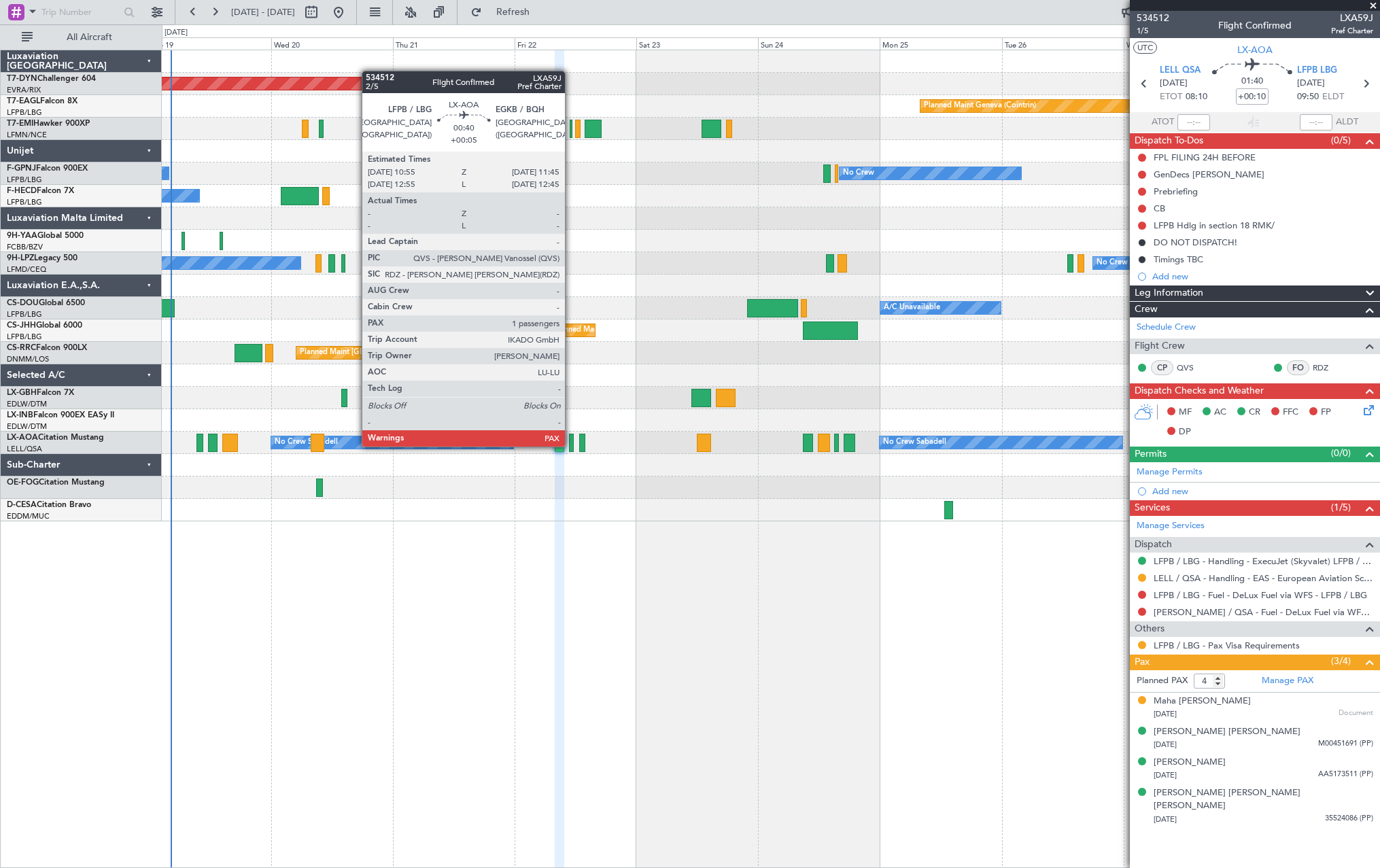
click at [571, 445] on div at bounding box center [571, 442] width 5 height 18
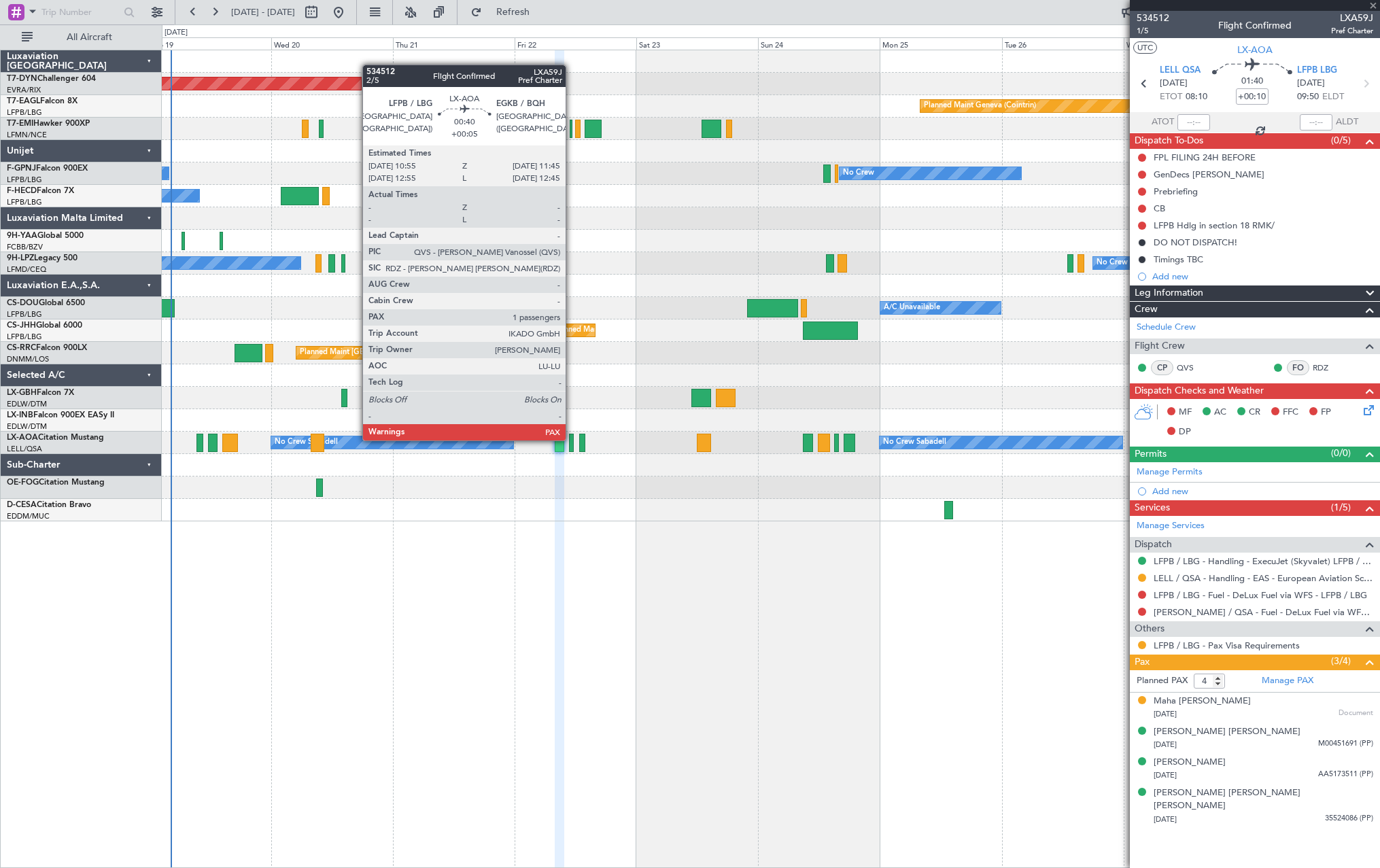
type input "+00:05"
type input "1"
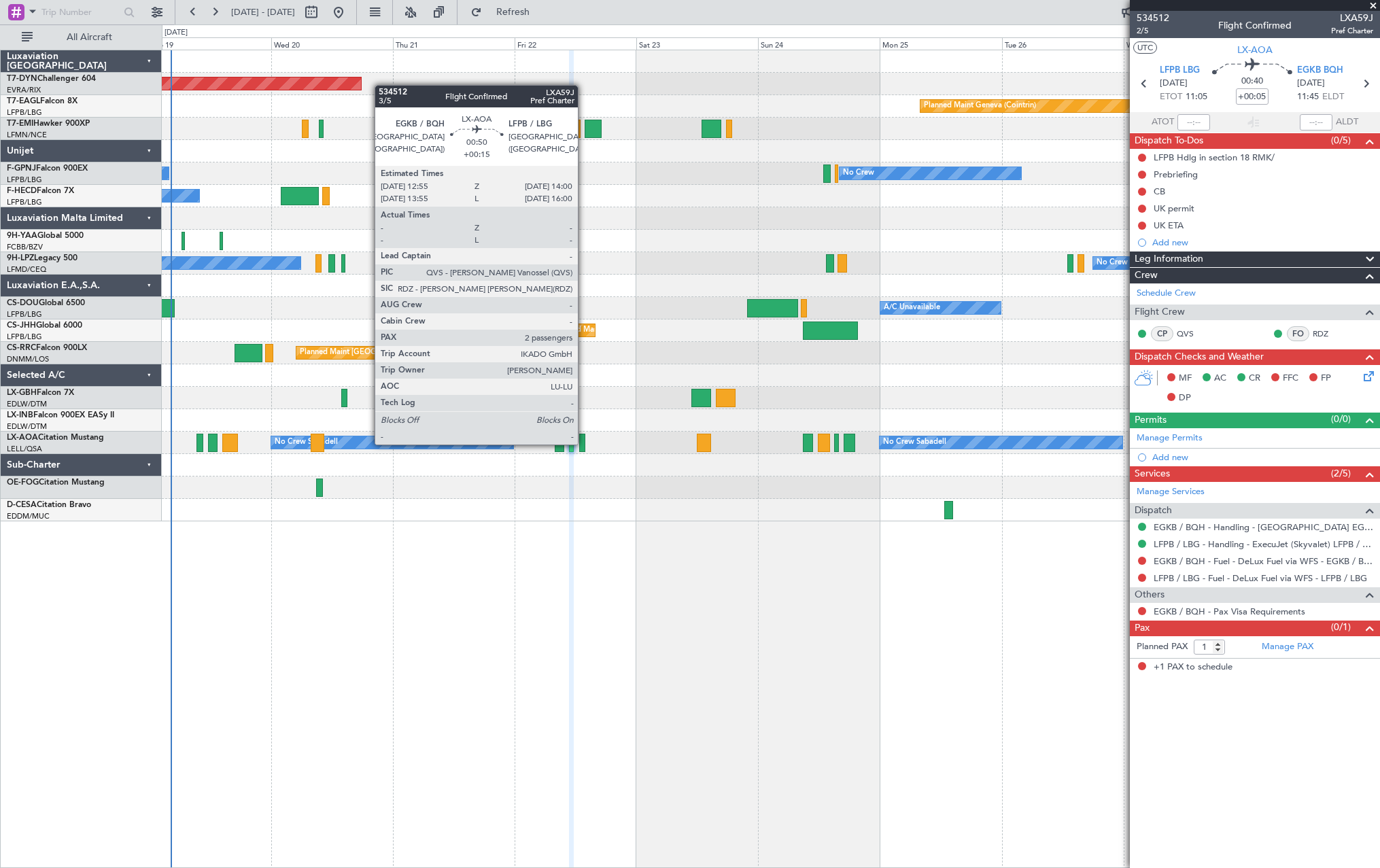
click at [584, 443] on div at bounding box center [582, 442] width 6 height 18
type input "+00:15"
type input "2"
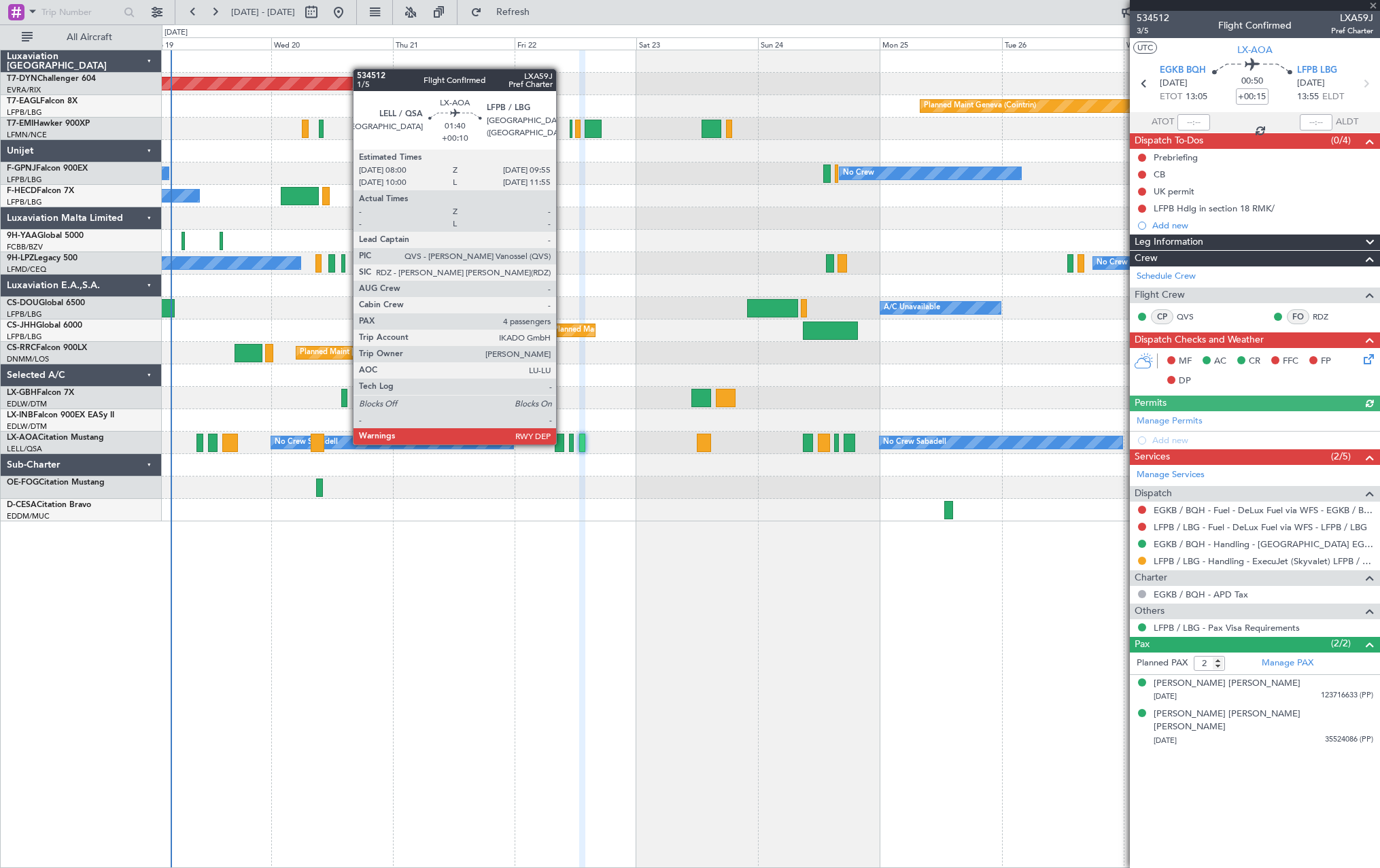
click at [562, 443] on div at bounding box center [559, 442] width 10 height 18
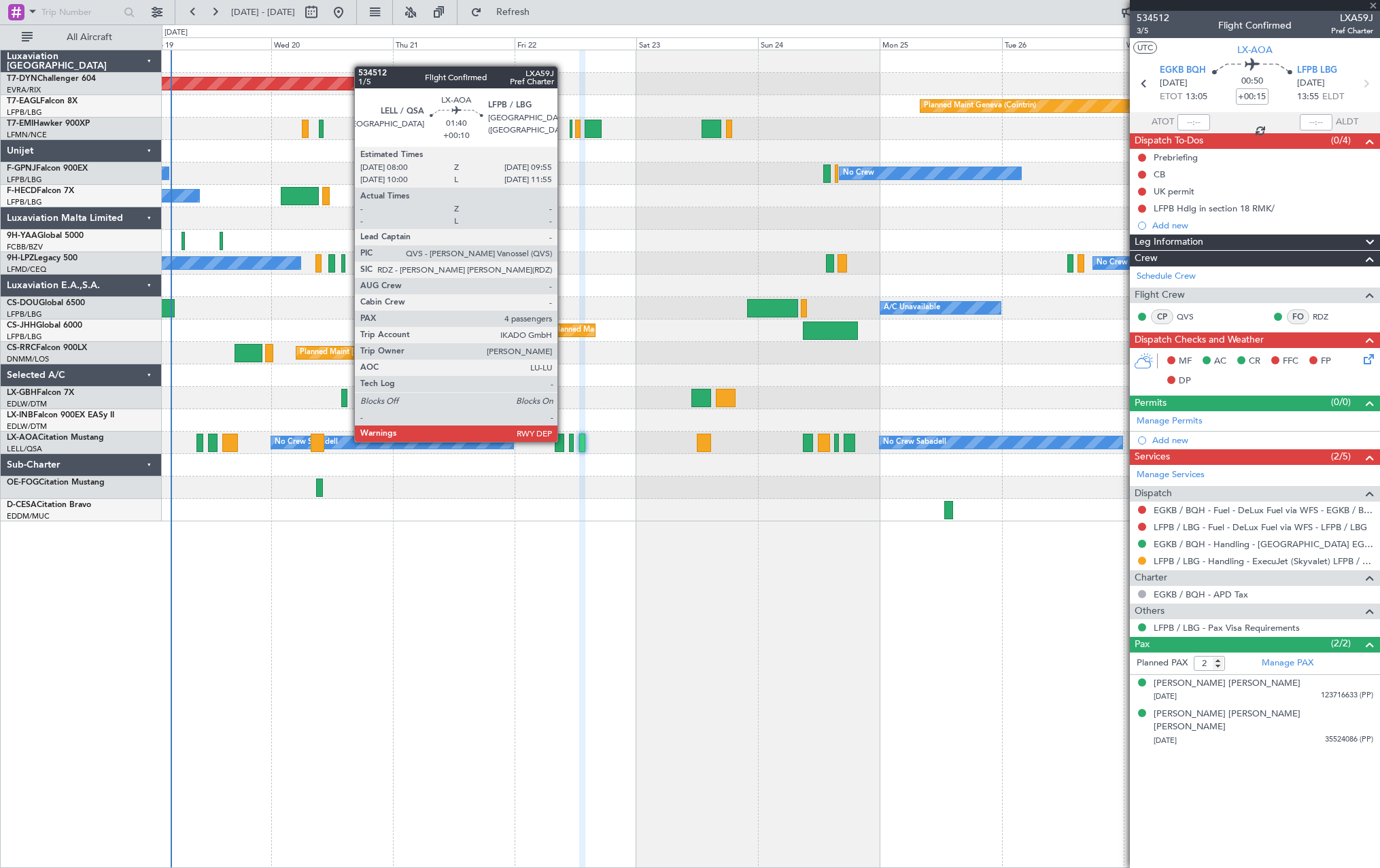
type input "+00:10"
type input "4"
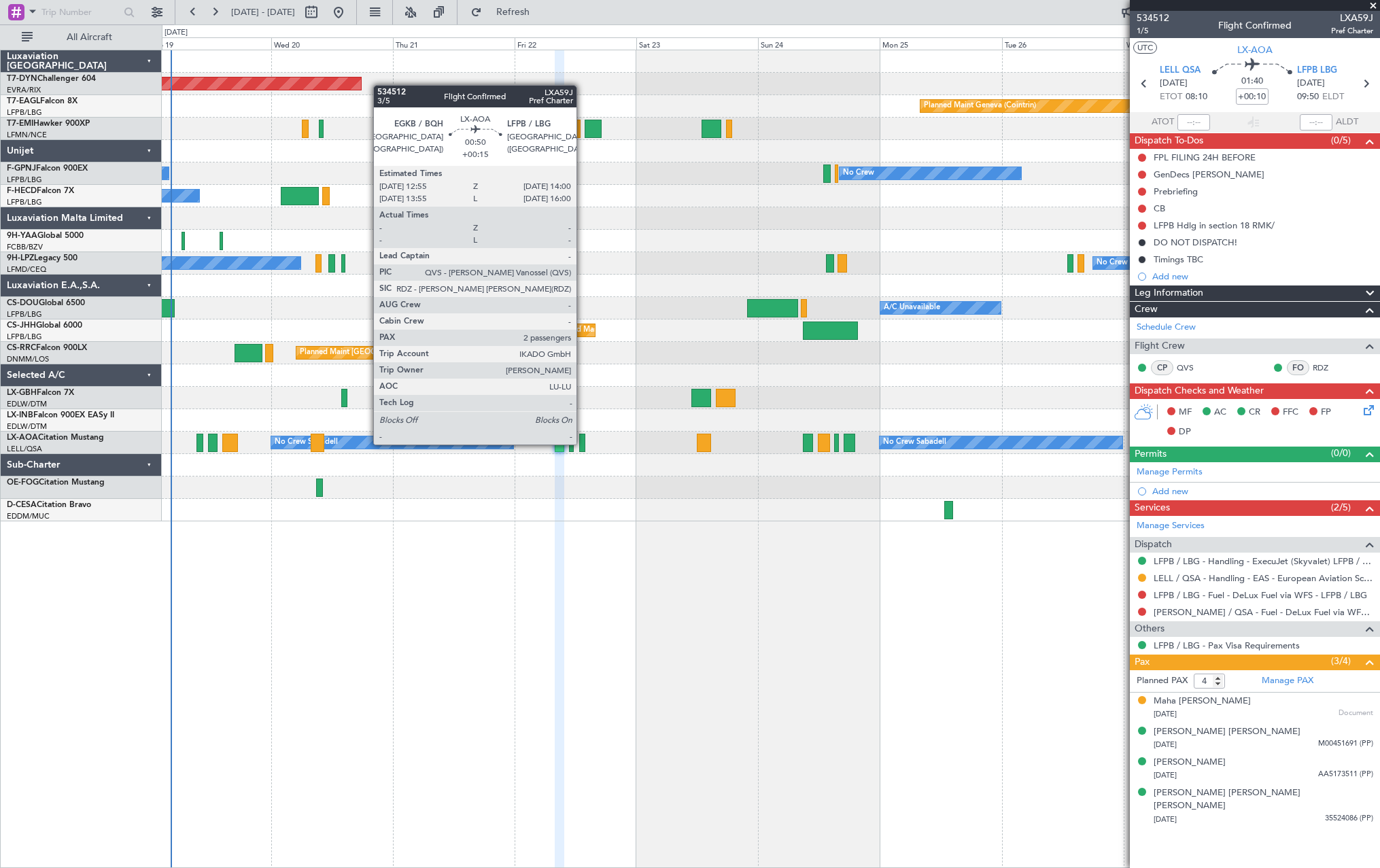
click at [583, 443] on div at bounding box center [582, 442] width 6 height 18
type input "+00:15"
type input "2"
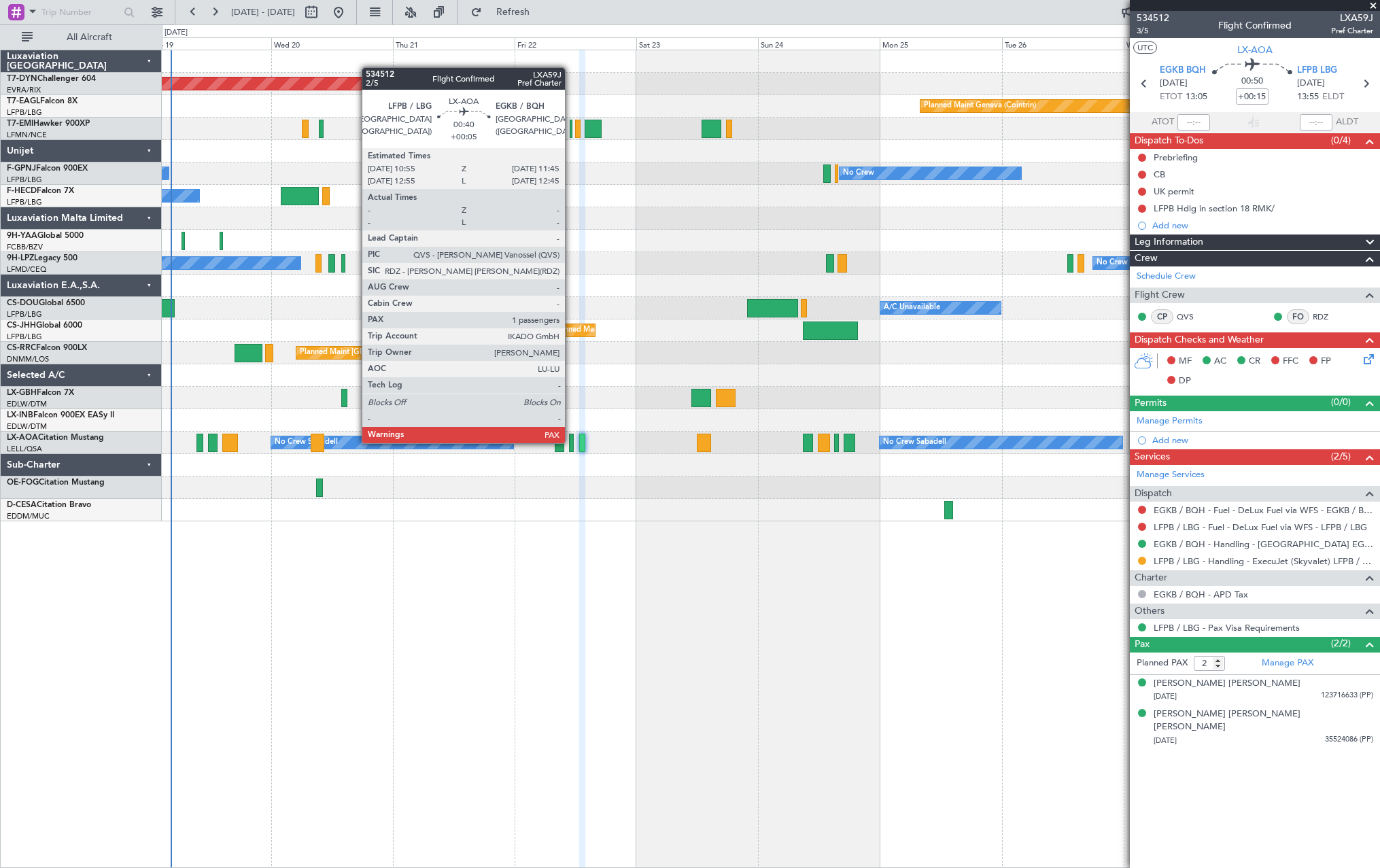
click at [571, 442] on div at bounding box center [571, 442] width 5 height 18
type input "+00:05"
type input "1"
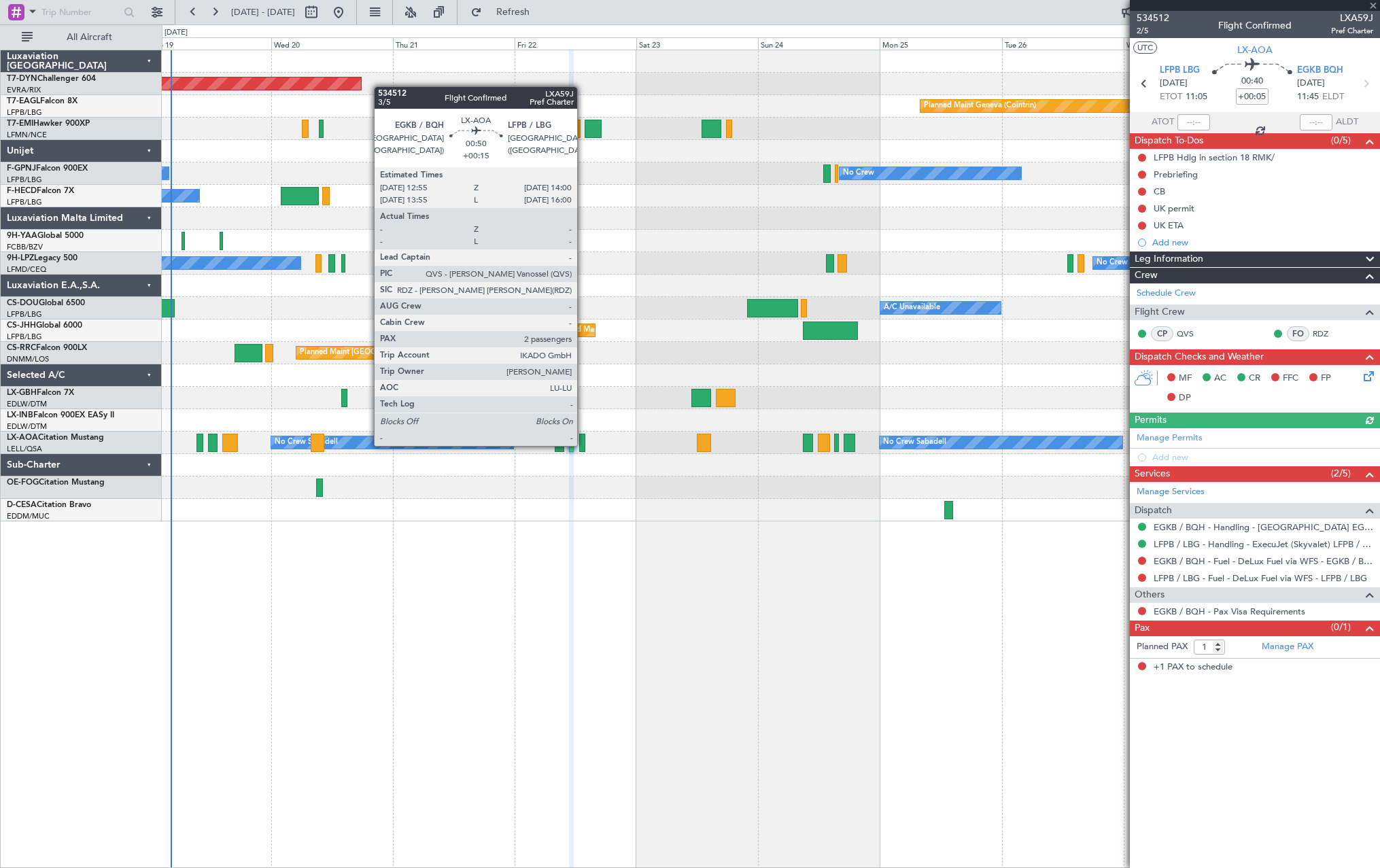
click at [583, 445] on div at bounding box center [582, 442] width 6 height 18
type input "+00:15"
type input "2"
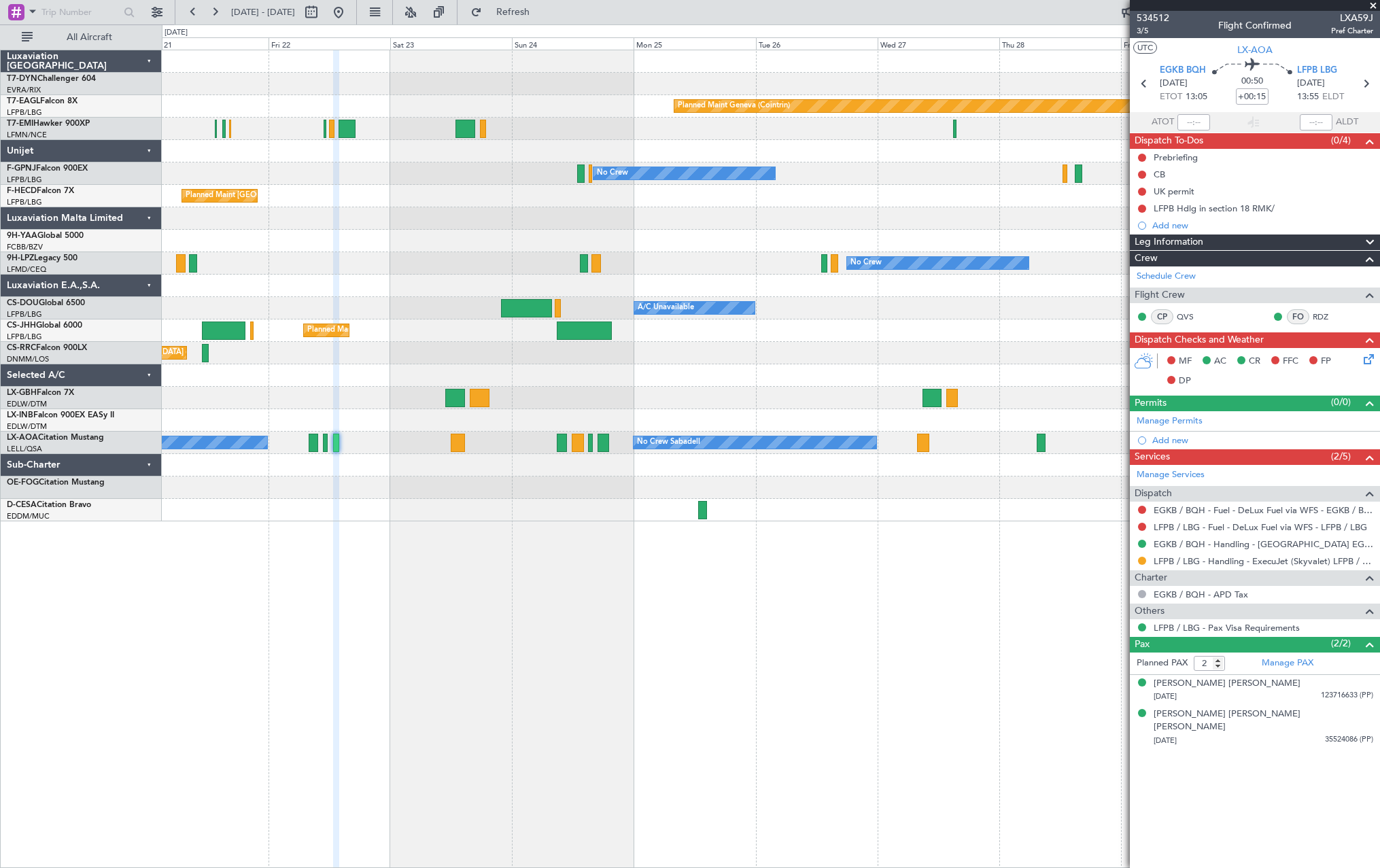
click at [469, 503] on div at bounding box center [770, 510] width 1217 height 22
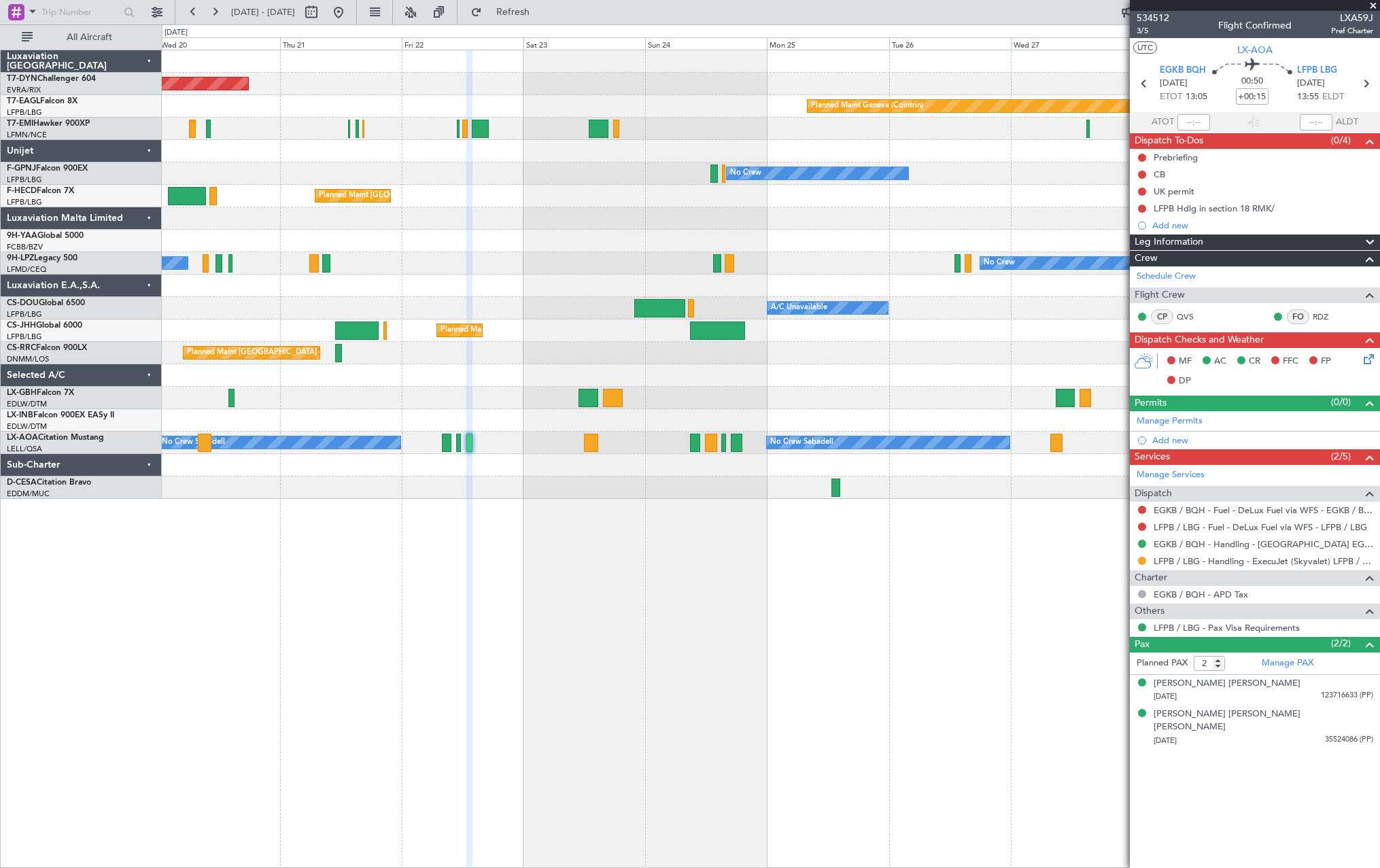
click at [592, 488] on div "Planned Maint [GEOGRAPHIC_DATA]-[GEOGRAPHIC_DATA] Planned Maint Geneva ([GEOGRA…" at bounding box center [770, 274] width 1217 height 449
click at [596, 488] on div at bounding box center [770, 488] width 1217 height 22
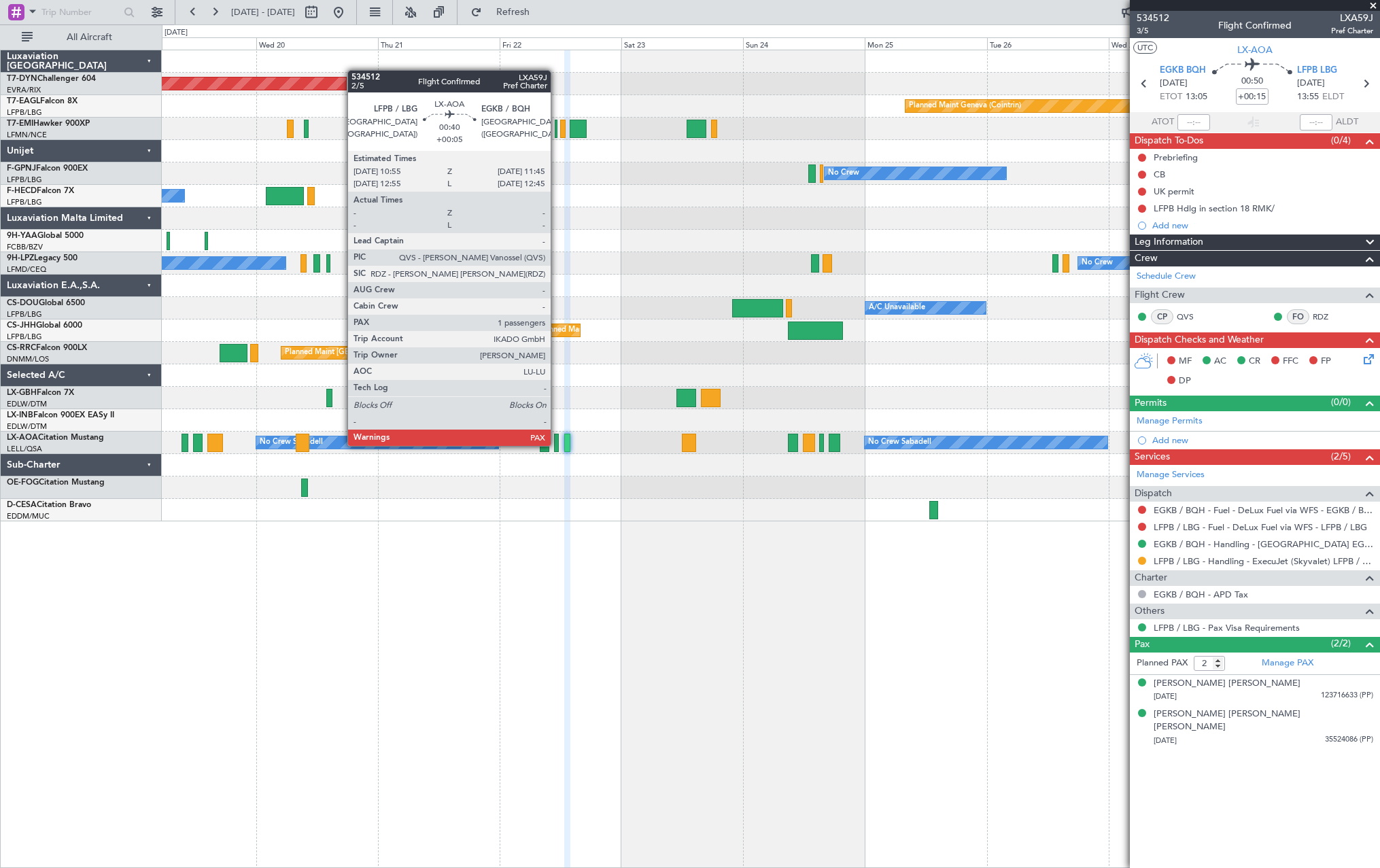
click at [557, 445] on div at bounding box center [557, 442] width 5 height 18
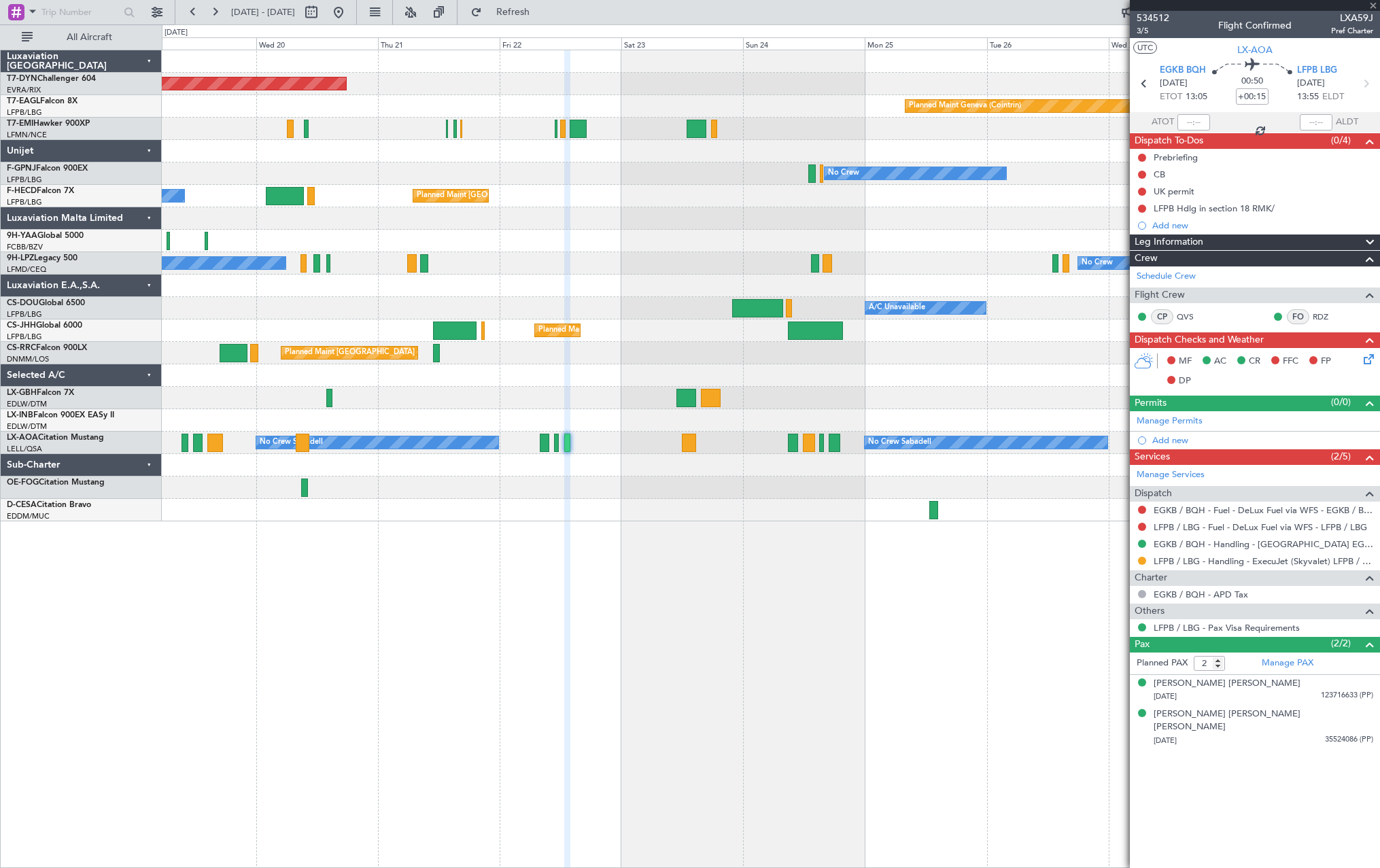
type input "+00:05"
type input "1"
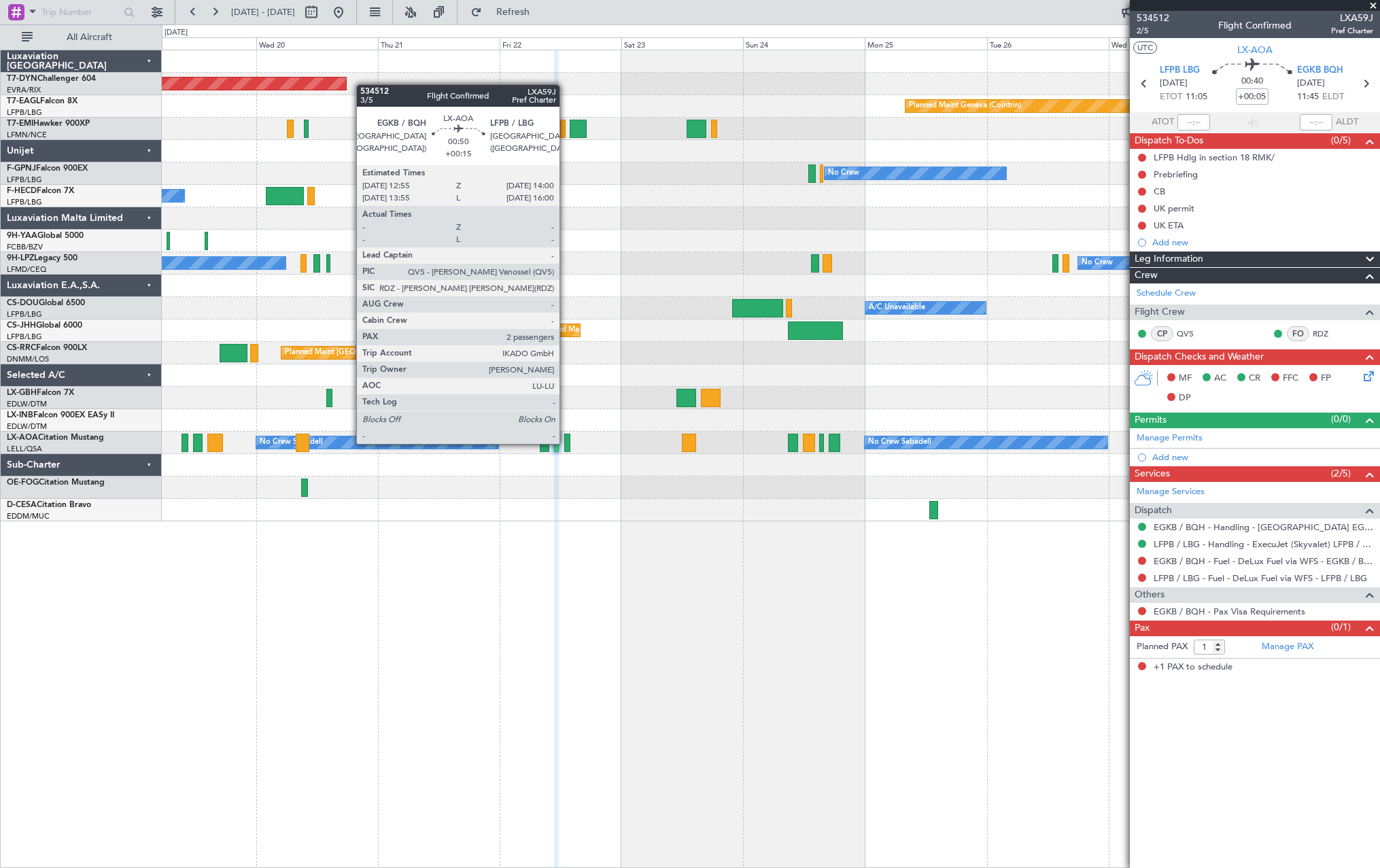
click at [565, 442] on div at bounding box center [567, 442] width 6 height 18
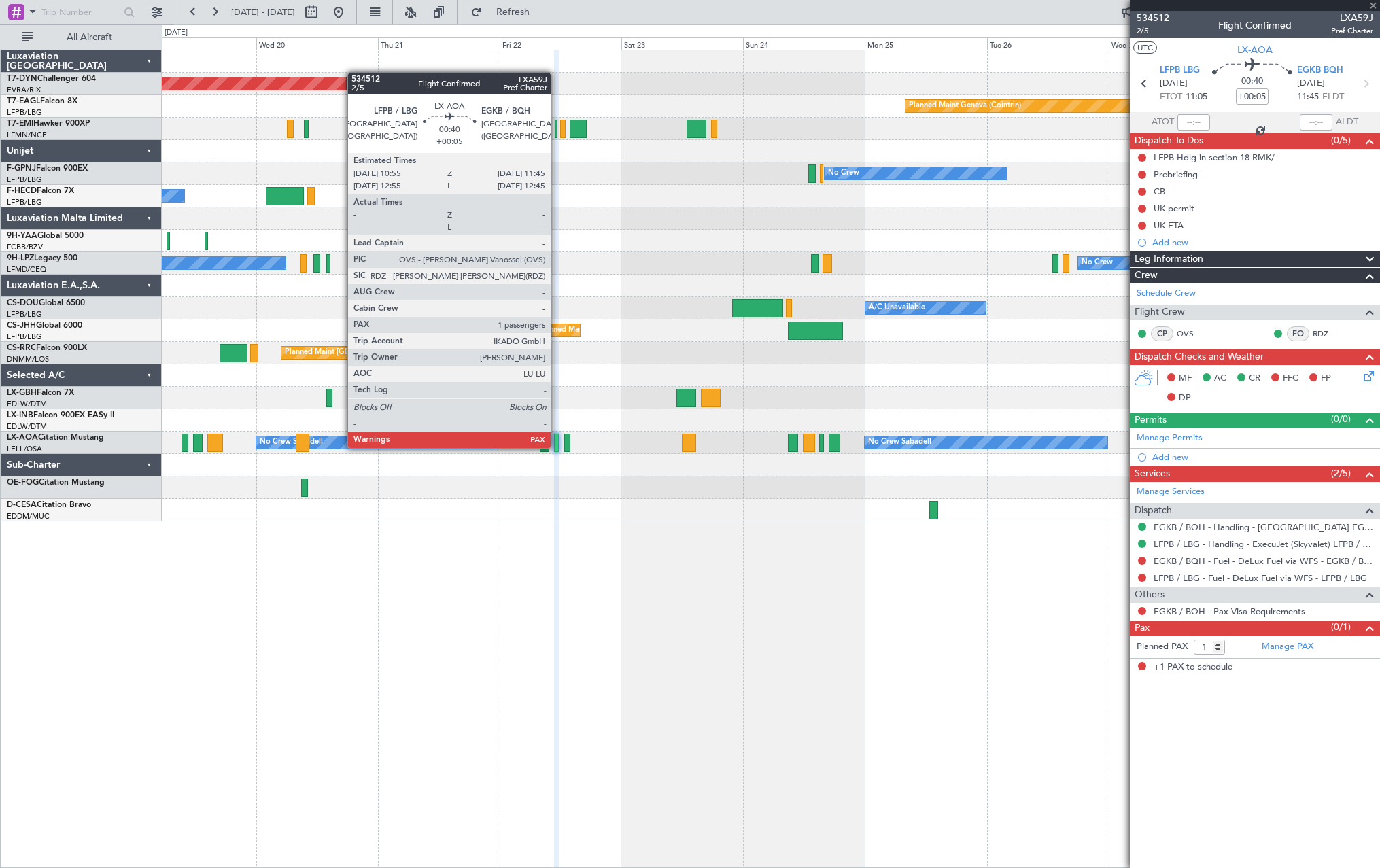
type input "+00:15"
type input "2"
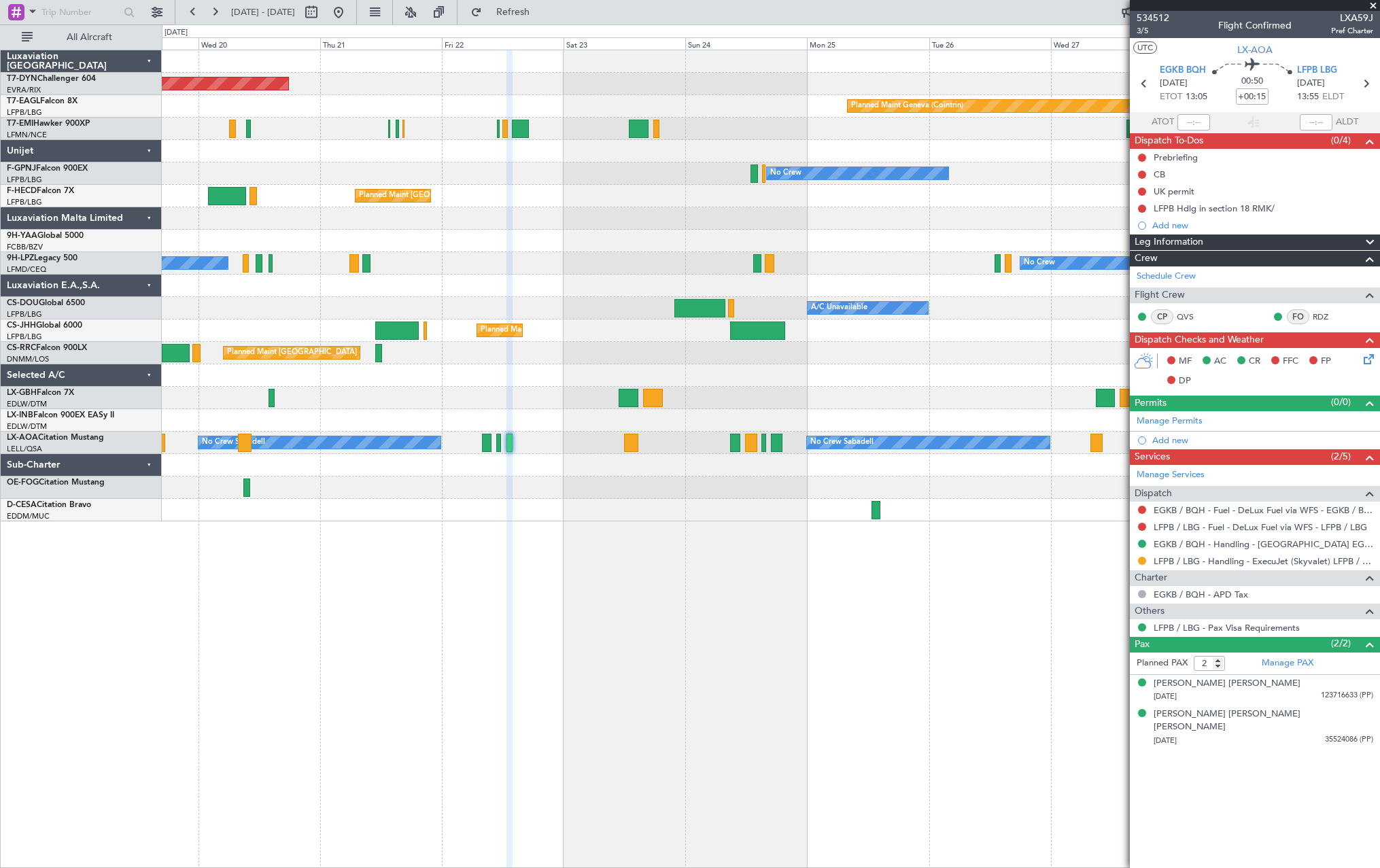
click at [542, 468] on div at bounding box center [770, 465] width 1217 height 22
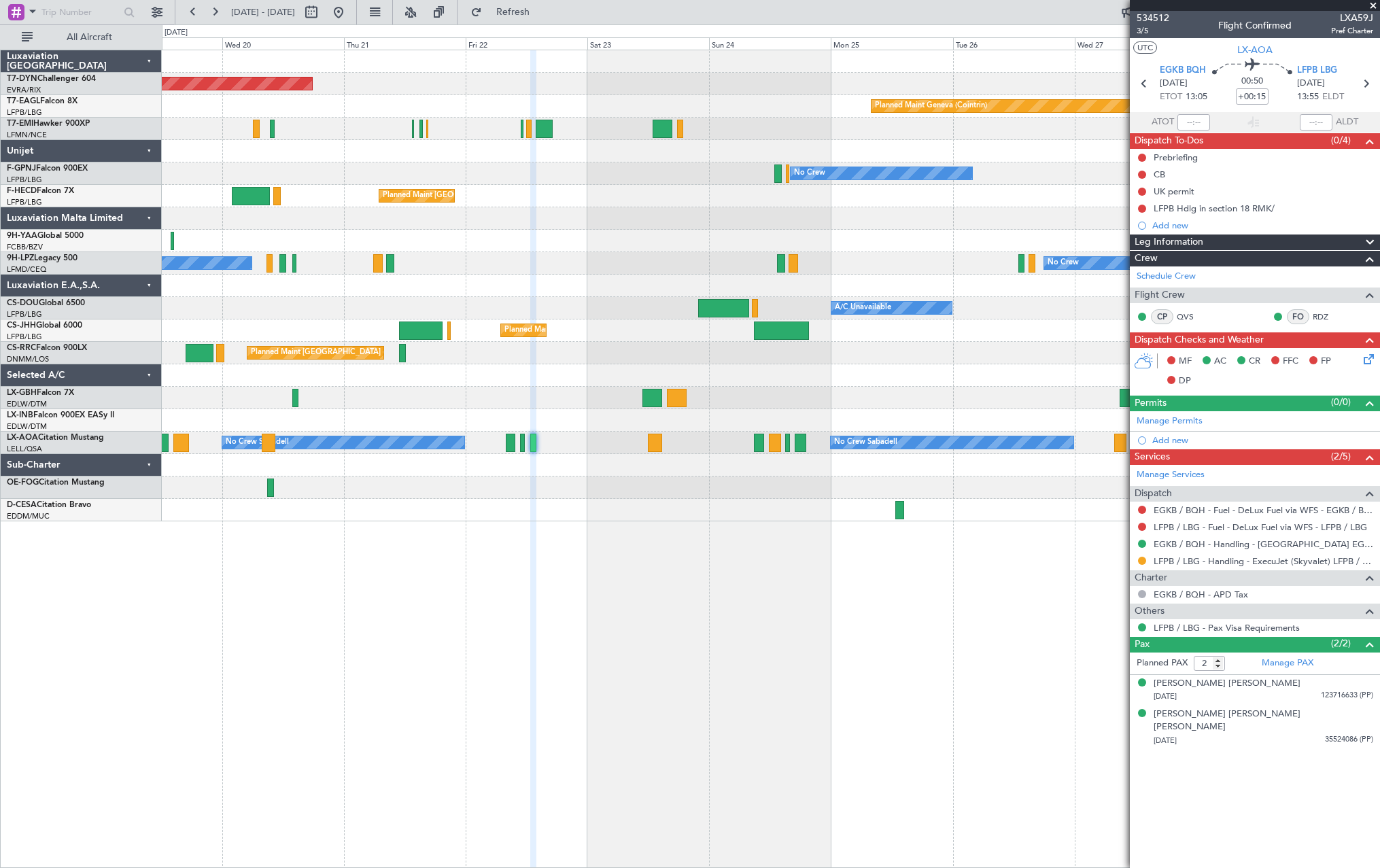
click at [588, 487] on div at bounding box center [770, 488] width 1217 height 22
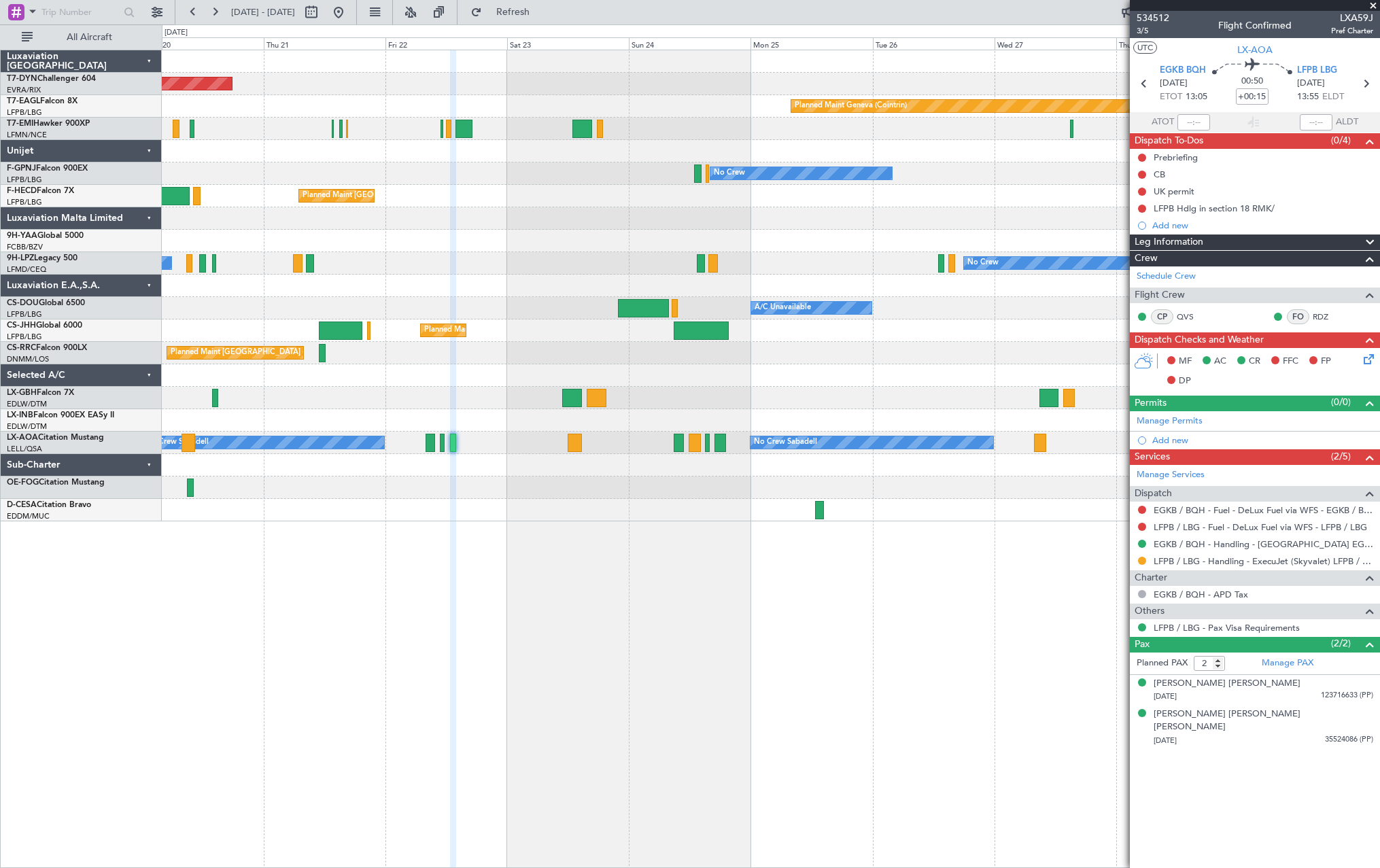
click at [502, 512] on div "Planned Maint Basel-Mulhouse Planned Maint Geneva (Cointrin) Planned Maint Ches…" at bounding box center [770, 285] width 1217 height 471
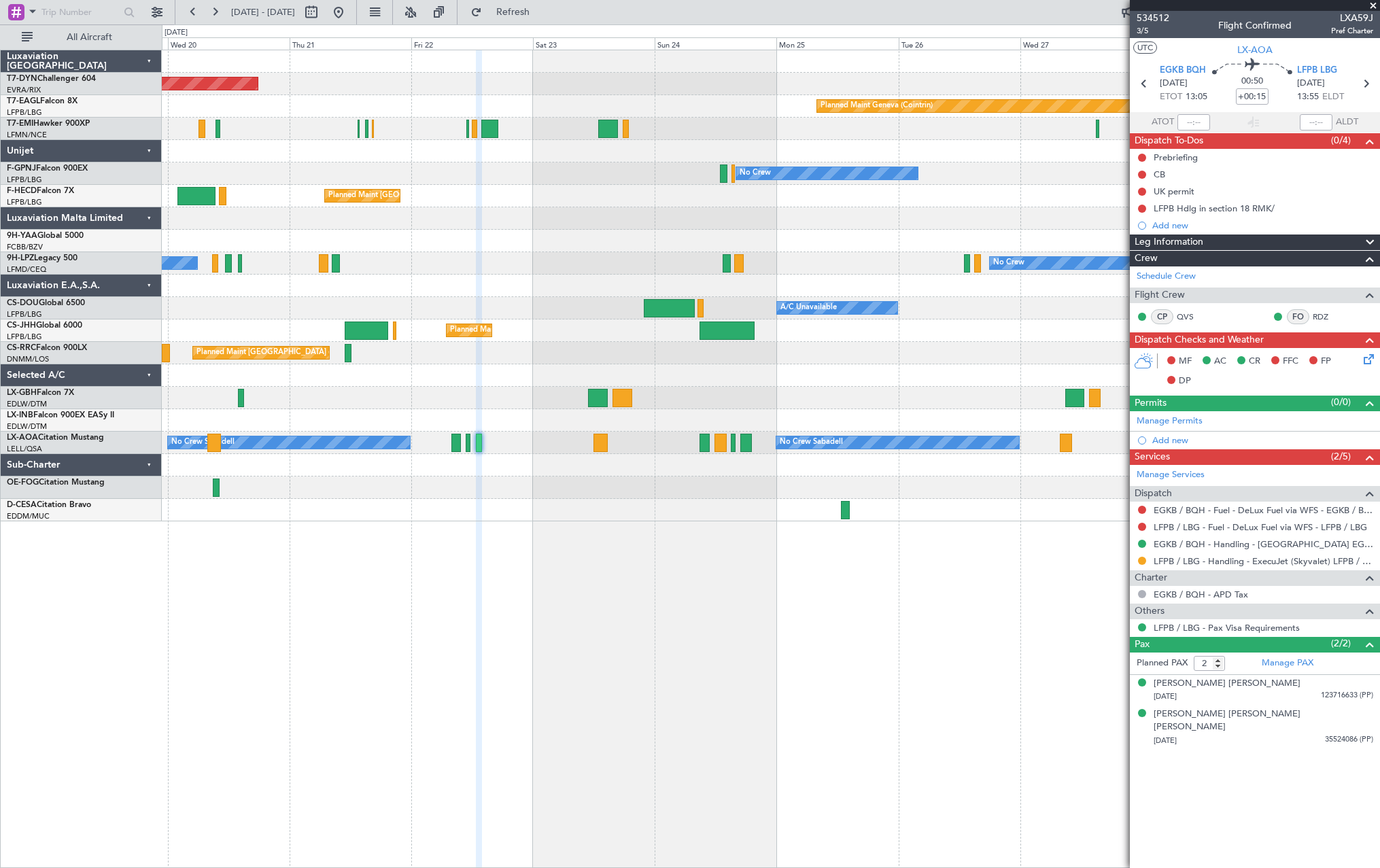
click at [531, 497] on div at bounding box center [770, 488] width 1217 height 22
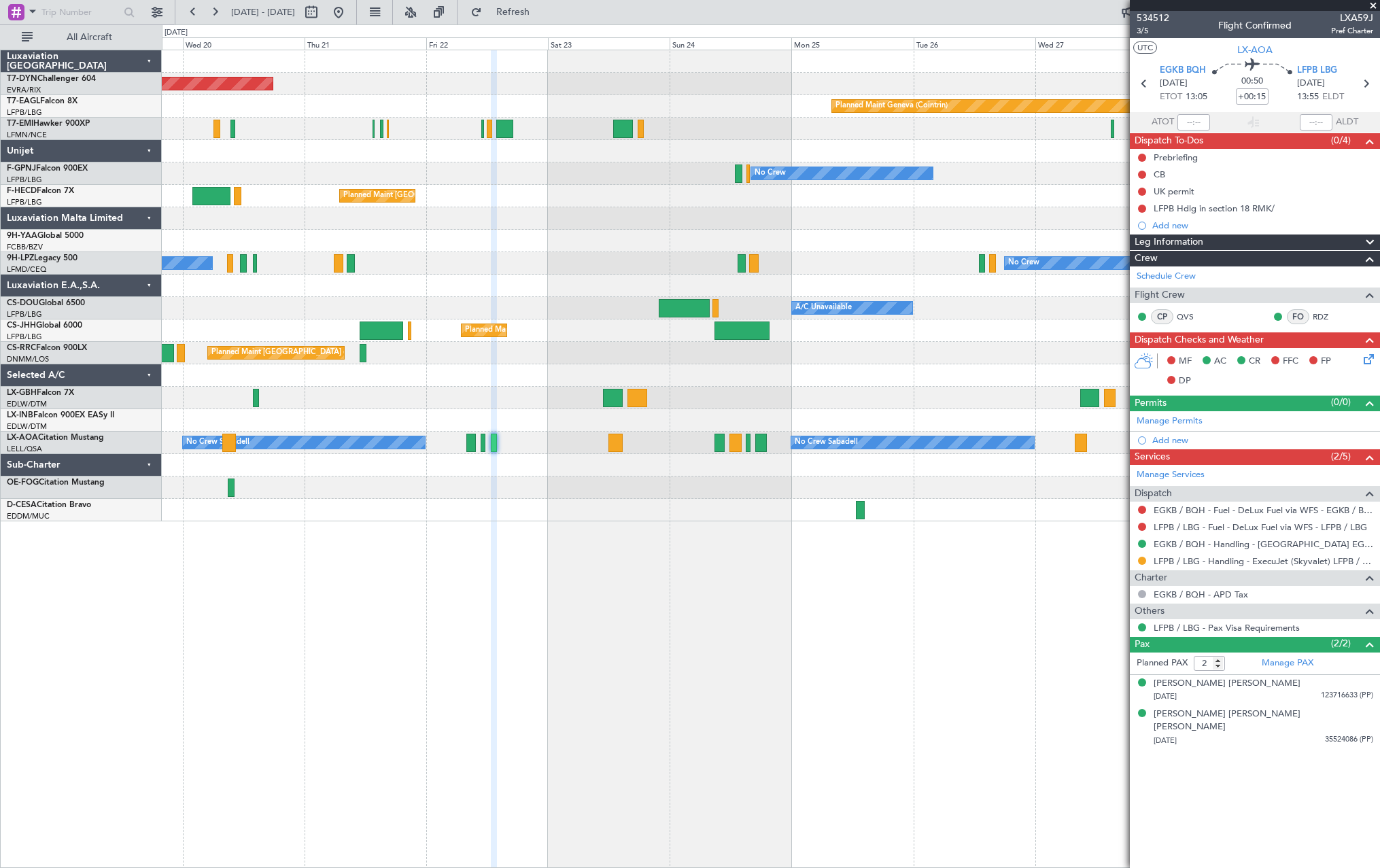
click at [544, 495] on div "Planned Maint Basel-Mulhouse Planned Maint Geneva (Cointrin) Planned Maint Ches…" at bounding box center [770, 285] width 1217 height 471
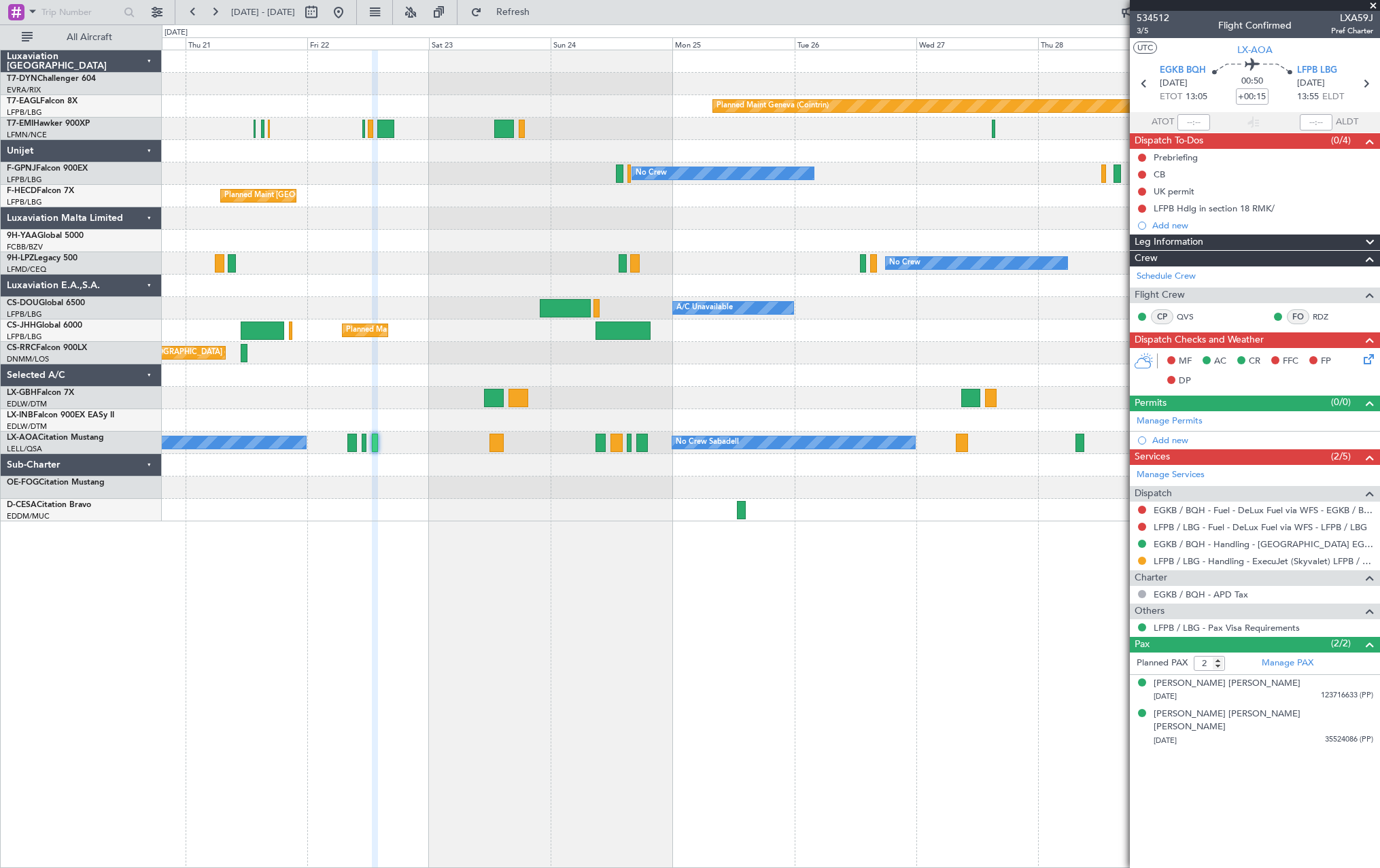
click at [585, 484] on div at bounding box center [770, 488] width 1217 height 22
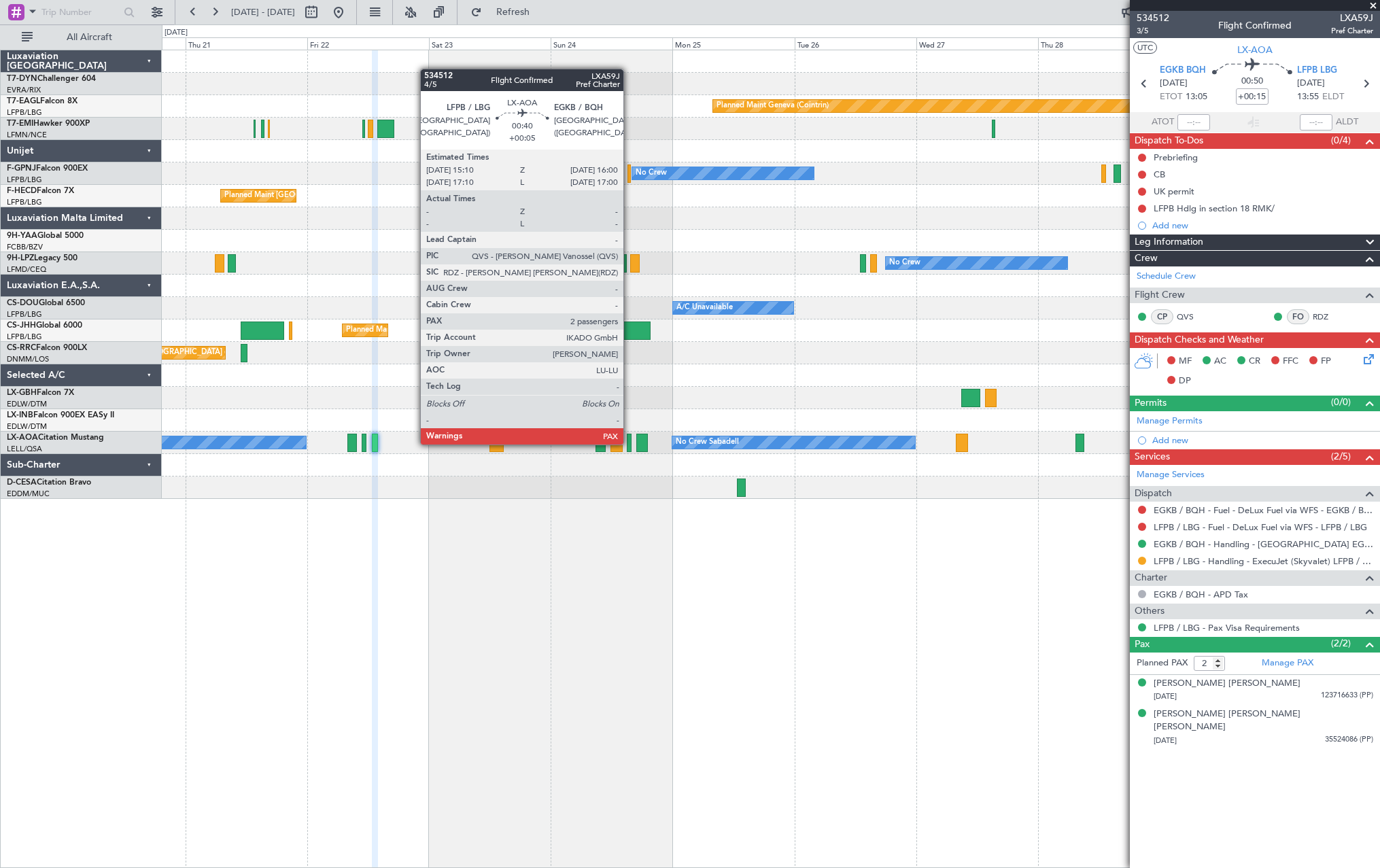
click at [630, 443] on div at bounding box center [629, 442] width 5 height 18
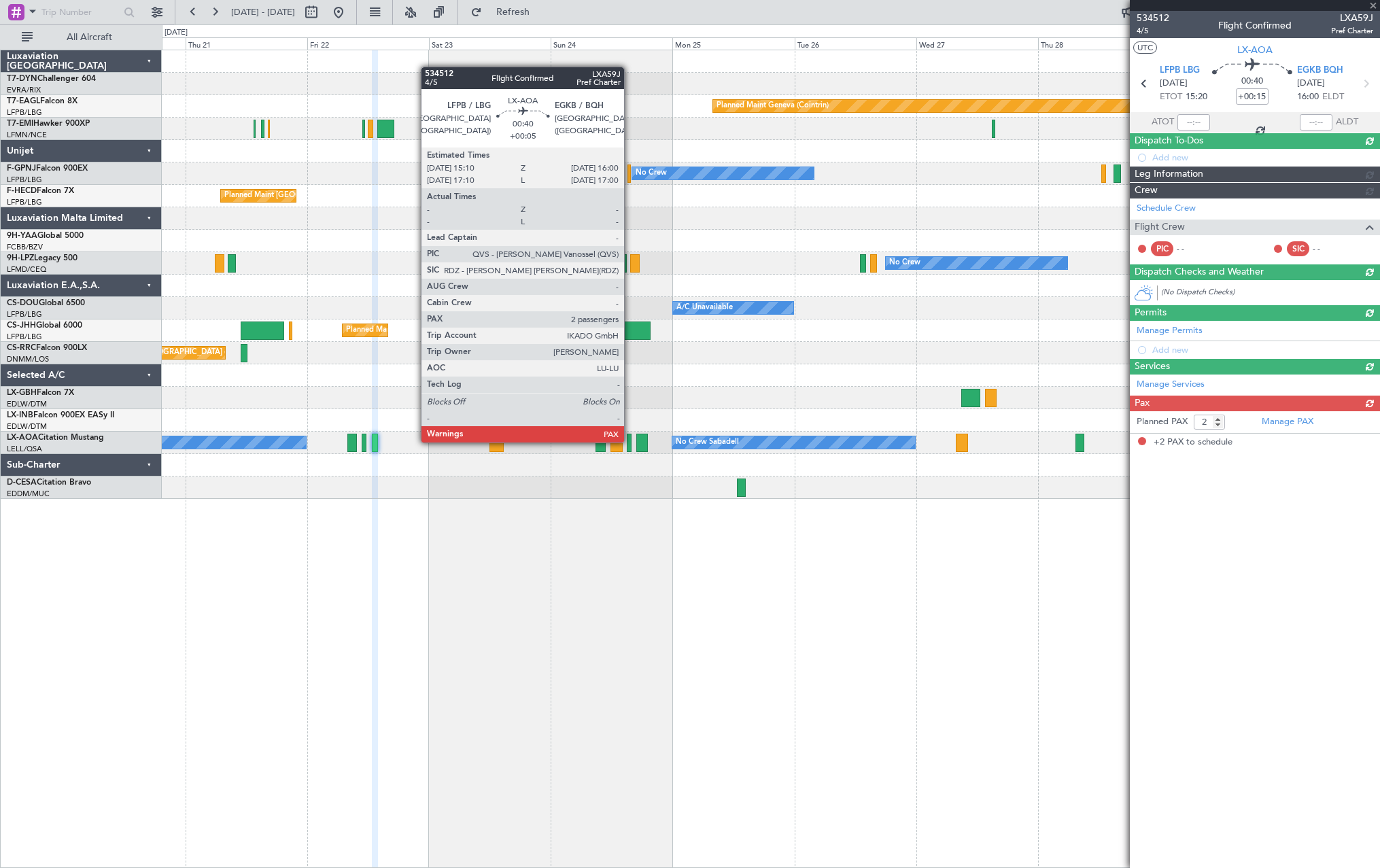
type input "+00:05"
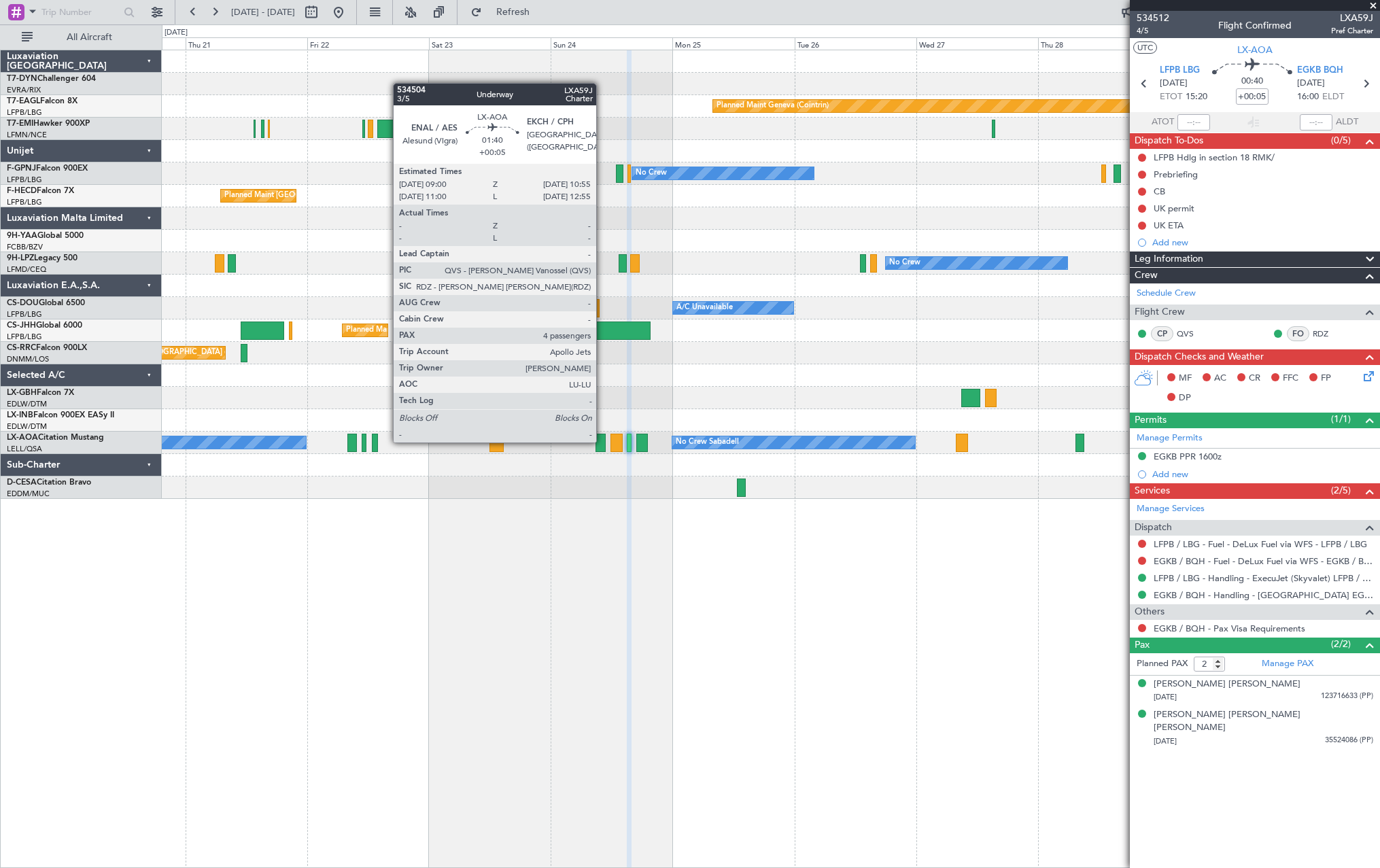
click at [602, 441] on div at bounding box center [600, 442] width 10 height 18
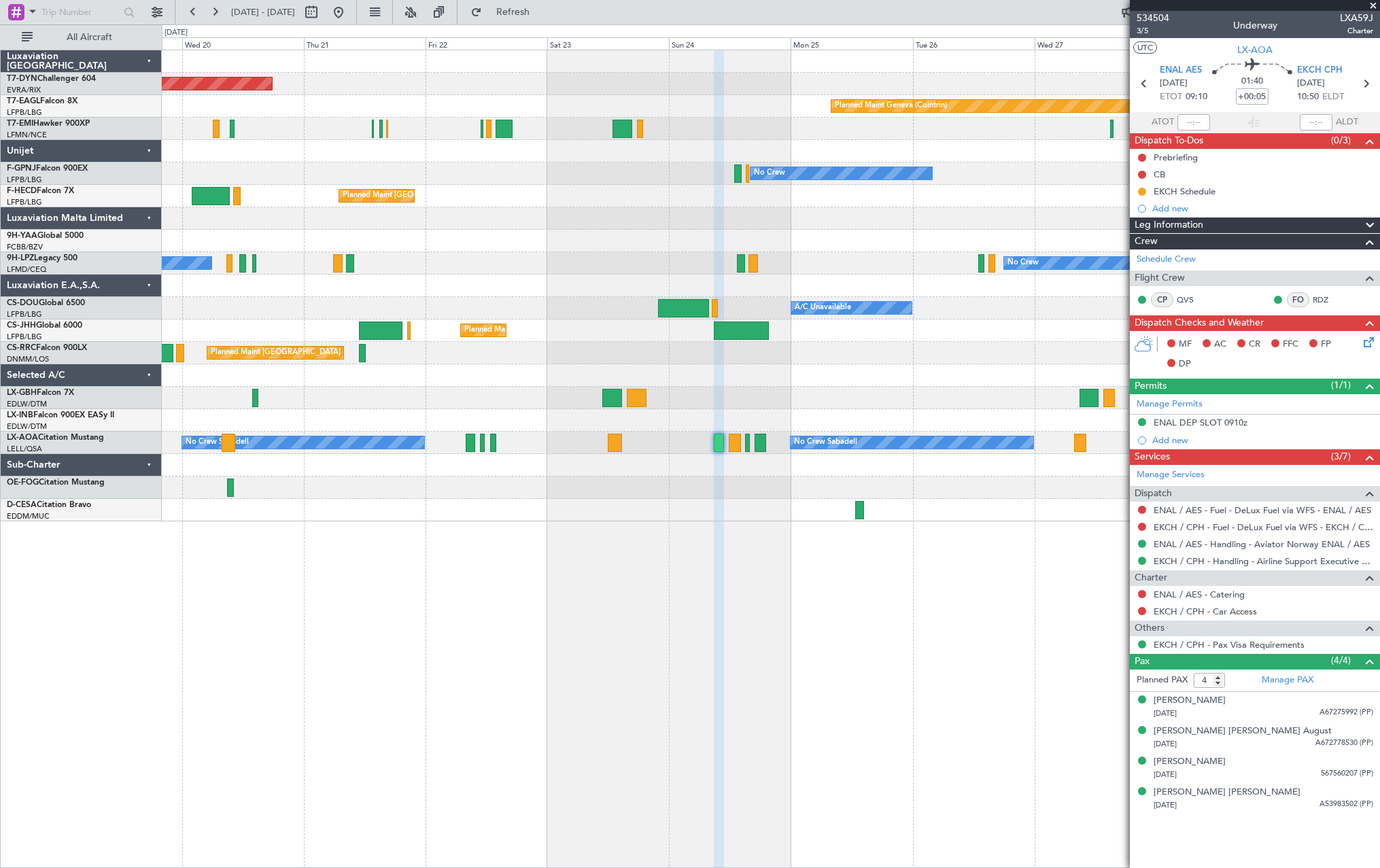
click at [749, 491] on div "Planned Maint Basel-Mulhouse Planned Maint Geneva (Cointrin) Planned Maint Ches…" at bounding box center [770, 285] width 1217 height 471
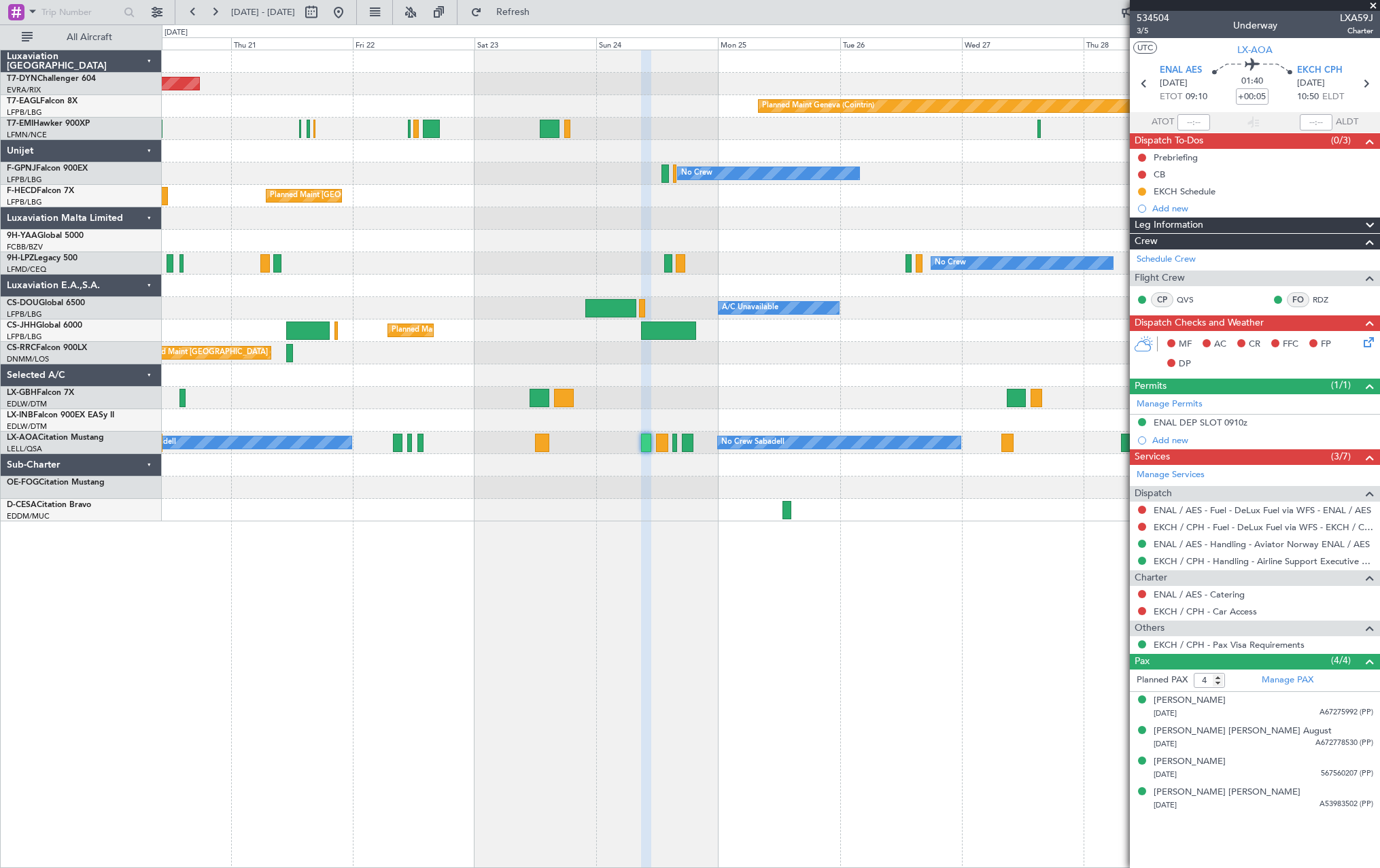
click at [683, 473] on div "Planned Maint [GEOGRAPHIC_DATA]-[GEOGRAPHIC_DATA] Planned Maint Geneva ([GEOGRA…" at bounding box center [770, 285] width 1217 height 471
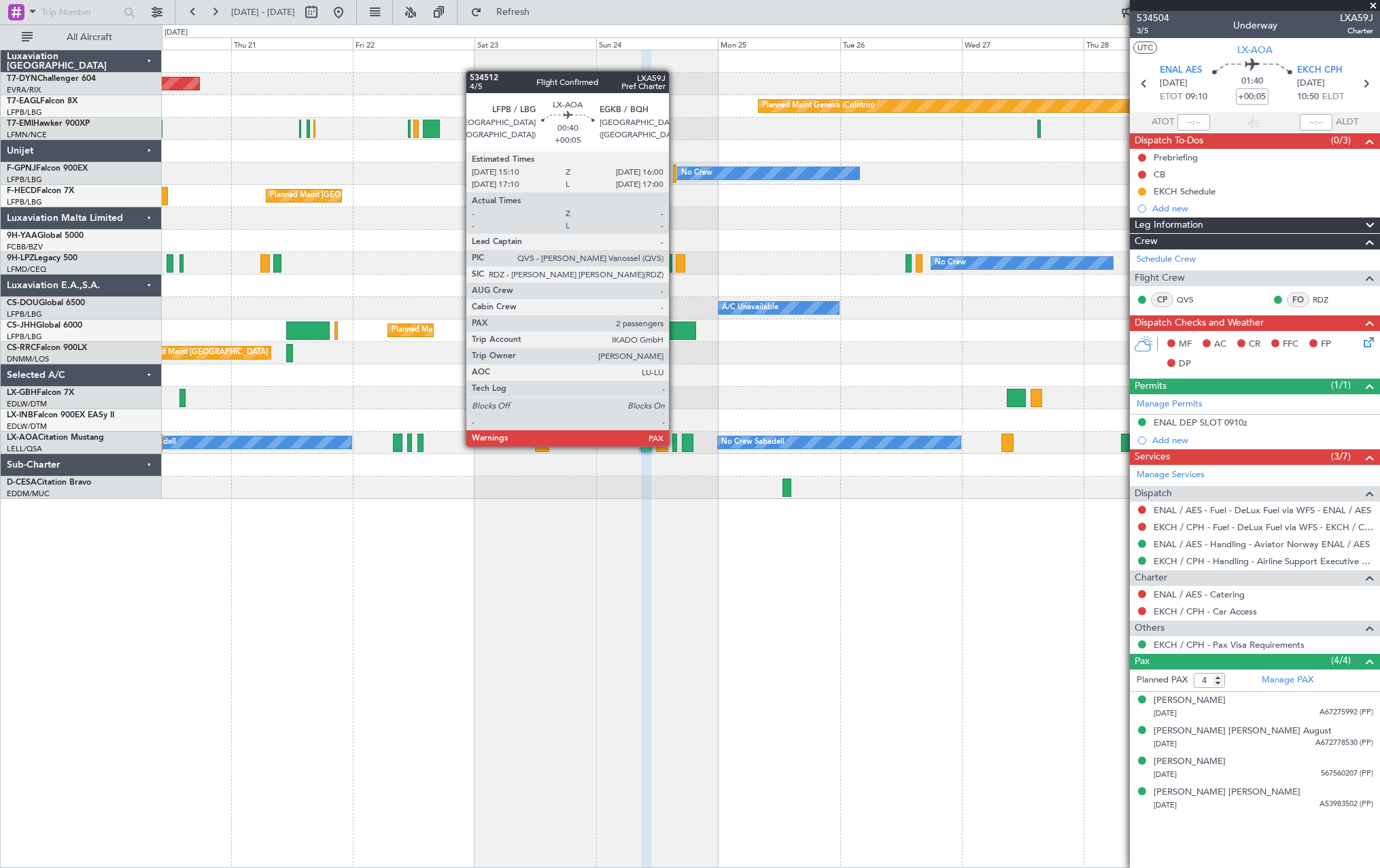
click at [675, 445] on div at bounding box center [675, 442] width 5 height 18
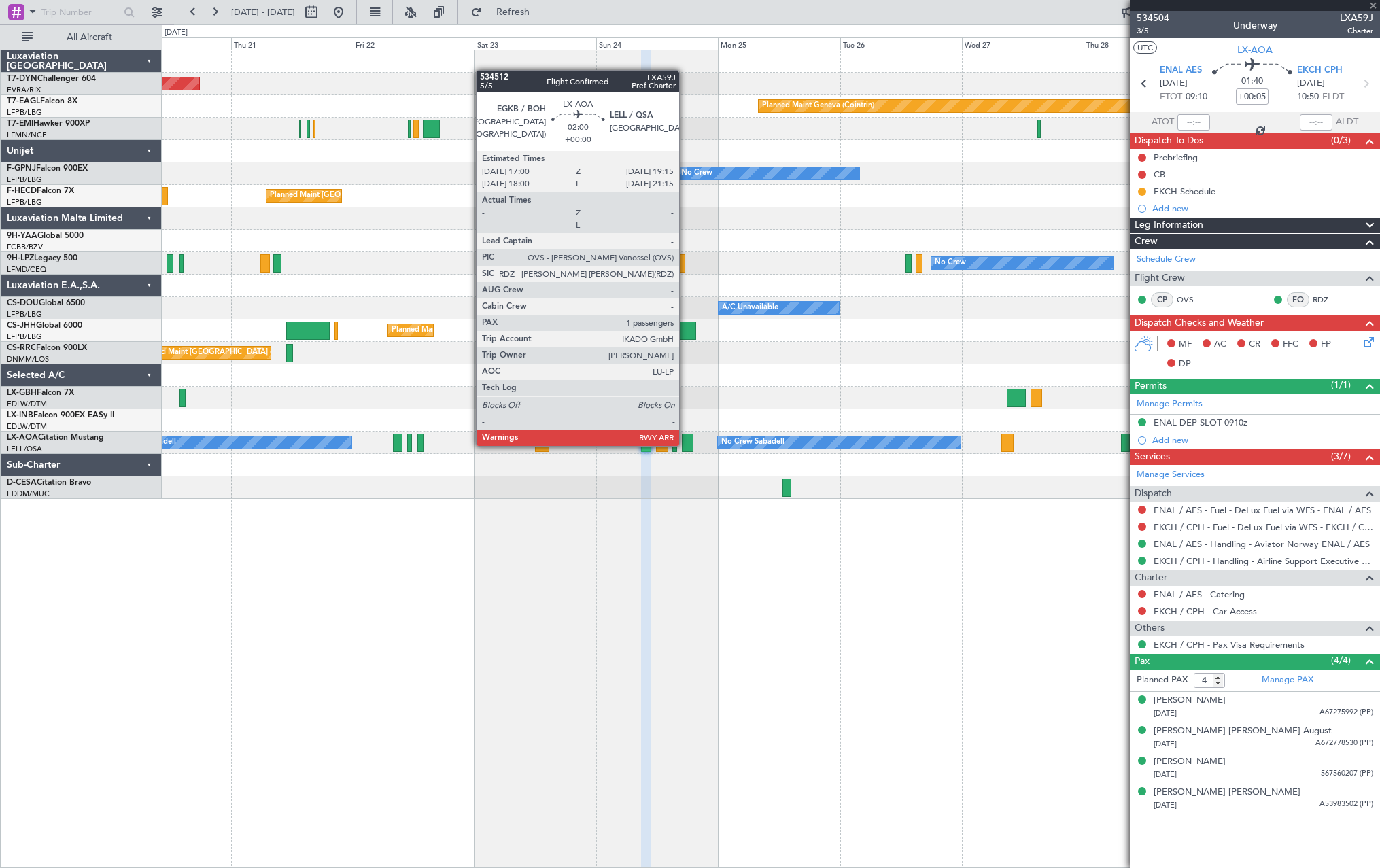
type input "2"
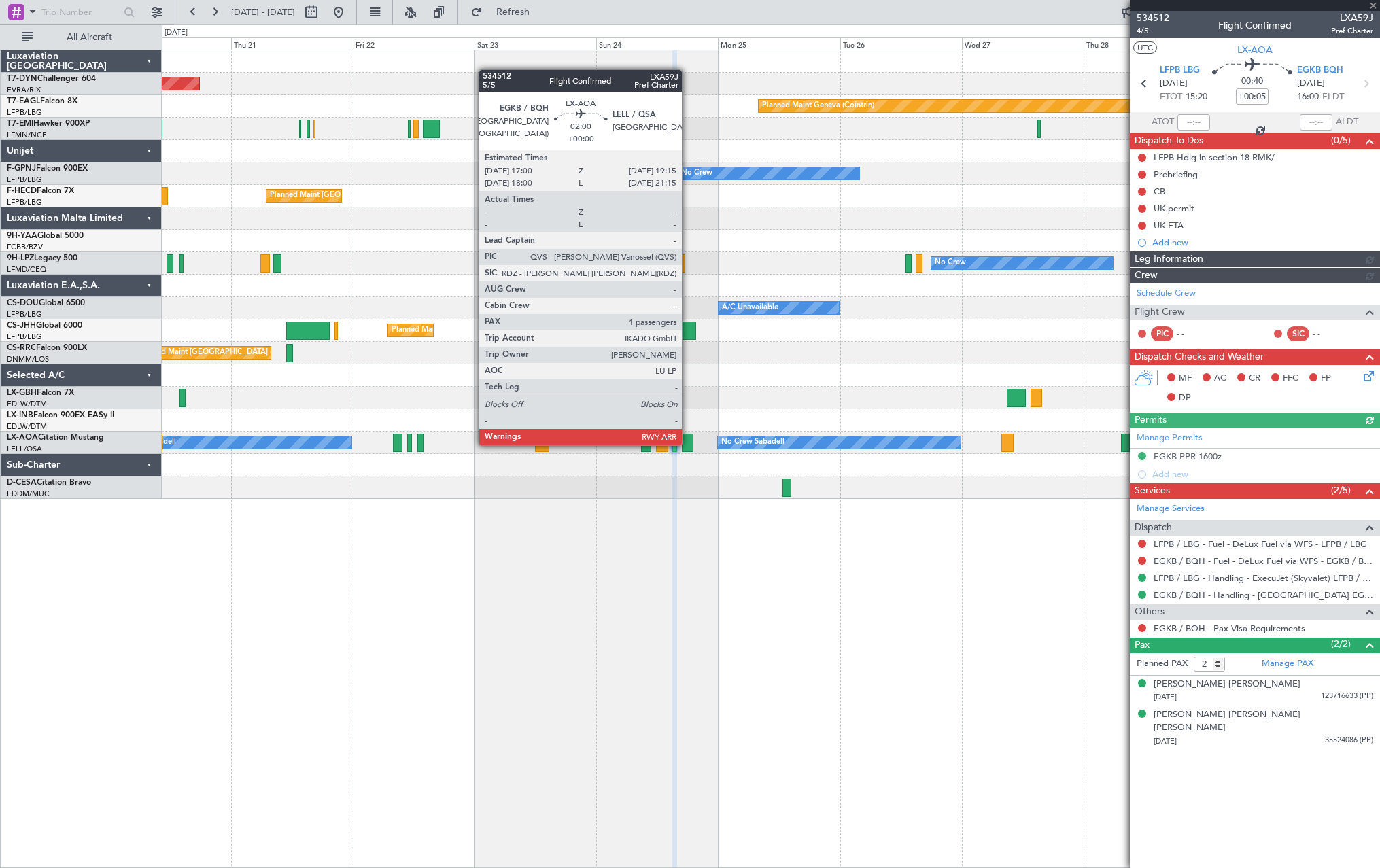
click at [688, 444] on div at bounding box center [688, 442] width 12 height 18
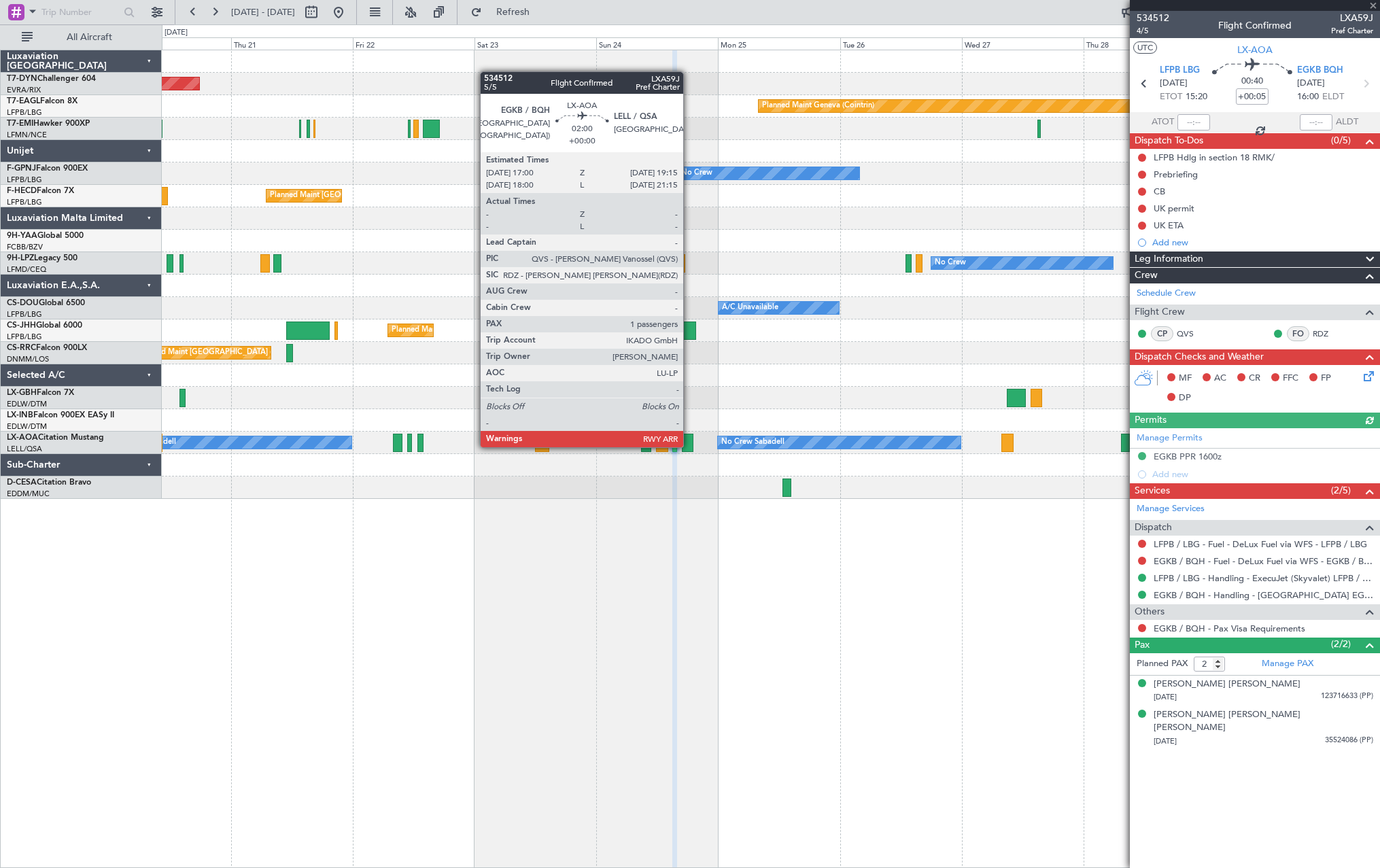
type input "1"
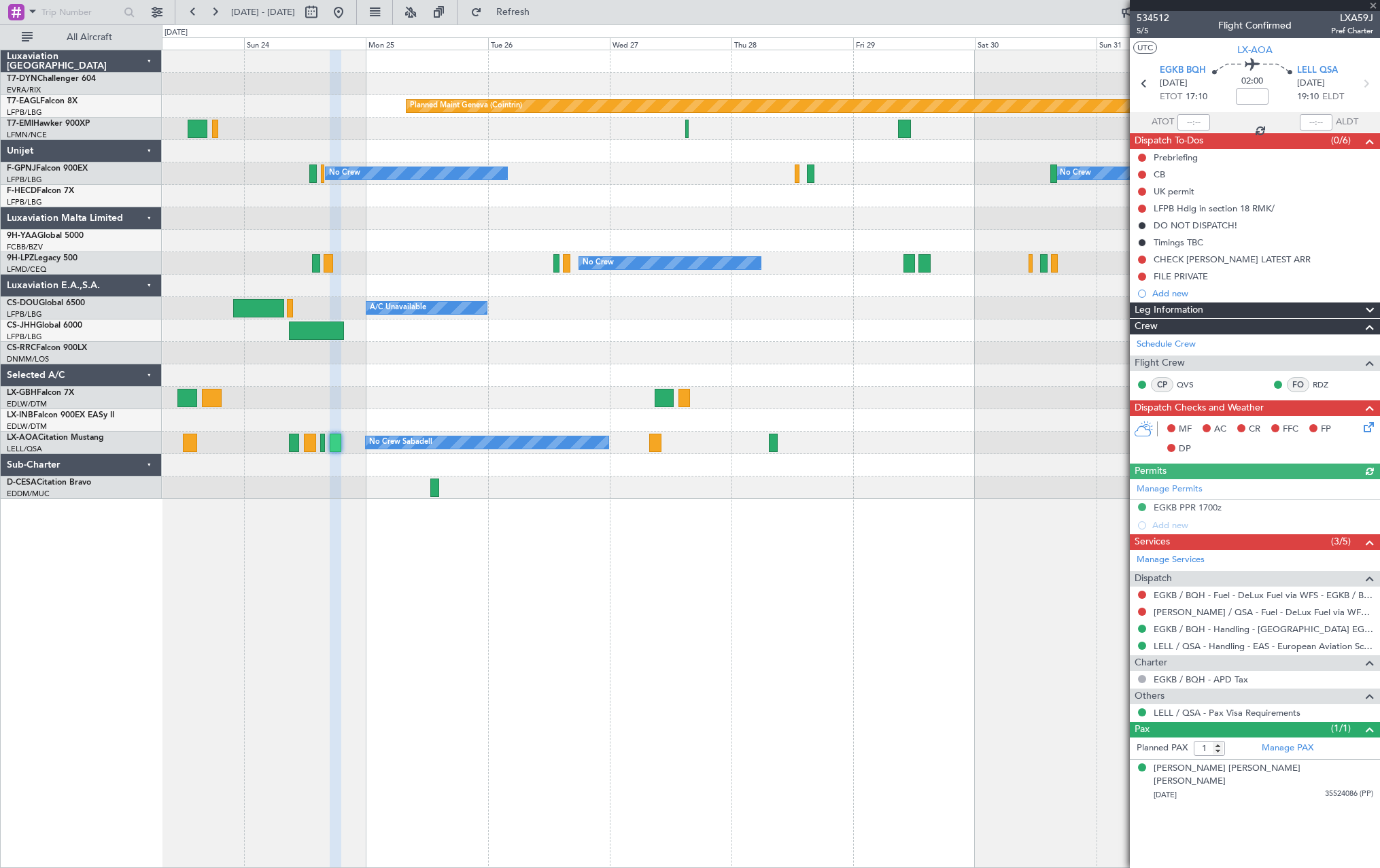
click at [607, 503] on div "Planned Maint Geneva (Cointrin) Planned Maint [PERSON_NAME] No Crew No Crew Pla…" at bounding box center [771, 459] width 1218 height 818
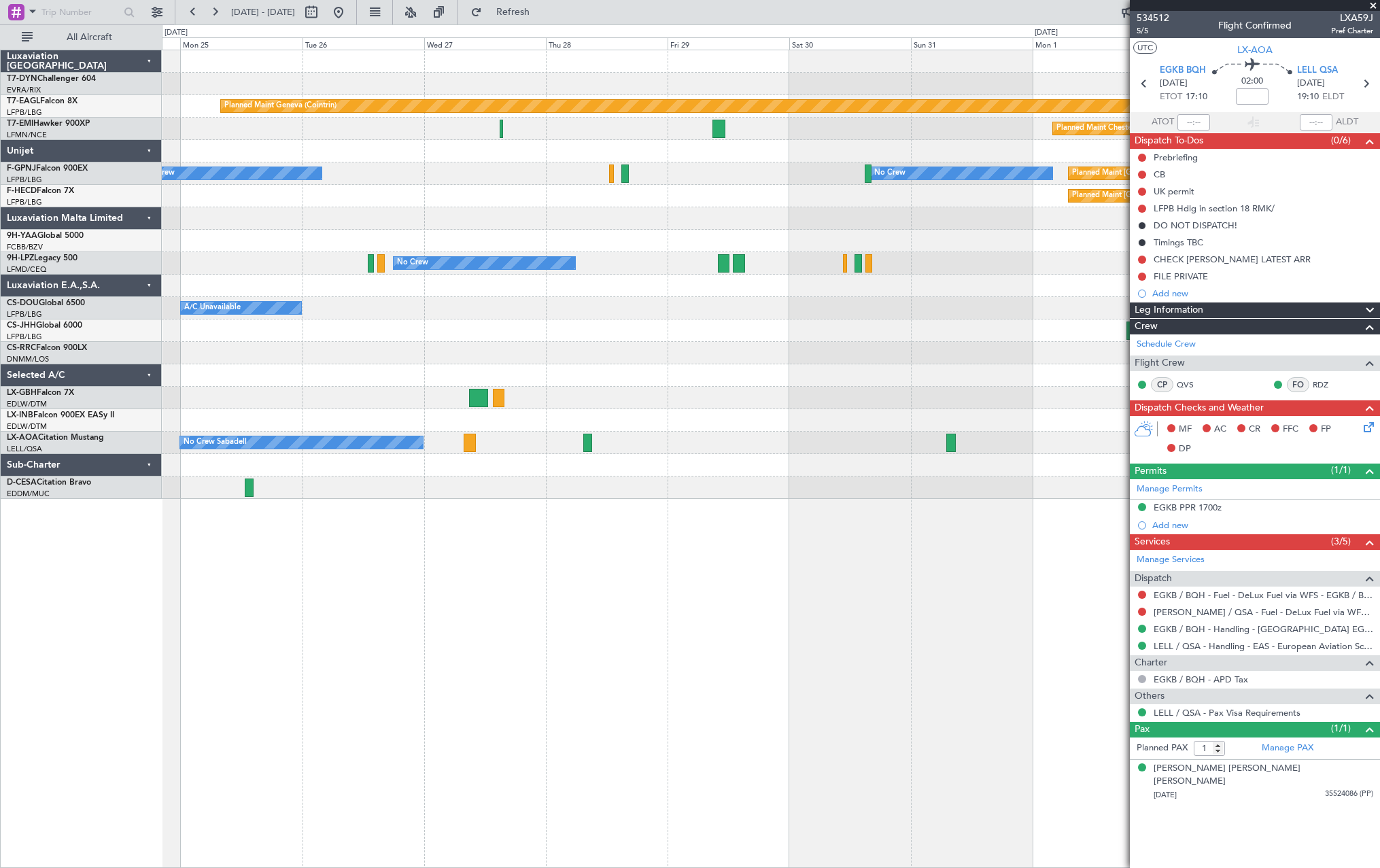
click at [620, 491] on div at bounding box center [770, 488] width 1217 height 22
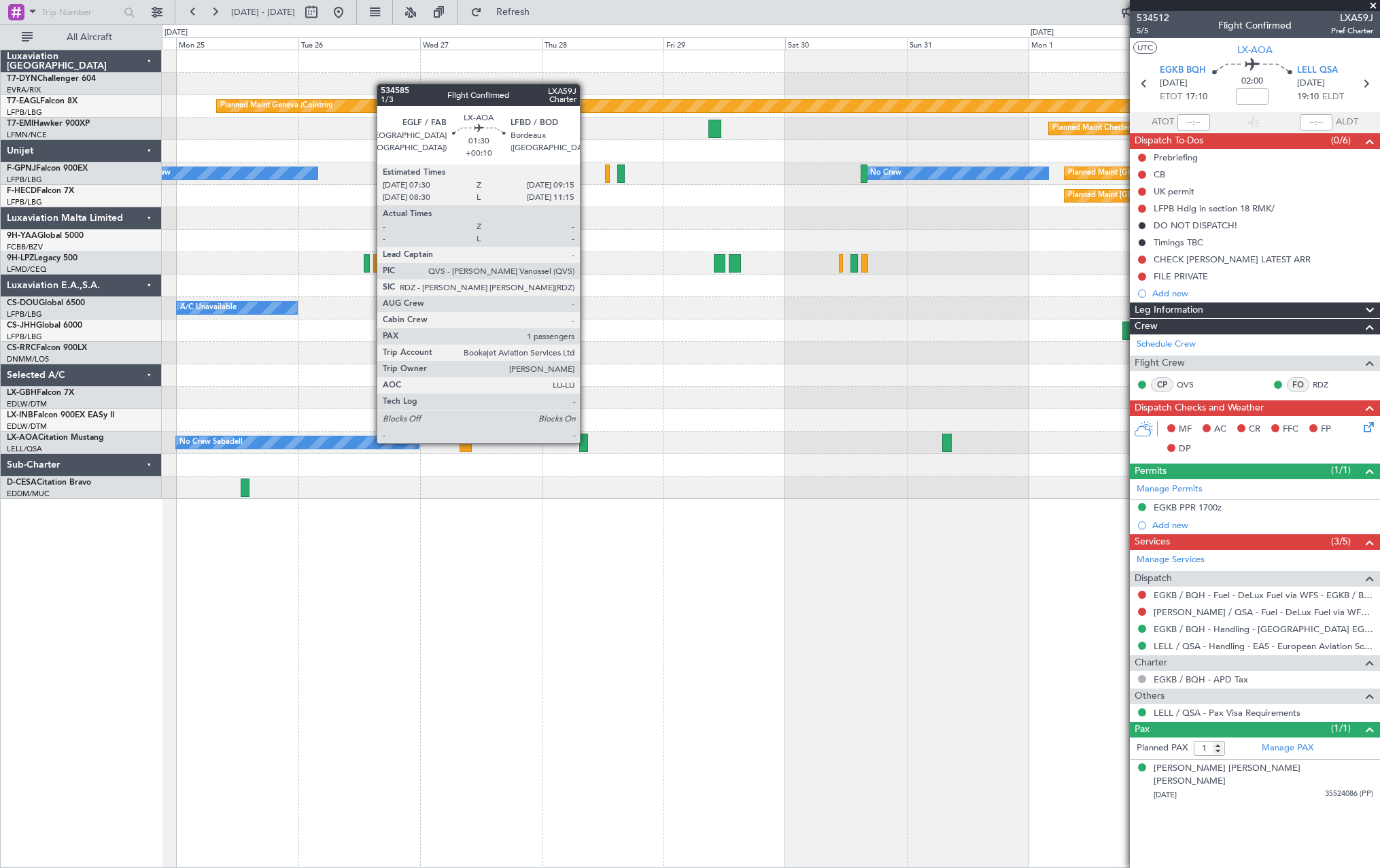
click at [586, 442] on div at bounding box center [584, 442] width 10 height 18
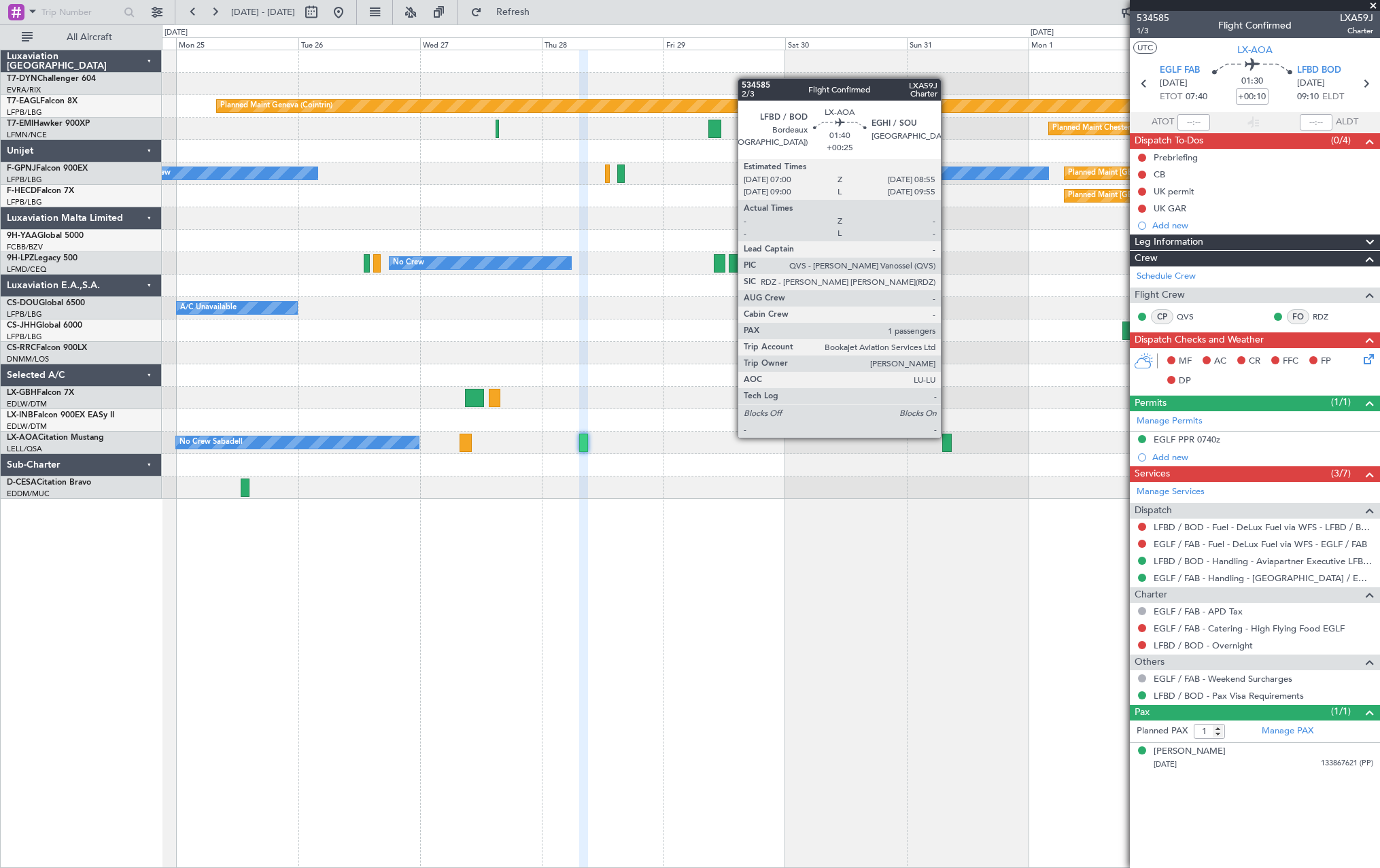
click at [947, 436] on div at bounding box center [947, 442] width 10 height 18
type input "+00:25"
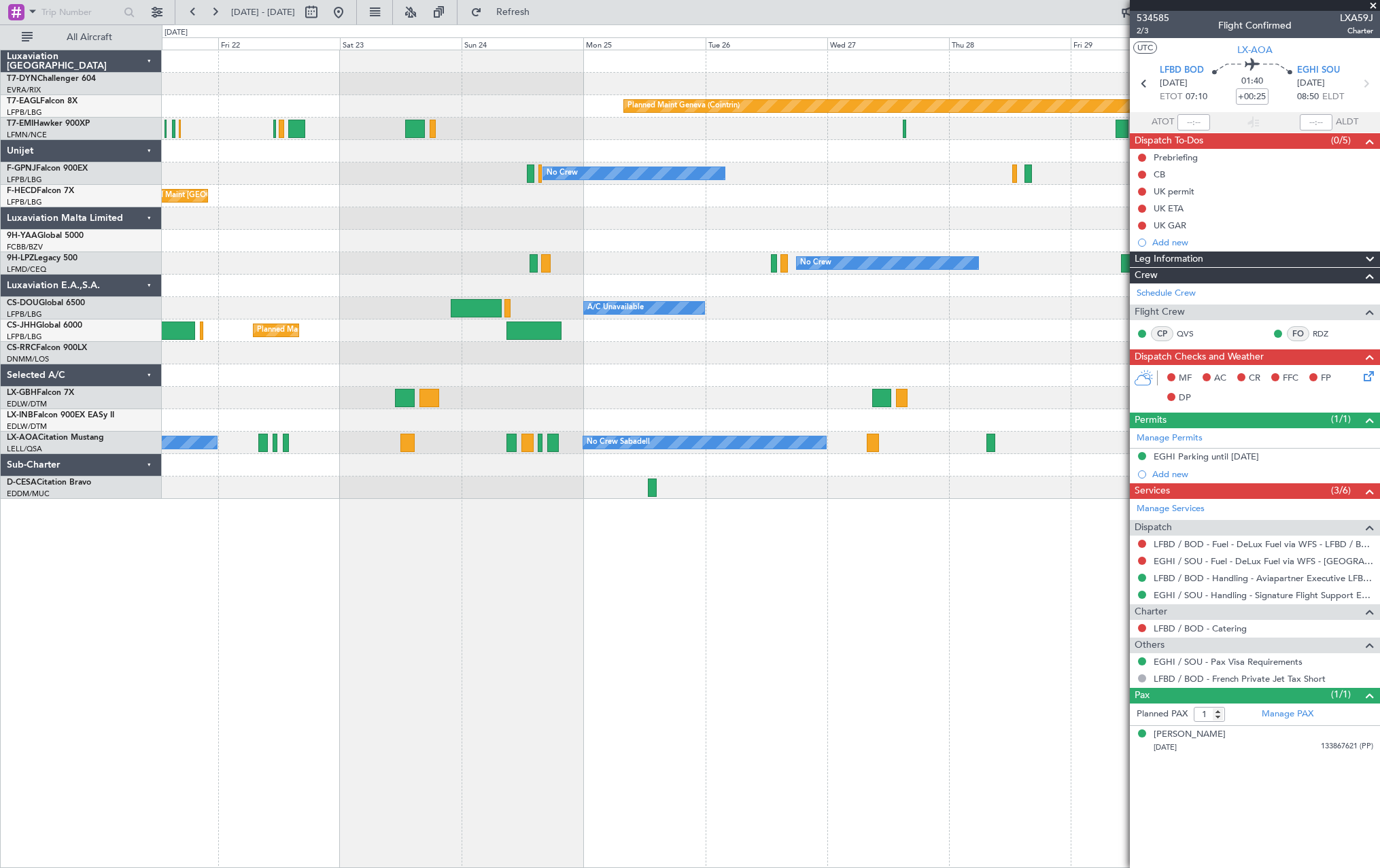
click at [822, 554] on div "Planned Maint Basel-Mulhouse Planned Maint Geneva (Cointrin) Planned Maint Ches…" at bounding box center [771, 459] width 1218 height 818
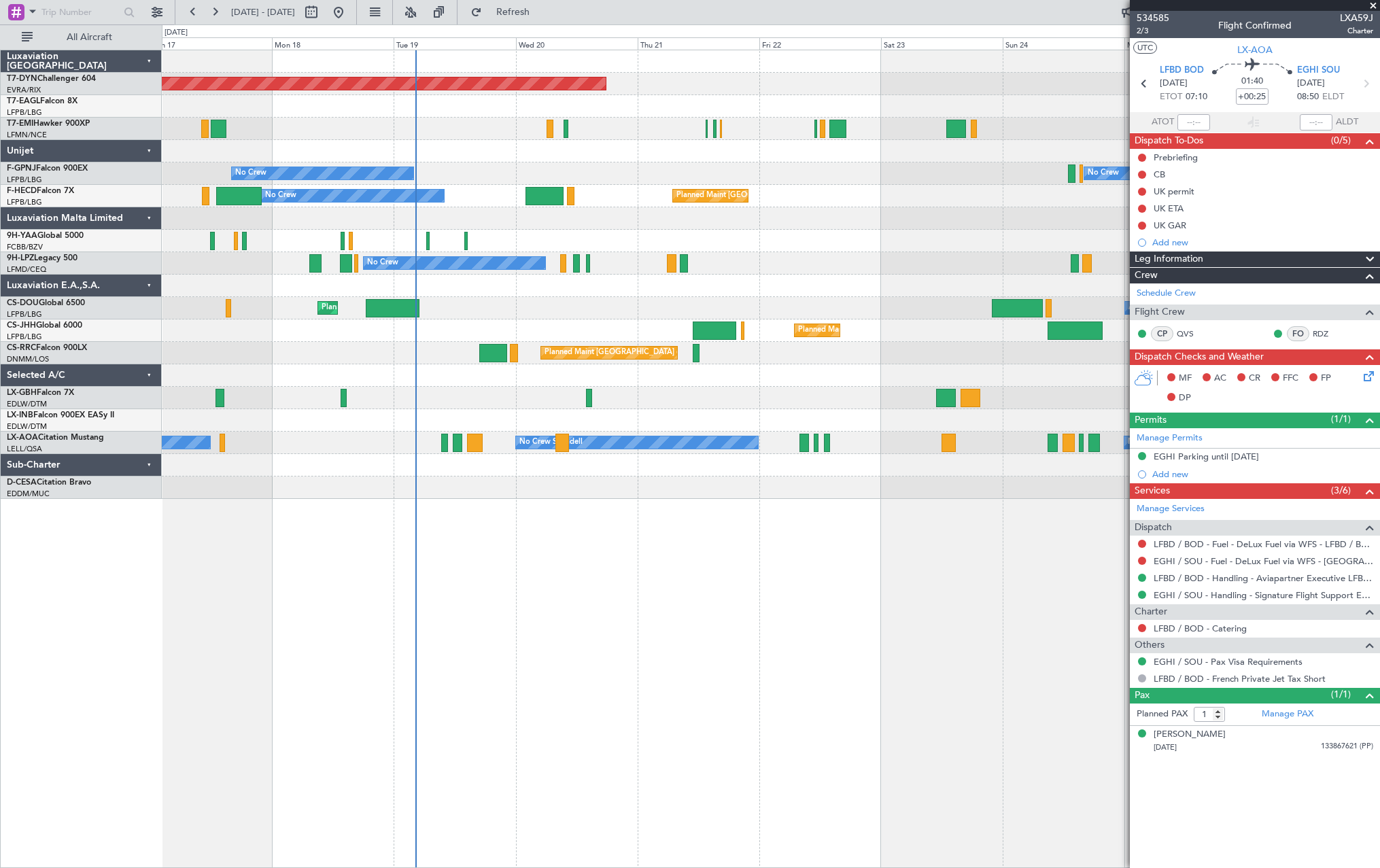
click at [914, 560] on div "Planned Maint Basel-Mulhouse Planned Maint Geneva (Cointrin) Planned Maint New …" at bounding box center [771, 459] width 1218 height 818
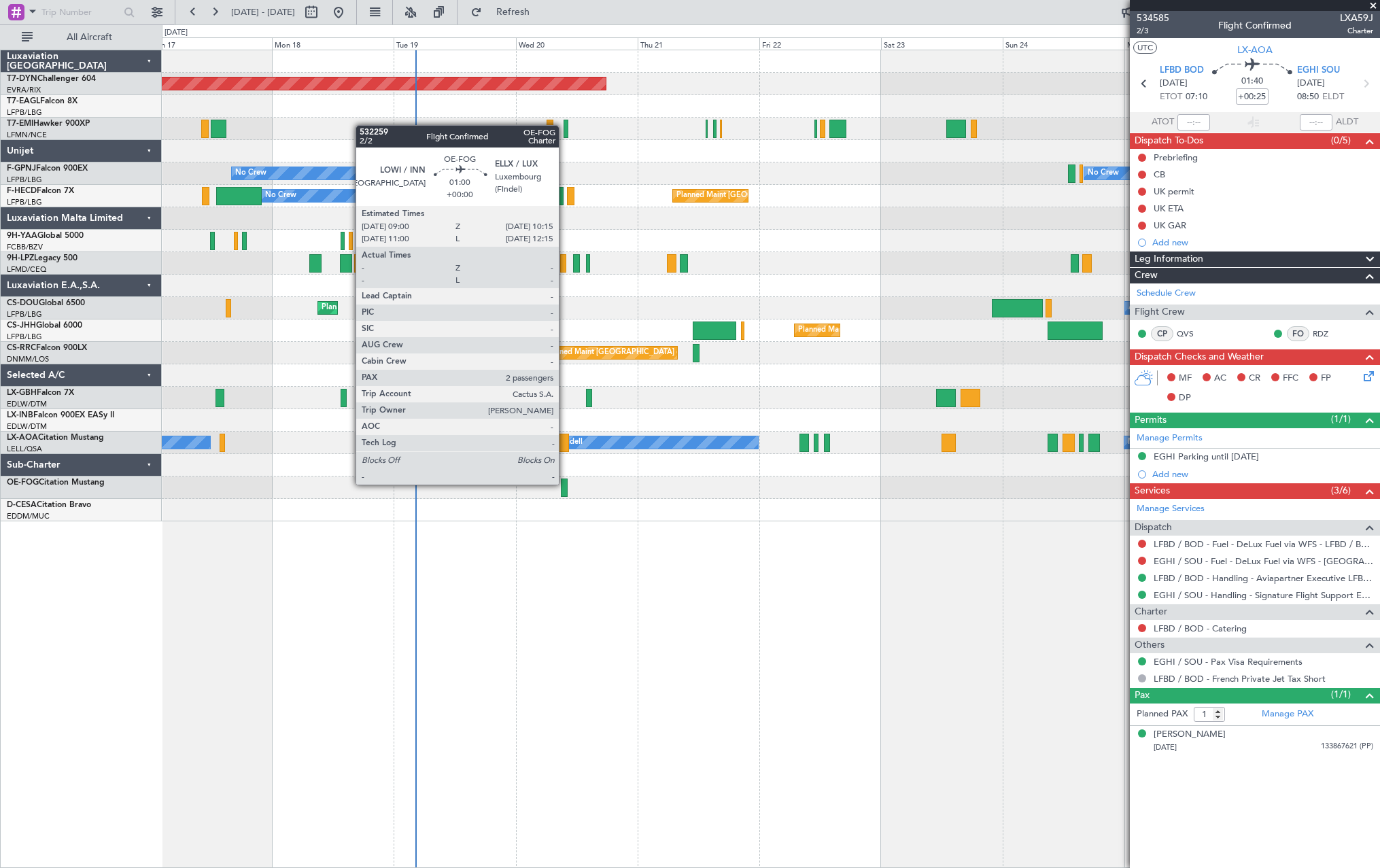
click at [565, 483] on div at bounding box center [564, 487] width 7 height 18
type input "2"
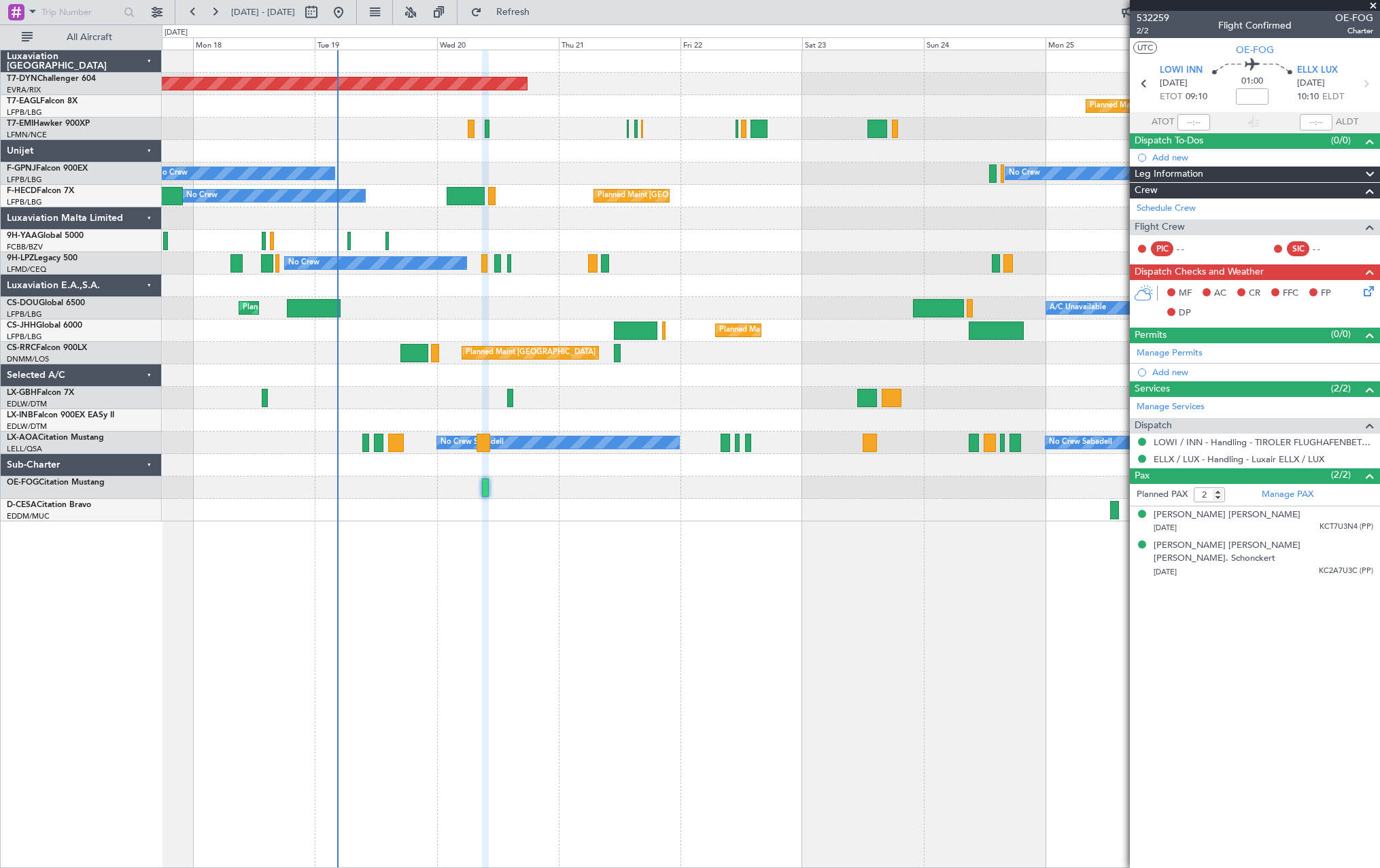
click at [584, 507] on div at bounding box center [770, 510] width 1217 height 22
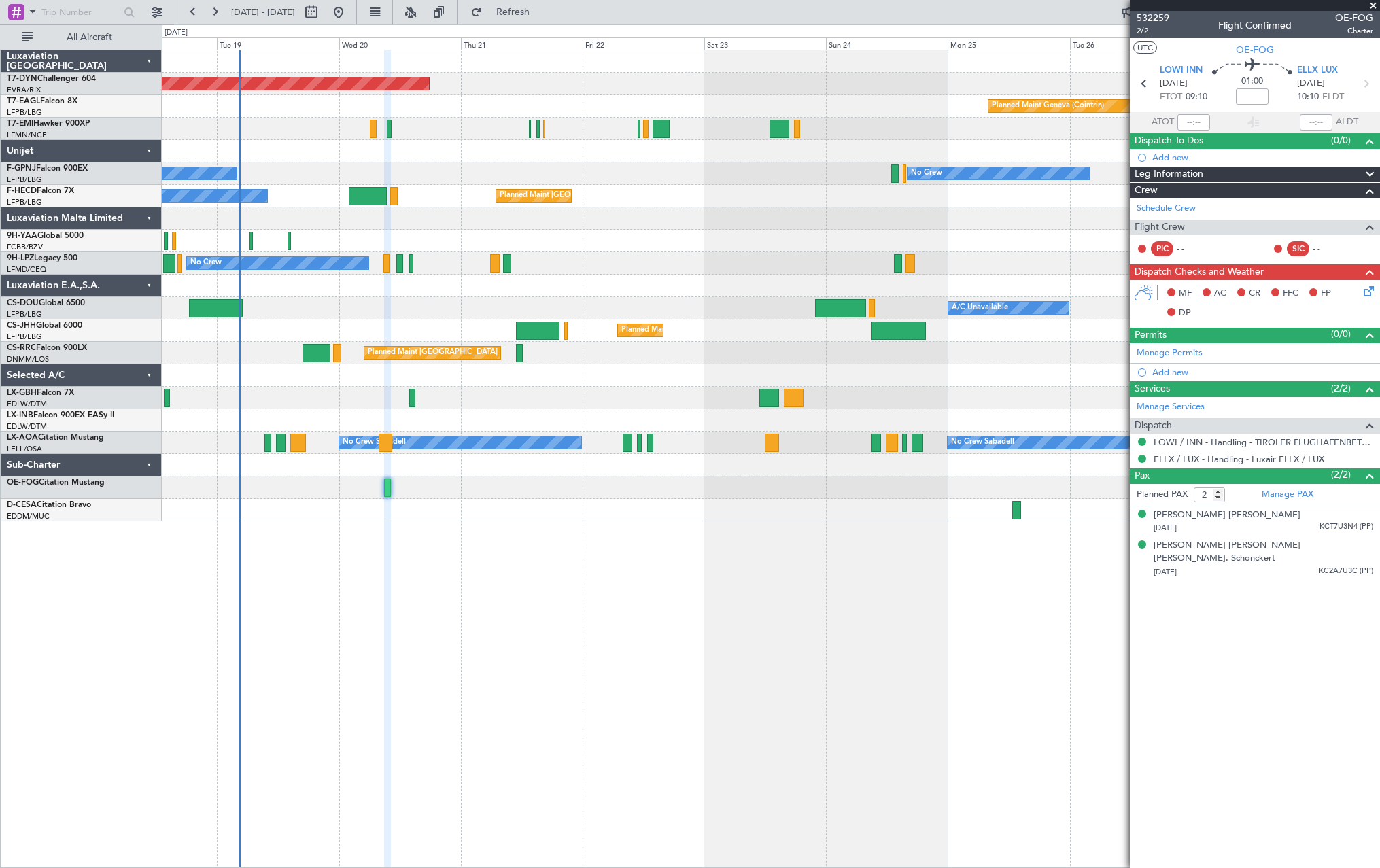
click at [856, 546] on div "Planned Maint [GEOGRAPHIC_DATA]-[GEOGRAPHIC_DATA] Planned Maint Geneva ([GEOGRA…" at bounding box center [771, 459] width 1218 height 818
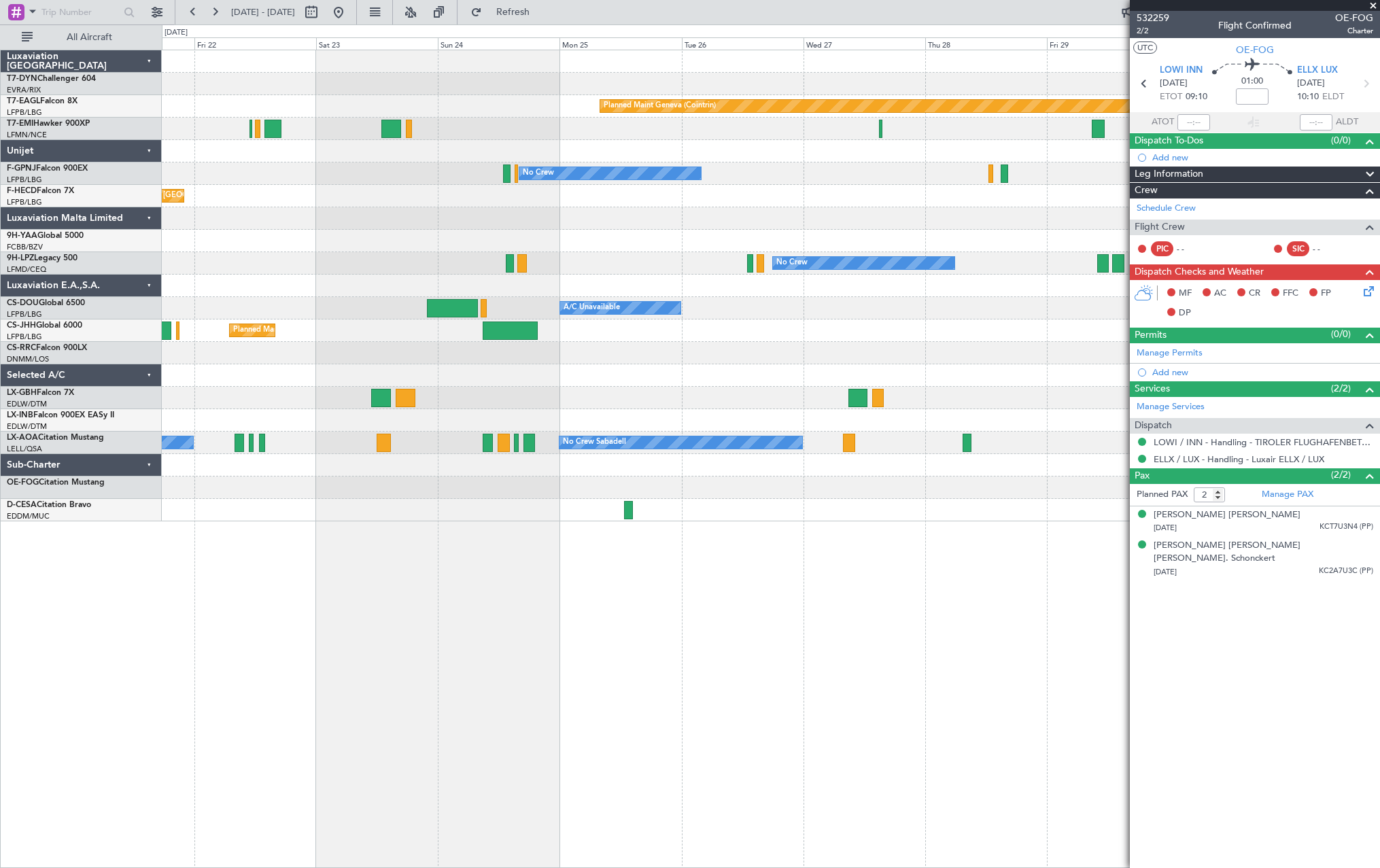
click at [545, 554] on div "Planned Maint [GEOGRAPHIC_DATA]-[GEOGRAPHIC_DATA] Planned Maint Geneva ([GEOGRA…" at bounding box center [771, 459] width 1218 height 818
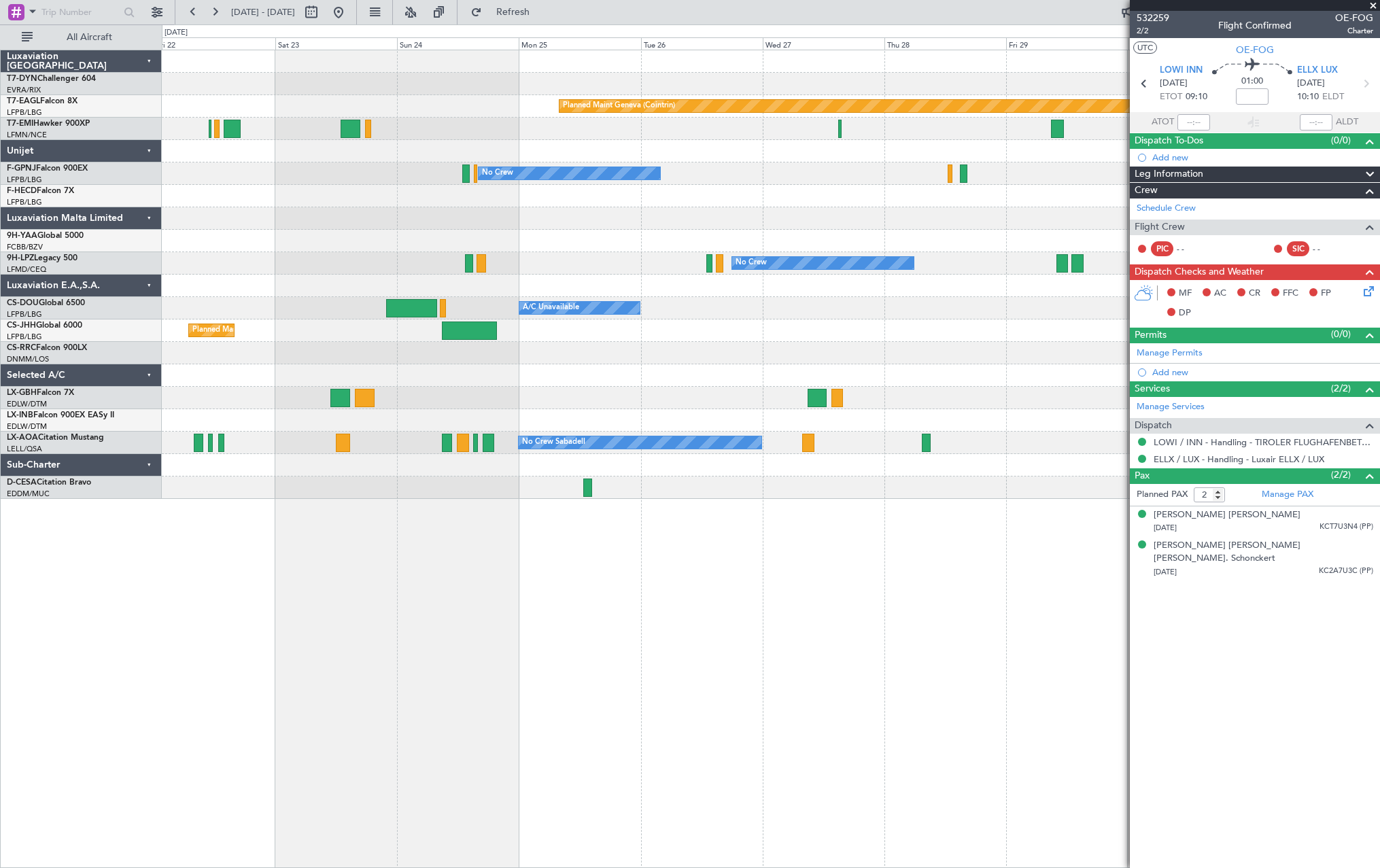
click at [586, 506] on div "Planned Maint Basel-Mulhouse Planned Maint Geneva (Cointrin) Planned Maint Ches…" at bounding box center [771, 459] width 1218 height 818
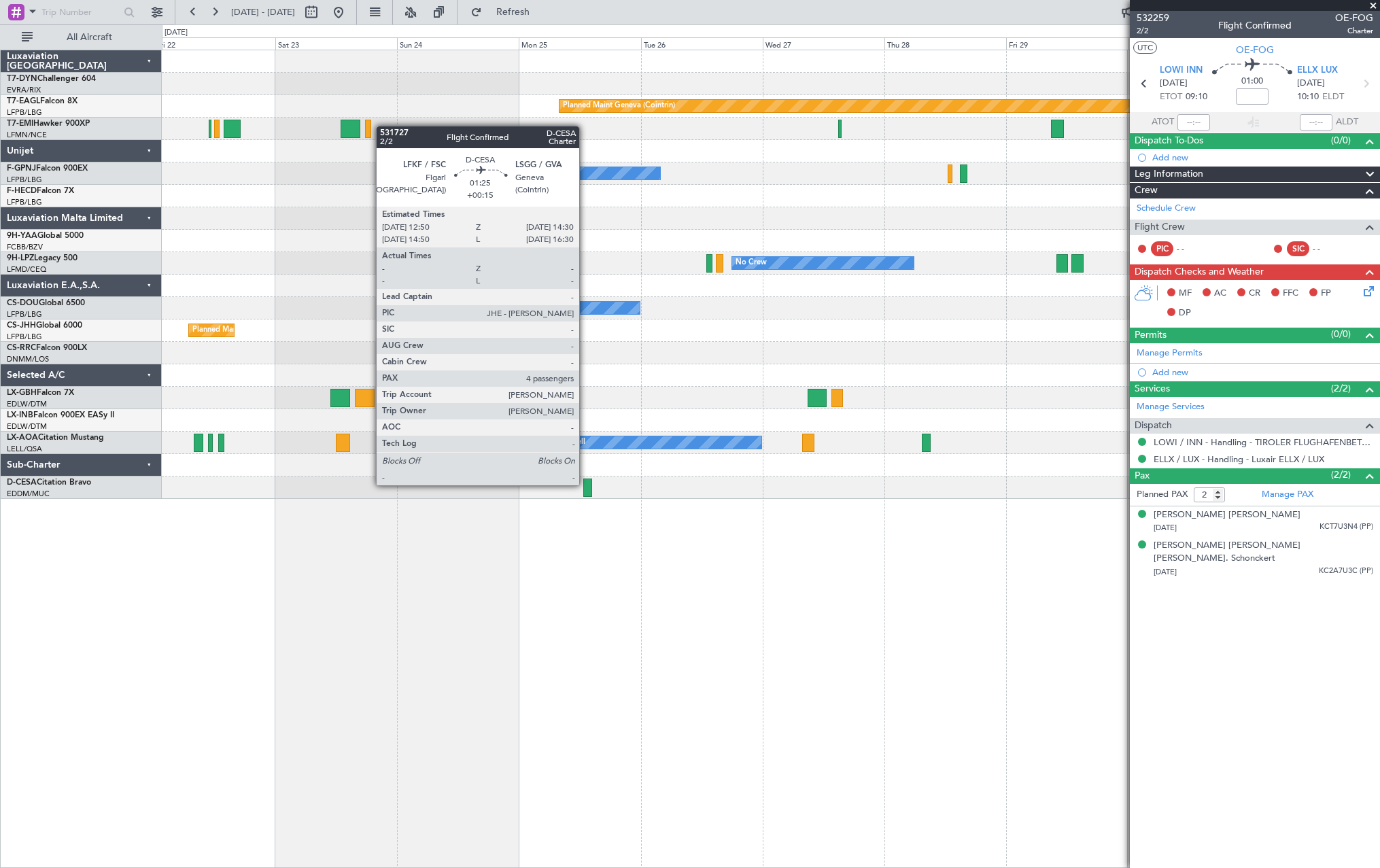
click at [586, 484] on div at bounding box center [587, 487] width 9 height 18
type input "+00:15"
type input "4"
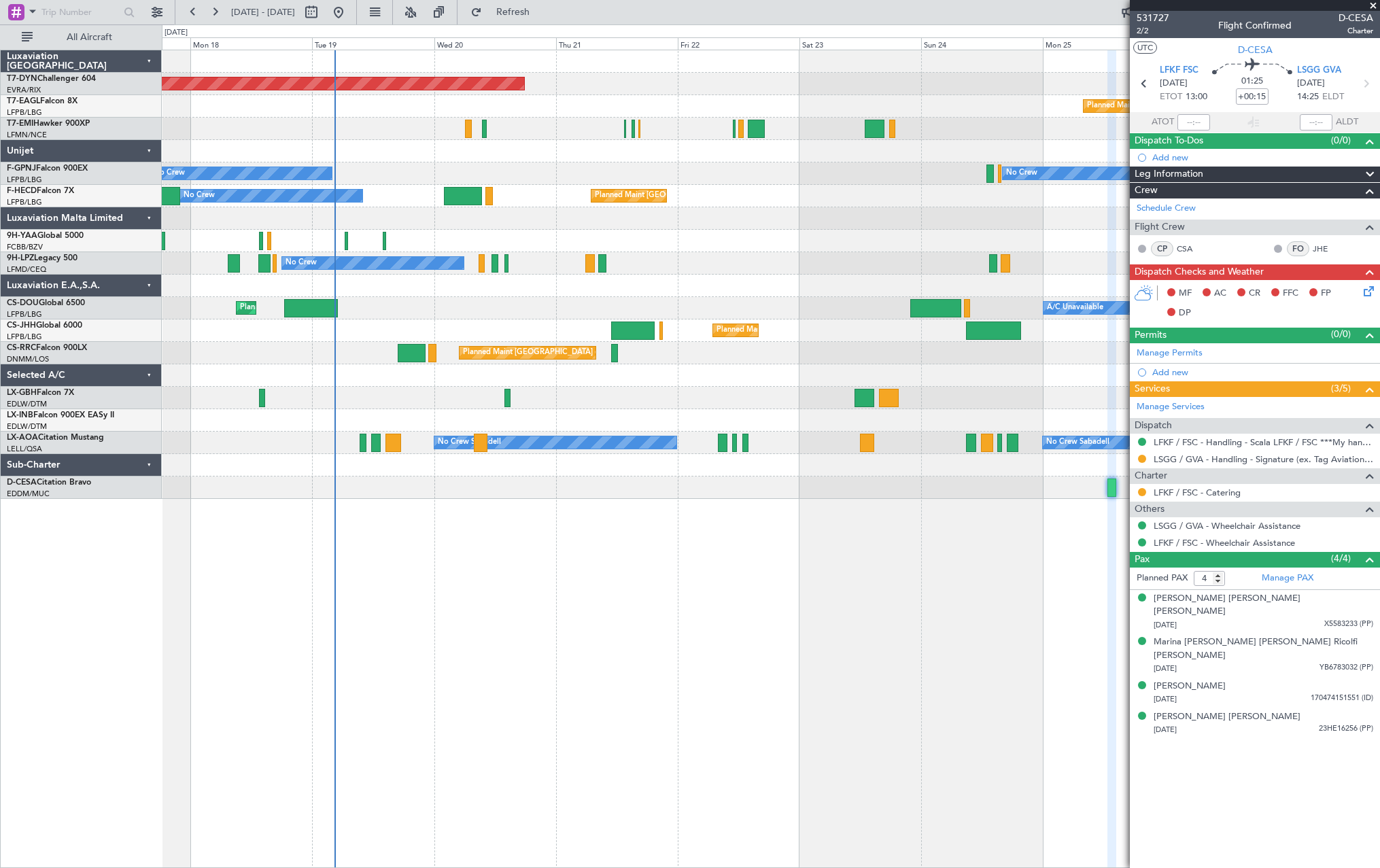
click at [972, 537] on div "Planned Maint Basel-Mulhouse Planned Maint Geneva (Cointrin) No Crew No Crew Pl…" at bounding box center [771, 459] width 1218 height 818
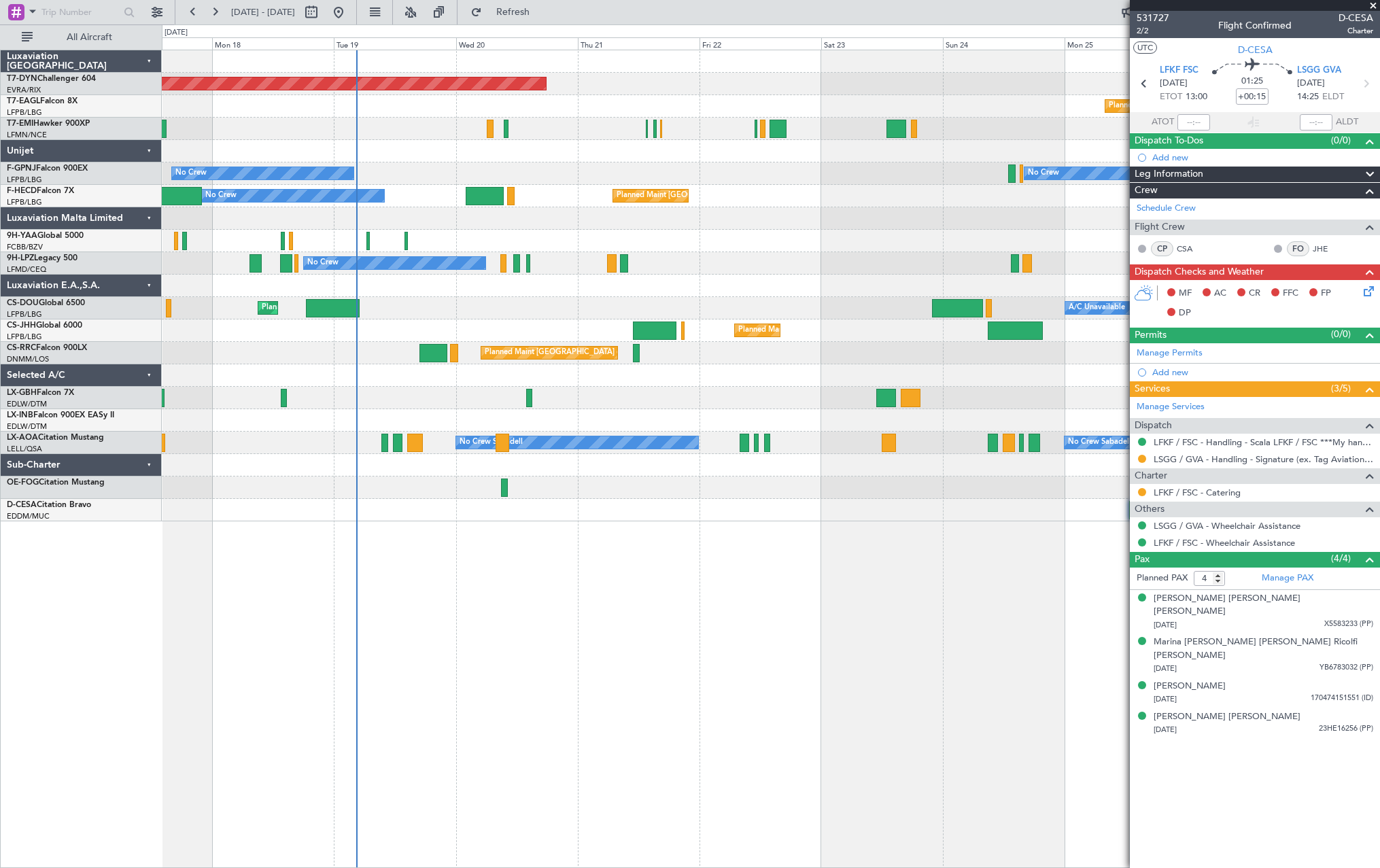
click at [891, 578] on div "Planned Maint Basel-Mulhouse Planned Maint Geneva (Cointrin) No Crew No Crew Pl…" at bounding box center [771, 459] width 1218 height 818
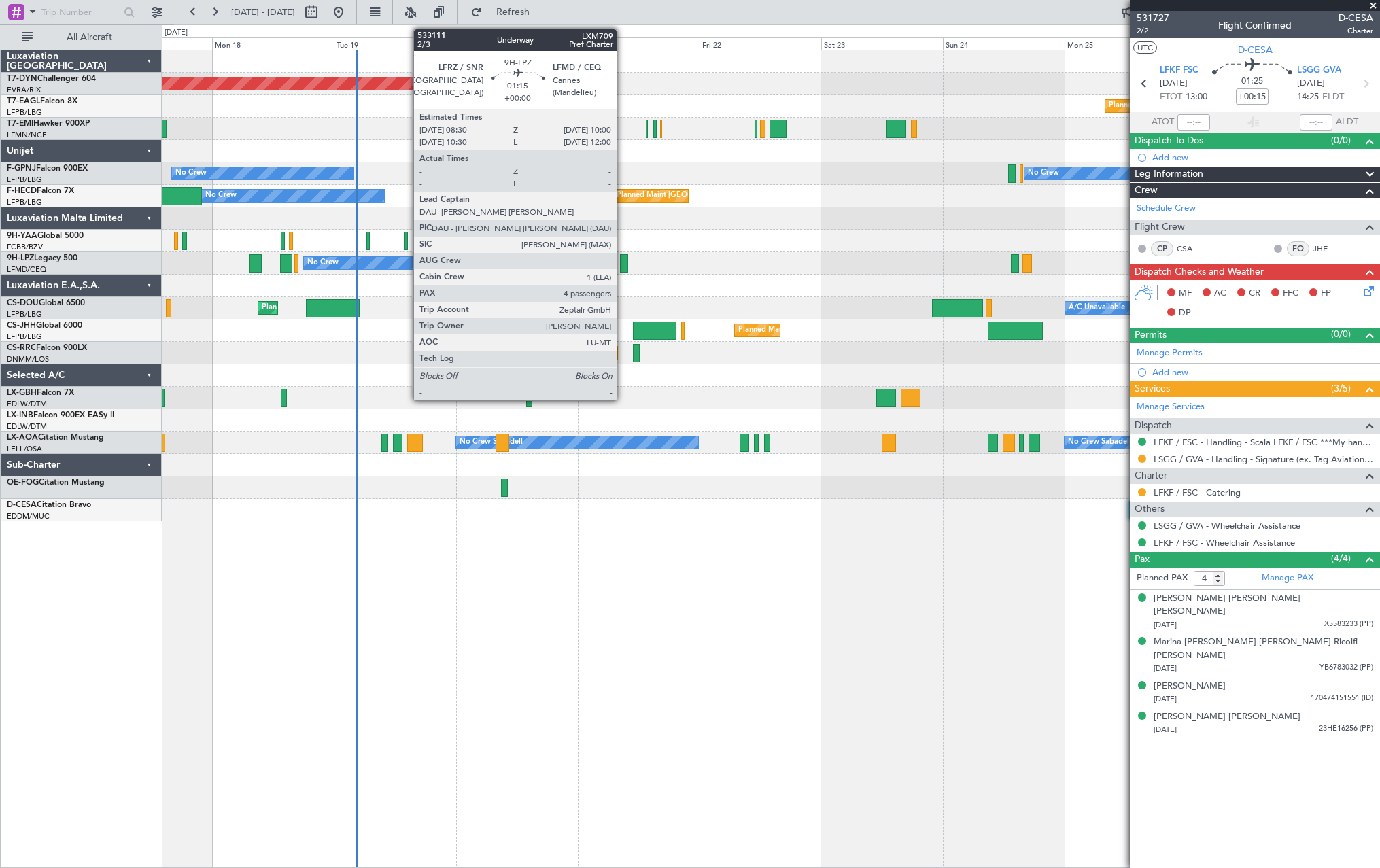
click at [623, 262] on div at bounding box center [624, 263] width 8 height 18
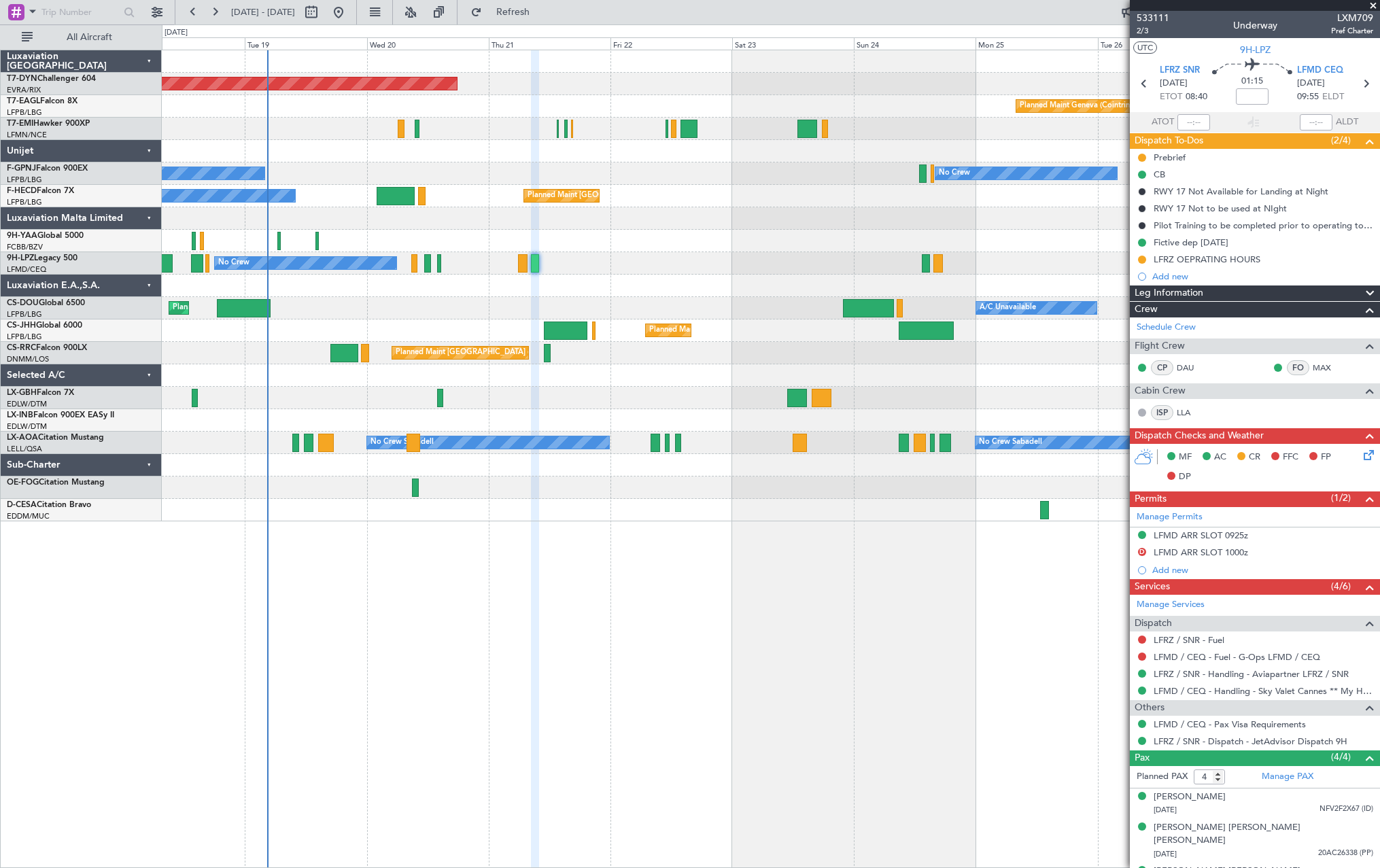
click at [727, 293] on div at bounding box center [770, 285] width 1217 height 22
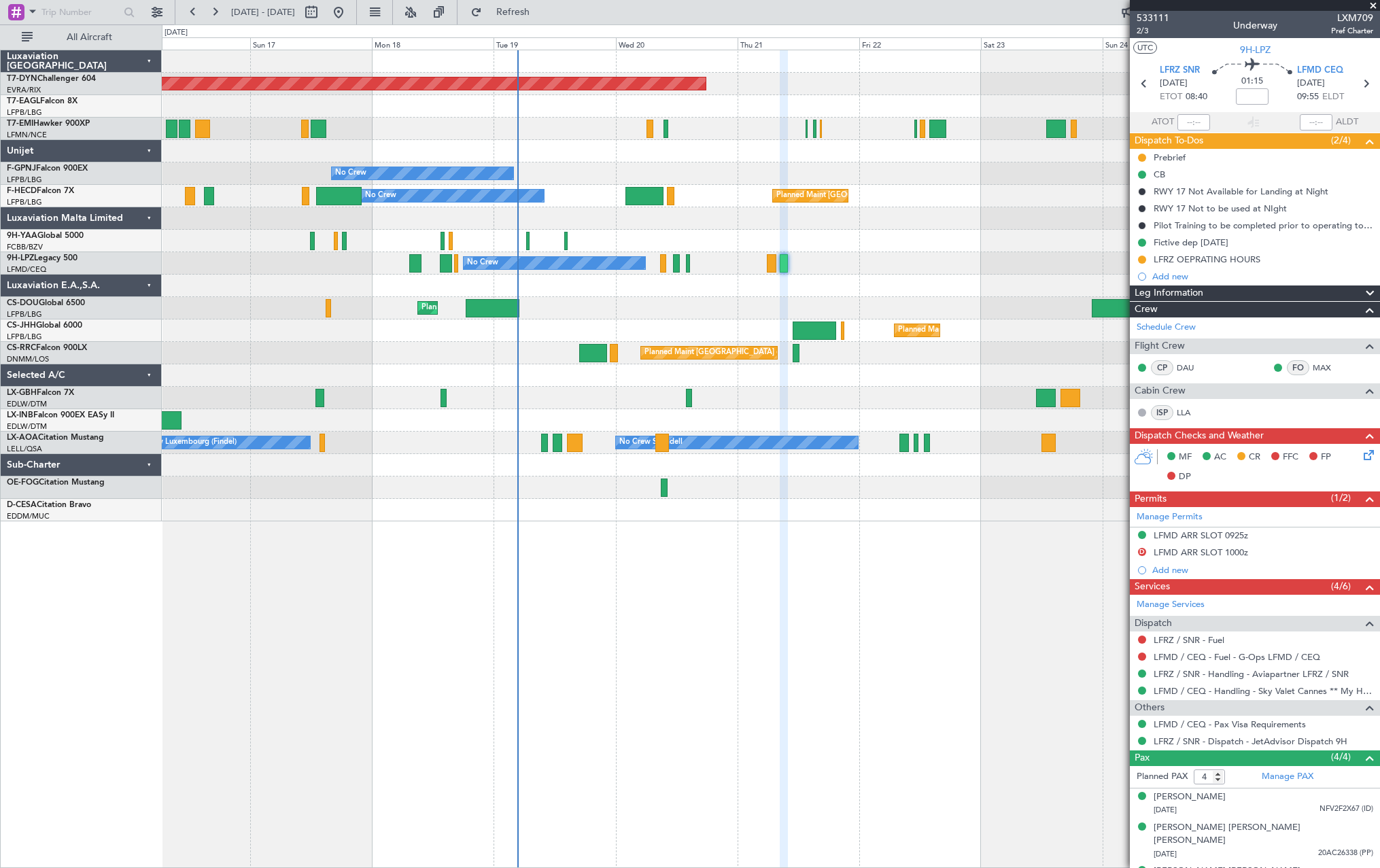
click at [923, 356] on div "Planned Maint Paris (Le Bourget) Planned Maint Lagos (Murtala Muhammed)" at bounding box center [770, 353] width 1217 height 22
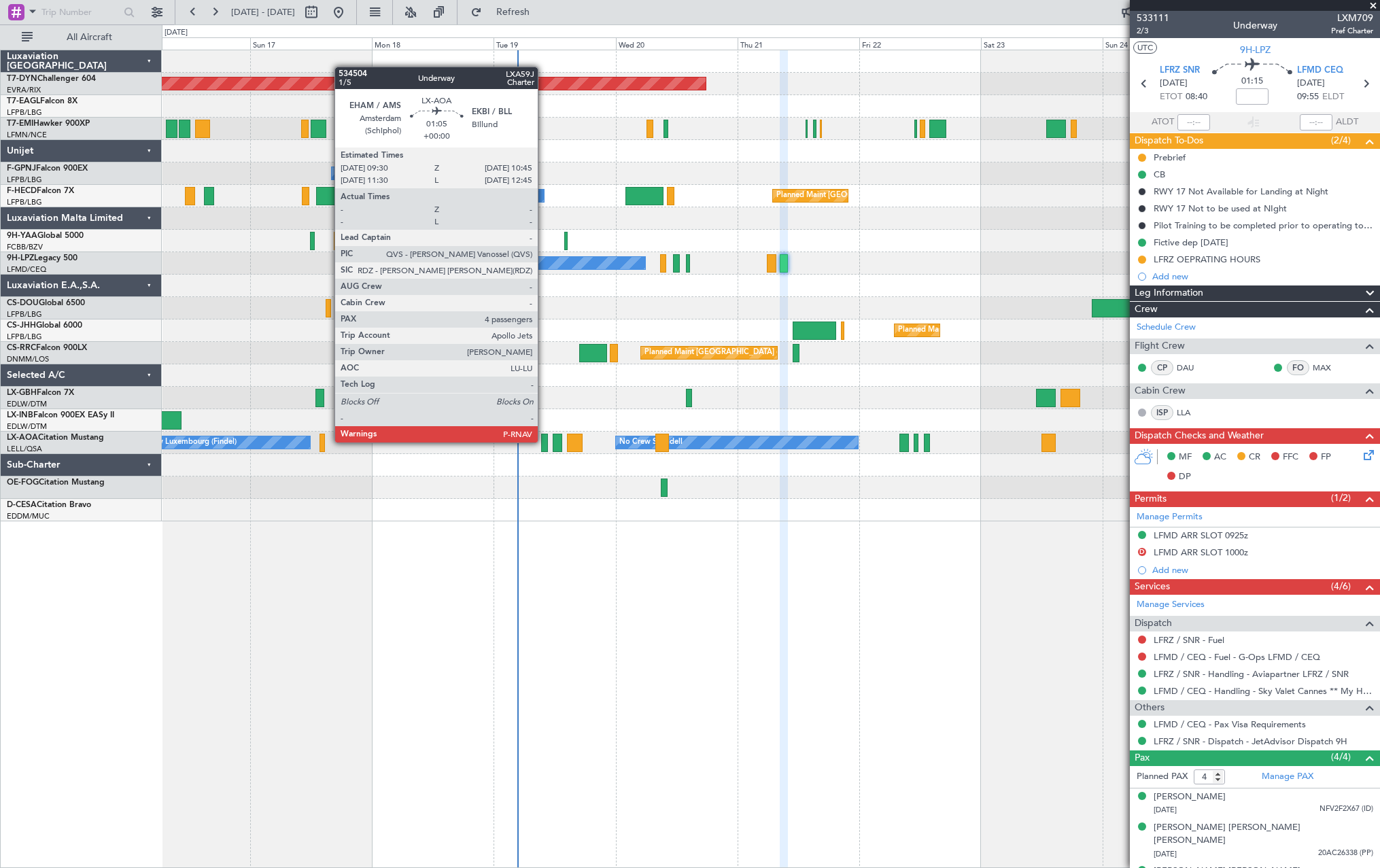
click at [544, 441] on div at bounding box center [544, 442] width 7 height 18
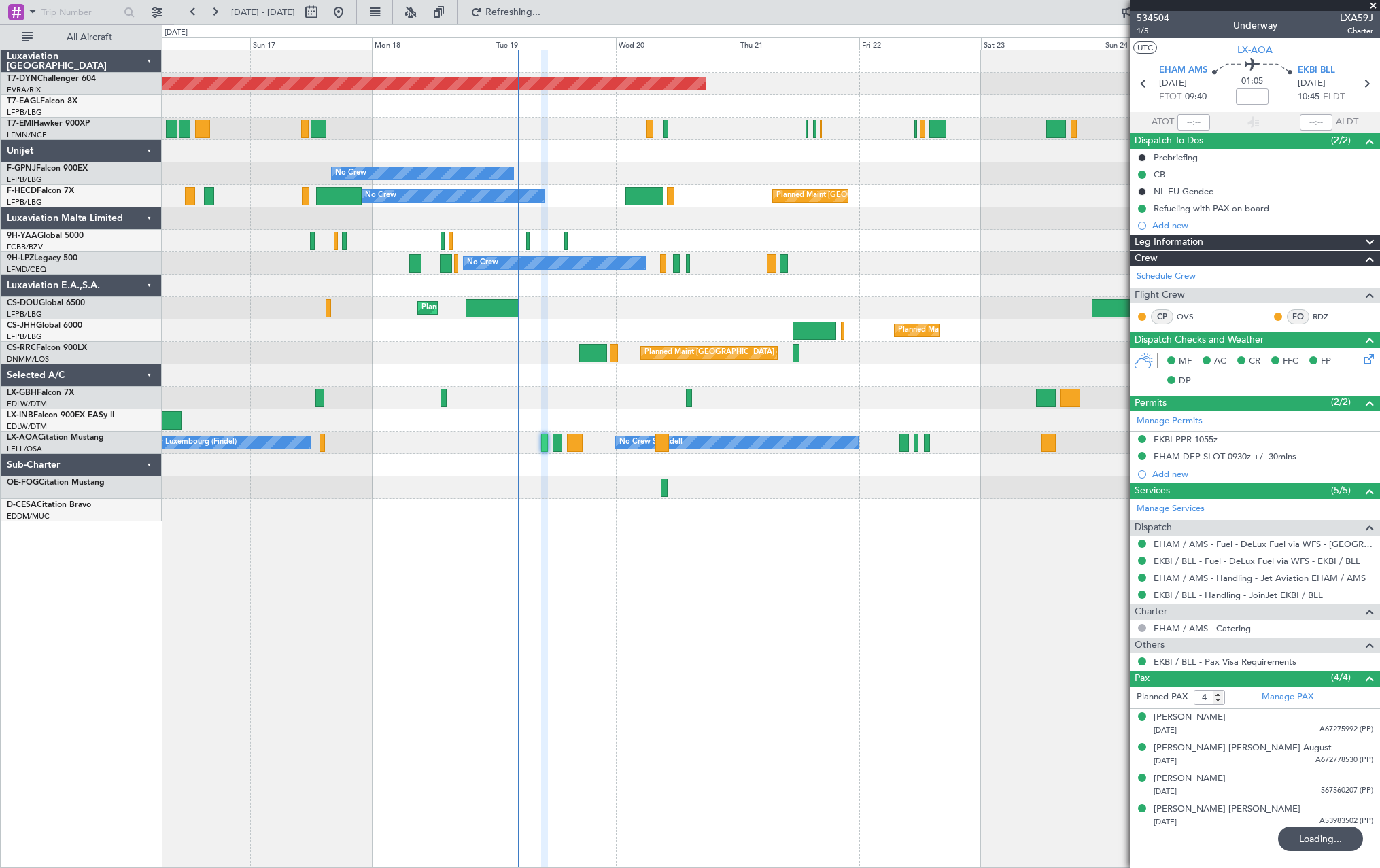
type input "2"
